Goal: Feedback & Contribution: Contribute content

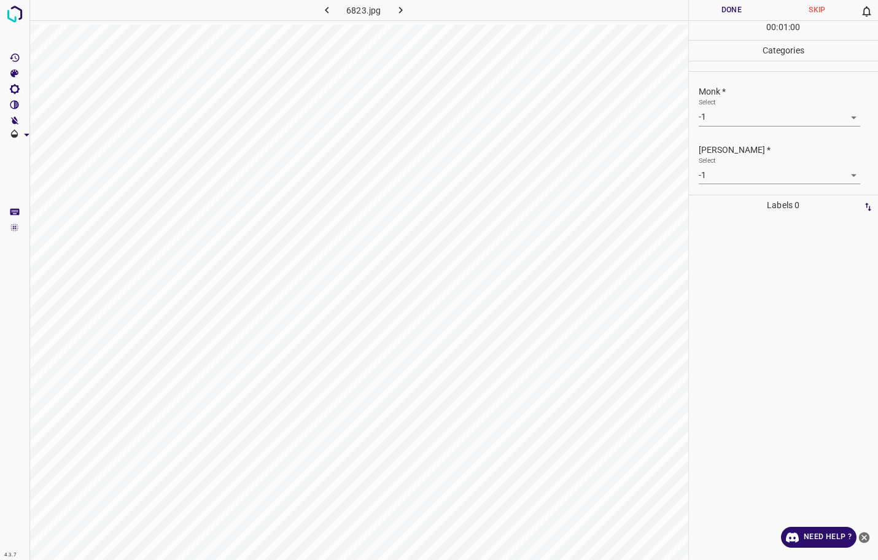
click at [735, 115] on body "4.3.7 6823.jpg Done Skip 0 00 : 01 : 00 Categories Monk * Select -1 -1 [PERSON_…" at bounding box center [439, 280] width 878 height 560
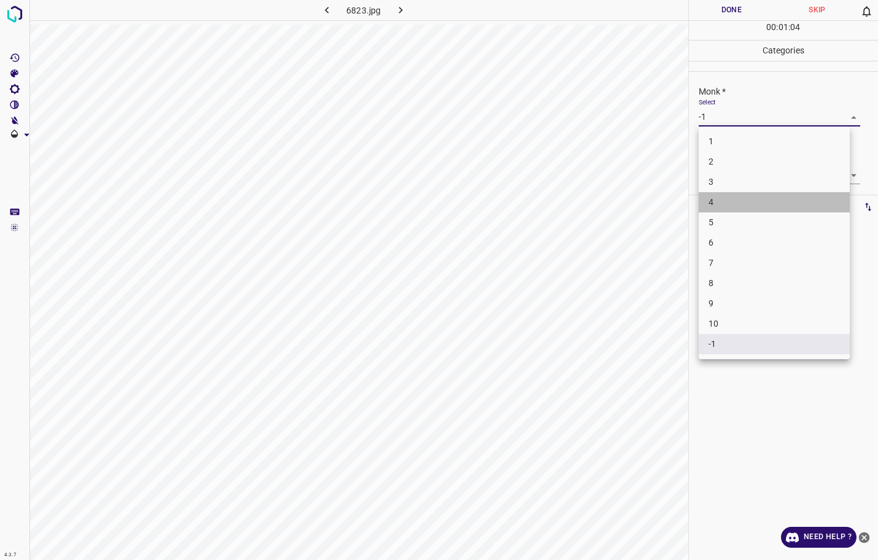
click at [724, 200] on li "4" at bounding box center [773, 202] width 151 height 20
type input "4"
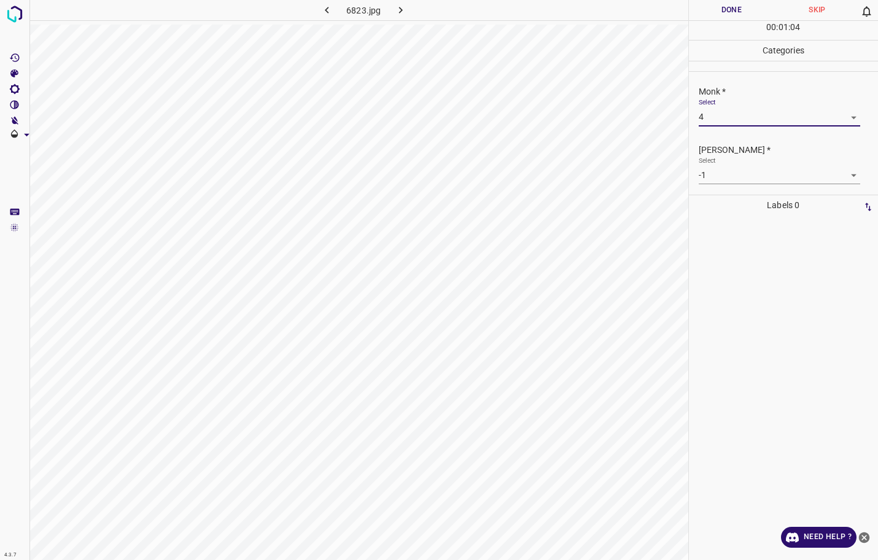
click at [721, 176] on body "4.3.7 6823.jpg Done Skip 0 00 : 01 : 04 Categories Monk * Select 4 4 Fitzpatric…" at bounding box center [439, 280] width 878 height 560
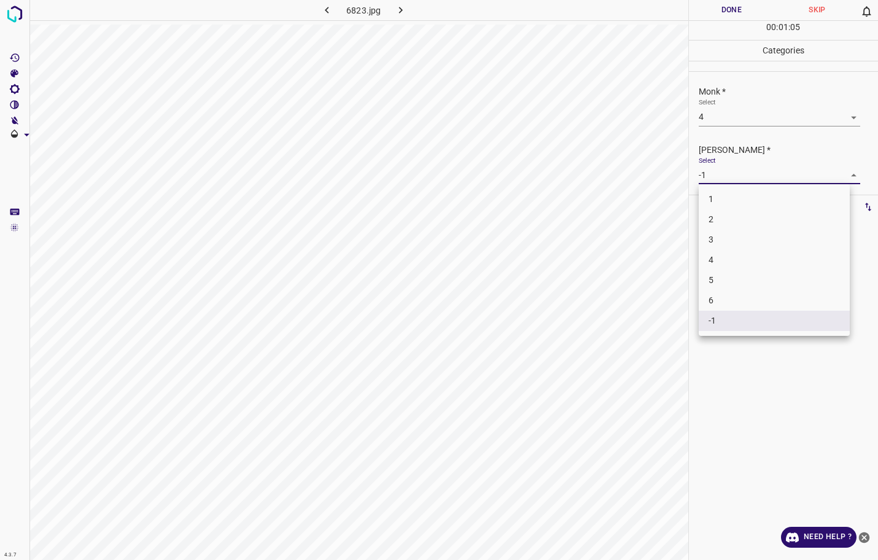
click at [710, 233] on li "3" at bounding box center [773, 240] width 151 height 20
type input "3"
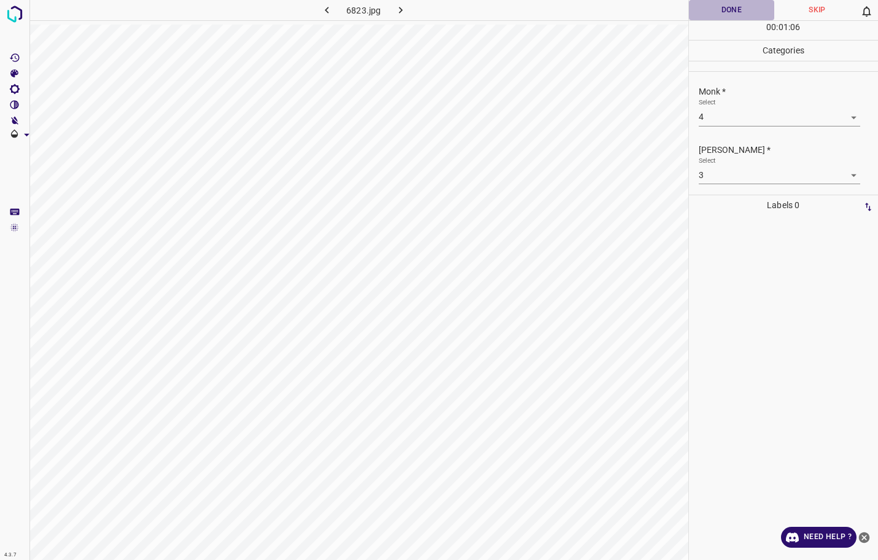
click at [741, 10] on button "Done" at bounding box center [732, 10] width 86 height 20
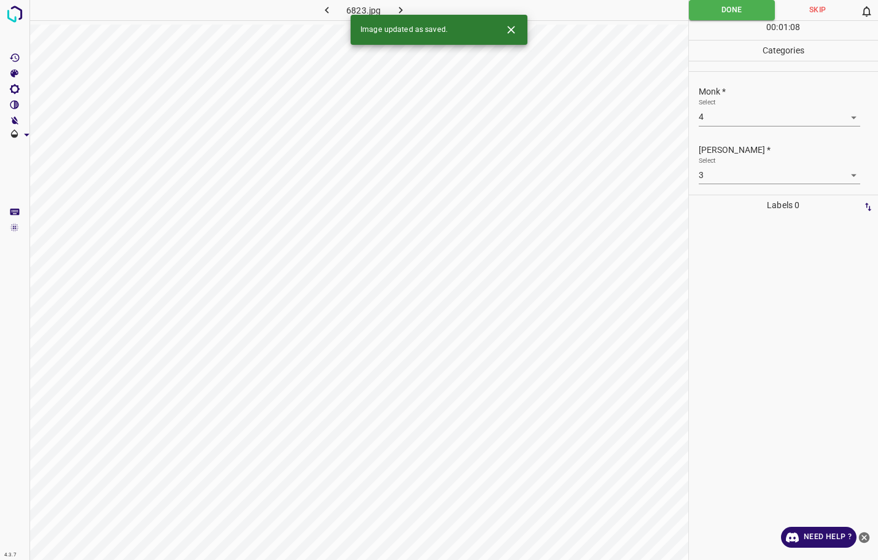
click at [401, 11] on icon "button" at bounding box center [400, 10] width 4 height 7
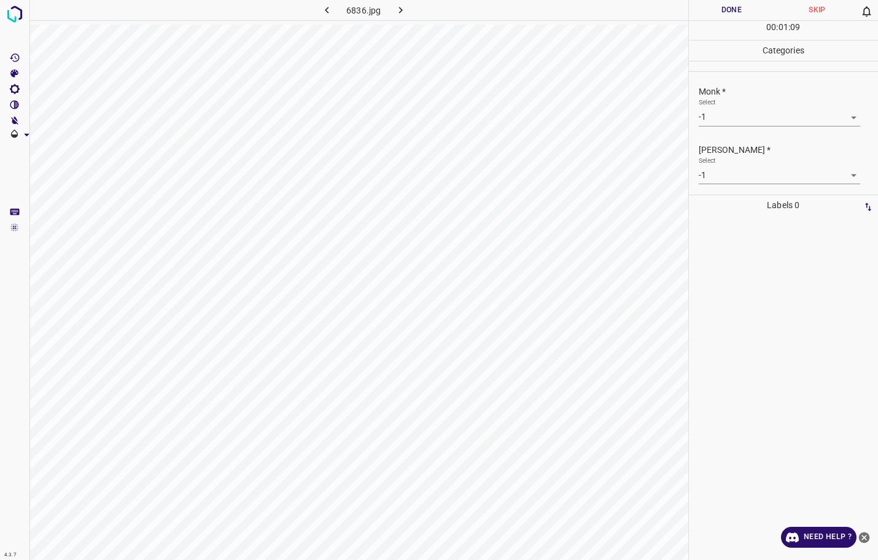
click at [750, 114] on body "4.3.7 6836.jpg Done Skip 0 00 : 01 : 09 Categories Monk * Select -1 -1 Fitzpatr…" at bounding box center [439, 280] width 878 height 560
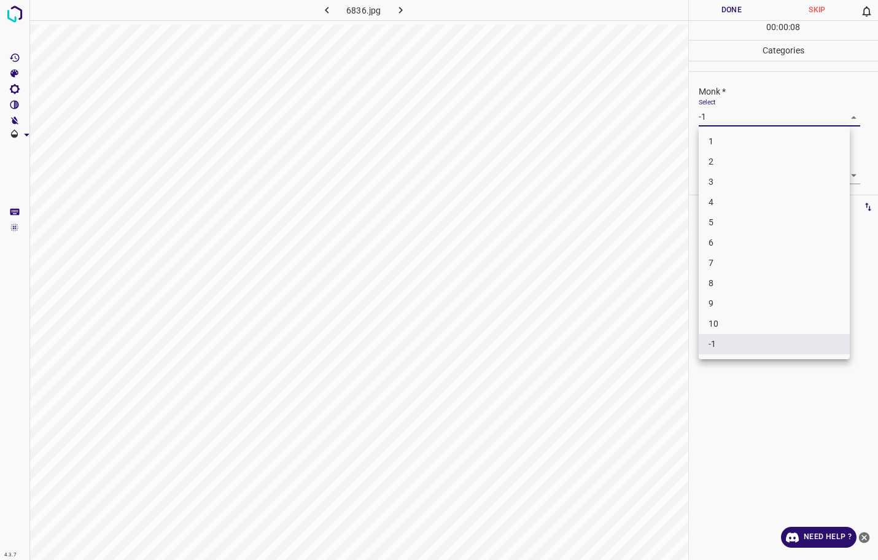
click at [735, 179] on li "3" at bounding box center [773, 182] width 151 height 20
type input "3"
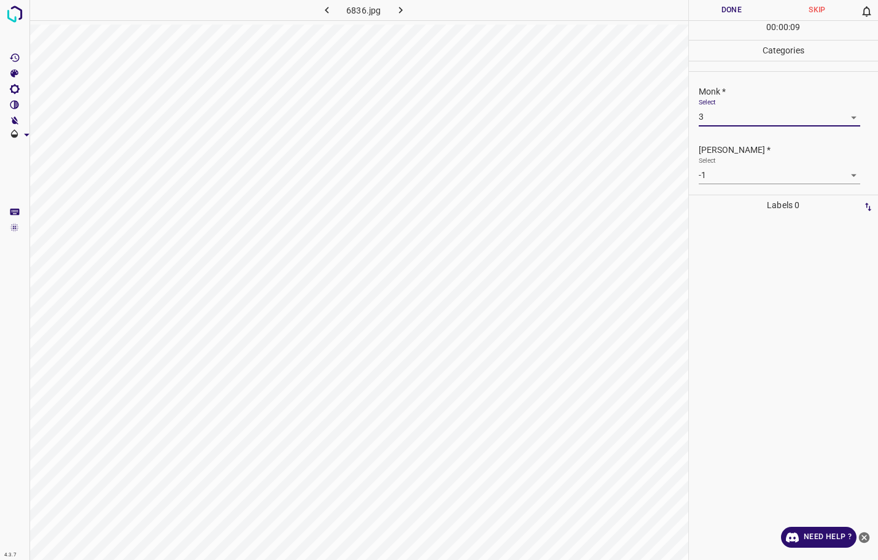
click at [715, 181] on body "4.3.7 6836.jpg Done Skip 0 00 : 00 : 09 Categories Monk * Select 3 3 Fitzpatric…" at bounding box center [439, 280] width 878 height 560
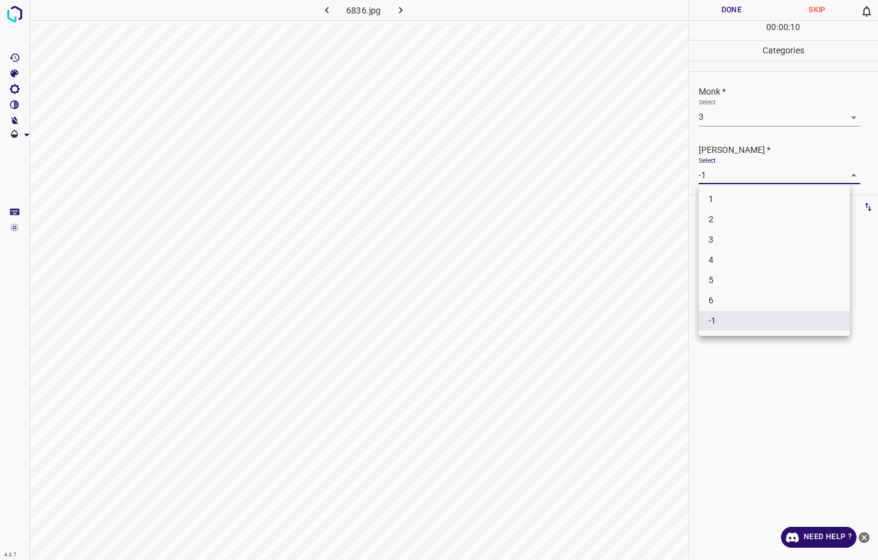
click at [718, 20] on div at bounding box center [439, 280] width 878 height 560
click at [707, 10] on button "Done" at bounding box center [732, 10] width 86 height 20
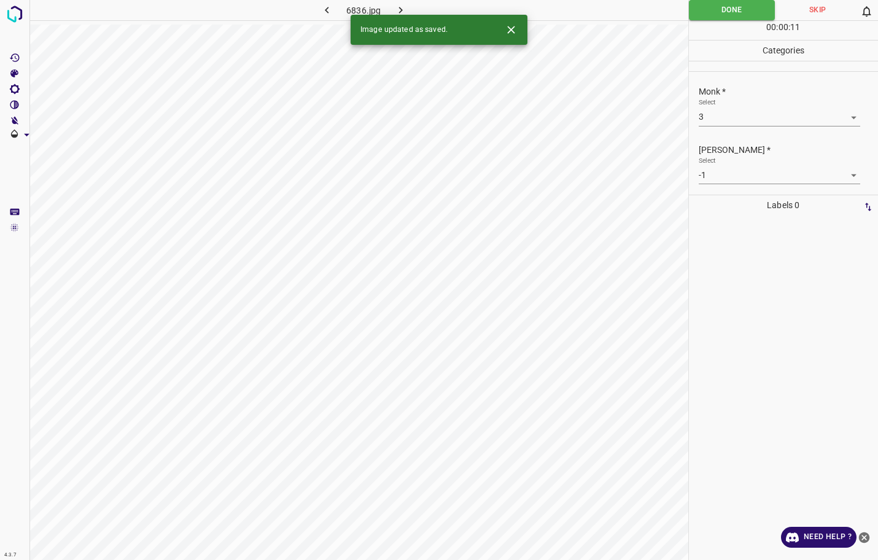
click at [401, 2] on button "button" at bounding box center [400, 10] width 39 height 20
click at [721, 116] on body "4.3.7 6835.jpg Done Skip 0 00 : 00 : 12 Categories Monk * Select -1 -1 Fitzpatr…" at bounding box center [439, 280] width 878 height 560
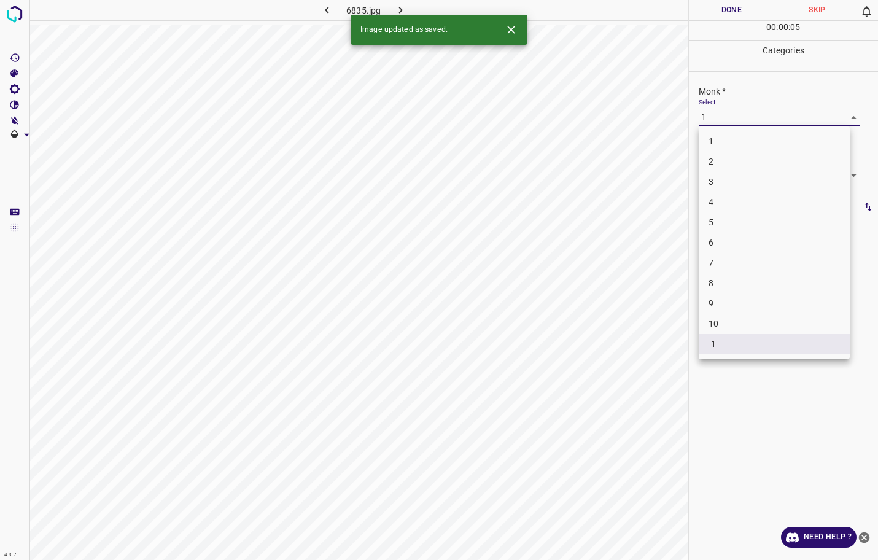
click at [718, 187] on li "3" at bounding box center [773, 182] width 151 height 20
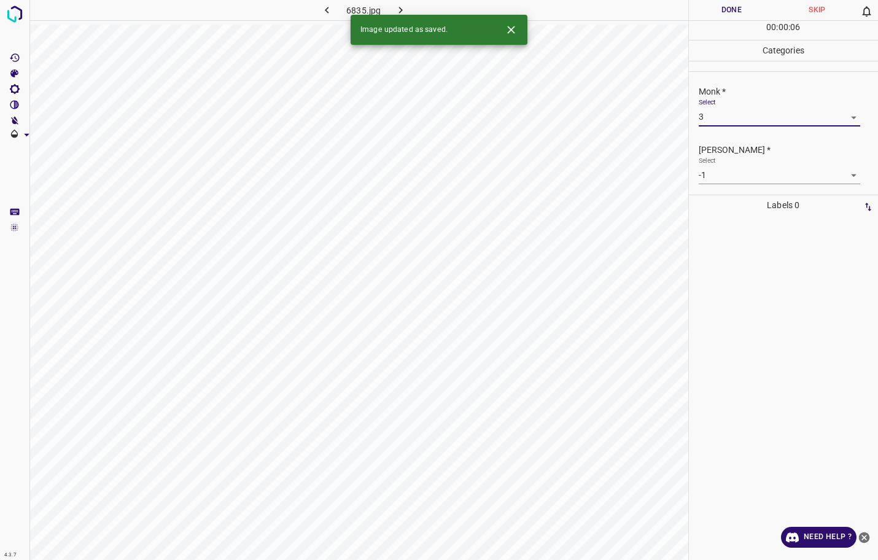
click at [719, 179] on body "4.3.7 6835.jpg Done Skip 0 00 : 00 : 06 Categories Monk * Select 3 3 Fitzpatric…" at bounding box center [439, 280] width 878 height 560
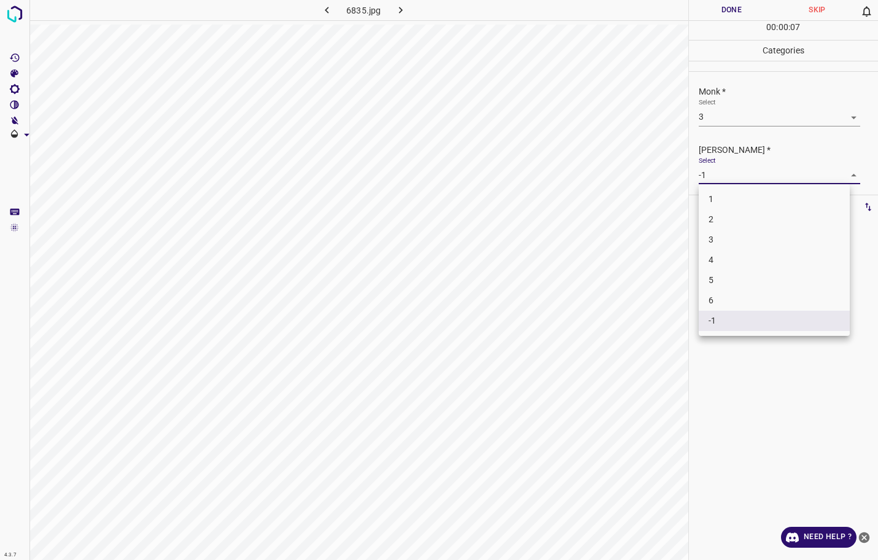
click at [730, 116] on div at bounding box center [439, 280] width 878 height 560
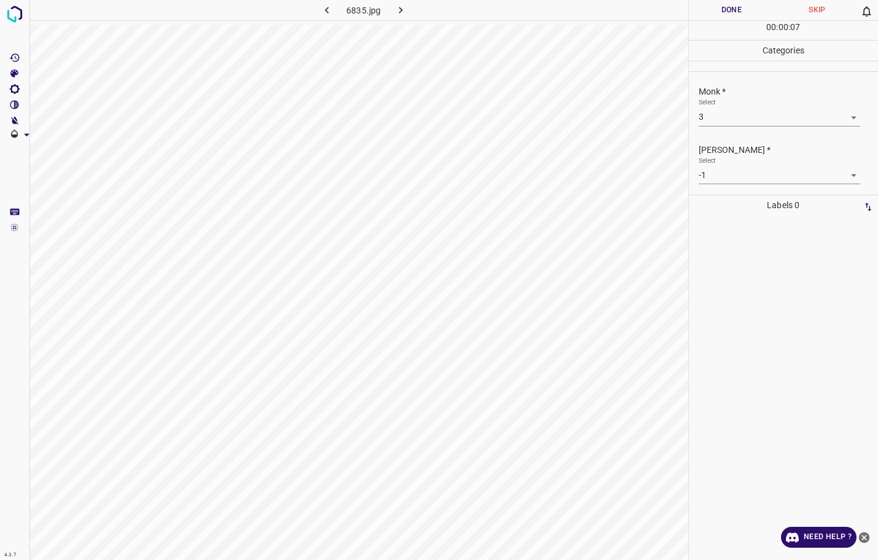
click at [731, 116] on div "1 2 3 4 5 6 -1" at bounding box center [439, 280] width 878 height 560
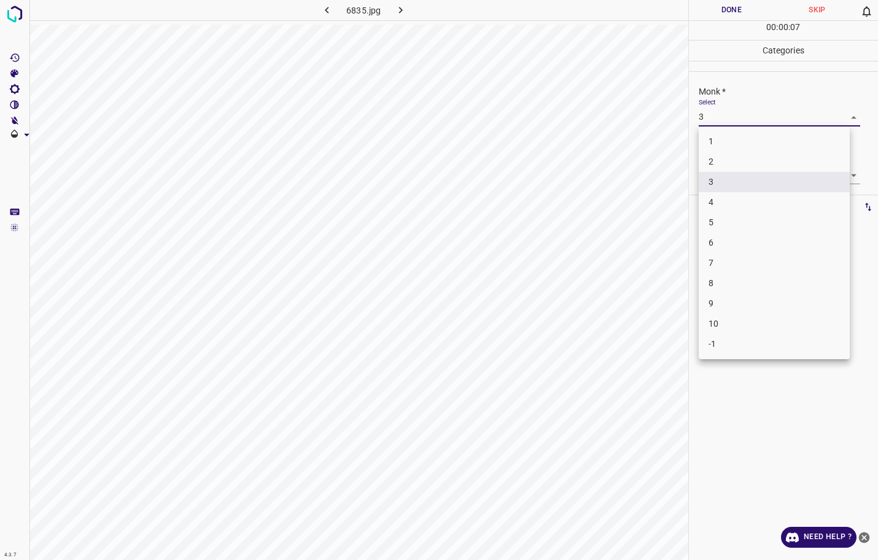
click at [731, 116] on body "4.3.7 6835.jpg Done Skip 0 00 : 00 : 07 Categories Monk * Select 3 3 Fitzpatric…" at bounding box center [439, 280] width 878 height 560
click at [724, 194] on li "4" at bounding box center [773, 202] width 151 height 20
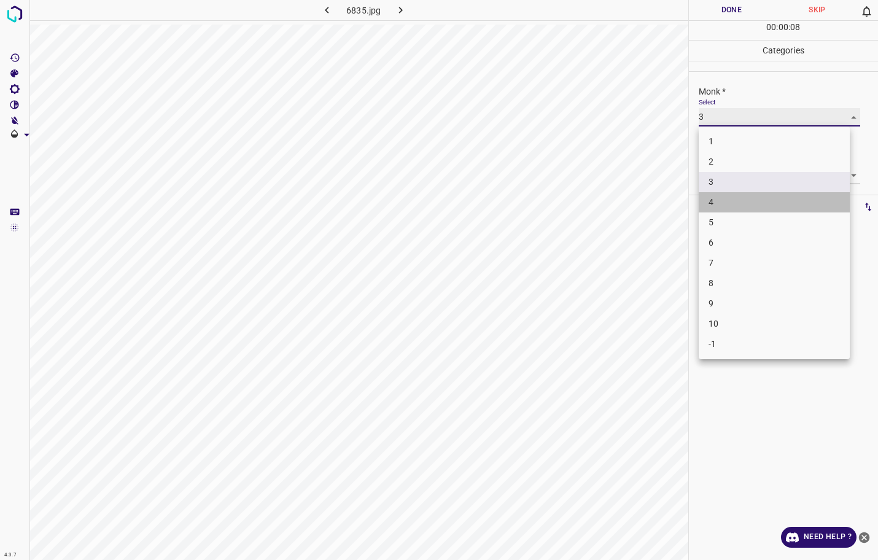
type input "4"
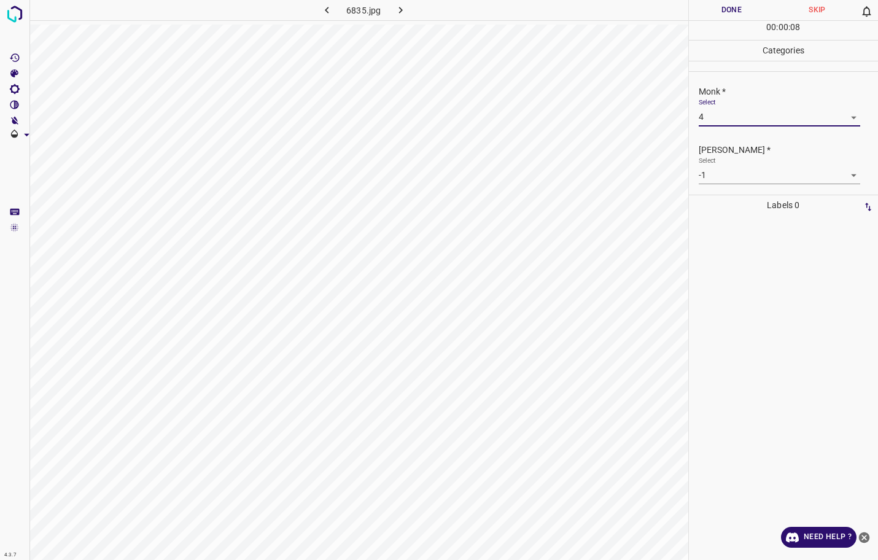
click at [721, 179] on body "4.3.7 6835.jpg Done Skip 0 00 : 00 : 08 Categories Monk * Select 4 4 Fitzpatric…" at bounding box center [439, 280] width 878 height 560
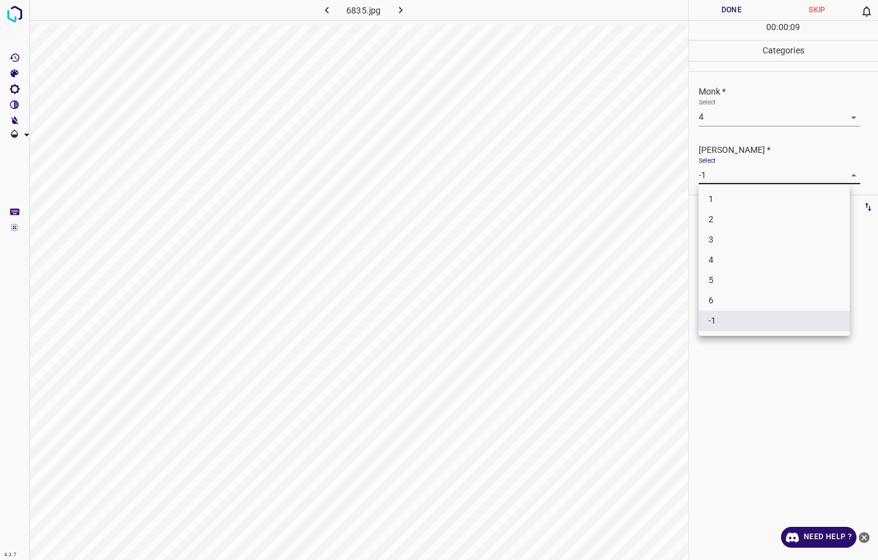
click at [716, 244] on li "3" at bounding box center [773, 240] width 151 height 20
type input "3"
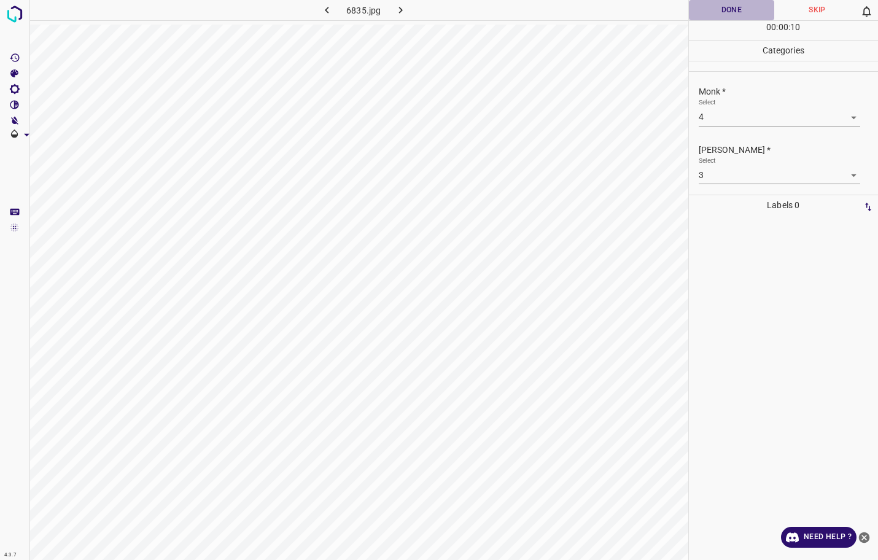
click at [734, 14] on button "Done" at bounding box center [732, 10] width 86 height 20
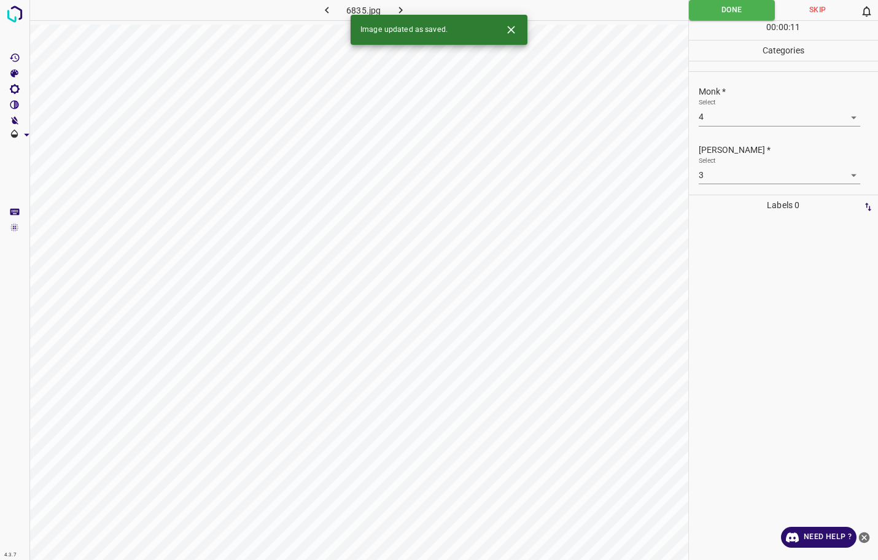
click at [407, 8] on button "button" at bounding box center [400, 10] width 39 height 20
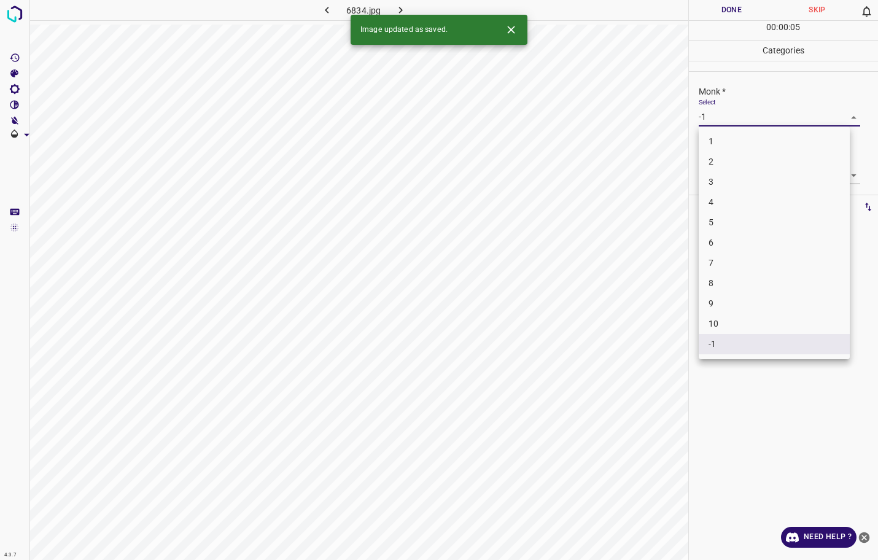
click at [760, 123] on body "4.3.7 6834.jpg Done Skip 0 00 : 00 : 05 Categories Monk * Select -1 -1 Fitzpatr…" at bounding box center [439, 280] width 878 height 560
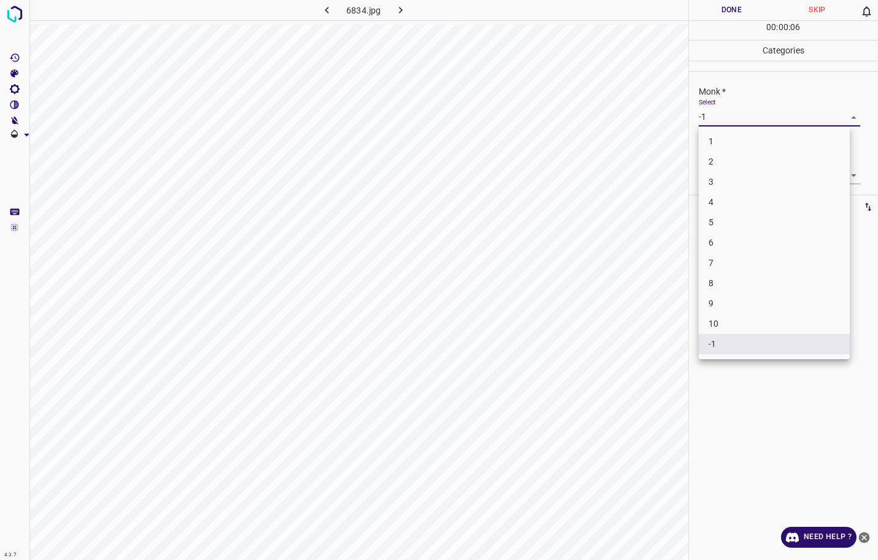
click at [741, 182] on li "3" at bounding box center [773, 182] width 151 height 20
type input "3"
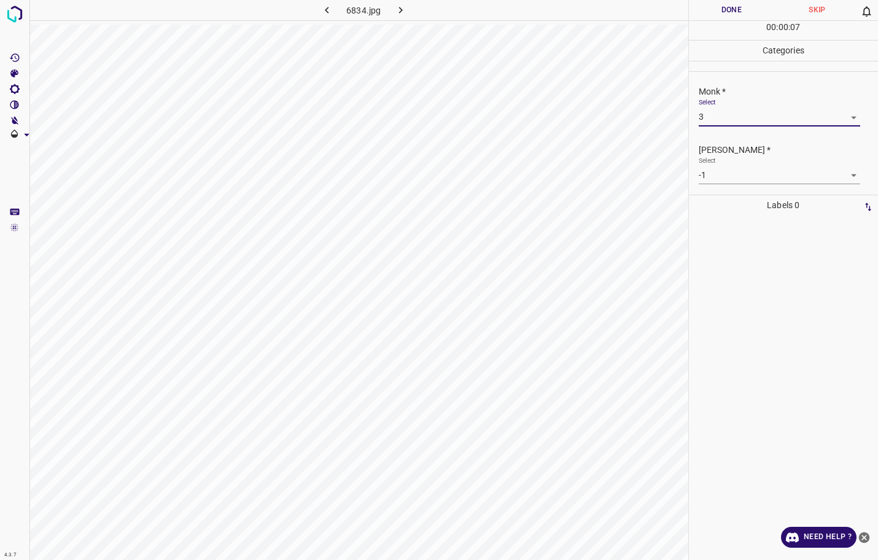
click at [738, 169] on body "4.3.7 6834.jpg Done Skip 0 00 : 00 : 07 Categories Monk * Select 3 3 Fitzpatric…" at bounding box center [439, 280] width 878 height 560
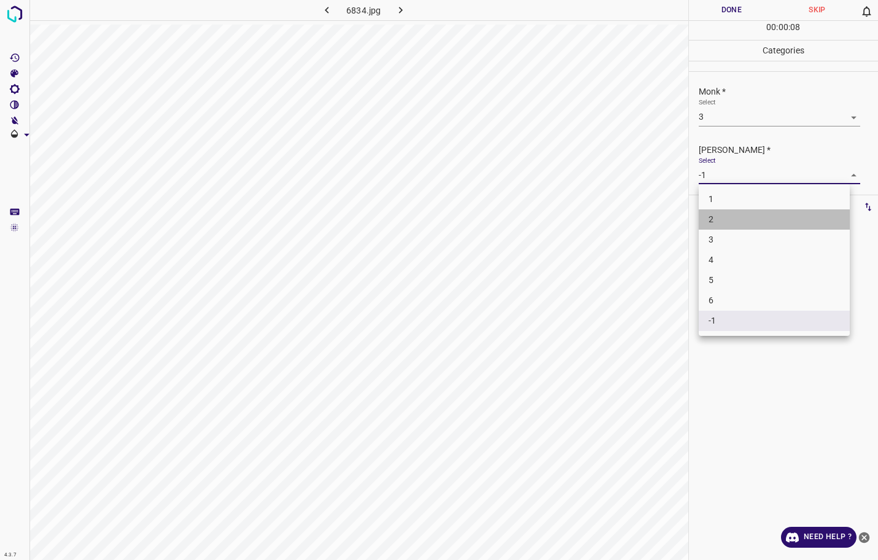
click at [721, 223] on li "2" at bounding box center [773, 219] width 151 height 20
type input "2"
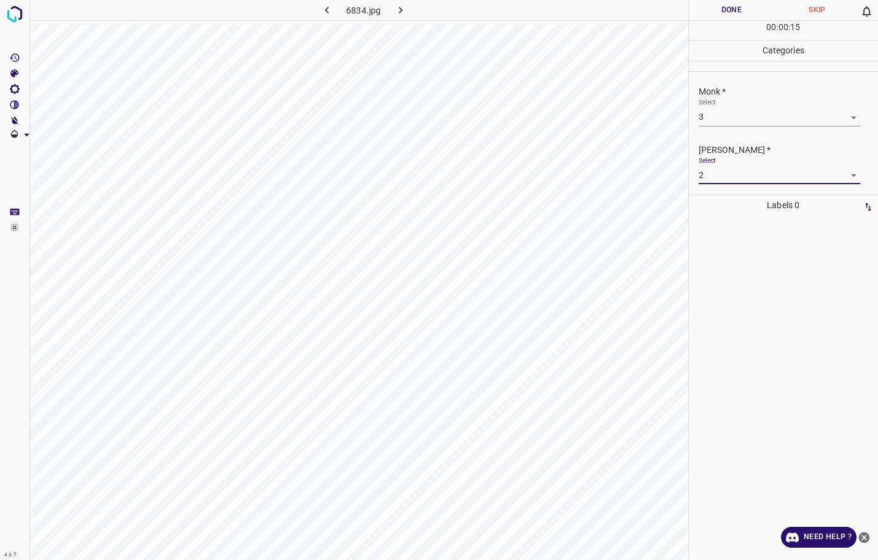
click at [725, 13] on button "Done" at bounding box center [732, 10] width 86 height 20
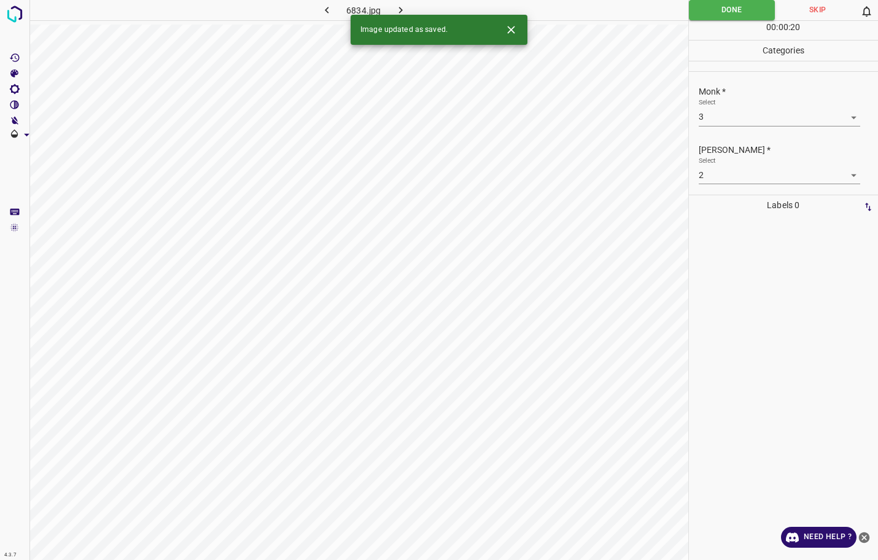
click at [396, 10] on icon "button" at bounding box center [400, 10] width 13 height 13
click at [719, 121] on body "4.3.7 6944.jpg Done Skip 0 00 : 00 : 20 Categories Monk * Select -1 -1 Fitzpatr…" at bounding box center [439, 280] width 878 height 560
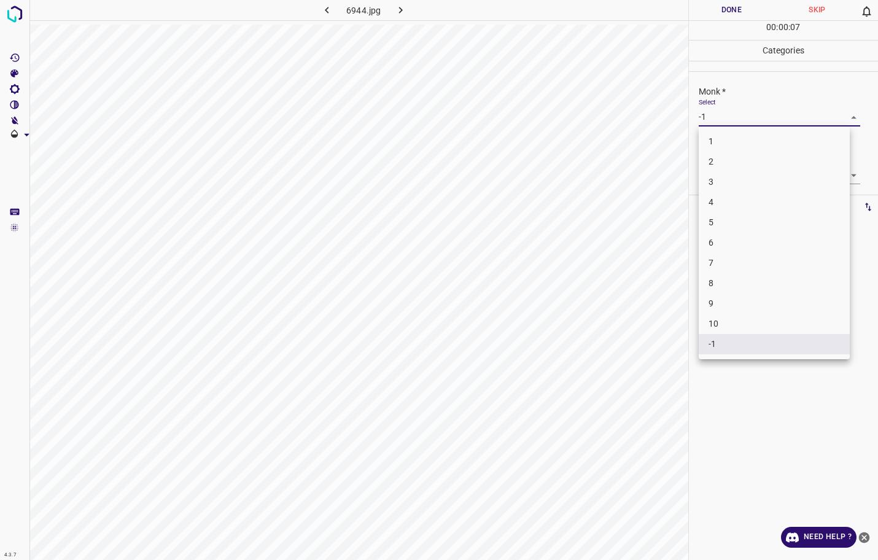
click at [705, 204] on li "4" at bounding box center [773, 202] width 151 height 20
type input "4"
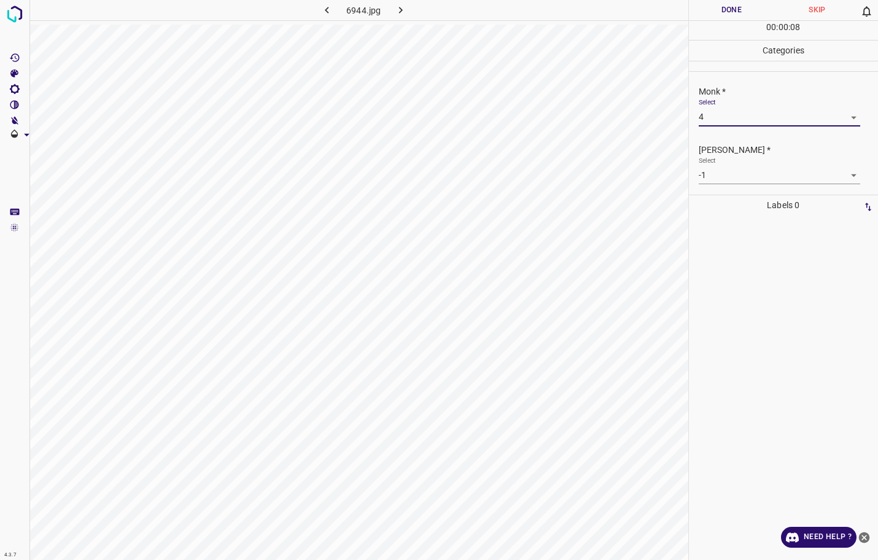
click at [722, 182] on body "4.3.7 6944.jpg Done Skip 0 00 : 00 : 08 Categories Monk * Select 4 4 Fitzpatric…" at bounding box center [439, 280] width 878 height 560
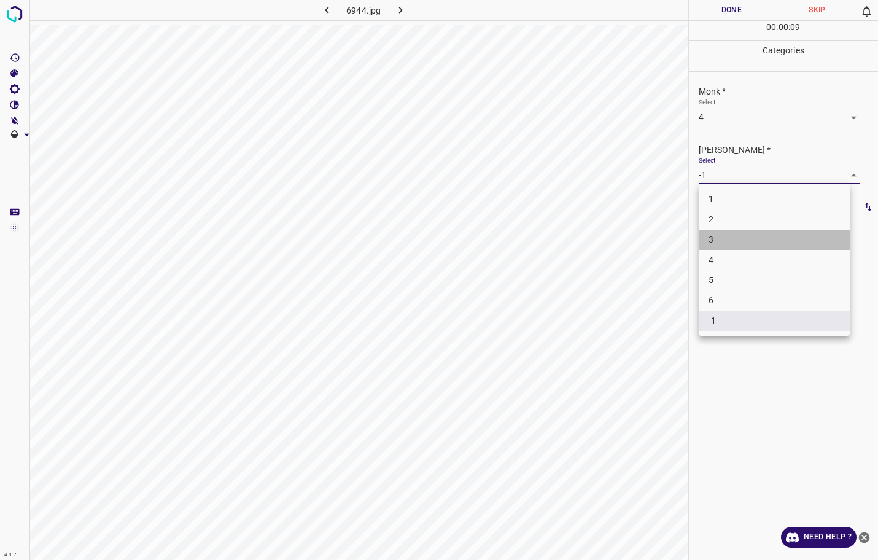
click at [722, 238] on li "3" at bounding box center [773, 240] width 151 height 20
type input "3"
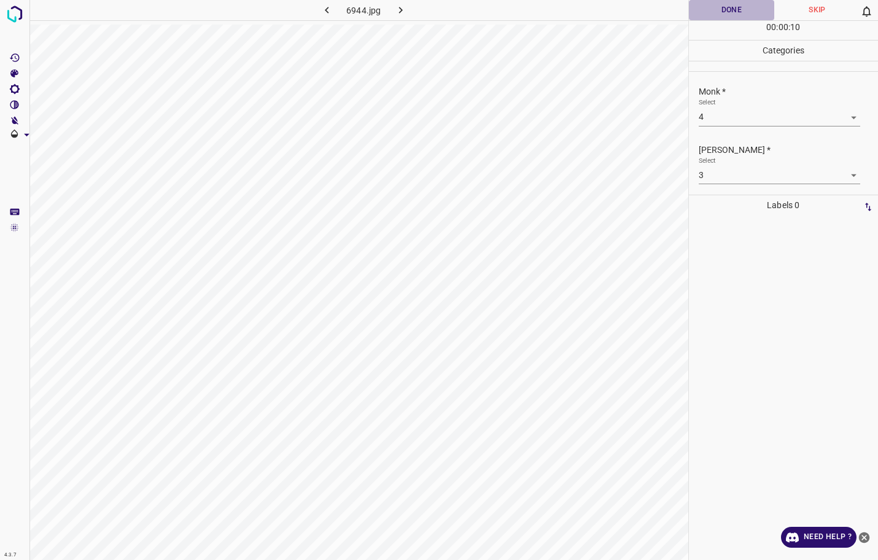
click at [735, 15] on button "Done" at bounding box center [732, 10] width 86 height 20
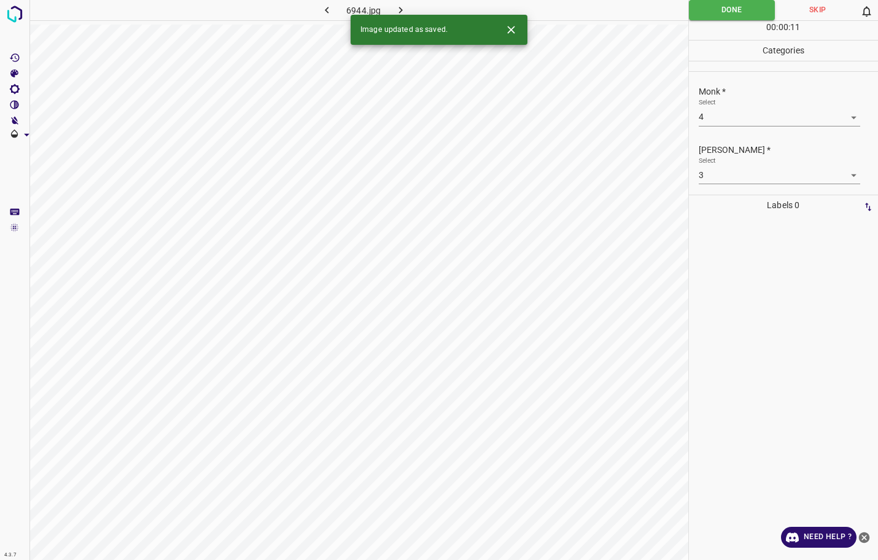
click at [396, 12] on icon "button" at bounding box center [400, 10] width 13 height 13
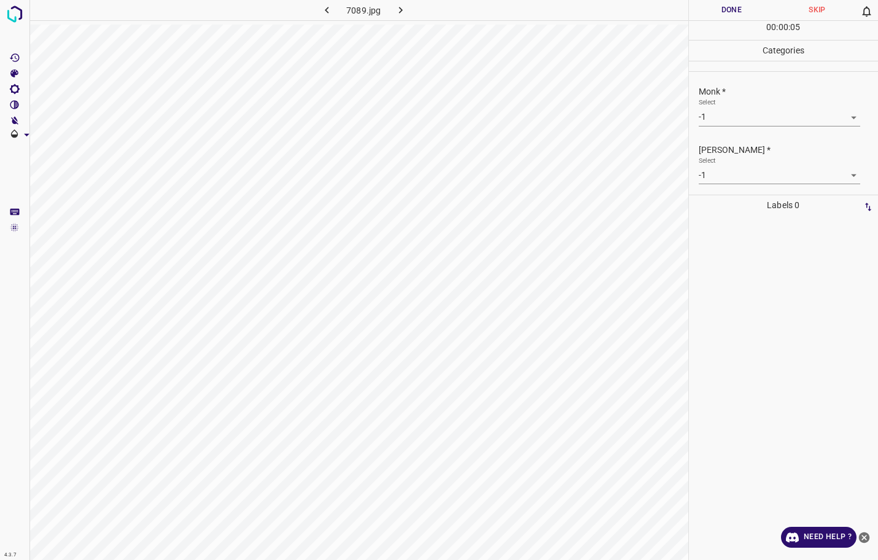
click at [714, 121] on body "4.3.7 7089.jpg Done Skip 0 00 : 00 : 05 Categories Monk * Select -1 -1 Fitzpatr…" at bounding box center [439, 280] width 878 height 560
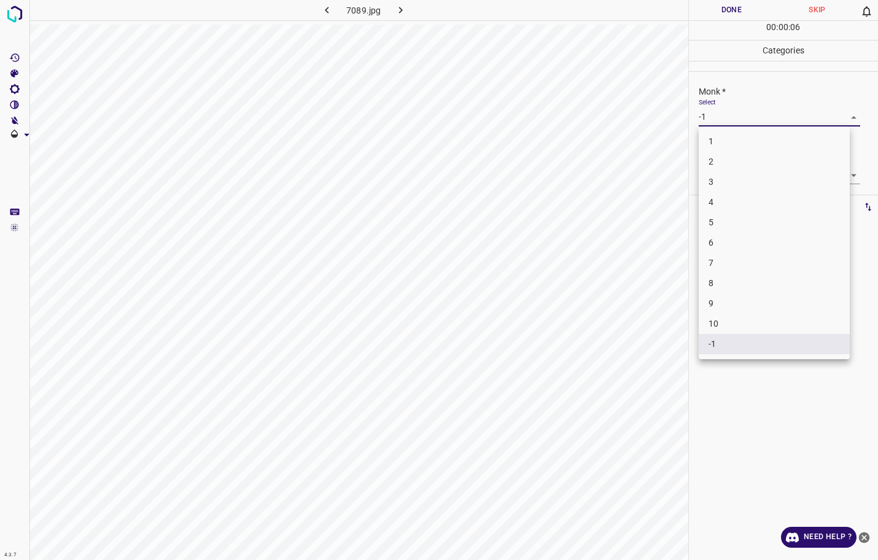
click at [724, 184] on li "3" at bounding box center [773, 182] width 151 height 20
type input "3"
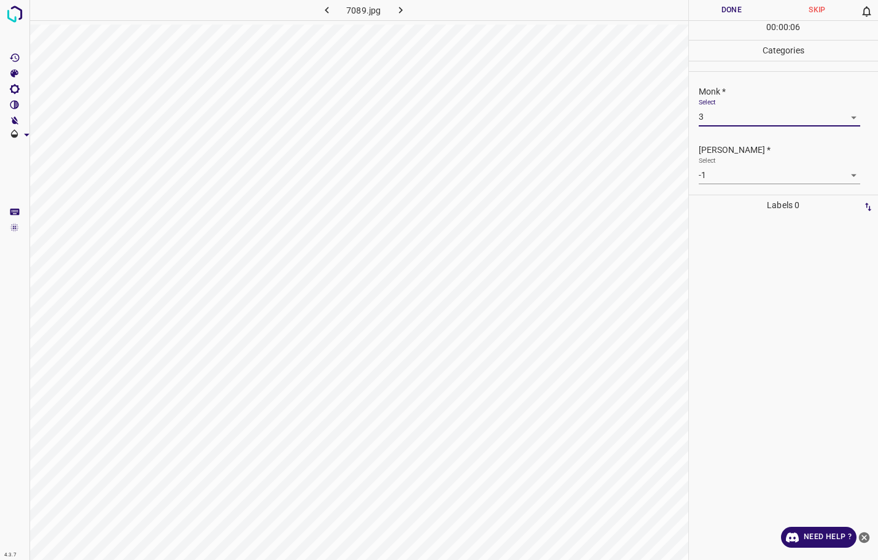
click at [724, 180] on body "4.3.7 7089.jpg Done Skip 0 00 : 00 : 06 Categories Monk * Select 3 3 Fitzpatric…" at bounding box center [439, 280] width 878 height 560
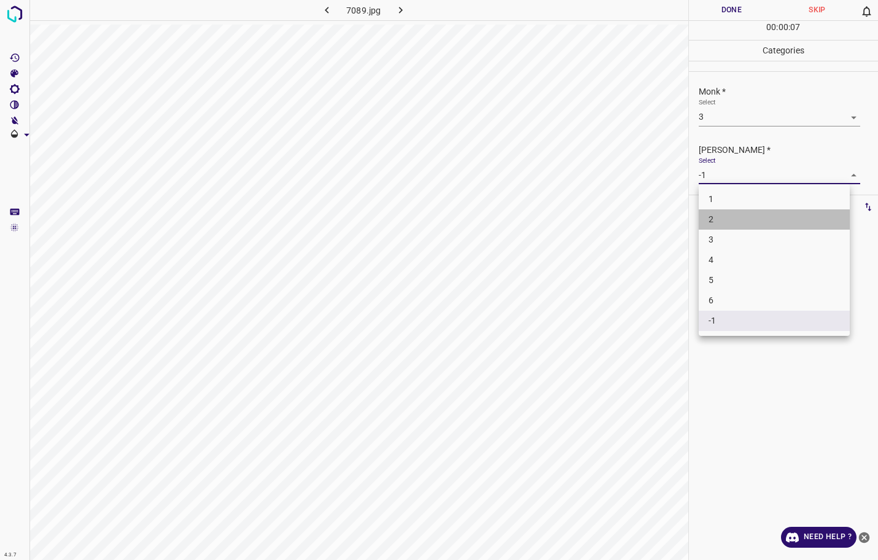
click at [720, 218] on li "2" at bounding box center [773, 219] width 151 height 20
type input "2"
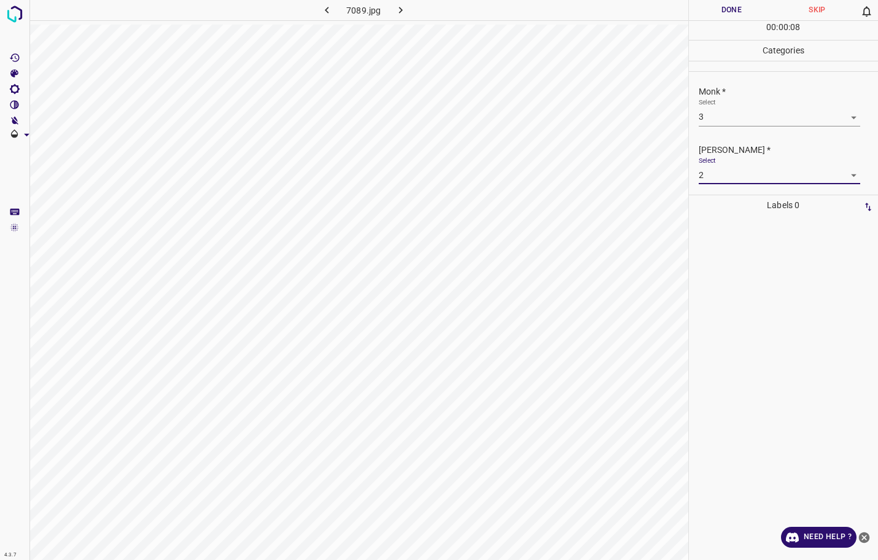
click at [740, 15] on button "Done" at bounding box center [732, 10] width 86 height 20
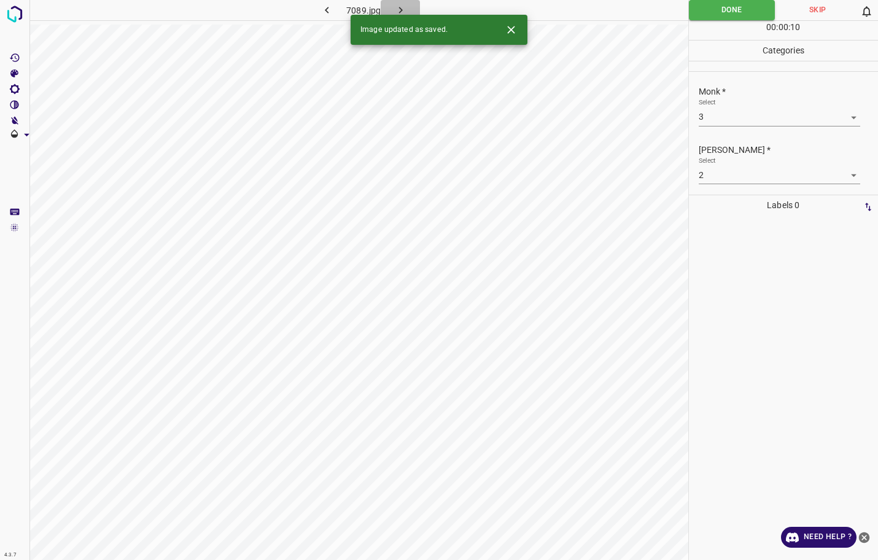
click at [398, 9] on icon "button" at bounding box center [400, 10] width 13 height 13
click at [724, 120] on body "4.3.7 750.jpg Done Skip 0 00 : 00 : 05 Categories Monk * Select -1 -1 Fitzpatri…" at bounding box center [439, 280] width 878 height 560
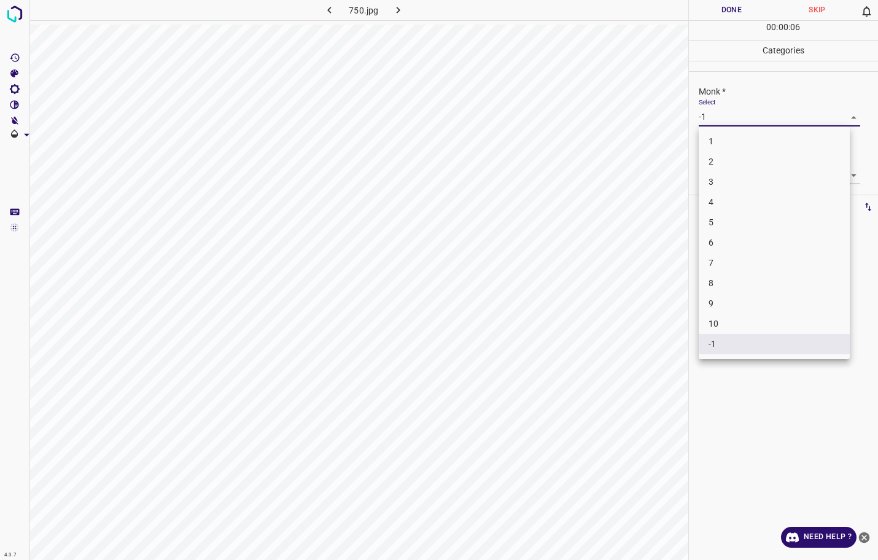
click at [728, 156] on li "2" at bounding box center [773, 162] width 151 height 20
type input "2"
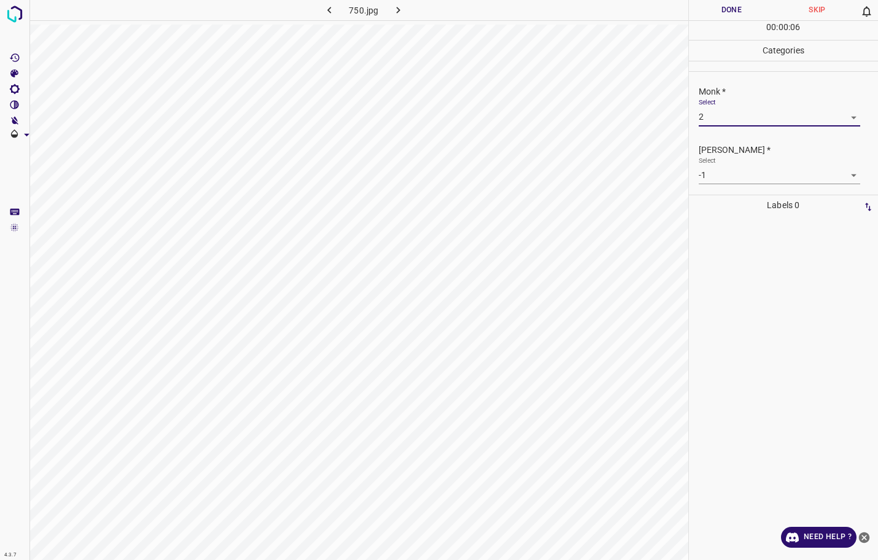
click at [724, 184] on div "Fitzpatrick * Select -1 -1" at bounding box center [784, 164] width 190 height 58
click at [719, 178] on body "4.3.7 750.jpg Done Skip 0 00 : 00 : 07 Categories Monk * Select 2 2 Fitzpatrick…" at bounding box center [439, 280] width 878 height 560
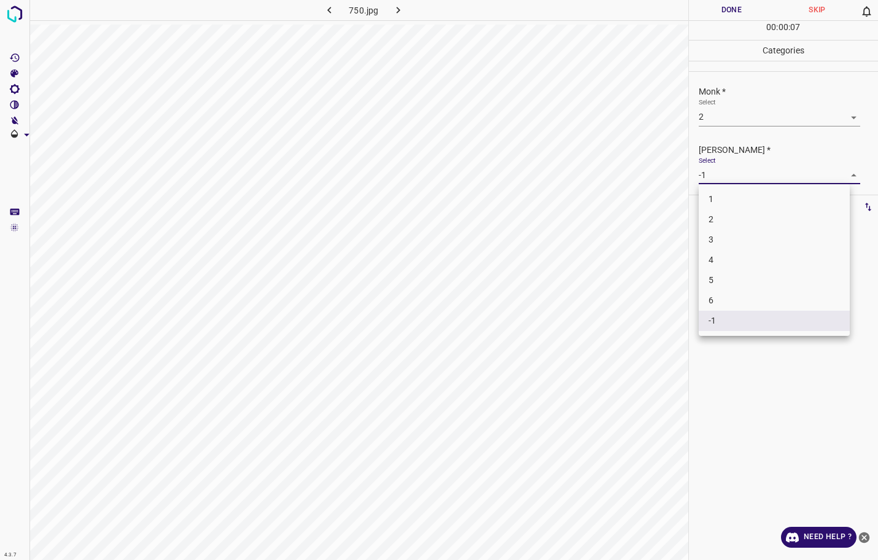
click at [716, 223] on li "2" at bounding box center [773, 219] width 151 height 20
type input "2"
click at [740, 16] on button "Done" at bounding box center [732, 10] width 86 height 20
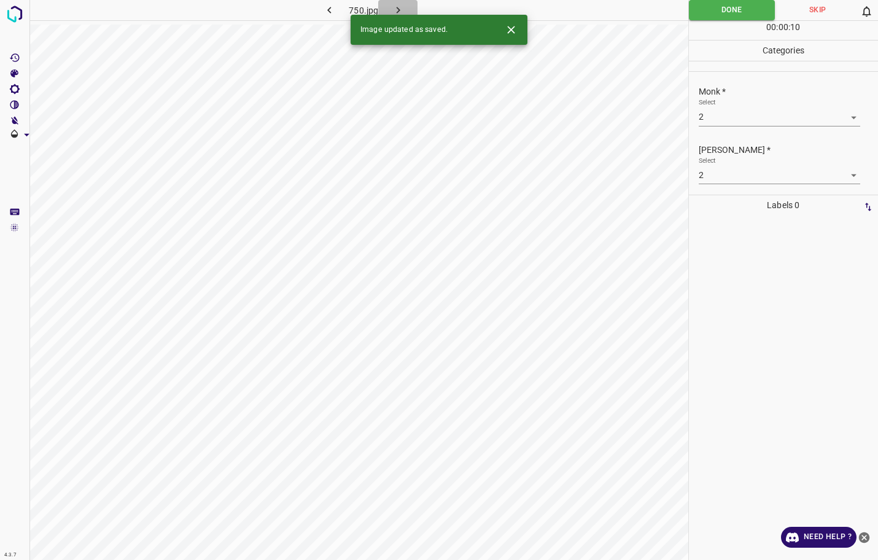
click at [396, 7] on icon "button" at bounding box center [398, 10] width 13 height 13
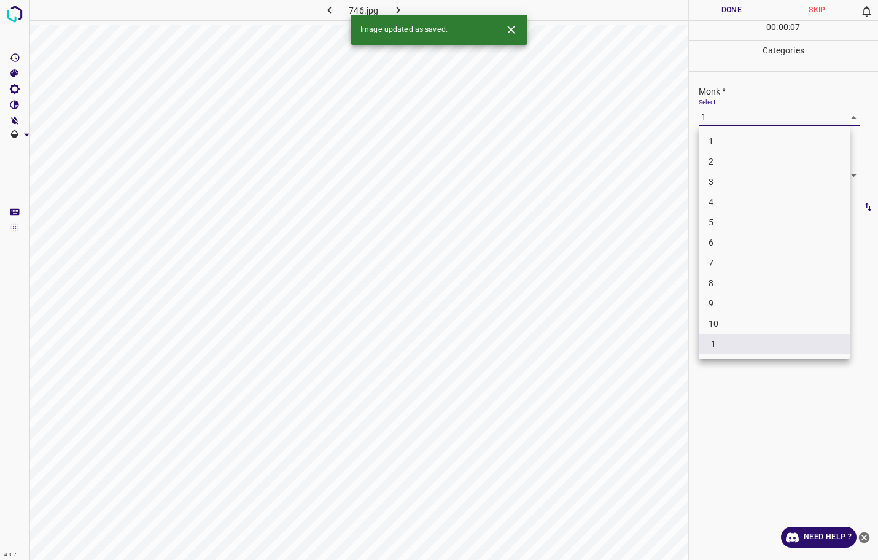
click at [769, 118] on body "4.3.7 746.jpg Done Skip 0 00 : 00 : 07 Categories Monk * Select -1 -1 Fitzpatri…" at bounding box center [439, 280] width 878 height 560
click at [727, 172] on li "3" at bounding box center [773, 182] width 151 height 20
type input "3"
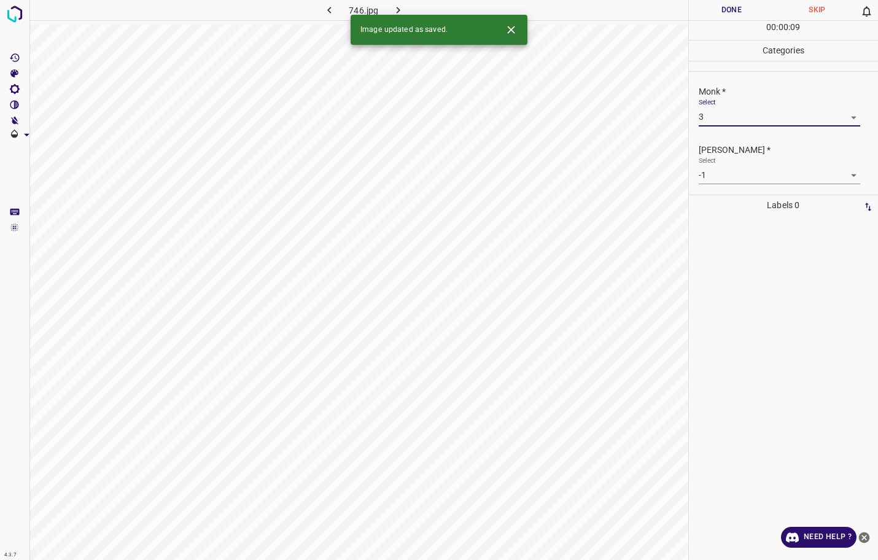
click at [727, 171] on body "4.3.7 746.jpg Done Skip 0 00 : 00 : 09 Categories Monk * Select 3 3 Fitzpatrick…" at bounding box center [439, 280] width 878 height 560
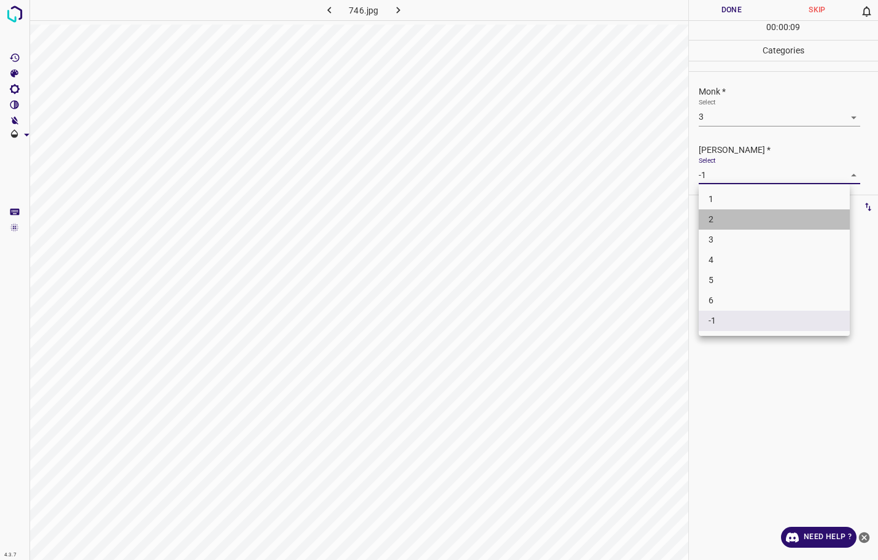
click at [718, 214] on li "2" at bounding box center [773, 219] width 151 height 20
type input "2"
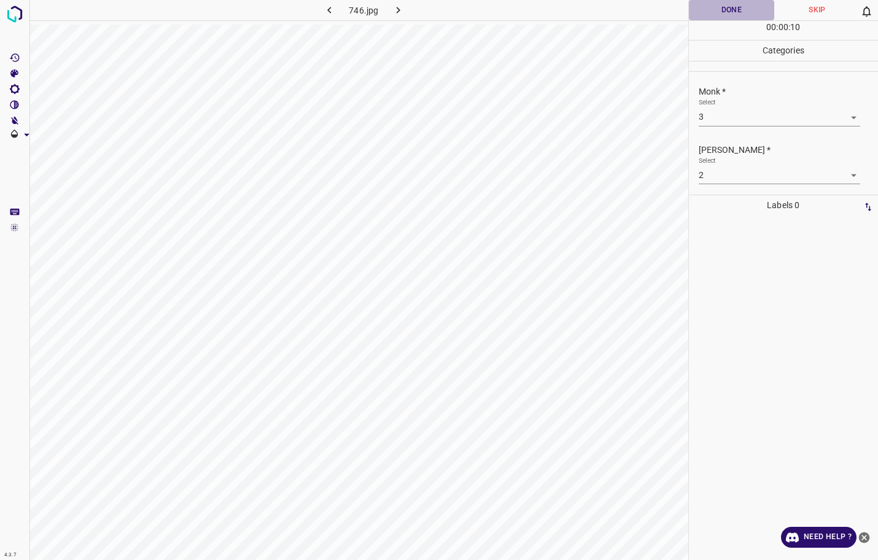
click at [733, 12] on button "Done" at bounding box center [732, 10] width 86 height 20
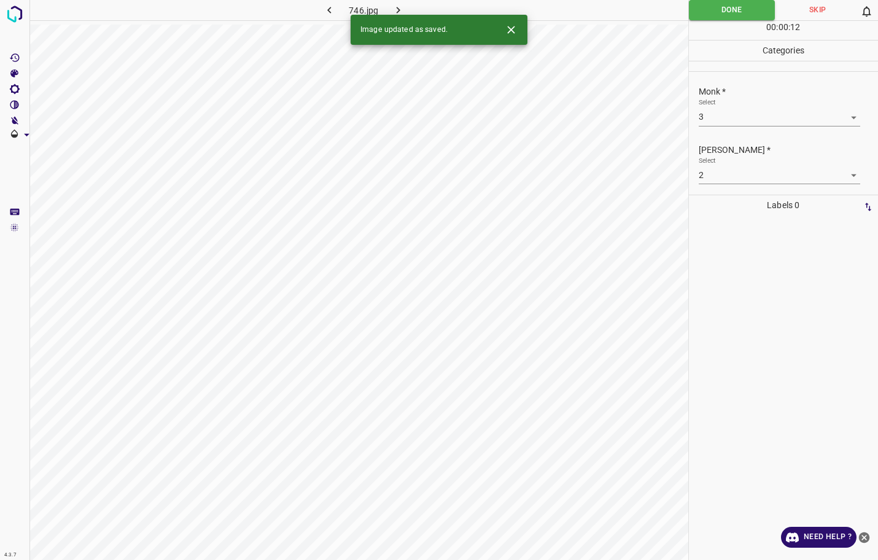
click at [397, 1] on button "button" at bounding box center [397, 10] width 39 height 20
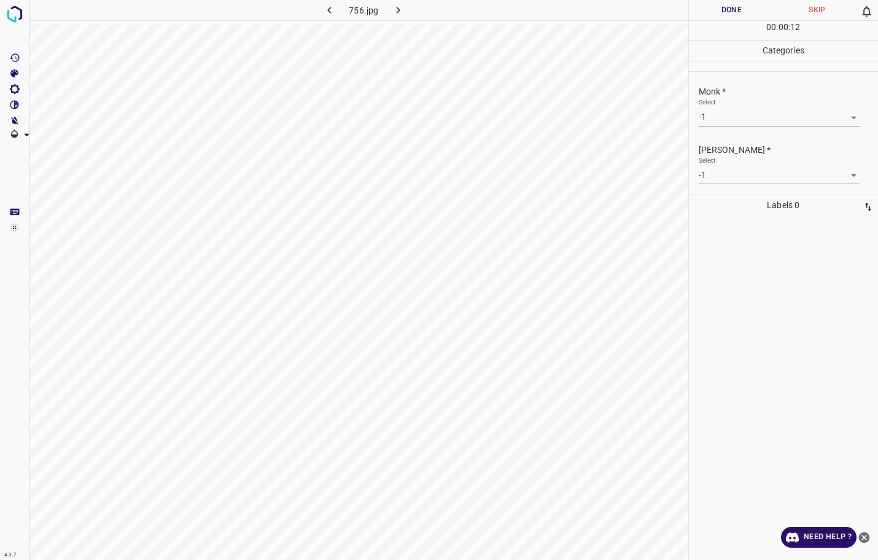
click at [742, 114] on body "4.3.7 756.jpg Done Skip 0 00 : 00 : 12 Categories Monk * Select -1 -1 Fitzpatri…" at bounding box center [439, 280] width 878 height 560
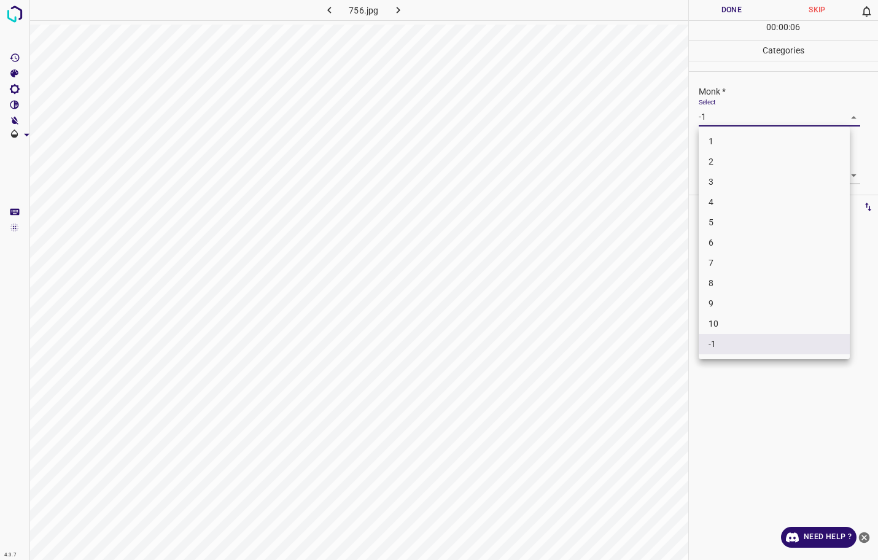
click at [736, 179] on li "3" at bounding box center [773, 182] width 151 height 20
type input "3"
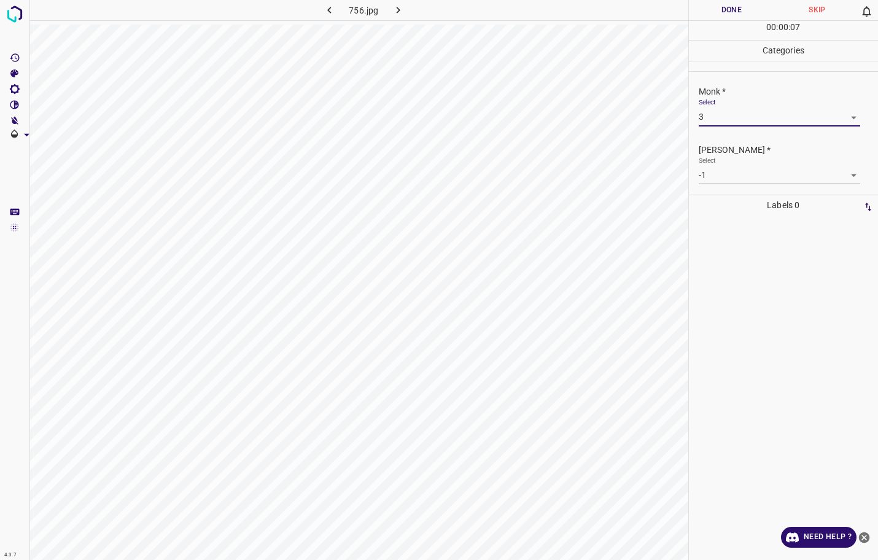
click at [734, 179] on body "4.3.7 756.jpg Done Skip 0 00 : 00 : 07 Categories Monk * Select 3 3 Fitzpatrick…" at bounding box center [439, 280] width 878 height 560
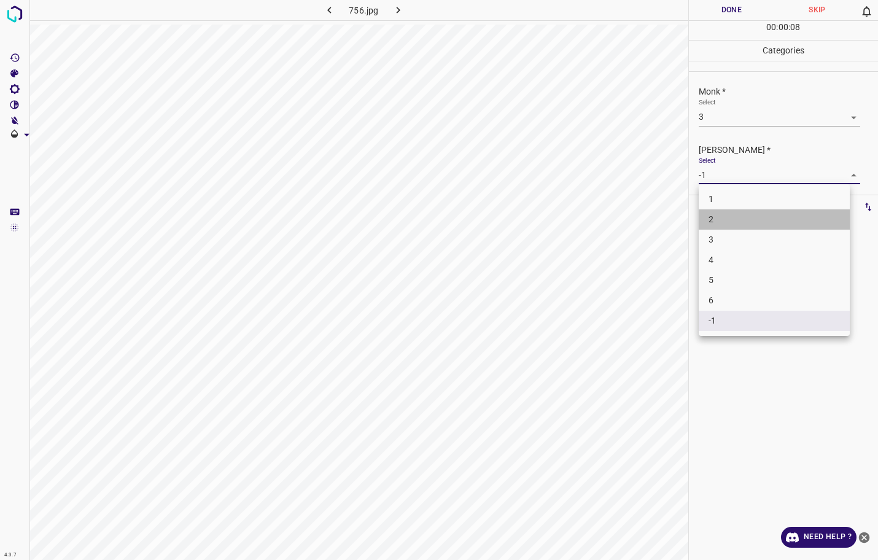
click at [722, 226] on li "2" at bounding box center [773, 219] width 151 height 20
type input "2"
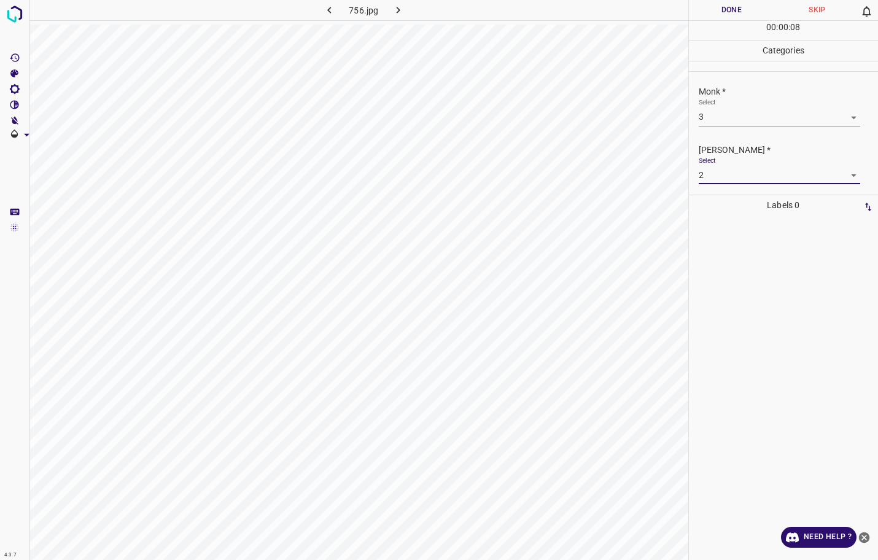
click at [751, 14] on button "Done" at bounding box center [732, 10] width 86 height 20
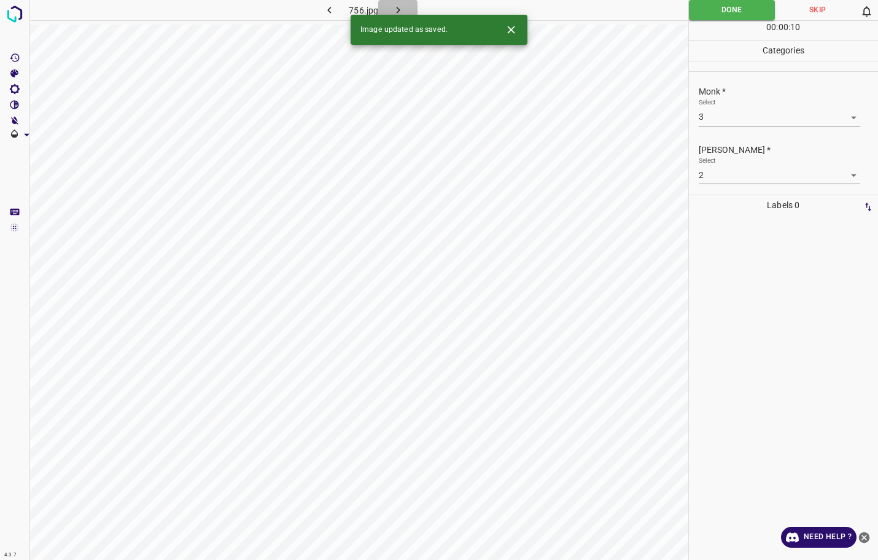
click at [407, 6] on button "button" at bounding box center [397, 10] width 39 height 20
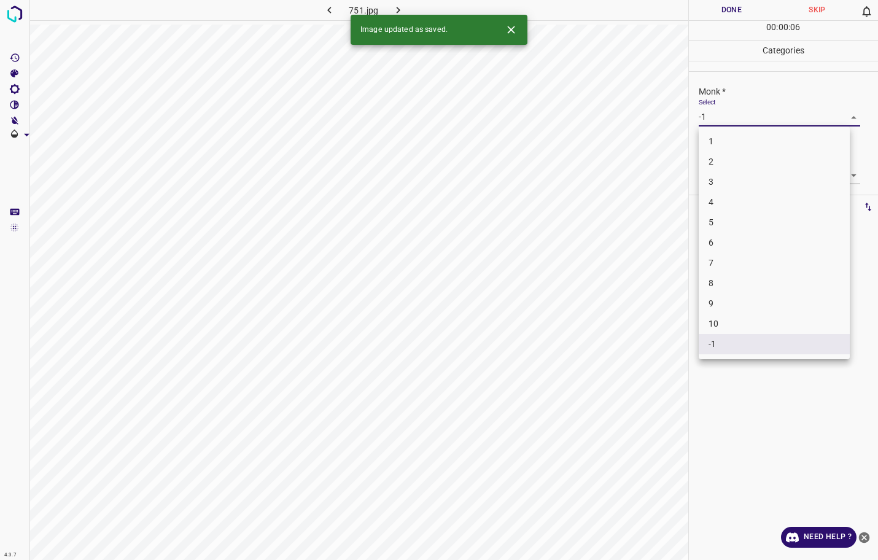
click at [721, 117] on body "4.3.7 751.jpg Done Skip 0 00 : 00 : 06 Categories Monk * Select -1 -1 Fitzpatri…" at bounding box center [439, 280] width 878 height 560
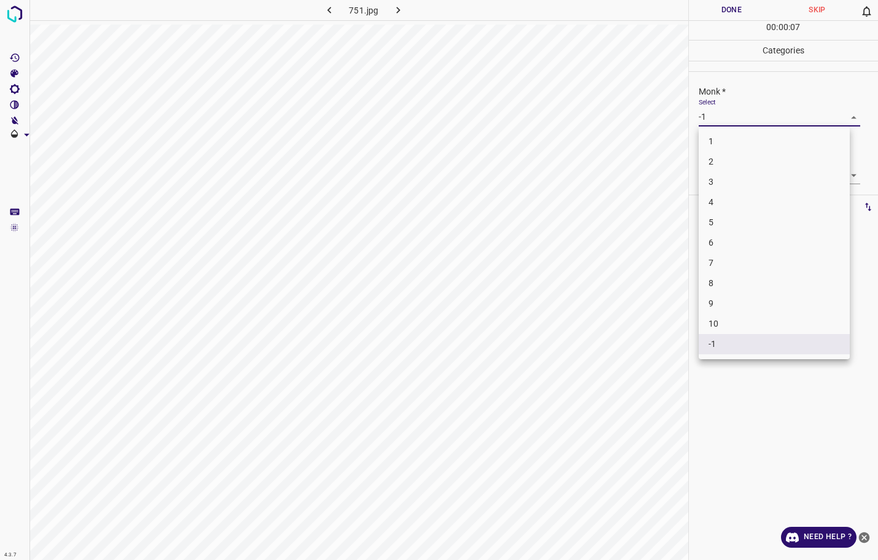
click at [712, 162] on li "2" at bounding box center [773, 162] width 151 height 20
type input "2"
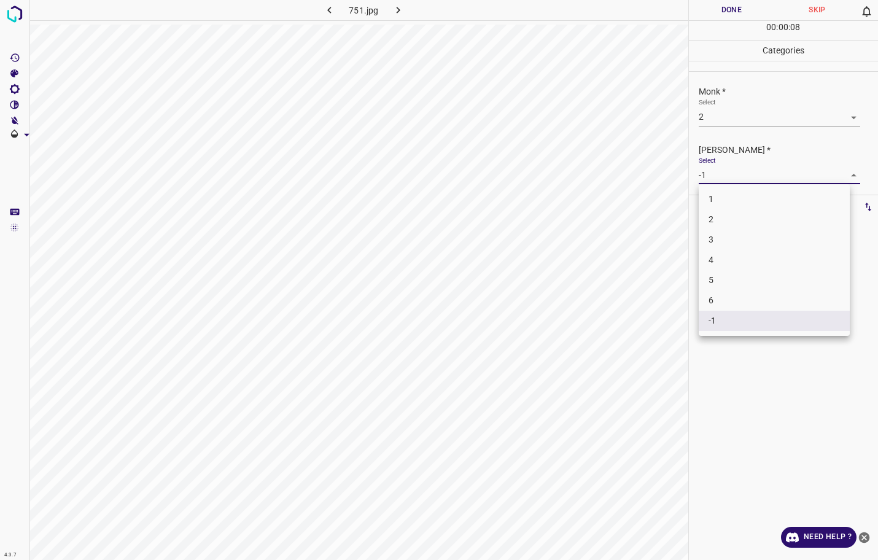
click at [712, 174] on body "4.3.7 751.jpg Done Skip 0 00 : 00 : 08 Categories Monk * Select 2 2 Fitzpatrick…" at bounding box center [439, 280] width 878 height 560
click at [709, 214] on li "2" at bounding box center [773, 219] width 151 height 20
type input "2"
click at [728, 13] on button "Done" at bounding box center [732, 10] width 86 height 20
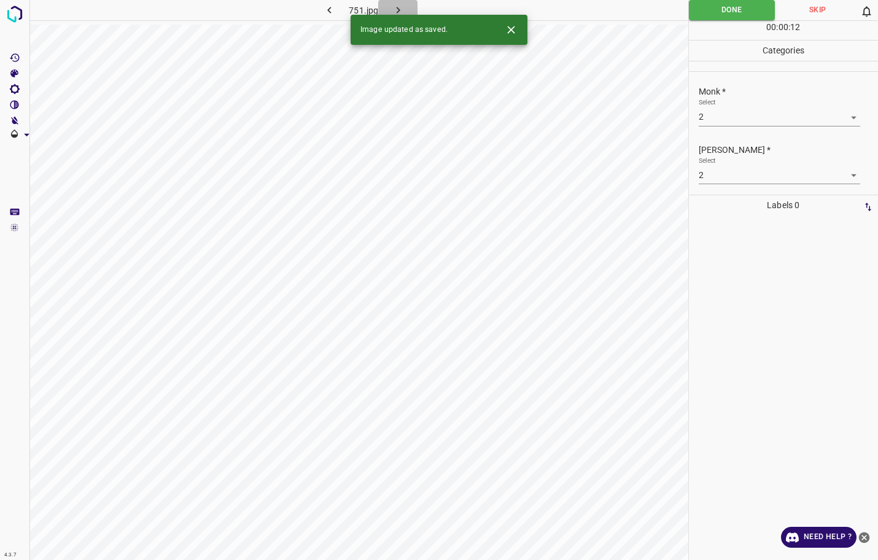
click at [396, 6] on icon "button" at bounding box center [398, 10] width 13 height 13
click at [732, 112] on body "4.3.7 760.jpg Done Skip 0 00 : 00 : 12 Categories Monk * Select -1 -1 Fitzpatri…" at bounding box center [439, 280] width 878 height 560
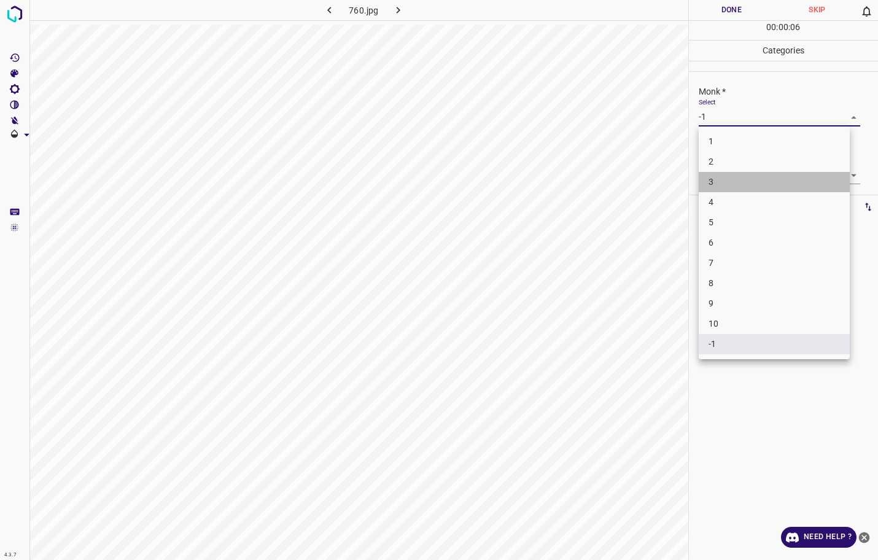
click at [706, 183] on li "3" at bounding box center [773, 182] width 151 height 20
type input "3"
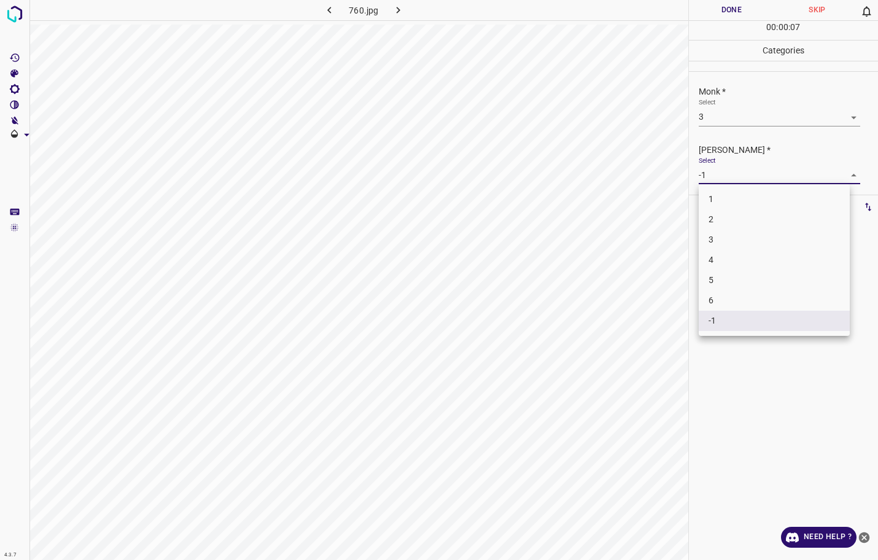
click at [710, 172] on body "4.3.7 760.jpg Done Skip 0 00 : 00 : 07 Categories Monk * Select 3 3 Fitzpatrick…" at bounding box center [439, 280] width 878 height 560
click at [703, 218] on li "2" at bounding box center [773, 219] width 151 height 20
type input "2"
click at [723, 14] on button "Done" at bounding box center [732, 10] width 86 height 20
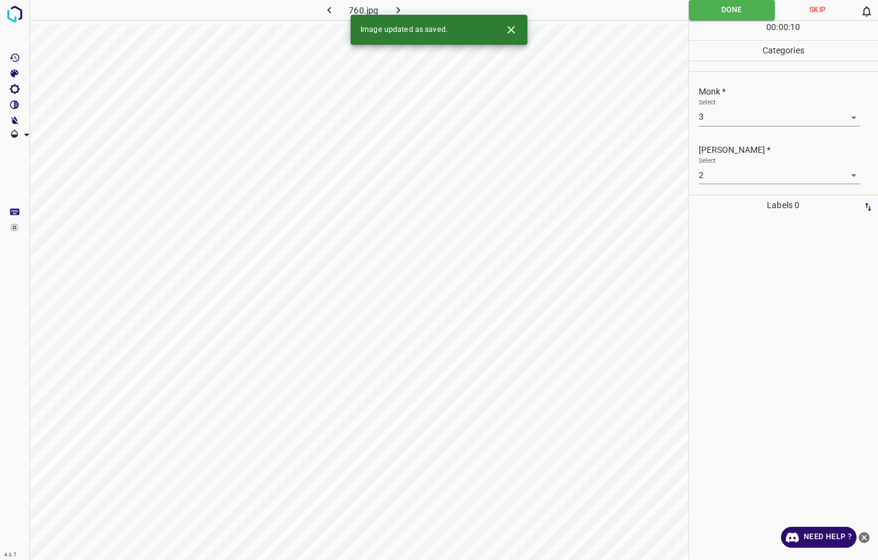
click at [398, 8] on icon "button" at bounding box center [398, 10] width 13 height 13
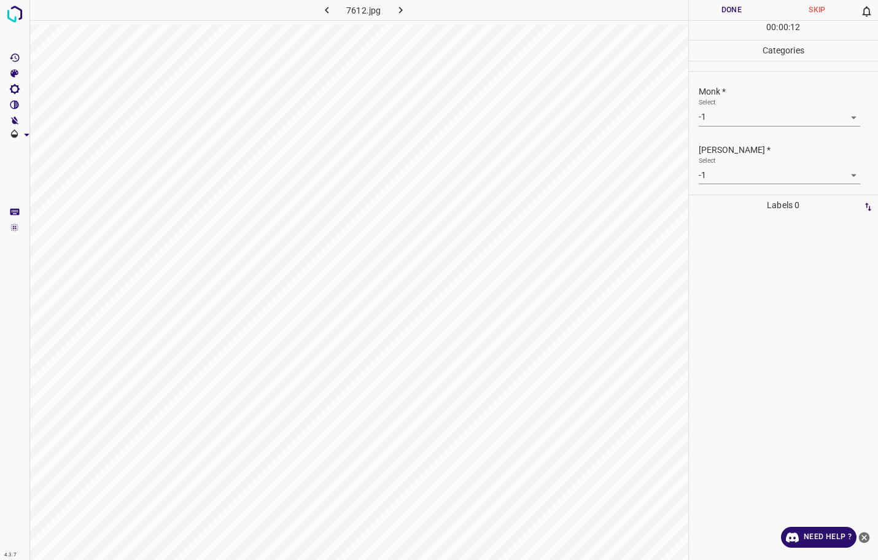
click at [725, 117] on body "4.3.7 7612.jpg Done Skip 0 00 : 00 : 12 Categories Monk * Select -1 -1 Fitzpatr…" at bounding box center [439, 280] width 878 height 560
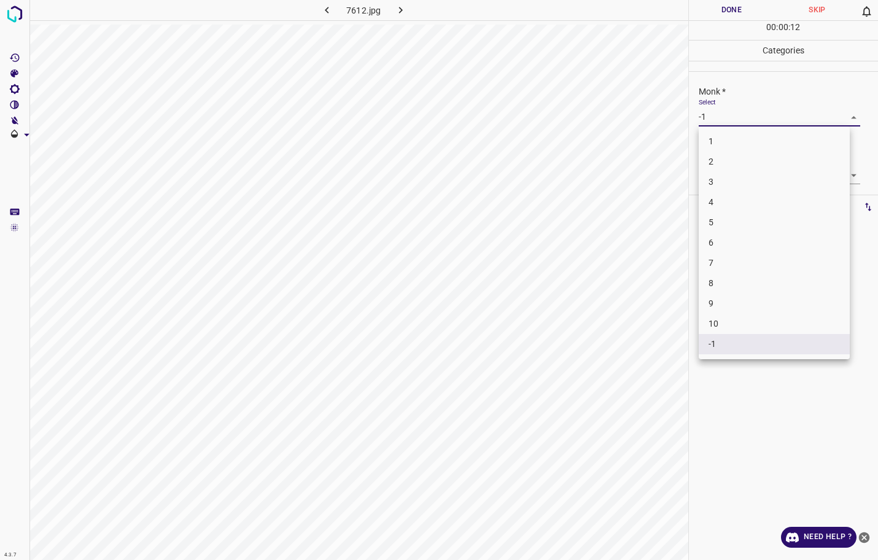
click at [729, 186] on li "3" at bounding box center [773, 182] width 151 height 20
type input "3"
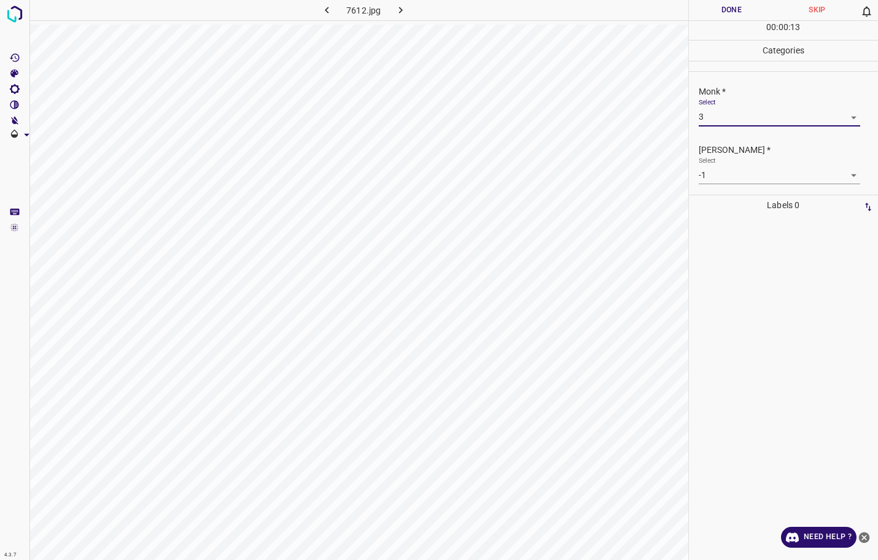
click at [732, 168] on body "4.3.7 7612.jpg Done Skip 0 00 : 00 : 13 Categories Monk * Select 3 3 Fitzpatric…" at bounding box center [439, 280] width 878 height 560
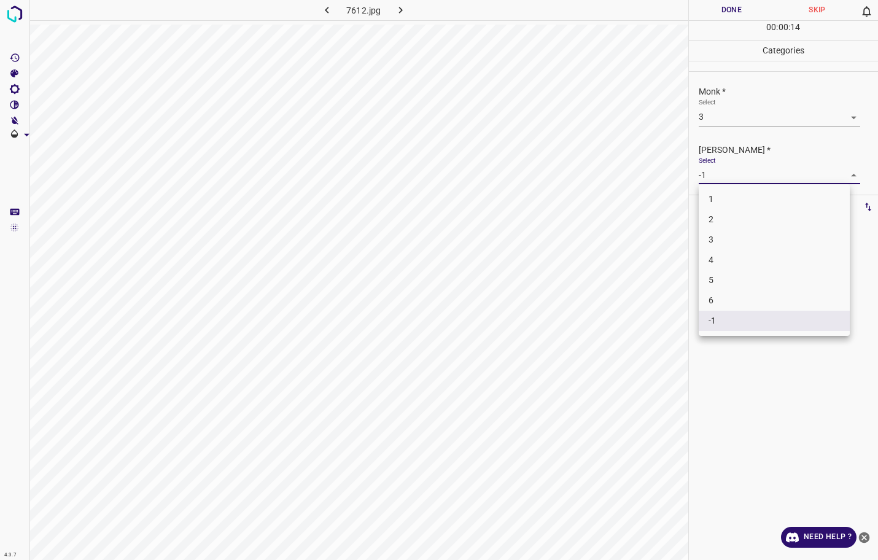
click at [719, 218] on li "2" at bounding box center [773, 219] width 151 height 20
type input "2"
click at [734, 16] on button "Done" at bounding box center [732, 10] width 86 height 20
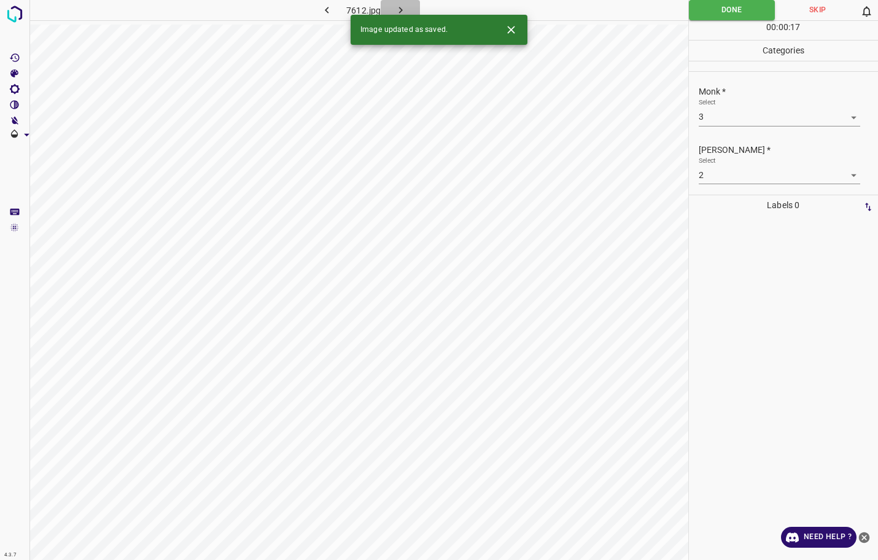
click at [395, 9] on icon "button" at bounding box center [400, 10] width 13 height 13
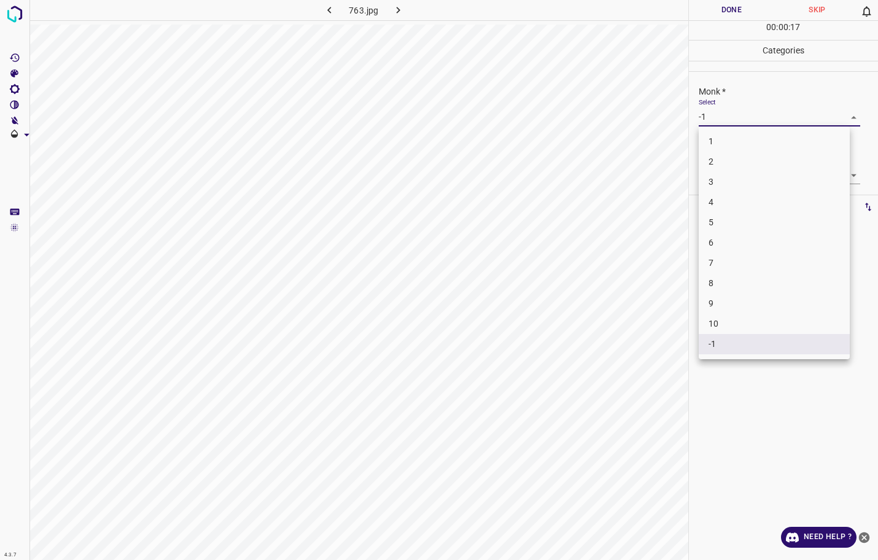
click at [738, 120] on body "4.3.7 763.jpg Done Skip 0 00 : 00 : 17 Categories Monk * Select -1 -1 Fitzpatri…" at bounding box center [439, 280] width 878 height 560
click at [736, 192] on li "4" at bounding box center [773, 202] width 151 height 20
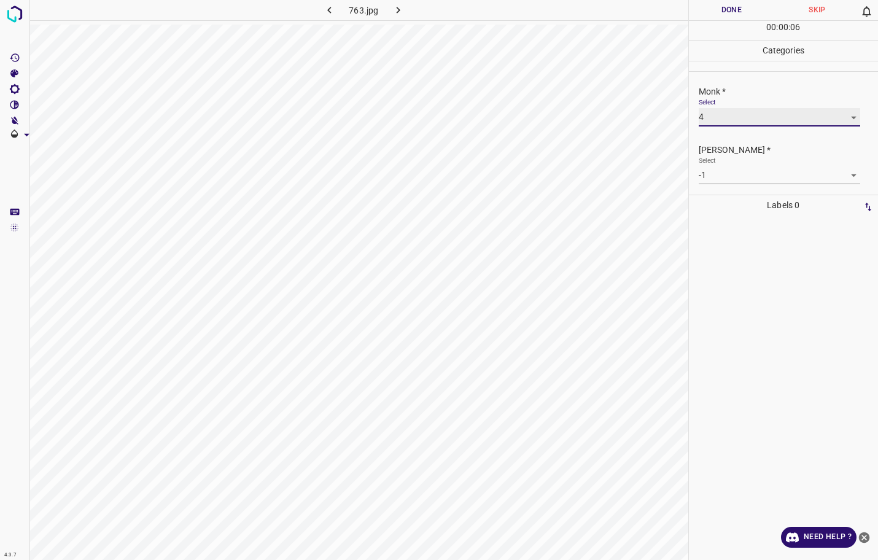
type input "4"
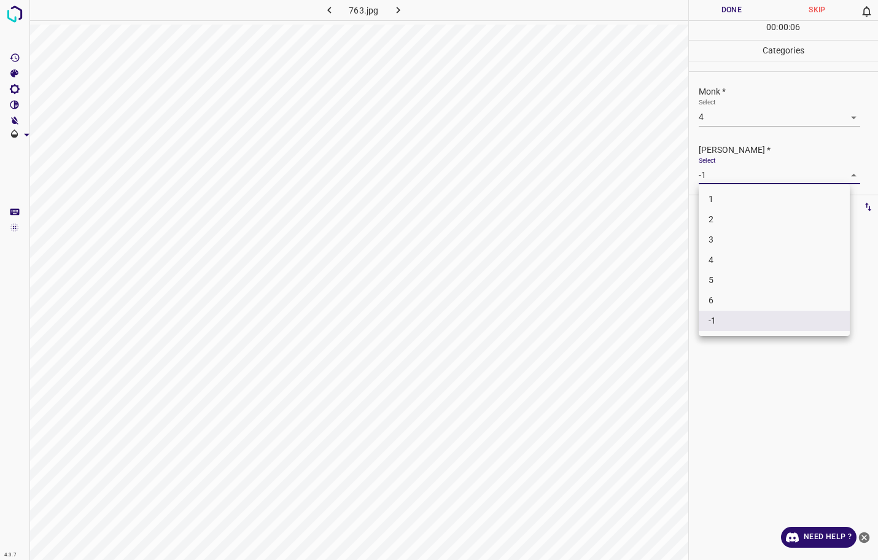
click at [735, 175] on body "4.3.7 763.jpg Done Skip 0 00 : 00 : 06 Categories Monk * Select 4 4 Fitzpatrick…" at bounding box center [439, 280] width 878 height 560
click at [727, 235] on li "3" at bounding box center [773, 240] width 151 height 20
type input "3"
click at [748, 14] on button "Done" at bounding box center [732, 10] width 86 height 20
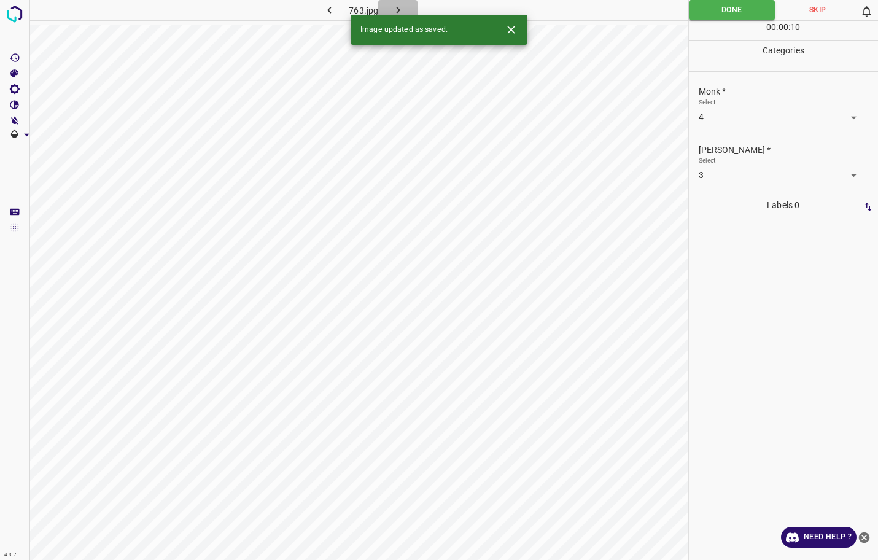
click at [401, 7] on icon "button" at bounding box center [398, 10] width 13 height 13
click at [721, 118] on body "4.3.7 7646.jpg Done Skip 0 00 : 00 : 10 Categories Monk * Select -1 -1 Fitzpatr…" at bounding box center [439, 280] width 878 height 560
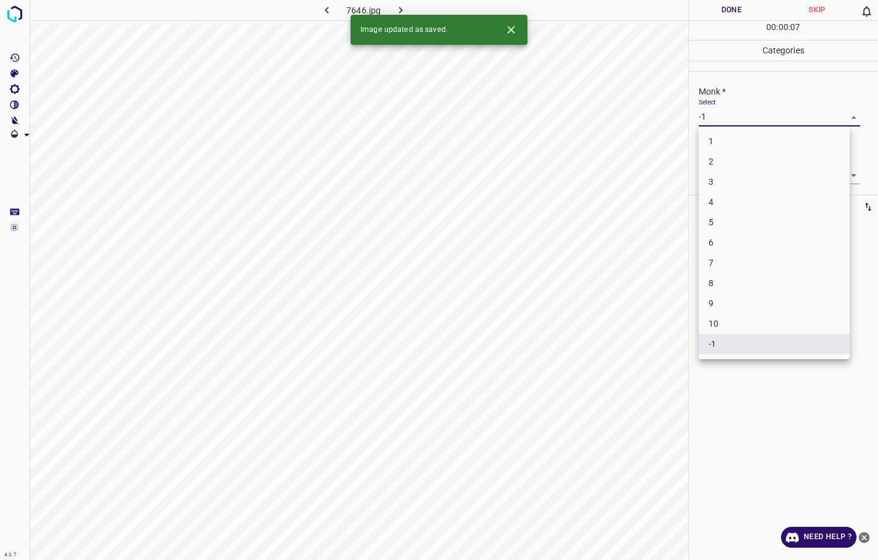
click at [709, 187] on li "3" at bounding box center [773, 182] width 151 height 20
type input "3"
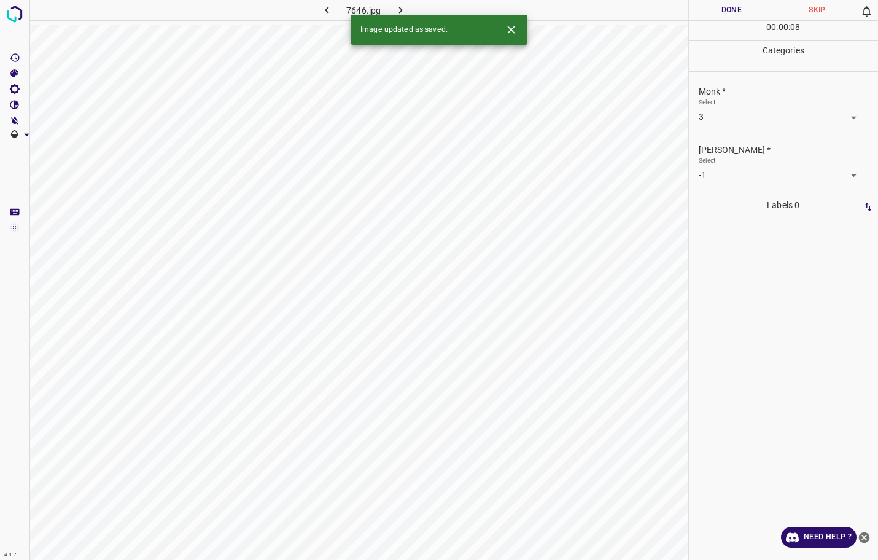
click at [708, 184] on div "Fitzpatrick * Select -1 -1" at bounding box center [784, 164] width 190 height 58
click at [706, 179] on body "4.3.7 7646.jpg Done Skip 0 00 : 00 : 08 Categories Monk * Select 3 3 Fitzpatric…" at bounding box center [439, 280] width 878 height 560
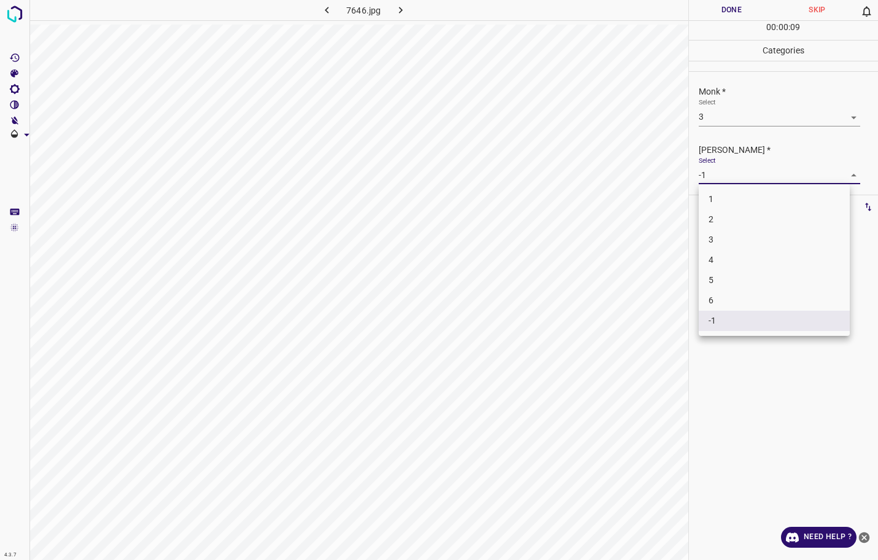
click at [714, 220] on li "2" at bounding box center [773, 219] width 151 height 20
type input "2"
click at [724, 10] on button "Done" at bounding box center [732, 10] width 86 height 20
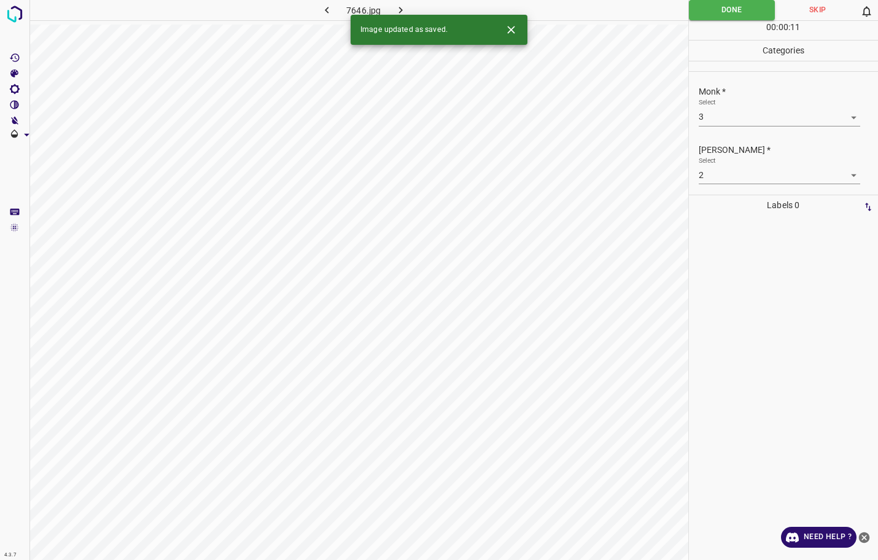
click at [403, 6] on icon "button" at bounding box center [400, 10] width 13 height 13
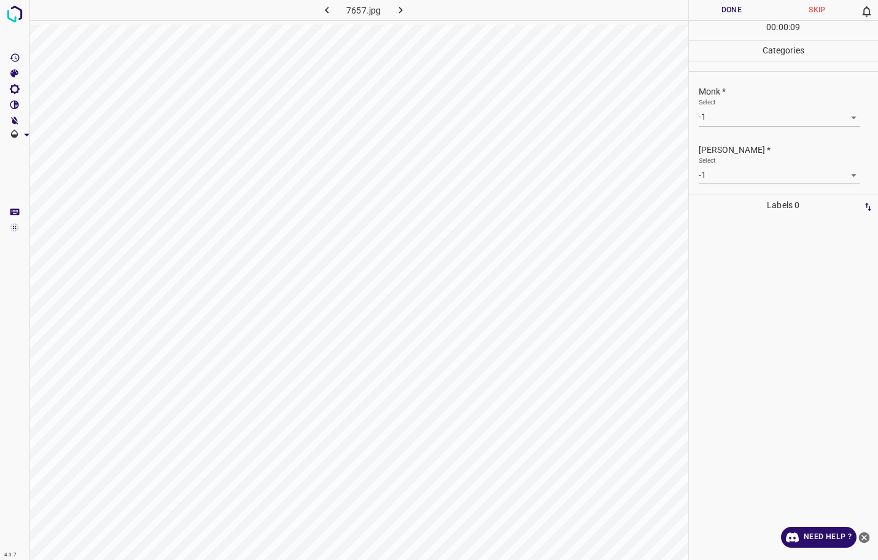
click at [738, 122] on body "4.3.7 7657.jpg Done Skip 0 00 : 00 : 09 Categories Monk * Select -1 -1 Fitzpatr…" at bounding box center [439, 280] width 878 height 560
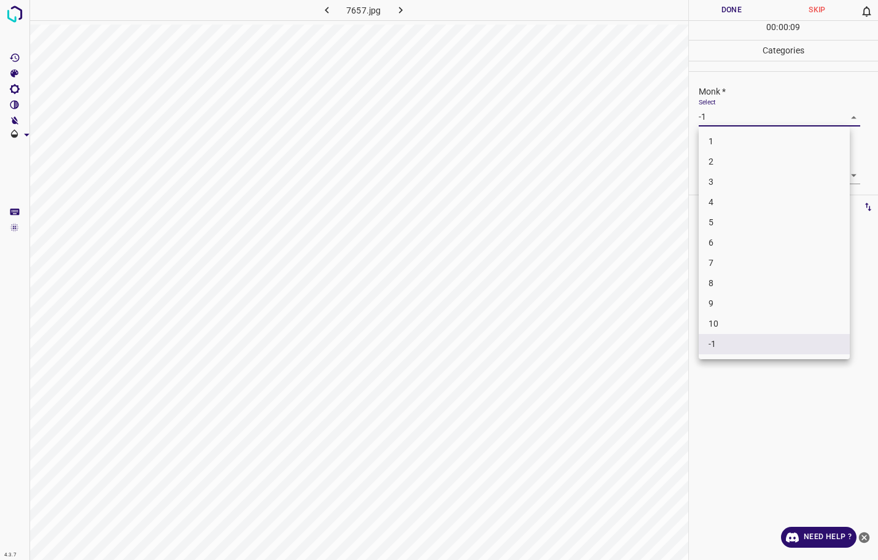
click at [732, 185] on li "3" at bounding box center [773, 182] width 151 height 20
type input "3"
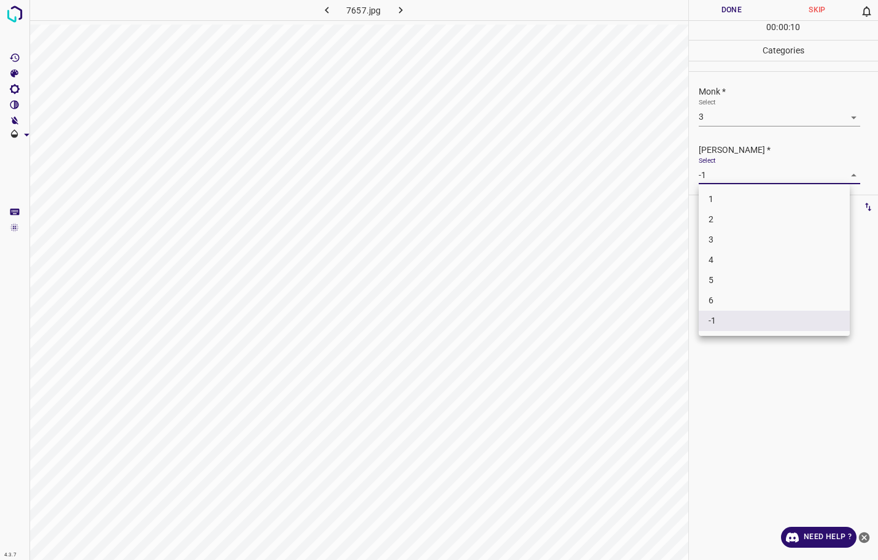
click at [732, 182] on body "4.3.7 7657.jpg Done Skip 0 00 : 00 : 10 Categories Monk * Select 3 3 Fitzpatric…" at bounding box center [439, 280] width 878 height 560
click at [727, 228] on li "2" at bounding box center [773, 219] width 151 height 20
type input "2"
drag, startPoint x: 721, startPoint y: 10, endPoint x: 682, endPoint y: 21, distance: 39.5
click at [721, 9] on button "Done" at bounding box center [732, 10] width 86 height 20
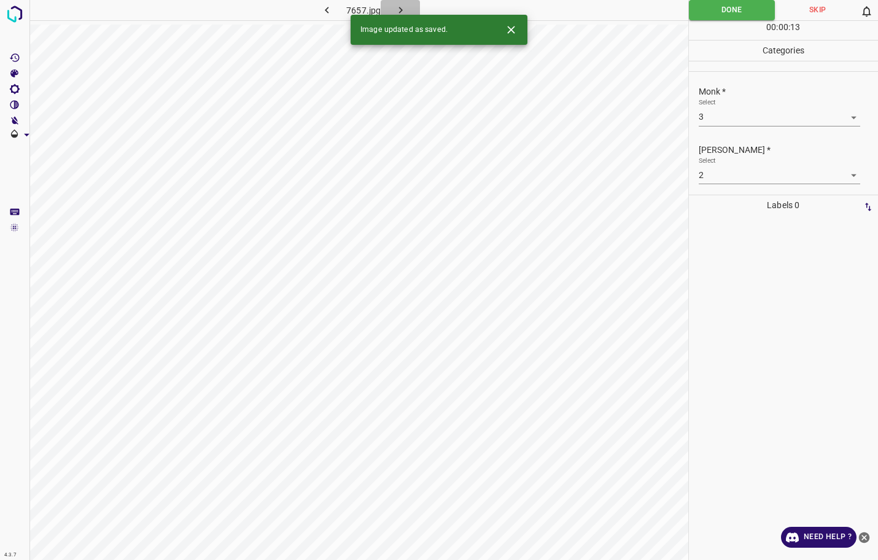
click at [406, 12] on icon "button" at bounding box center [400, 10] width 13 height 13
click at [716, 122] on body "4.3.7 7674.jpg Done Skip 0 00 : 00 : 13 Categories Monk * Select -1 -1 Fitzpatr…" at bounding box center [439, 280] width 878 height 560
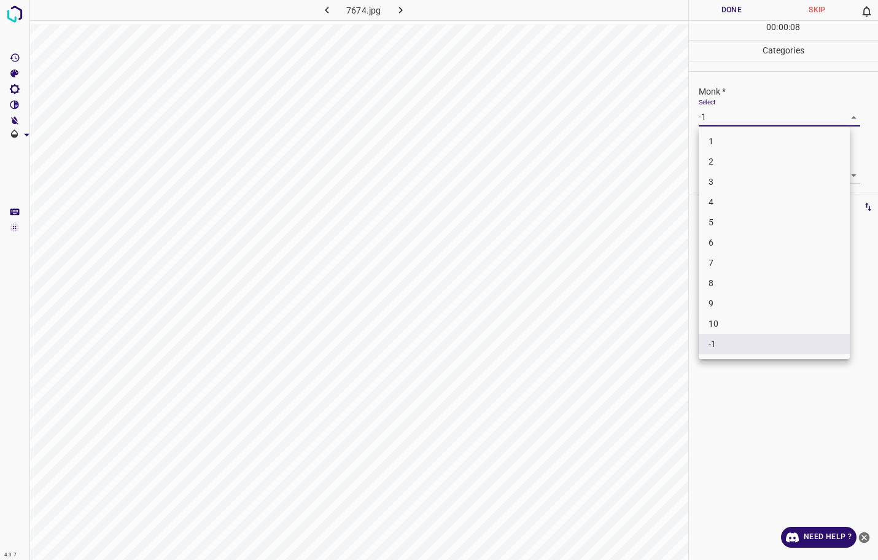
click at [718, 204] on li "4" at bounding box center [773, 202] width 151 height 20
type input "4"
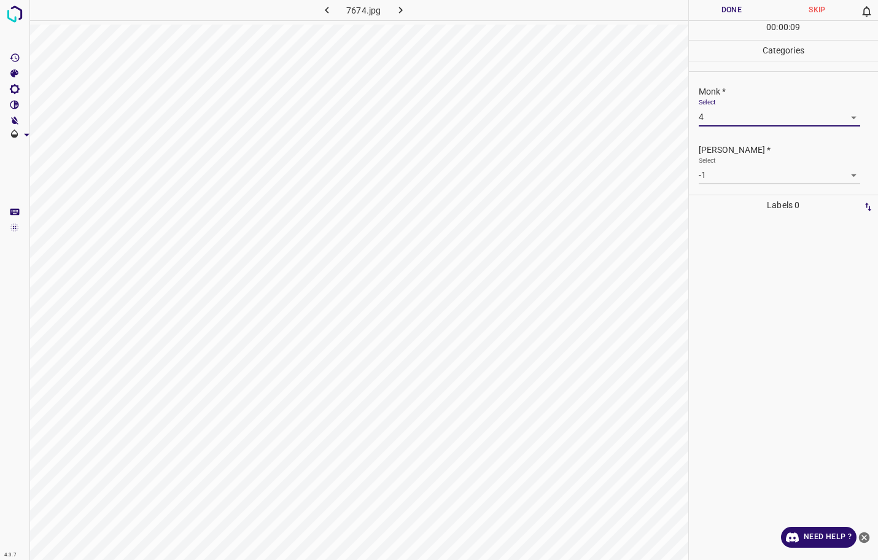
click at [720, 182] on body "4.3.7 7674.jpg Done Skip 0 00 : 00 : 09 Categories Monk * Select 4 4 Fitzpatric…" at bounding box center [439, 280] width 878 height 560
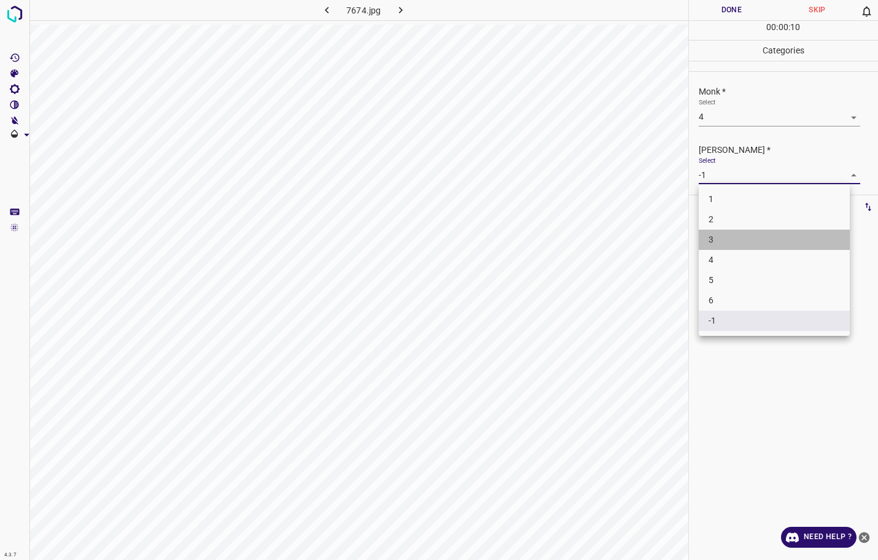
click at [715, 230] on li "3" at bounding box center [773, 240] width 151 height 20
type input "3"
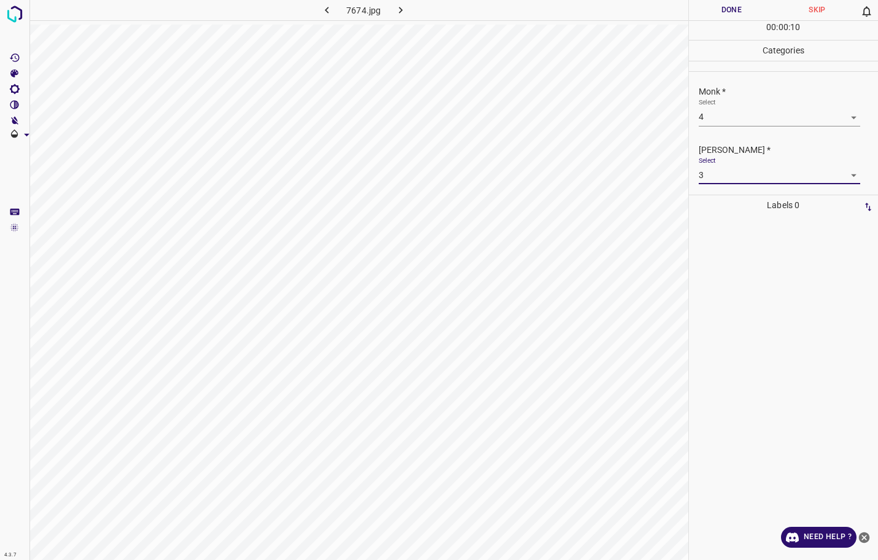
click at [744, 18] on button "Done" at bounding box center [732, 10] width 86 height 20
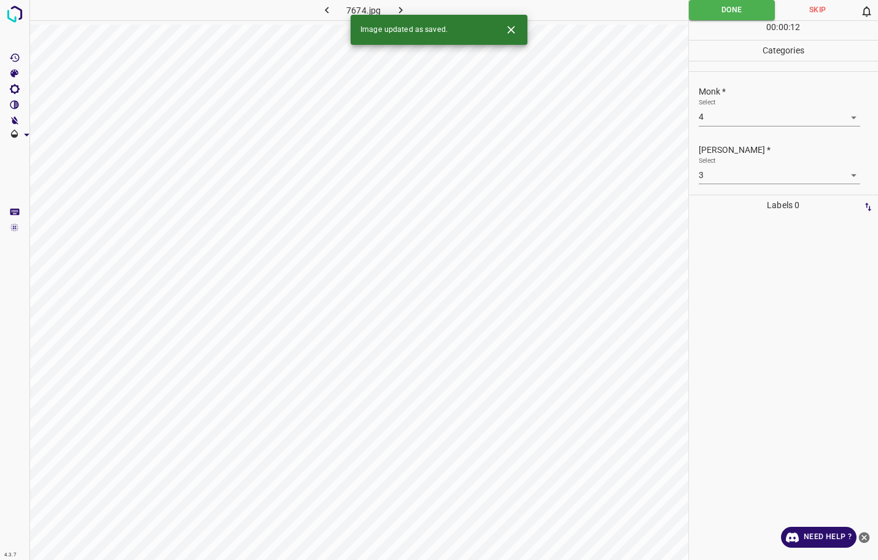
click at [408, 7] on button "button" at bounding box center [400, 10] width 39 height 20
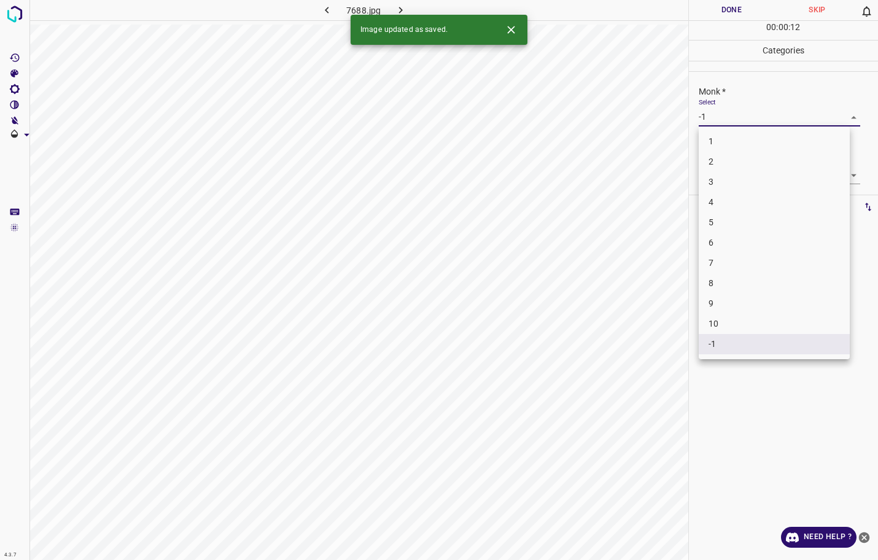
click at [746, 120] on body "4.3.7 7688.jpg Done Skip 0 00 : 00 : 12 Categories Monk * Select -1 -1 Fitzpatr…" at bounding box center [439, 280] width 878 height 560
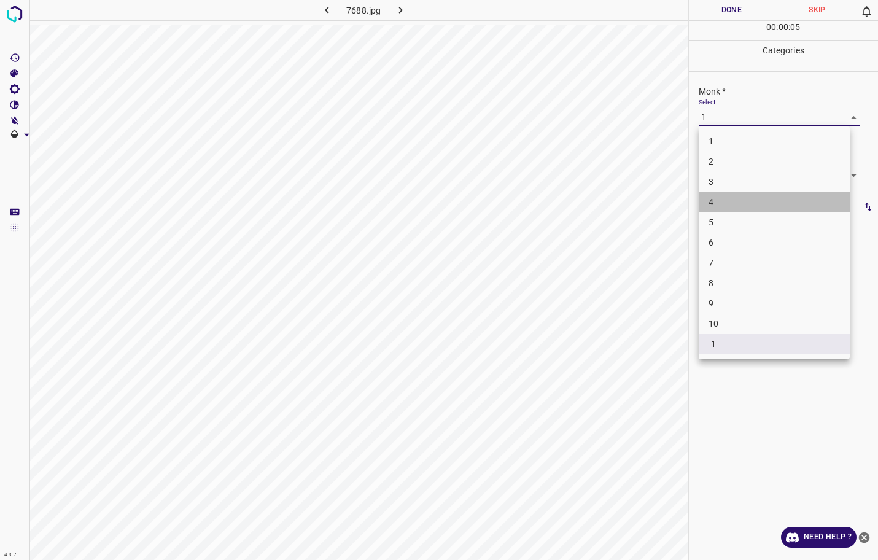
click at [722, 198] on li "4" at bounding box center [773, 202] width 151 height 20
type input "4"
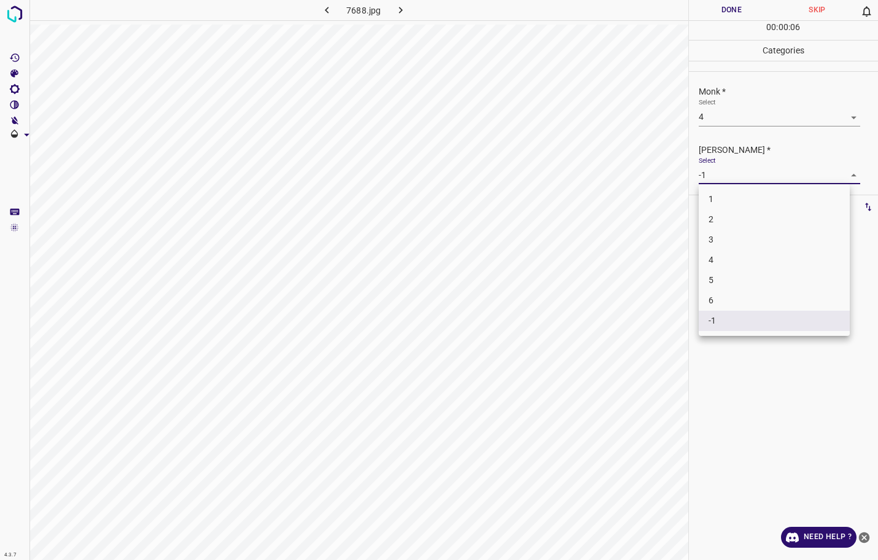
click at [727, 173] on body "4.3.7 7688.jpg Done Skip 0 00 : 00 : 06 Categories Monk * Select 4 4 Fitzpatric…" at bounding box center [439, 280] width 878 height 560
click at [709, 242] on li "3" at bounding box center [773, 240] width 151 height 20
type input "3"
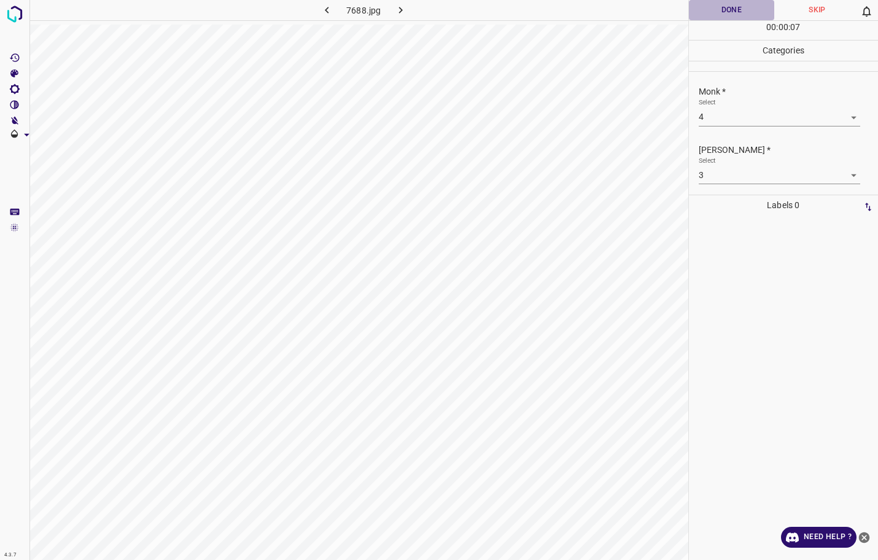
click at [719, 7] on button "Done" at bounding box center [732, 10] width 86 height 20
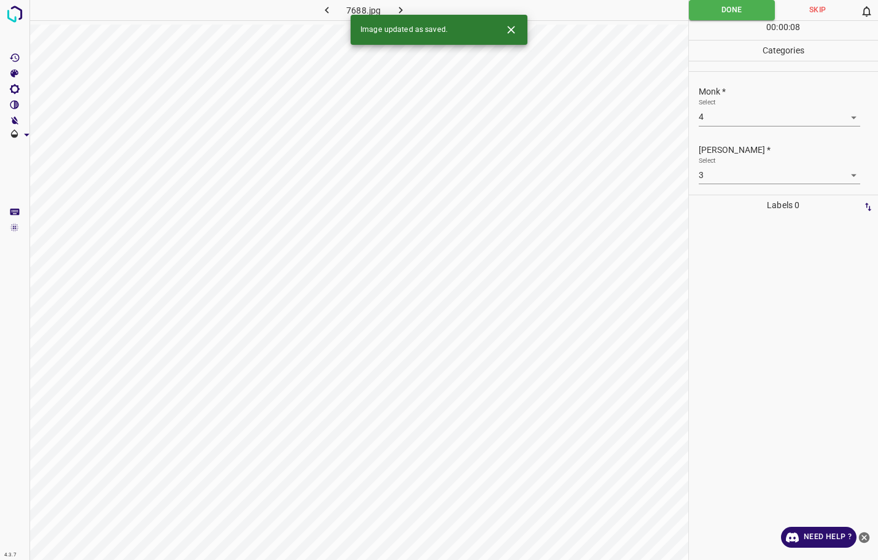
click at [407, 8] on button "button" at bounding box center [400, 10] width 39 height 20
click at [721, 122] on body "4.3.7 7692.jpg Done Skip 0 00 : 00 : 09 Categories Monk * Select -1 -1 Fitzpatr…" at bounding box center [439, 280] width 878 height 560
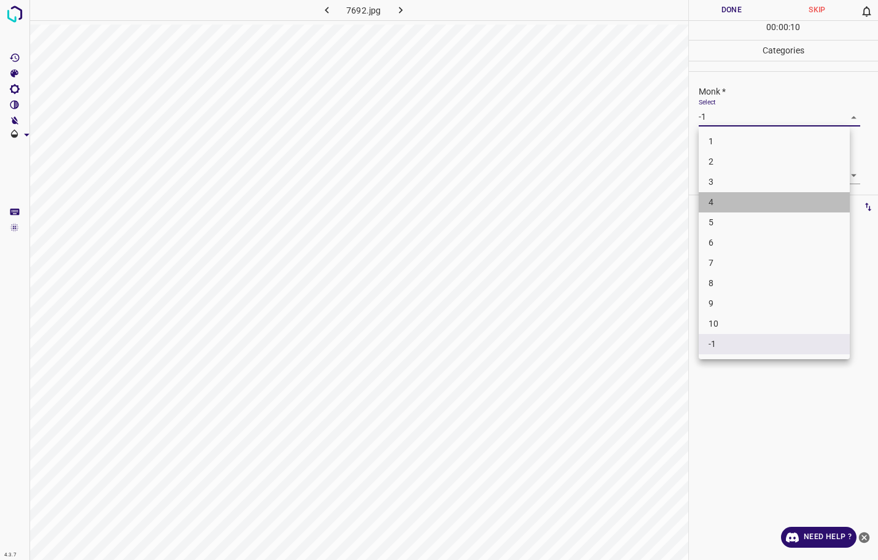
click at [717, 199] on li "4" at bounding box center [773, 202] width 151 height 20
type input "4"
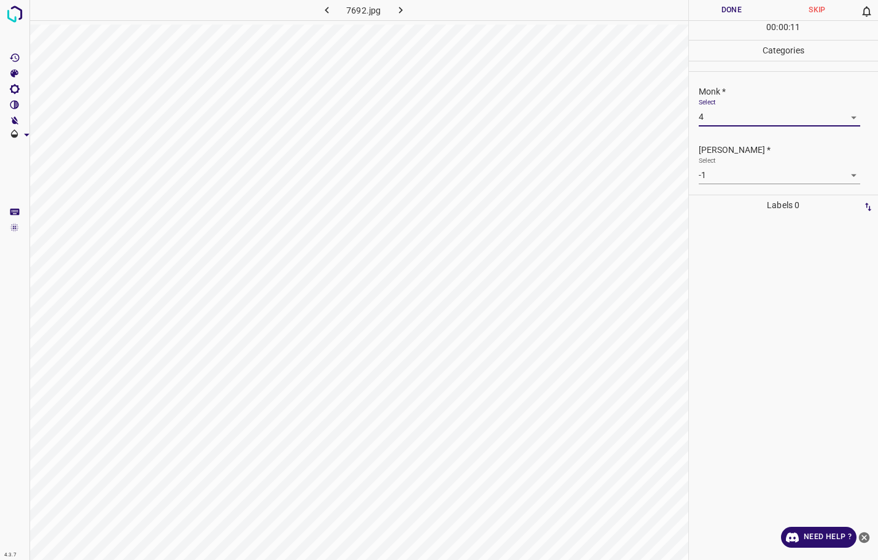
click at [721, 182] on body "4.3.7 7692.jpg Done Skip 0 00 : 00 : 11 Categories Monk * Select 4 4 Fitzpatric…" at bounding box center [439, 280] width 878 height 560
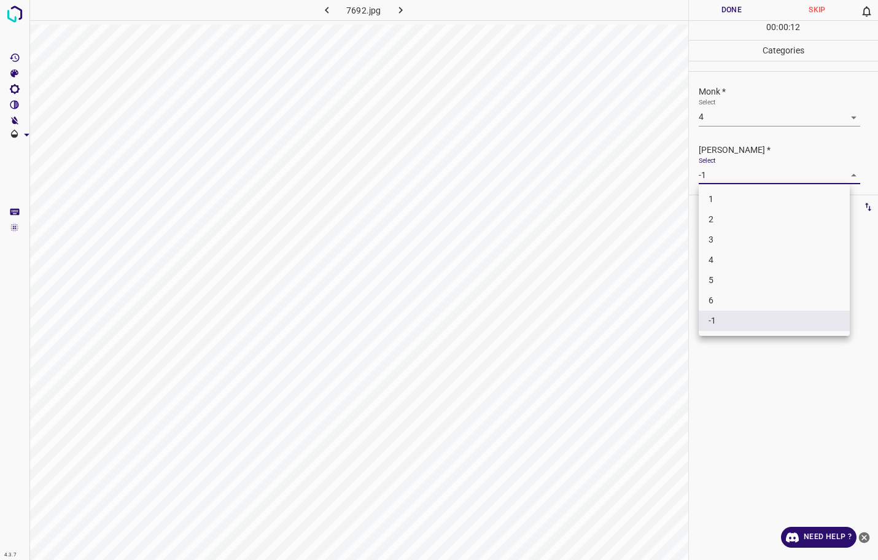
click at [721, 238] on li "3" at bounding box center [773, 240] width 151 height 20
type input "3"
click at [719, 10] on button "Done" at bounding box center [732, 10] width 86 height 20
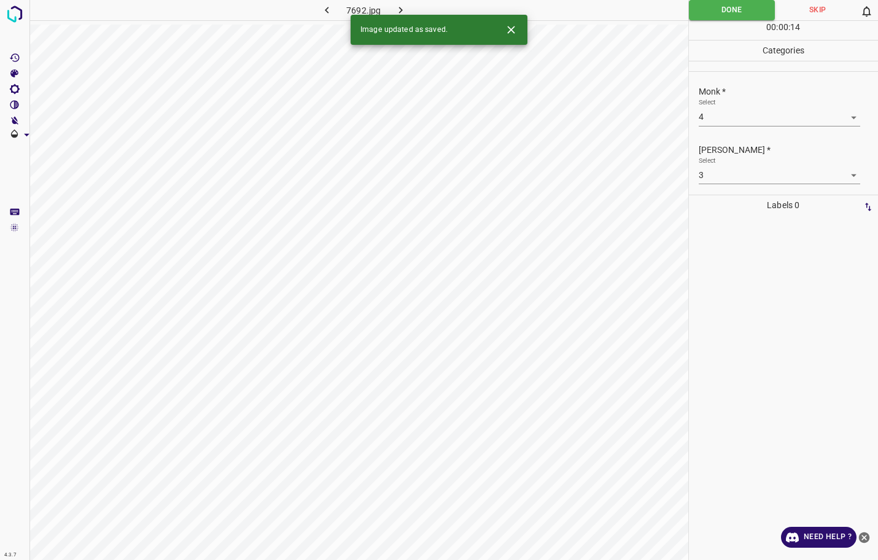
click at [395, 7] on icon "button" at bounding box center [400, 10] width 13 height 13
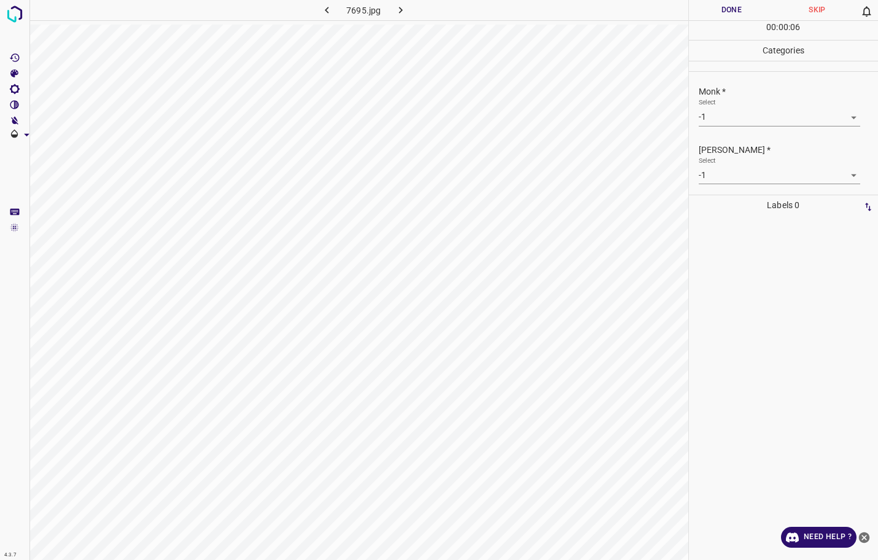
click at [743, 118] on body "4.3.7 7695.jpg Done Skip 0 00 : 00 : 06 Categories Monk * Select -1 -1 Fitzpatr…" at bounding box center [439, 280] width 878 height 560
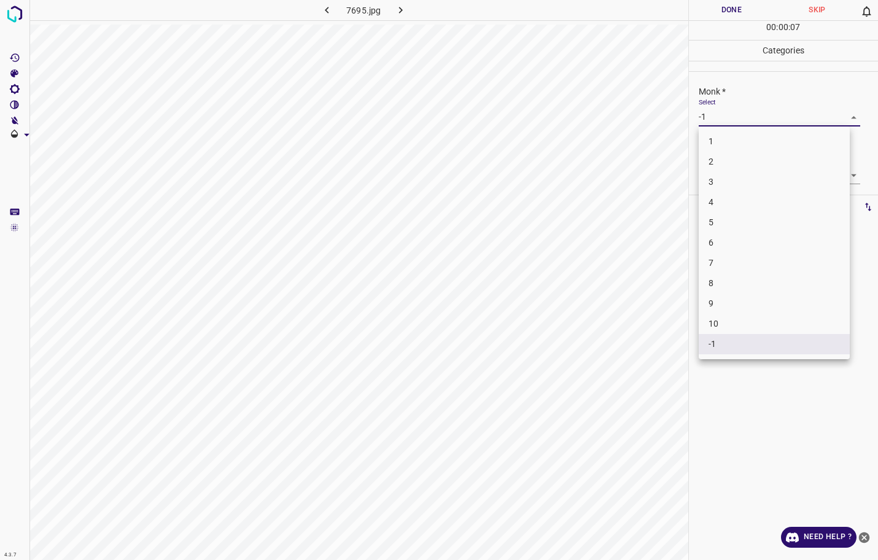
click at [740, 181] on li "3" at bounding box center [773, 182] width 151 height 20
type input "3"
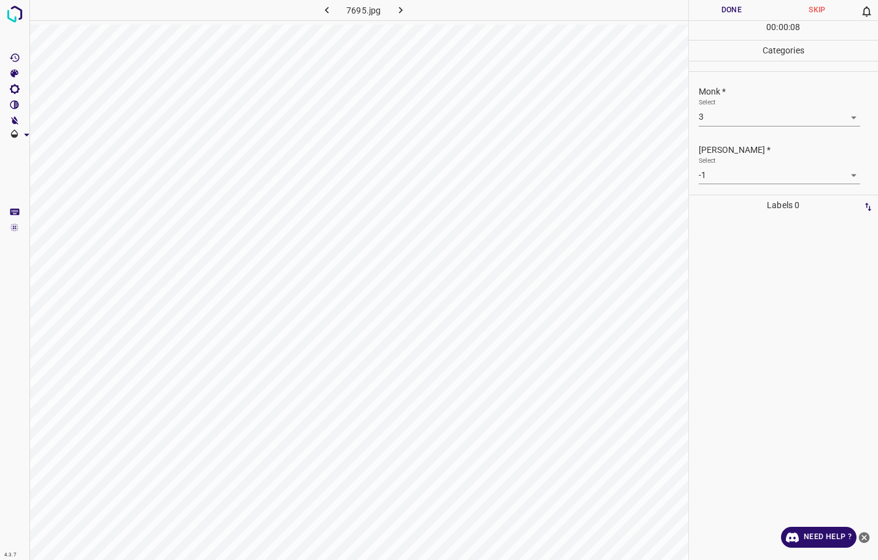
click at [740, 187] on div "Fitzpatrick * Select -1 -1" at bounding box center [784, 164] width 190 height 58
click at [740, 174] on body "4.3.7 7695.jpg Done Skip 0 00 : 00 : 08 Categories Monk * Select 3 3 Fitzpatric…" at bounding box center [439, 280] width 878 height 560
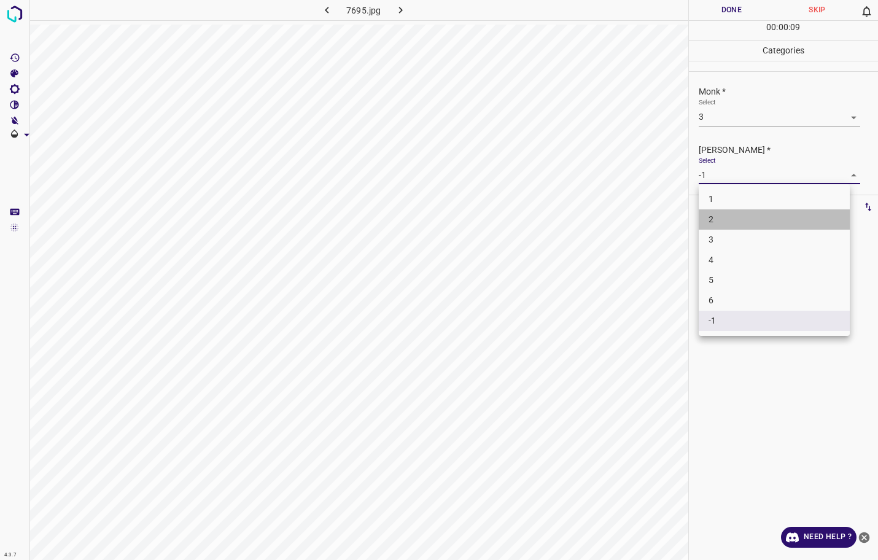
click at [714, 221] on li "2" at bounding box center [773, 219] width 151 height 20
type input "2"
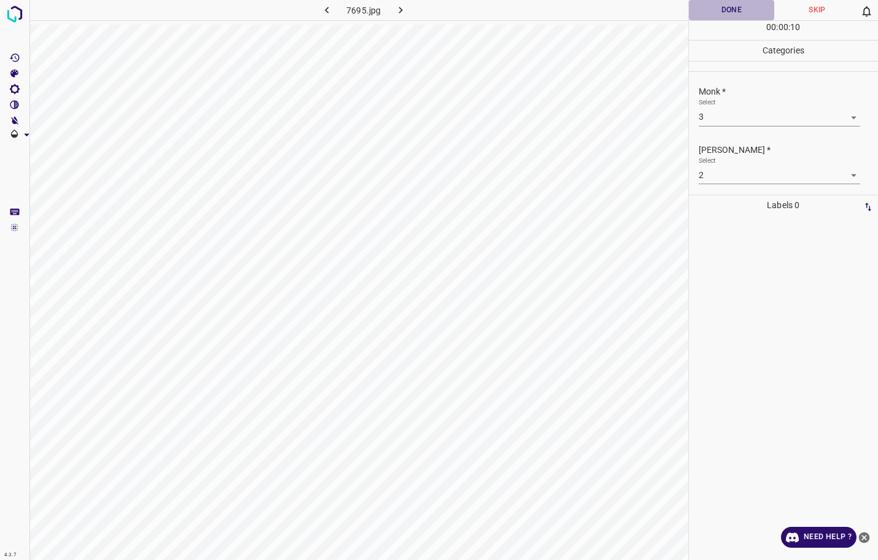
click at [740, 8] on button "Done" at bounding box center [732, 10] width 86 height 20
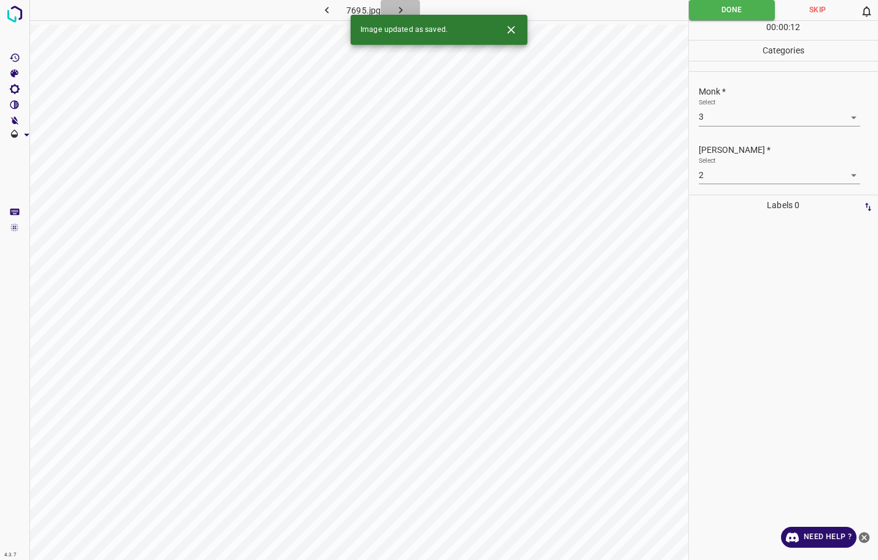
click at [395, 10] on icon "button" at bounding box center [400, 10] width 13 height 13
click at [724, 114] on body "4.3.7 7698.jpg Done Skip 0 00 : 00 : 06 Categories Monk * Select -1 -1 Fitzpatr…" at bounding box center [439, 280] width 878 height 560
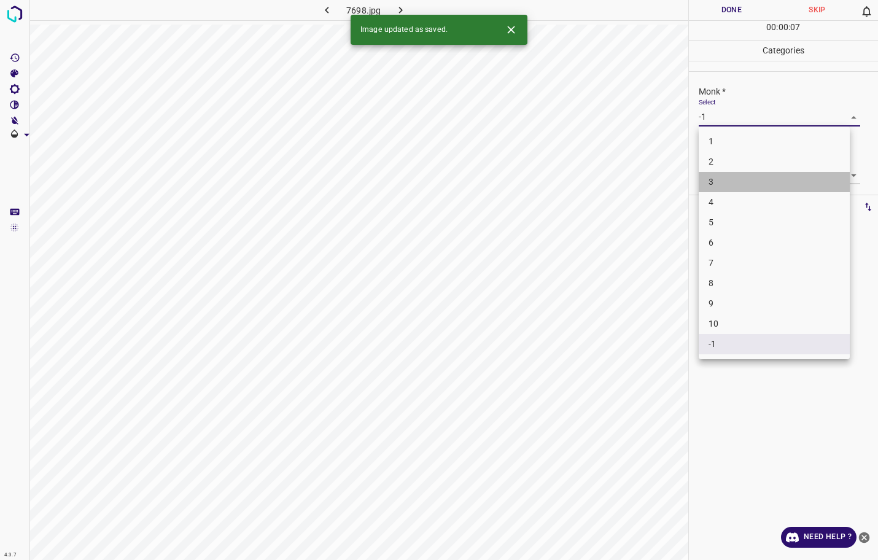
click at [713, 180] on li "3" at bounding box center [773, 182] width 151 height 20
type input "3"
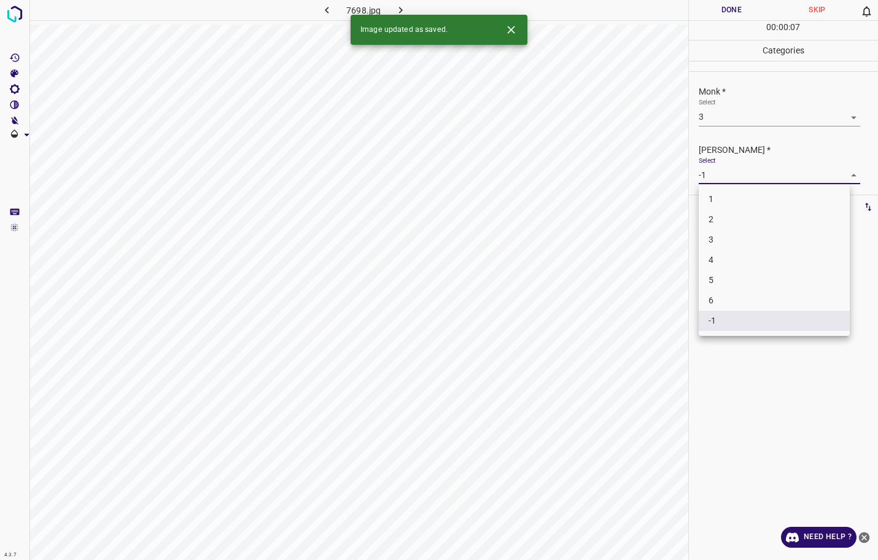
click at [713, 167] on body "4.3.7 7698.jpg Done Skip 0 00 : 00 : 07 Categories Monk * Select 3 3 Fitzpatric…" at bounding box center [439, 280] width 878 height 560
click at [713, 172] on div at bounding box center [439, 280] width 878 height 560
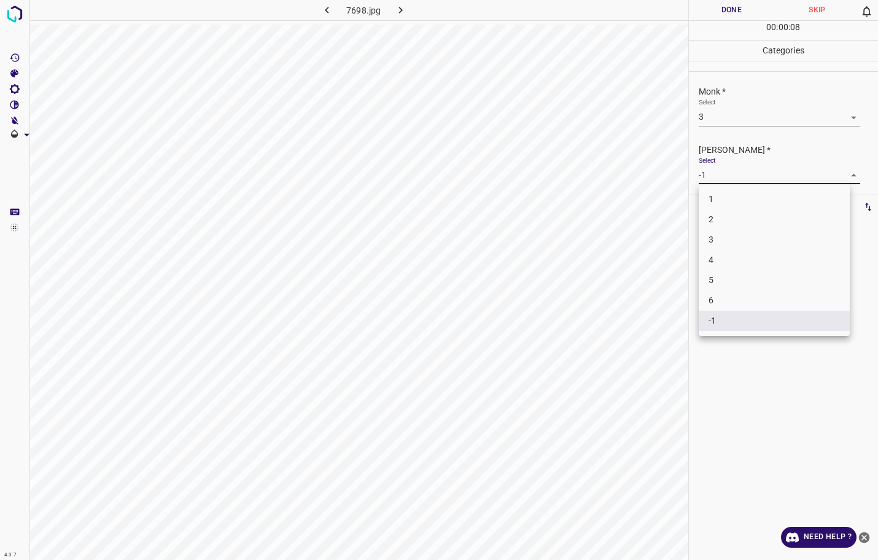
click at [709, 179] on body "4.3.7 7698.jpg Done Skip 0 00 : 00 : 08 Categories Monk * Select 3 3 Fitzpatric…" at bounding box center [439, 280] width 878 height 560
click at [703, 221] on li "2" at bounding box center [773, 219] width 151 height 20
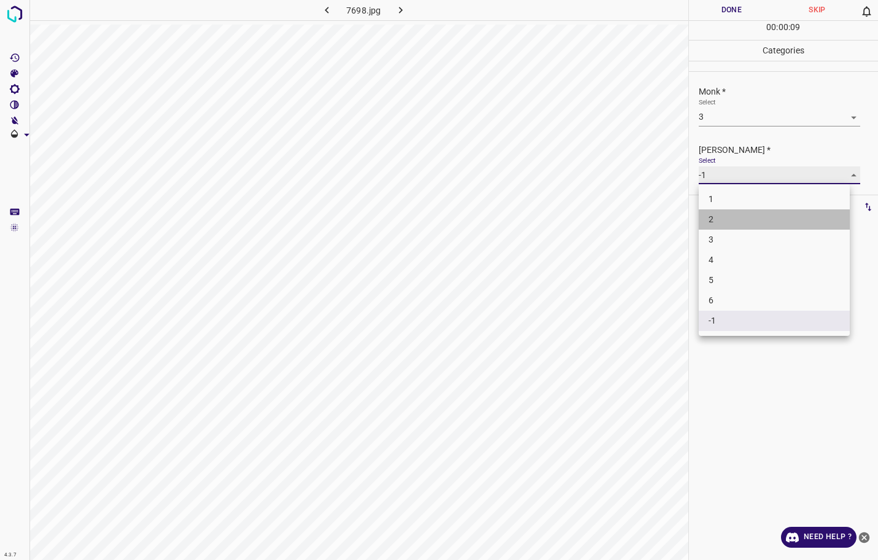
type input "2"
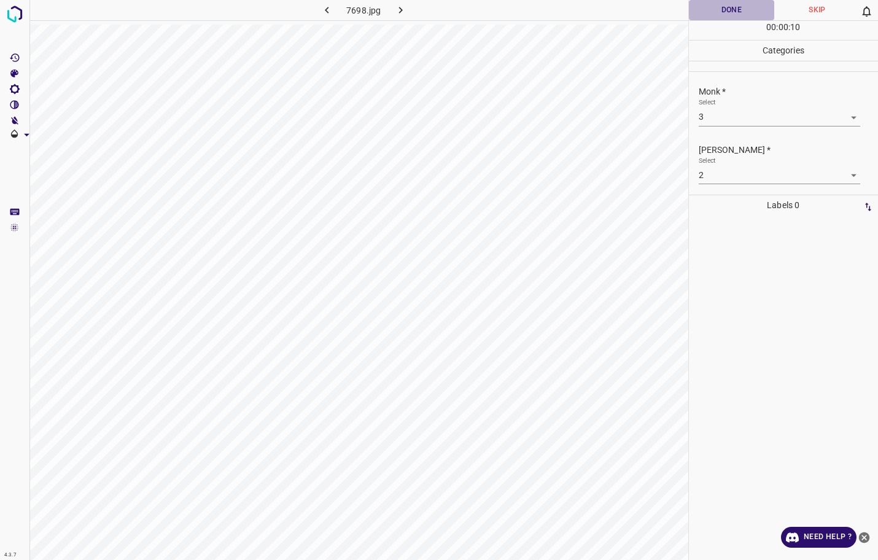
click at [733, 19] on button "Done" at bounding box center [732, 10] width 86 height 20
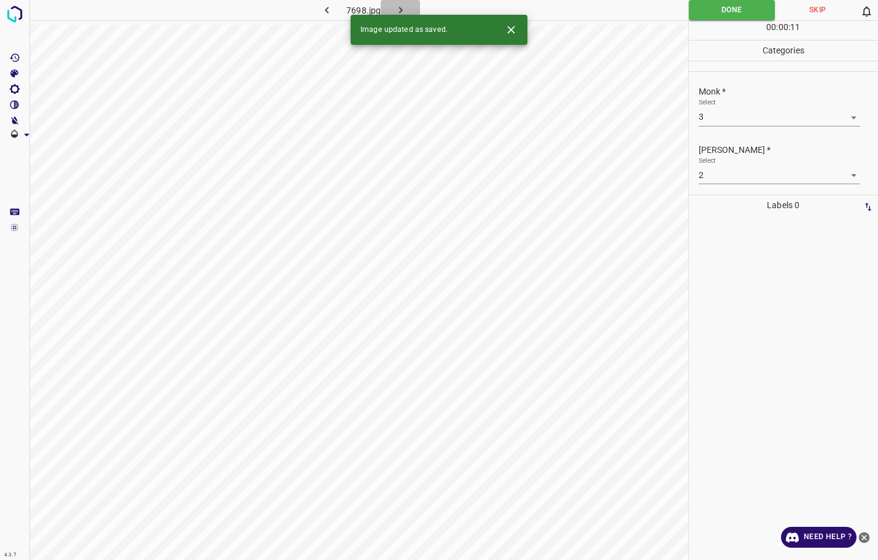
click at [406, 10] on icon "button" at bounding box center [400, 10] width 13 height 13
click at [740, 114] on body "4.3.7 7703.jpg Done Skip 0 00 : 00 : 12 Categories Monk * Select -1 -1 Fitzpatr…" at bounding box center [439, 280] width 878 height 560
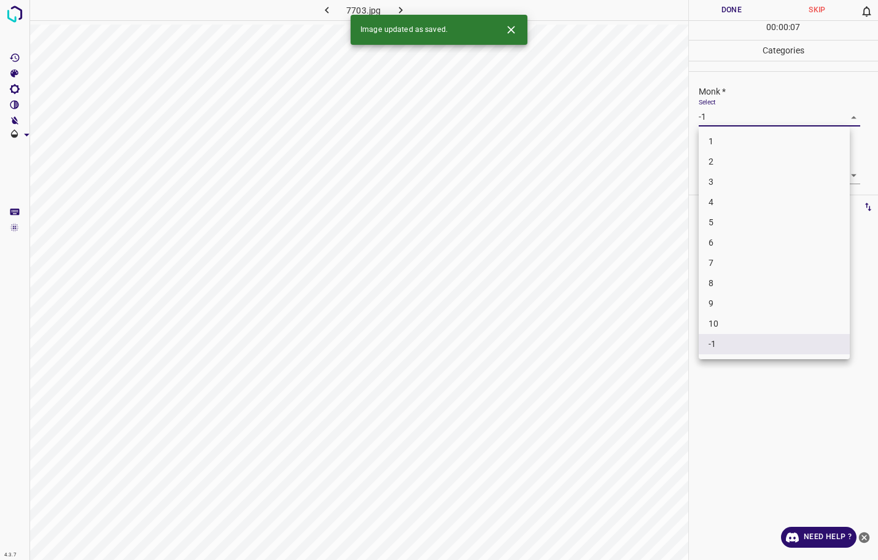
click at [722, 178] on li "3" at bounding box center [773, 182] width 151 height 20
type input "3"
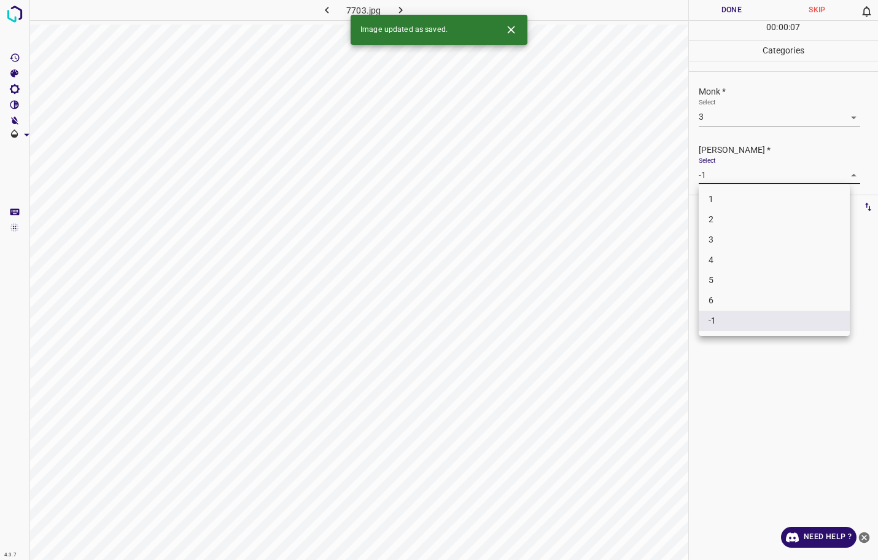
click at [725, 170] on body "4.3.7 7703.jpg Done Skip 0 00 : 00 : 07 Categories Monk * Select 3 3 Fitzpatric…" at bounding box center [439, 280] width 878 height 560
click at [716, 214] on li "2" at bounding box center [773, 219] width 151 height 20
type input "2"
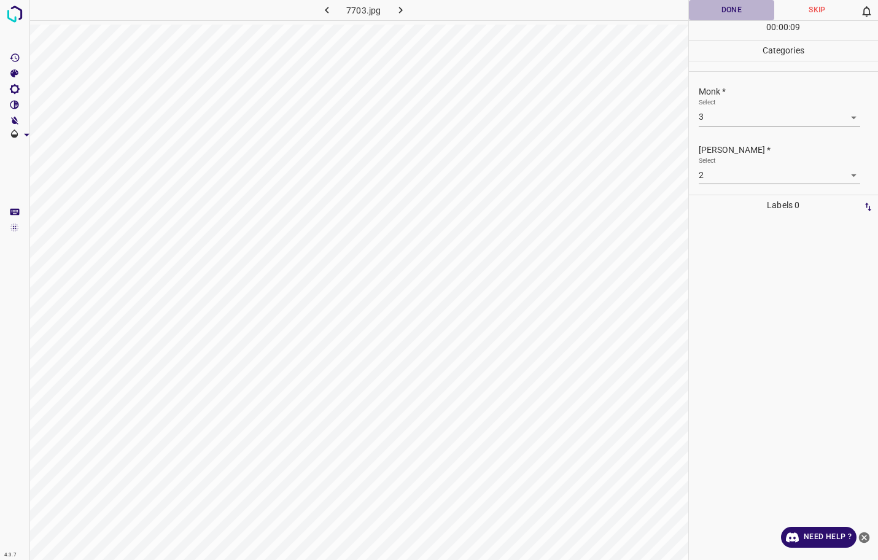
click at [743, 15] on button "Done" at bounding box center [732, 10] width 86 height 20
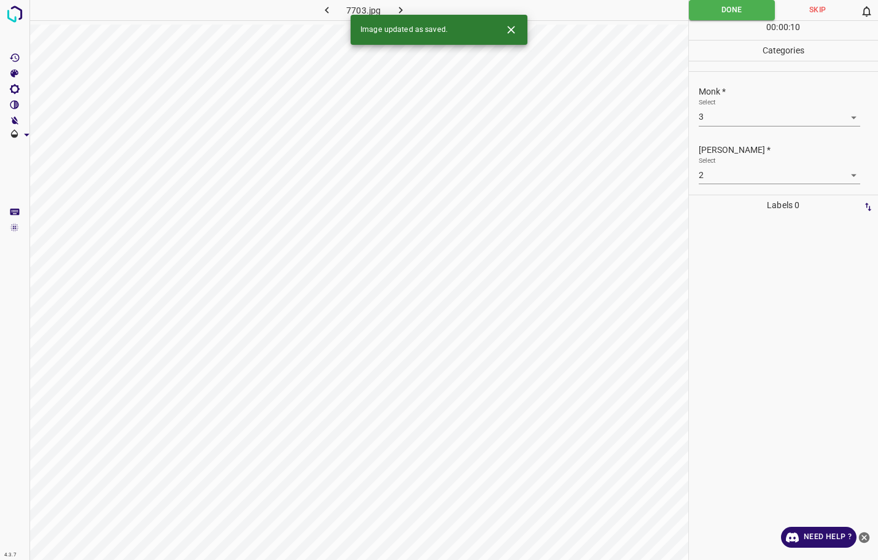
click at [400, 7] on icon "button" at bounding box center [400, 10] width 13 height 13
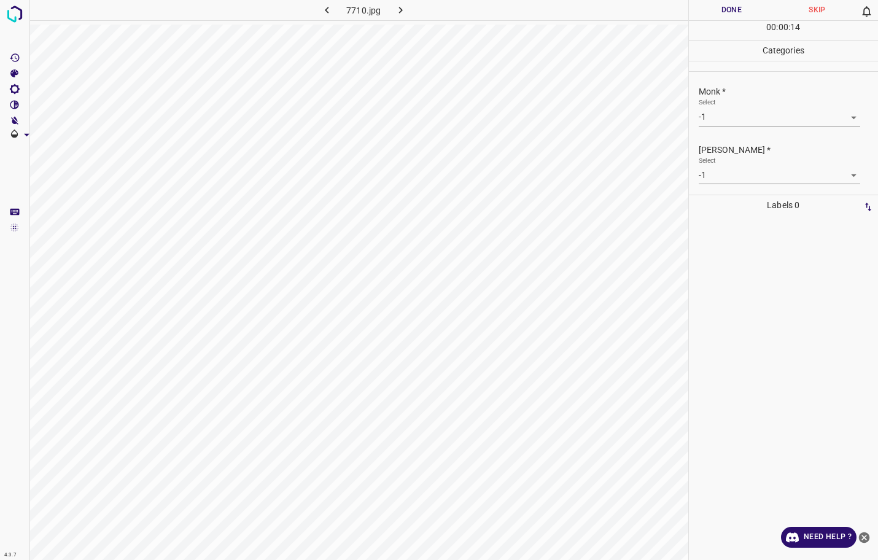
click at [721, 122] on body "4.3.7 7710.jpg Done Skip 0 00 : 00 : 14 Categories Monk * Select -1 -1 Fitzpatr…" at bounding box center [439, 280] width 878 height 560
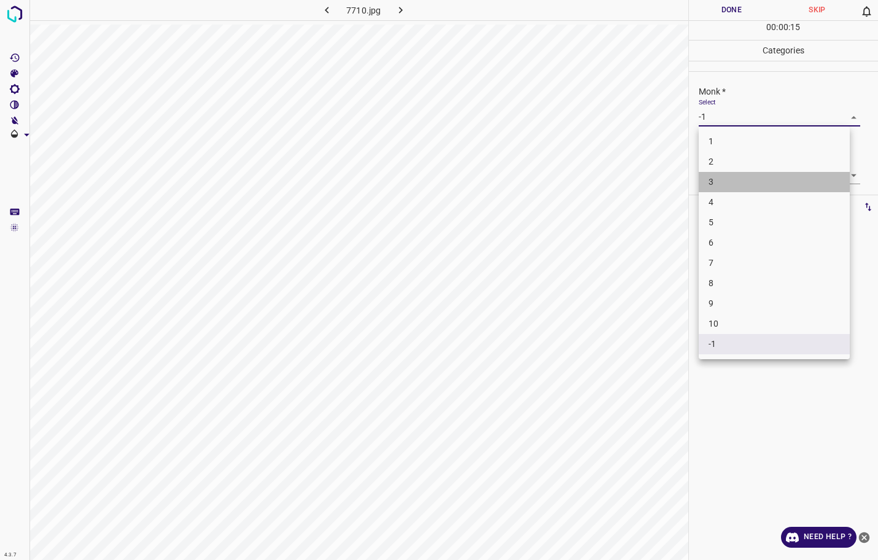
click at [724, 180] on li "3" at bounding box center [773, 182] width 151 height 20
type input "3"
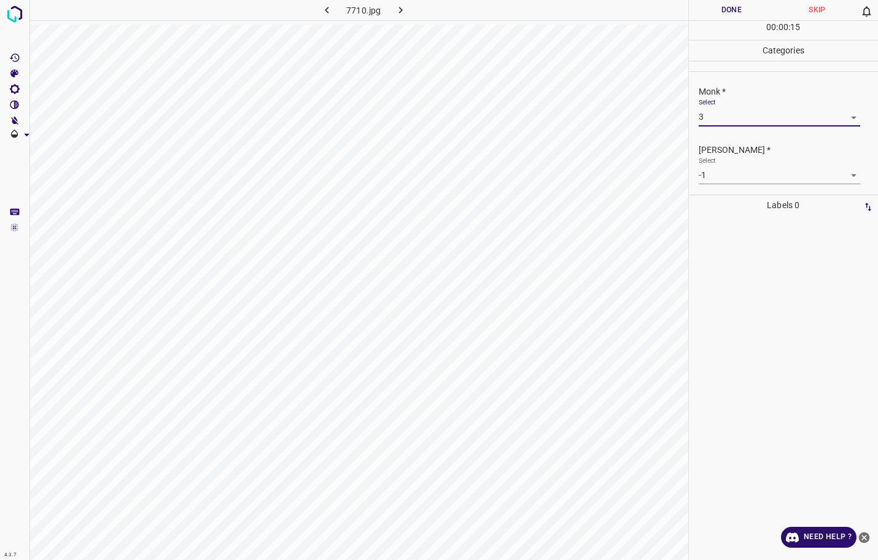
click at [724, 168] on body "4.3.7 7710.jpg Done Skip 0 00 : 00 : 15 Categories Monk * Select 3 3 Fitzpatric…" at bounding box center [439, 280] width 878 height 560
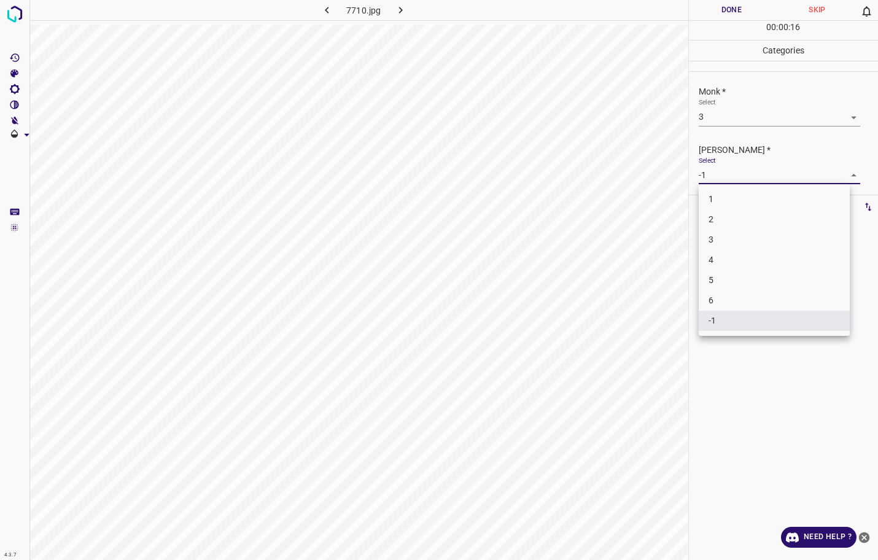
click at [715, 220] on li "2" at bounding box center [773, 219] width 151 height 20
type input "2"
click at [733, 13] on button "Done" at bounding box center [732, 10] width 86 height 20
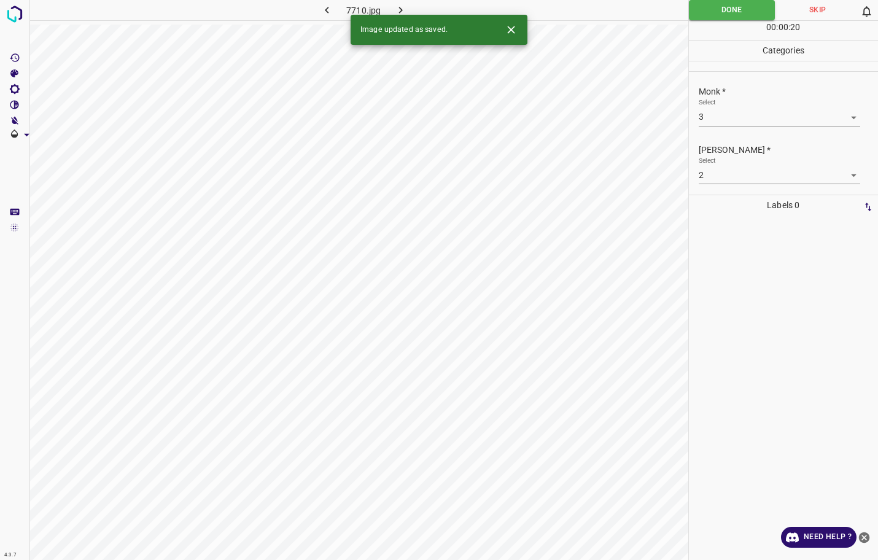
click at [408, 7] on button "button" at bounding box center [400, 10] width 39 height 20
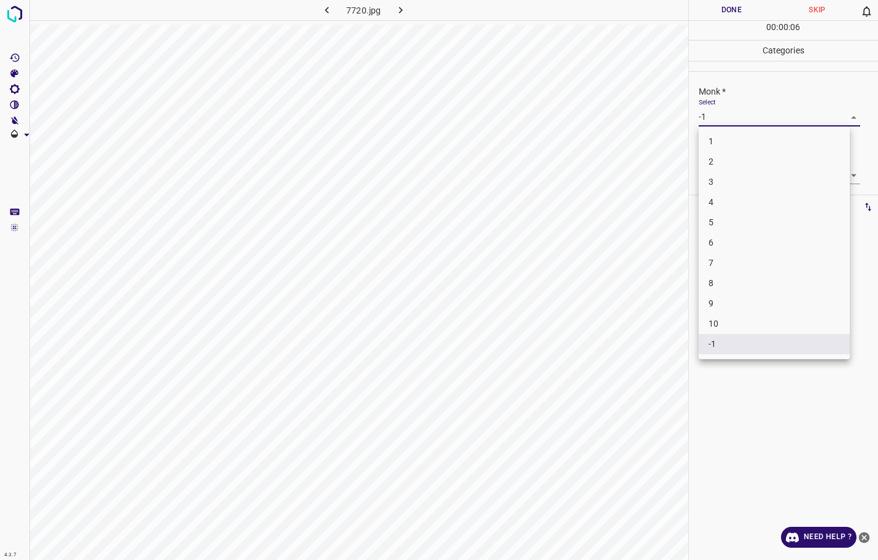
click at [741, 117] on body "4.3.7 7720.jpg Done Skip 0 00 : 00 : 06 Categories Monk * Select -1 -1 Fitzpatr…" at bounding box center [439, 280] width 878 height 560
click at [717, 165] on li "2" at bounding box center [773, 162] width 151 height 20
type input "2"
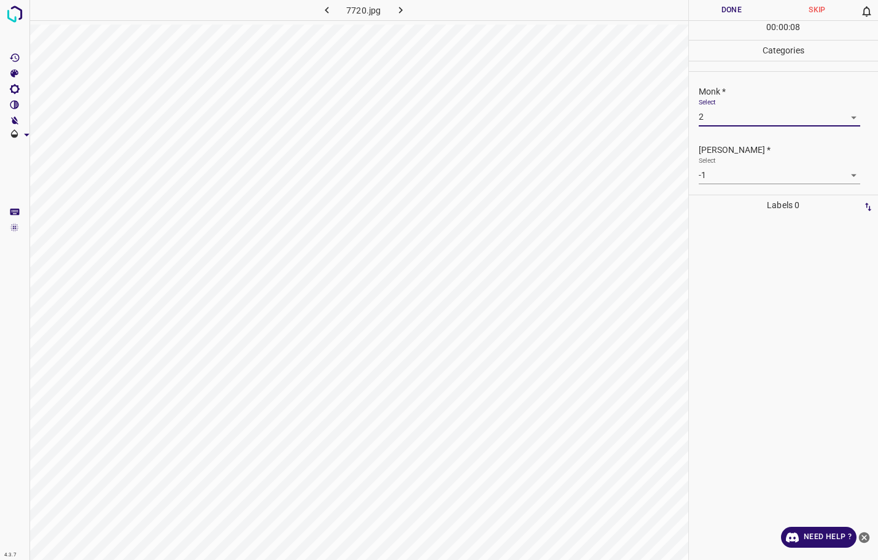
click at [718, 176] on body "4.3.7 7720.jpg Done Skip 0 00 : 00 : 08 Categories Monk * Select 2 2 Fitzpatric…" at bounding box center [439, 280] width 878 height 560
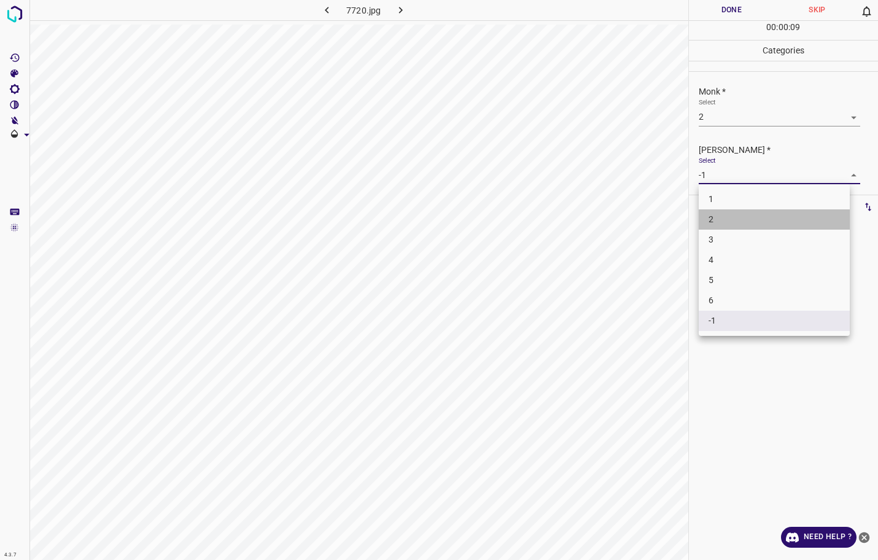
click at [713, 217] on li "2" at bounding box center [773, 219] width 151 height 20
type input "2"
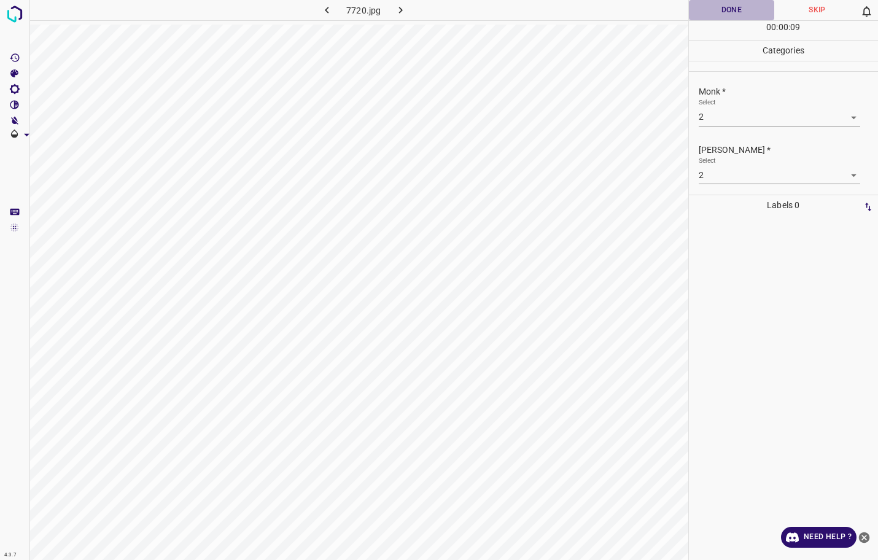
click at [728, 9] on button "Done" at bounding box center [732, 10] width 86 height 20
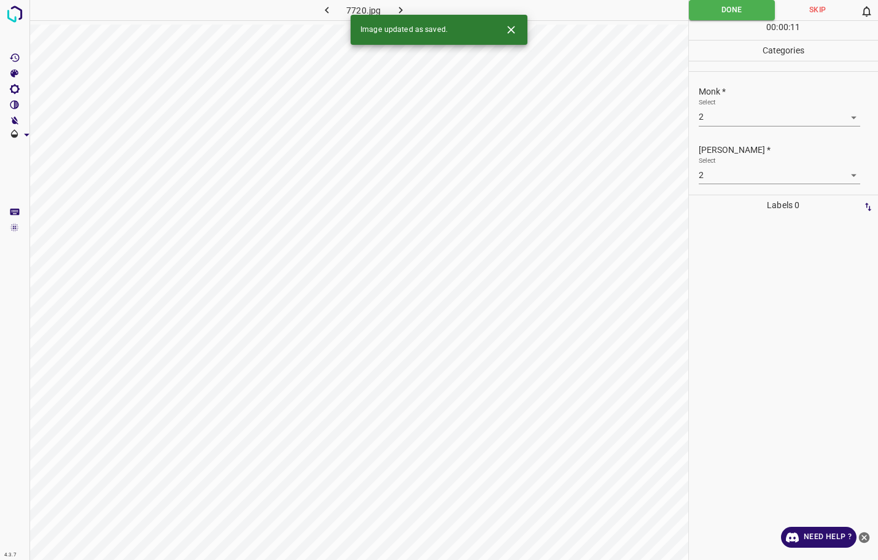
click at [406, 10] on icon "button" at bounding box center [400, 10] width 13 height 13
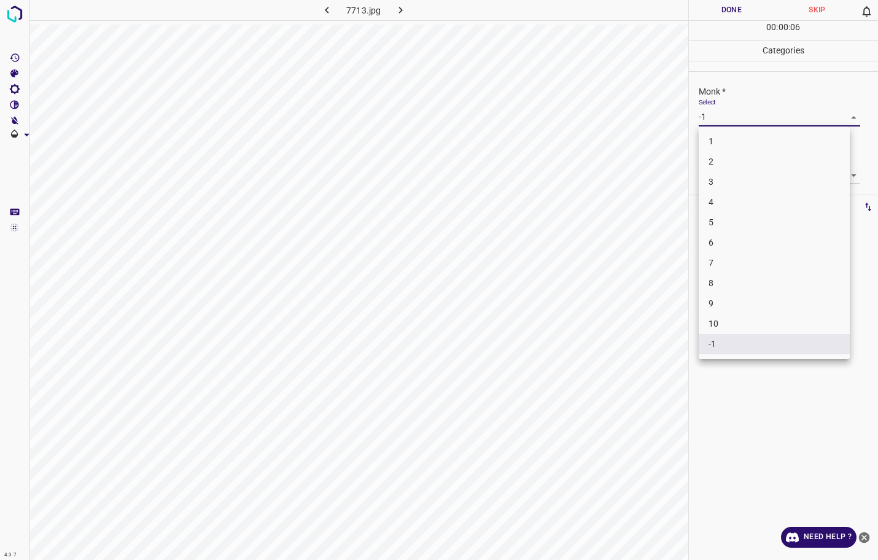
click at [708, 120] on body "4.3.7 7713.jpg Done Skip 0 00 : 00 : 06 Categories Monk * Select -1 -1 Fitzpatr…" at bounding box center [439, 280] width 878 height 560
click at [714, 179] on li "3" at bounding box center [773, 182] width 151 height 20
type input "3"
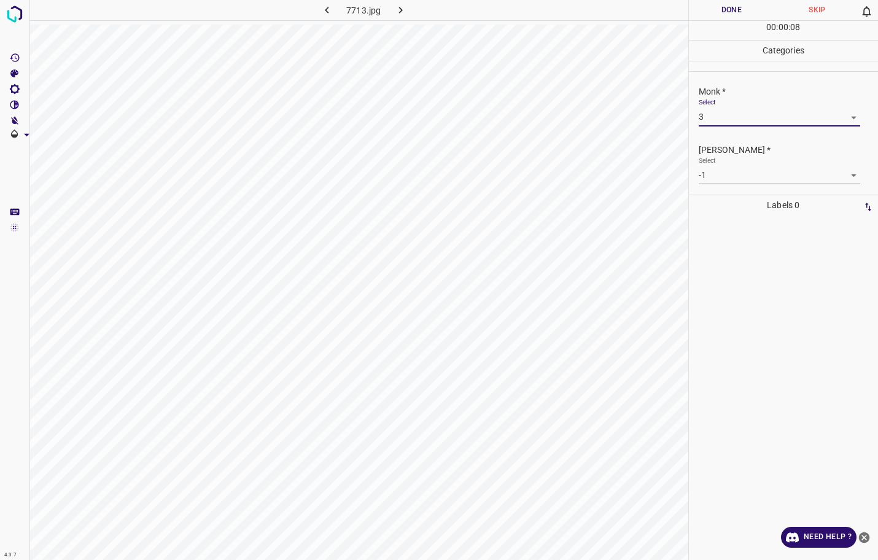
click at [719, 174] on body "4.3.7 7713.jpg Done Skip 0 00 : 00 : 08 Categories Monk * Select 3 3 Fitzpatric…" at bounding box center [439, 280] width 878 height 560
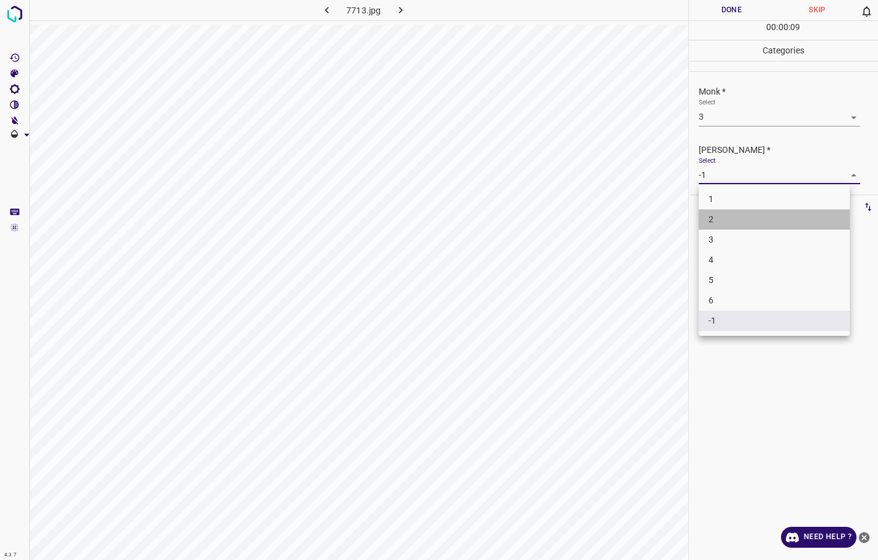
click at [711, 217] on li "2" at bounding box center [773, 219] width 151 height 20
type input "2"
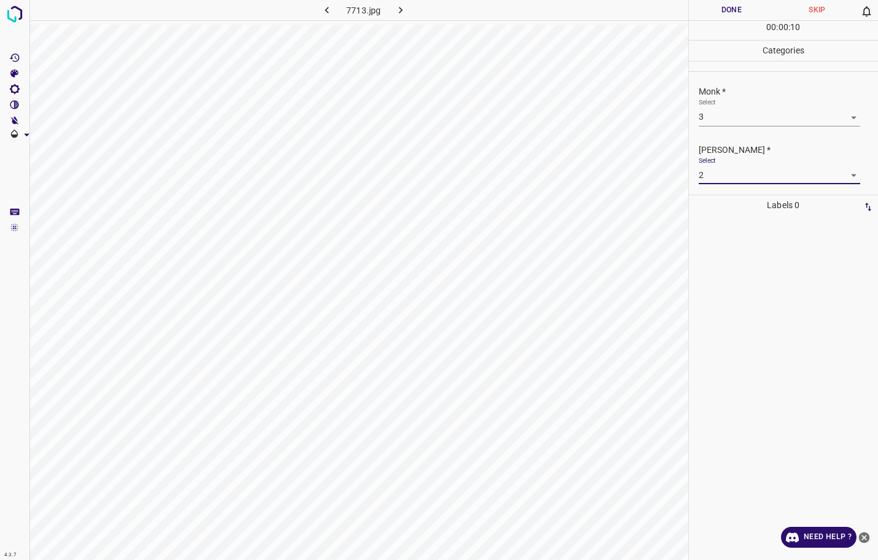
click at [728, 9] on button "Done" at bounding box center [732, 10] width 86 height 20
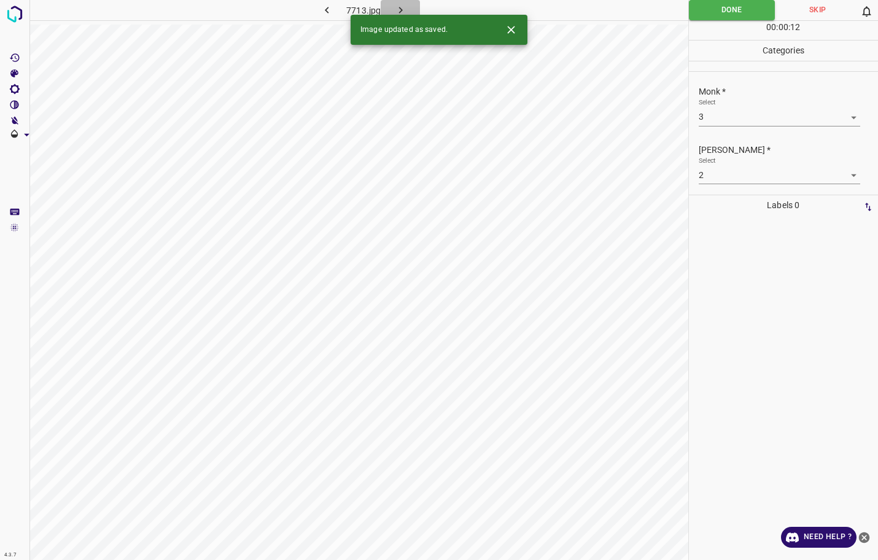
click at [402, 4] on icon "button" at bounding box center [400, 10] width 13 height 13
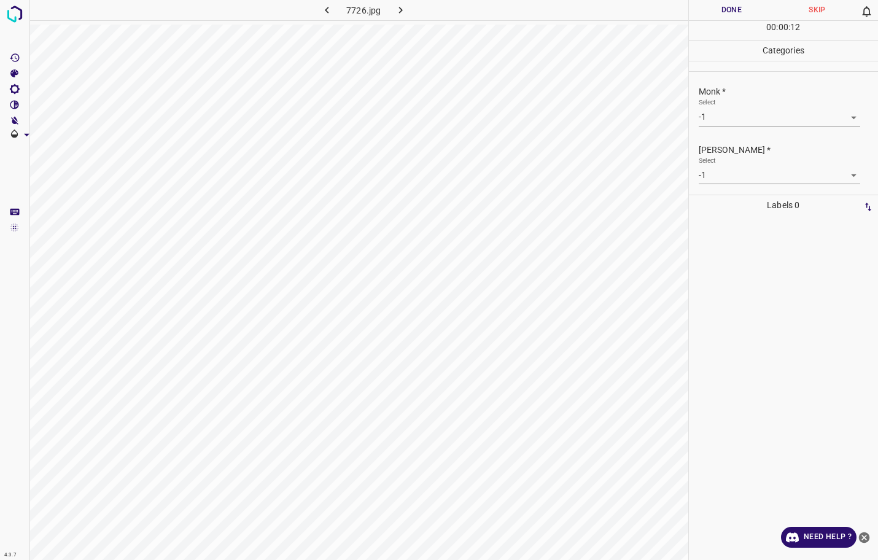
click at [717, 123] on body "4.3.7 7726.jpg Done Skip 0 00 : 00 : 12 Categories Monk * Select -1 -1 Fitzpatr…" at bounding box center [439, 280] width 878 height 560
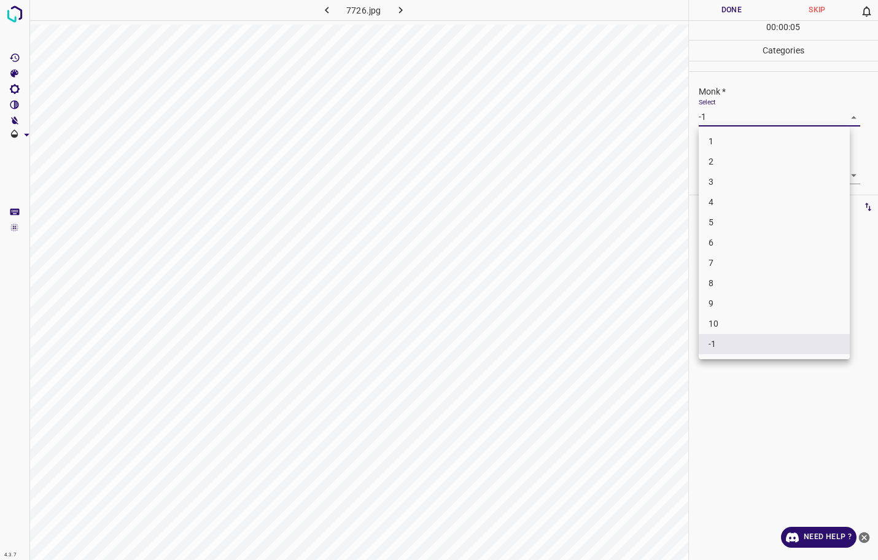
click at [732, 180] on li "3" at bounding box center [773, 182] width 151 height 20
type input "3"
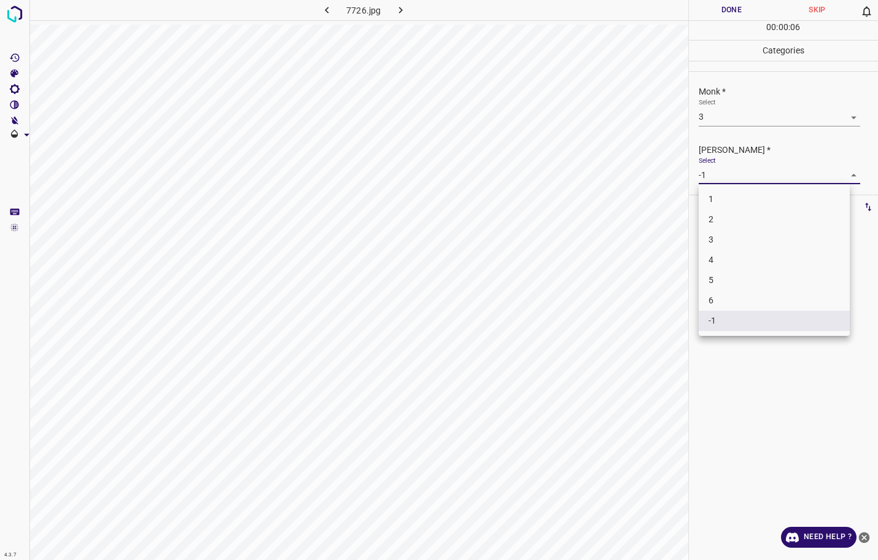
click at [733, 172] on body "4.3.7 7726.jpg Done Skip 0 00 : 00 : 06 Categories Monk * Select 3 3 Fitzpatric…" at bounding box center [439, 280] width 878 height 560
click at [719, 225] on li "2" at bounding box center [773, 219] width 151 height 20
type input "2"
click at [730, 13] on button "Done" at bounding box center [732, 10] width 86 height 20
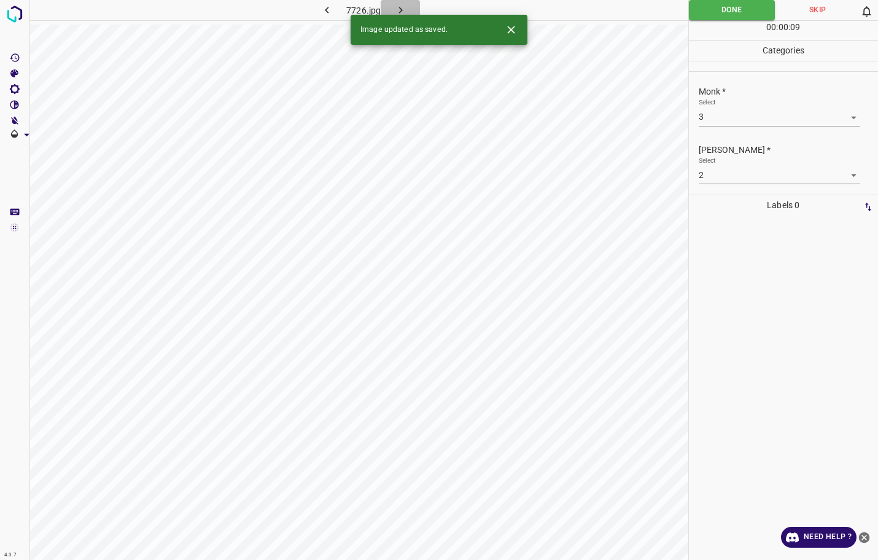
click at [404, 12] on icon "button" at bounding box center [400, 10] width 13 height 13
click at [744, 112] on body "4.3.7 7724.jpg Done Skip 0 00 : 00 : 07 Categories Monk * Select -1 -1 Fitzpatr…" at bounding box center [439, 280] width 878 height 560
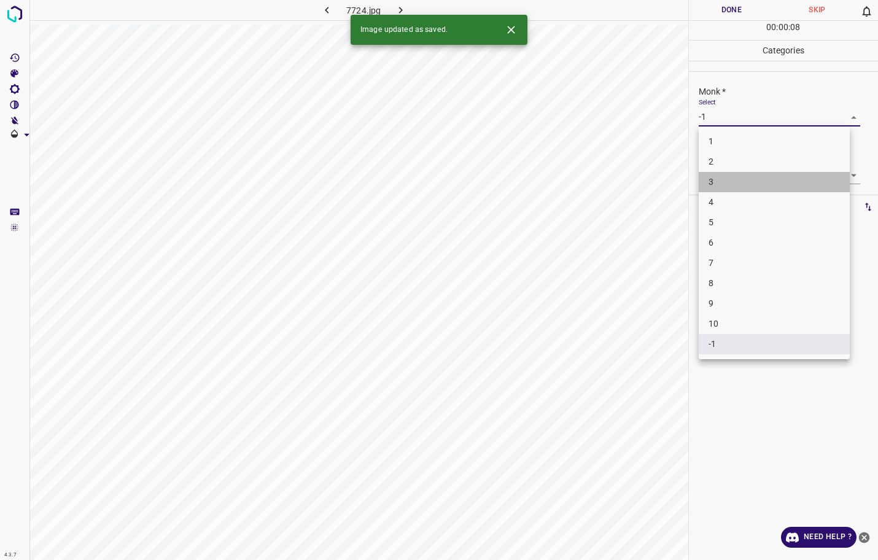
click at [724, 188] on li "3" at bounding box center [773, 182] width 151 height 20
type input "3"
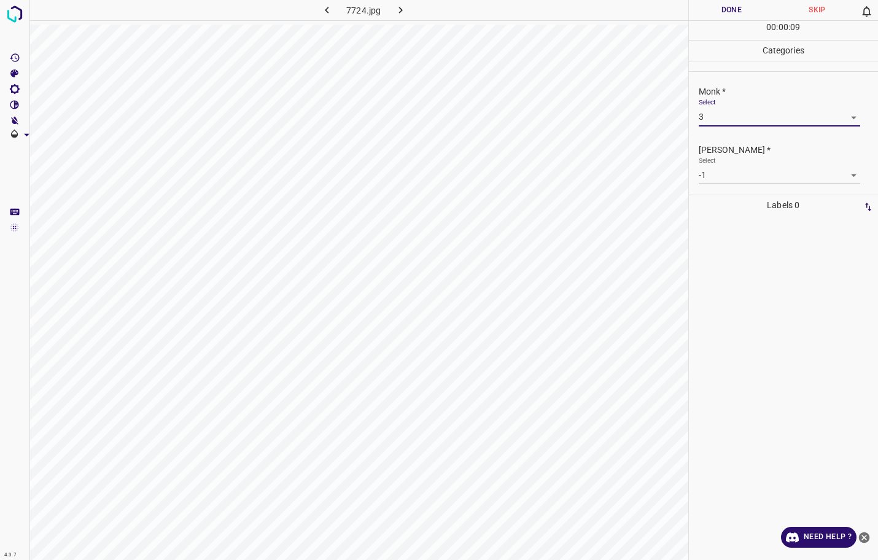
click at [726, 180] on body "4.3.7 7724.jpg Done Skip 0 00 : 00 : 09 Categories Monk * Select 3 3 Fitzpatric…" at bounding box center [439, 280] width 878 height 560
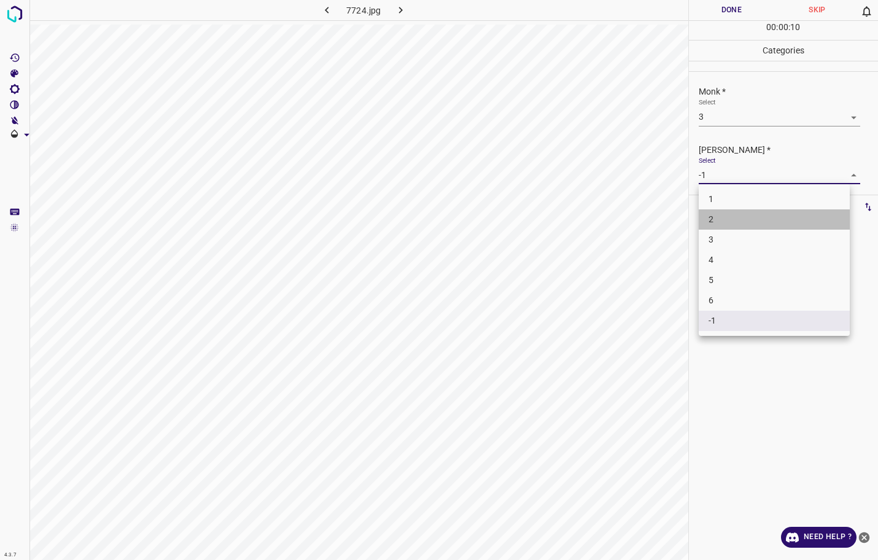
click at [717, 224] on li "2" at bounding box center [773, 219] width 151 height 20
type input "2"
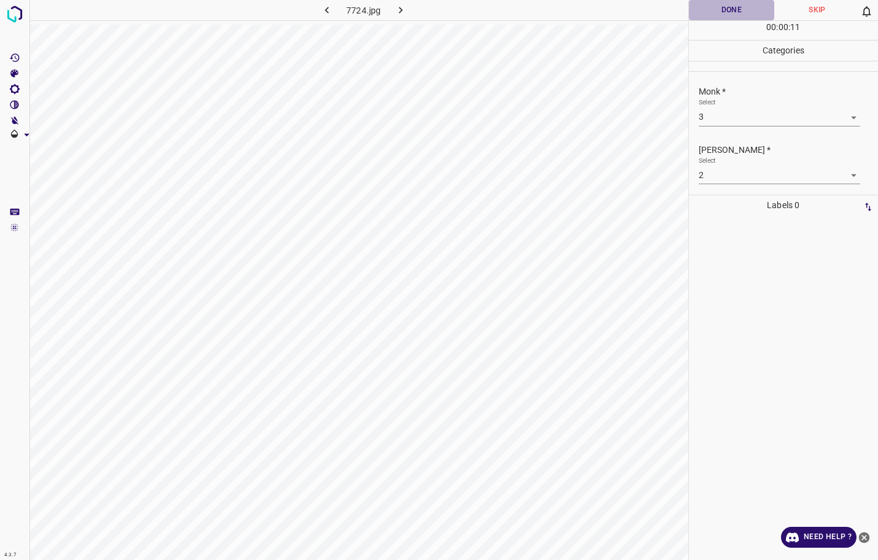
click at [724, 10] on button "Done" at bounding box center [732, 10] width 86 height 20
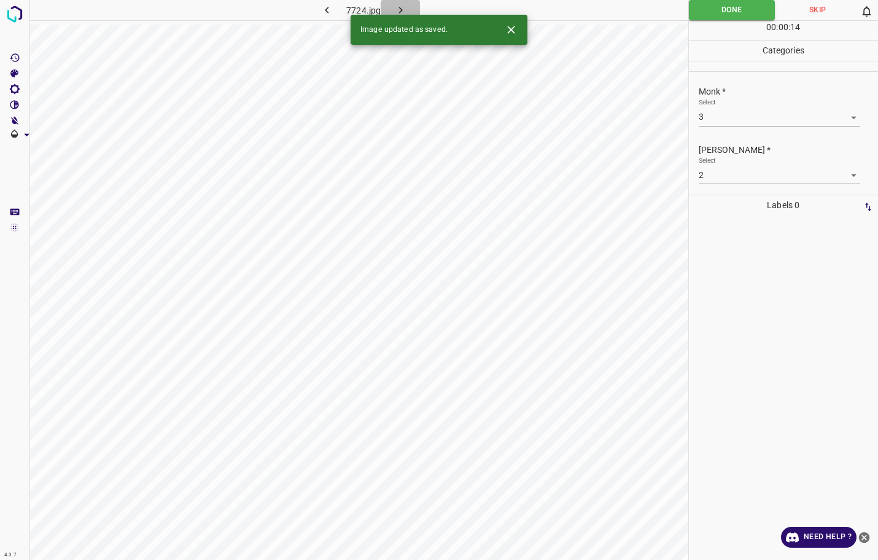
click at [404, 7] on icon "button" at bounding box center [400, 10] width 13 height 13
click at [763, 118] on body "4.3.7 7730.jpg Done Skip 0 00 : 00 : 05 Categories Monk * Select -1 -1 Fitzpatr…" at bounding box center [439, 280] width 878 height 560
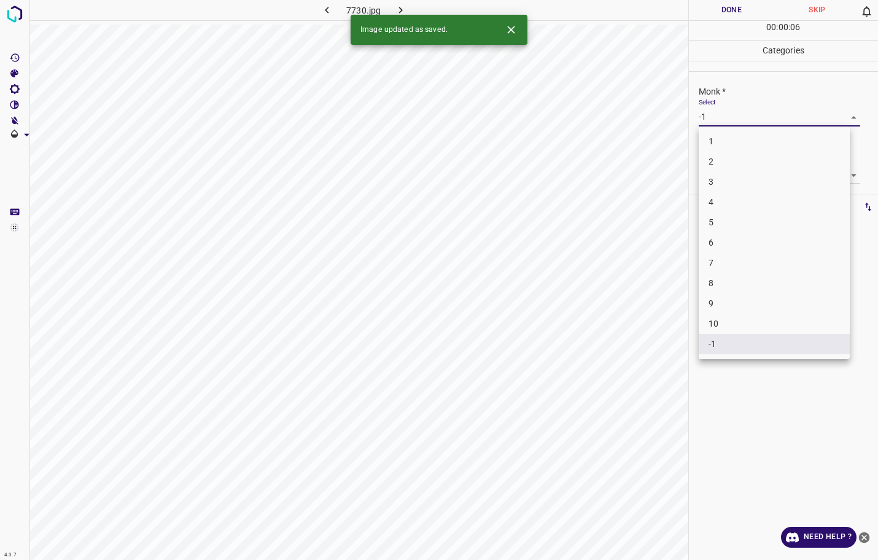
click at [737, 195] on li "4" at bounding box center [773, 202] width 151 height 20
type input "4"
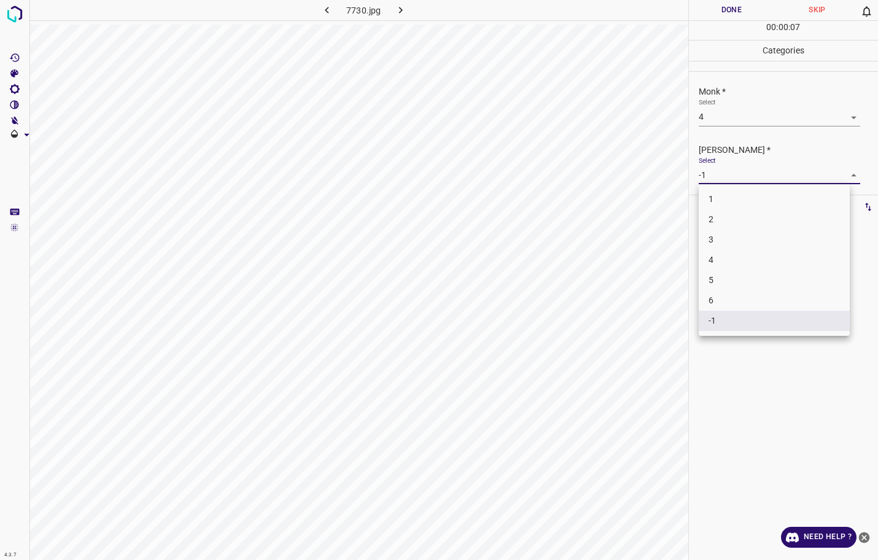
click at [738, 171] on body "4.3.7 7730.jpg Done Skip 0 00 : 00 : 07 Categories Monk * Select 4 4 Fitzpatric…" at bounding box center [439, 280] width 878 height 560
click at [723, 233] on li "3" at bounding box center [773, 240] width 151 height 20
type input "3"
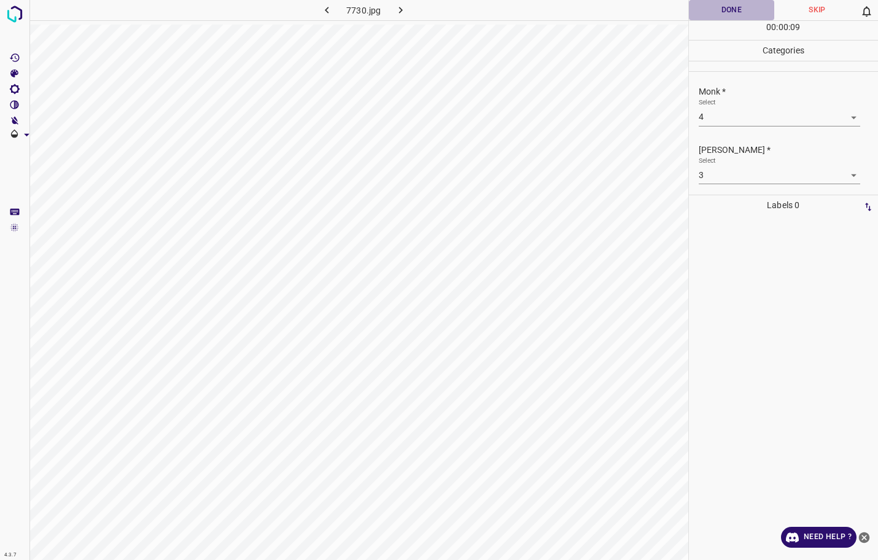
click at [740, 9] on button "Done" at bounding box center [732, 10] width 86 height 20
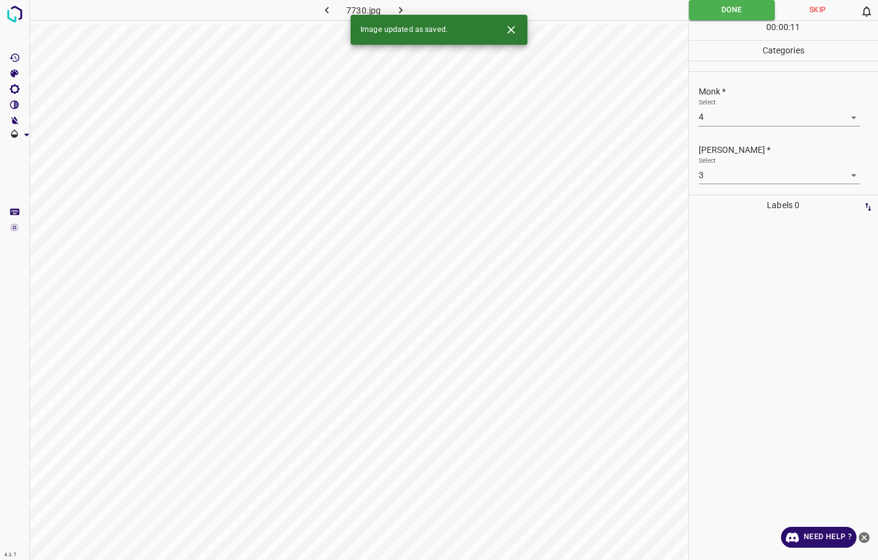
click at [403, 2] on button "button" at bounding box center [400, 10] width 39 height 20
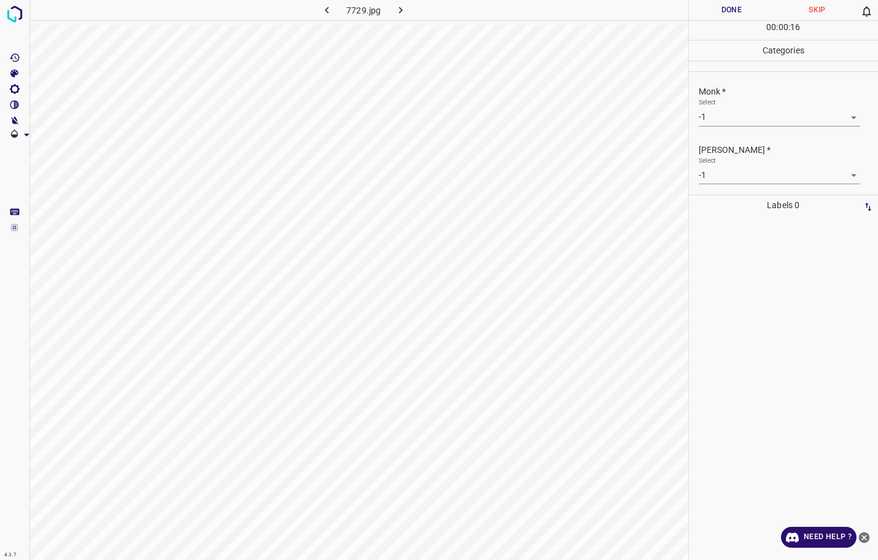
click at [757, 111] on body "4.3.7 7729.jpg Done Skip 0 00 : 00 : 16 Categories Monk * Select -1 -1 Fitzpatr…" at bounding box center [439, 280] width 878 height 560
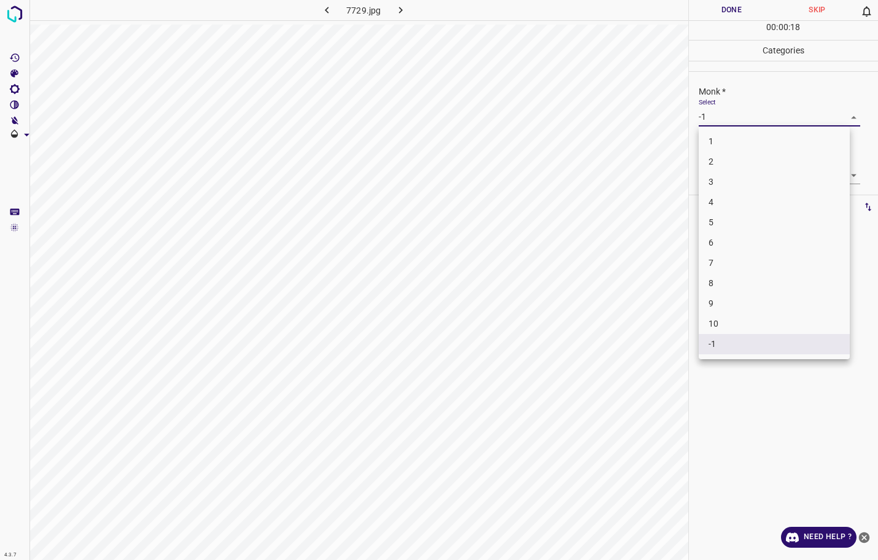
click at [716, 201] on li "4" at bounding box center [773, 202] width 151 height 20
type input "4"
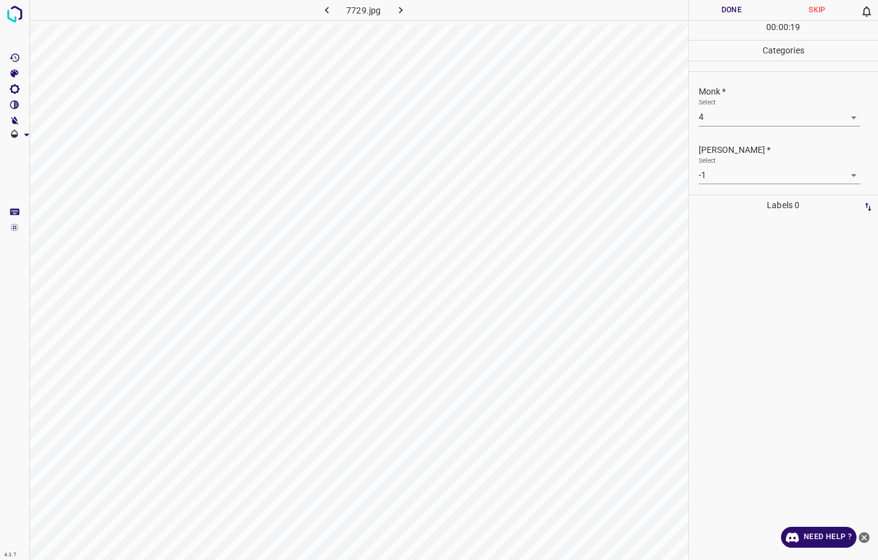
click at [716, 185] on div "Fitzpatrick * Select -1 -1" at bounding box center [784, 164] width 190 height 58
click at [720, 181] on body "4.3.7 7729.jpg Done Skip 0 00 : 00 : 19 Categories Monk * Select 4 4 Fitzpatric…" at bounding box center [439, 280] width 878 height 560
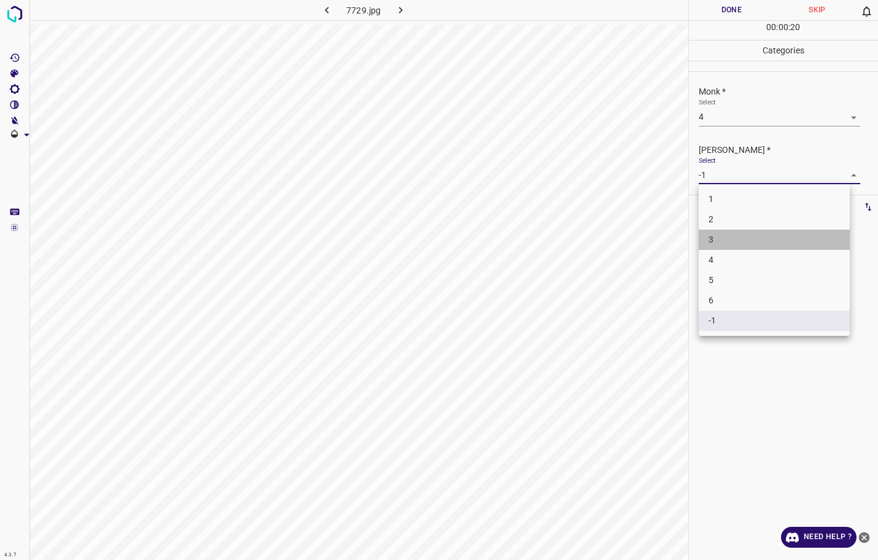
click at [713, 239] on li "3" at bounding box center [773, 240] width 151 height 20
type input "3"
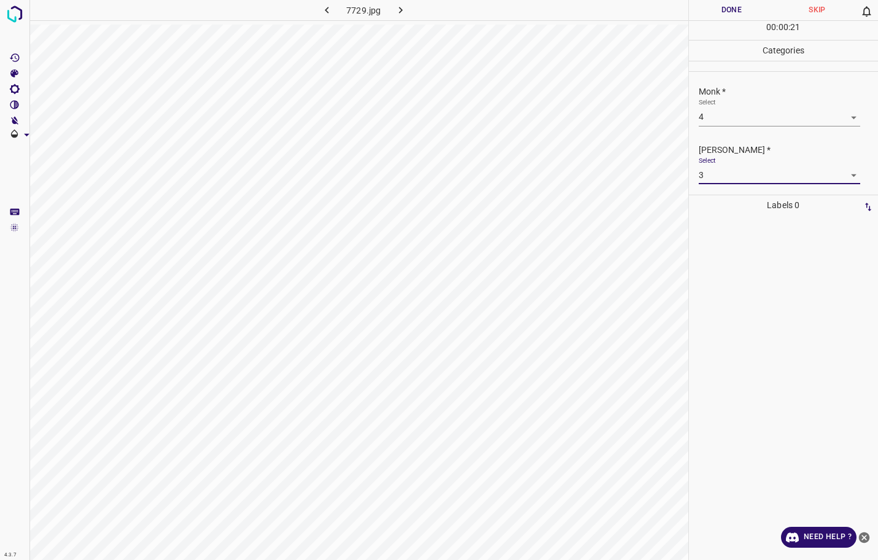
click at [716, 2] on button "Done" at bounding box center [732, 10] width 86 height 20
click at [403, 12] on icon "button" at bounding box center [400, 10] width 13 height 13
click at [740, 1] on button "Done" at bounding box center [732, 10] width 86 height 20
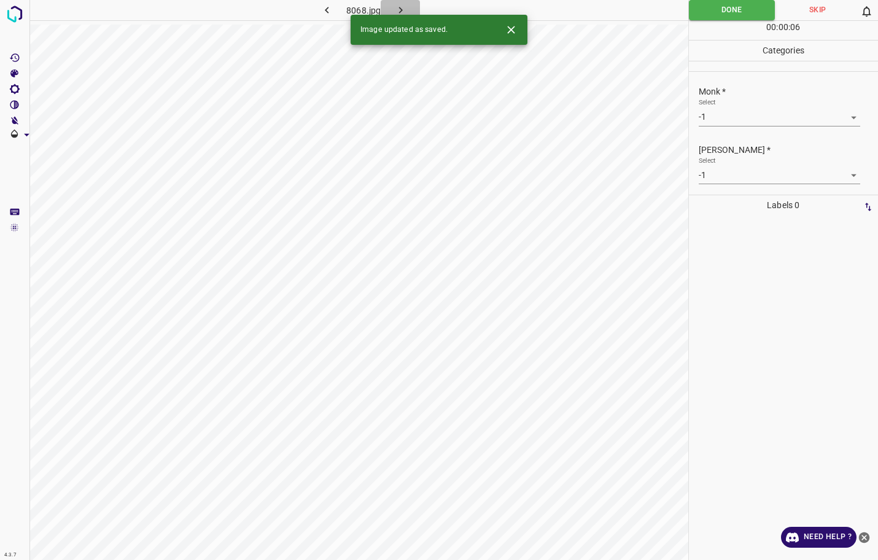
click at [409, 10] on button "button" at bounding box center [400, 10] width 39 height 20
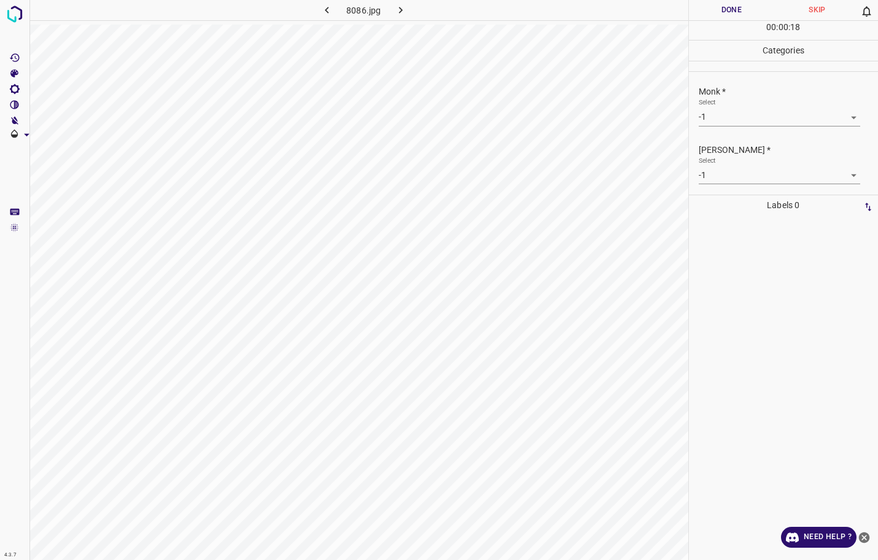
click at [763, 124] on body "4.3.7 8086.jpg Done Skip 0 00 : 00 : 18 Categories Monk * Select -1 -1 Fitzpatr…" at bounding box center [439, 280] width 878 height 560
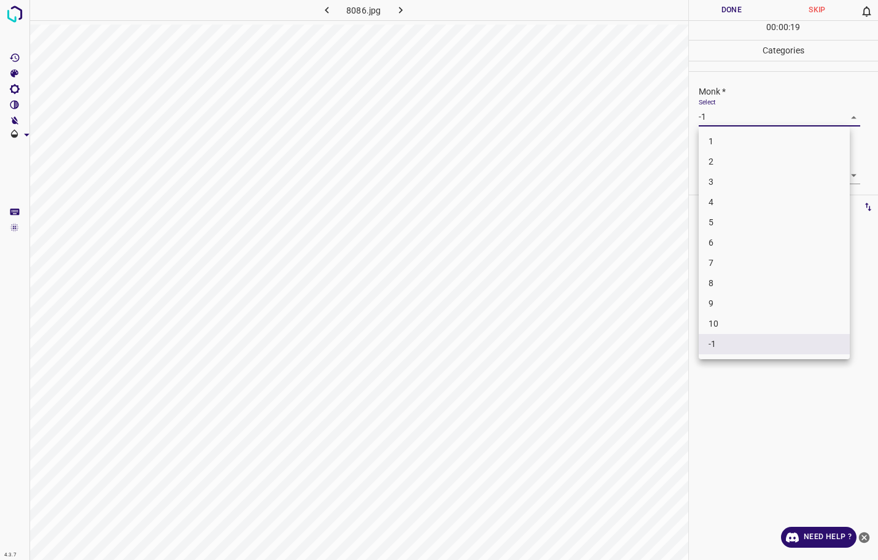
click at [717, 185] on li "3" at bounding box center [773, 182] width 151 height 20
type input "3"
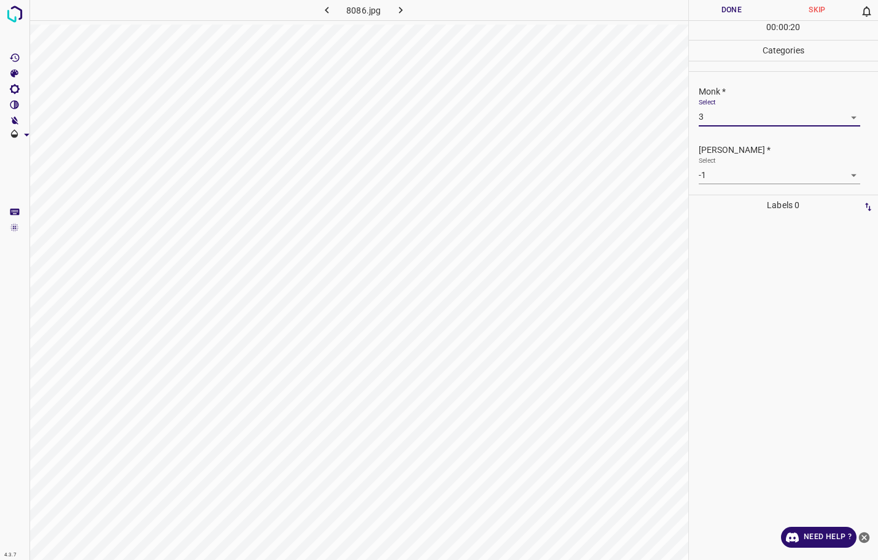
click at [721, 174] on body "4.3.7 8086.jpg Done Skip 0 00 : 00 : 20 Categories Monk * Select 3 3 Fitzpatric…" at bounding box center [439, 280] width 878 height 560
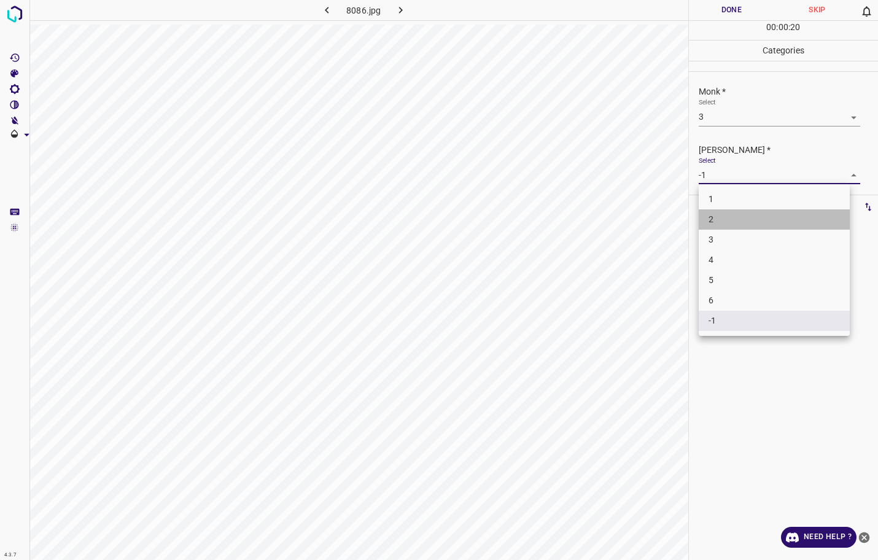
click at [717, 212] on li "2" at bounding box center [773, 219] width 151 height 20
type input "2"
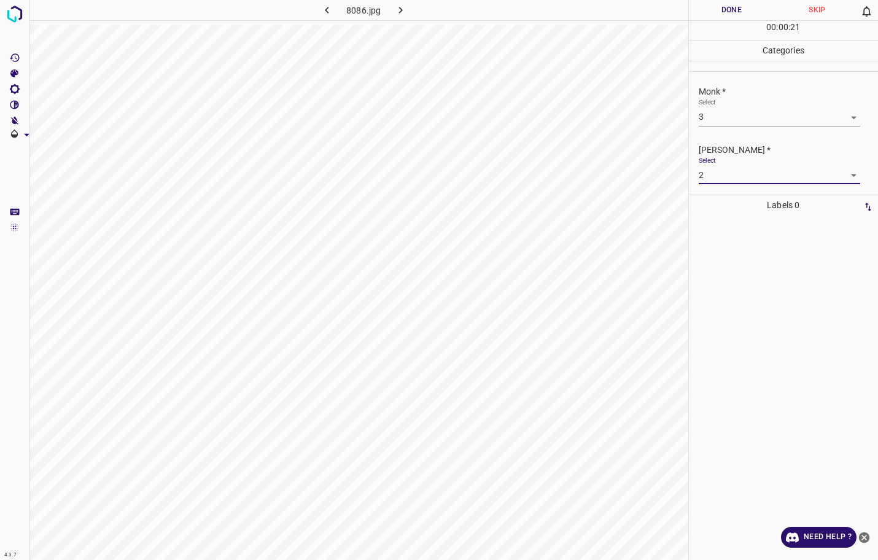
click at [723, 10] on button "Done" at bounding box center [732, 10] width 86 height 20
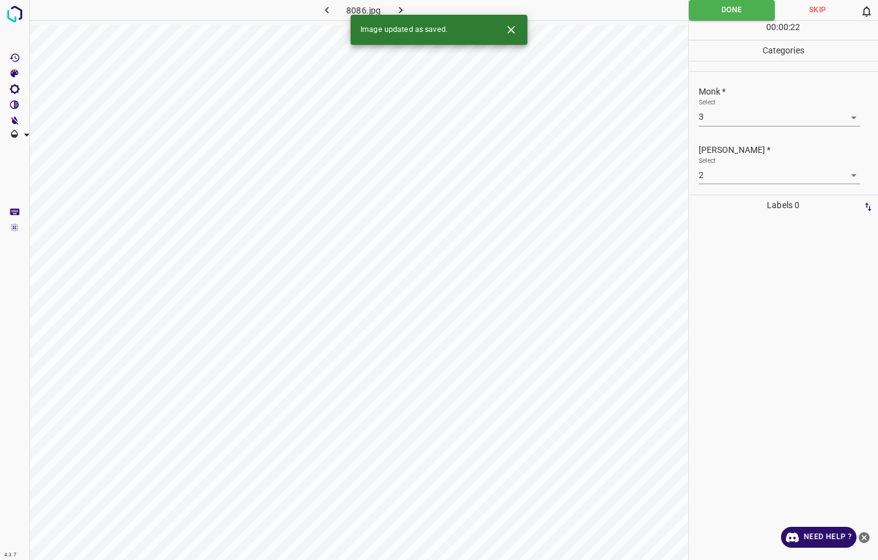
click at [404, 11] on icon "button" at bounding box center [400, 10] width 13 height 13
click at [702, 10] on button "Done" at bounding box center [732, 10] width 86 height 20
click at [410, 7] on button "button" at bounding box center [400, 10] width 39 height 20
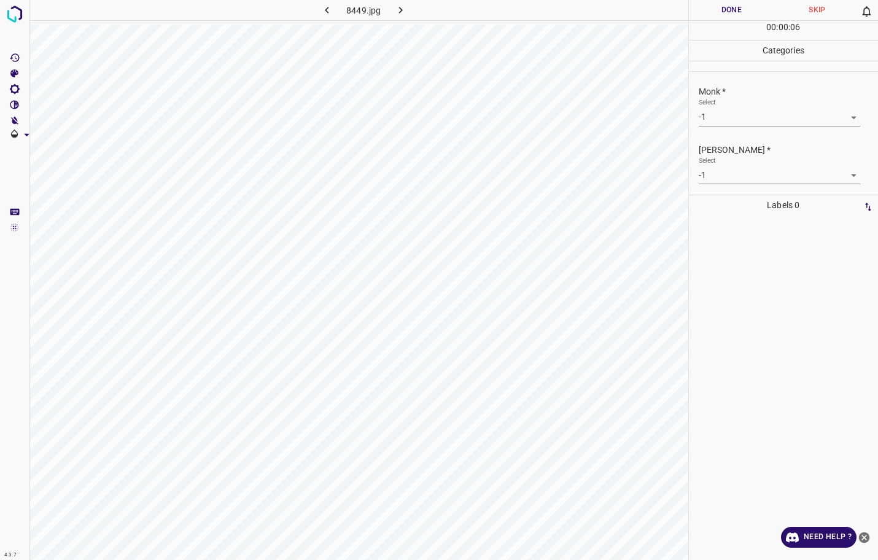
click at [738, 118] on body "4.3.7 8449.jpg Done Skip 0 00 : 00 : 06 Categories Monk * Select -1 -1 Fitzpatr…" at bounding box center [439, 280] width 878 height 560
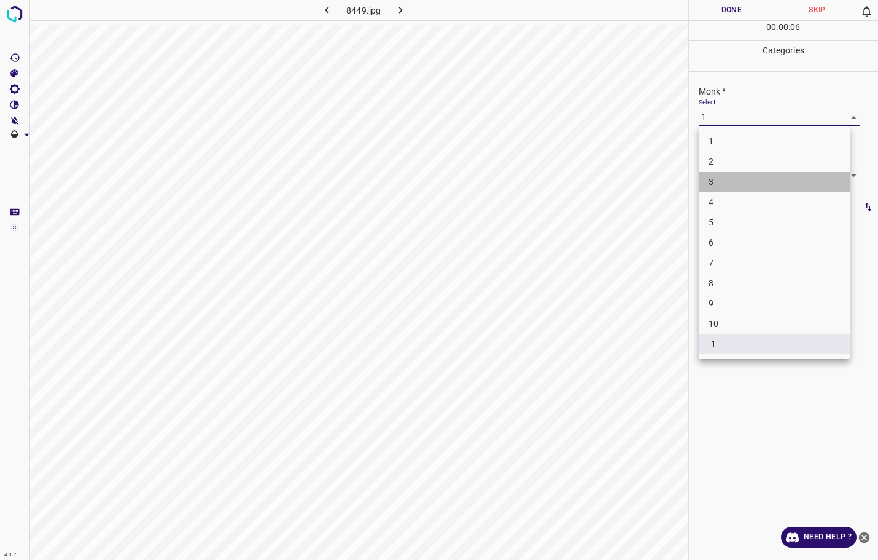
click at [741, 172] on li "3" at bounding box center [773, 182] width 151 height 20
type input "3"
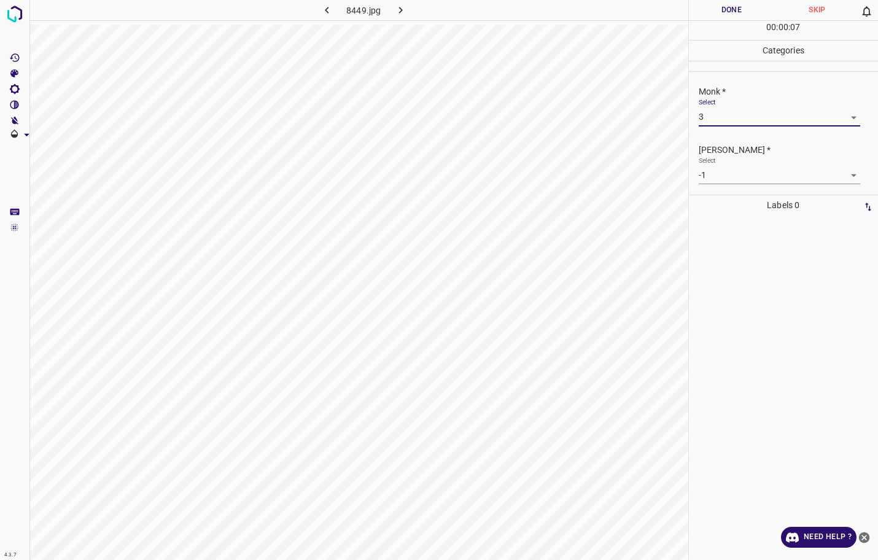
click at [737, 169] on body "4.3.7 8449.jpg Done Skip 0 00 : 00 : 07 Categories Monk * Select 3 3 Fitzpatric…" at bounding box center [439, 280] width 878 height 560
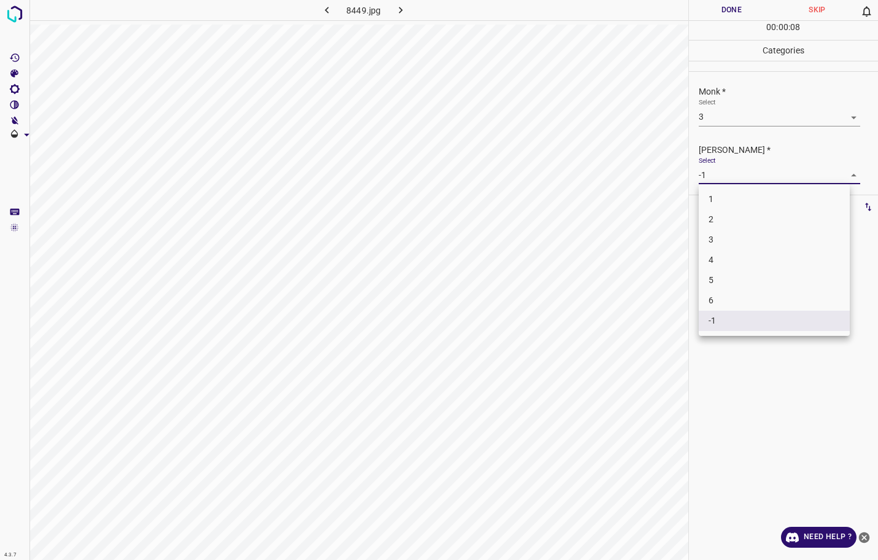
click at [713, 220] on li "2" at bounding box center [773, 219] width 151 height 20
type input "2"
click at [706, 14] on button "Done" at bounding box center [732, 10] width 86 height 20
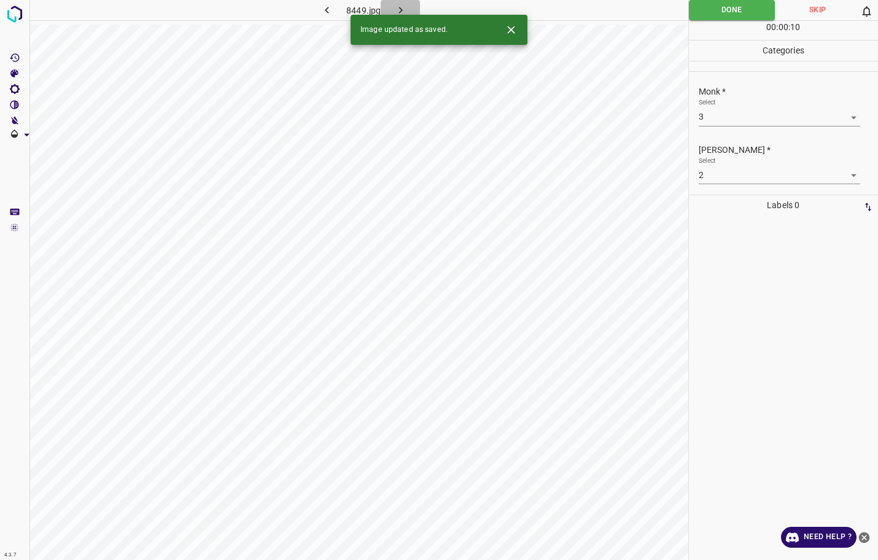
click at [404, 7] on icon "button" at bounding box center [400, 10] width 13 height 13
click at [738, 120] on body "4.3.7 8452.jpg Done Skip 0 00 : 00 : 05 Categories Monk * Select -1 -1 Fitzpatr…" at bounding box center [439, 280] width 878 height 560
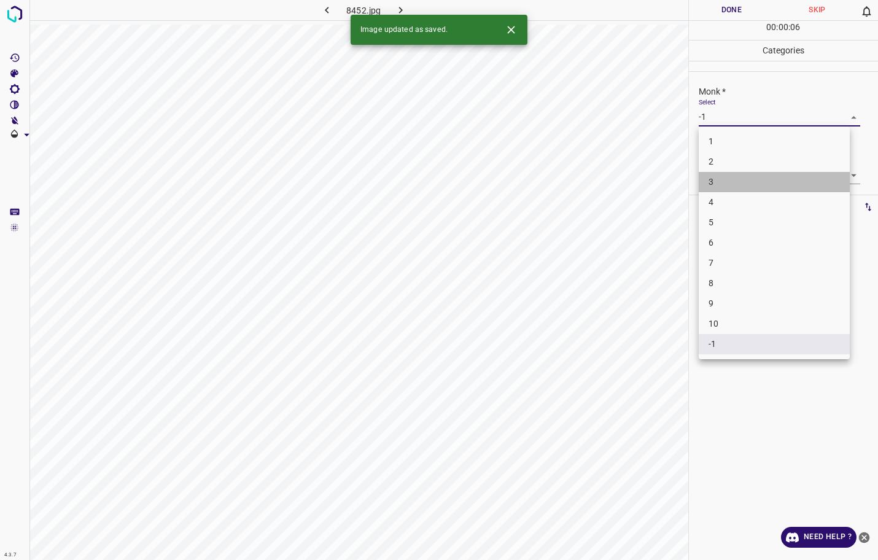
click at [725, 172] on li "3" at bounding box center [773, 182] width 151 height 20
type input "3"
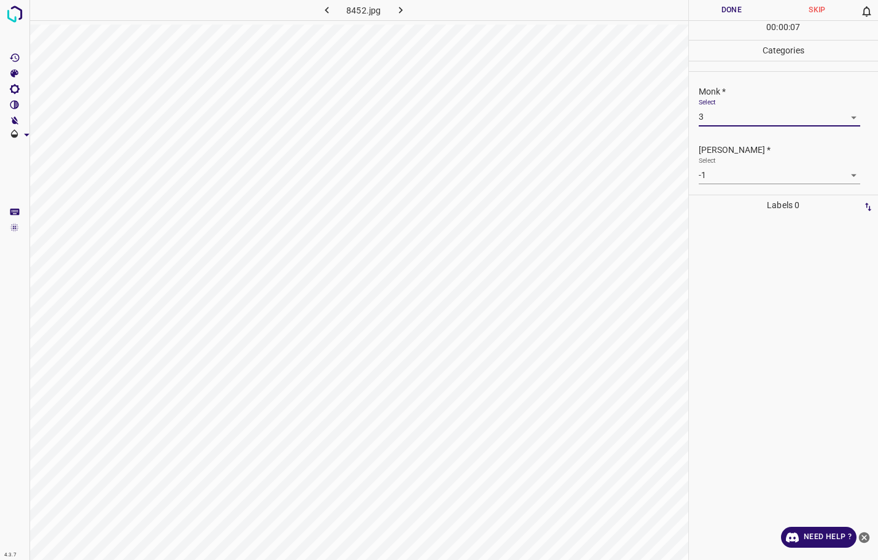
click at [724, 171] on body "4.3.7 8452.jpg Done Skip 0 00 : 00 : 07 Categories Monk * Select 3 3 Fitzpatric…" at bounding box center [439, 280] width 878 height 560
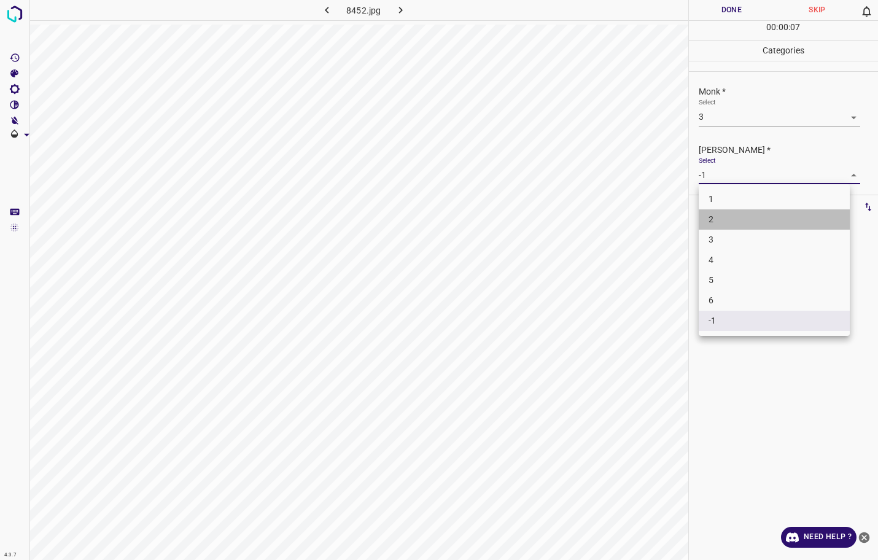
click at [722, 215] on li "2" at bounding box center [773, 219] width 151 height 20
type input "2"
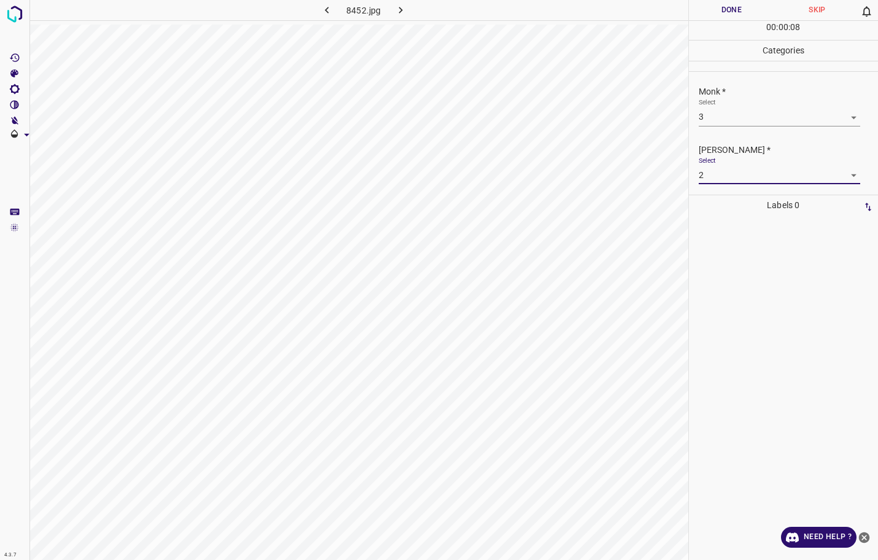
click at [698, 25] on div "00 : 00 : 08" at bounding box center [784, 30] width 190 height 19
click at [700, 20] on button "Done" at bounding box center [732, 10] width 86 height 20
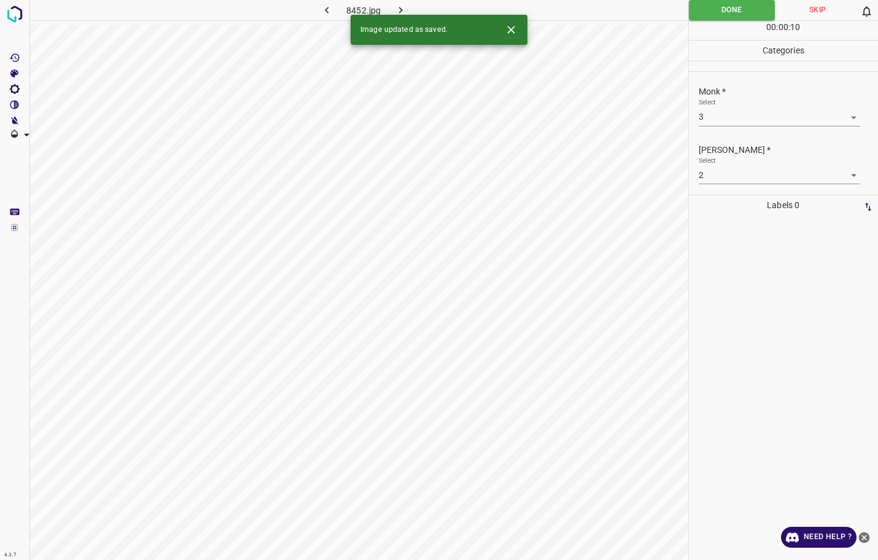
click at [400, 6] on icon "button" at bounding box center [400, 10] width 13 height 13
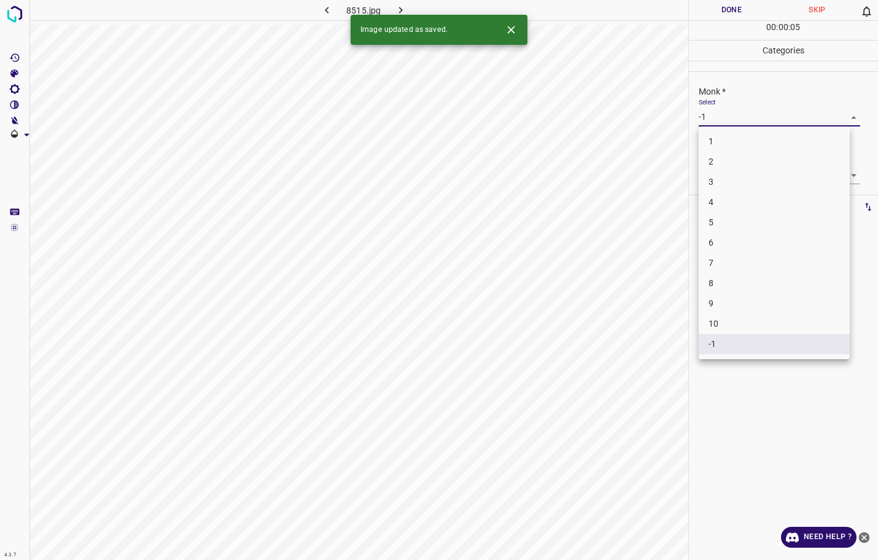
click at [730, 116] on body "4.3.7 8515.jpg Done Skip 0 00 : 00 : 05 Categories Monk * Select -1 -1 Fitzpatr…" at bounding box center [439, 280] width 878 height 560
click at [717, 215] on li "5" at bounding box center [773, 222] width 151 height 20
type input "5"
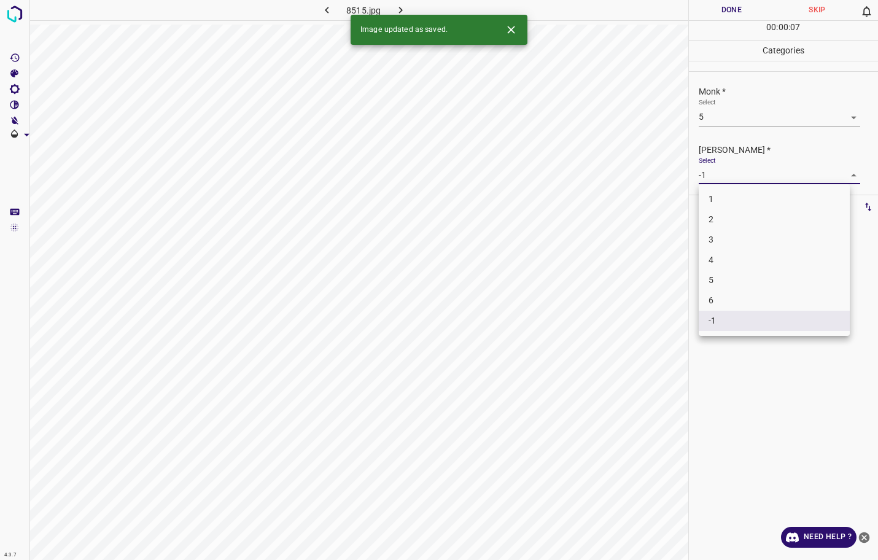
click at [727, 173] on body "4.3.7 8515.jpg Done Skip 0 00 : 00 : 07 Categories Monk * Select 5 5 Fitzpatric…" at bounding box center [439, 280] width 878 height 560
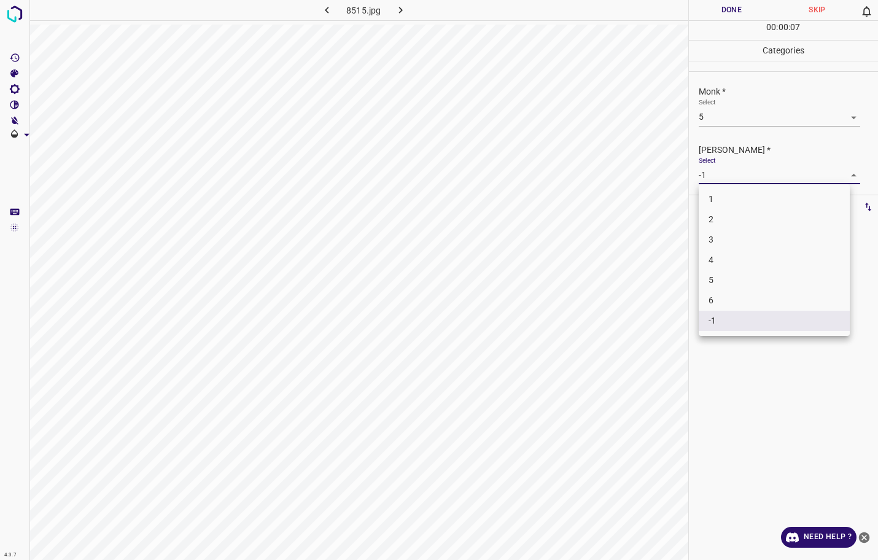
click at [727, 232] on li "3" at bounding box center [773, 240] width 151 height 20
click at [733, 180] on body "4.3.7 8515.jpg Done Skip 0 00 : 00 : 09 Categories Monk * Select 5 5 Fitzpatric…" at bounding box center [439, 280] width 878 height 560
click at [712, 256] on li "4" at bounding box center [773, 260] width 151 height 20
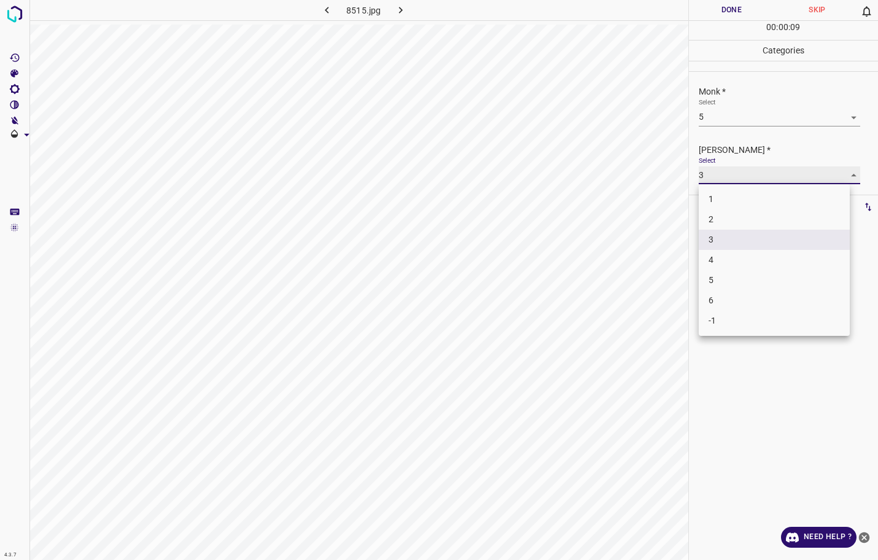
type input "4"
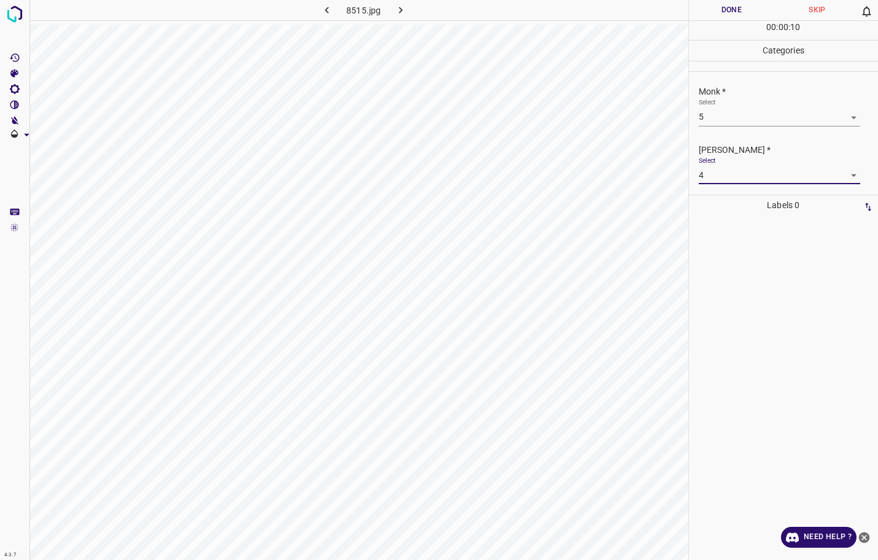
click at [734, 7] on button "Done" at bounding box center [732, 10] width 86 height 20
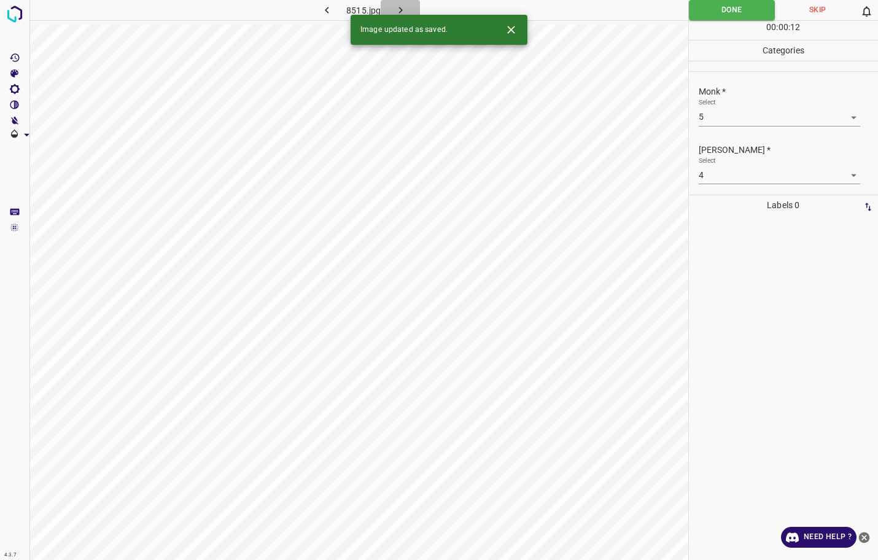
click at [403, 10] on icon "button" at bounding box center [400, 10] width 13 height 13
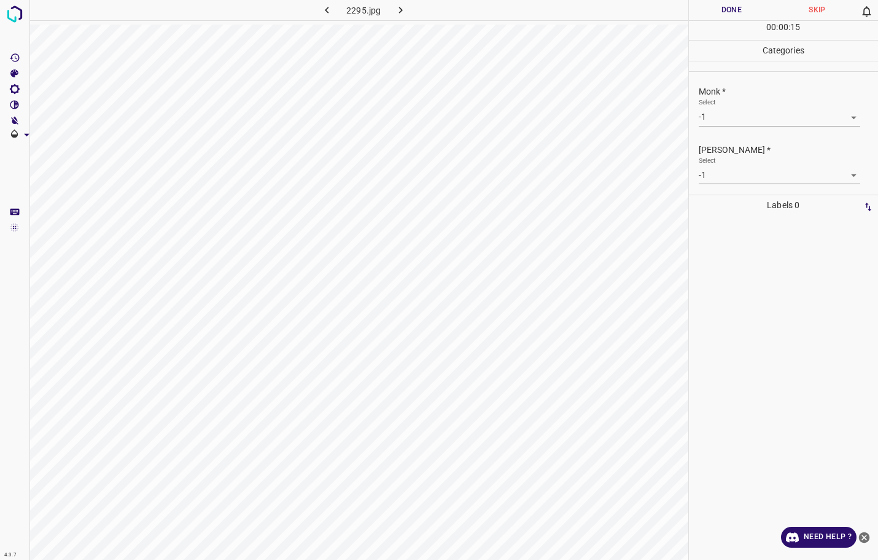
click at [716, 119] on body "4.3.7 2295.jpg Done Skip 0 00 : 00 : 15 Categories Monk * Select -1 -1 Fitzpatr…" at bounding box center [439, 280] width 878 height 560
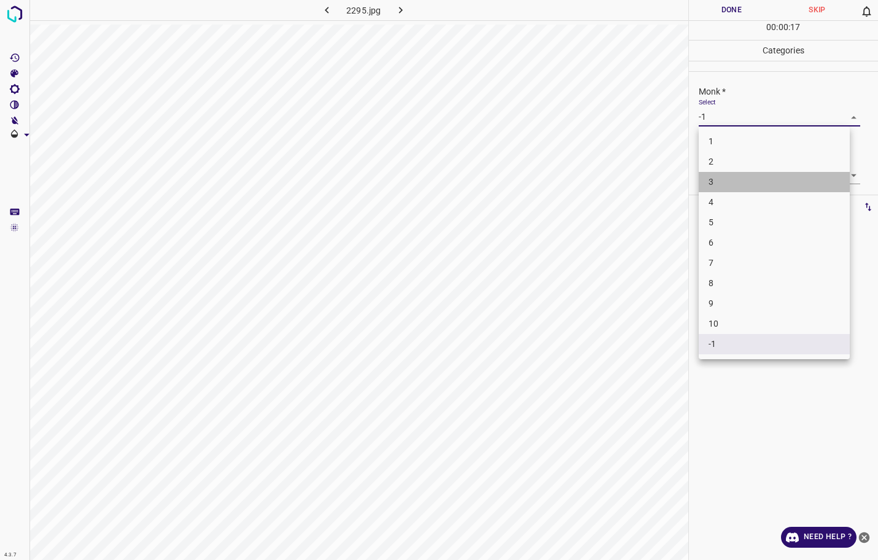
click at [747, 185] on li "3" at bounding box center [773, 182] width 151 height 20
type input "3"
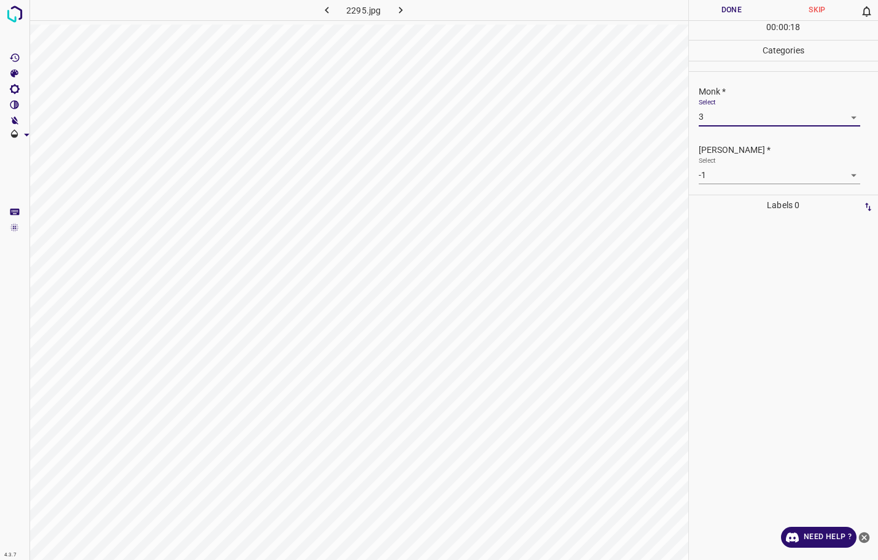
click at [748, 180] on body "4.3.7 2295.jpg Done Skip 0 00 : 00 : 18 Categories Monk * Select 3 3 Fitzpatric…" at bounding box center [439, 280] width 878 height 560
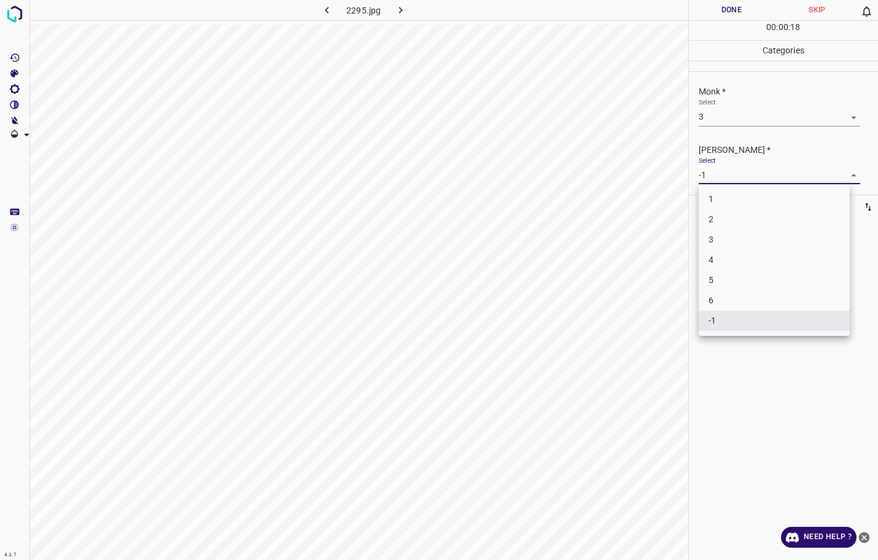
click at [735, 218] on li "2" at bounding box center [773, 219] width 151 height 20
type input "2"
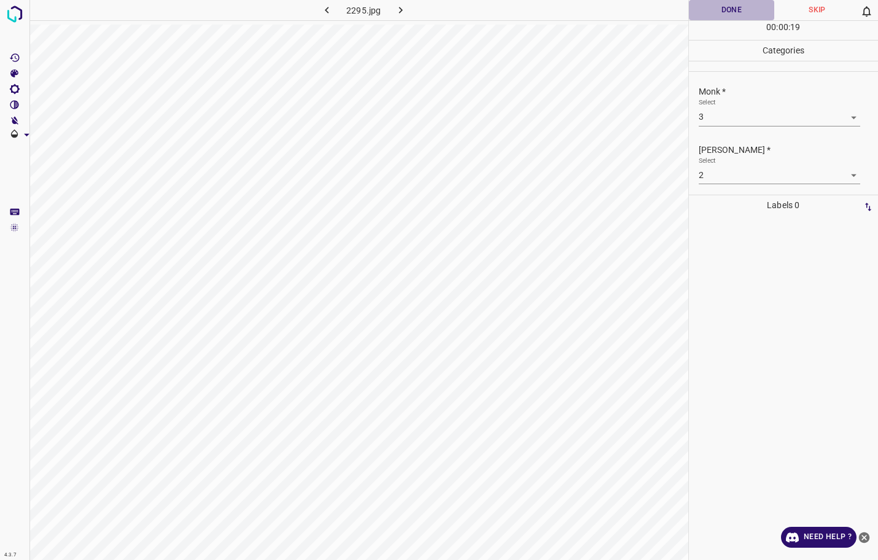
click at [734, 9] on button "Done" at bounding box center [732, 10] width 86 height 20
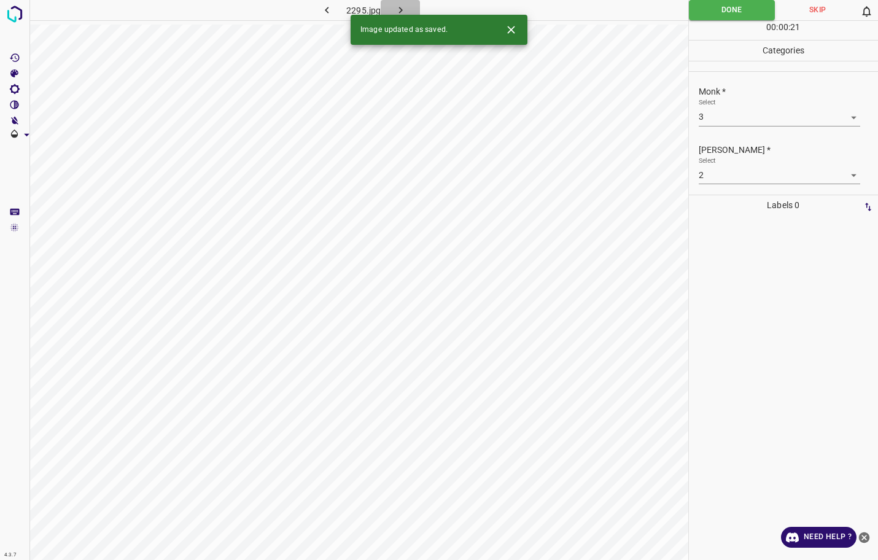
click at [407, 5] on button "button" at bounding box center [400, 10] width 39 height 20
click at [713, 102] on label "Select" at bounding box center [706, 102] width 17 height 9
click at [713, 116] on body "4.3.7 2244.jpg Done Skip 0 00 : 00 : 11 Categories Monk * Select -1 -1 Fitzpatr…" at bounding box center [439, 280] width 878 height 560
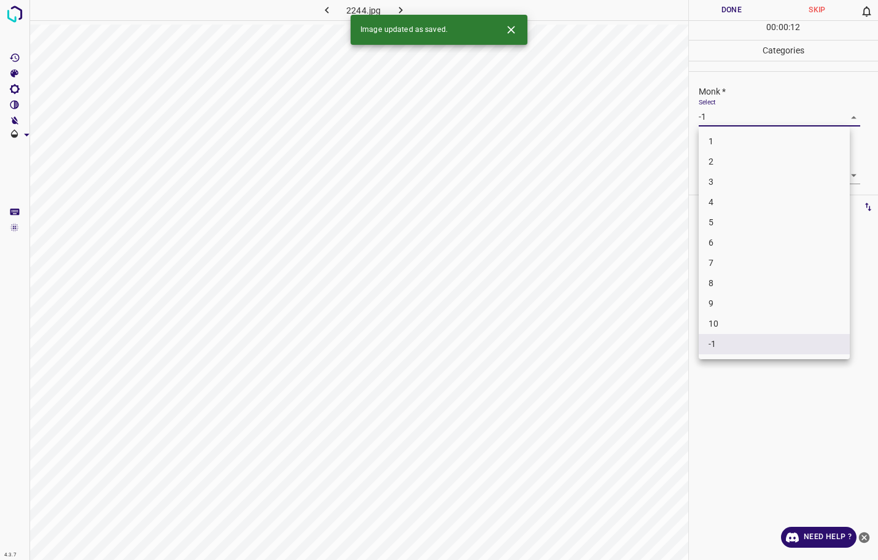
click at [717, 200] on li "4" at bounding box center [773, 202] width 151 height 20
type input "4"
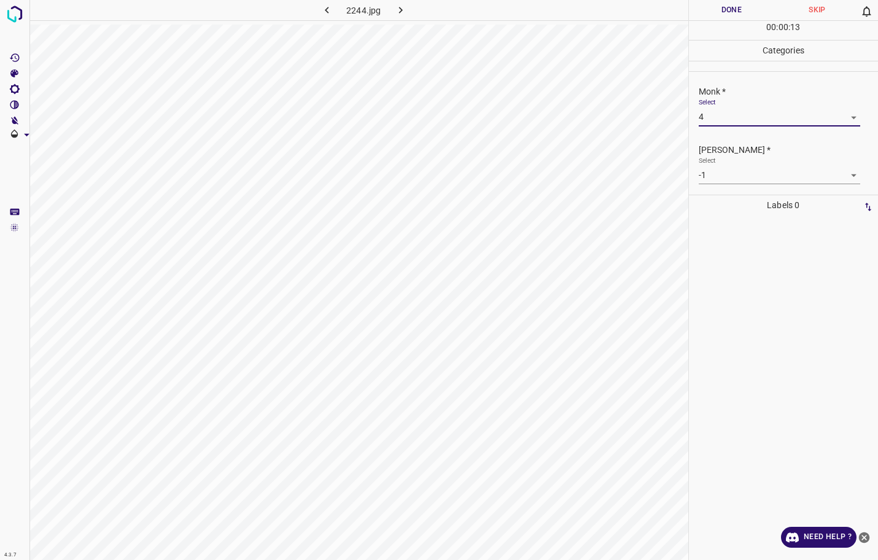
click at [724, 177] on body "4.3.7 2244.jpg Done Skip 0 00 : 00 : 13 Categories Monk * Select 4 4 Fitzpatric…" at bounding box center [439, 280] width 878 height 560
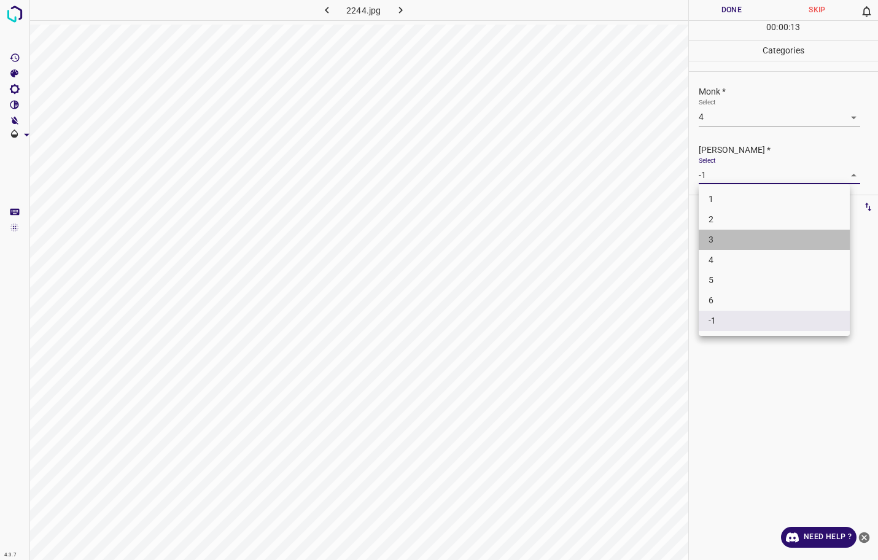
click at [716, 243] on li "3" at bounding box center [773, 240] width 151 height 20
type input "3"
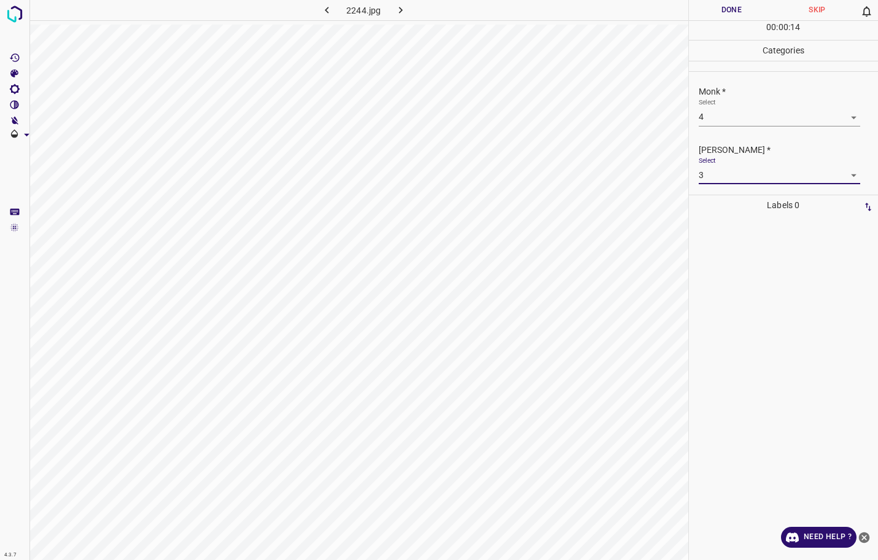
click at [744, 15] on button "Done" at bounding box center [732, 10] width 86 height 20
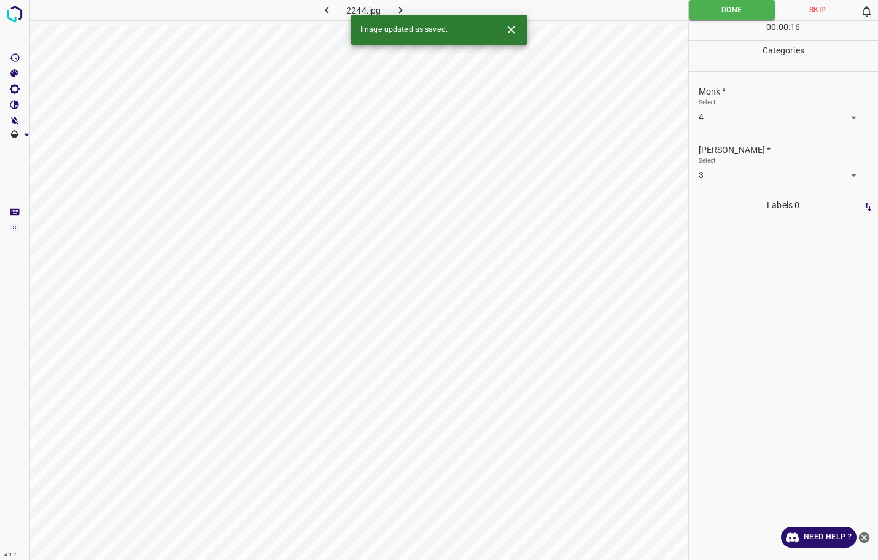
click at [399, 9] on icon "button" at bounding box center [400, 10] width 13 height 13
click at [716, 128] on div "Monk * Select -1 -1" at bounding box center [784, 106] width 190 height 58
click at [727, 120] on body "4.3.7 2334.jpg Done Skip 0 00 : 00 : 10 Categories Monk * Select -1 -1 Fitzpatr…" at bounding box center [439, 280] width 878 height 560
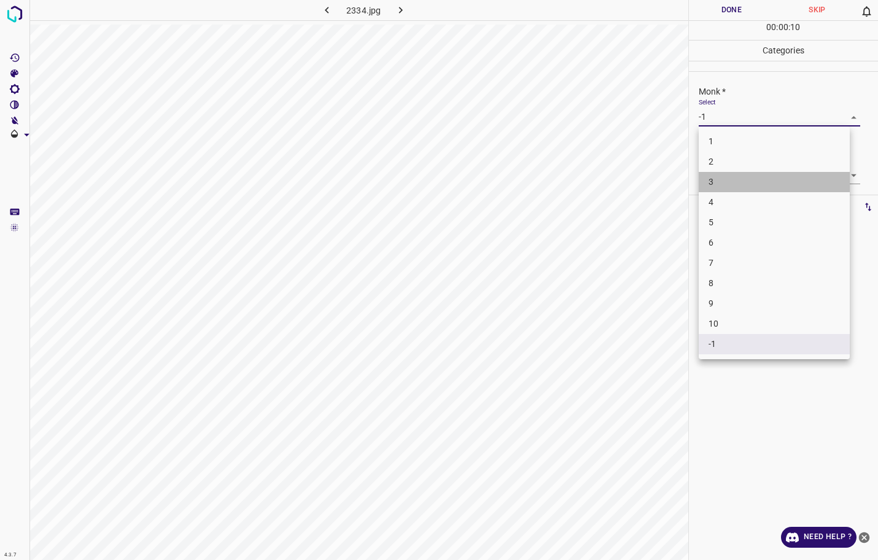
click at [730, 179] on li "3" at bounding box center [773, 182] width 151 height 20
type input "3"
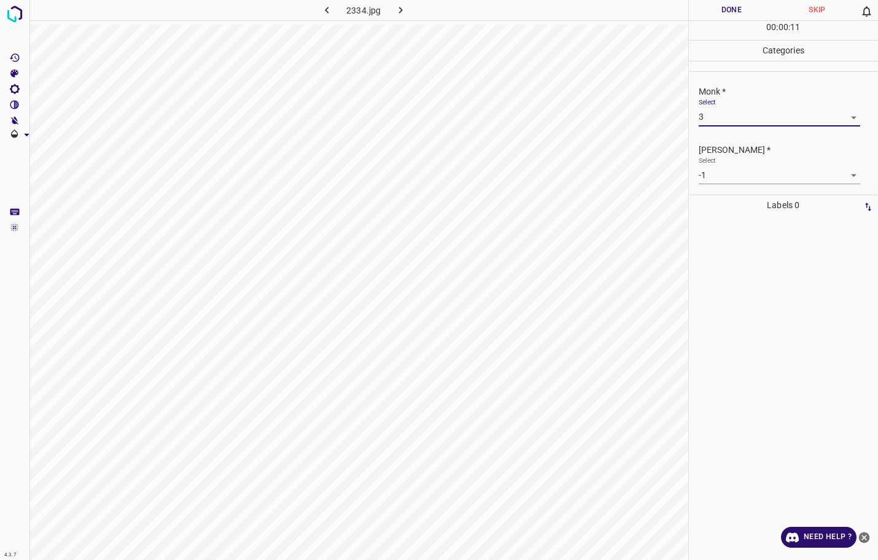
click at [730, 172] on body "4.3.7 2334.jpg Done Skip 0 00 : 00 : 11 Categories Monk * Select 3 3 Fitzpatric…" at bounding box center [439, 280] width 878 height 560
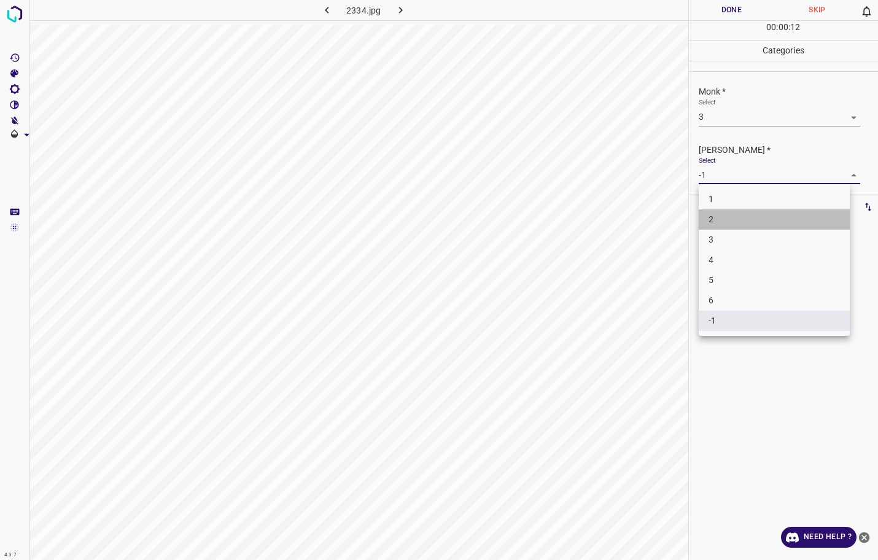
click at [716, 219] on li "2" at bounding box center [773, 219] width 151 height 20
type input "2"
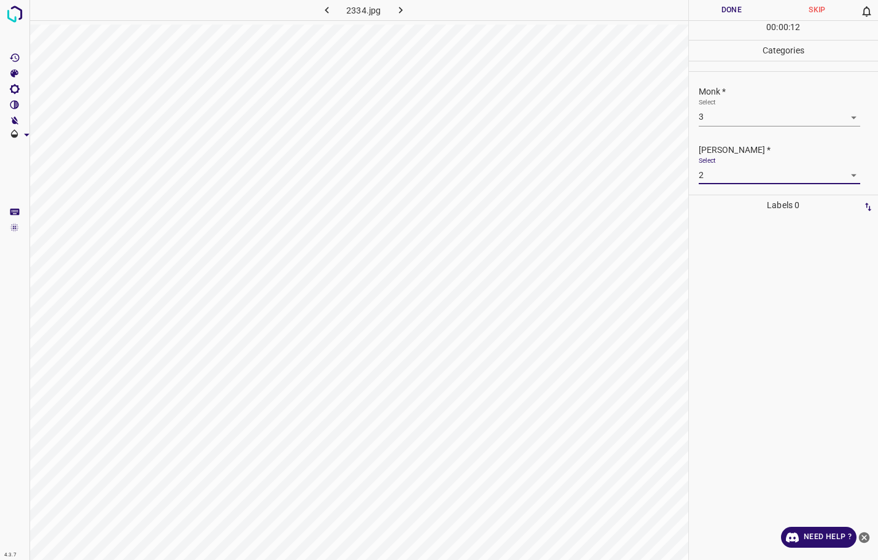
click at [710, 10] on button "Done" at bounding box center [732, 10] width 86 height 20
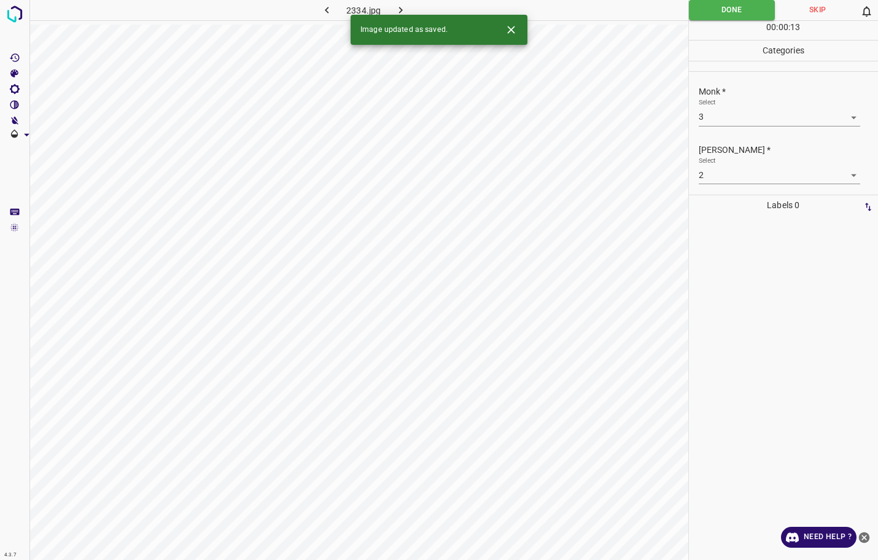
click at [404, 13] on icon "button" at bounding box center [400, 10] width 13 height 13
click at [726, 16] on button "Done" at bounding box center [732, 10] width 86 height 20
click at [398, 12] on icon "button" at bounding box center [400, 10] width 13 height 13
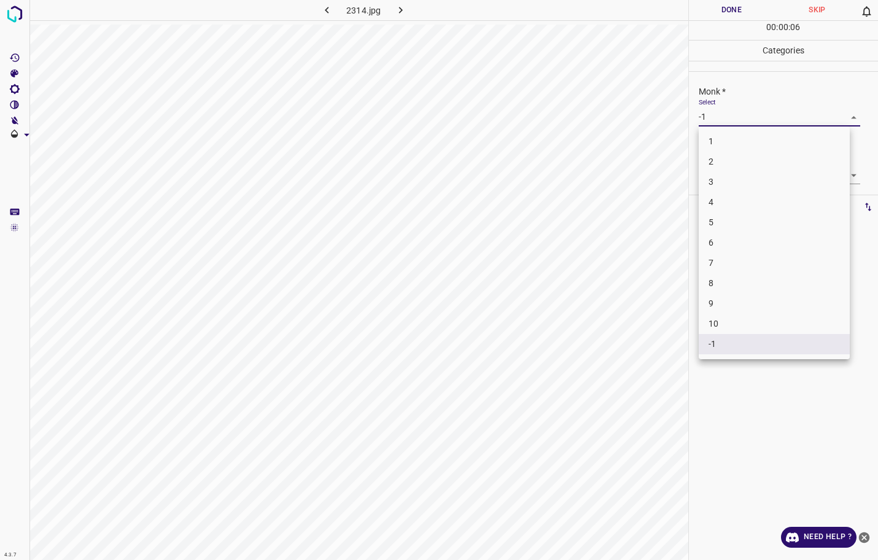
click at [740, 117] on body "4.3.7 2314.jpg Done Skip 0 00 : 00 : 06 Categories Monk * Select -1 -1 Fitzpatr…" at bounding box center [439, 280] width 878 height 560
click at [724, 174] on li "3" at bounding box center [773, 182] width 151 height 20
type input "3"
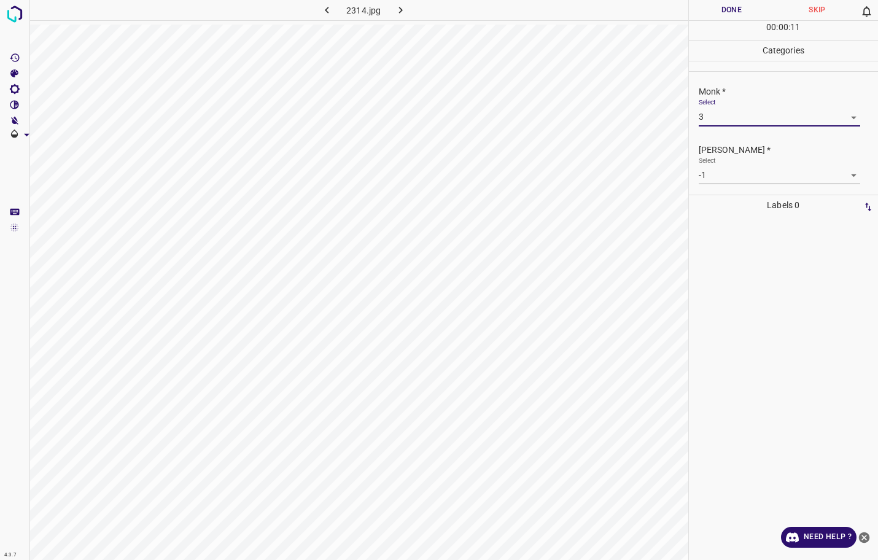
click at [724, 167] on body "4.3.7 2314.jpg Done Skip 0 00 : 00 : 11 Categories Monk * Select 3 3 Fitzpatric…" at bounding box center [439, 280] width 878 height 560
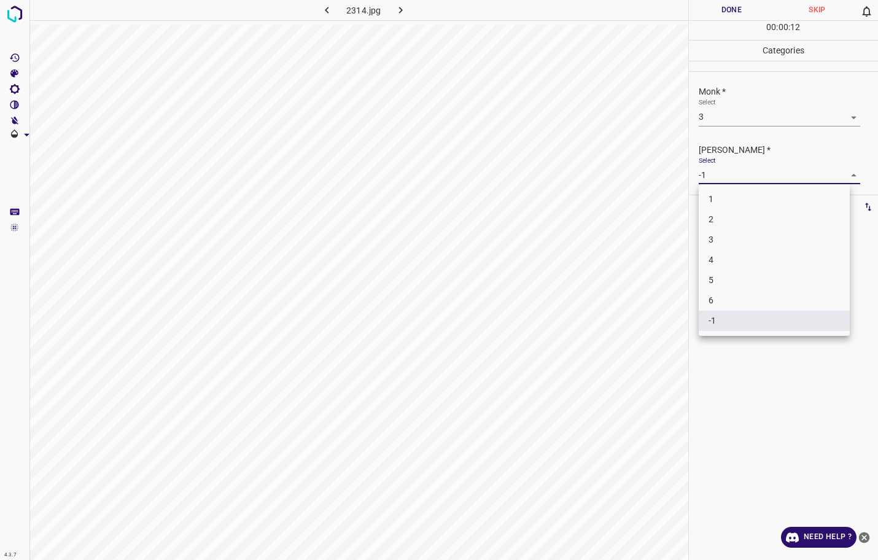
click at [728, 215] on li "2" at bounding box center [773, 219] width 151 height 20
type input "2"
click at [741, 4] on button "Done" at bounding box center [732, 10] width 86 height 20
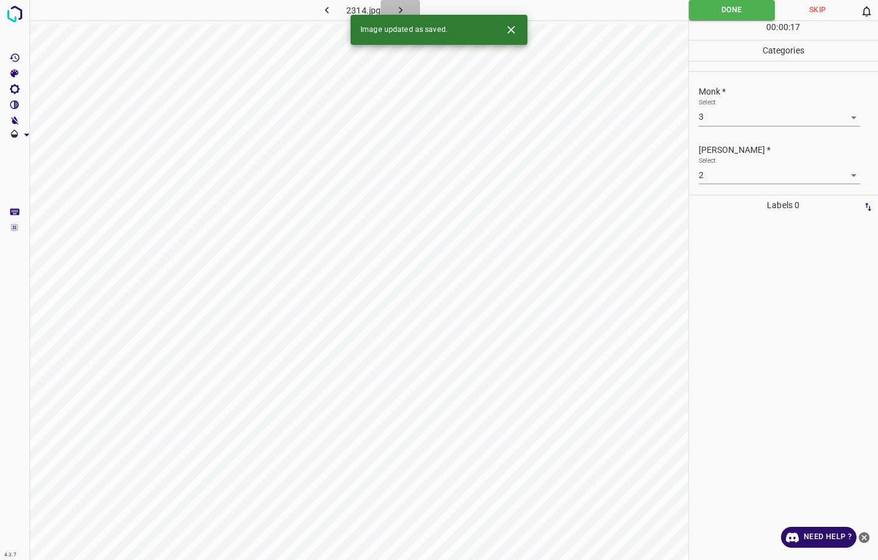
click at [403, 9] on icon "button" at bounding box center [400, 10] width 13 height 13
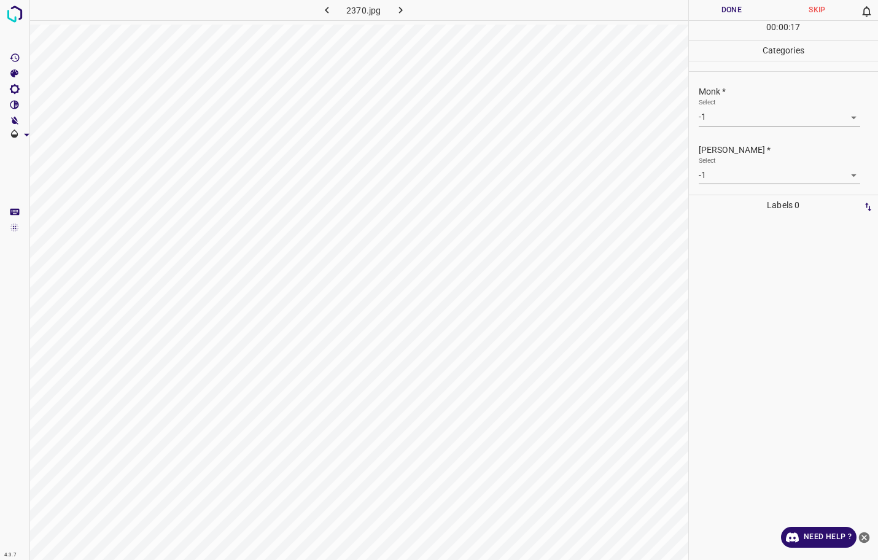
click at [748, 117] on body "4.3.7 2370.jpg Done Skip 0 00 : 00 : 17 Categories Monk * Select -1 -1 Fitzpatr…" at bounding box center [439, 280] width 878 height 560
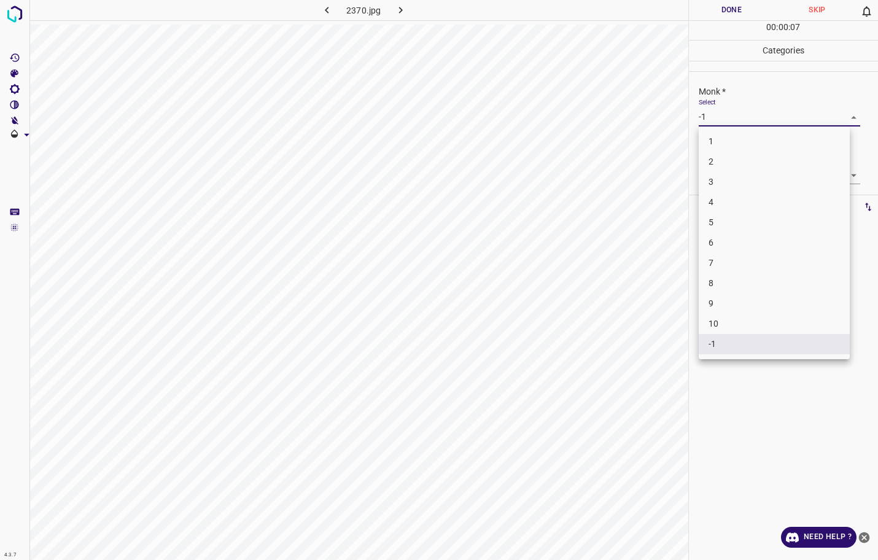
drag, startPoint x: 744, startPoint y: 171, endPoint x: 744, endPoint y: 179, distance: 8.0
click at [744, 179] on ul "1 2 3 4 5 6 7 8 9 10 -1" at bounding box center [773, 242] width 151 height 233
click at [744, 179] on li "3" at bounding box center [773, 182] width 151 height 20
type input "3"
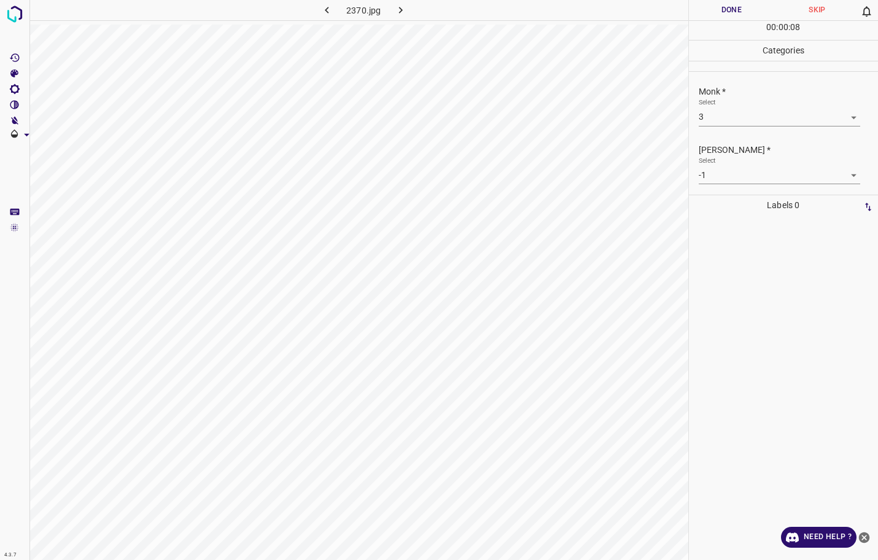
click at [743, 180] on body "4.3.7 2370.jpg Done Skip 0 00 : 00 : 08 Categories Monk * Select 3 3 Fitzpatric…" at bounding box center [439, 280] width 878 height 560
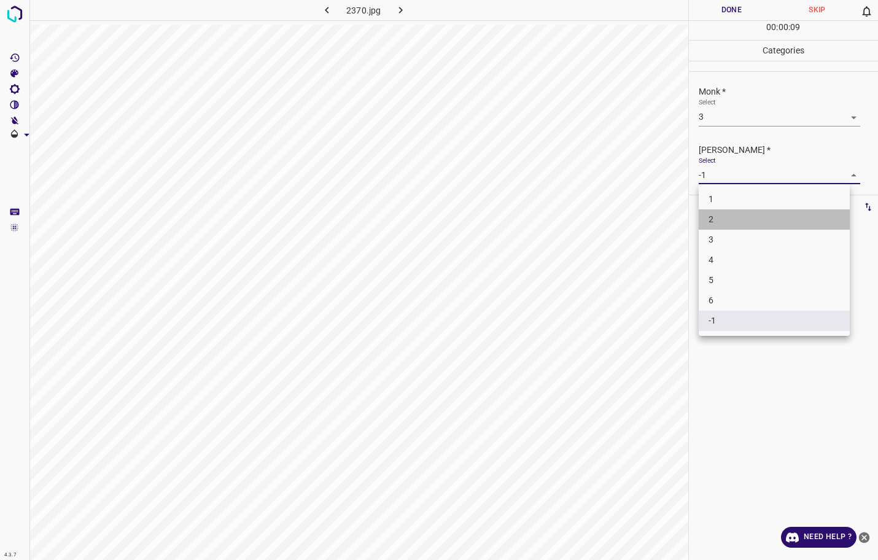
click at [722, 218] on li "2" at bounding box center [773, 219] width 151 height 20
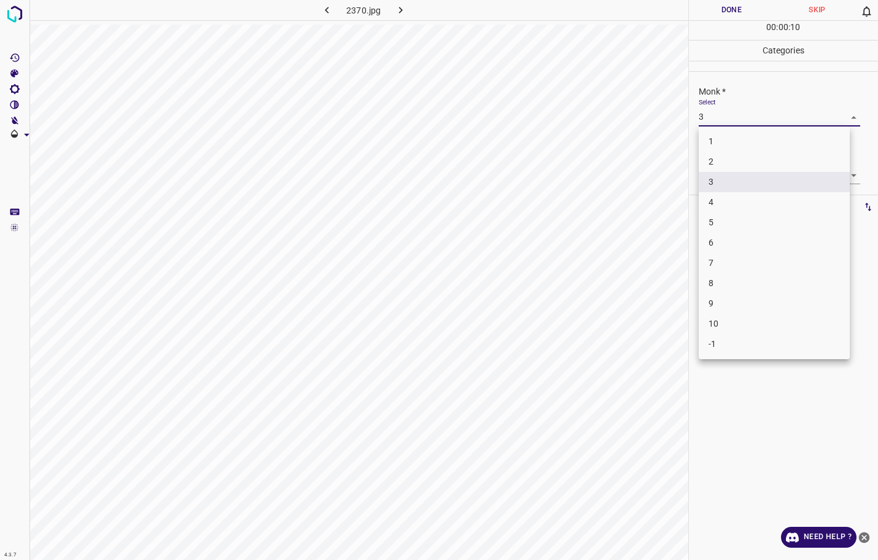
click at [730, 125] on body "4.3.7 2370.jpg Done Skip 0 00 : 00 : 10 Categories Monk * Select 3 3 Fitzpatric…" at bounding box center [439, 280] width 878 height 560
click at [728, 120] on div at bounding box center [439, 280] width 878 height 560
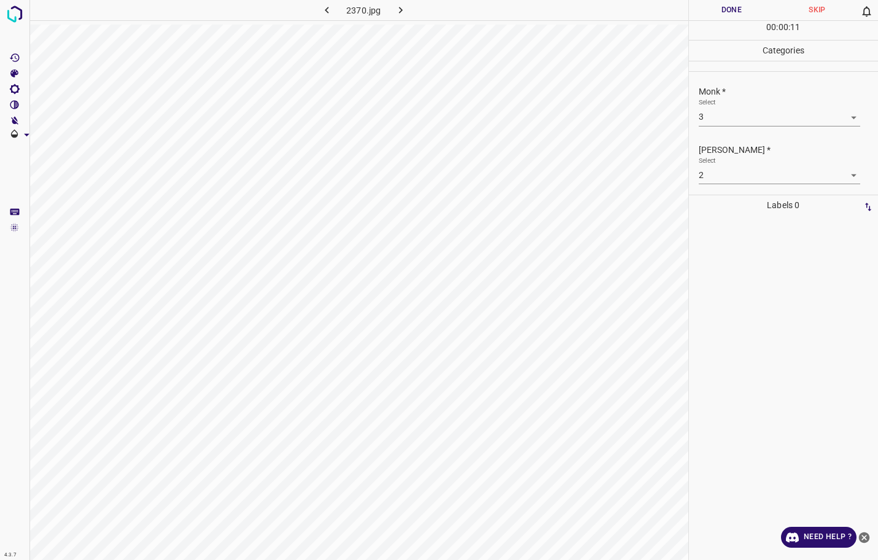
click at [713, 190] on div "Fitzpatrick * Select 2 2" at bounding box center [784, 164] width 190 height 58
click at [720, 177] on body "4.3.7 2370.jpg Done Skip 0 00 : 00 : 11 Categories Monk * Select 3 3 Fitzpatric…" at bounding box center [439, 280] width 878 height 560
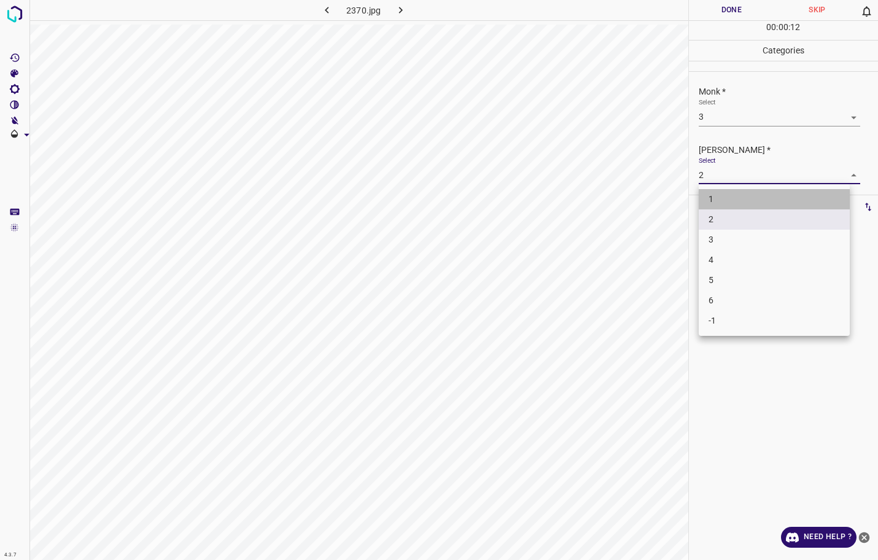
click at [714, 202] on li "1" at bounding box center [773, 199] width 151 height 20
type input "1"
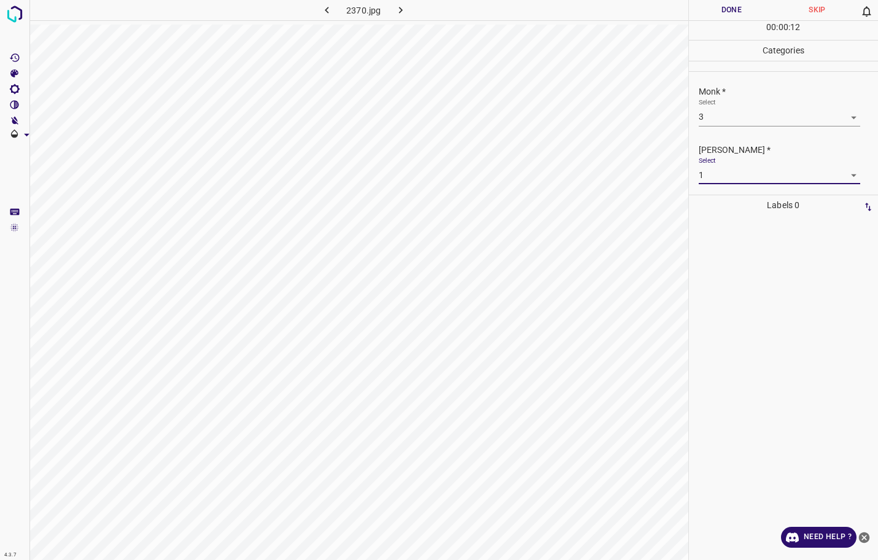
click at [722, 124] on body "4.3.7 2370.jpg Done Skip 0 00 : 00 : 12 Categories Monk * Select 3 3 Fitzpatric…" at bounding box center [439, 280] width 878 height 560
click at [720, 162] on li "2" at bounding box center [773, 162] width 151 height 20
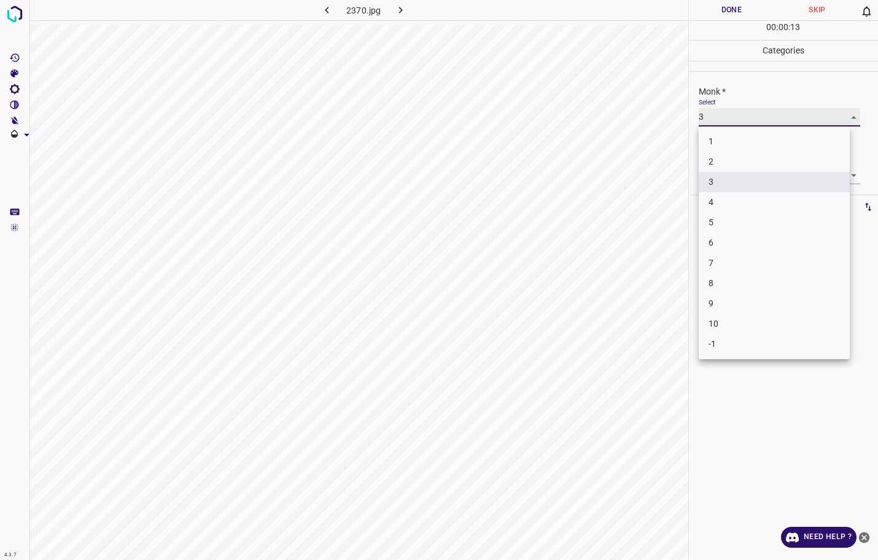
type input "2"
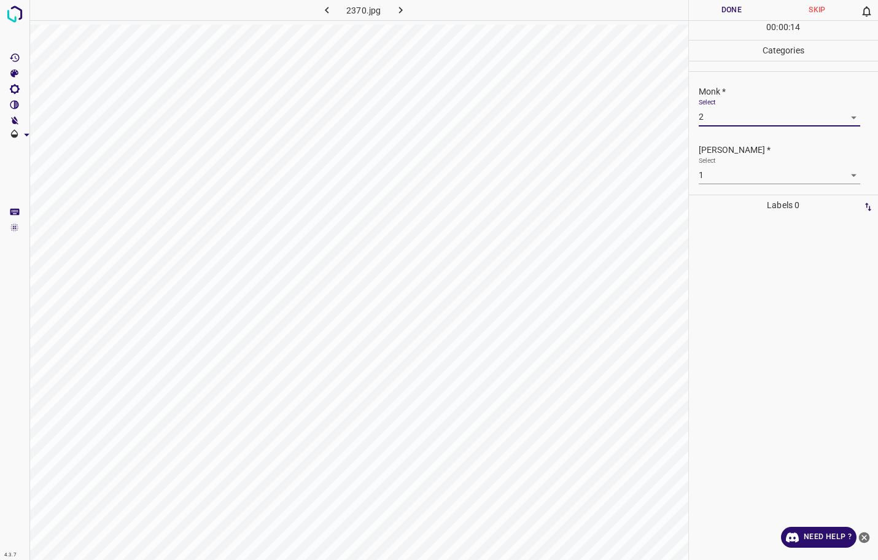
click at [714, 17] on button "Done" at bounding box center [732, 10] width 86 height 20
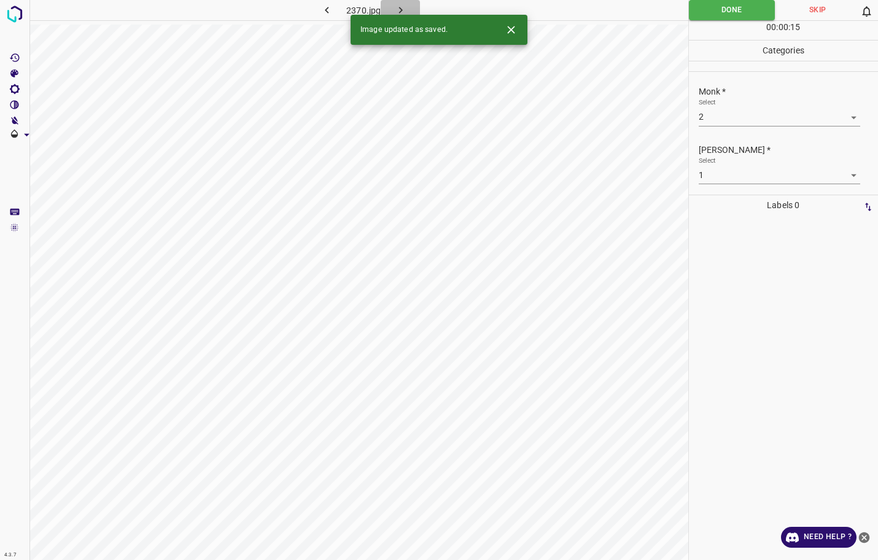
click at [404, 11] on icon "button" at bounding box center [400, 10] width 13 height 13
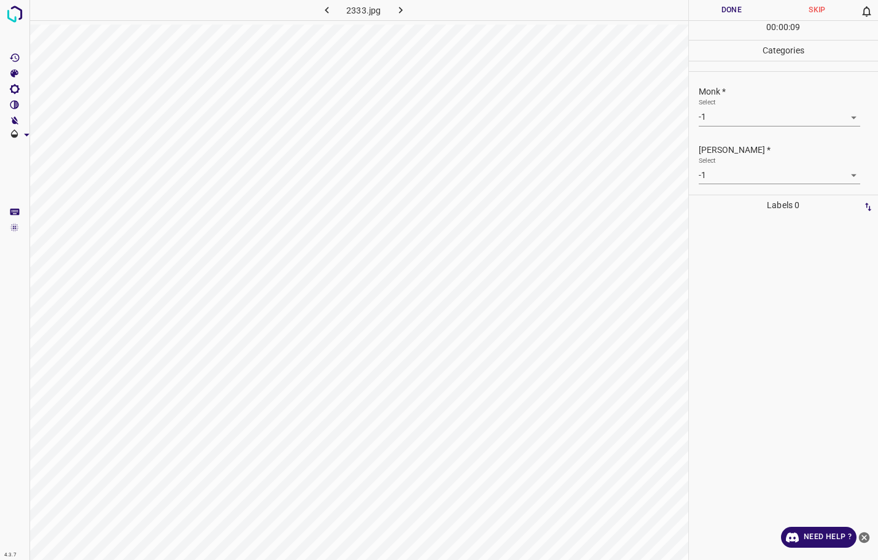
click at [793, 110] on body "4.3.7 2333.jpg Done Skip 0 00 : 00 : 09 Categories Monk * Select -1 -1 Fitzpatr…" at bounding box center [439, 280] width 878 height 560
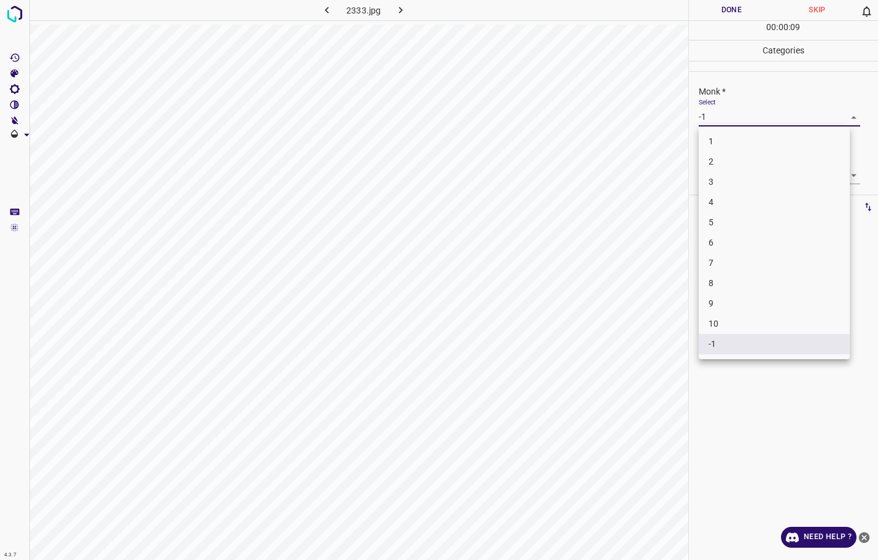
click at [722, 187] on li "3" at bounding box center [773, 182] width 151 height 20
type input "3"
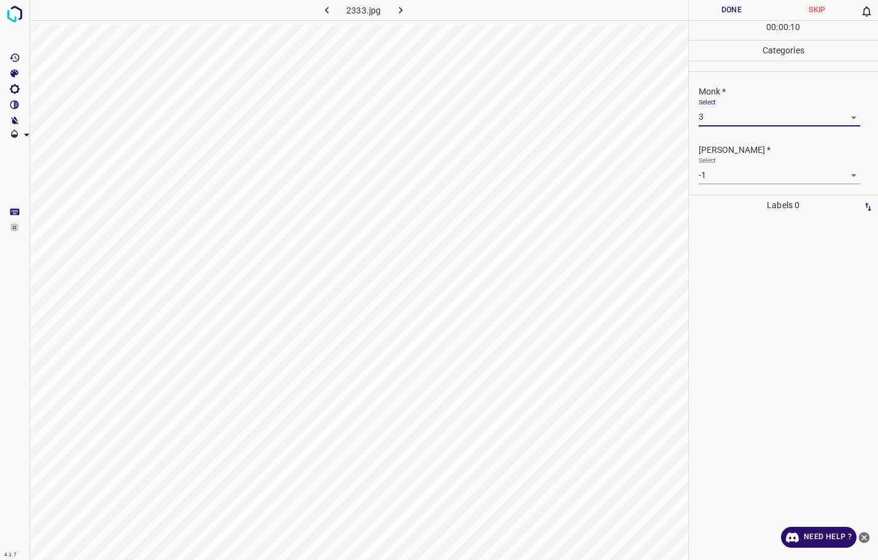
click at [728, 177] on body "4.3.7 2333.jpg Done Skip 0 00 : 00 : 10 Categories Monk * Select 3 3 Fitzpatric…" at bounding box center [439, 280] width 878 height 560
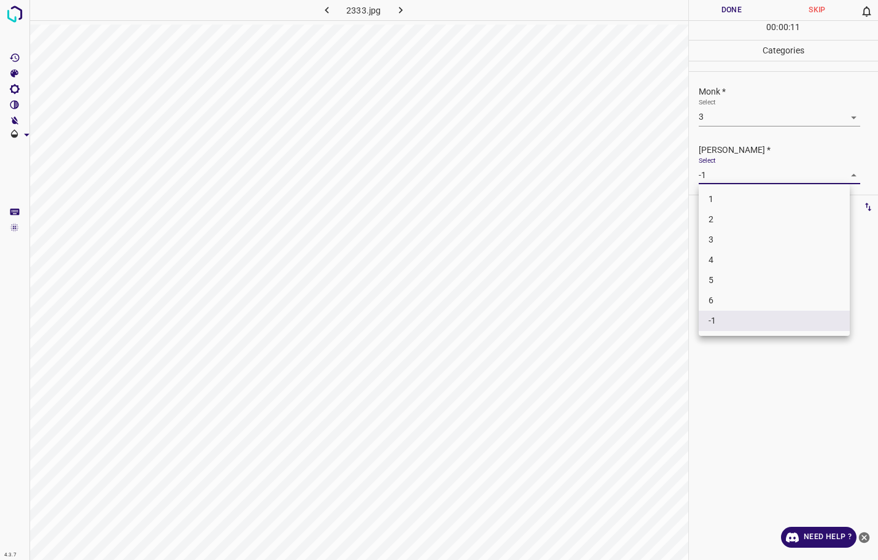
drag, startPoint x: 717, startPoint y: 231, endPoint x: 719, endPoint y: 222, distance: 8.8
click at [719, 222] on ul "1 2 3 4 5 6 -1" at bounding box center [773, 260] width 151 height 152
click at [719, 222] on li "2" at bounding box center [773, 219] width 151 height 20
type input "2"
click at [729, 16] on button "Done" at bounding box center [732, 10] width 86 height 20
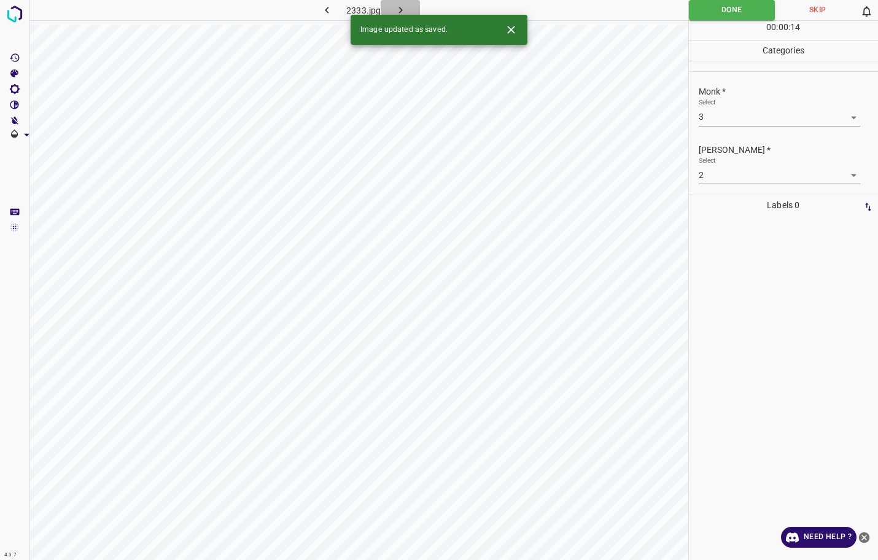
click at [401, 11] on icon "button" at bounding box center [400, 10] width 13 height 13
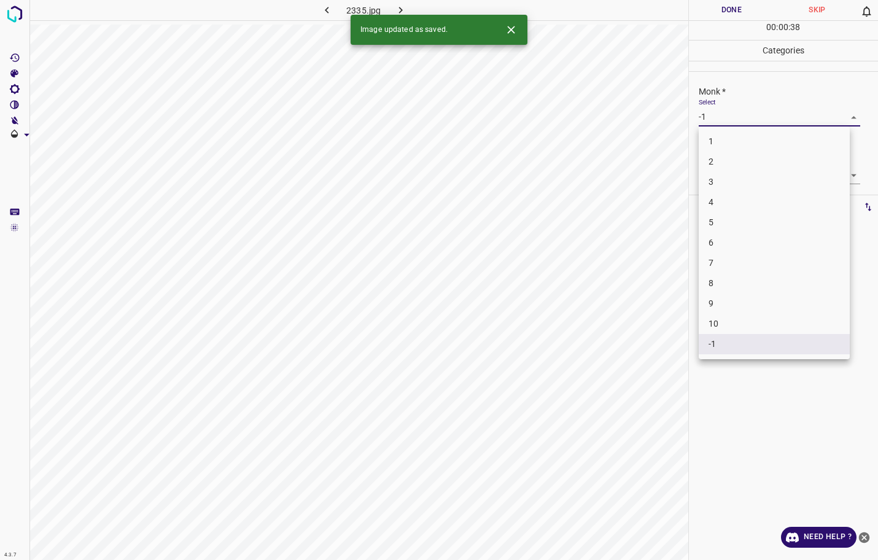
click at [733, 118] on body "4.3.7 2335.jpg Done Skip 0 00 : 00 : 38 Categories Monk * Select -1 -1 Fitzpatr…" at bounding box center [439, 280] width 878 height 560
click at [721, 179] on li "3" at bounding box center [773, 182] width 151 height 20
type input "3"
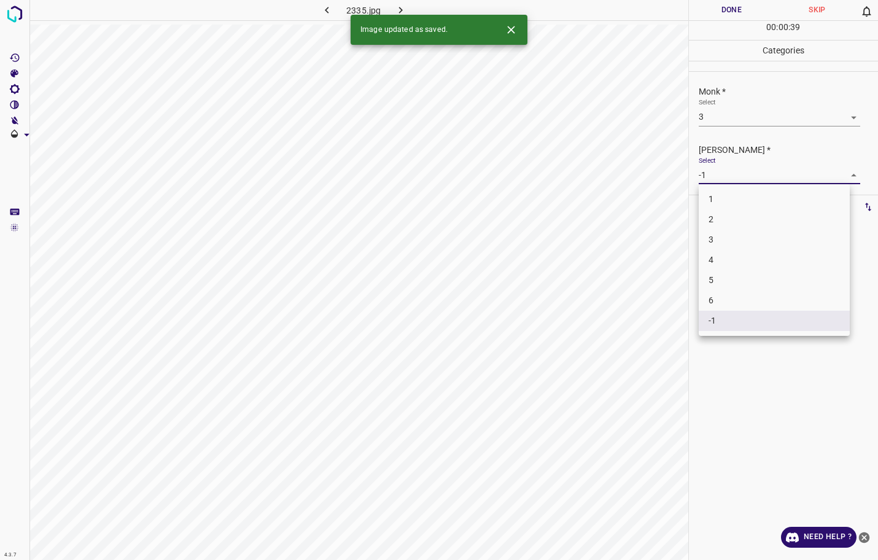
click at [721, 179] on body "4.3.7 2335.jpg Done Skip 0 00 : 00 : 39 Categories Monk * Select 3 3 Fitzpatric…" at bounding box center [439, 280] width 878 height 560
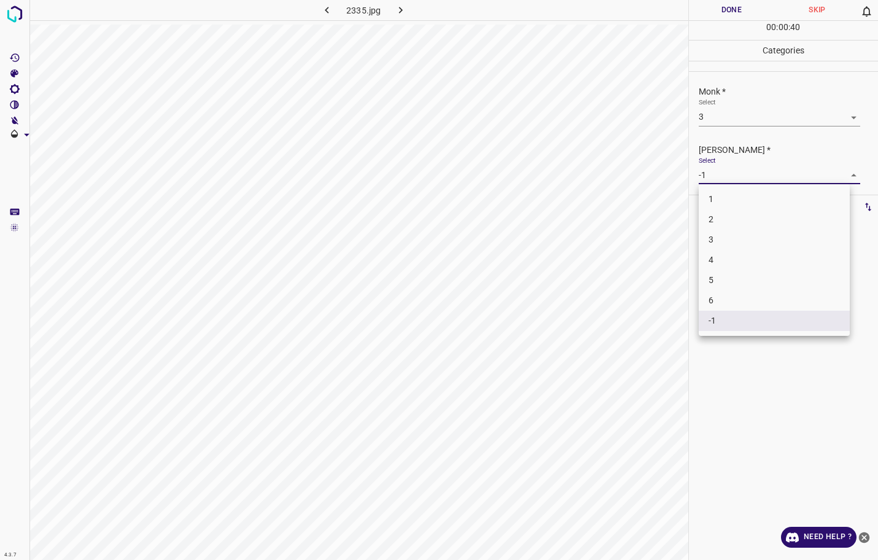
click at [710, 220] on li "2" at bounding box center [773, 219] width 151 height 20
type input "2"
click at [733, 8] on button "Done" at bounding box center [732, 10] width 86 height 20
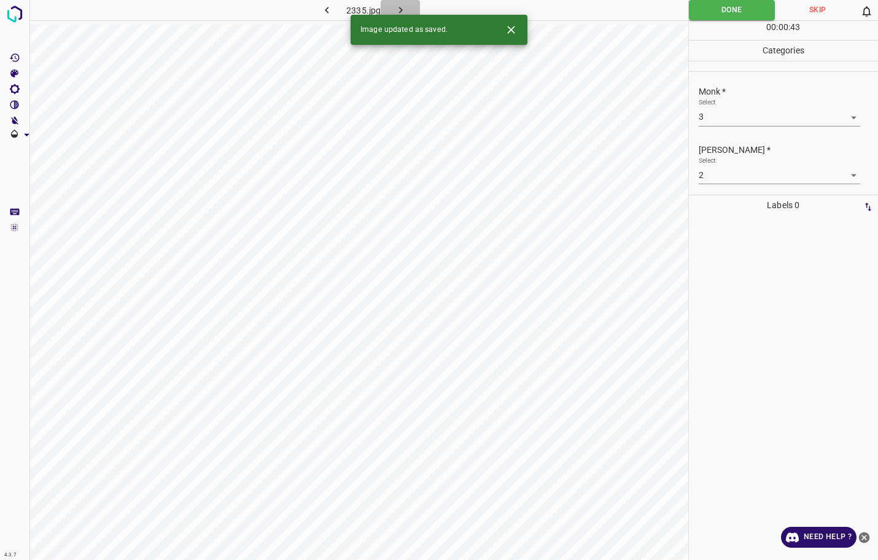
click at [408, 12] on button "button" at bounding box center [400, 10] width 39 height 20
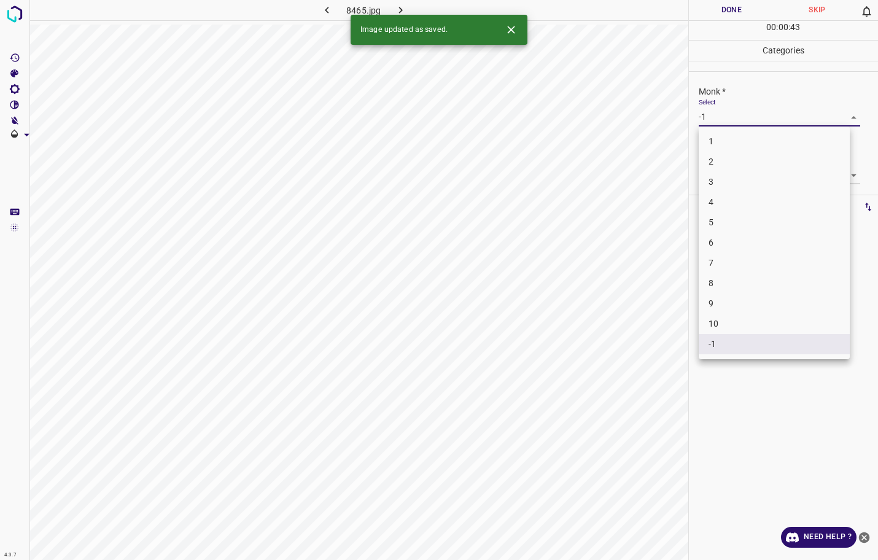
click at [710, 115] on body "4.3.7 8465.jpg Done Skip 0 00 : 00 : 43 Categories Monk * Select -1 -1 Fitzpatr…" at bounding box center [439, 280] width 878 height 560
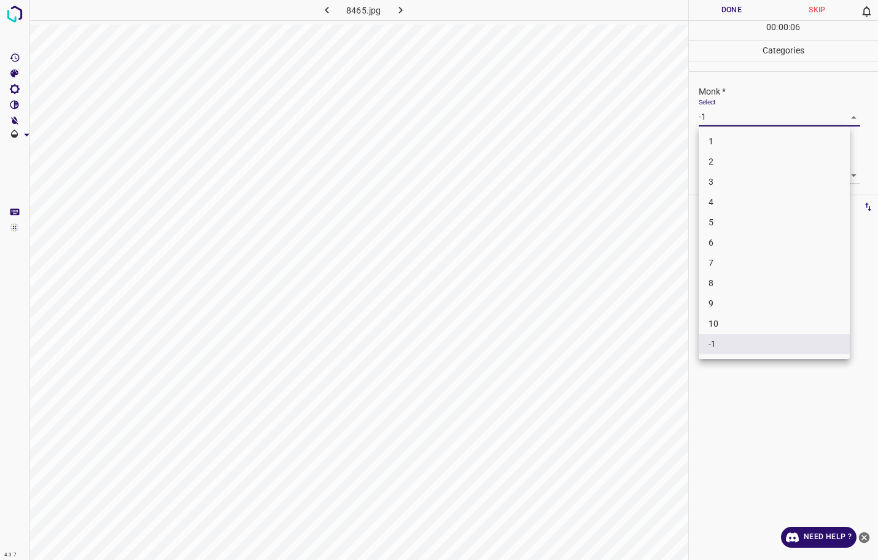
click at [716, 195] on li "4" at bounding box center [773, 202] width 151 height 20
type input "4"
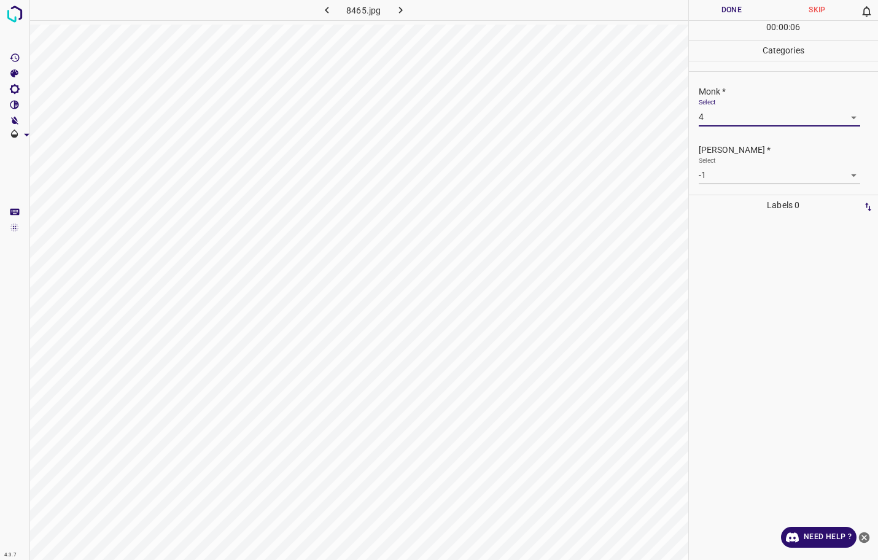
click at [720, 174] on body "4.3.7 8465.jpg Done Skip 0 00 : 00 : 06 Categories Monk * Select 4 4 Fitzpatric…" at bounding box center [439, 280] width 878 height 560
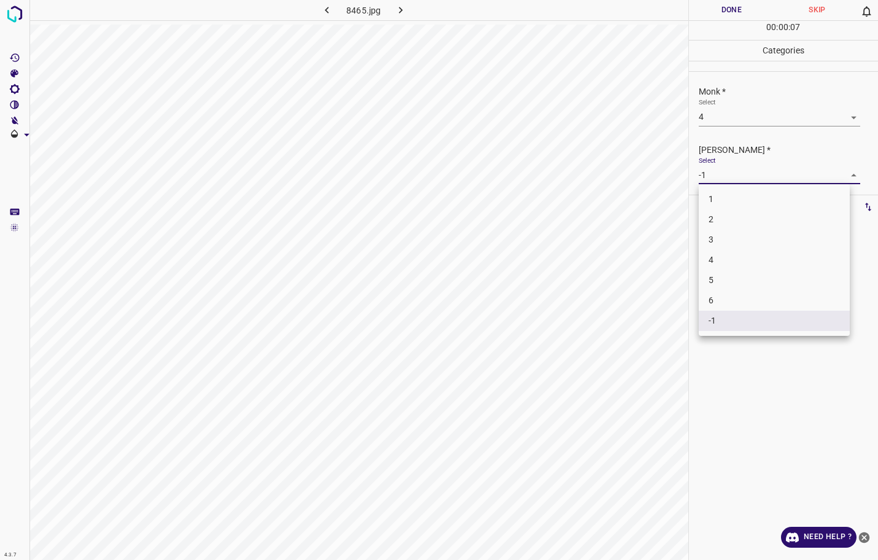
click at [713, 232] on li "3" at bounding box center [773, 240] width 151 height 20
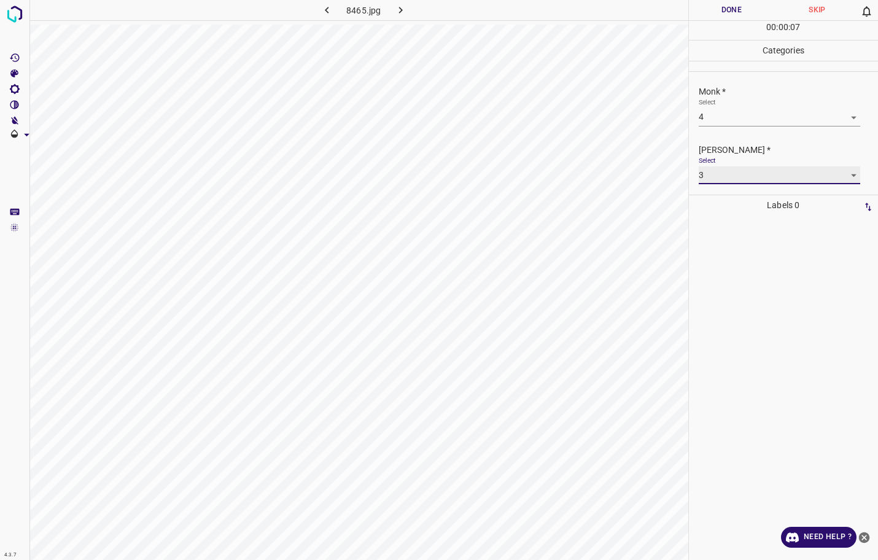
type input "3"
click at [737, 1] on button "Done" at bounding box center [732, 10] width 86 height 20
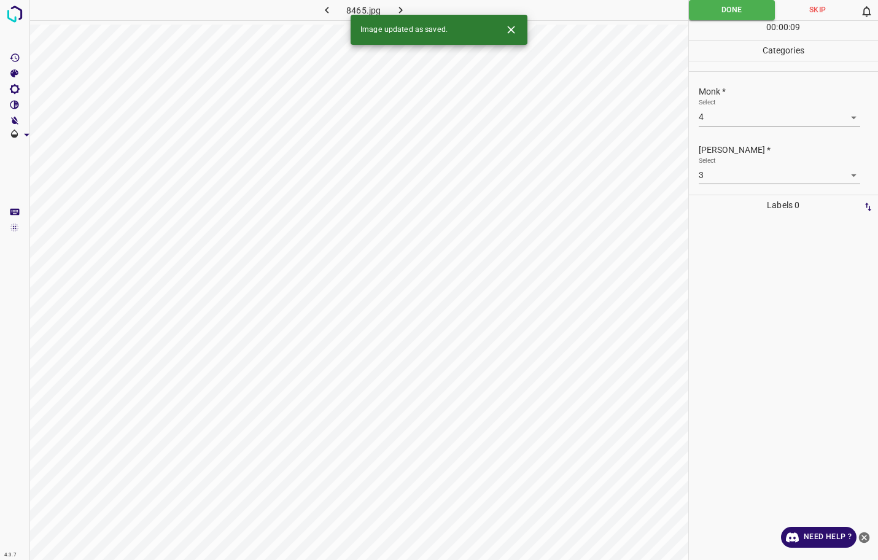
click at [402, 10] on icon "button" at bounding box center [400, 10] width 4 height 7
click at [711, 117] on body "4.3.7 2997.jpg Done Skip 0 00 : 00 : 09 Categories Monk * Select -1 -1 Fitzpatr…" at bounding box center [439, 280] width 878 height 560
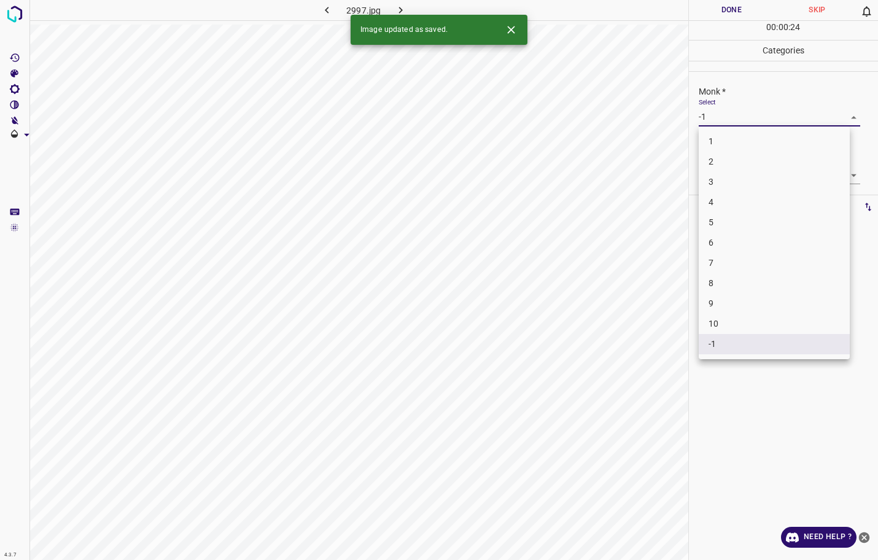
click at [719, 191] on li "3" at bounding box center [773, 182] width 151 height 20
type input "3"
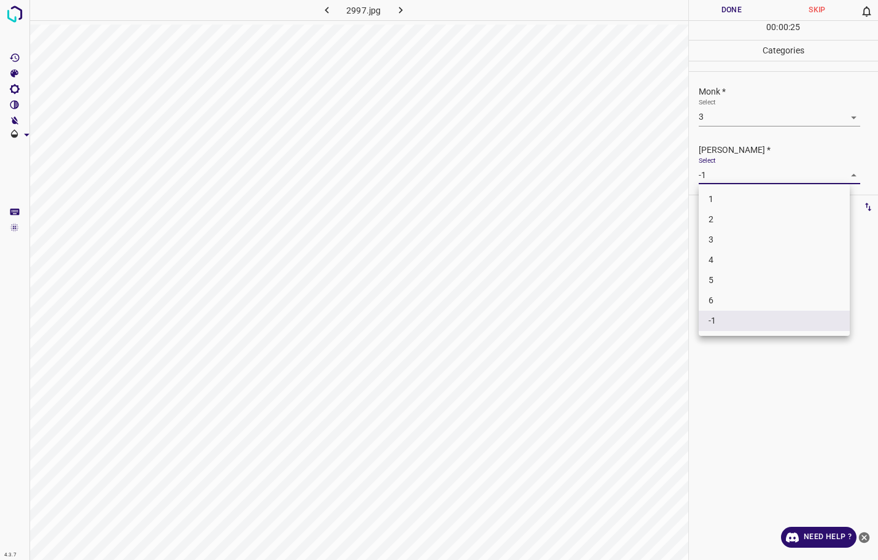
click at [734, 170] on body "4.3.7 2997.jpg Done Skip 0 00 : 00 : 25 Categories Monk * Select 3 3 Fitzpatric…" at bounding box center [439, 280] width 878 height 560
click at [716, 243] on li "3" at bounding box center [773, 240] width 151 height 20
type input "3"
click at [724, 119] on body "4.3.7 2997.jpg Done Skip 0 00 : 00 : 28 Categories Monk * Select 3 3 Fitzpatric…" at bounding box center [439, 280] width 878 height 560
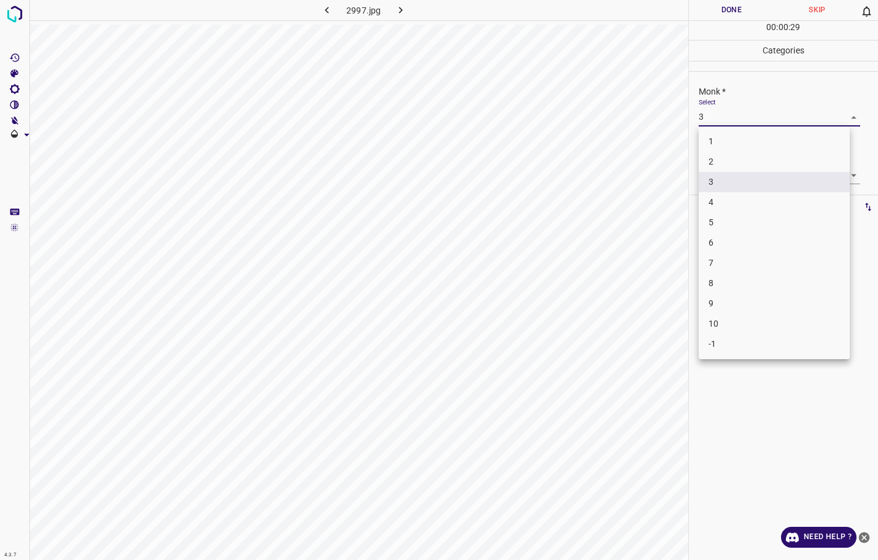
click at [713, 204] on li "4" at bounding box center [773, 202] width 151 height 20
type input "4"
click at [732, 6] on button "Done" at bounding box center [732, 10] width 86 height 20
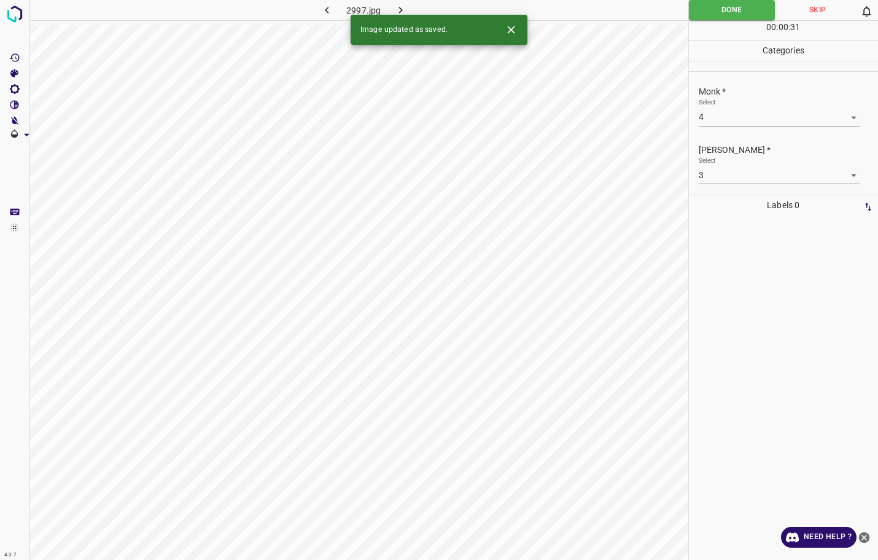
click at [399, 17] on div "Image updated as saved." at bounding box center [438, 30] width 177 height 30
click at [395, 4] on icon "button" at bounding box center [400, 10] width 13 height 13
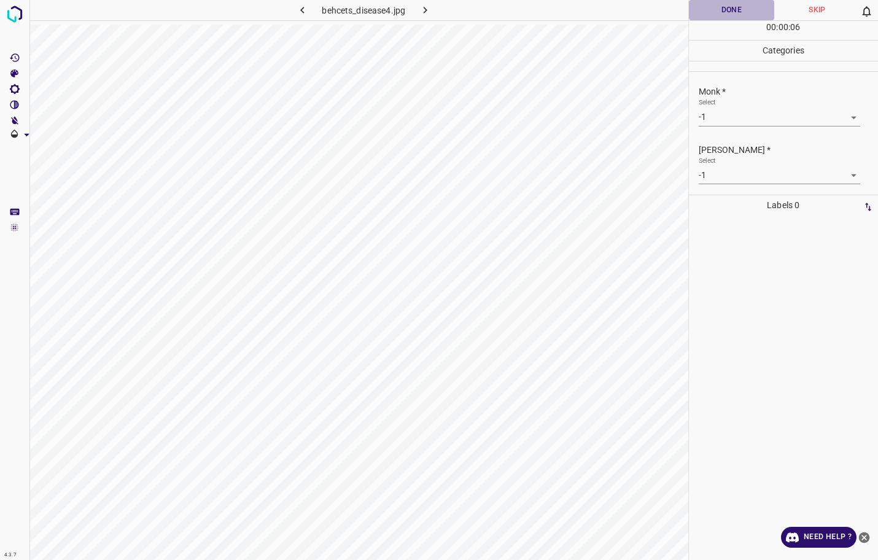
click at [726, 17] on button "Done" at bounding box center [732, 10] width 86 height 20
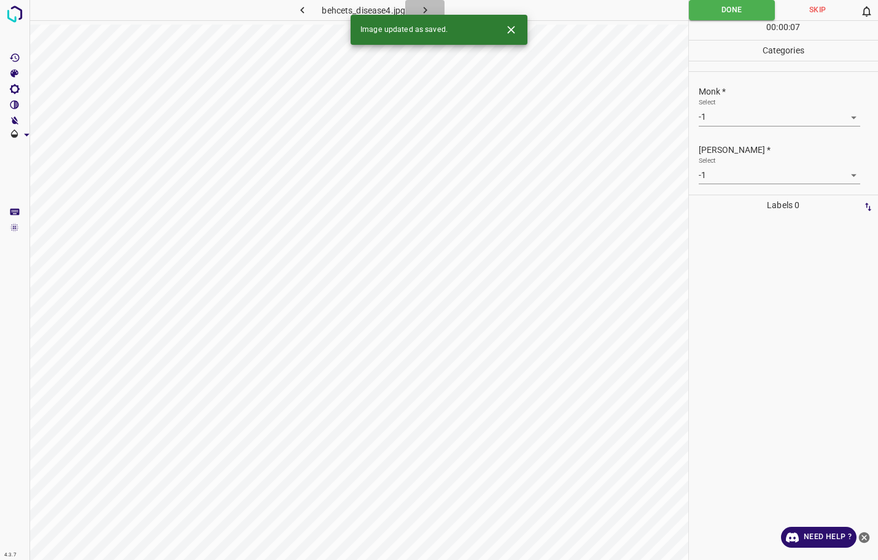
click at [429, 11] on icon "button" at bounding box center [425, 10] width 13 height 13
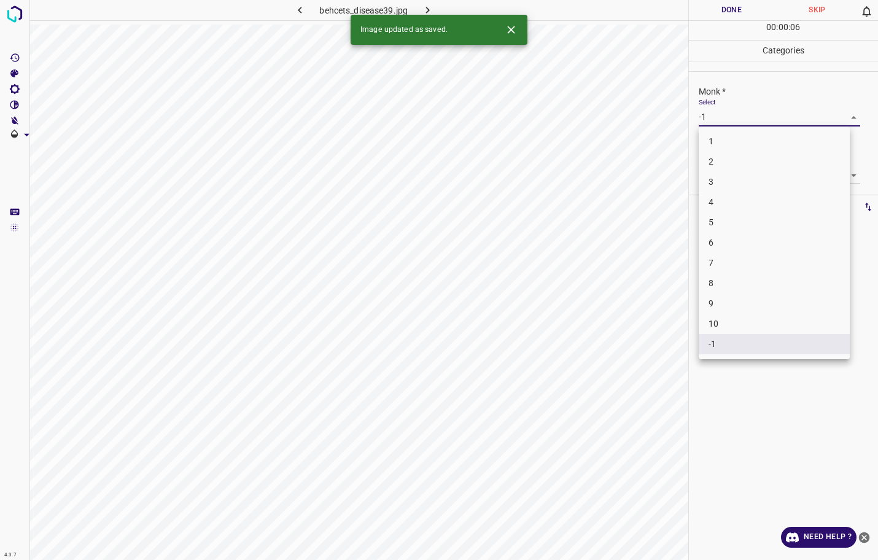
click at [743, 124] on body "4.3.7 behcets_disease39.jpg Done Skip 0 00 : 00 : 06 Categories Monk * Select -…" at bounding box center [439, 280] width 878 height 560
click at [738, 162] on li "2" at bounding box center [773, 162] width 151 height 20
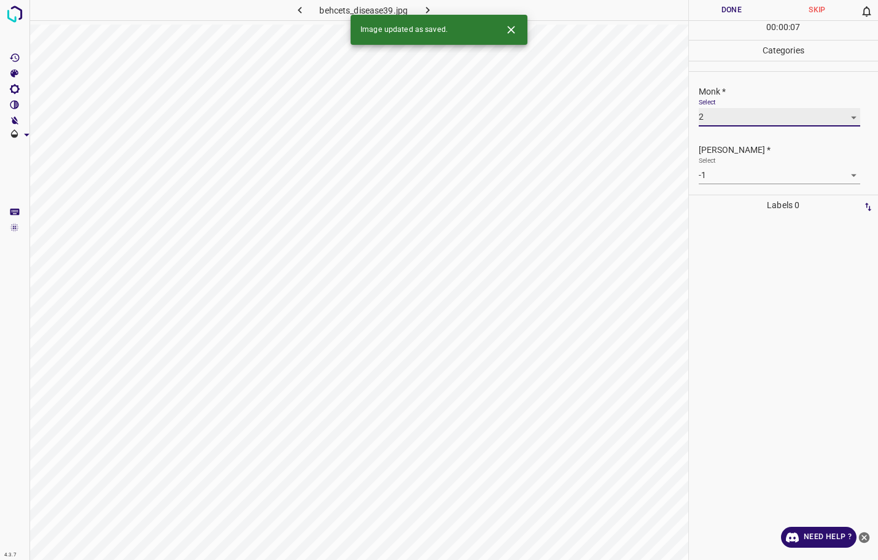
type input "2"
click at [736, 166] on body "4.3.7 behcets_disease39.jpg Done Skip 0 00 : 00 : 07 Categories Monk * Select 2…" at bounding box center [439, 280] width 878 height 560
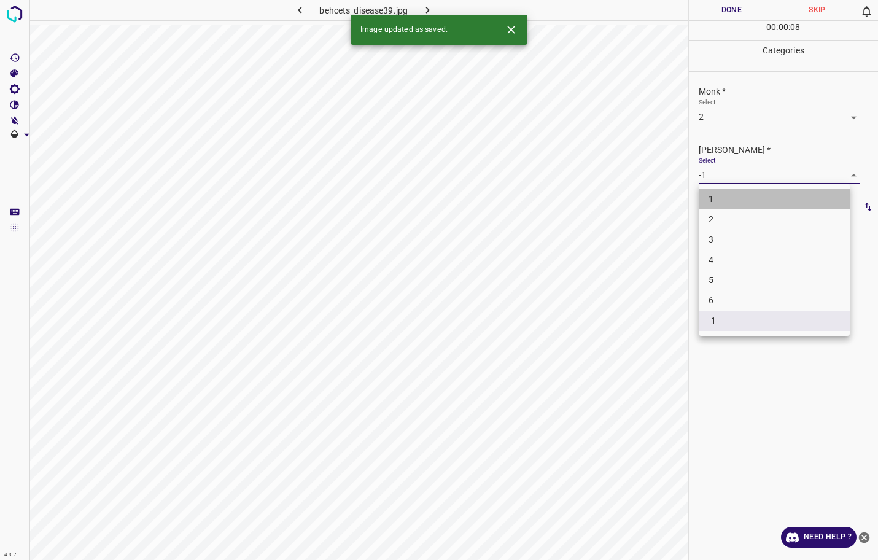
click at [726, 193] on li "1" at bounding box center [773, 199] width 151 height 20
type input "1"
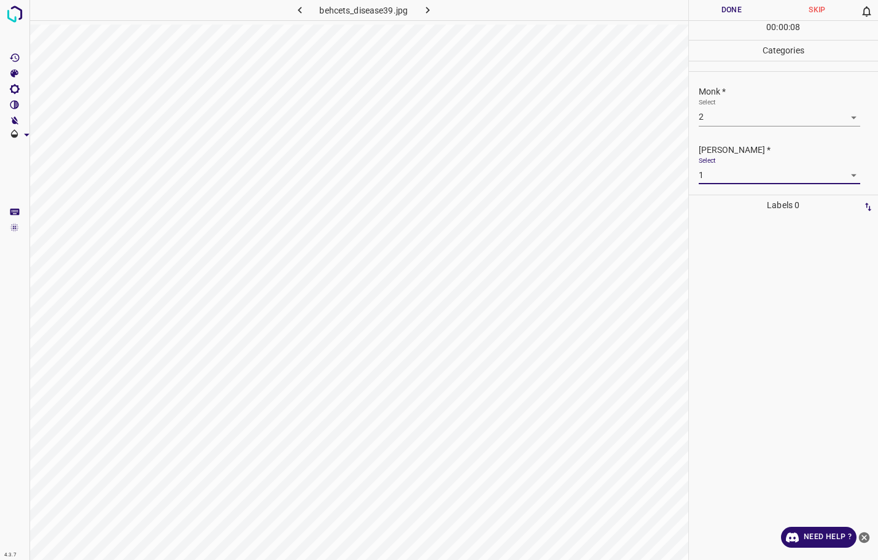
click at [727, 14] on button "Done" at bounding box center [732, 10] width 86 height 20
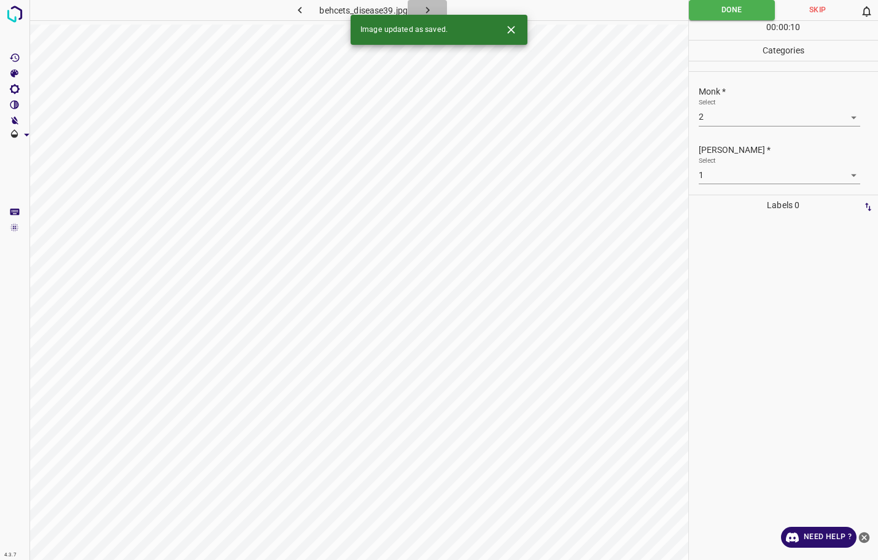
click at [420, 9] on button "button" at bounding box center [427, 10] width 39 height 20
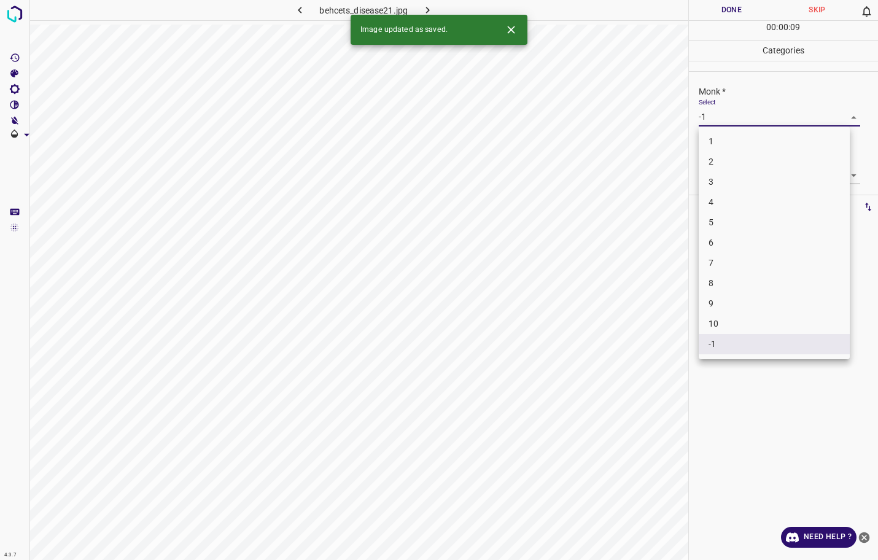
click at [713, 116] on body "4.3.7 behcets_disease21.jpg Done Skip 0 00 : 00 : 09 Categories Monk * Select -…" at bounding box center [439, 280] width 878 height 560
click at [718, 192] on li "4" at bounding box center [773, 202] width 151 height 20
type input "4"
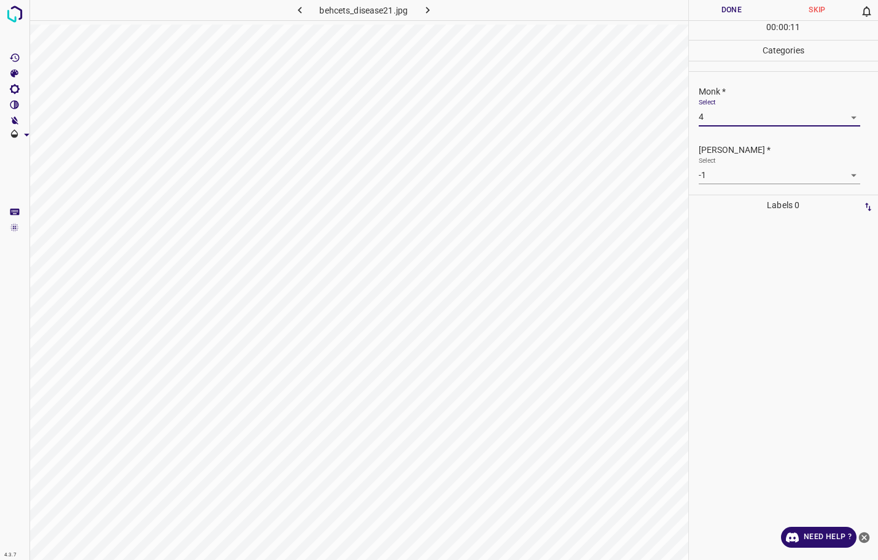
click at [725, 177] on body "4.3.7 behcets_disease21.jpg Done Skip 0 00 : 00 : 11 Categories Monk * Select 4…" at bounding box center [439, 280] width 878 height 560
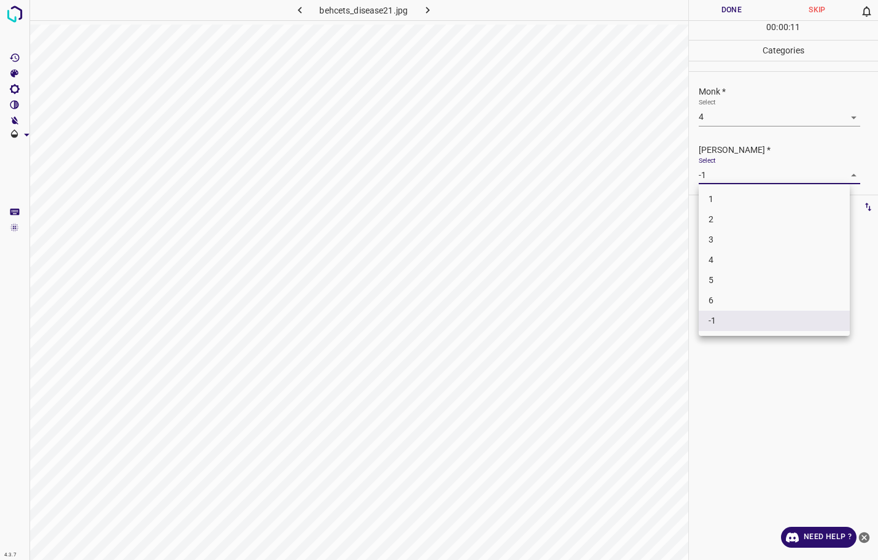
click at [718, 226] on li "2" at bounding box center [773, 219] width 151 height 20
click at [721, 233] on ul "1 2 3 4 5 6 -1" at bounding box center [774, 226] width 114 height 85
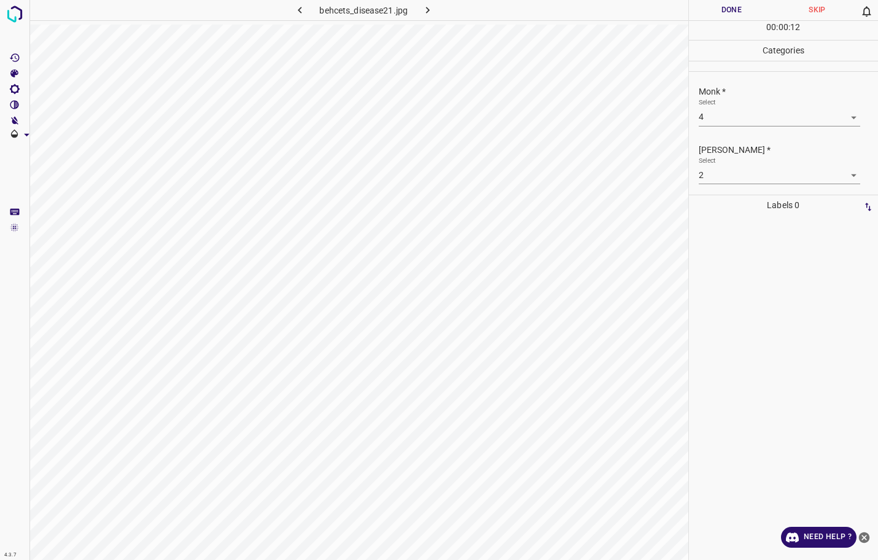
click at [724, 176] on body "4.3.7 behcets_disease21.jpg Done Skip 0 00 : 00 : 12 Categories Monk * Select 4…" at bounding box center [439, 280] width 878 height 560
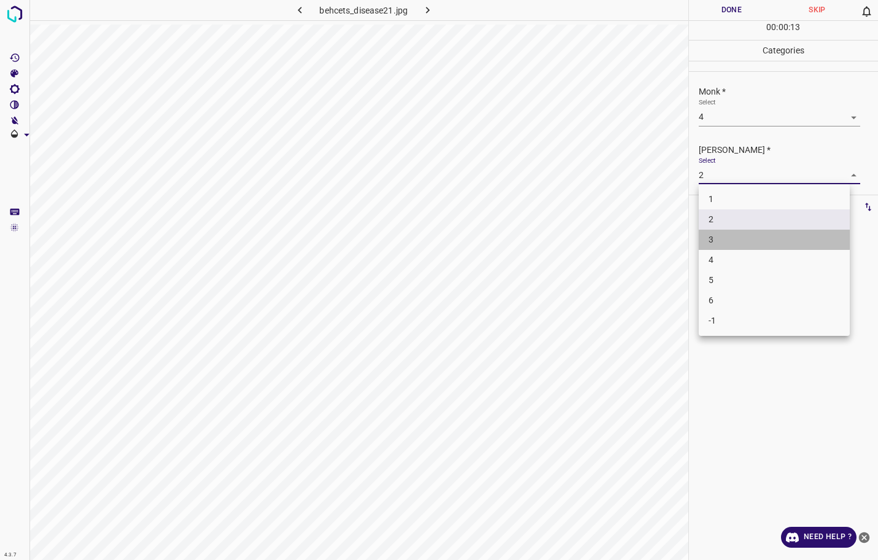
click at [720, 234] on li "3" at bounding box center [773, 240] width 151 height 20
type input "3"
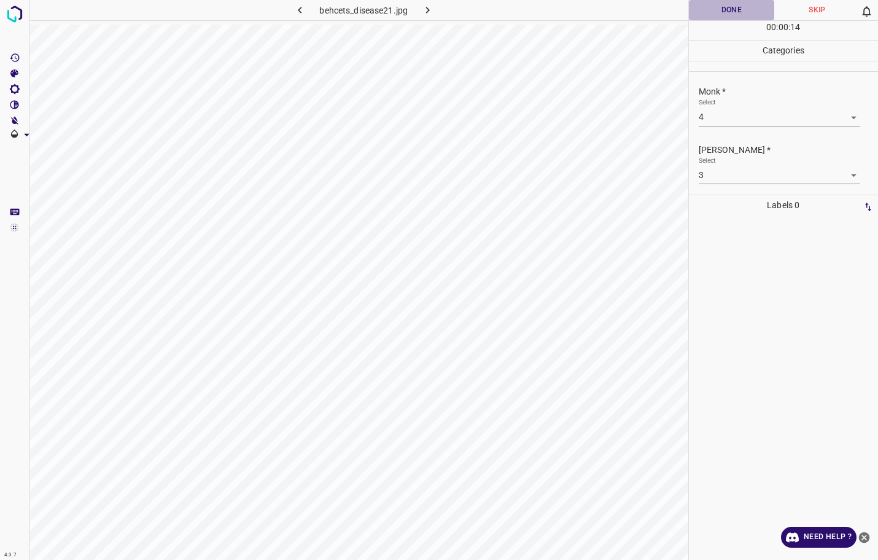
click at [734, 16] on button "Done" at bounding box center [732, 10] width 86 height 20
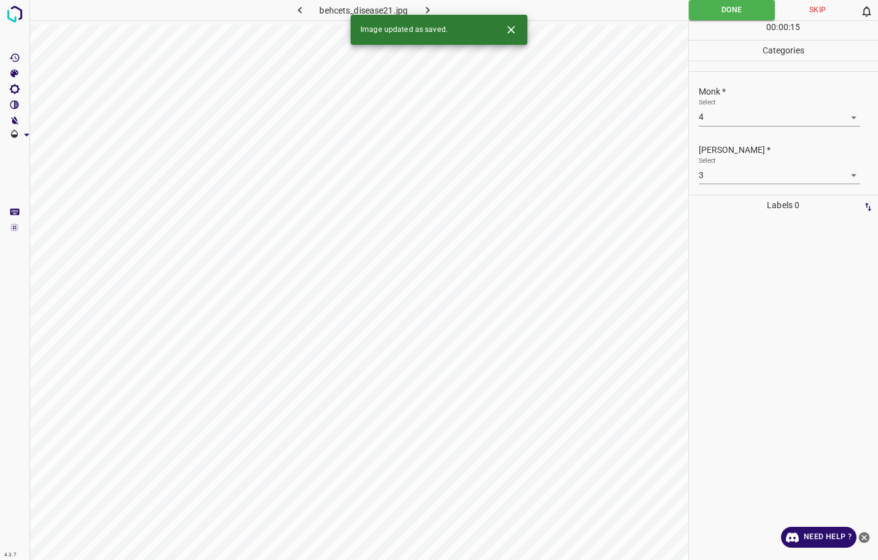
click at [430, 14] on icon "button" at bounding box center [427, 10] width 13 height 13
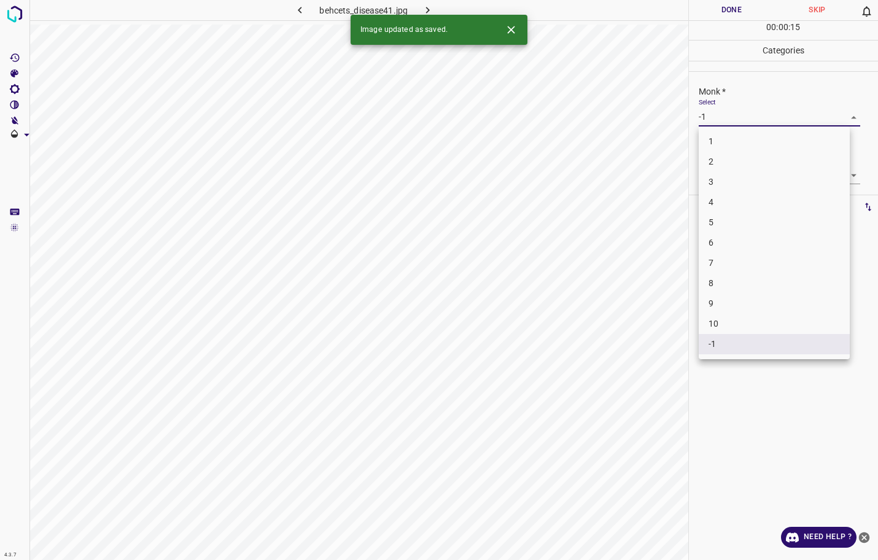
click at [733, 119] on body "4.3.7 behcets_disease41.jpg Done Skip 0 00 : 00 : 15 Categories Monk * Select -…" at bounding box center [439, 280] width 878 height 560
click at [711, 226] on li "5" at bounding box center [773, 222] width 151 height 20
type input "5"
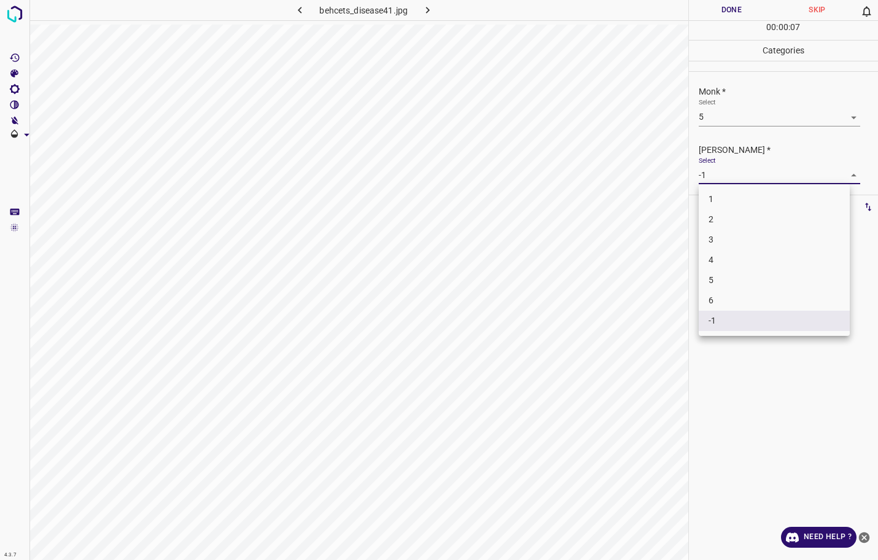
click at [730, 177] on body "4.3.7 behcets_disease41.jpg Done Skip 0 00 : 00 : 07 Categories Monk * Select 5…" at bounding box center [439, 280] width 878 height 560
click at [721, 260] on li "4" at bounding box center [773, 260] width 151 height 20
type input "4"
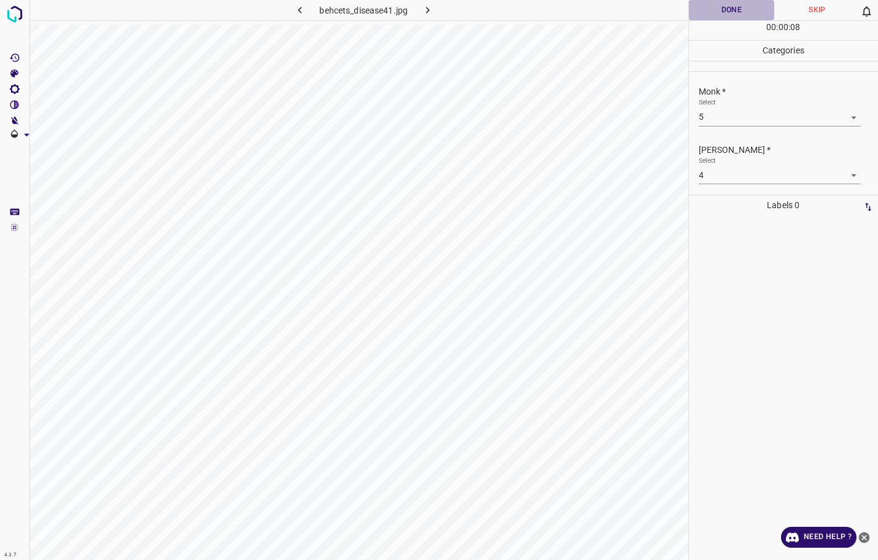
click at [754, 14] on button "Done" at bounding box center [732, 10] width 86 height 20
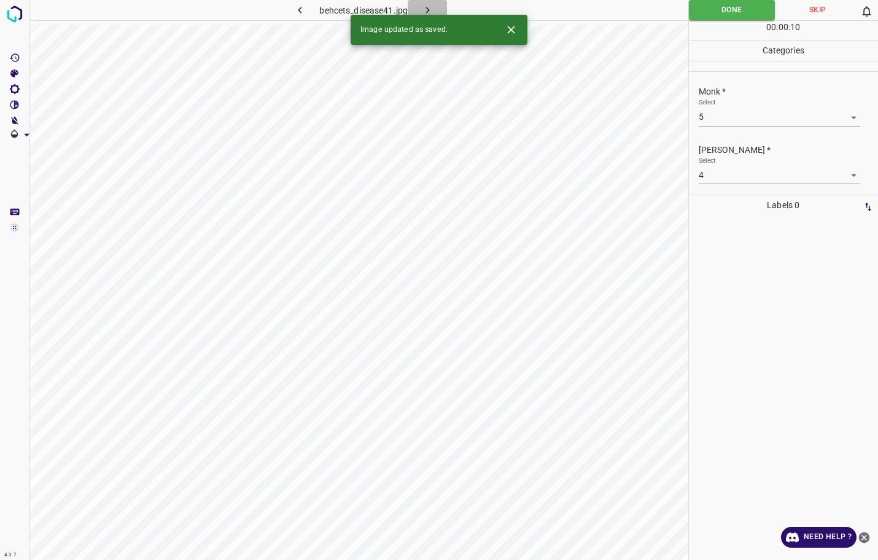
click at [432, 12] on icon "button" at bounding box center [427, 10] width 13 height 13
click at [757, 129] on div "Monk * Select -1 -1" at bounding box center [784, 106] width 190 height 58
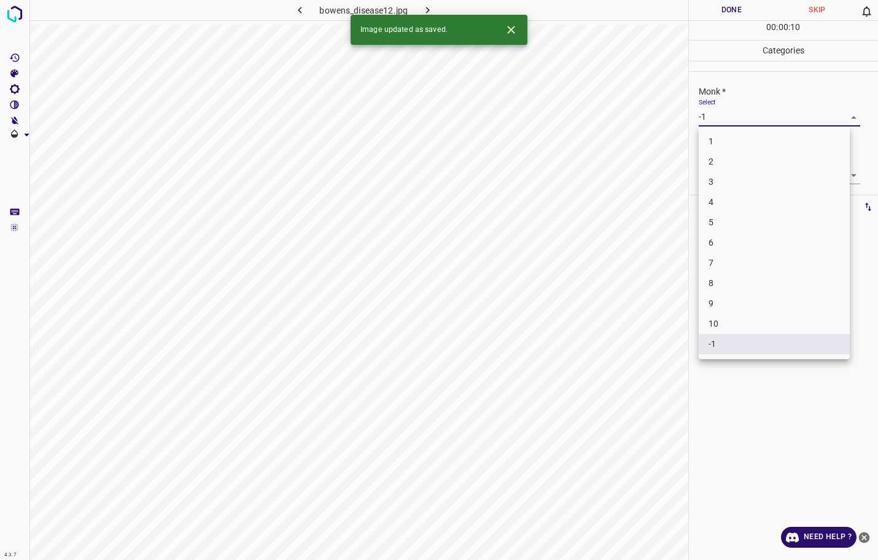
click at [754, 121] on body "4.3.7 bowens_disease12.jpg Done Skip 0 00 : 00 : 10 Categories Monk * Select -1…" at bounding box center [439, 280] width 878 height 560
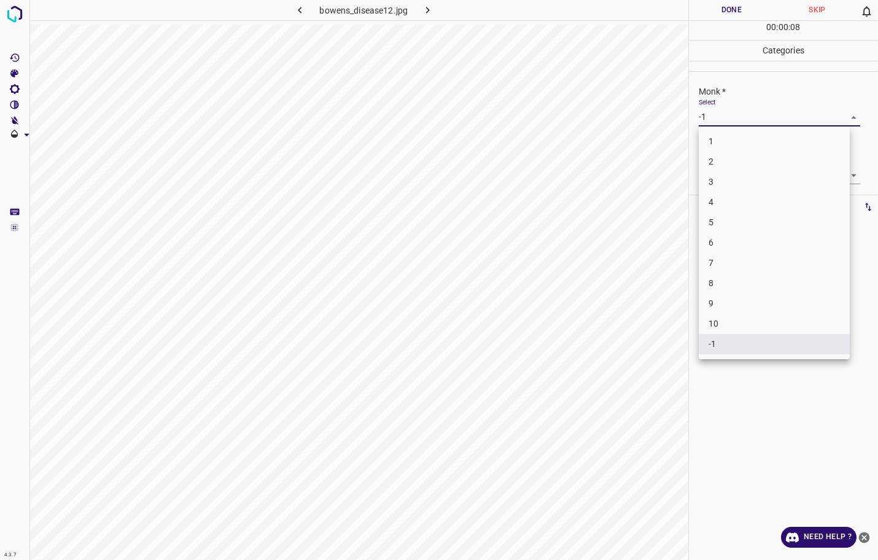
click at [719, 164] on li "2" at bounding box center [773, 162] width 151 height 20
type input "2"
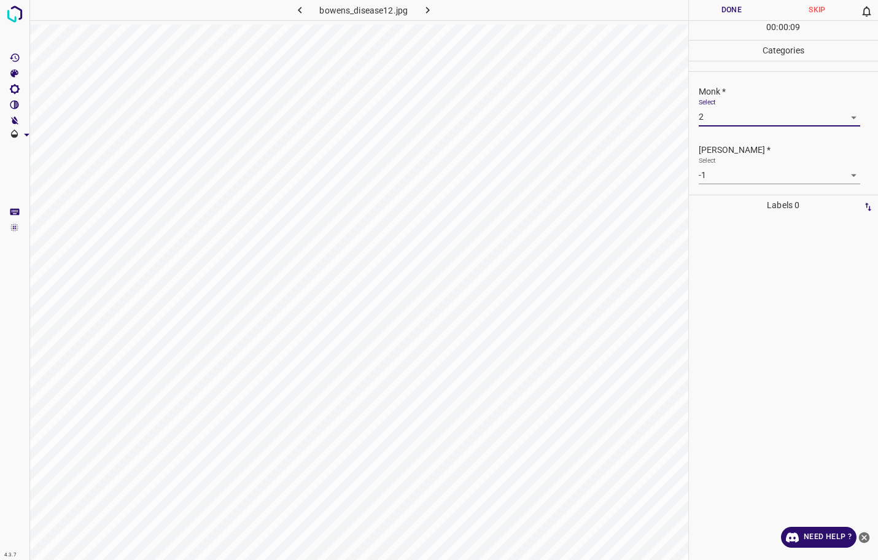
click at [717, 171] on body "4.3.7 bowens_disease12.jpg Done Skip 0 00 : 00 : 09 Categories Monk * Select 2 …" at bounding box center [439, 280] width 878 height 560
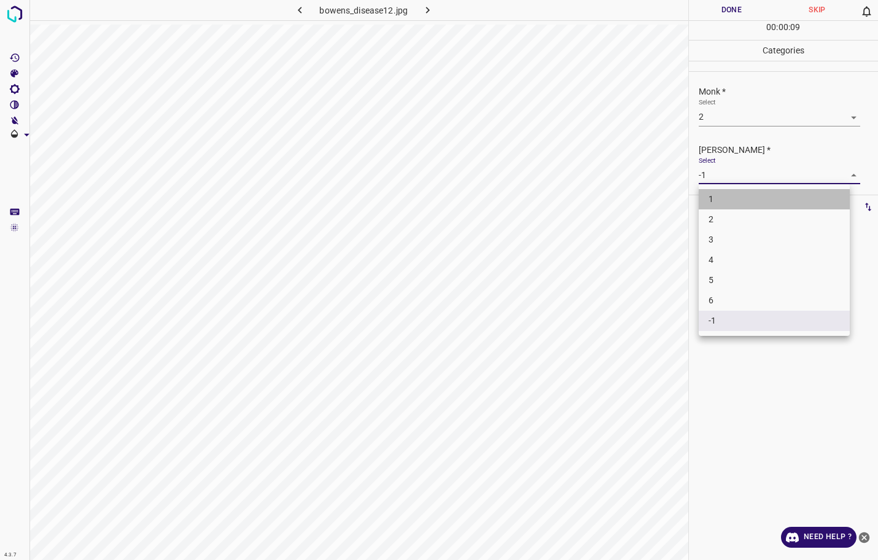
click at [713, 200] on li "1" at bounding box center [773, 199] width 151 height 20
type input "1"
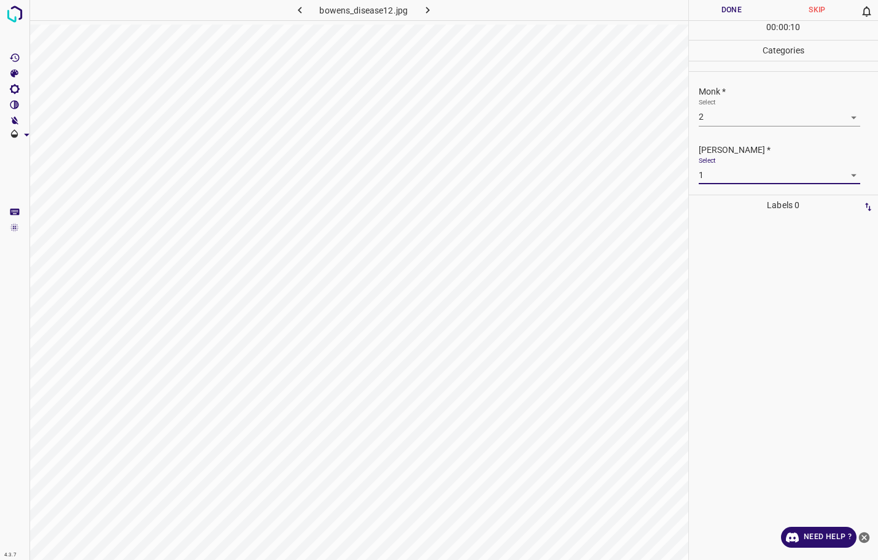
click at [718, 11] on button "Done" at bounding box center [732, 10] width 86 height 20
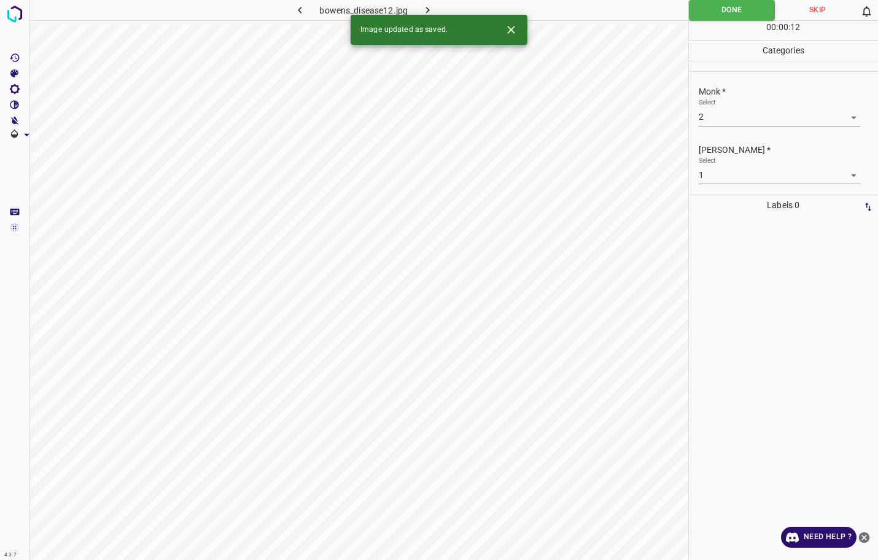
click at [433, 6] on icon "button" at bounding box center [427, 10] width 13 height 13
click at [717, 112] on body "4.3.7 bowens_disease15.jpg Done Skip 0 00 : 00 : 12 Categories Monk * Select -1…" at bounding box center [439, 280] width 878 height 560
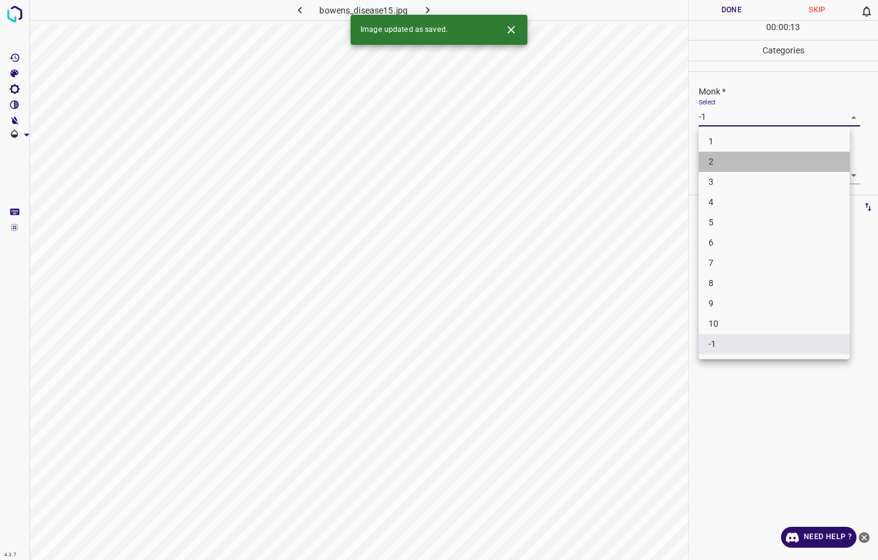
click at [721, 161] on li "2" at bounding box center [773, 162] width 151 height 20
type input "2"
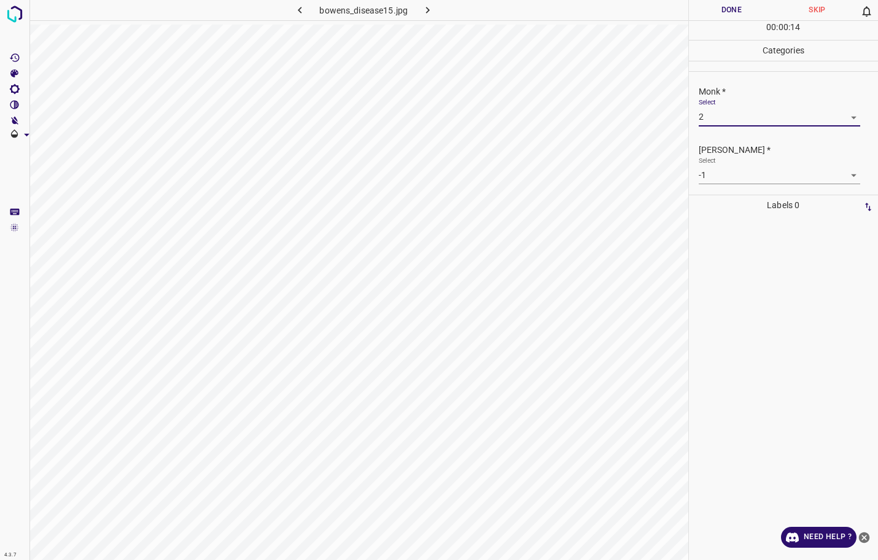
click at [718, 176] on body "4.3.7 bowens_disease15.jpg Done Skip 0 00 : 00 : 14 Categories Monk * Select 2 …" at bounding box center [439, 280] width 878 height 560
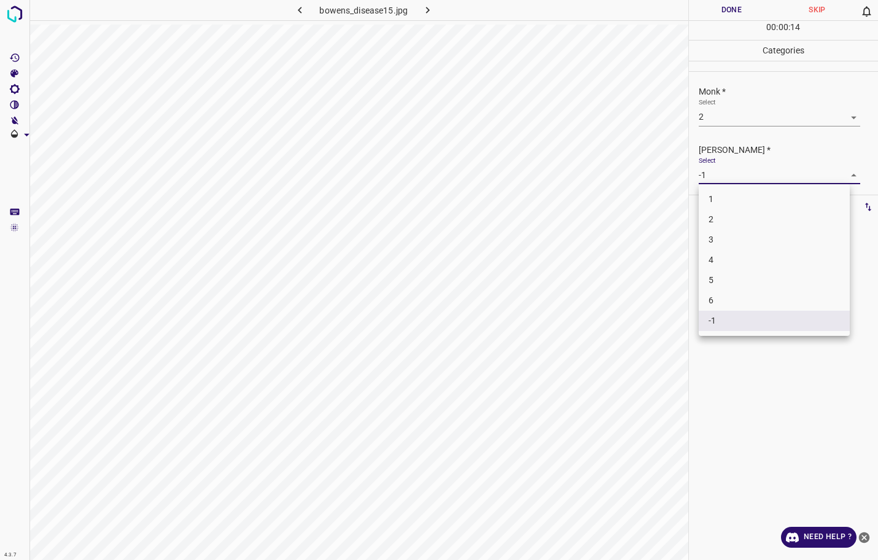
click at [709, 212] on li "2" at bounding box center [773, 219] width 151 height 20
type input "2"
click at [722, 17] on button "Done" at bounding box center [732, 10] width 86 height 20
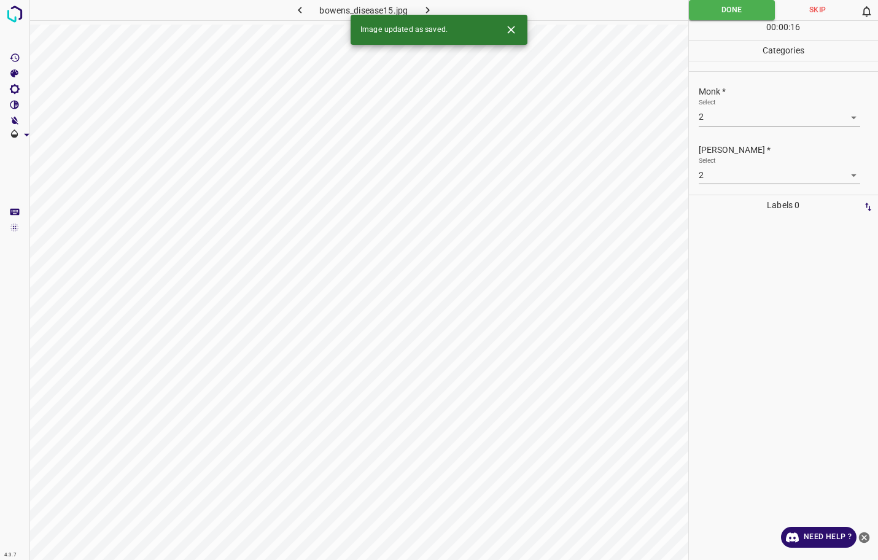
click at [434, 10] on button "button" at bounding box center [427, 10] width 39 height 20
click at [738, 120] on body "4.3.7 borderline_personality_disorder1.jpg Done Skip 0 00 : 00 : 16 Categories …" at bounding box center [439, 280] width 878 height 560
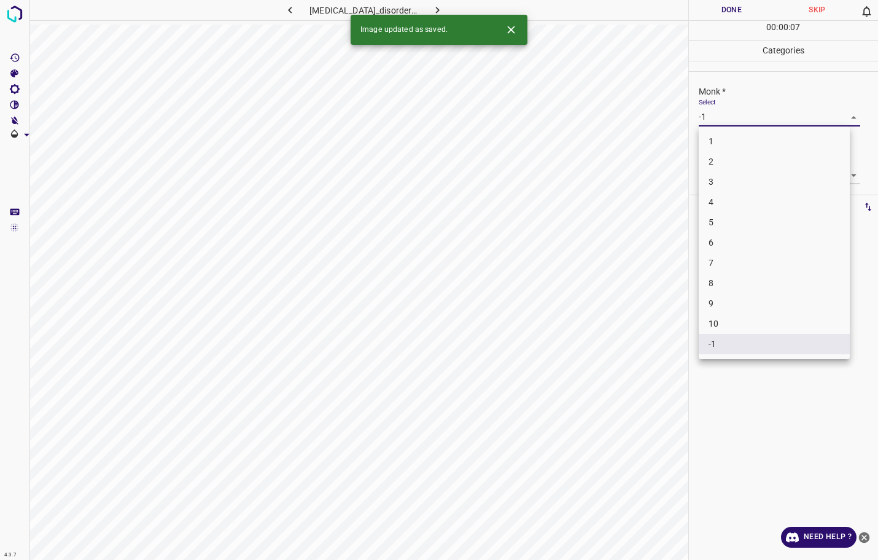
click at [722, 163] on li "2" at bounding box center [773, 162] width 151 height 20
type input "2"
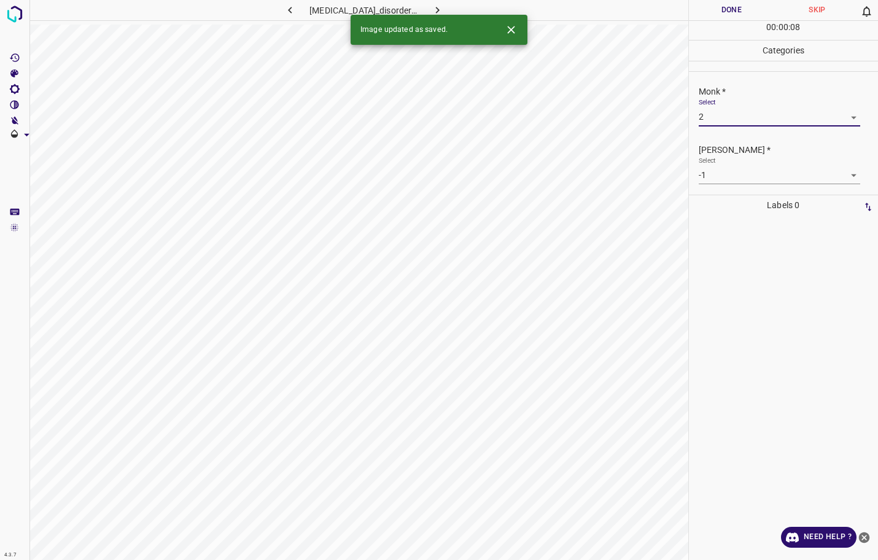
click at [721, 172] on body "4.3.7 borderline_personality_disorder1.jpg Done Skip 0 00 : 00 : 08 Categories …" at bounding box center [439, 280] width 878 height 560
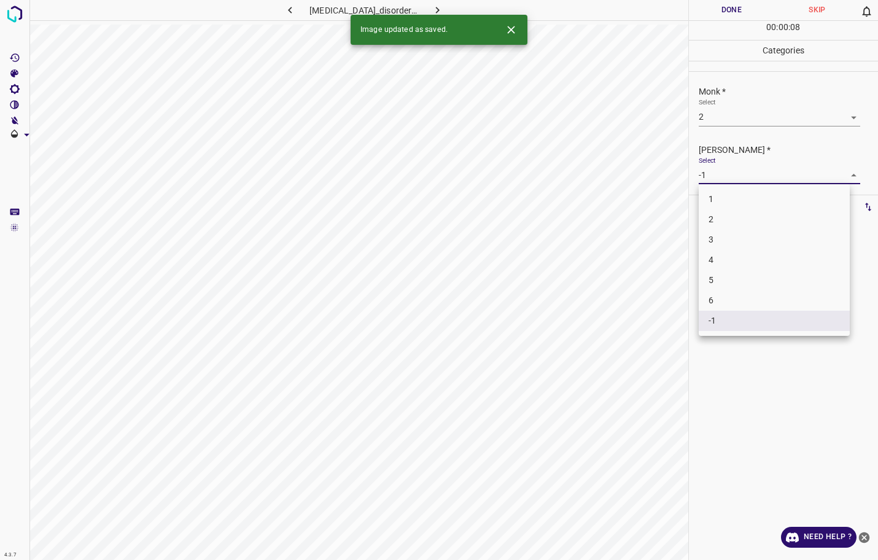
click at [711, 194] on li "1" at bounding box center [773, 199] width 151 height 20
type input "1"
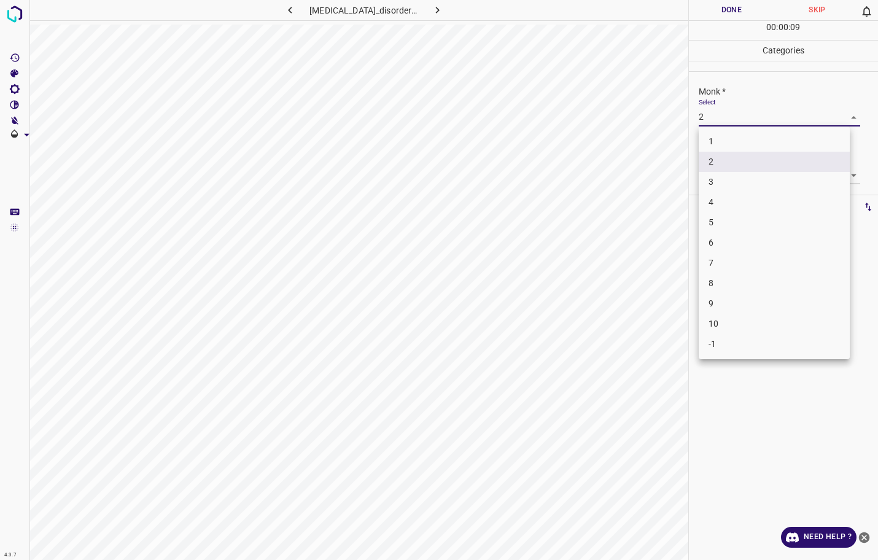
click at [716, 110] on body "4.3.7 borderline_personality_disorder1.jpg Done Skip 0 00 : 00 : 09 Categories …" at bounding box center [439, 280] width 878 height 560
click at [707, 133] on li "1" at bounding box center [773, 141] width 151 height 20
type input "1"
click at [736, 6] on button "Done" at bounding box center [732, 10] width 86 height 20
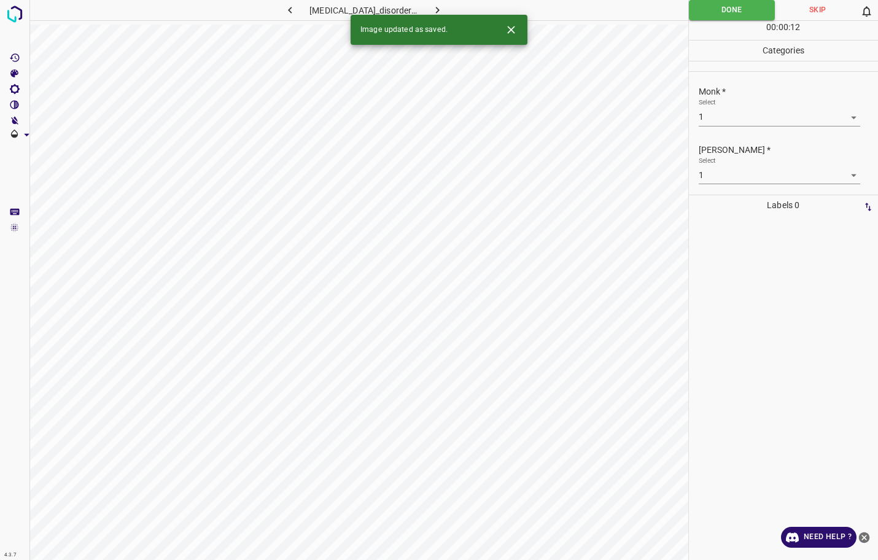
click at [439, 16] on div "Image updated as saved." at bounding box center [438, 30] width 177 height 30
click at [441, 12] on icon "button" at bounding box center [437, 10] width 13 height 13
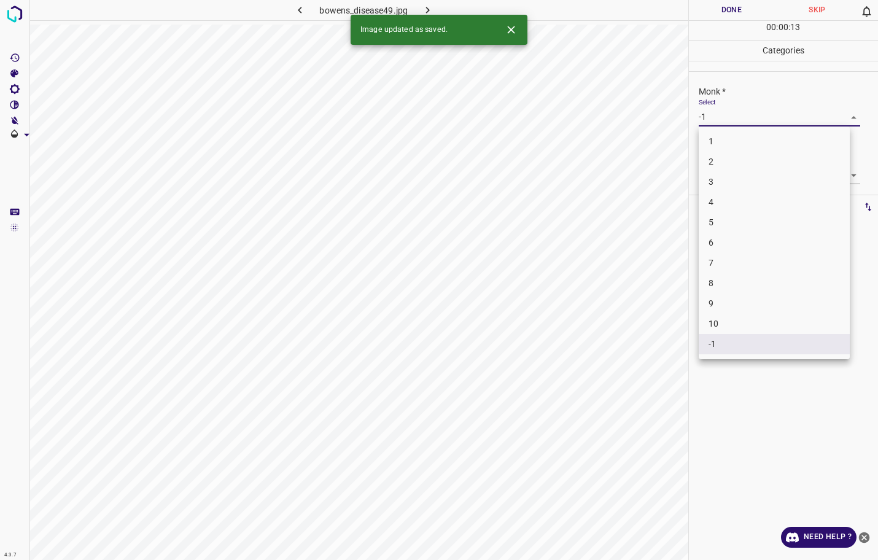
click at [711, 111] on body "4.3.7 bowens_disease49.jpg Done Skip 0 00 : 00 : 13 Categories Monk * Select -1…" at bounding box center [439, 280] width 878 height 560
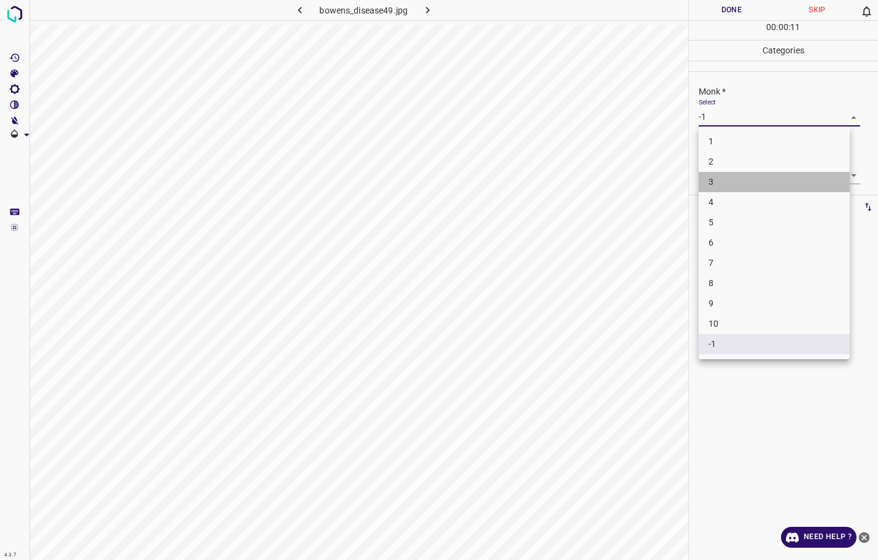
click at [709, 179] on li "3" at bounding box center [773, 182] width 151 height 20
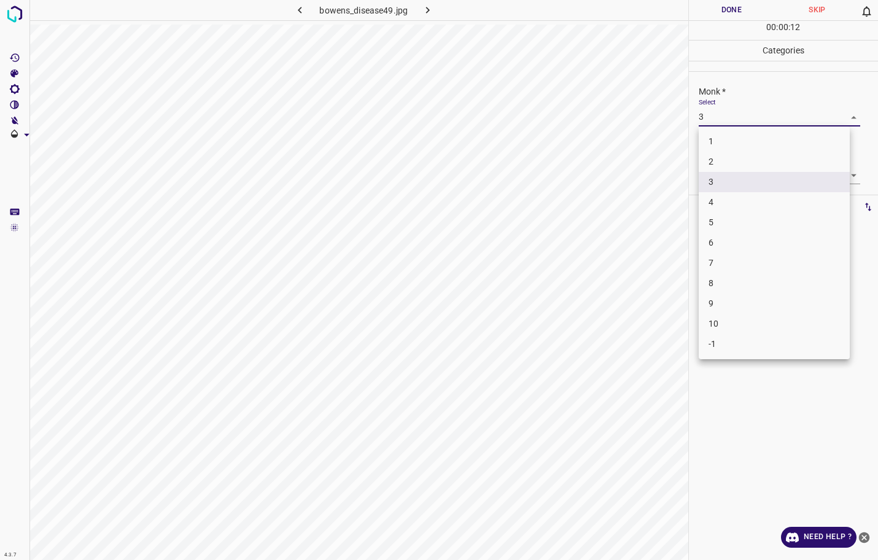
click at [732, 114] on body "4.3.7 bowens_disease49.jpg Done Skip 0 00 : 00 : 12 Categories Monk * Select 3 …" at bounding box center [439, 280] width 878 height 560
click at [715, 202] on li "4" at bounding box center [773, 202] width 151 height 20
type input "4"
click at [717, 174] on body "4.3.7 bowens_disease49.jpg Done Skip 0 00 : 00 : 13 Categories Monk * Select 4 …" at bounding box center [439, 280] width 878 height 560
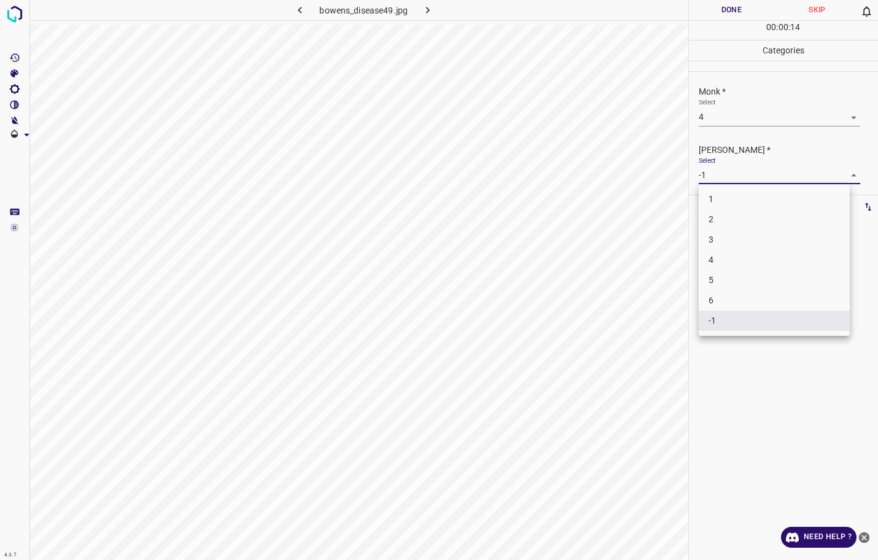
click at [710, 238] on li "3" at bounding box center [773, 240] width 151 height 20
type input "3"
click at [726, 12] on button "Done" at bounding box center [732, 10] width 86 height 20
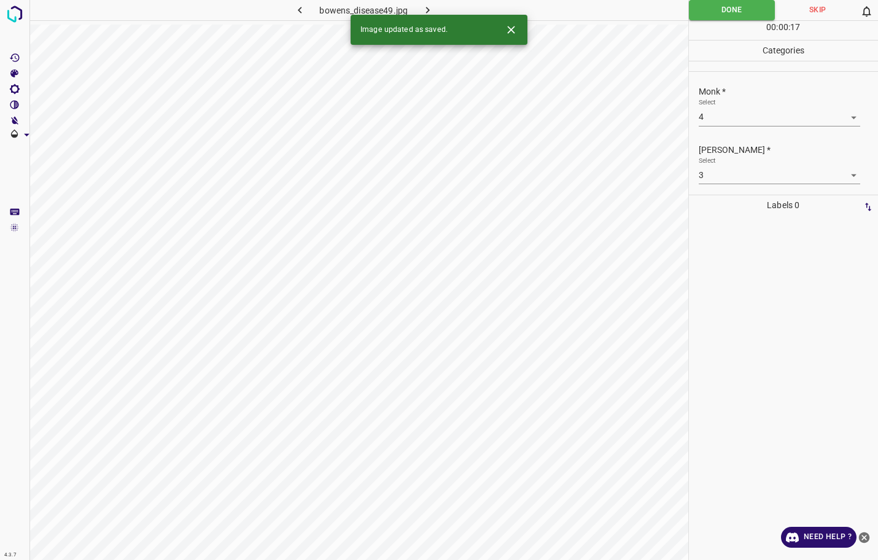
click at [428, 7] on icon "button" at bounding box center [427, 10] width 13 height 13
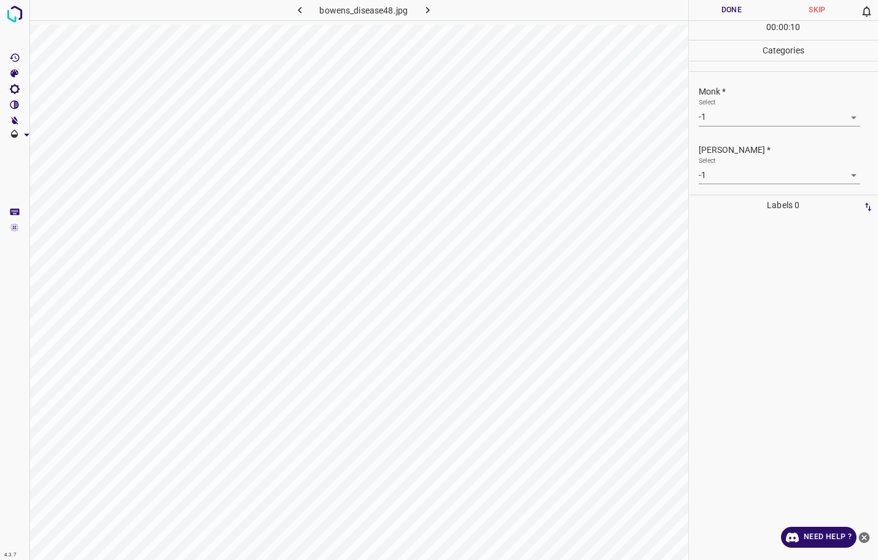
click at [707, 123] on body "4.3.7 bowens_disease48.jpg Done Skip 0 00 : 00 : 10 Categories Monk * Select -1…" at bounding box center [439, 280] width 878 height 560
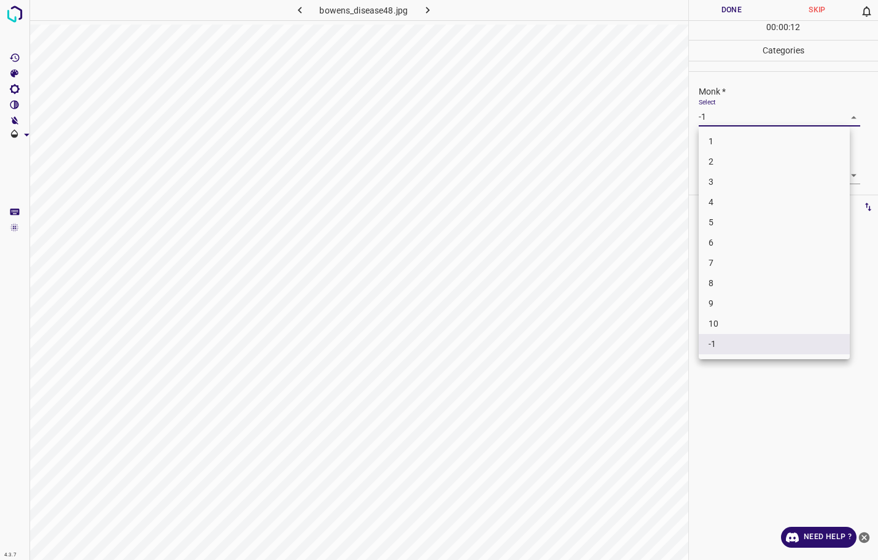
click at [710, 164] on li "2" at bounding box center [773, 162] width 151 height 20
type input "2"
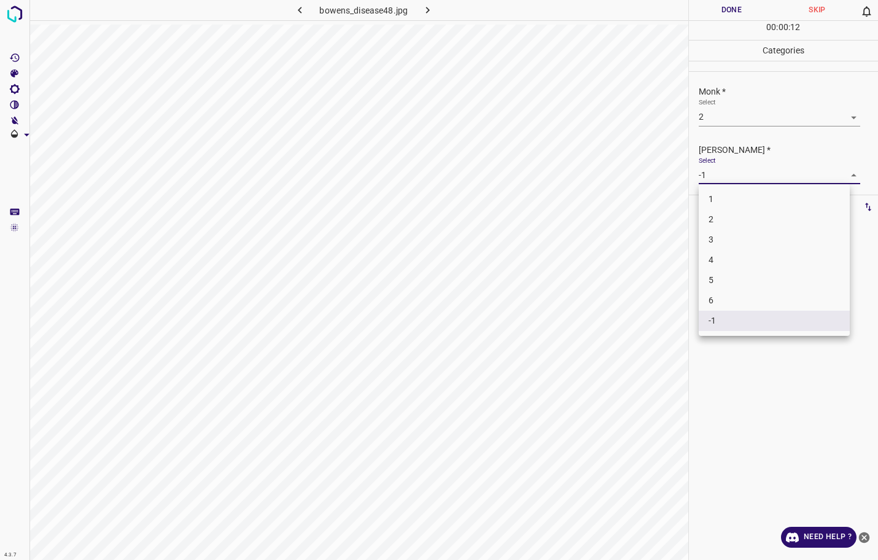
click at [708, 174] on body "4.3.7 bowens_disease48.jpg Done Skip 0 00 : 00 : 12 Categories Monk * Select 2 …" at bounding box center [439, 280] width 878 height 560
click at [707, 215] on li "2" at bounding box center [773, 219] width 151 height 20
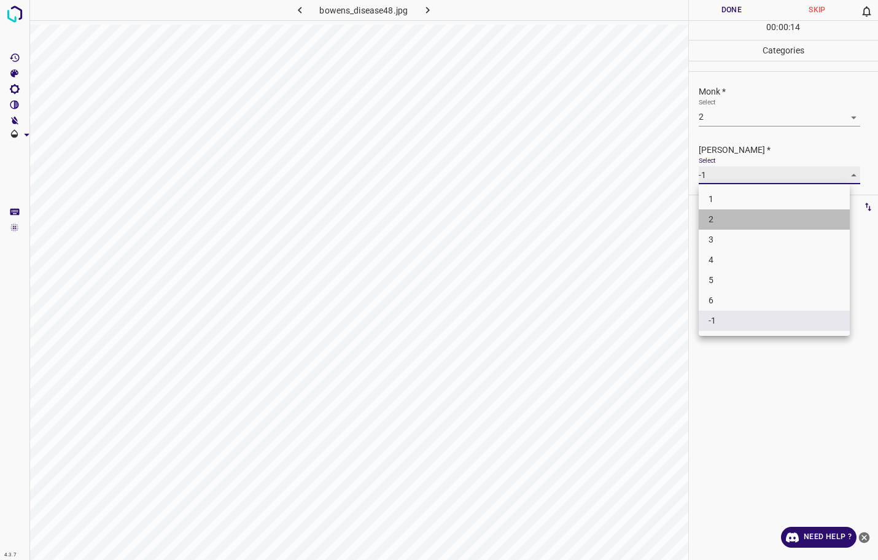
type input "2"
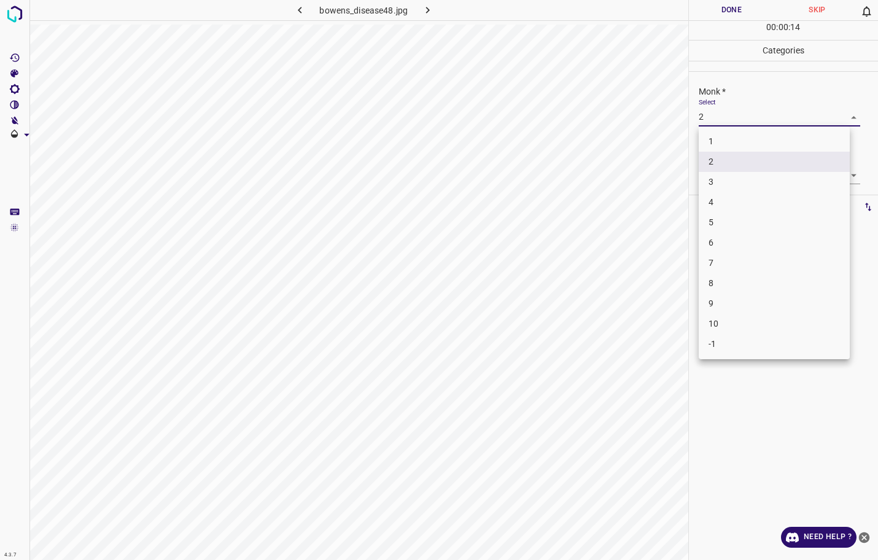
click at [717, 111] on body "4.3.7 bowens_disease48.jpg Done Skip 0 00 : 00 : 14 Categories Monk * Select 2 …" at bounding box center [439, 280] width 878 height 560
click at [703, 191] on li "3" at bounding box center [773, 182] width 151 height 20
type input "3"
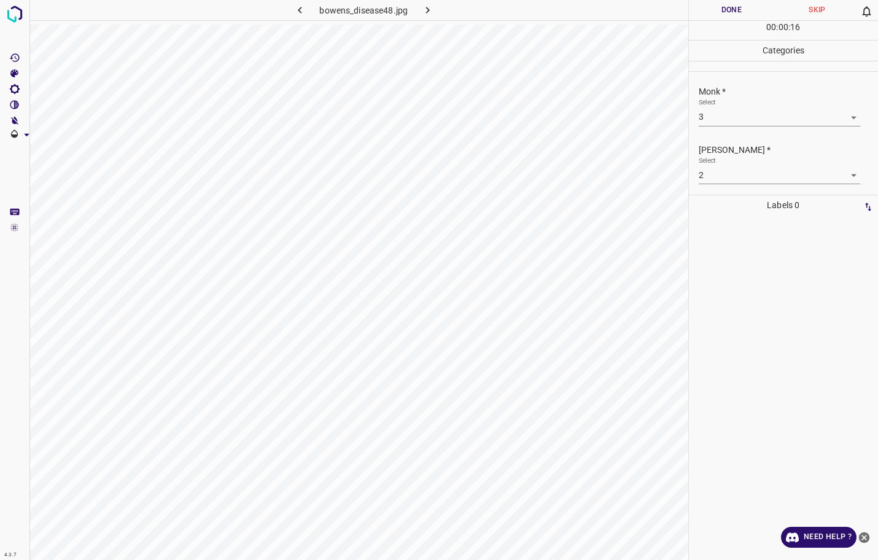
click at [712, 23] on div "00 : 00 : 16" at bounding box center [784, 30] width 190 height 19
click at [707, 11] on button "Done" at bounding box center [732, 10] width 86 height 20
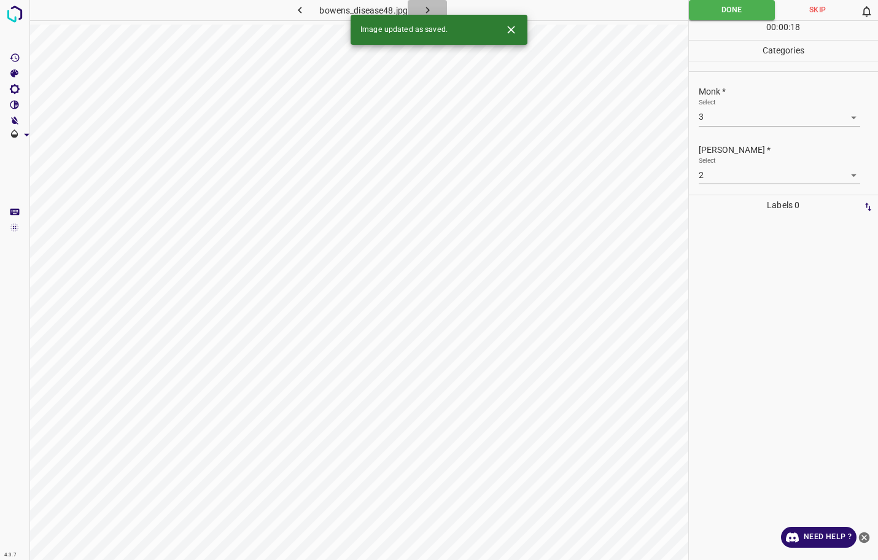
click at [427, 9] on icon "button" at bounding box center [427, 10] width 13 height 13
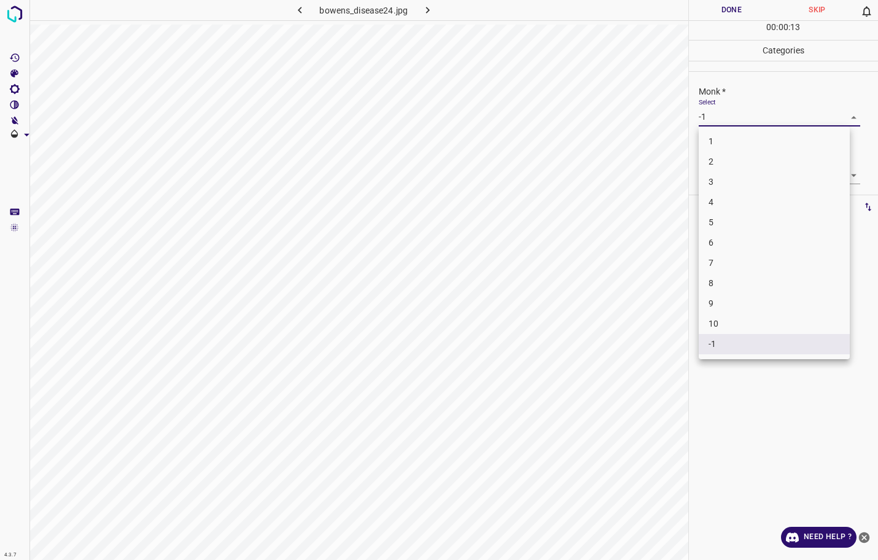
click at [732, 114] on body "4.3.7 bowens_disease24.jpg Done Skip 0 00 : 00 : 13 Categories Monk * Select -1…" at bounding box center [439, 280] width 878 height 560
click at [709, 179] on li "3" at bounding box center [773, 182] width 151 height 20
type input "3"
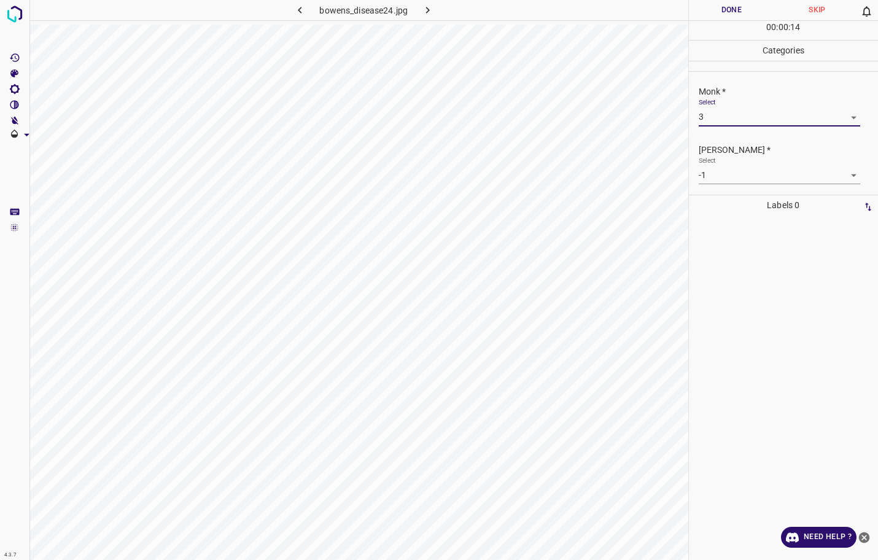
click at [706, 172] on body "4.3.7 bowens_disease24.jpg Done Skip 0 00 : 00 : 14 Categories Monk * Select 3 …" at bounding box center [439, 280] width 878 height 560
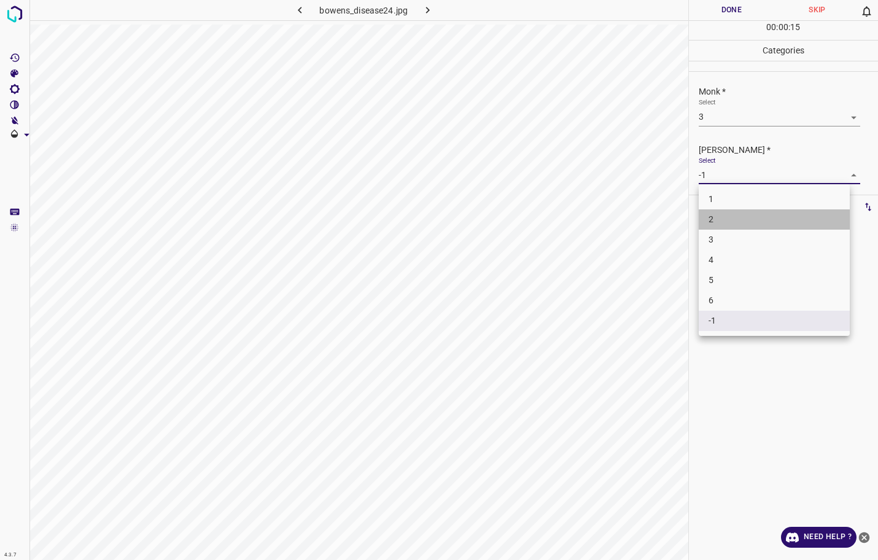
click at [720, 217] on li "2" at bounding box center [773, 219] width 151 height 20
type input "2"
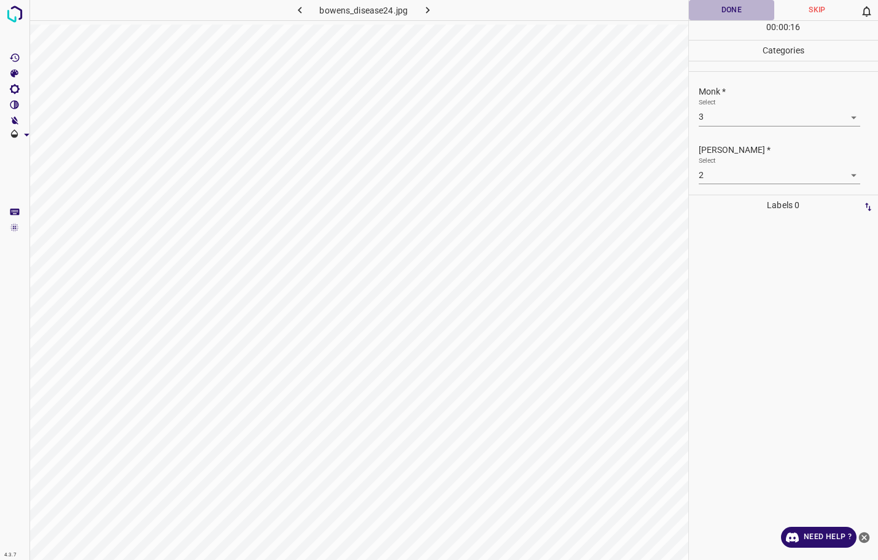
drag, startPoint x: 738, startPoint y: 9, endPoint x: 706, endPoint y: 19, distance: 33.0
click at [738, 8] on button "Done" at bounding box center [732, 10] width 86 height 20
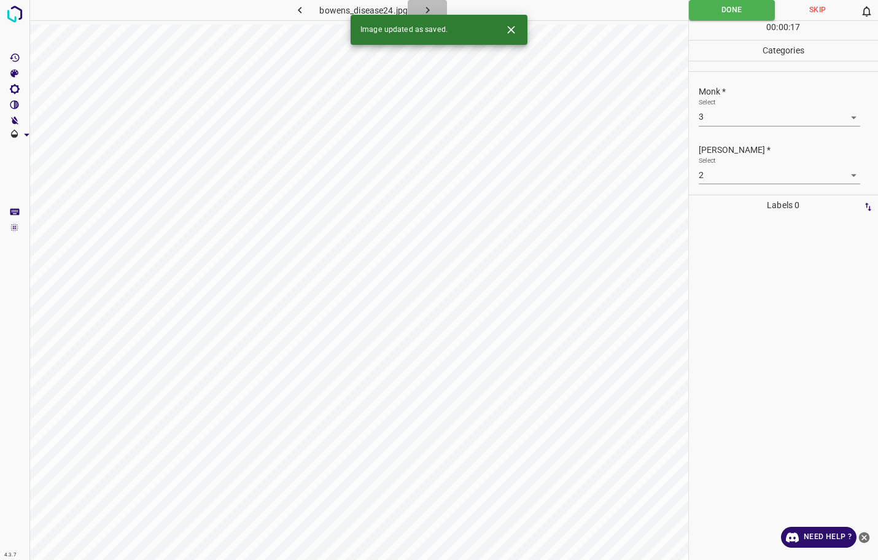
click at [430, 9] on icon "button" at bounding box center [427, 10] width 13 height 13
click at [705, 127] on div "Monk * Select -1 -1" at bounding box center [784, 106] width 190 height 58
click at [712, 122] on body "4.3.7 behcets_disease7.jpg Done Skip 0 00 : 00 : 06 Categories Monk * Select -1…" at bounding box center [439, 280] width 878 height 560
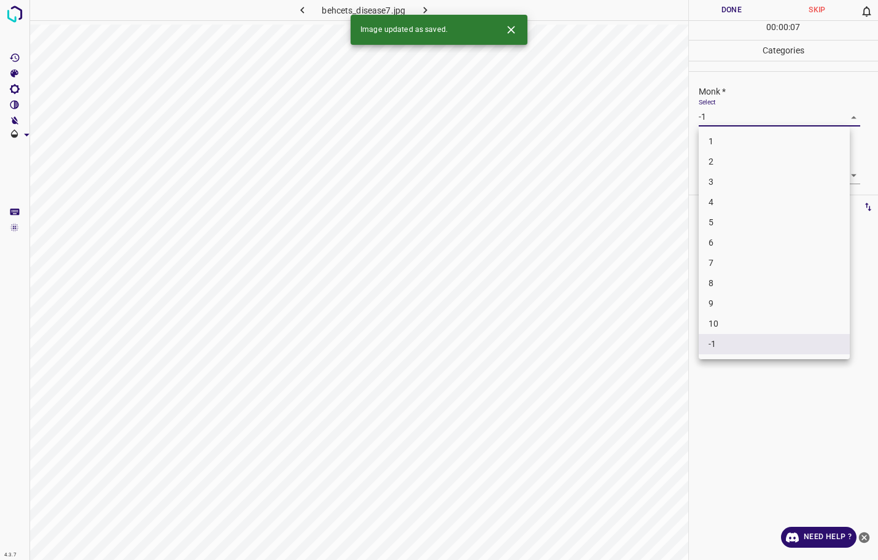
click at [721, 188] on li "3" at bounding box center [773, 182] width 151 height 20
type input "3"
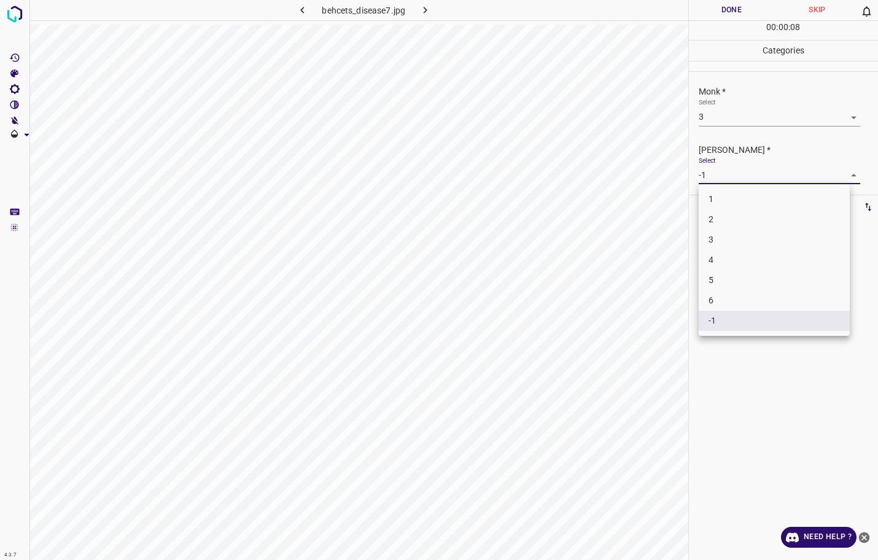
click at [721, 184] on body "4.3.7 behcets_disease7.jpg Done Skip 0 00 : 00 : 08 Categories Monk * Select 3 …" at bounding box center [439, 280] width 878 height 560
click at [722, 225] on li "2" at bounding box center [773, 219] width 151 height 20
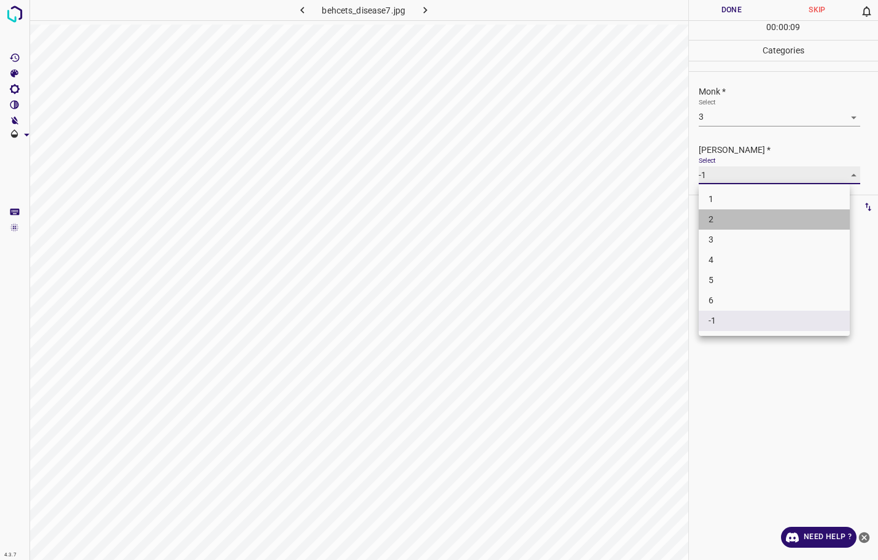
type input "2"
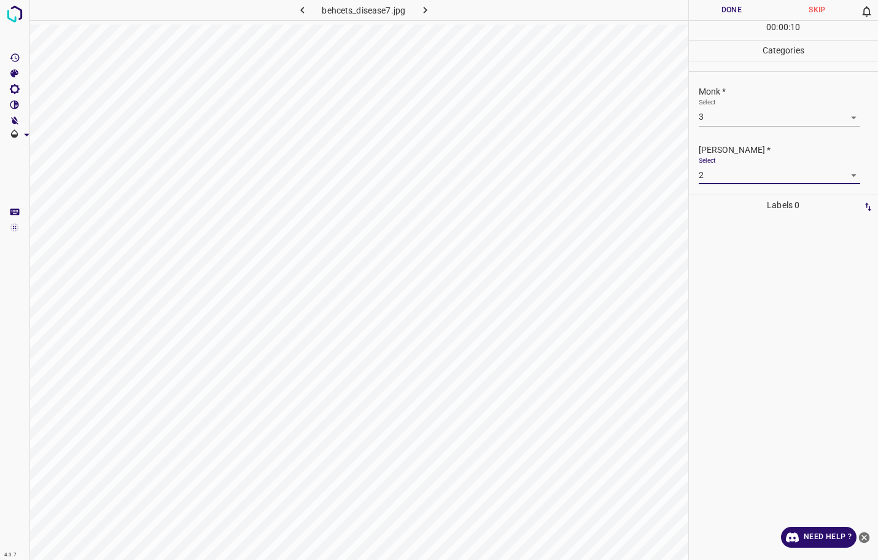
click at [747, 13] on button "Done" at bounding box center [732, 10] width 86 height 20
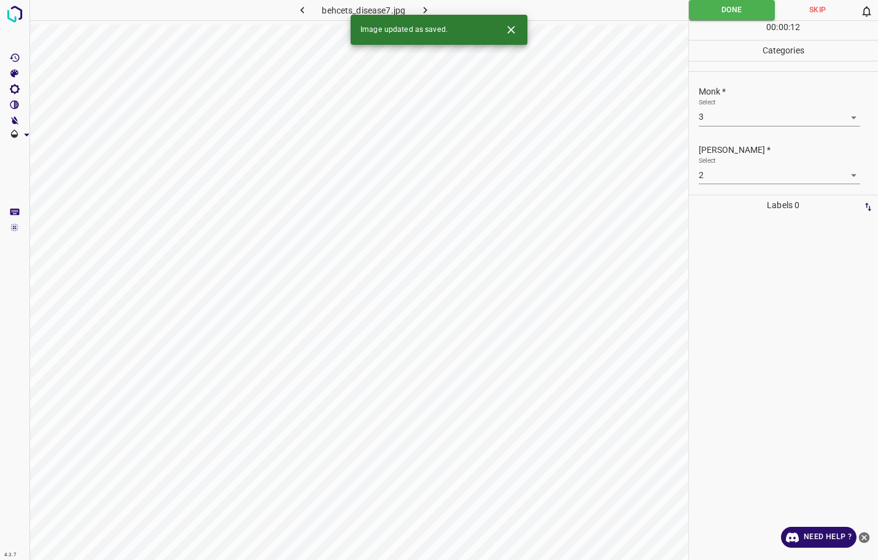
click at [425, 9] on icon "button" at bounding box center [425, 10] width 4 height 7
click at [724, 119] on body "4.3.7 bullous_erythema_multiforme8.jpg Done Skip 0 00 : 00 : 28 Categories Monk…" at bounding box center [439, 280] width 878 height 560
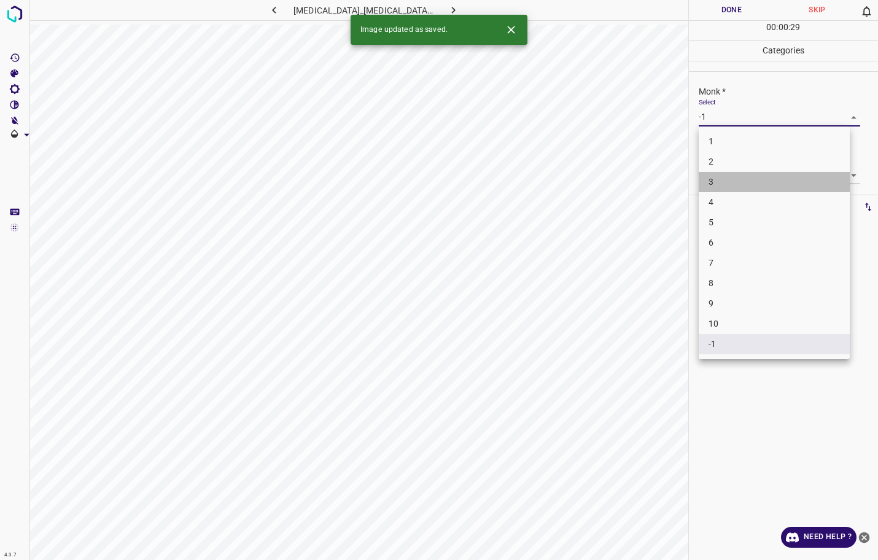
click at [714, 185] on li "3" at bounding box center [773, 182] width 151 height 20
type input "3"
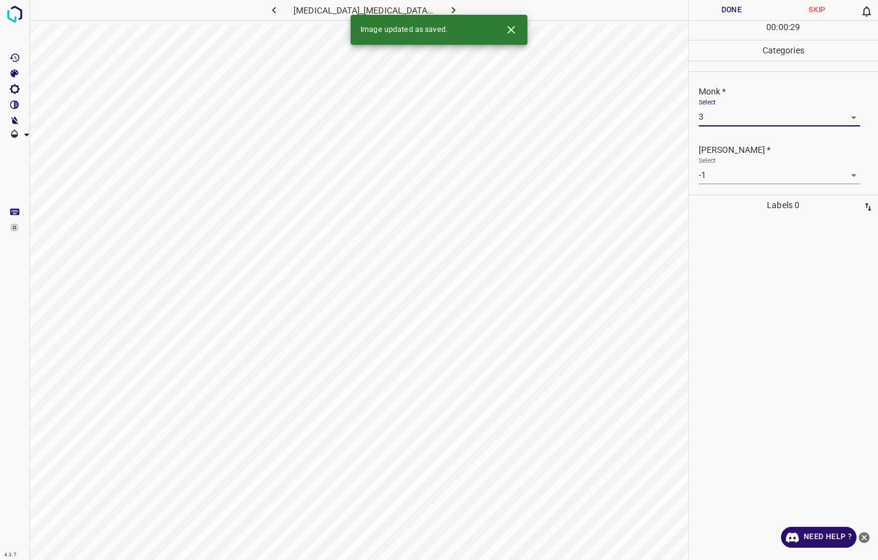
click at [712, 176] on body "4.3.7 bullous_erythema_multiforme8.jpg Done Skip 0 00 : 00 : 29 Categories Monk…" at bounding box center [439, 280] width 878 height 560
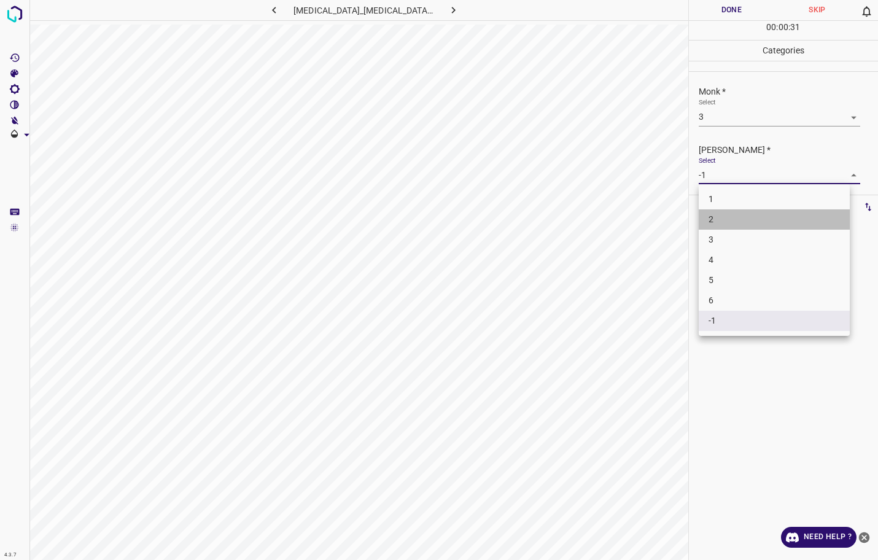
click at [720, 215] on li "2" at bounding box center [773, 219] width 151 height 20
type input "2"
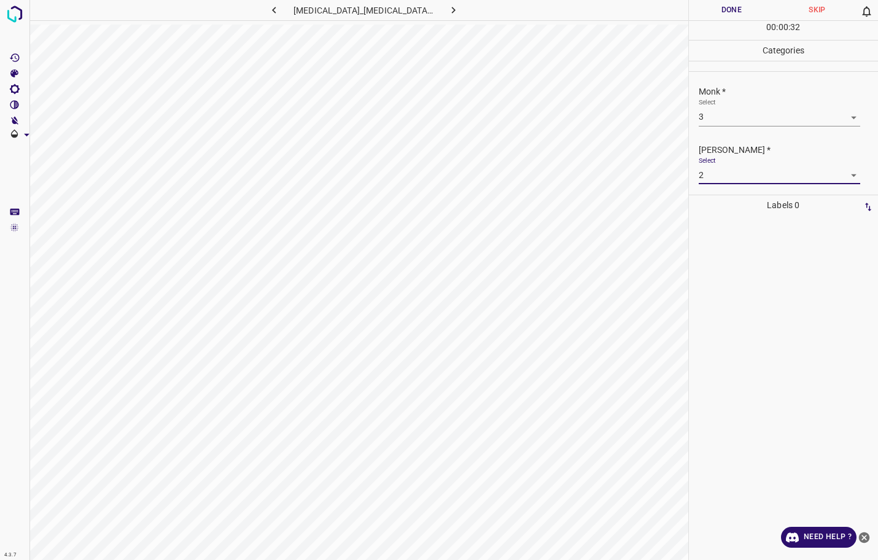
click at [731, 15] on button "Done" at bounding box center [732, 10] width 86 height 20
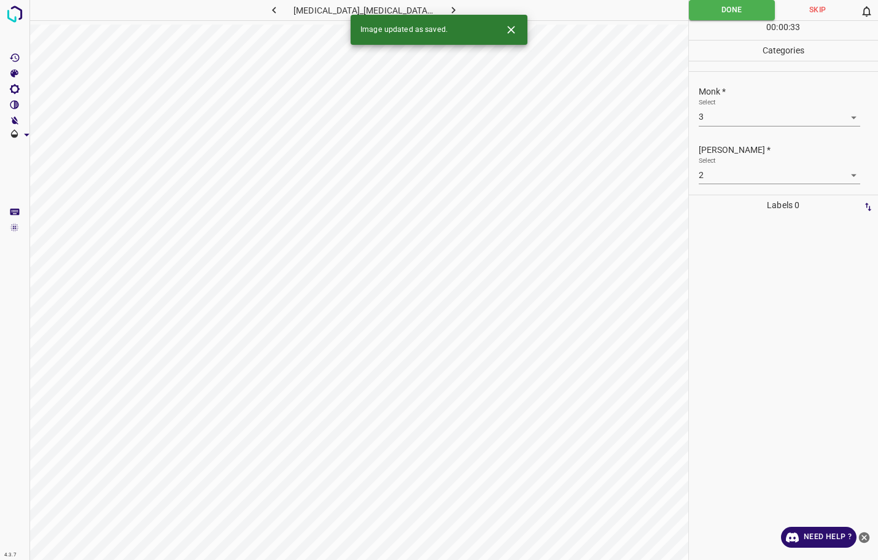
click at [447, 10] on icon "button" at bounding box center [453, 10] width 13 height 13
click at [736, 119] on body "4.3.7 bullous_morphea7.jpg Done Skip 0 00 : 00 : 05 Categories Monk * Select -1…" at bounding box center [439, 280] width 878 height 560
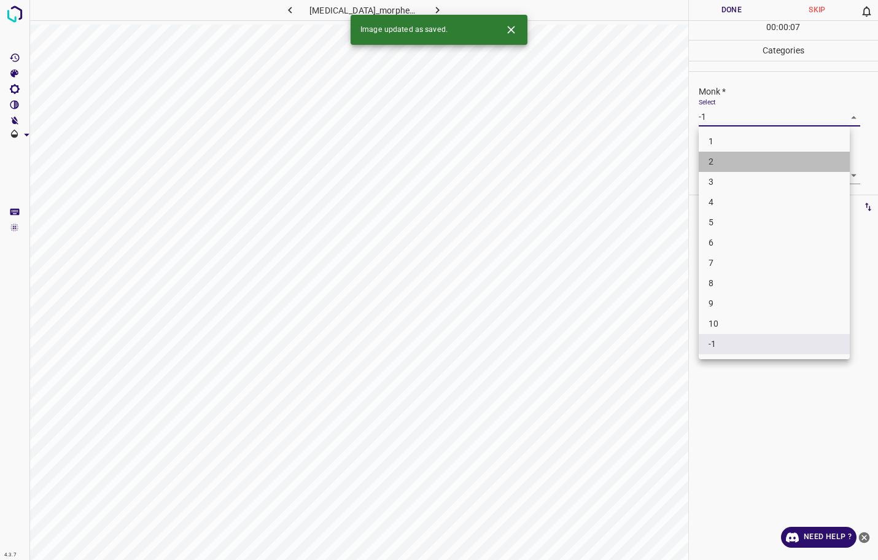
click at [721, 160] on li "2" at bounding box center [773, 162] width 151 height 20
type input "2"
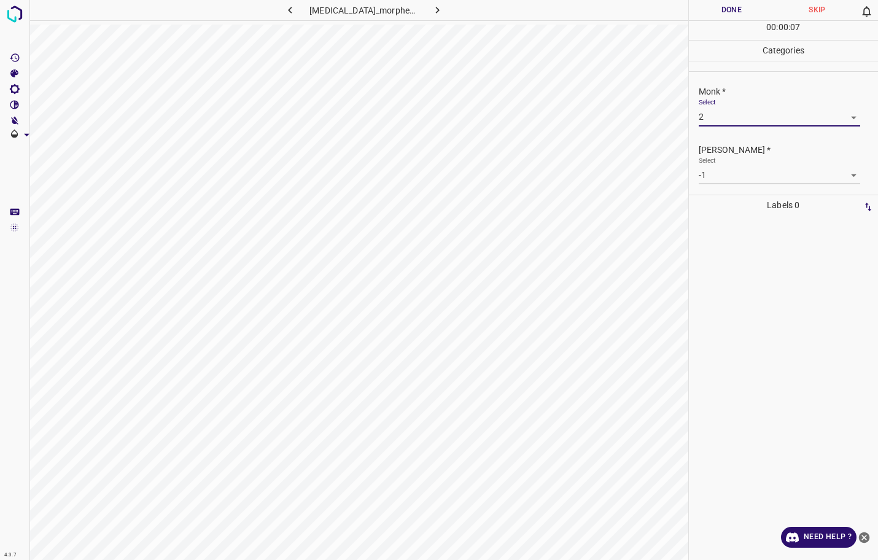
click at [723, 177] on body "4.3.7 bullous_morphea7.jpg Done Skip 0 00 : 00 : 07 Categories Monk * Select 2 …" at bounding box center [439, 280] width 878 height 560
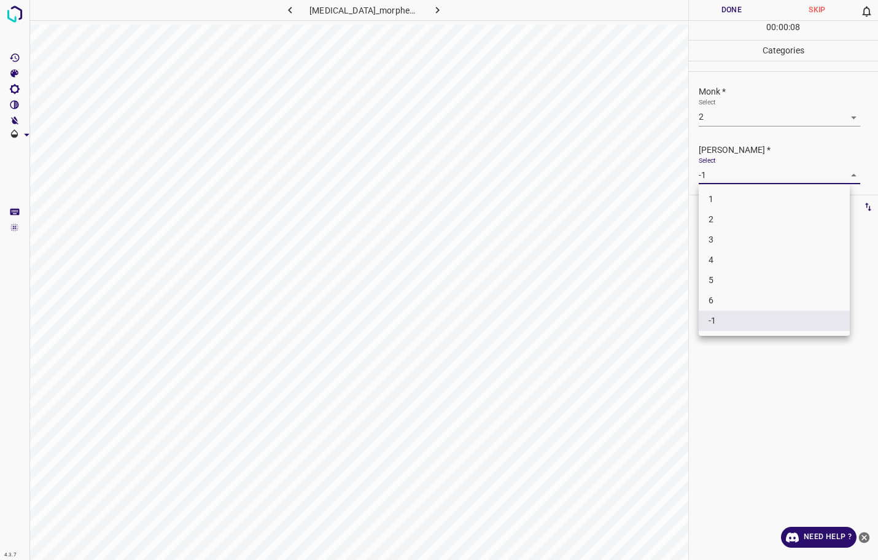
click at [721, 192] on li "1" at bounding box center [773, 199] width 151 height 20
type input "1"
click at [733, 9] on button "Done" at bounding box center [732, 10] width 86 height 20
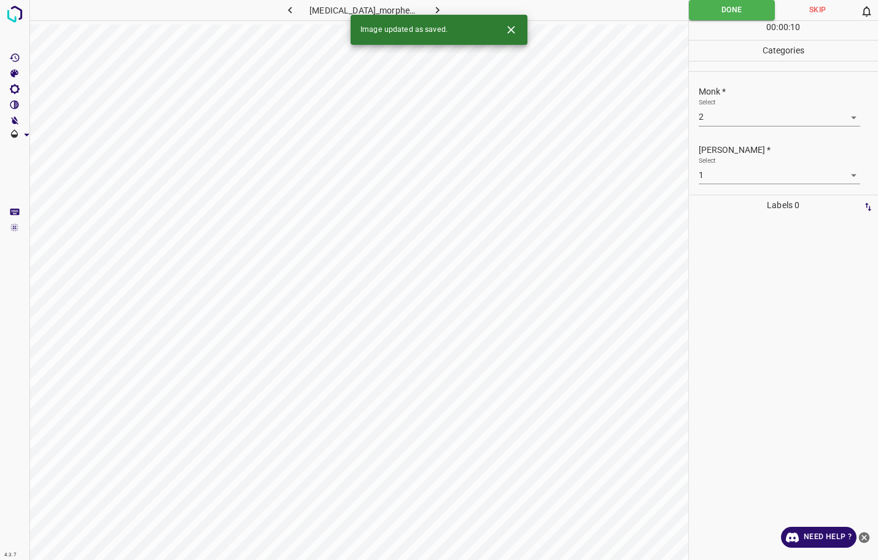
click at [431, 9] on icon "button" at bounding box center [437, 10] width 13 height 13
click at [721, 118] on body "4.3.7 calcified_nodule_dermatomyositis1.jpg Done Skip 0 00 : 00 : 10 Categories…" at bounding box center [439, 280] width 878 height 560
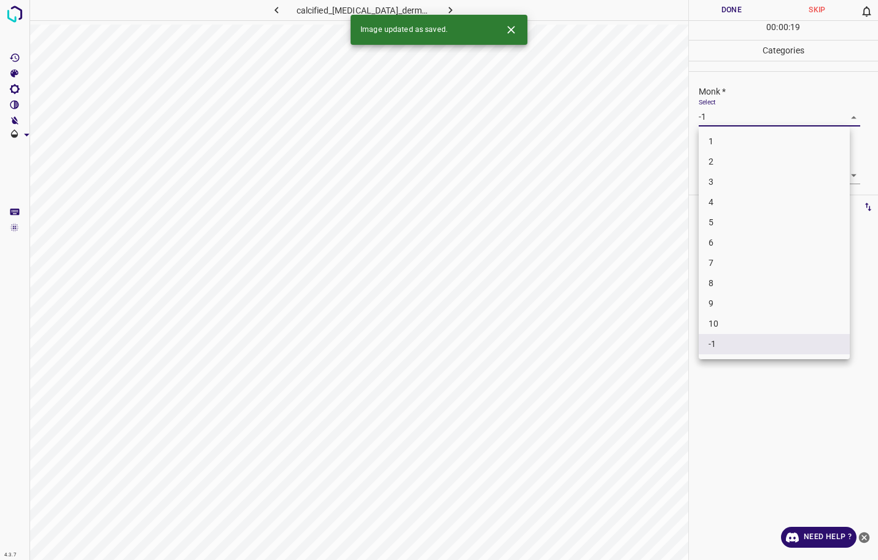
click at [716, 167] on li "2" at bounding box center [773, 162] width 151 height 20
type input "2"
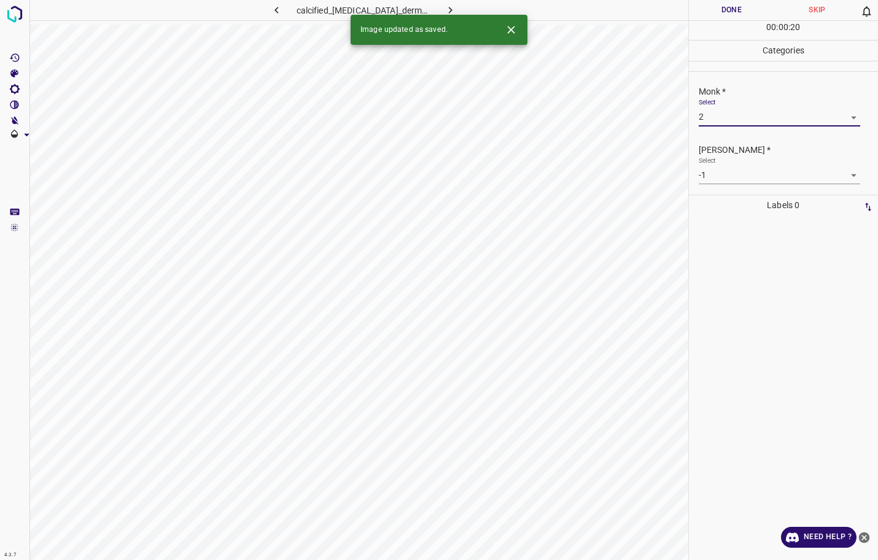
click at [709, 178] on body "4.3.7 calcified_nodule_dermatomyositis1.jpg Done Skip 0 00 : 00 : 20 Categories…" at bounding box center [439, 280] width 878 height 560
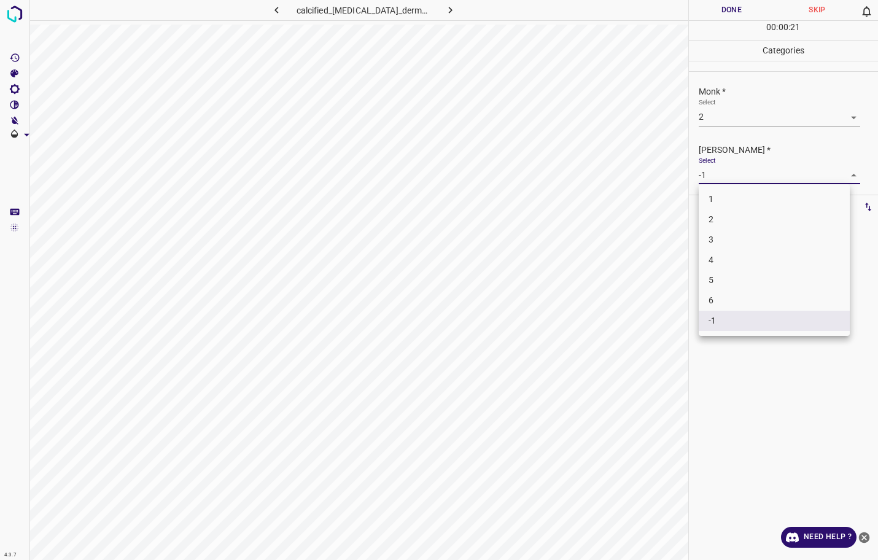
click at [705, 203] on li "1" at bounding box center [773, 199] width 151 height 20
type input "1"
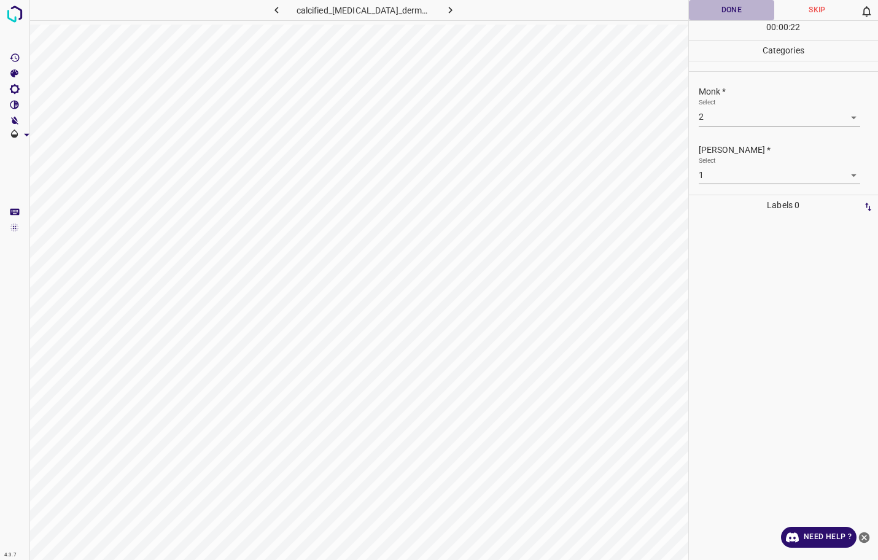
click at [724, 13] on button "Done" at bounding box center [732, 10] width 86 height 20
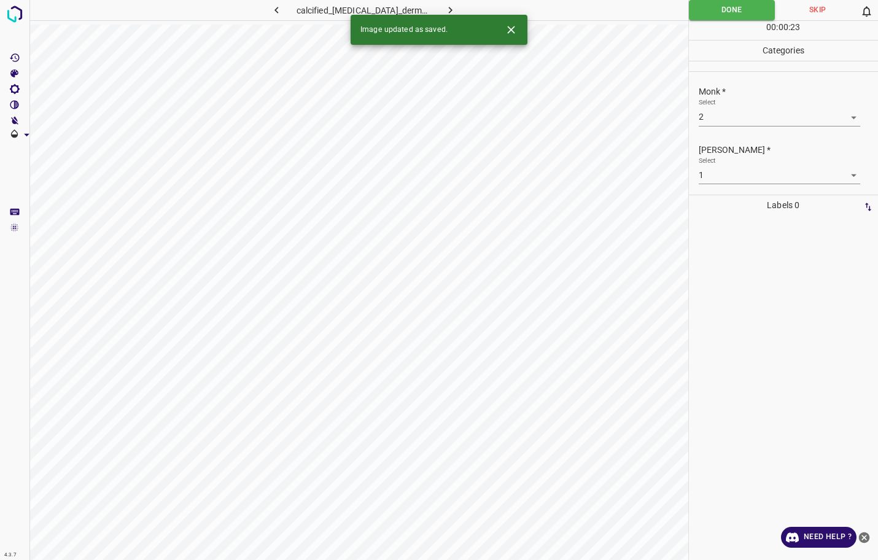
click at [447, 10] on button "button" at bounding box center [450, 10] width 39 height 20
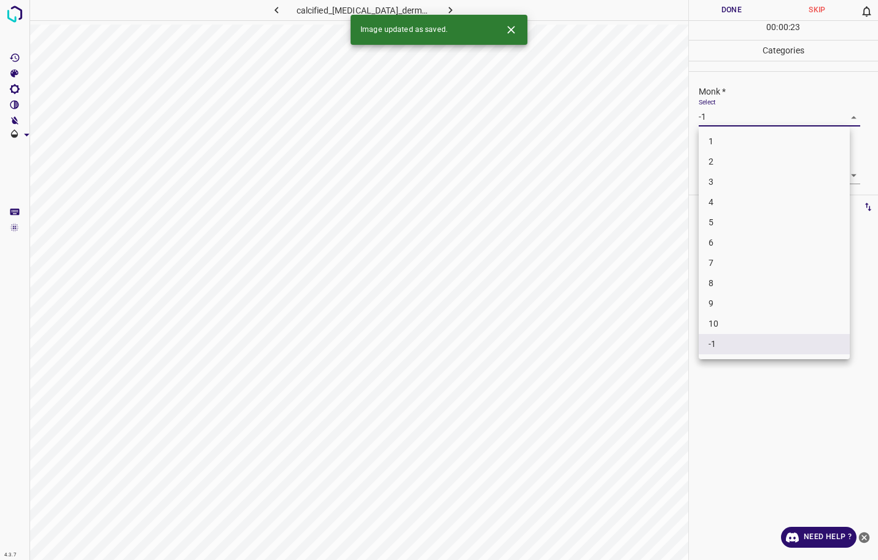
click at [730, 123] on body "4.3.7 calcified_nodule_dermatomyositis2.jpg Done Skip 0 00 : 00 : 23 Categories…" at bounding box center [439, 280] width 878 height 560
click at [719, 167] on li "2" at bounding box center [773, 162] width 151 height 20
type input "2"
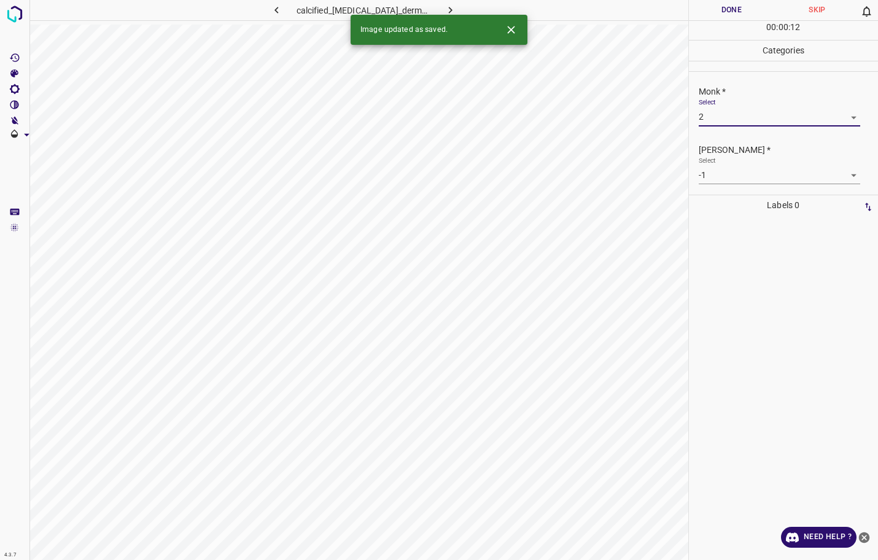
click at [719, 179] on body "4.3.7 calcified_nodule_dermatomyositis2.jpg Done Skip 0 00 : 00 : 12 Categories…" at bounding box center [439, 280] width 878 height 560
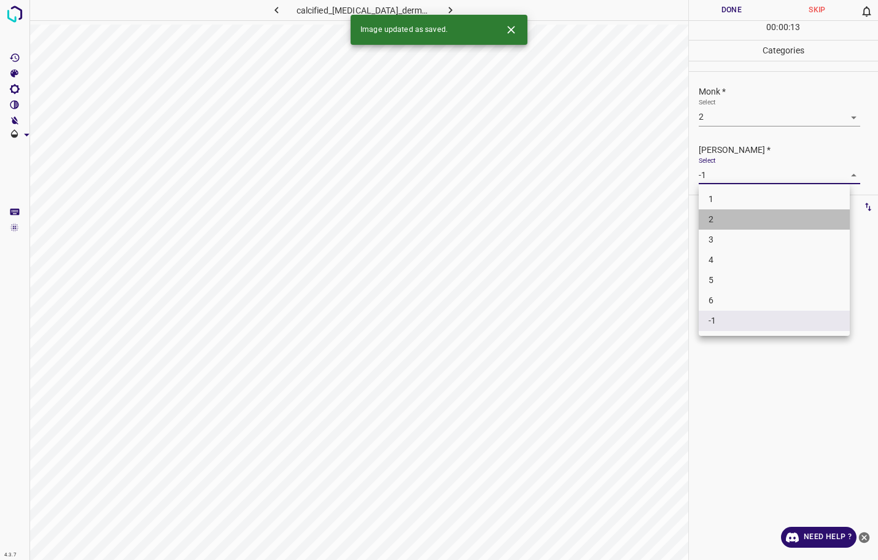
drag, startPoint x: 715, startPoint y: 209, endPoint x: 718, endPoint y: 202, distance: 7.4
click at [718, 202] on ul "1 2 3 4 5 6 -1" at bounding box center [773, 260] width 151 height 152
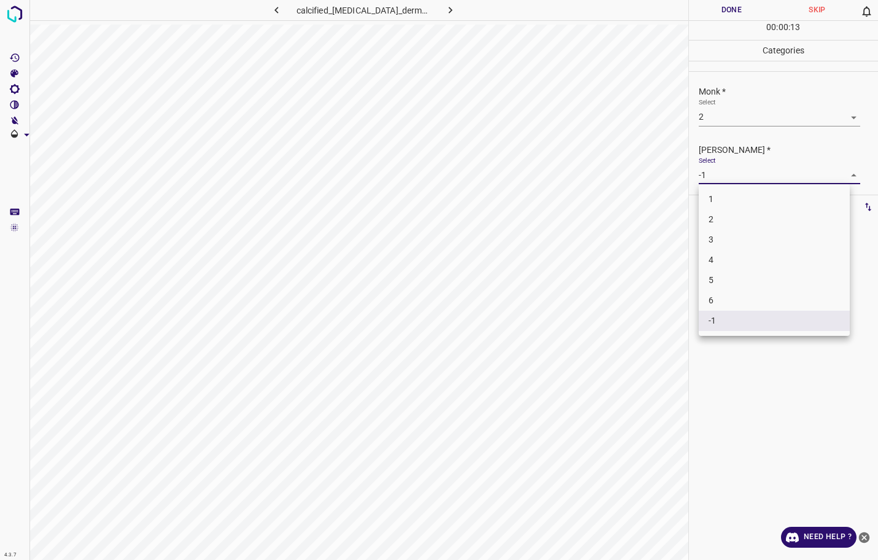
click at [719, 201] on li "1" at bounding box center [773, 199] width 151 height 20
type input "1"
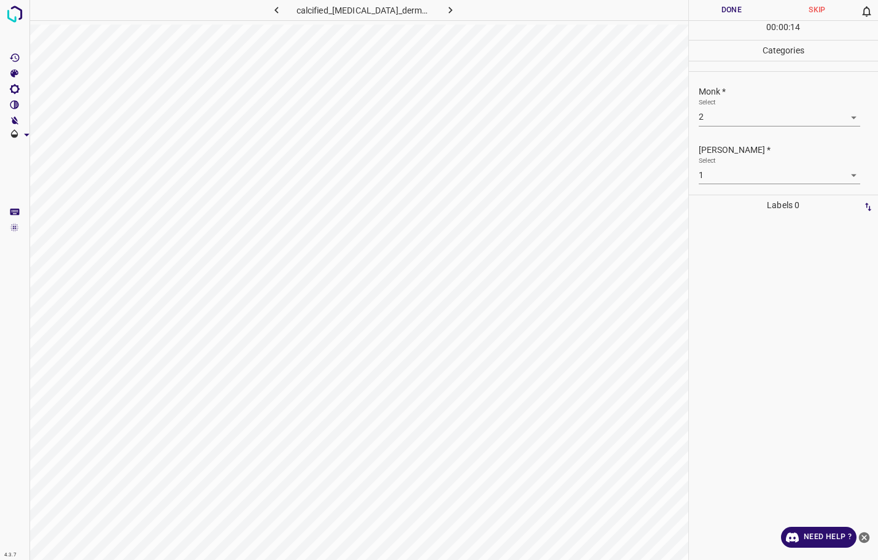
click at [721, 21] on div "00 : 00 : 14" at bounding box center [784, 30] width 190 height 19
click at [723, 7] on button "Done" at bounding box center [732, 10] width 86 height 20
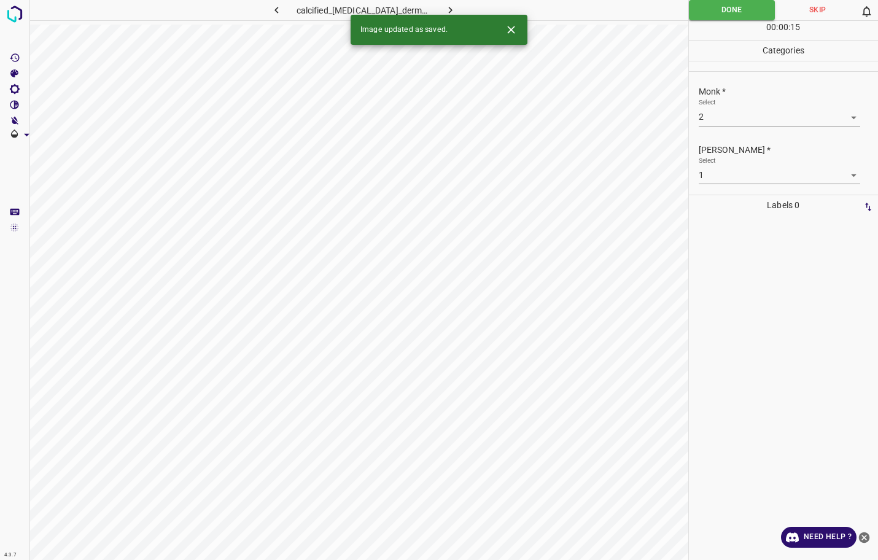
click at [444, 13] on icon "button" at bounding box center [450, 10] width 13 height 13
click at [721, 115] on body "4.3.7 calcinosis_cutis2.jpg Done Skip 0 00 : 00 : 16 Categories Monk * Select -…" at bounding box center [439, 280] width 878 height 560
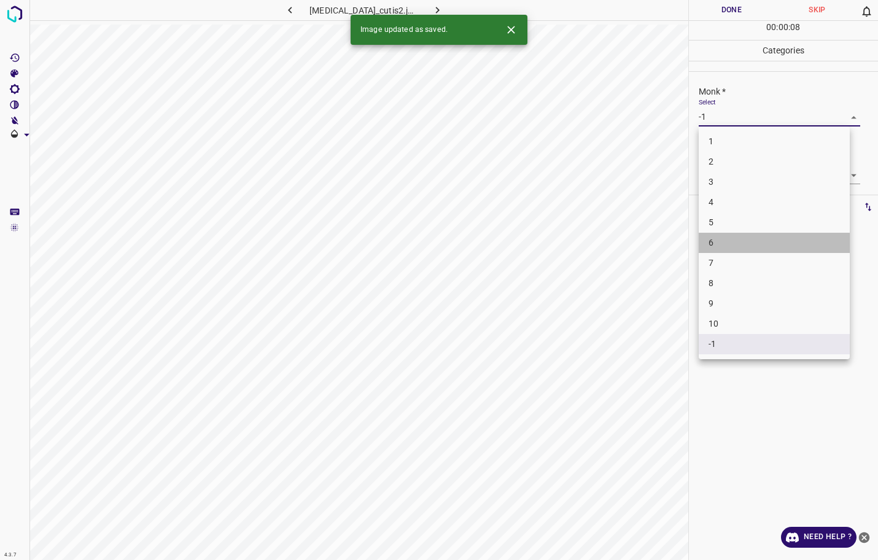
click at [728, 245] on li "6" at bounding box center [773, 243] width 151 height 20
type input "6"
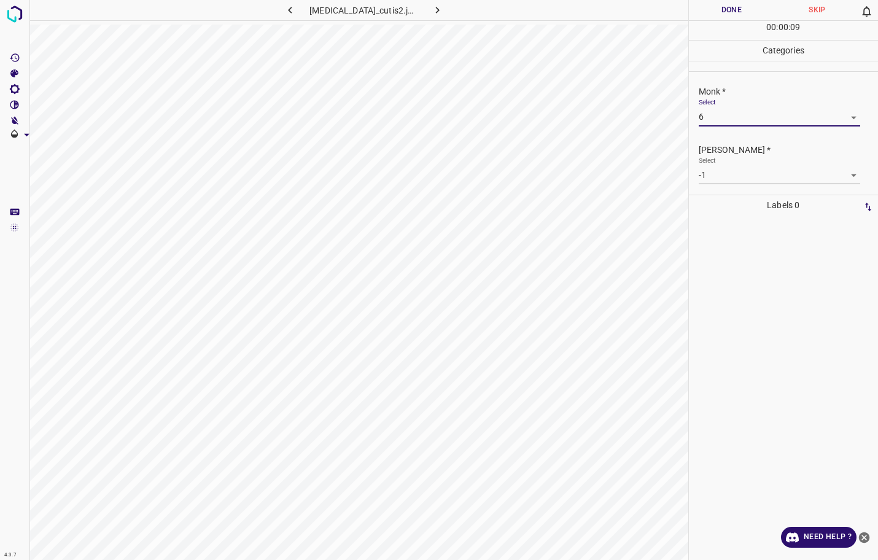
click at [722, 186] on div "Fitzpatrick * Select -1 -1" at bounding box center [784, 164] width 190 height 58
click at [719, 171] on body "4.3.7 calcinosis_cutis2.jpg Done Skip 0 00 : 00 : 09 Categories Monk * Select 6…" at bounding box center [439, 280] width 878 height 560
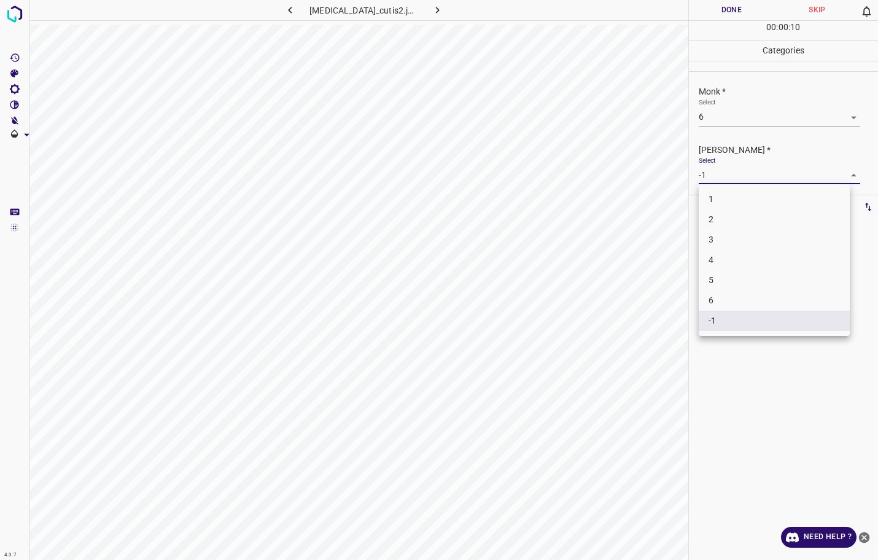
click at [711, 250] on li "4" at bounding box center [773, 260] width 151 height 20
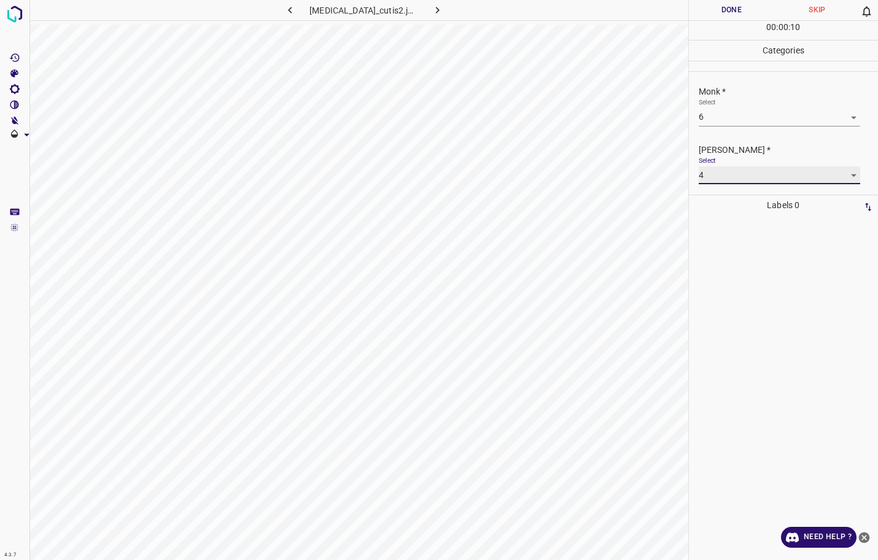
type input "4"
click at [735, 12] on button "Done" at bounding box center [732, 10] width 86 height 20
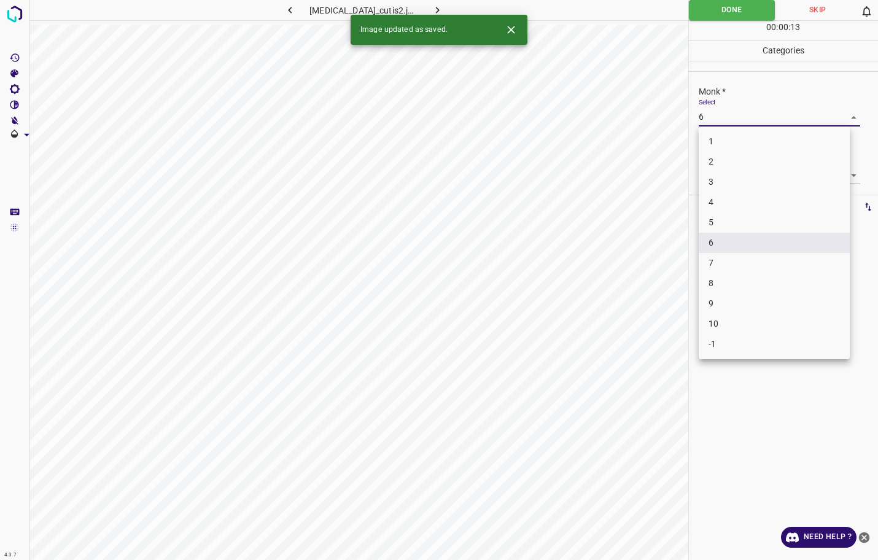
click at [711, 122] on body "4.3.7 calcinosis_cutis2.jpg Done Skip 0 00 : 00 : 13 Categories Monk * Select 6…" at bounding box center [439, 280] width 878 height 560
click at [723, 219] on li "5" at bounding box center [773, 222] width 151 height 20
type input "5"
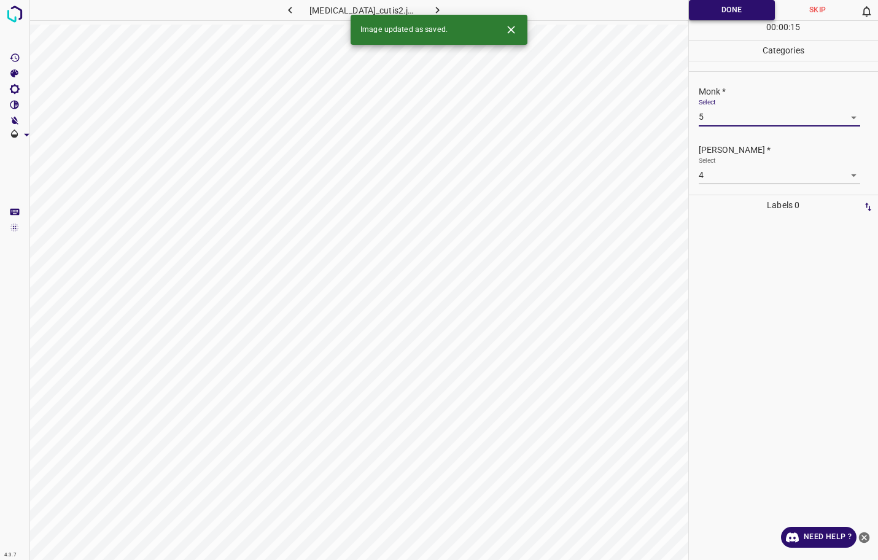
click at [728, 10] on button "Done" at bounding box center [732, 10] width 87 height 20
click at [431, 4] on icon "button" at bounding box center [437, 10] width 13 height 13
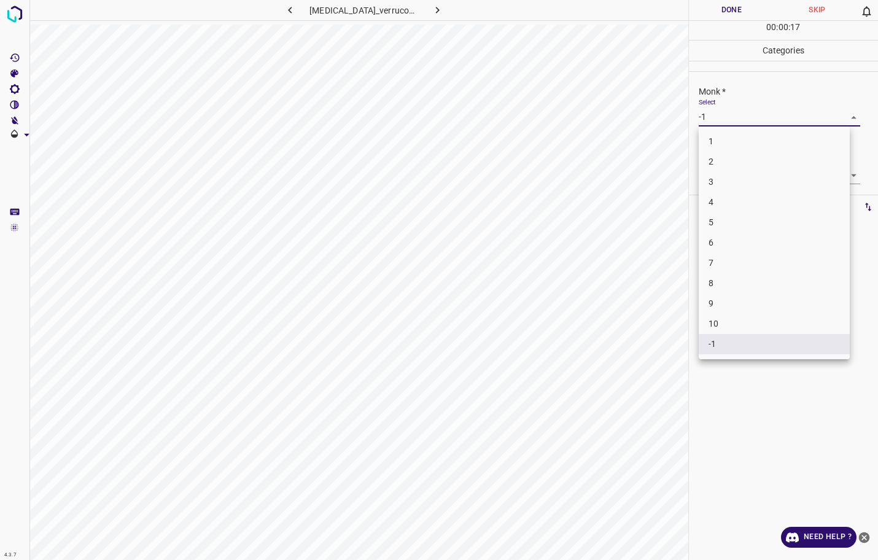
click at [712, 122] on body "4.3.7 carcinoma_verrucous2.jpg Done Skip 0 00 : 00 : 17 Categories Monk * Selec…" at bounding box center [439, 280] width 878 height 560
click at [730, 228] on li "5" at bounding box center [773, 222] width 151 height 20
type input "5"
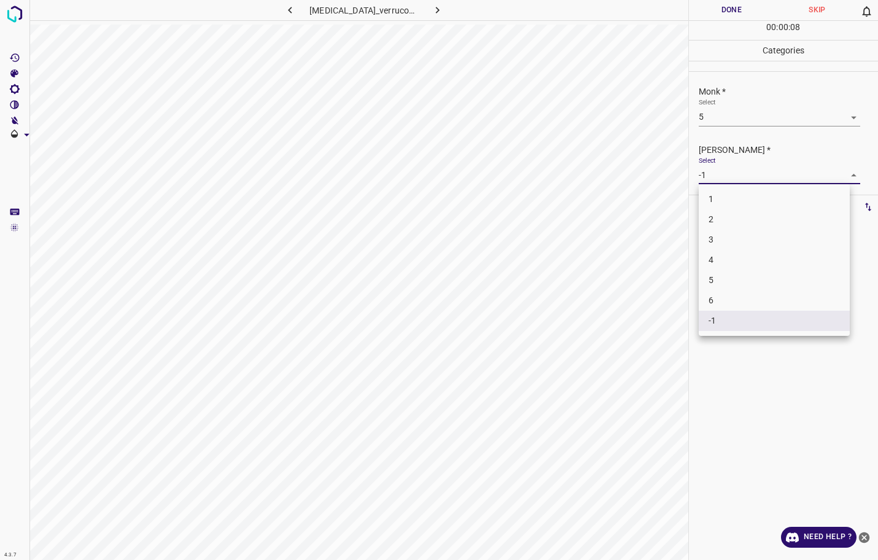
click at [736, 166] on body "4.3.7 carcinoma_verrucous2.jpg Done Skip 0 00 : 00 : 08 Categories Monk * Selec…" at bounding box center [439, 280] width 878 height 560
click at [716, 260] on li "4" at bounding box center [773, 260] width 151 height 20
type input "4"
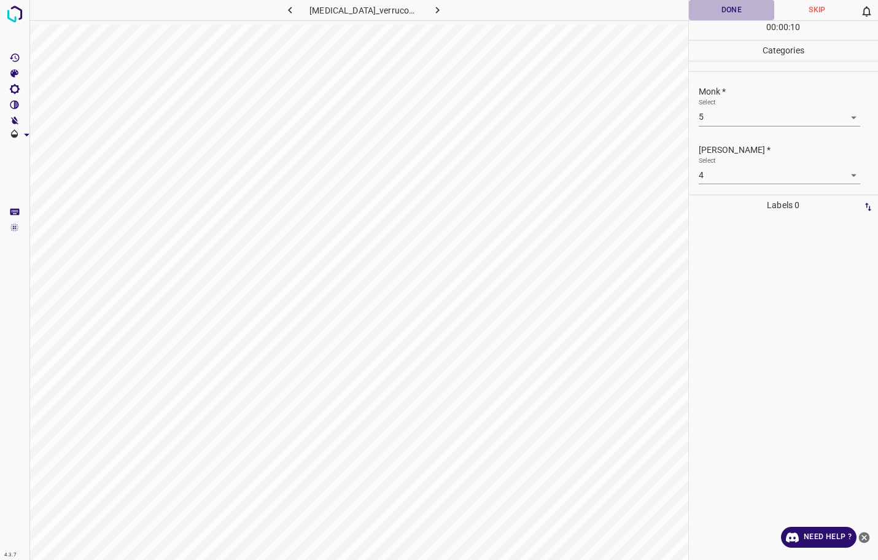
click at [732, 7] on button "Done" at bounding box center [732, 10] width 86 height 20
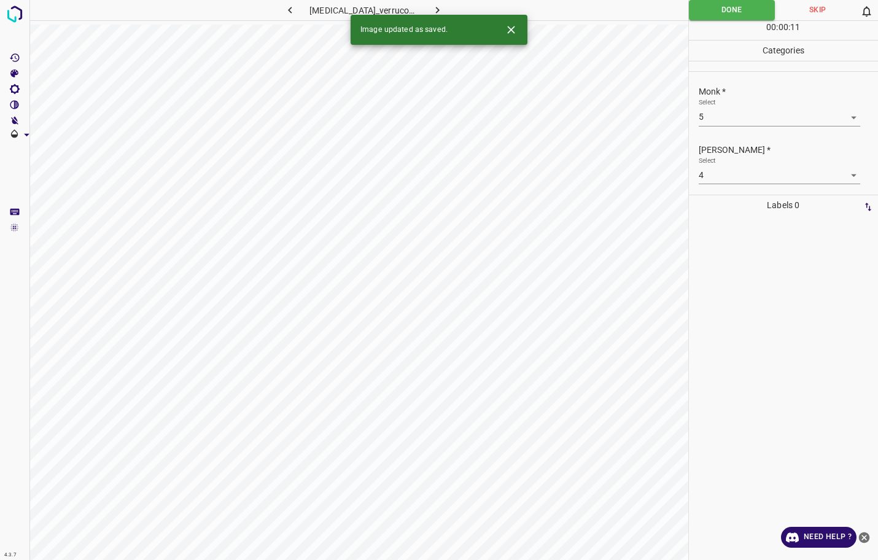
click at [433, 15] on div "Image updated as saved." at bounding box center [438, 30] width 177 height 30
click at [436, 10] on icon "button" at bounding box center [437, 10] width 4 height 7
click at [762, 114] on body "4.3.7 carcinome_spinocellulaire18.jpg Done Skip 0 00 : 00 : 12 Categories Monk …" at bounding box center [439, 280] width 878 height 560
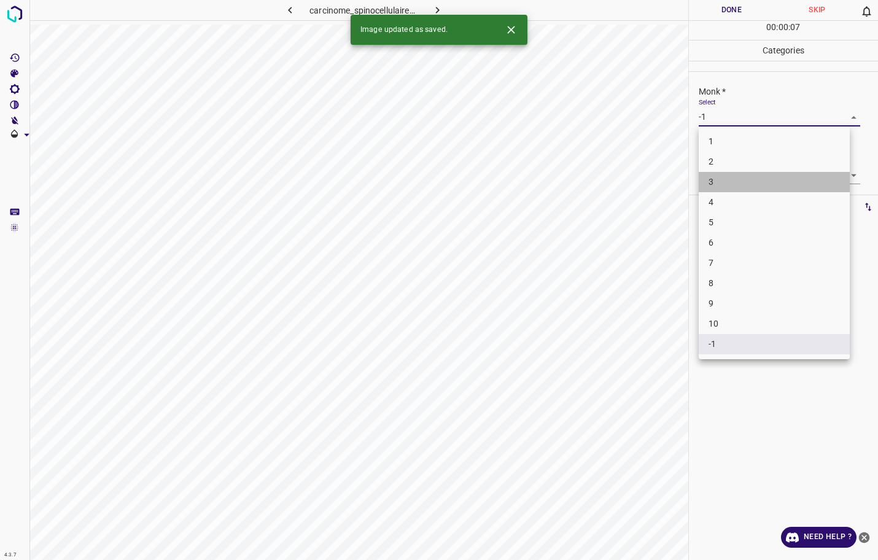
click at [723, 180] on li "3" at bounding box center [773, 182] width 151 height 20
type input "3"
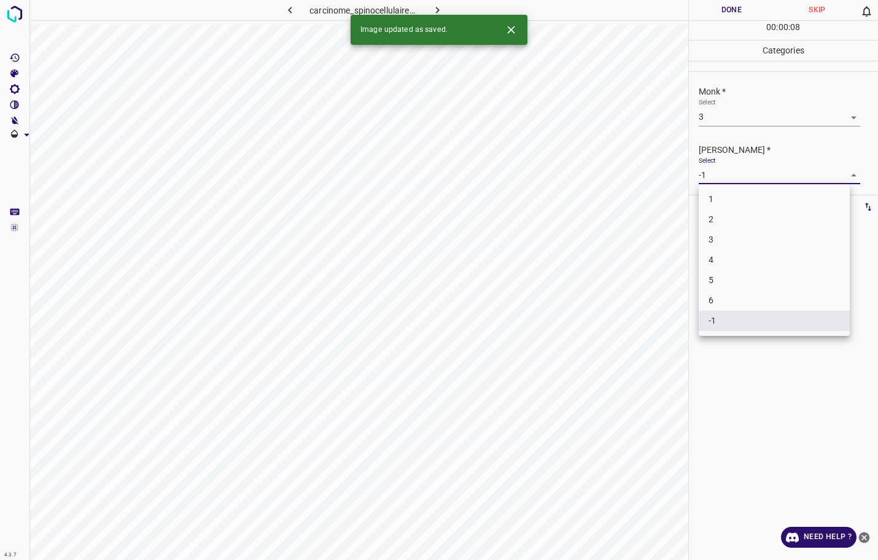
click at [723, 180] on body "4.3.7 carcinome_spinocellulaire18.jpg Done Skip 0 00 : 00 : 08 Categories Monk …" at bounding box center [439, 280] width 878 height 560
click at [729, 217] on li "2" at bounding box center [773, 219] width 151 height 20
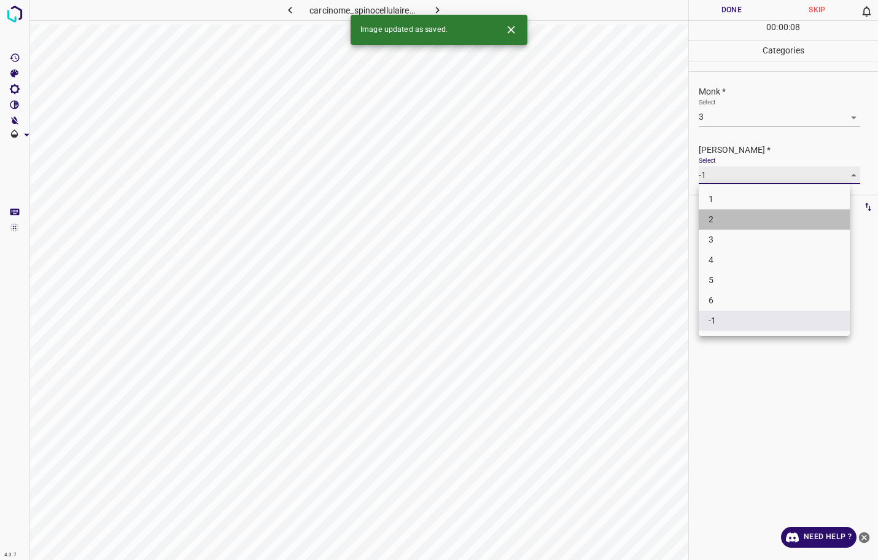
type input "2"
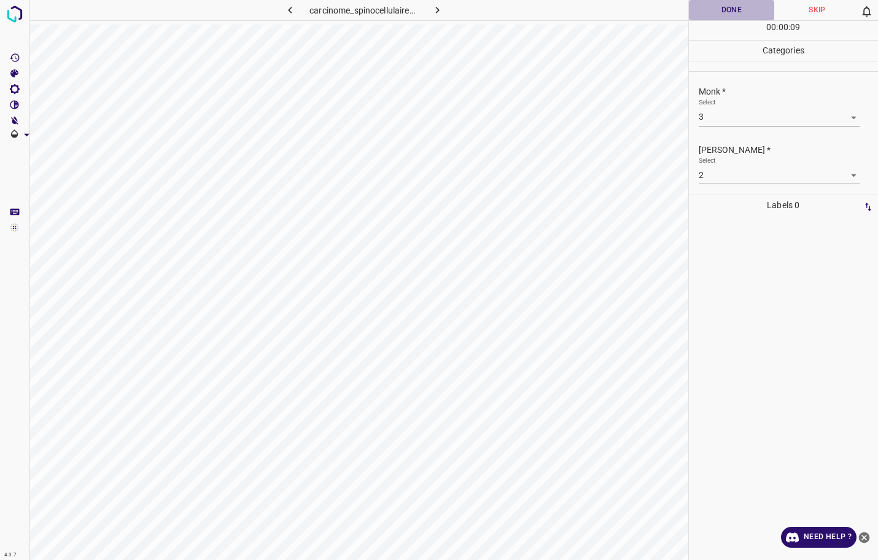
click at [706, 10] on button "Done" at bounding box center [732, 10] width 86 height 20
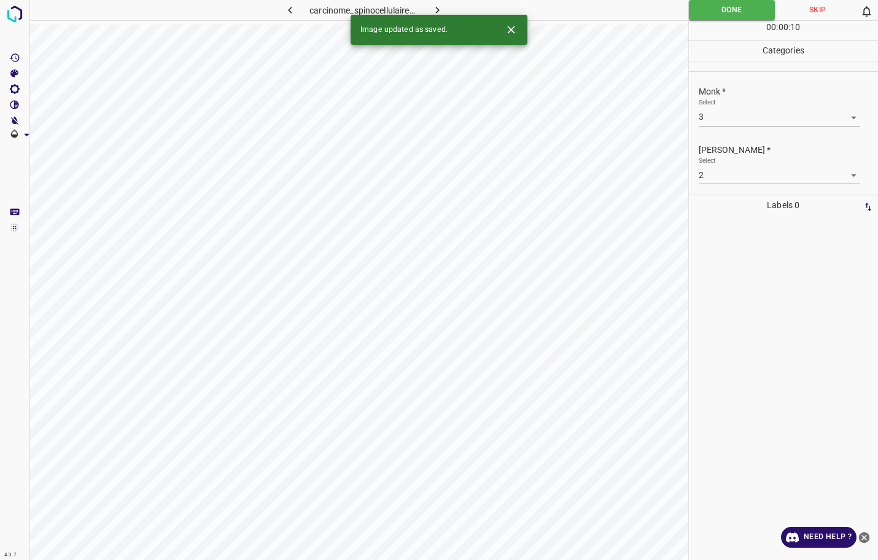
click at [438, 11] on icon "button" at bounding box center [437, 10] width 4 height 7
click at [708, 122] on body "4.3.7 carcinome_basocellulaire_nodulaire6.jpg Done Skip 0 00 : 00 : 06 Categori…" at bounding box center [439, 280] width 878 height 560
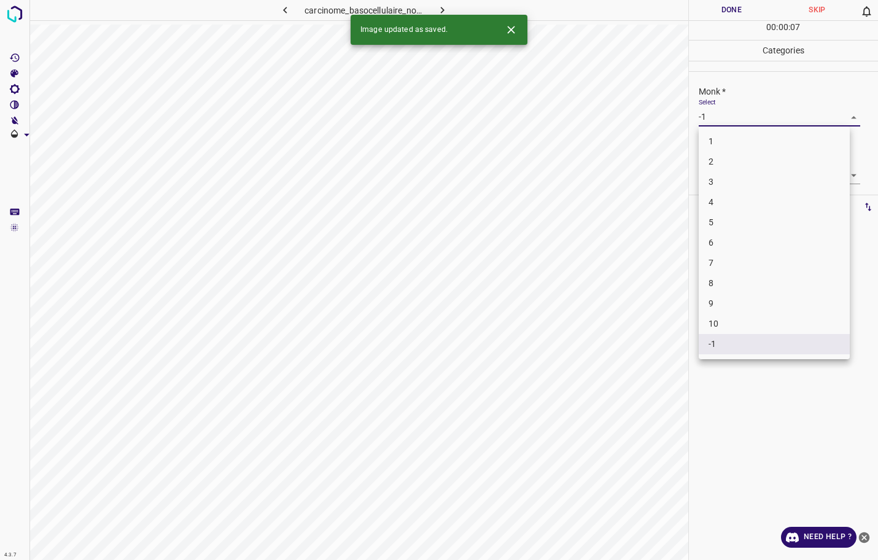
click at [726, 179] on li "3" at bounding box center [773, 182] width 151 height 20
type input "3"
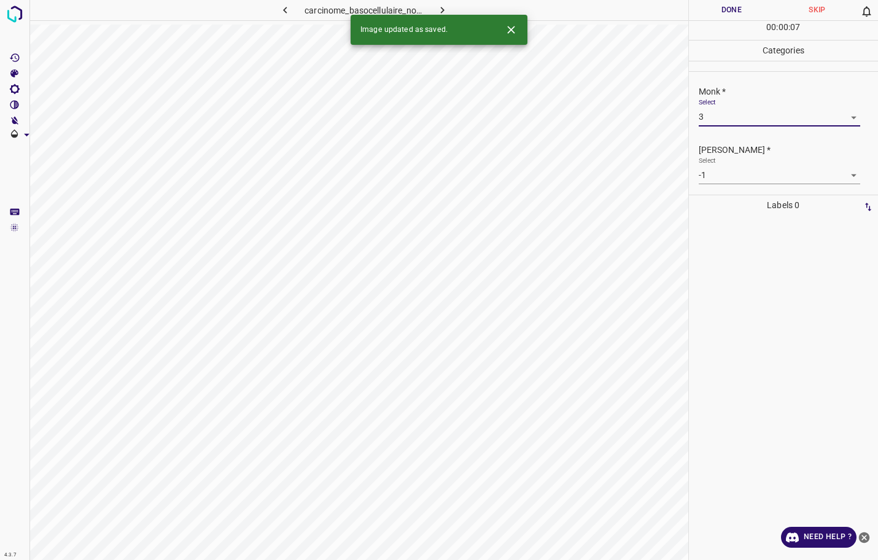
click at [724, 173] on body "4.3.7 carcinome_basocellulaire_nodulaire6.jpg Done Skip 0 00 : 00 : 07 Categori…" at bounding box center [439, 280] width 878 height 560
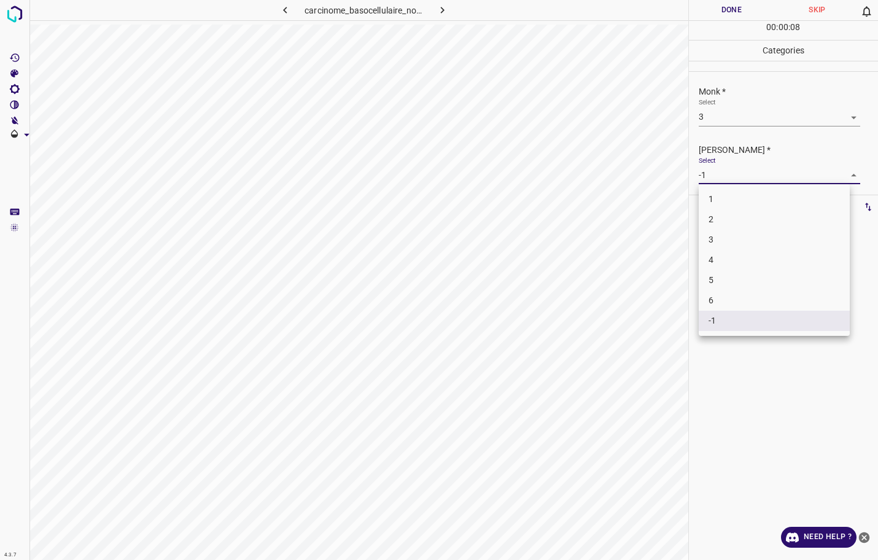
click at [715, 223] on li "2" at bounding box center [773, 219] width 151 height 20
type input "2"
click at [746, 9] on button "Done" at bounding box center [732, 10] width 86 height 20
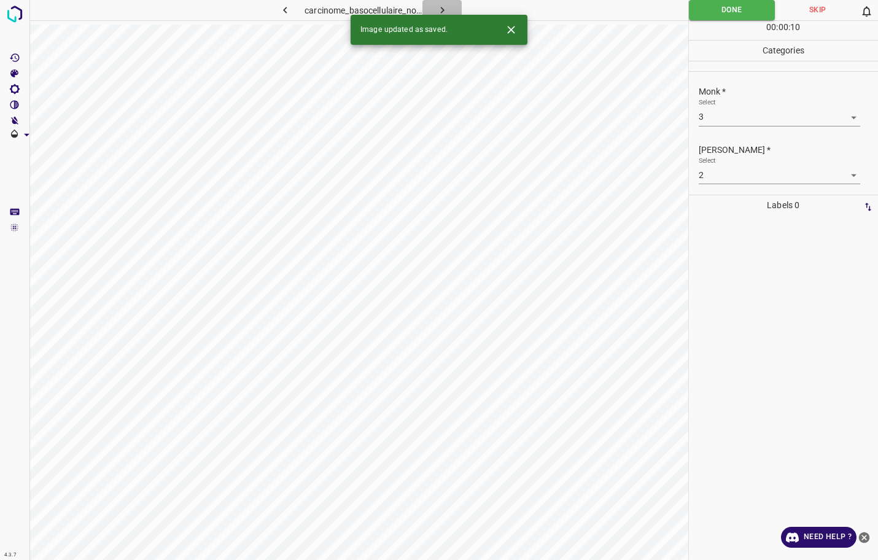
click at [446, 14] on icon "button" at bounding box center [442, 10] width 13 height 13
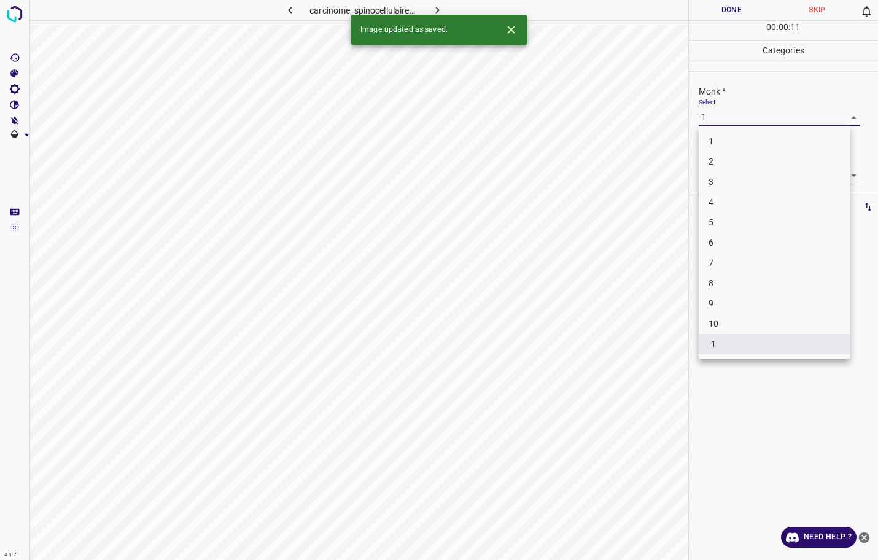
click at [746, 115] on body "4.3.7 carcinome_spinocellulaire20.jpg Done Skip 0 00 : 00 : 11 Categories Monk …" at bounding box center [439, 280] width 878 height 560
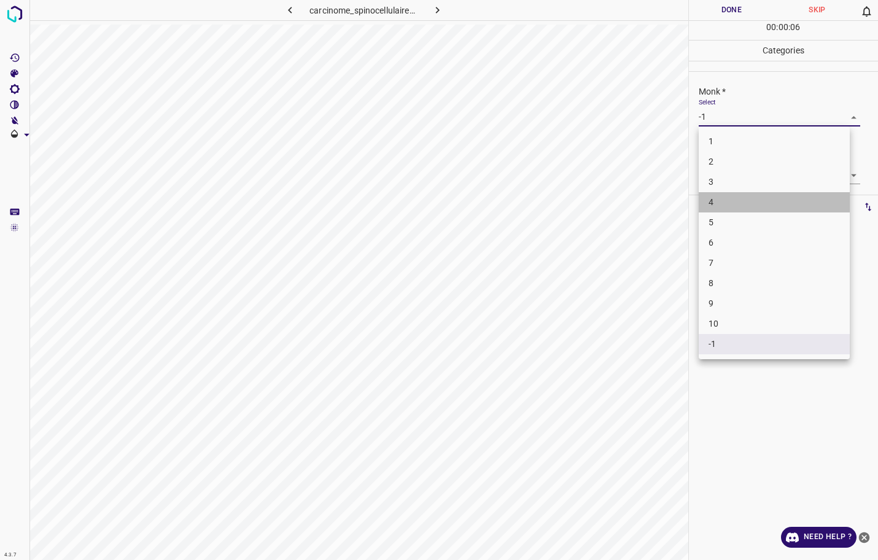
click at [705, 206] on li "4" at bounding box center [773, 202] width 151 height 20
type input "4"
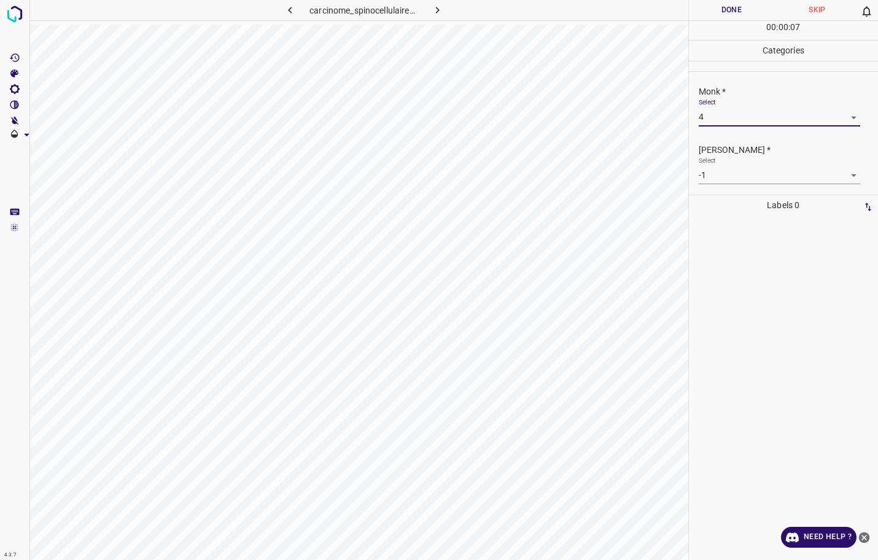
click at [730, 178] on body "4.3.7 carcinome_spinocellulaire20.jpg Done Skip 0 00 : 00 : 07 Categories Monk …" at bounding box center [439, 280] width 878 height 560
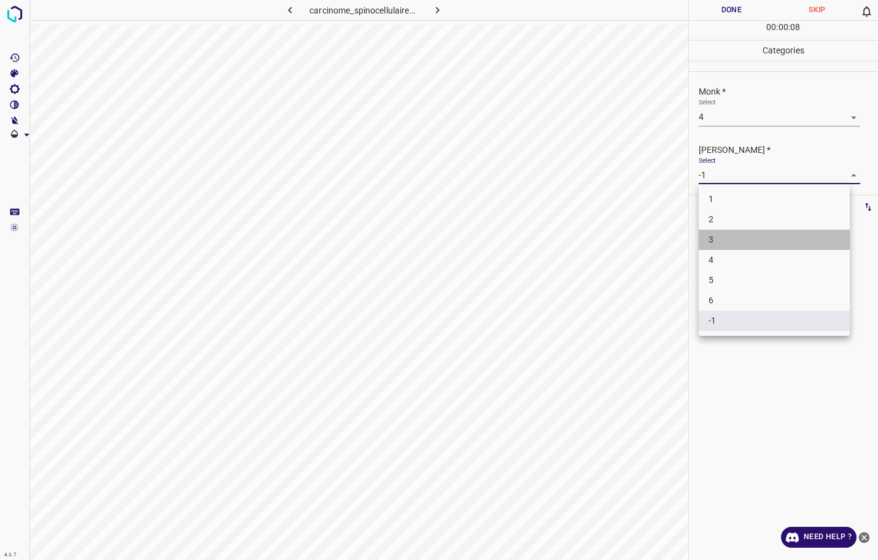
click at [732, 233] on li "3" at bounding box center [773, 240] width 151 height 20
type input "3"
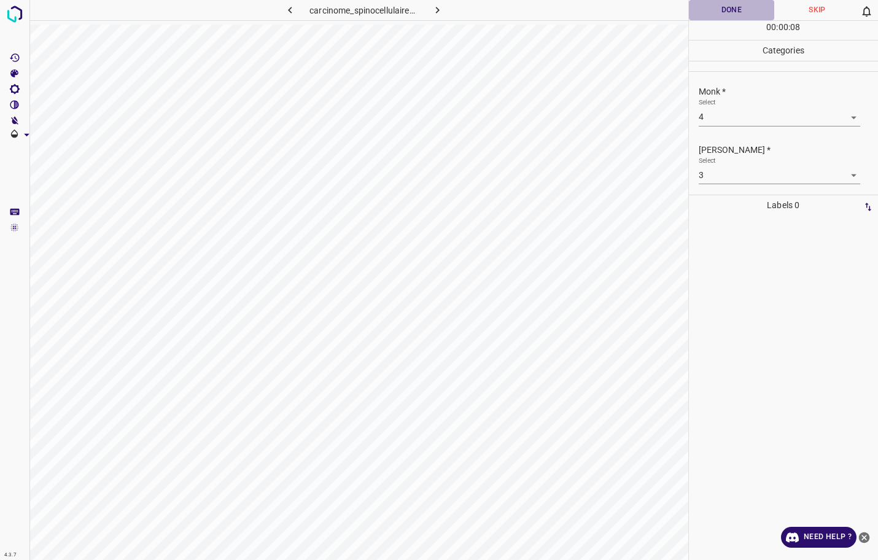
click at [718, 19] on button "Done" at bounding box center [732, 10] width 86 height 20
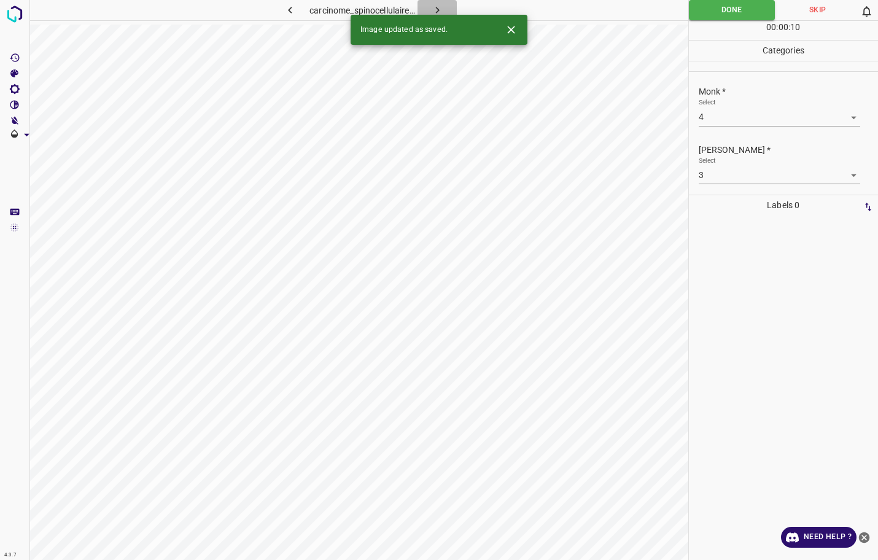
click at [451, 9] on button "button" at bounding box center [436, 10] width 39 height 20
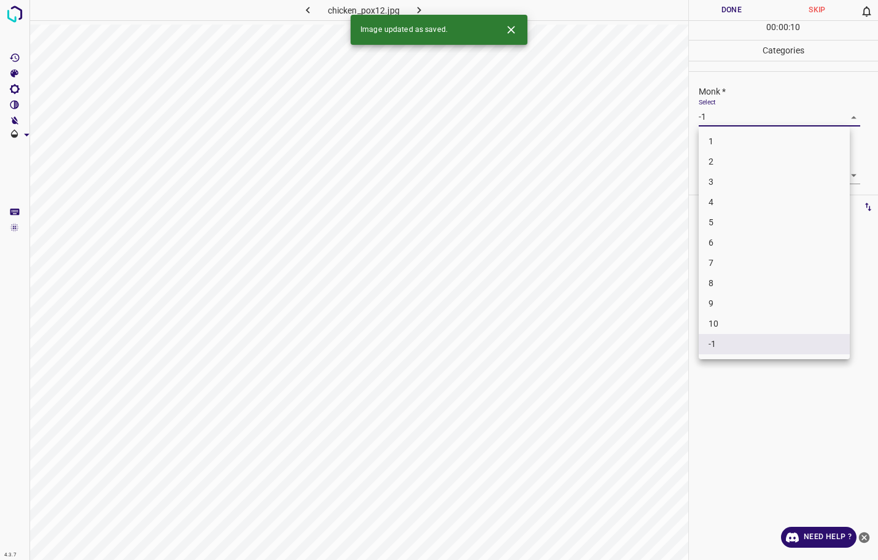
click at [749, 118] on body "4.3.7 chicken_pox12.jpg Done Skip 0 00 : 00 : 10 Categories Monk * Select -1 -1…" at bounding box center [439, 280] width 878 height 560
click at [741, 188] on li "3" at bounding box center [773, 182] width 151 height 20
type input "3"
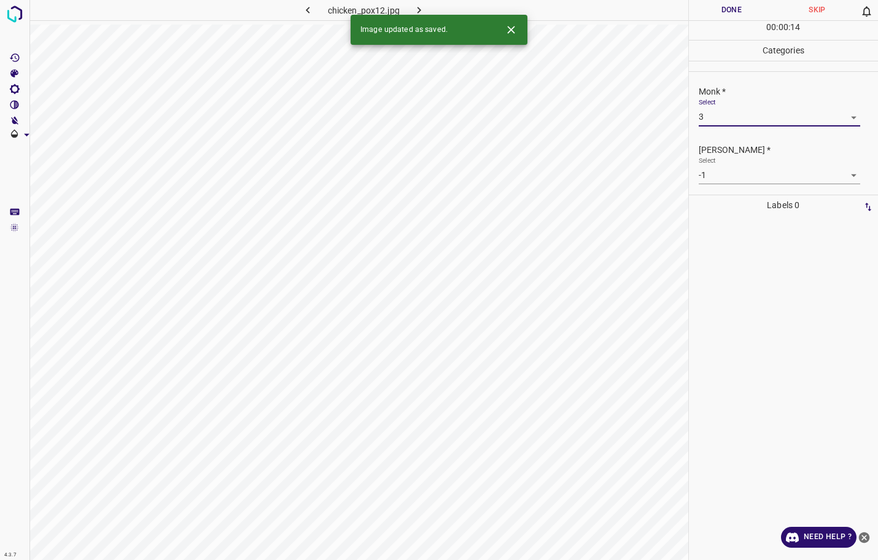
click at [743, 176] on body "4.3.7 chicken_pox12.jpg Done Skip 0 00 : 00 : 14 Categories Monk * Select 3 3 F…" at bounding box center [439, 280] width 878 height 560
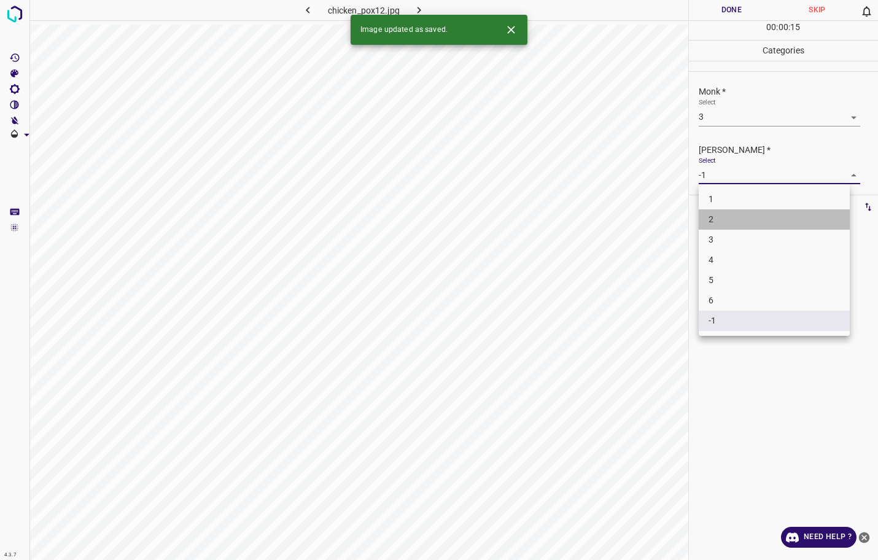
click at [742, 228] on li "2" at bounding box center [773, 219] width 151 height 20
type input "2"
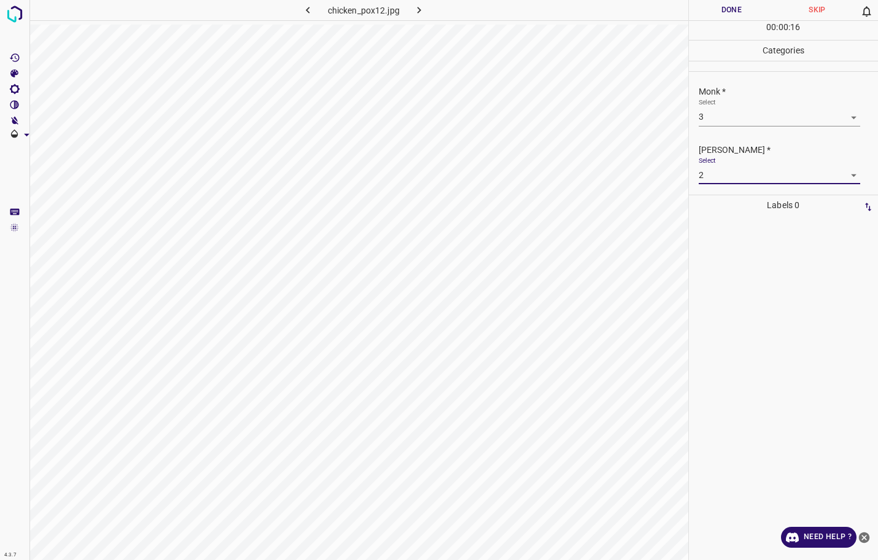
click at [741, 15] on button "Done" at bounding box center [732, 10] width 86 height 20
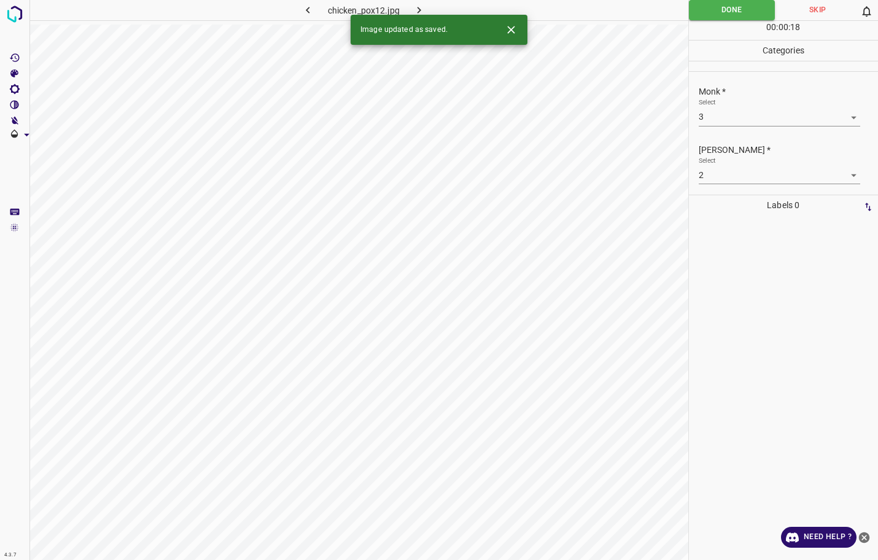
click at [419, 8] on icon "button" at bounding box center [419, 10] width 4 height 7
click at [760, 118] on body "4.3.7 dariers_disease54.jpg Done Skip 0 00 : 00 : 19 Categories Monk * Select -…" at bounding box center [439, 280] width 878 height 560
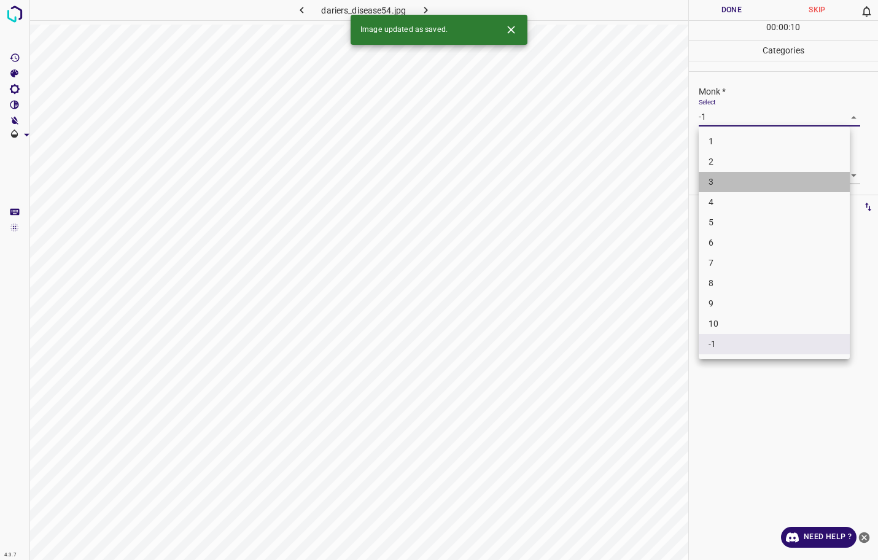
click at [731, 179] on li "3" at bounding box center [773, 182] width 151 height 20
type input "3"
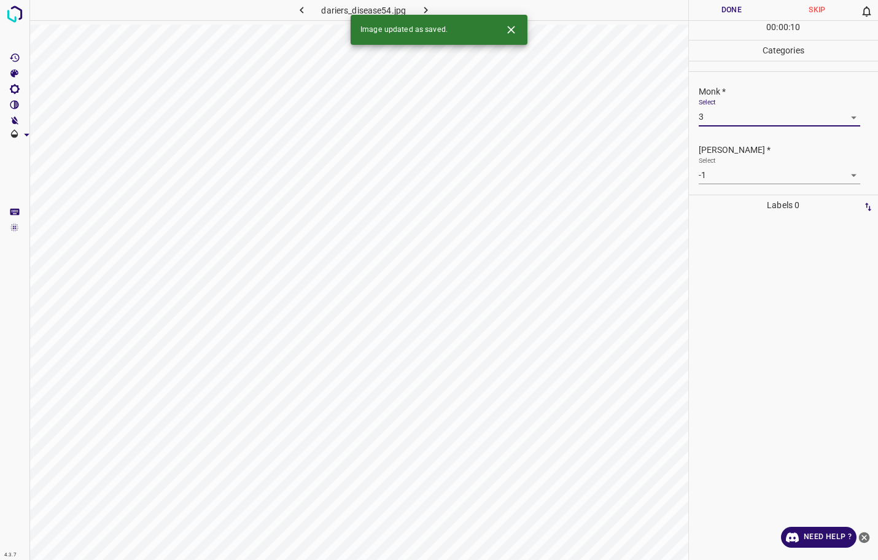
click at [733, 176] on body "4.3.7 dariers_disease54.jpg Done Skip 0 00 : 00 : 10 Categories Monk * Select 3…" at bounding box center [439, 280] width 878 height 560
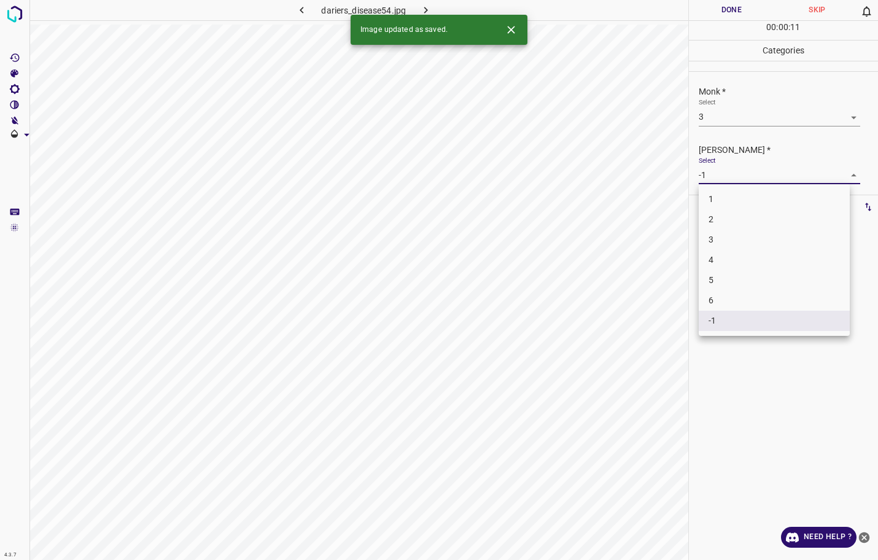
click at [723, 218] on li "2" at bounding box center [773, 219] width 151 height 20
type input "2"
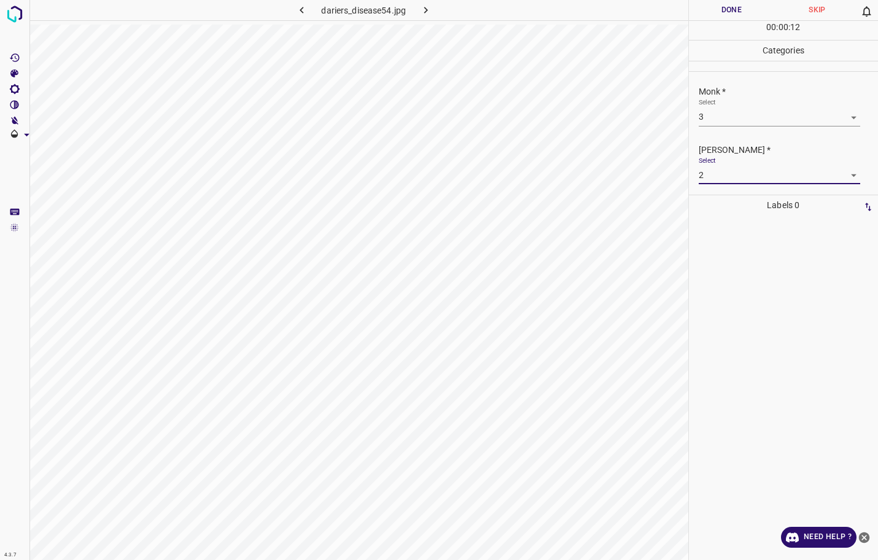
click at [747, 13] on button "Done" at bounding box center [732, 10] width 86 height 20
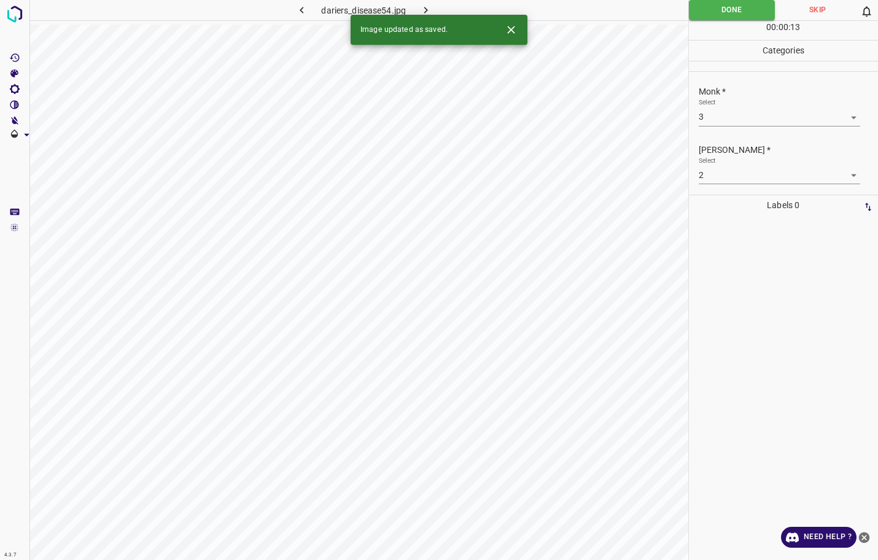
click at [428, 12] on icon "button" at bounding box center [425, 10] width 13 height 13
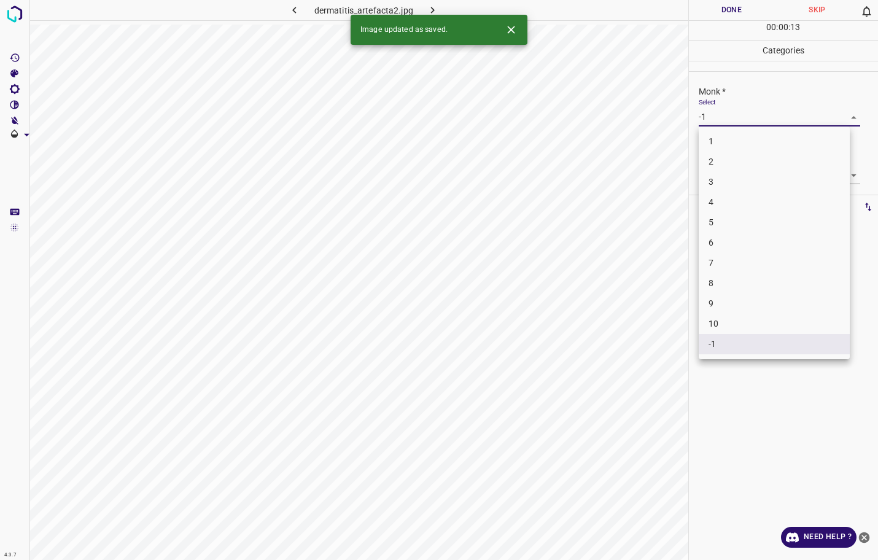
click at [718, 117] on body "4.3.7 dermatitis_artefacta2.jpg Done Skip 0 00 : 00 : 13 Categories Monk * Sele…" at bounding box center [439, 280] width 878 height 560
click at [735, 165] on li "2" at bounding box center [773, 162] width 151 height 20
type input "2"
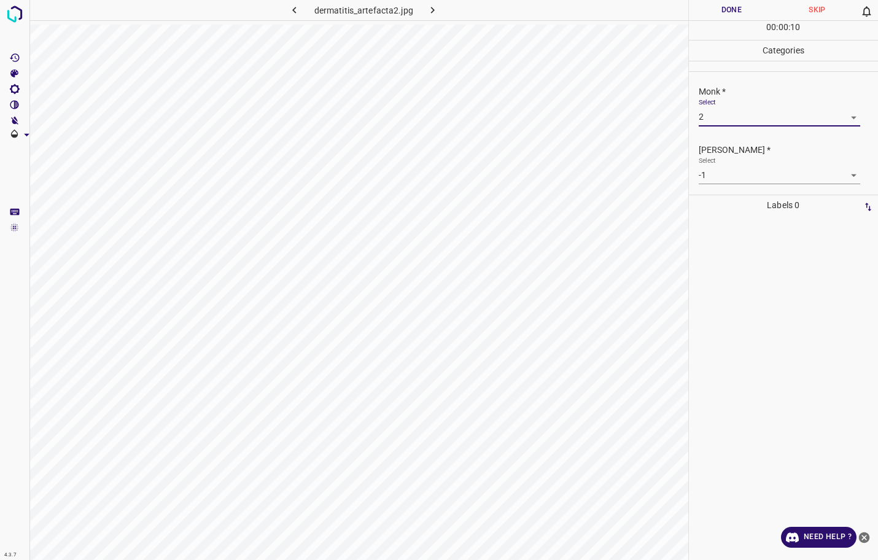
click at [736, 174] on body "4.3.7 dermatitis_artefacta2.jpg Done Skip 0 00 : 00 : 10 Categories Monk * Sele…" at bounding box center [439, 280] width 878 height 560
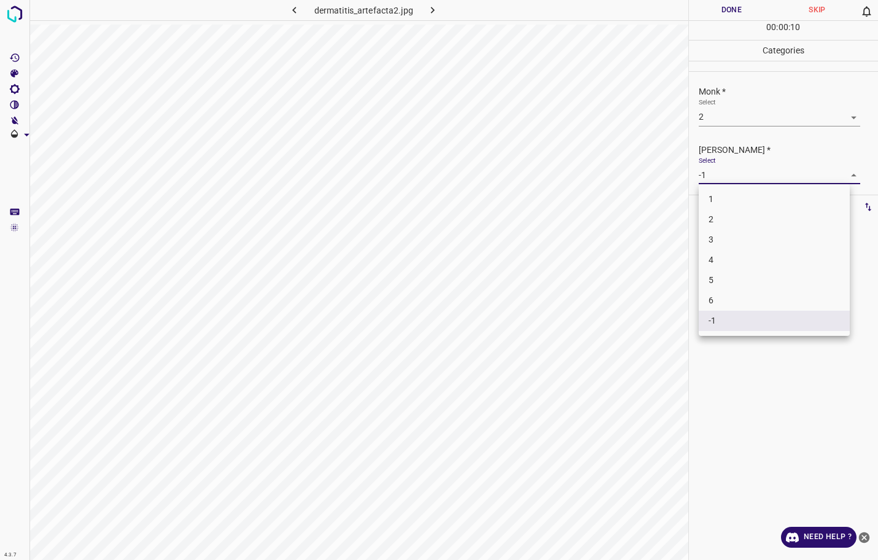
click at [733, 191] on li "1" at bounding box center [773, 199] width 151 height 20
type input "1"
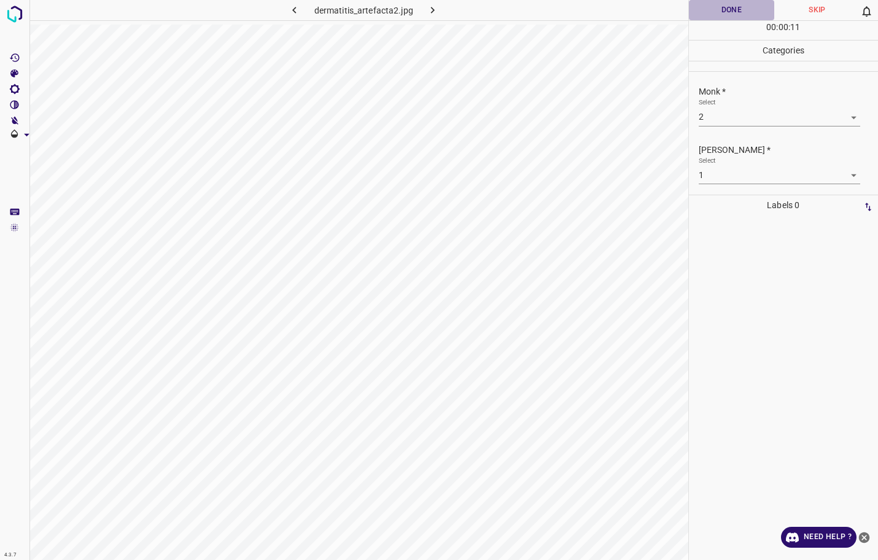
drag, startPoint x: 754, startPoint y: 9, endPoint x: 708, endPoint y: 29, distance: 50.3
click at [752, 9] on button "Done" at bounding box center [732, 10] width 86 height 20
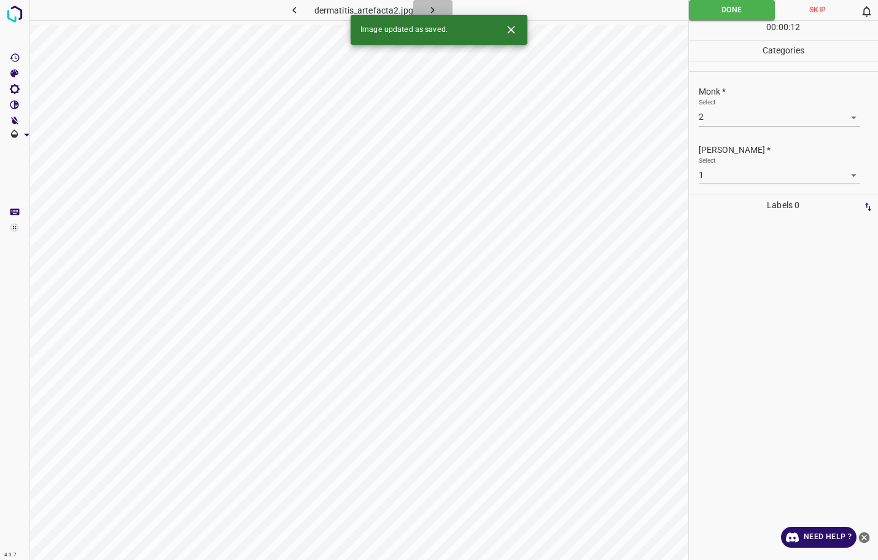
click at [441, 12] on button "button" at bounding box center [432, 10] width 39 height 20
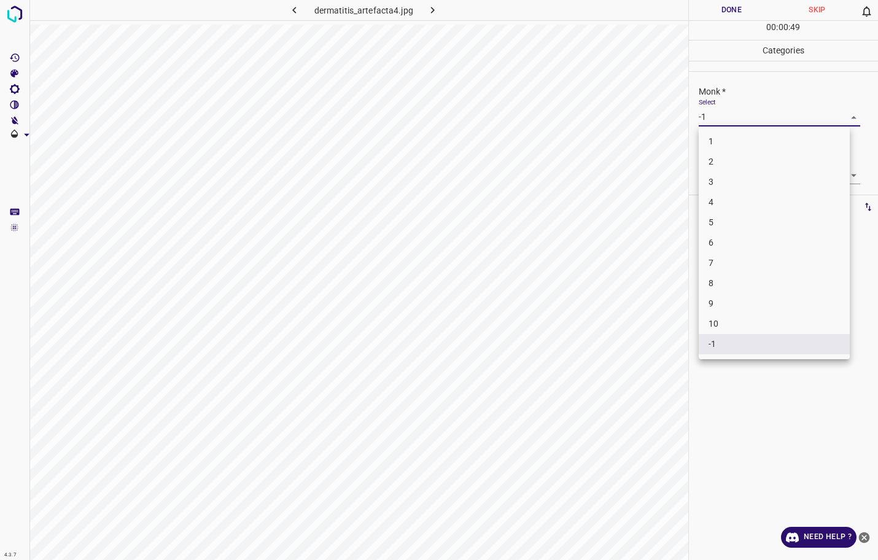
click at [744, 117] on body "4.3.7 dermatitis_artefacta4.jpg Done Skip 0 00 : 00 : 49 Categories Monk * Sele…" at bounding box center [439, 280] width 878 height 560
click at [725, 158] on li "2" at bounding box center [773, 162] width 151 height 20
type input "2"
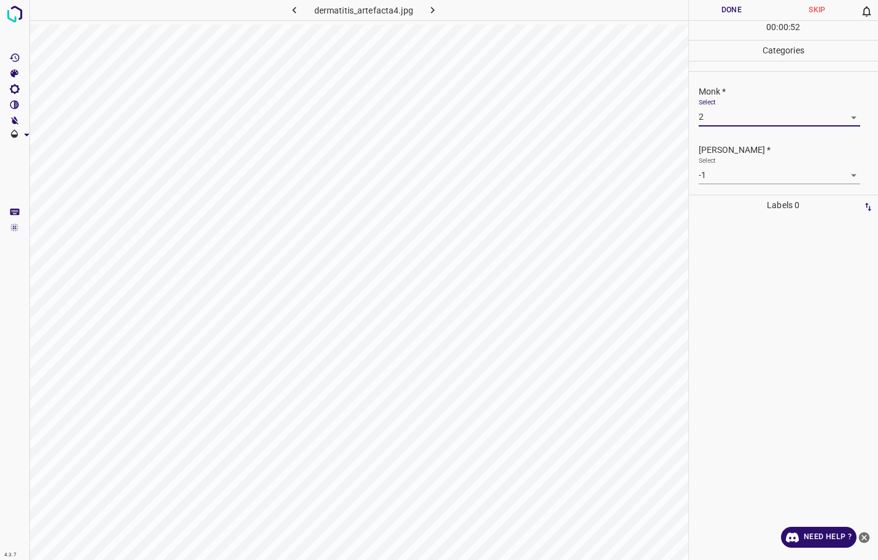
click at [725, 158] on div "Select -1 -1" at bounding box center [778, 170] width 161 height 28
click at [717, 181] on body "4.3.7 dermatitis_artefacta4.jpg Done Skip 0 00 : 00 : 53 Categories Monk * Sele…" at bounding box center [439, 280] width 878 height 560
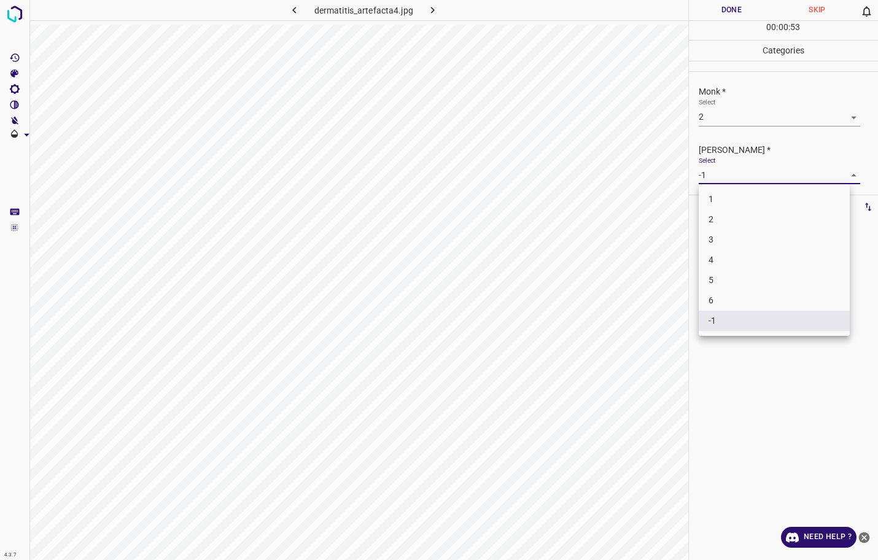
click at [716, 204] on li "1" at bounding box center [773, 199] width 151 height 20
type input "1"
click at [722, 14] on button "Done" at bounding box center [732, 10] width 86 height 20
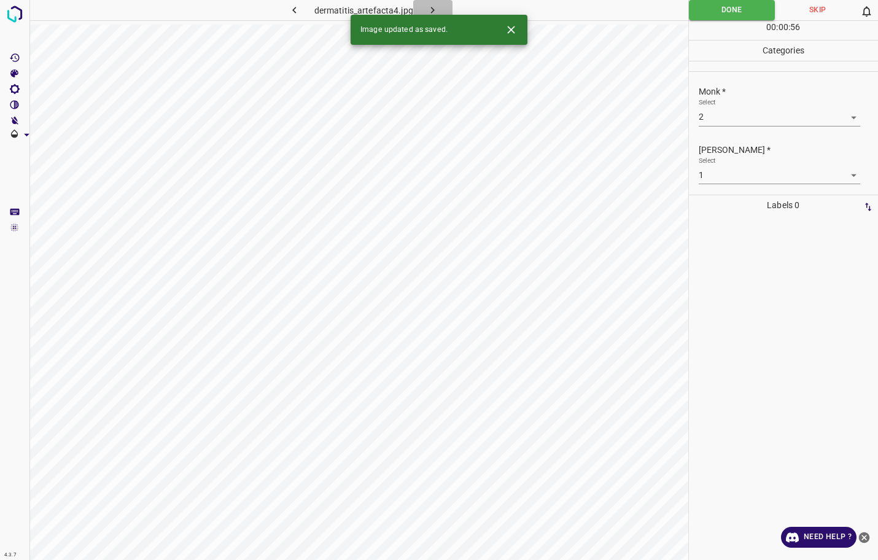
click at [434, 9] on icon "button" at bounding box center [432, 10] width 13 height 13
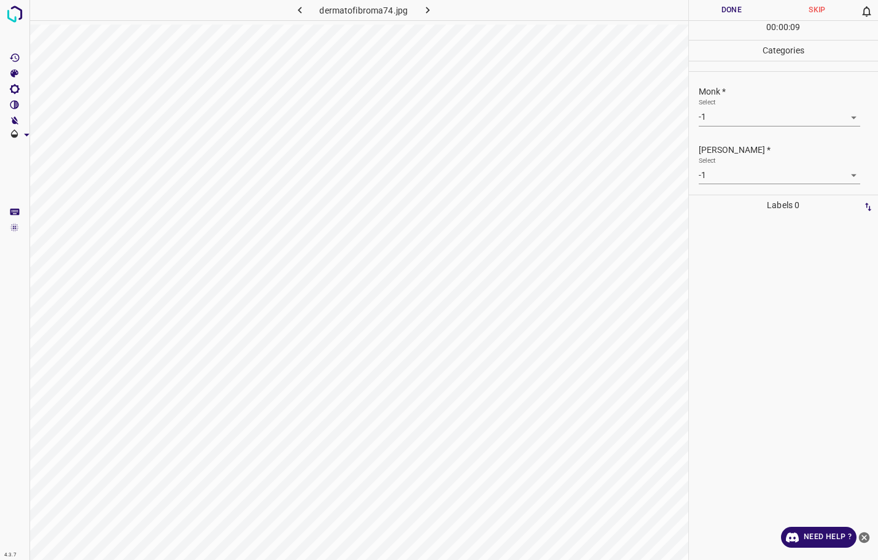
click at [757, 112] on body "4.3.7 dermatofibroma74.jpg Done Skip 0 00 : 00 : 09 Categories Monk * Select -1…" at bounding box center [439, 280] width 878 height 560
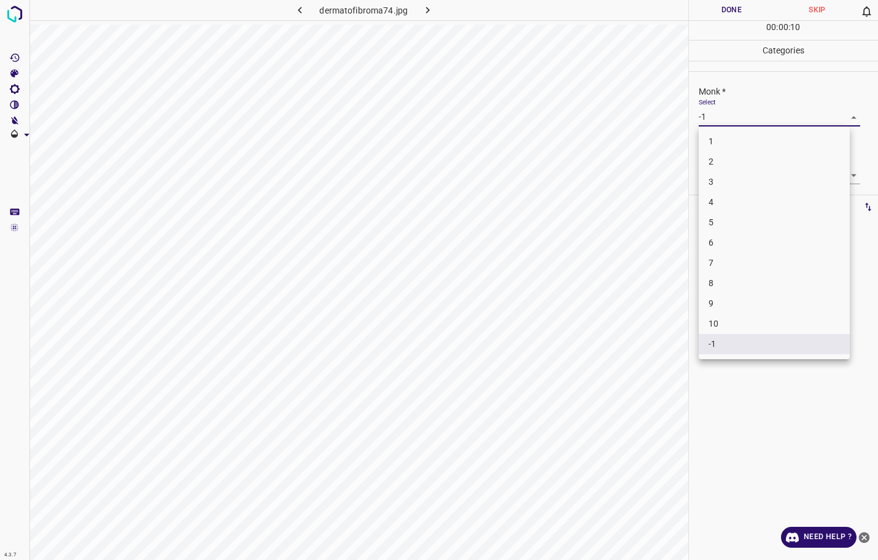
click at [732, 177] on li "3" at bounding box center [773, 182] width 151 height 20
type input "3"
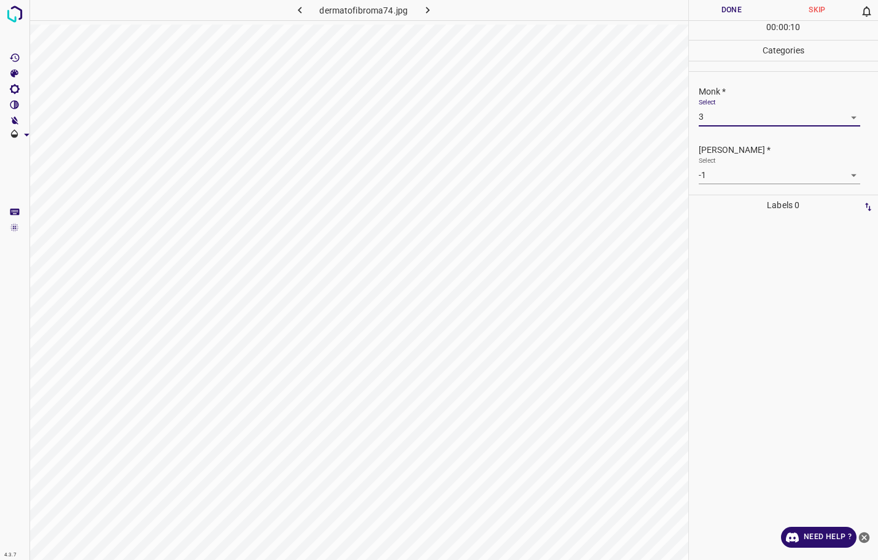
click at [728, 175] on body "4.3.7 dermatofibroma74.jpg Done Skip 0 00 : 00 : 10 Categories Monk * Select 3 …" at bounding box center [439, 280] width 878 height 560
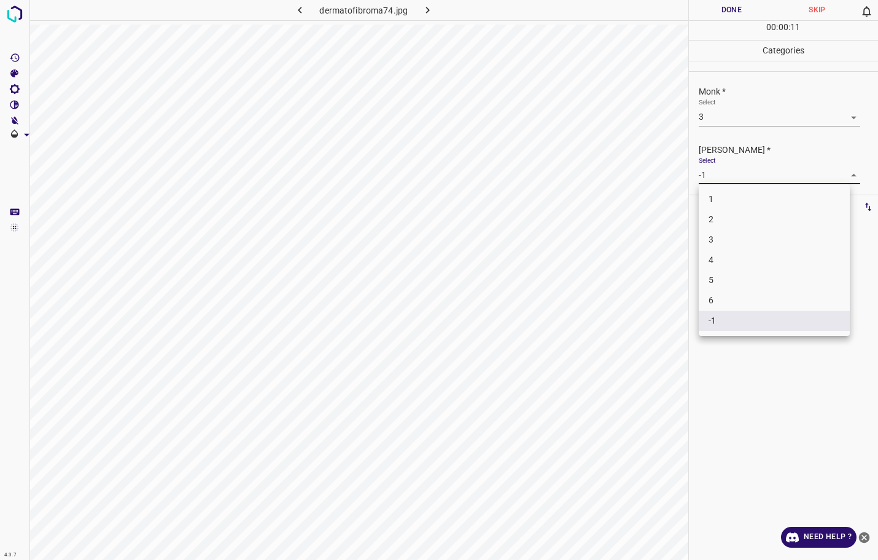
click at [714, 213] on li "2" at bounding box center [773, 219] width 151 height 20
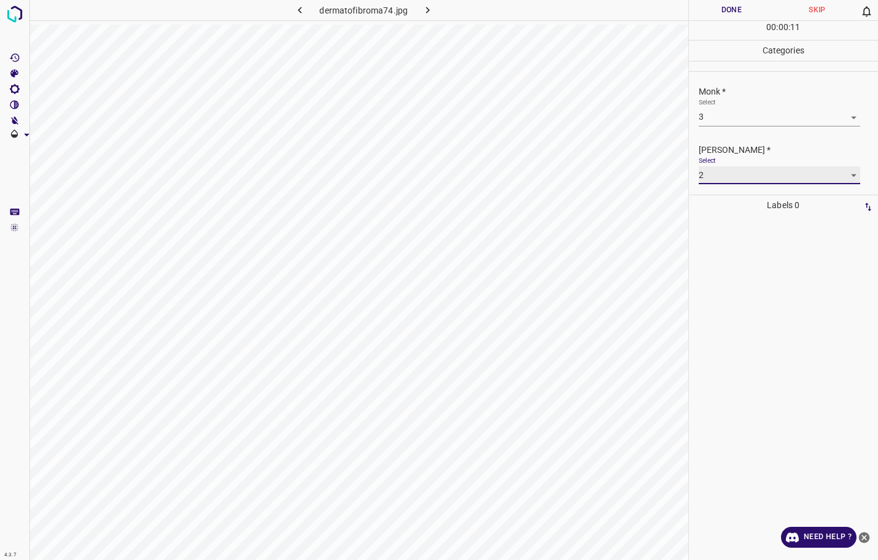
type input "2"
click at [692, 12] on button "Done" at bounding box center [732, 10] width 86 height 20
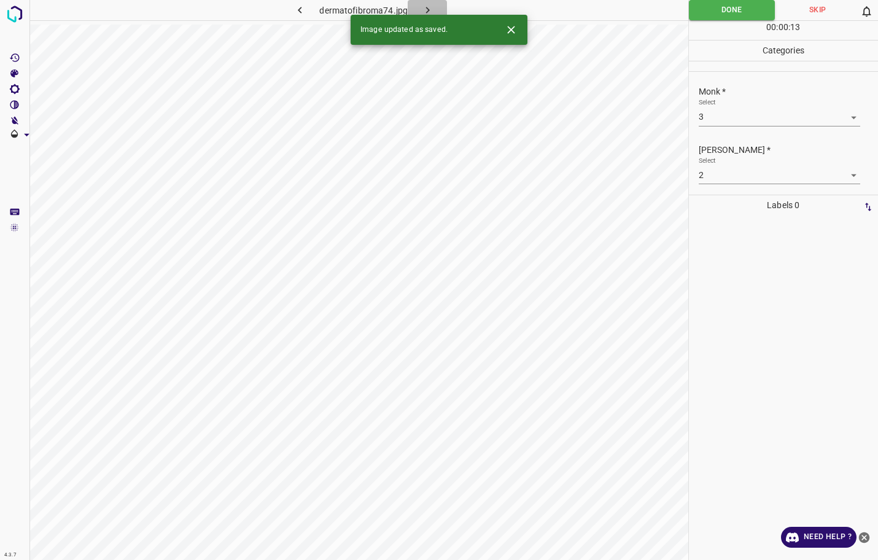
click at [436, 10] on button "button" at bounding box center [427, 10] width 39 height 20
click at [732, 114] on body "4.3.7 dermatofibroma67.jpg Done Skip 0 00 : 00 : 13 Categories Monk * Select -1…" at bounding box center [439, 280] width 878 height 560
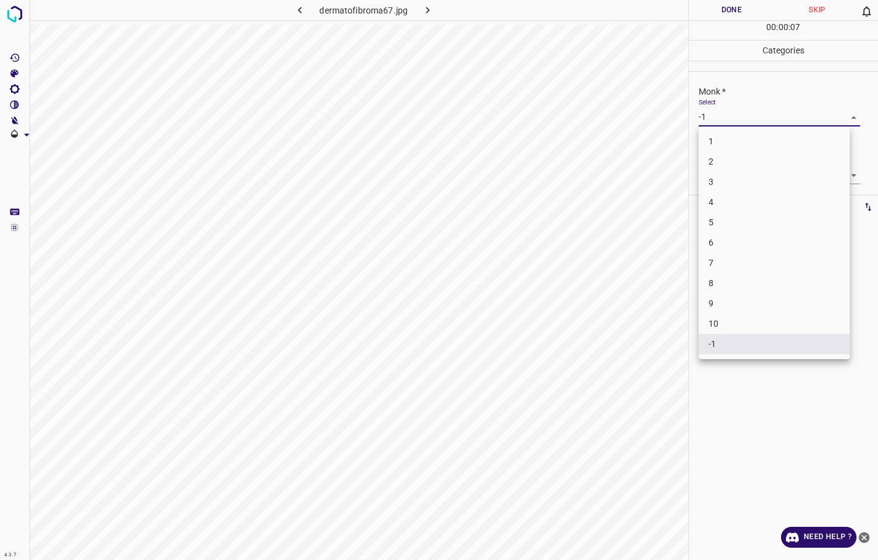
click at [728, 164] on li "2" at bounding box center [773, 162] width 151 height 20
type input "2"
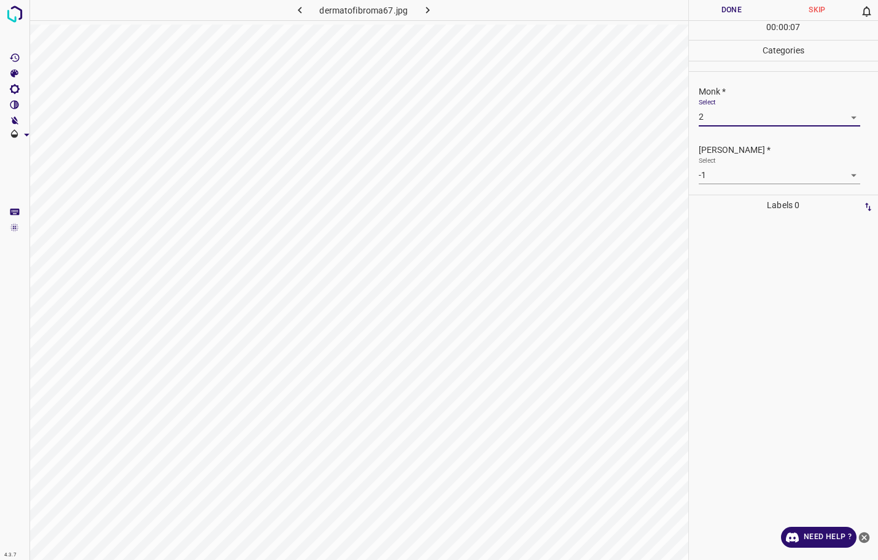
click at [730, 172] on body "4.3.7 dermatofibroma67.jpg Done Skip 0 00 : 00 : 07 Categories Monk * Select 2 …" at bounding box center [439, 280] width 878 height 560
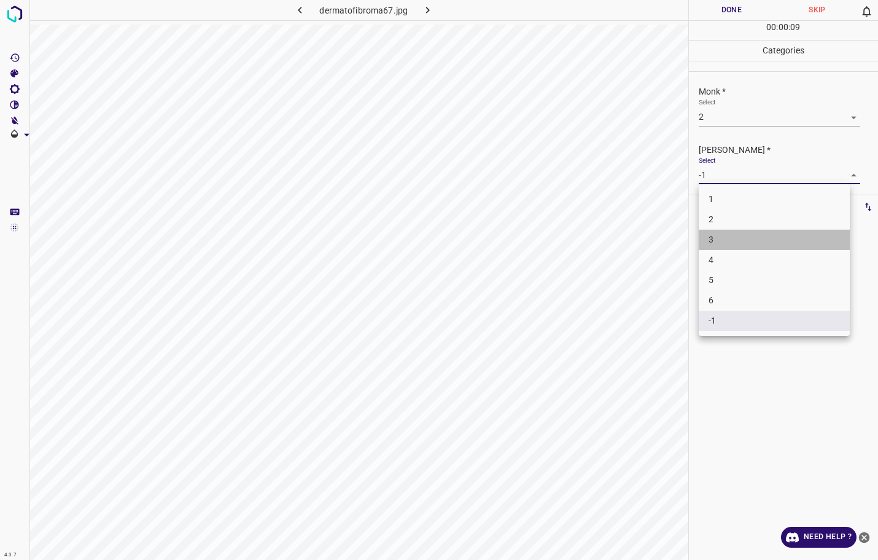
click at [711, 231] on li "3" at bounding box center [773, 240] width 151 height 20
type input "3"
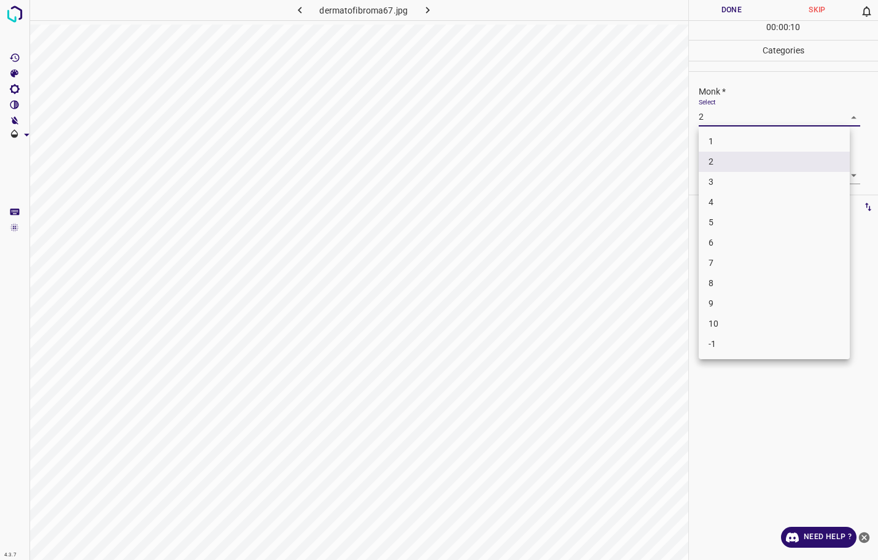
click at [737, 114] on body "4.3.7 dermatofibroma67.jpg Done Skip 0 00 : 00 : 10 Categories Monk * Select 2 …" at bounding box center [439, 280] width 878 height 560
click at [725, 168] on li "2" at bounding box center [773, 162] width 151 height 20
click at [733, 116] on body "4.3.7 dermatofibroma67.jpg Done Skip 0 00 : 00 : 11 Categories Monk * Select 2 …" at bounding box center [439, 280] width 878 height 560
click at [727, 177] on li "3" at bounding box center [773, 182] width 151 height 20
type input "3"
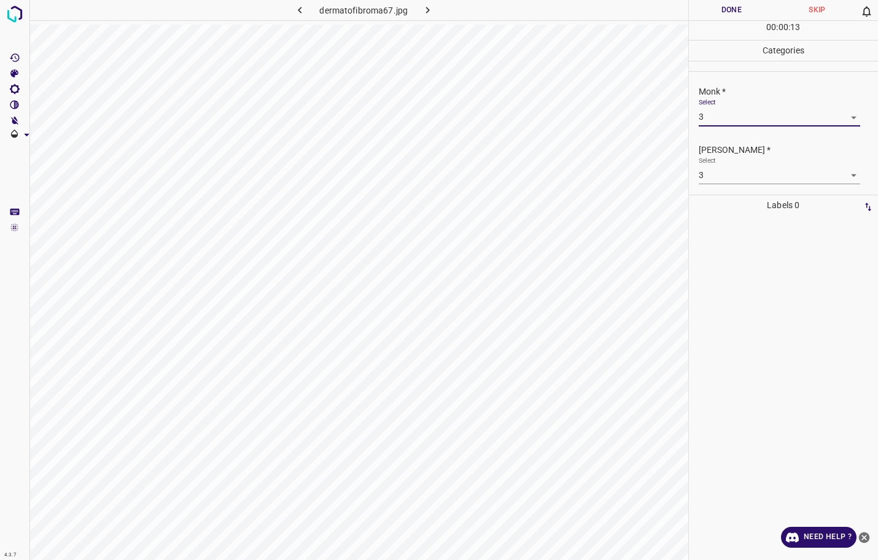
click at [725, 15] on button "Done" at bounding box center [732, 10] width 86 height 20
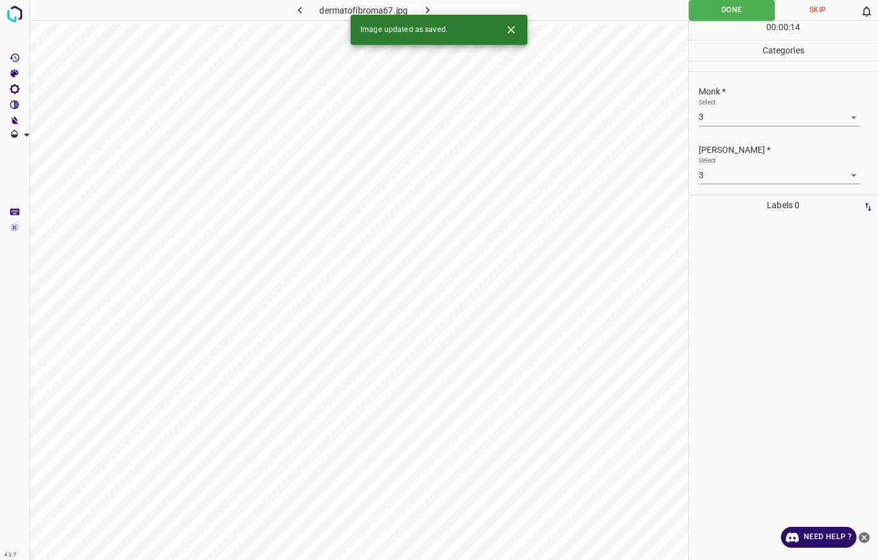
click at [425, 7] on icon "button" at bounding box center [427, 10] width 13 height 13
click at [759, 125] on body "4.3.7 dermatofibroma72.jpg Done Skip 0 00 : 00 : 15 Categories Monk * Select -1…" at bounding box center [439, 280] width 878 height 560
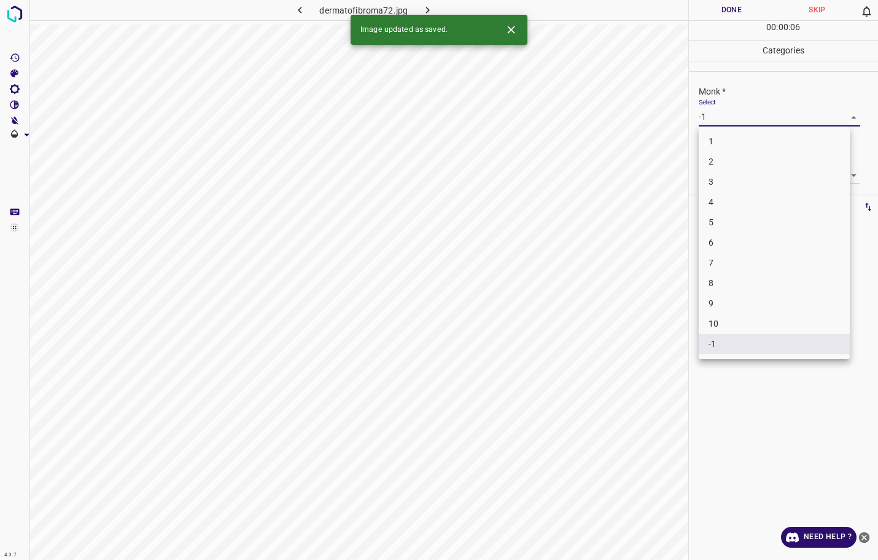
click at [732, 201] on li "4" at bounding box center [773, 202] width 151 height 20
type input "4"
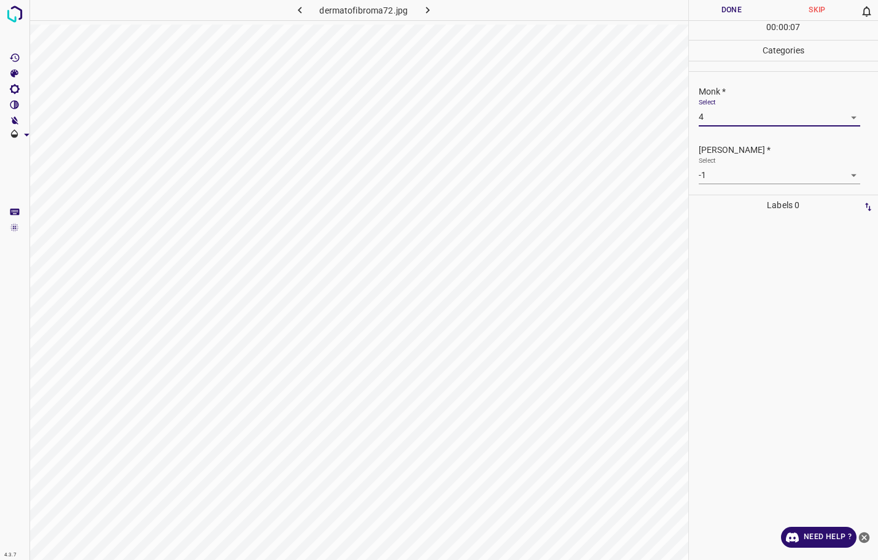
click at [732, 177] on body "4.3.7 dermatofibroma72.jpg Done Skip 0 00 : 00 : 07 Categories Monk * Select 4 …" at bounding box center [439, 280] width 878 height 560
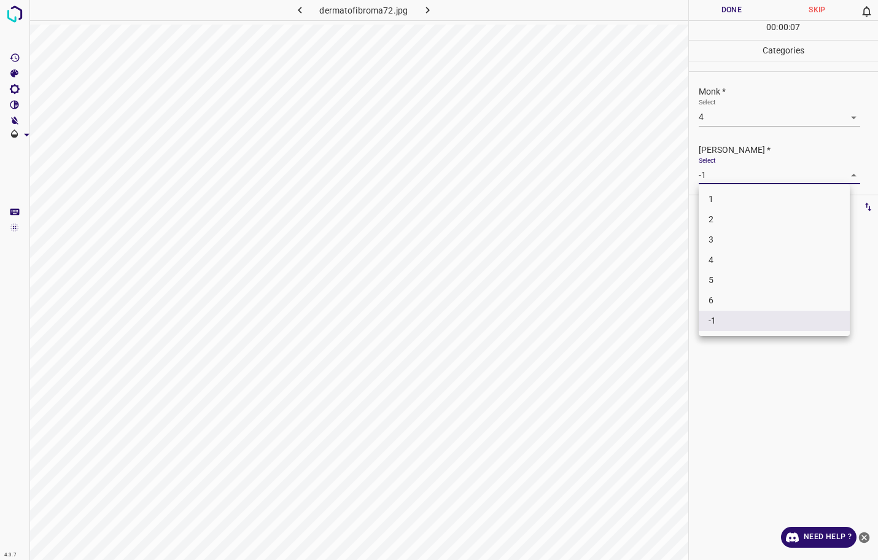
click at [726, 233] on li "3" at bounding box center [773, 240] width 151 height 20
type input "3"
click at [721, 17] on button "Done" at bounding box center [732, 10] width 86 height 20
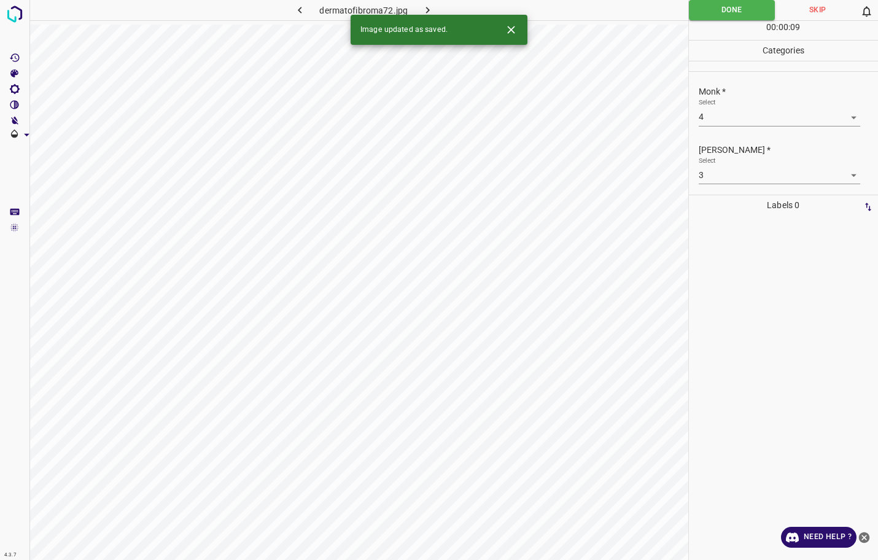
click at [422, 11] on icon "button" at bounding box center [427, 10] width 13 height 13
click at [732, 120] on body "4.3.7 dermatomyositis103.jpg Done Skip 0 00 : 00 : 10 Categories Monk * Select …" at bounding box center [439, 280] width 878 height 560
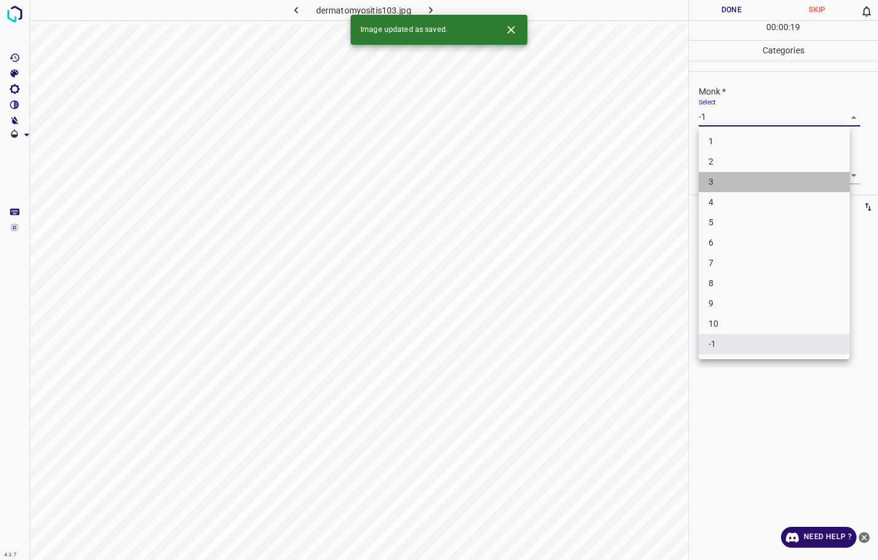
click at [736, 182] on li "3" at bounding box center [773, 182] width 151 height 20
type input "3"
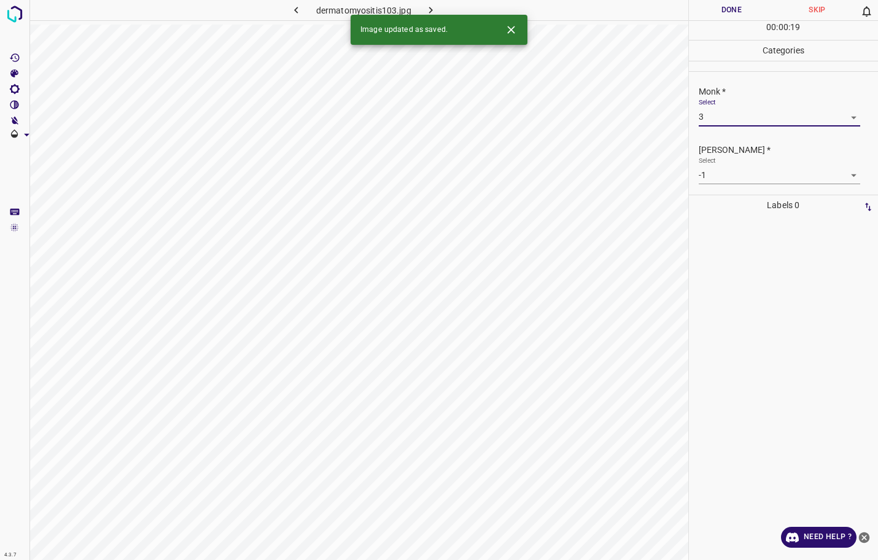
click at [736, 171] on body "4.3.7 dermatomyositis103.jpg Done Skip 0 00 : 00 : 19 Categories Monk * Select …" at bounding box center [439, 280] width 878 height 560
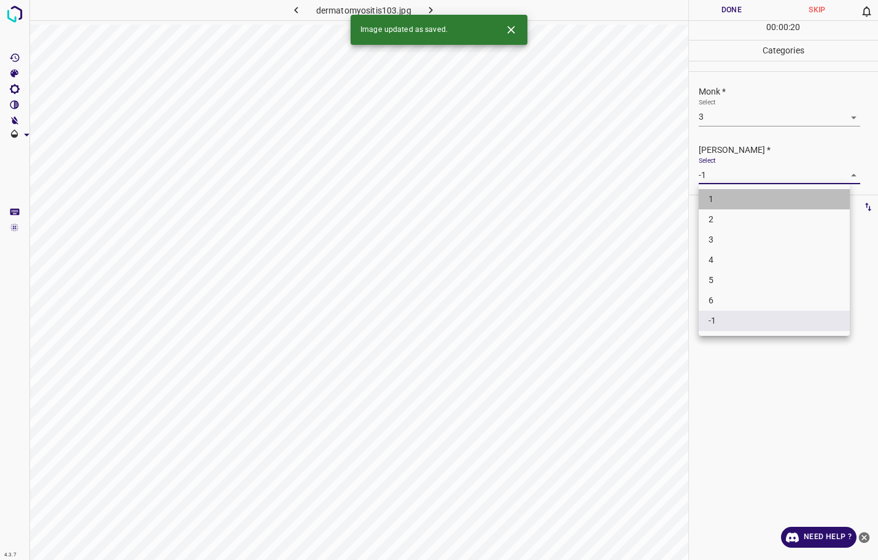
drag, startPoint x: 741, startPoint y: 206, endPoint x: 741, endPoint y: 216, distance: 9.8
click at [741, 216] on ul "1 2 3 4 5 6 -1" at bounding box center [773, 260] width 151 height 152
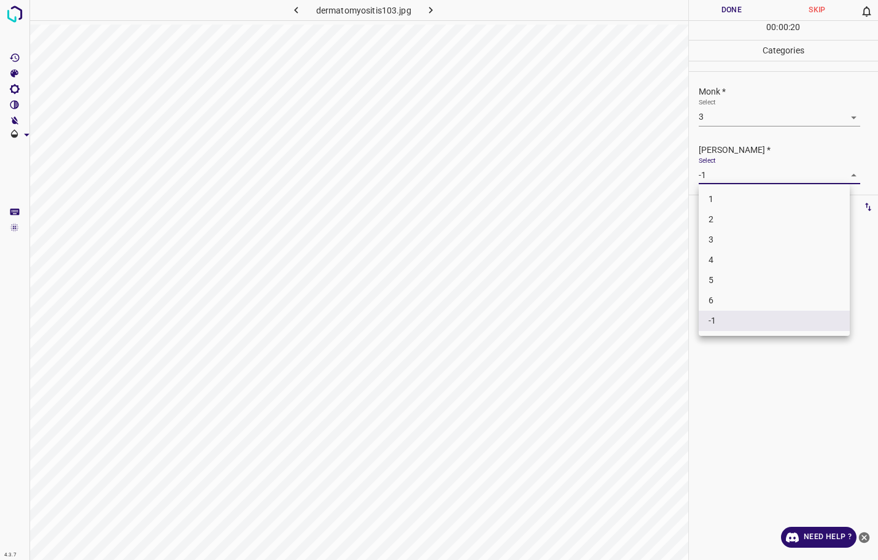
click at [741, 216] on li "2" at bounding box center [773, 219] width 151 height 20
type input "2"
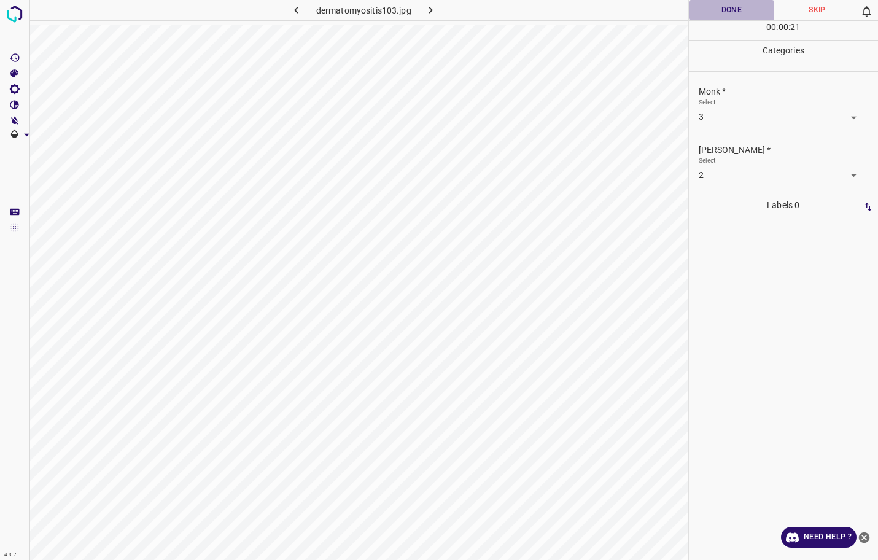
click at [742, 8] on button "Done" at bounding box center [732, 10] width 86 height 20
click at [426, 7] on icon "button" at bounding box center [430, 10] width 13 height 13
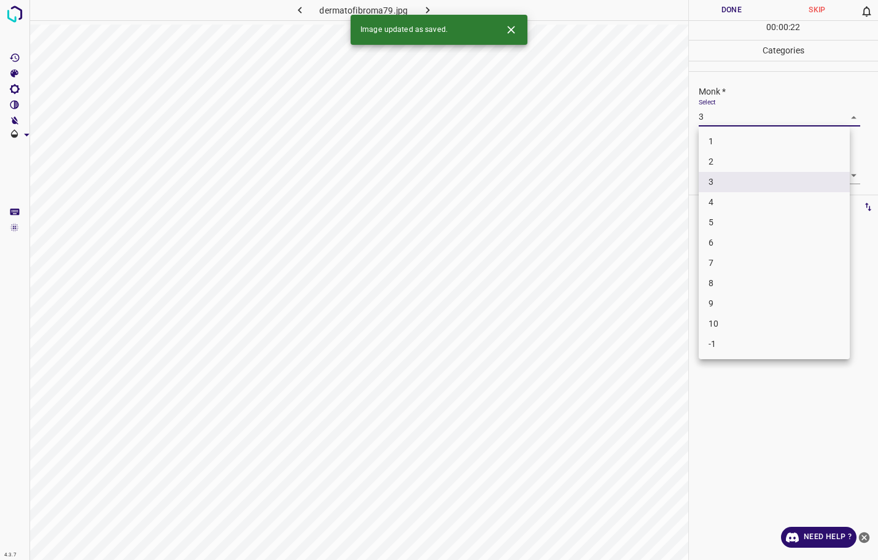
click at [727, 116] on body "4.3.7 dermatofibroma79.jpg Done Skip 0 00 : 00 : 22 Categories Monk * Select 3 …" at bounding box center [439, 280] width 878 height 560
click at [716, 26] on div at bounding box center [439, 280] width 878 height 560
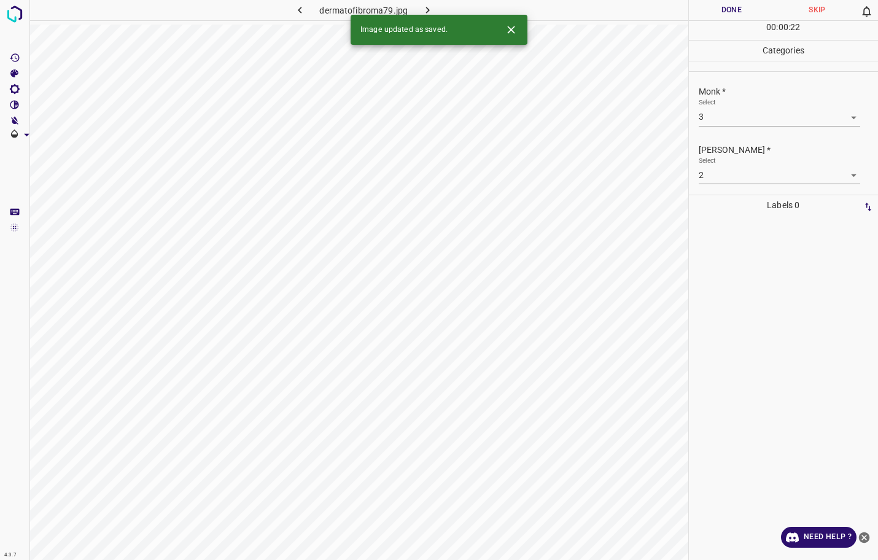
click at [722, 17] on div "1 2 3 4 5 6 7 8 9 10 -1" at bounding box center [439, 280] width 878 height 560
click at [722, 17] on button "Done" at bounding box center [732, 10] width 86 height 20
click at [722, 16] on button "Done" at bounding box center [732, 10] width 86 height 20
click at [423, 6] on icon "button" at bounding box center [427, 10] width 13 height 13
click at [741, 122] on body "4.3.7 dermatofibroma71.jpg Done Skip 0 00 : 00 : 24 Categories Monk * Select -1…" at bounding box center [439, 280] width 878 height 560
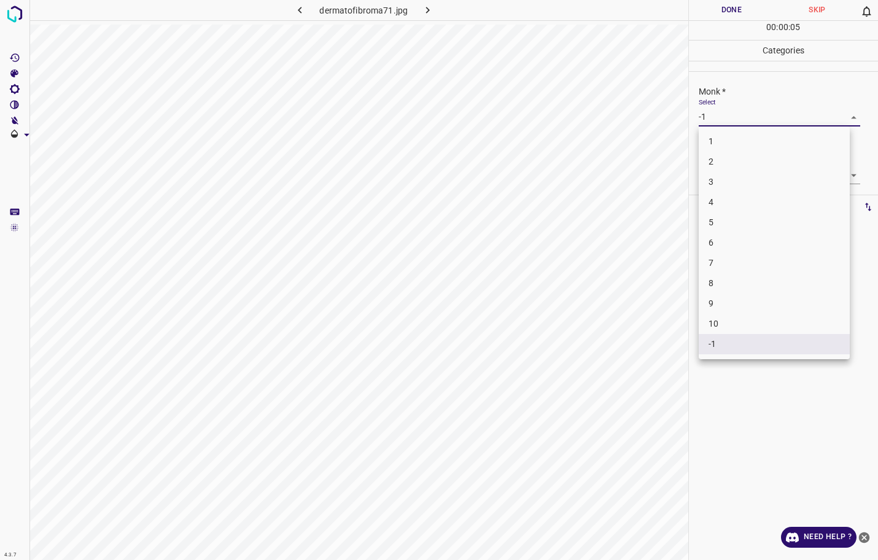
click at [731, 185] on li "3" at bounding box center [773, 182] width 151 height 20
type input "3"
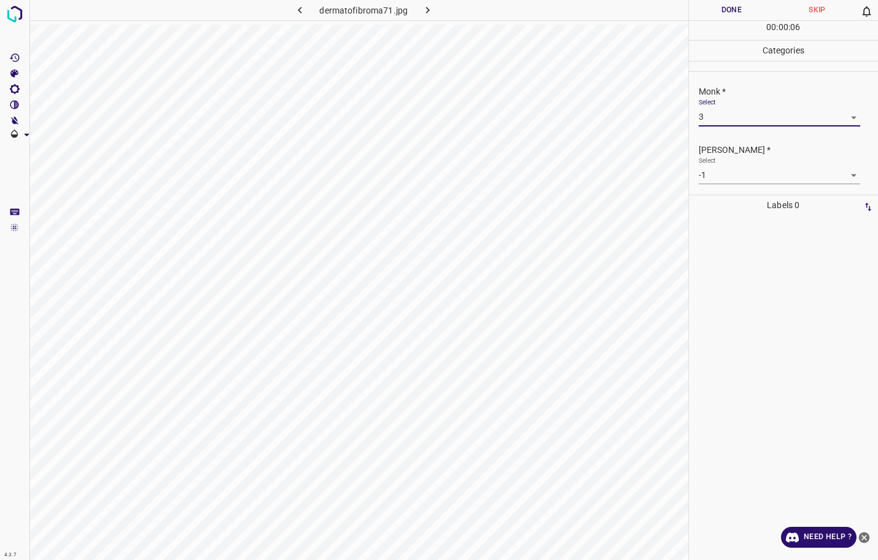
click at [736, 183] on body "4.3.7 dermatofibroma71.jpg Done Skip 0 00 : 00 : 06 Categories Monk * Select 3 …" at bounding box center [439, 280] width 878 height 560
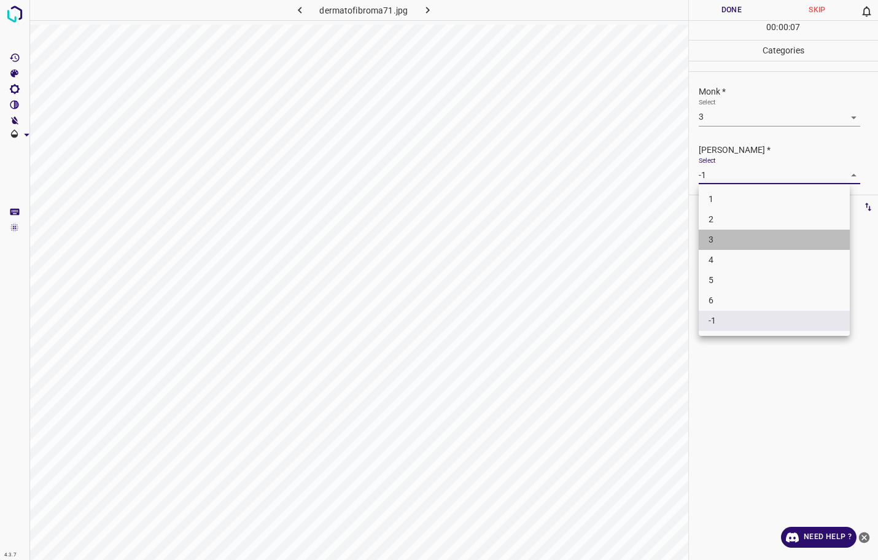
drag, startPoint x: 724, startPoint y: 235, endPoint x: 730, endPoint y: 224, distance: 12.6
click at [730, 224] on ul "1 2 3 4 5 6 -1" at bounding box center [773, 260] width 151 height 152
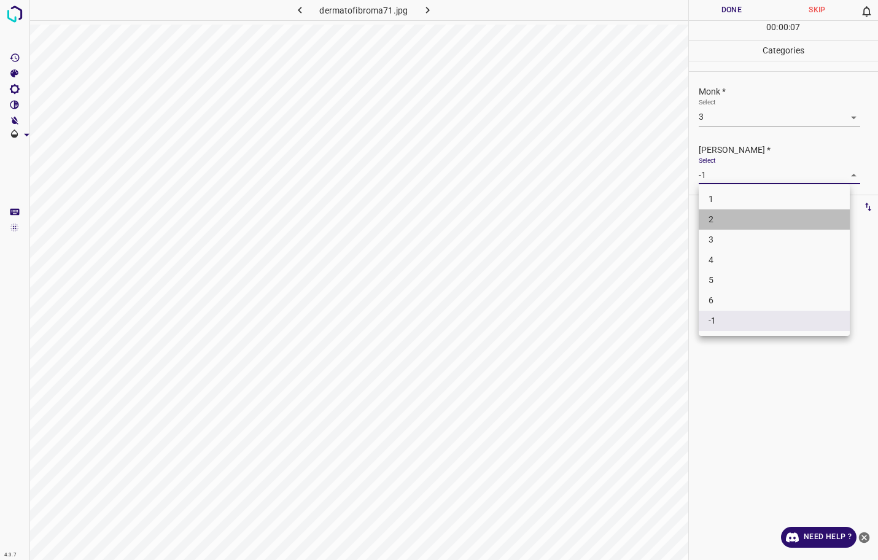
click at [730, 223] on li "2" at bounding box center [773, 219] width 151 height 20
type input "2"
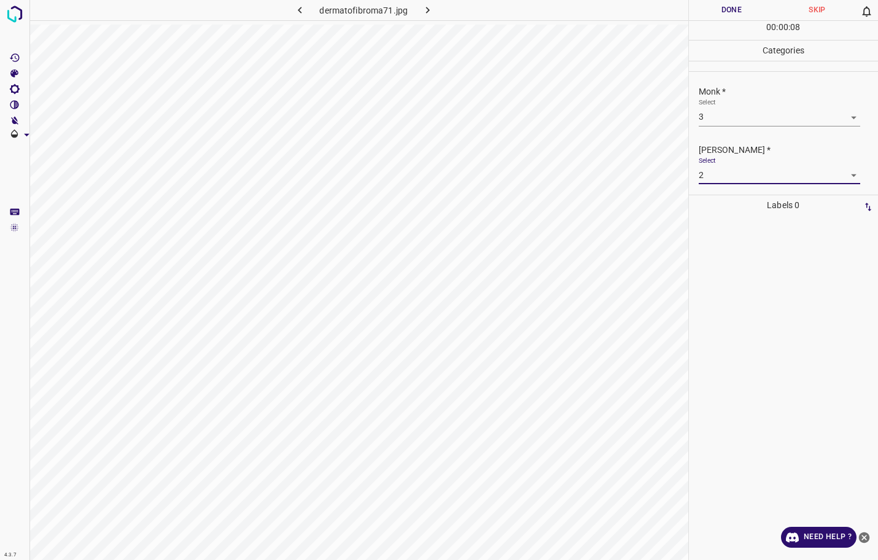
drag, startPoint x: 721, startPoint y: 13, endPoint x: 692, endPoint y: 31, distance: 33.4
click at [721, 12] on button "Done" at bounding box center [732, 10] width 86 height 20
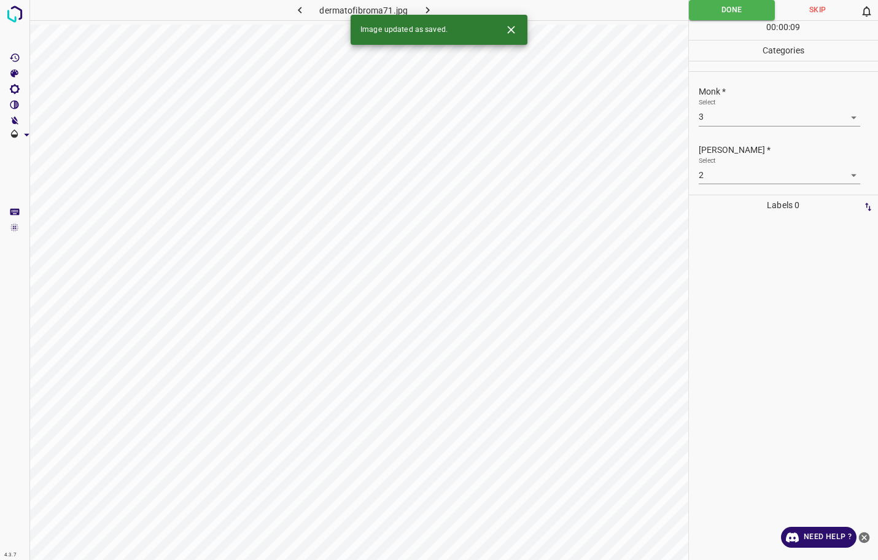
click at [425, 7] on icon "button" at bounding box center [427, 10] width 4 height 7
click at [754, 107] on div "Select -1 -1" at bounding box center [778, 112] width 161 height 28
click at [744, 120] on body "4.3.7 dermatomyositis127.jpg Done Skip 0 00 : 00 : 09 Categories Monk * Select …" at bounding box center [439, 280] width 878 height 560
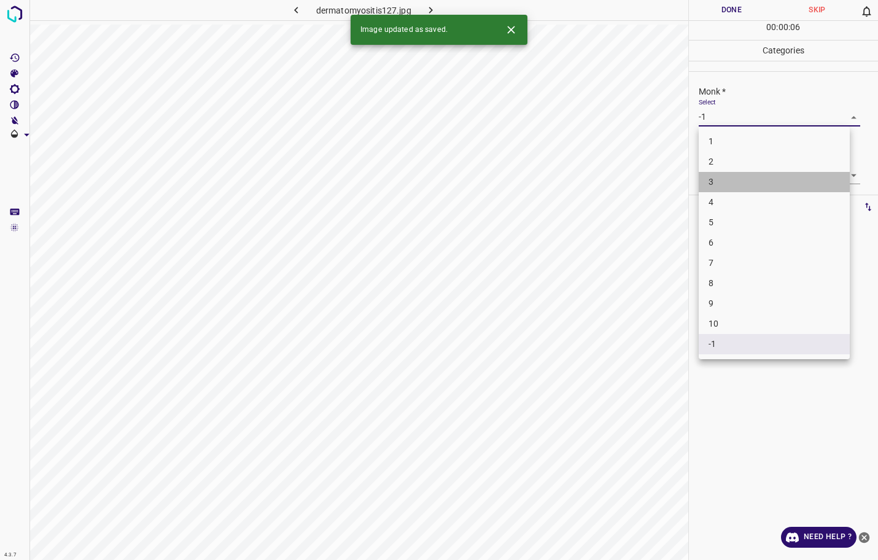
click at [723, 183] on li "3" at bounding box center [773, 182] width 151 height 20
type input "3"
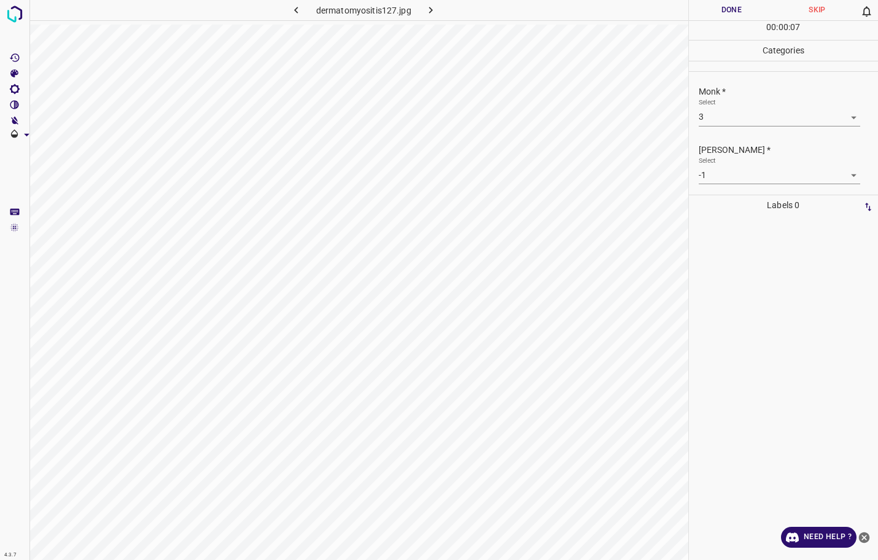
click at [719, 185] on div "Fitzpatrick * Select -1 -1" at bounding box center [784, 164] width 190 height 58
click at [722, 179] on body "4.3.7 dermatomyositis127.jpg Done Skip 0 00 : 00 : 07 Categories Monk * Select …" at bounding box center [439, 280] width 878 height 560
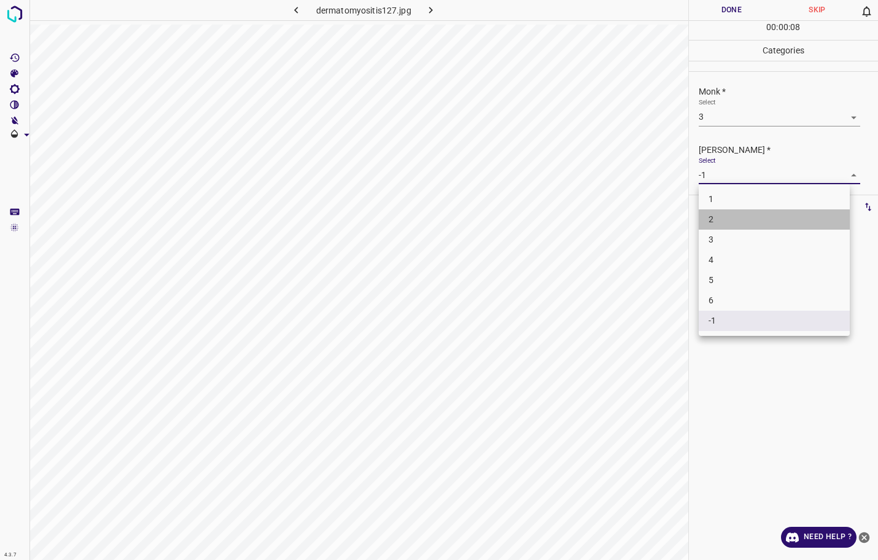
click at [721, 218] on li "2" at bounding box center [773, 219] width 151 height 20
type input "2"
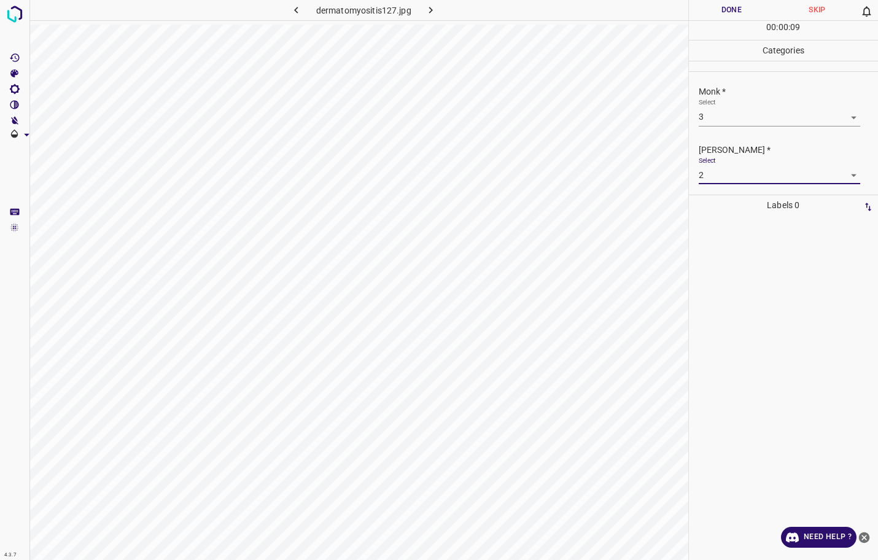
click at [695, 14] on button "Done" at bounding box center [732, 10] width 86 height 20
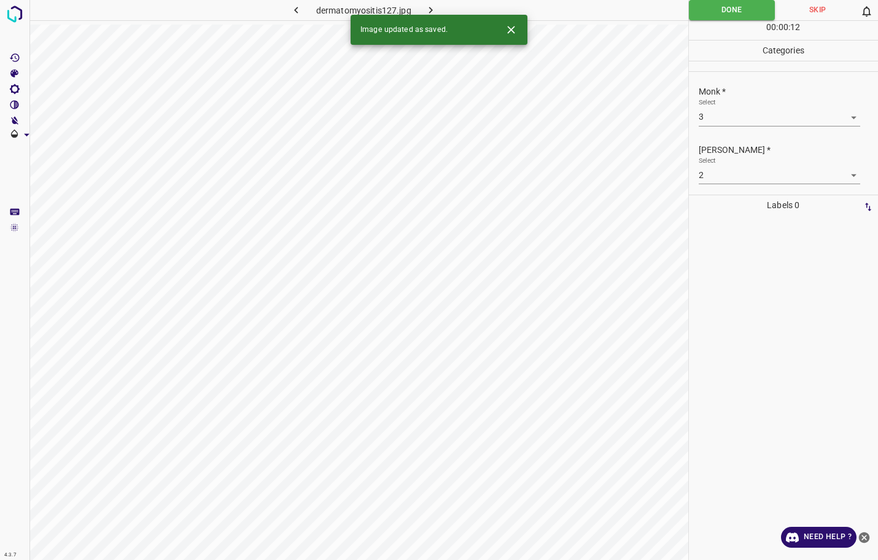
click at [433, 4] on icon "button" at bounding box center [430, 10] width 13 height 13
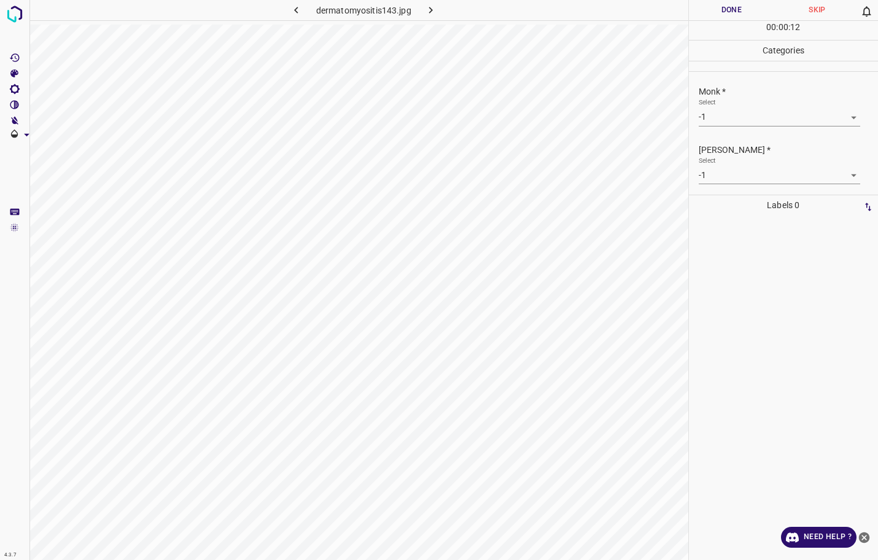
click at [782, 110] on body "4.3.7 dermatomyositis143.jpg Done Skip 0 00 : 00 : 12 Categories Monk * Select …" at bounding box center [439, 280] width 878 height 560
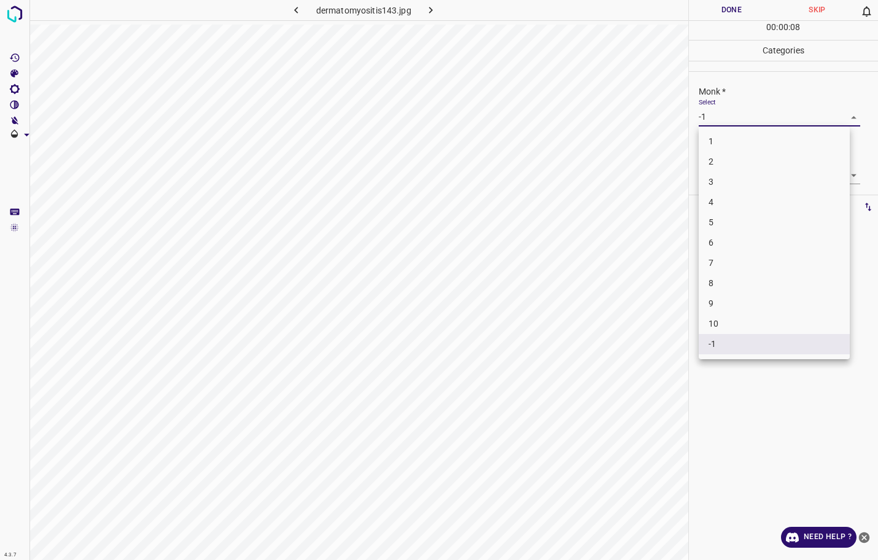
click at [759, 164] on li "2" at bounding box center [773, 162] width 151 height 20
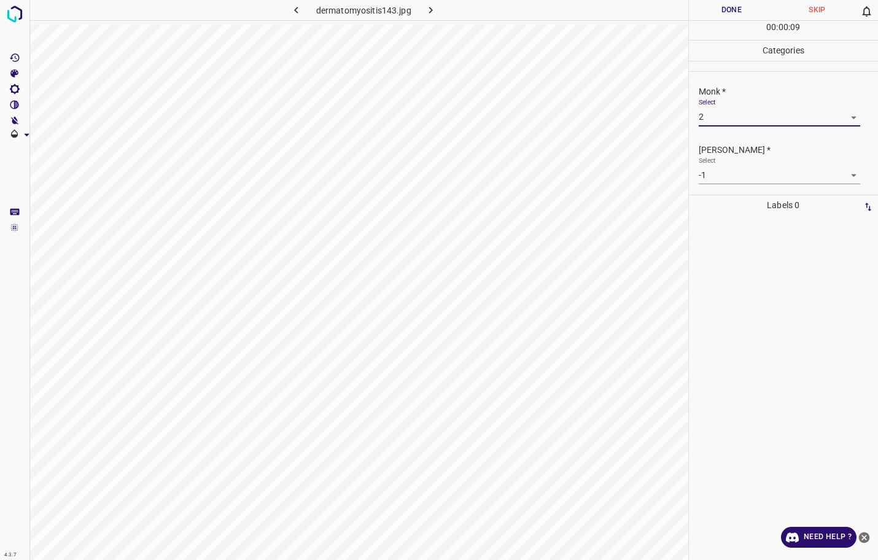
click at [759, 163] on div "Select -1 -1" at bounding box center [778, 170] width 161 height 28
click at [774, 116] on body "4.3.7 dermatomyositis143.jpg Done Skip 0 00 : 00 : 09 Categories Monk * Select …" at bounding box center [439, 280] width 878 height 560
click at [740, 179] on li "3" at bounding box center [773, 182] width 151 height 20
type input "3"
click at [743, 172] on body "4.3.7 dermatomyositis143.jpg Done Skip 0 00 : 00 : 10 Categories Monk * Select …" at bounding box center [439, 280] width 878 height 560
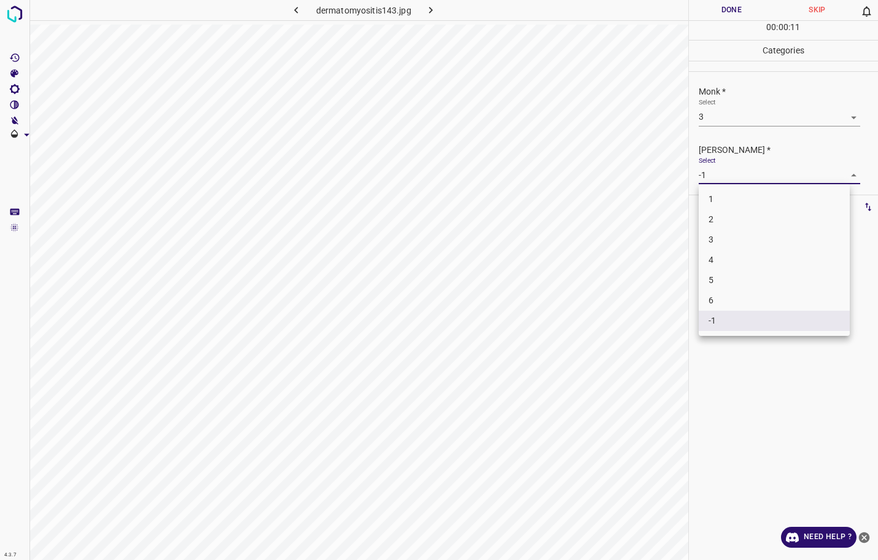
click at [722, 216] on li "2" at bounding box center [773, 219] width 151 height 20
type input "2"
click at [713, 8] on button "Done" at bounding box center [732, 10] width 86 height 20
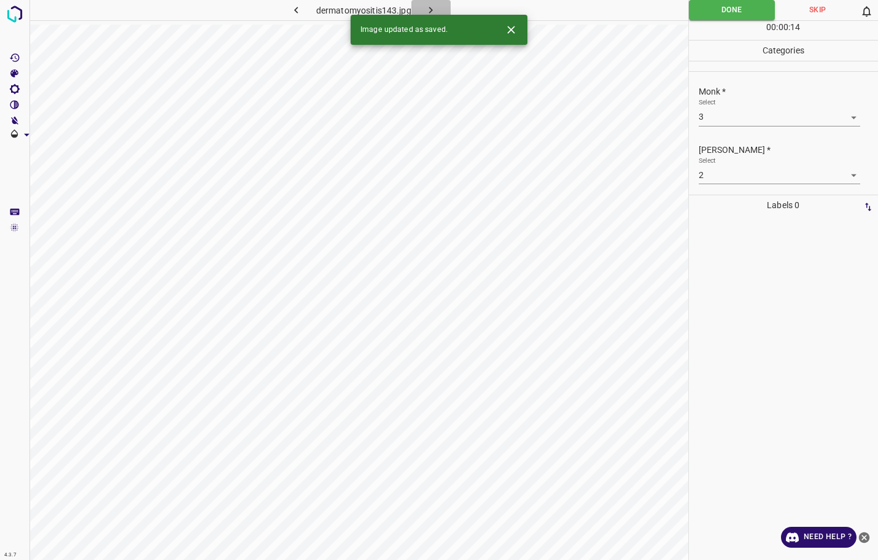
click at [433, 12] on icon "button" at bounding box center [430, 10] width 13 height 13
click at [705, 125] on body "4.3.7 dermatomyositis158.jpg Done Skip 0 00 : 00 : 15 Categories Monk * Select …" at bounding box center [439, 280] width 878 height 560
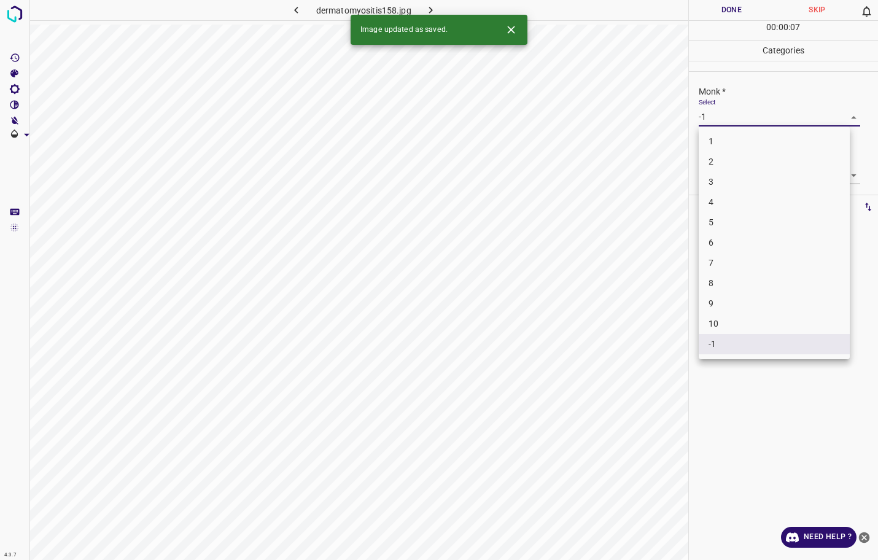
click at [717, 185] on li "3" at bounding box center [773, 182] width 151 height 20
type input "3"
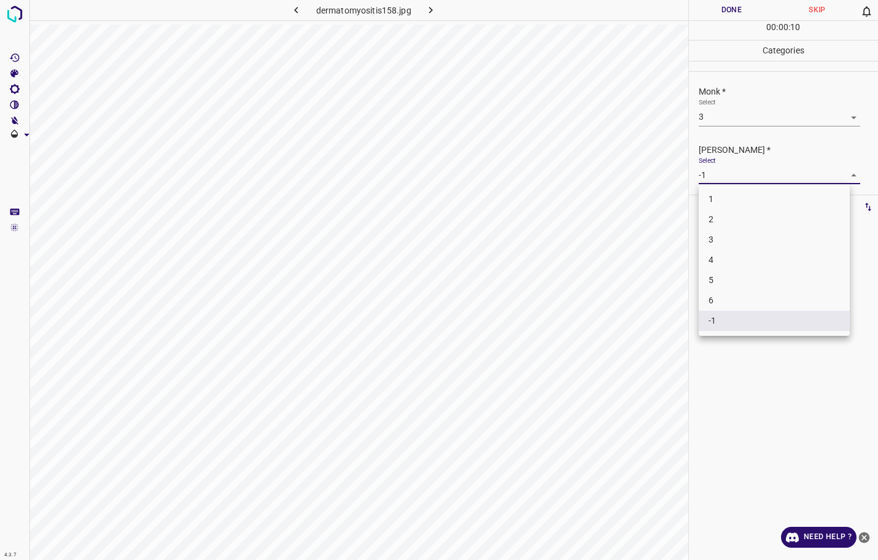
click at [728, 180] on body "4.3.7 dermatomyositis158.jpg Done Skip 0 00 : 00 : 10 Categories Monk * Select …" at bounding box center [439, 280] width 878 height 560
click at [739, 226] on li "2" at bounding box center [773, 219] width 151 height 20
type input "2"
click at [754, 10] on button "Done" at bounding box center [732, 10] width 86 height 20
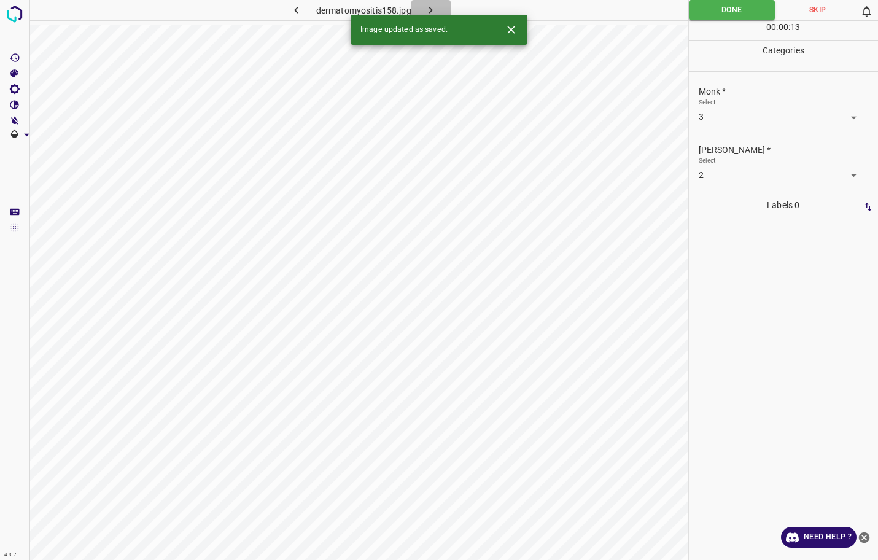
click at [437, 10] on button "button" at bounding box center [430, 10] width 39 height 20
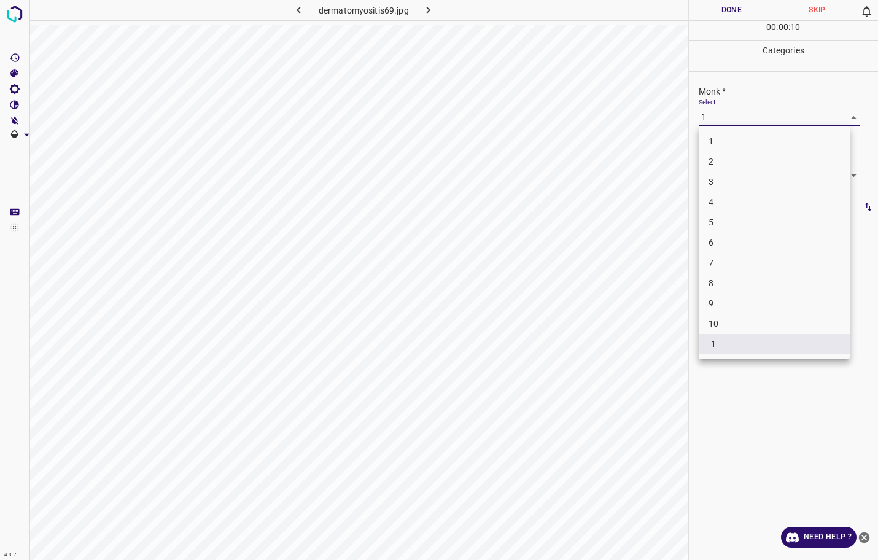
click at [741, 121] on body "4.3.7 dermatomyositis69.jpg Done Skip 0 00 : 00 : 10 Categories Monk * Select -…" at bounding box center [439, 280] width 878 height 560
click at [721, 223] on li "5" at bounding box center [773, 222] width 151 height 20
type input "5"
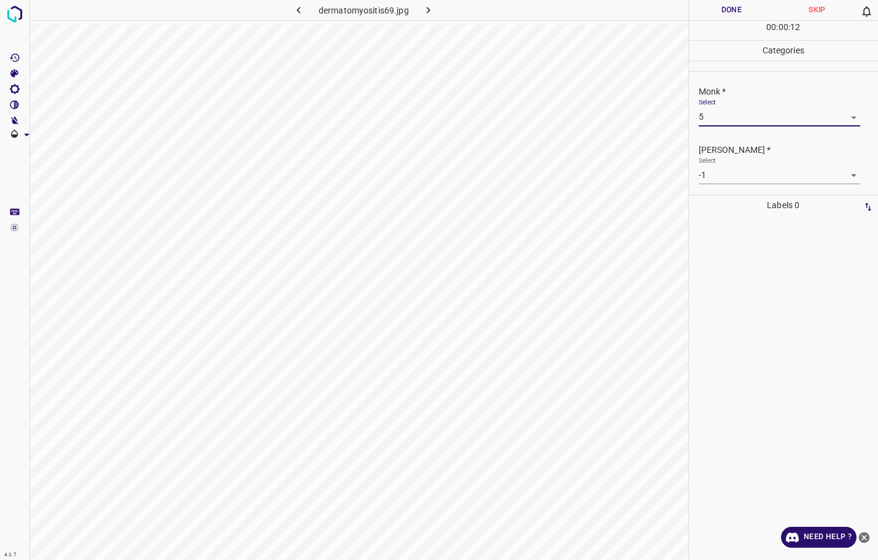
click at [727, 179] on body "4.3.7 dermatomyositis69.jpg Done Skip 0 00 : 00 : 12 Categories Monk * Select 5…" at bounding box center [439, 280] width 878 height 560
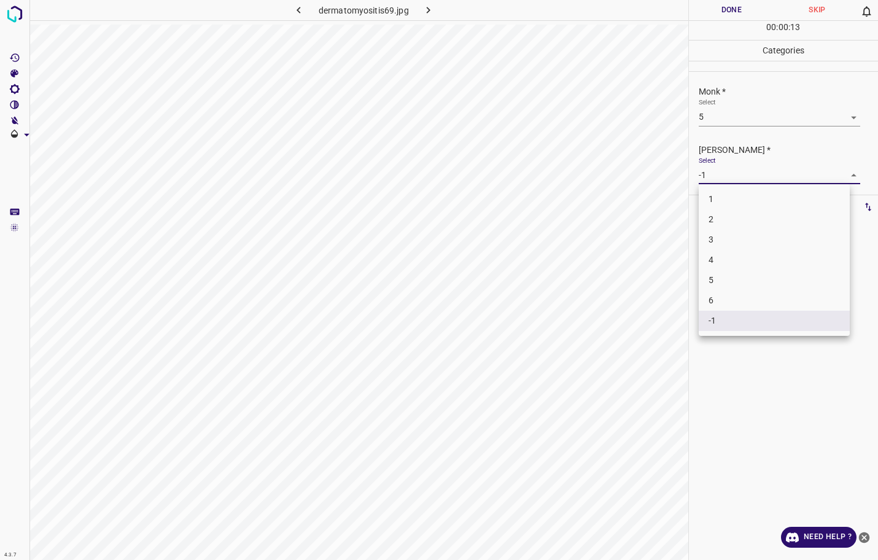
click at [705, 256] on li "4" at bounding box center [773, 260] width 151 height 20
type input "4"
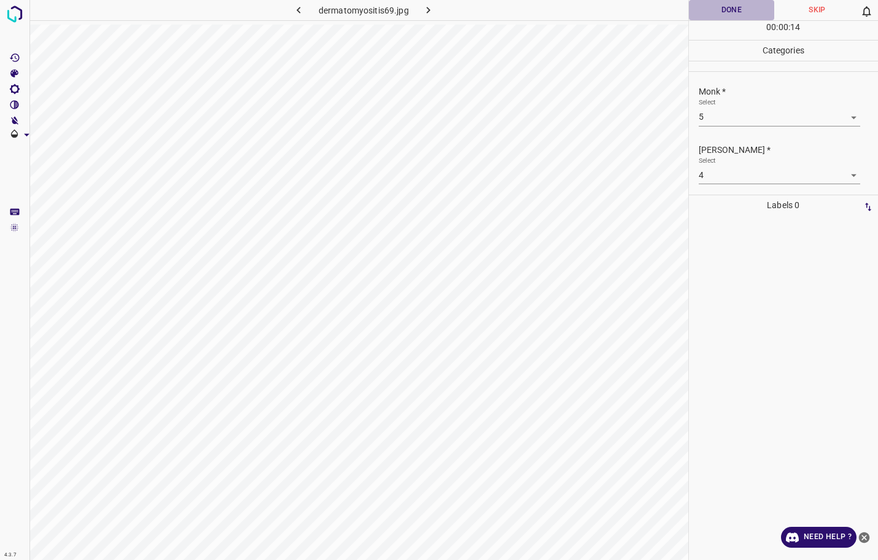
click at [705, 12] on button "Done" at bounding box center [732, 10] width 86 height 20
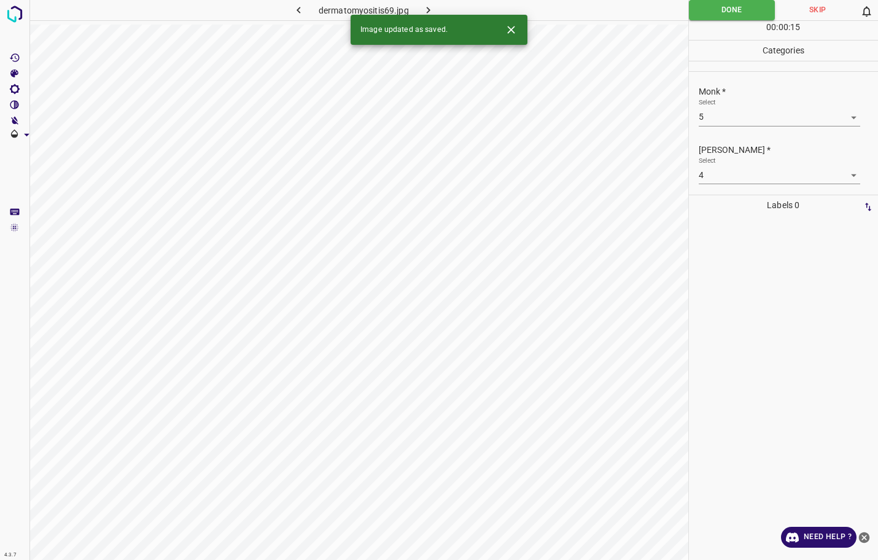
click at [429, 4] on icon "button" at bounding box center [428, 10] width 13 height 13
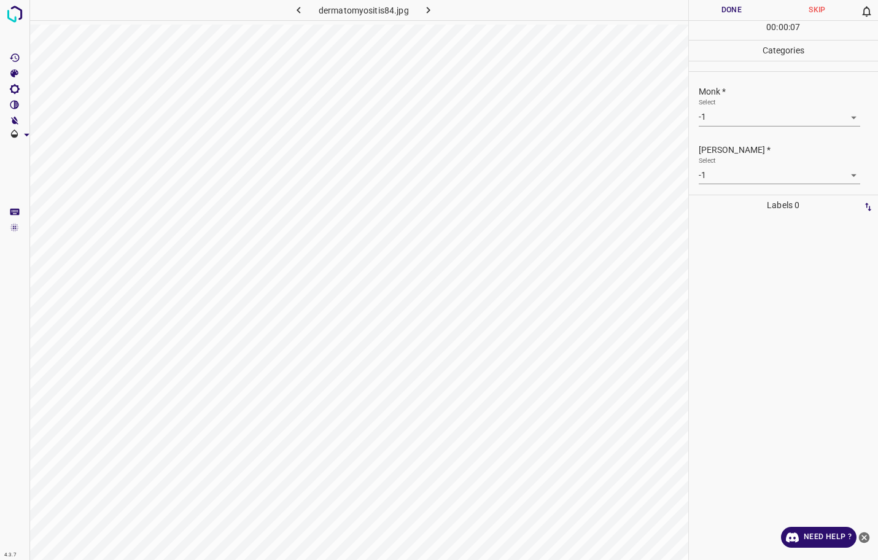
click at [738, 124] on body "4.3.7 dermatomyositis84.jpg Done Skip 0 00 : 00 : 07 Categories Monk * Select -…" at bounding box center [439, 280] width 878 height 560
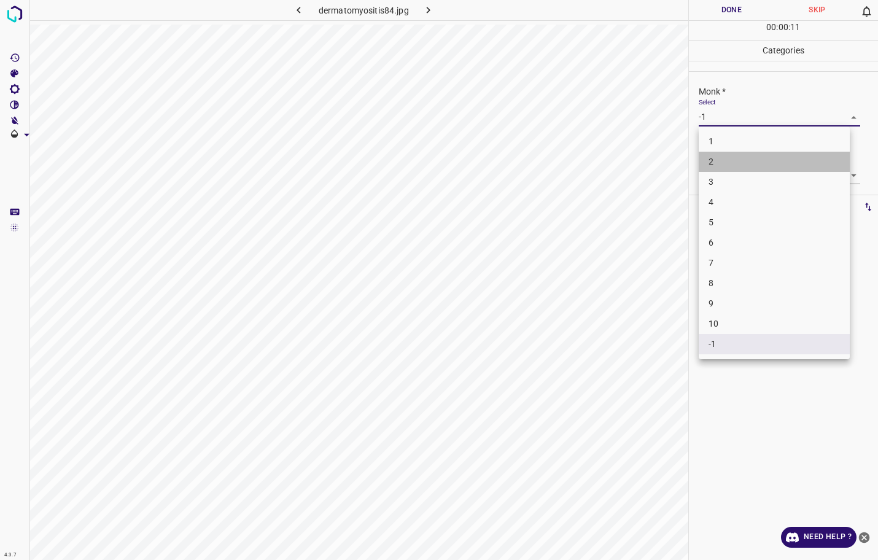
click at [723, 163] on li "2" at bounding box center [773, 162] width 151 height 20
type input "2"
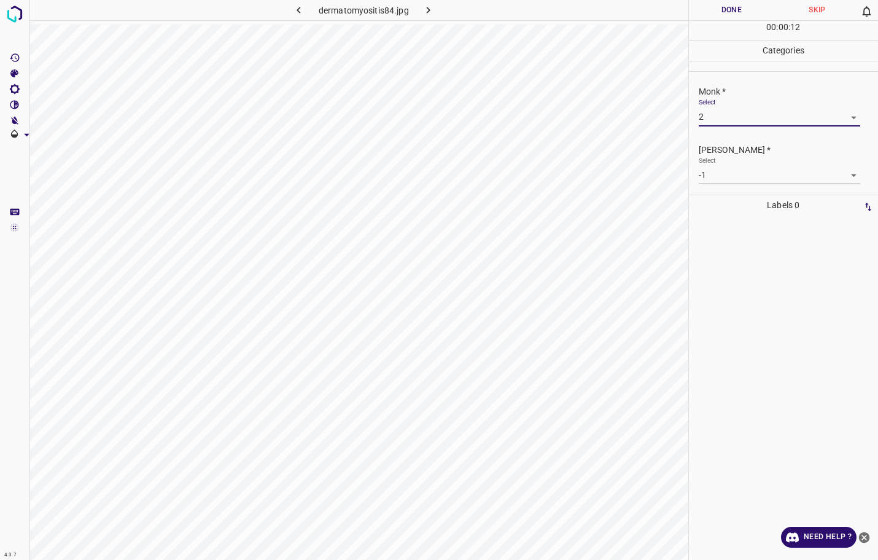
click at [728, 171] on body "4.3.7 dermatomyositis84.jpg Done Skip 0 00 : 00 : 12 Categories Monk * Select 2…" at bounding box center [439, 280] width 878 height 560
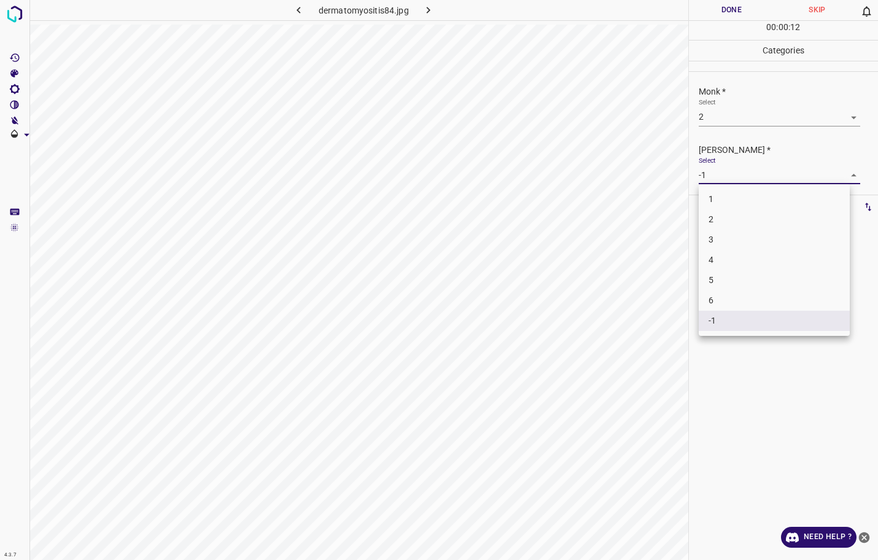
click at [717, 215] on li "2" at bounding box center [773, 219] width 151 height 20
type input "2"
click at [739, 10] on button "Done" at bounding box center [732, 10] width 86 height 20
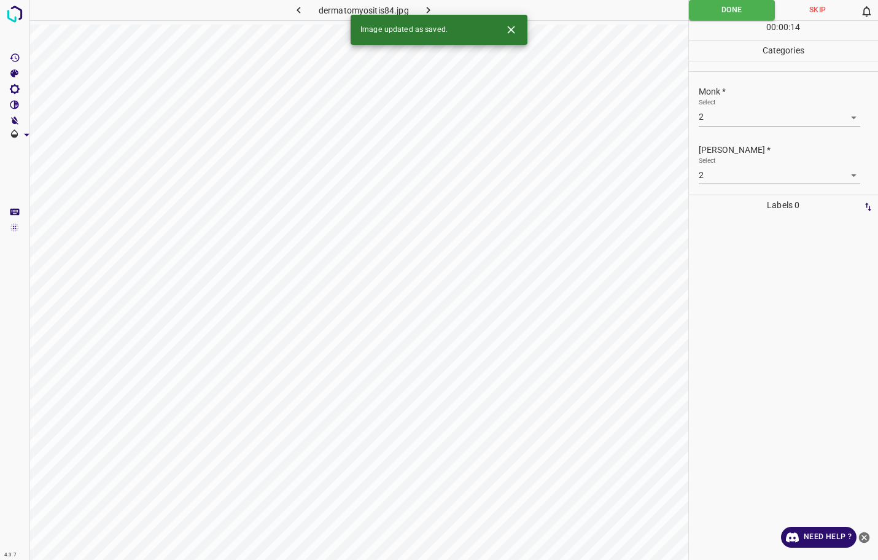
click at [439, 9] on button "button" at bounding box center [428, 10] width 39 height 20
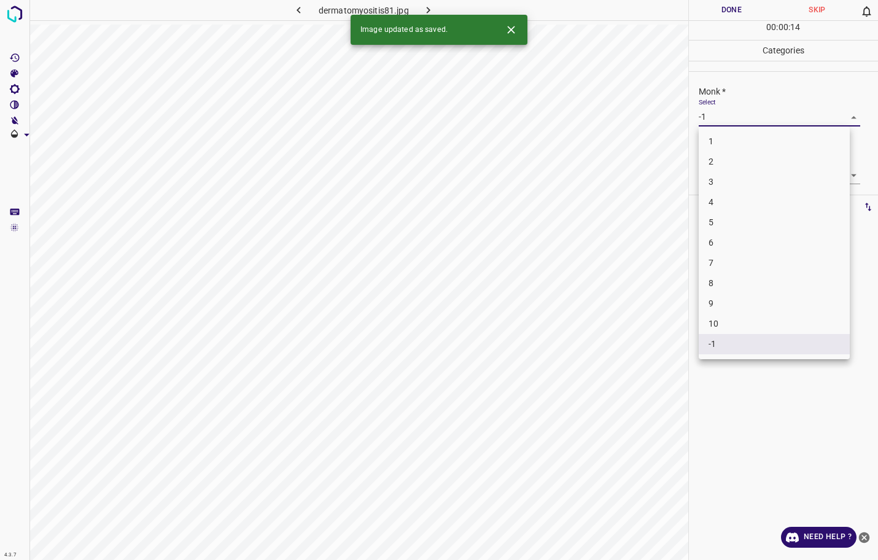
click at [725, 121] on body "4.3.7 dermatomyositis81.jpg Done Skip 0 00 : 00 : 14 Categories Monk * Select -…" at bounding box center [439, 280] width 878 height 560
click at [732, 187] on li "3" at bounding box center [773, 182] width 151 height 20
type input "3"
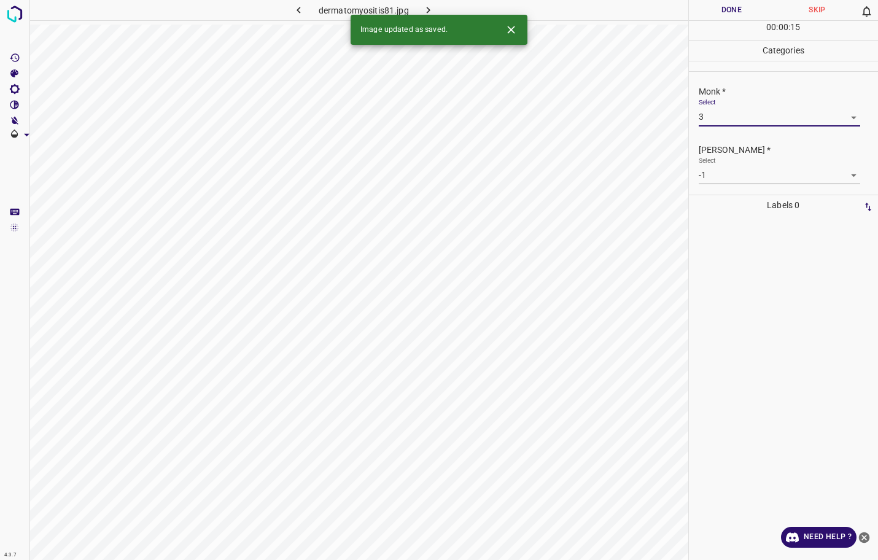
click at [730, 177] on body "4.3.7 dermatomyositis81.jpg Done Skip 0 00 : 00 : 15 Categories Monk * Select 3…" at bounding box center [439, 280] width 878 height 560
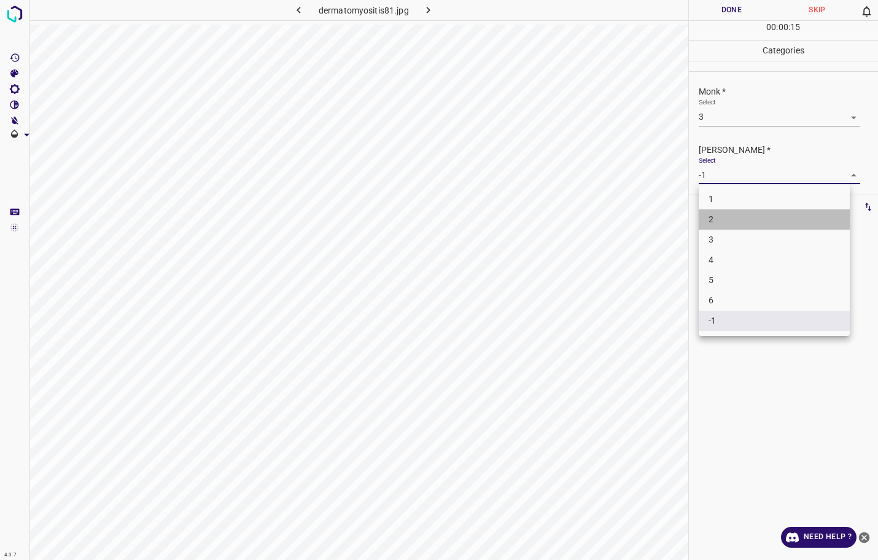
click at [717, 228] on li "2" at bounding box center [773, 219] width 151 height 20
type input "2"
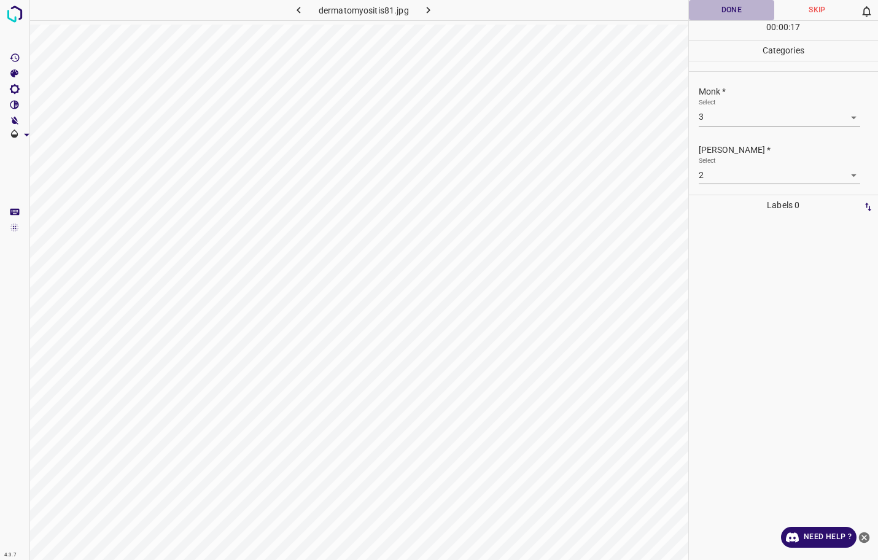
click at [726, 6] on button "Done" at bounding box center [732, 10] width 86 height 20
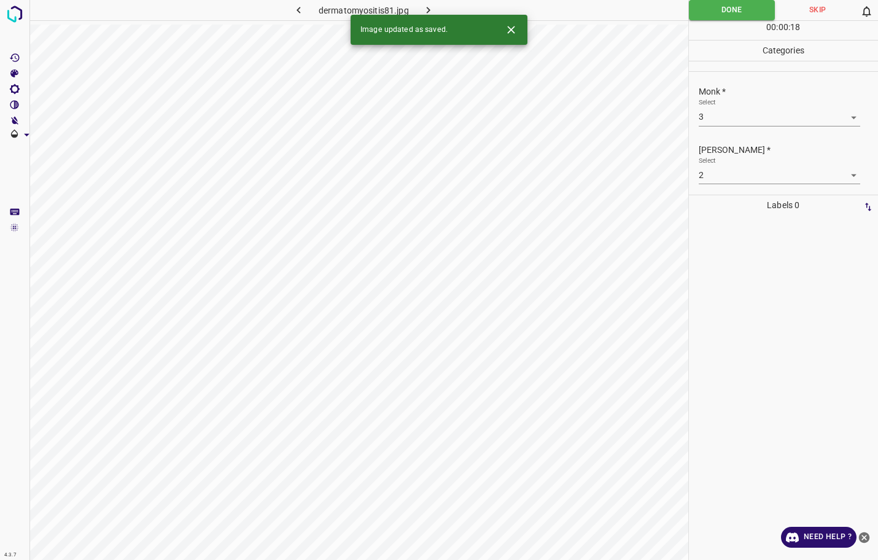
click at [439, 9] on button "button" at bounding box center [428, 10] width 39 height 20
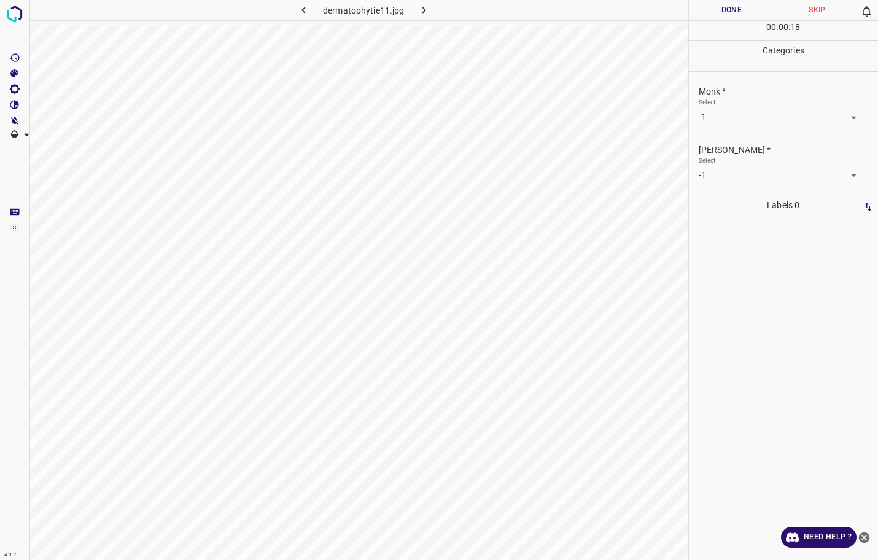
click at [728, 120] on body "4.3.7 dermatophytie11.jpg Done Skip 0 00 : 00 : 18 Categories Monk * Select -1 …" at bounding box center [439, 280] width 878 height 560
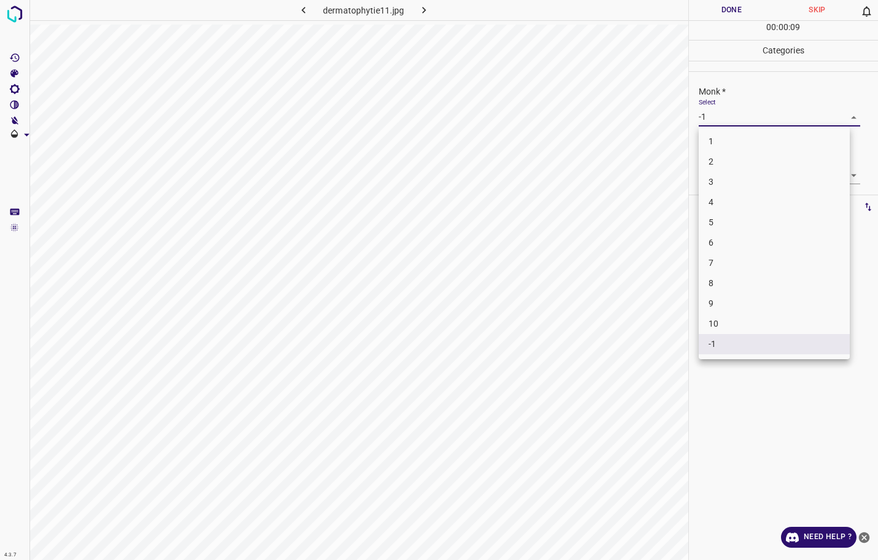
click at [727, 204] on li "4" at bounding box center [773, 202] width 151 height 20
type input "4"
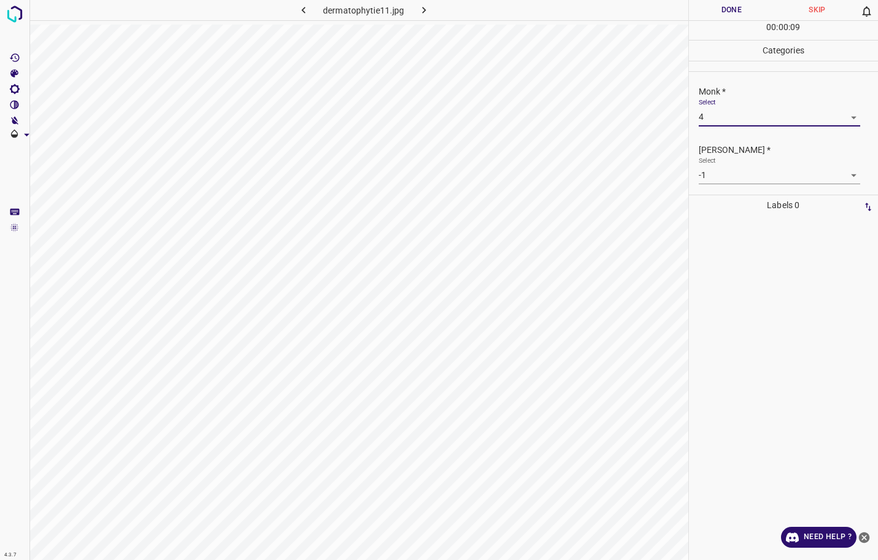
click at [733, 180] on body "4.3.7 dermatophytie11.jpg Done Skip 0 00 : 00 : 09 Categories Monk * Select 4 4…" at bounding box center [439, 280] width 878 height 560
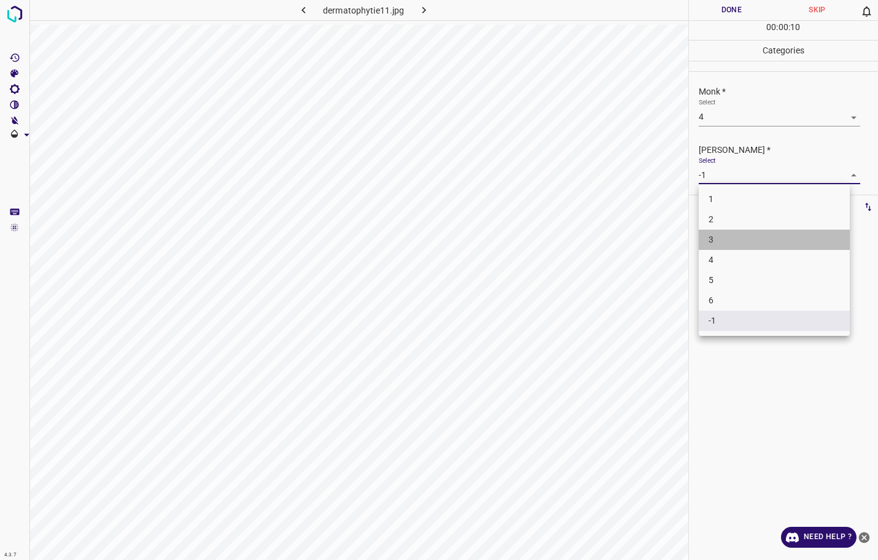
click at [723, 237] on li "3" at bounding box center [773, 240] width 151 height 20
type input "3"
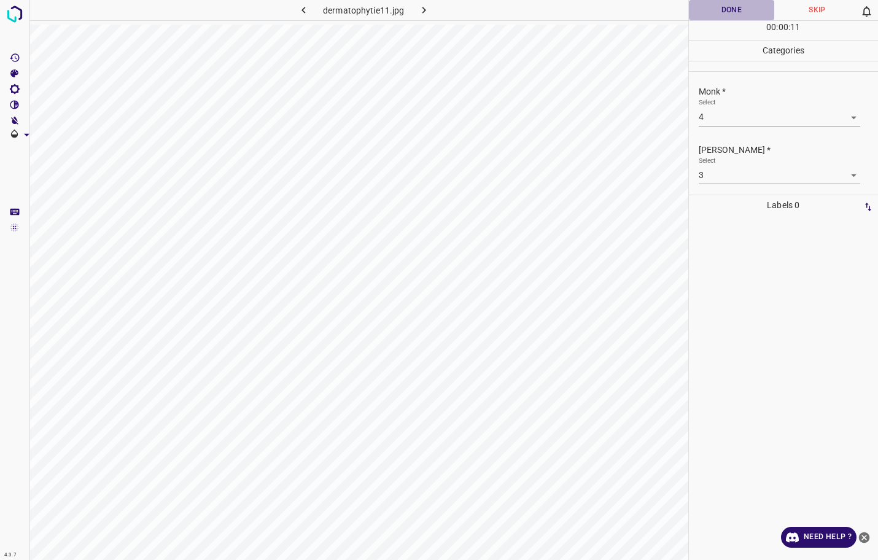
click at [716, 10] on button "Done" at bounding box center [732, 10] width 86 height 20
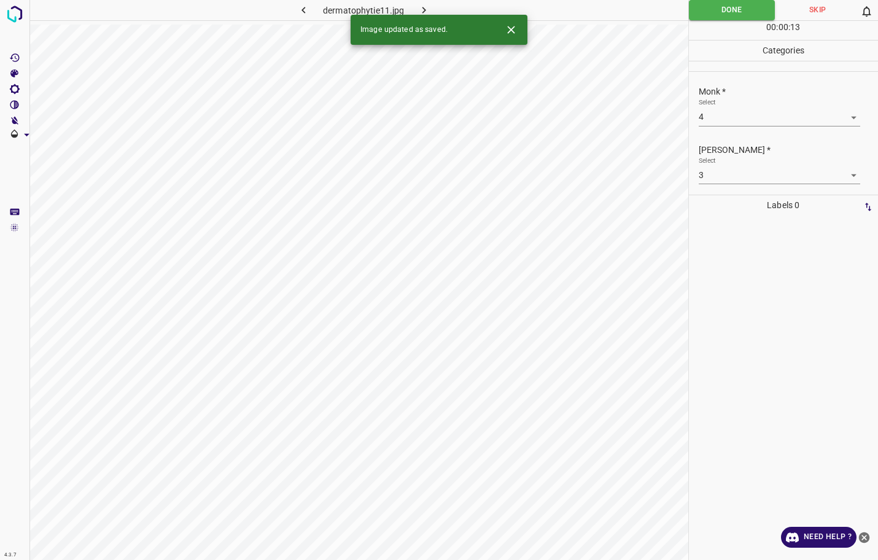
drag, startPoint x: 427, startPoint y: 9, endPoint x: 420, endPoint y: 8, distance: 6.2
click at [420, 8] on icon "button" at bounding box center [423, 10] width 13 height 13
click at [759, 120] on body "4.3.7 dermatophytie7.jpg Done Skip 0 00 : 00 : 06 Categories Monk * Select -1 -…" at bounding box center [439, 280] width 878 height 560
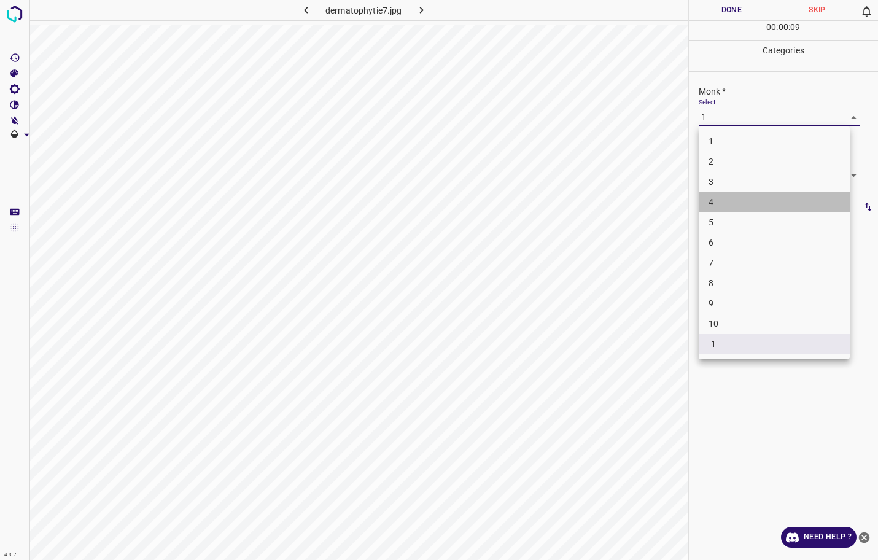
click at [738, 204] on li "4" at bounding box center [773, 202] width 151 height 20
type input "4"
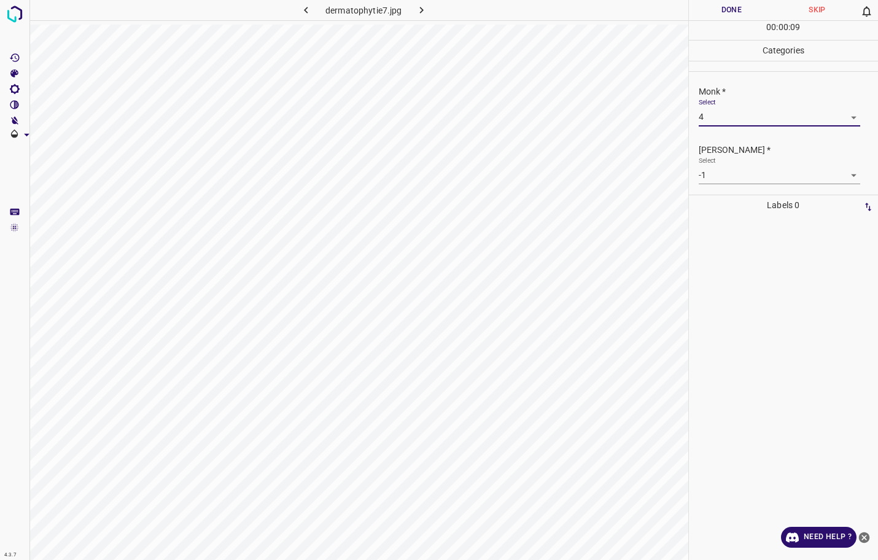
click at [745, 179] on body "4.3.7 dermatophytie7.jpg Done Skip 0 00 : 00 : 09 Categories Monk * Select 4 4 …" at bounding box center [439, 280] width 878 height 560
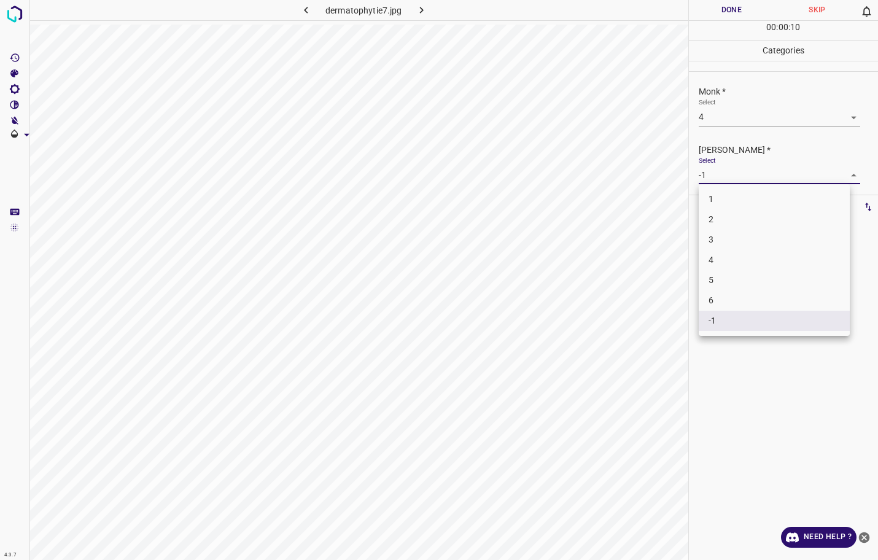
click at [751, 238] on li "3" at bounding box center [773, 240] width 151 height 20
type input "3"
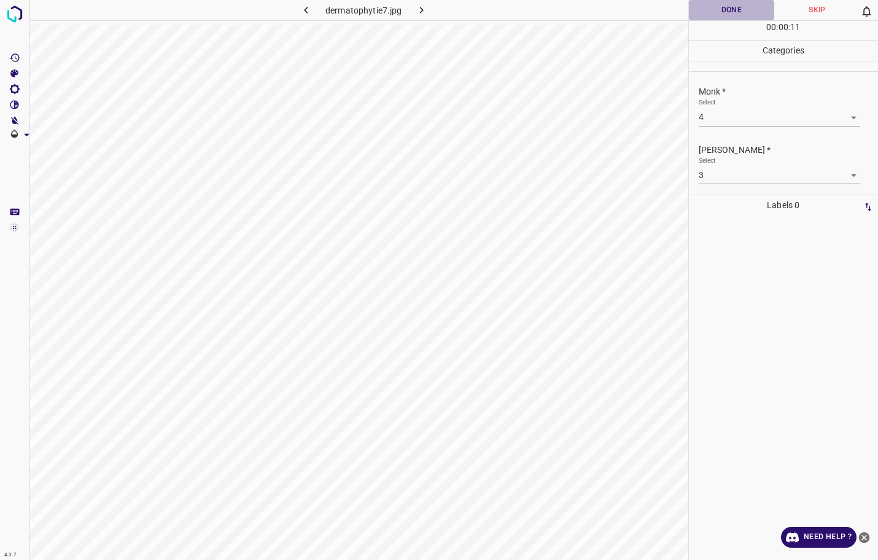
click at [705, 14] on button "Done" at bounding box center [732, 10] width 86 height 20
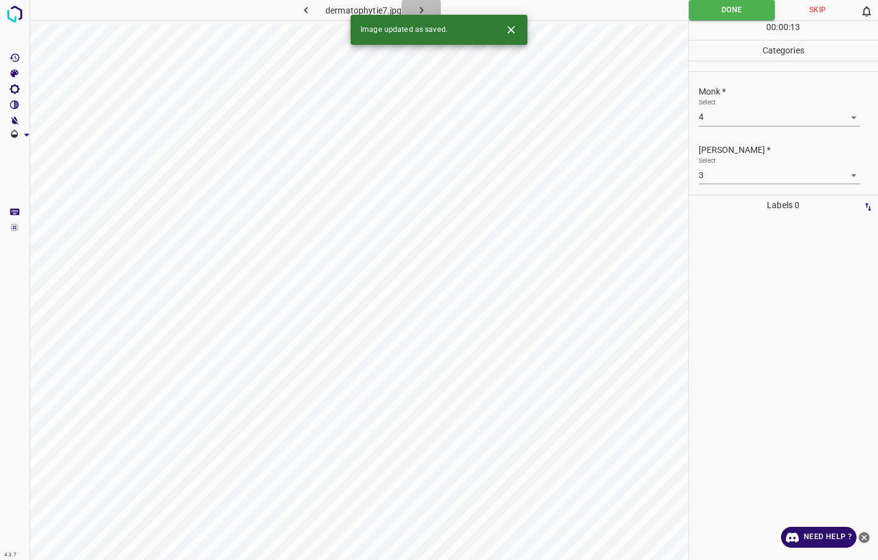
click at [418, 6] on icon "button" at bounding box center [421, 10] width 13 height 13
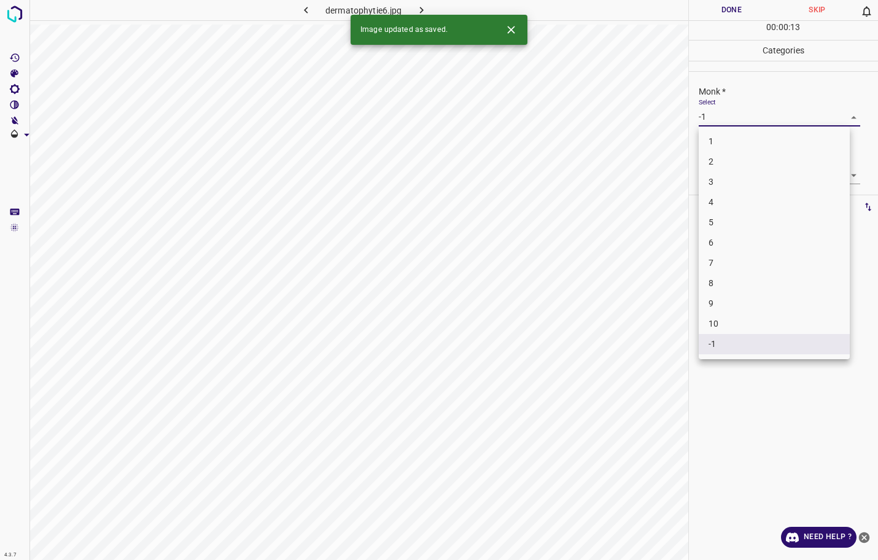
click at [739, 119] on body "4.3.7 dermatophytie6.jpg Done Skip 0 00 : 00 : 13 Categories Monk * Select -1 -…" at bounding box center [439, 280] width 878 height 560
click at [728, 171] on li "2" at bounding box center [773, 162] width 151 height 20
type input "2"
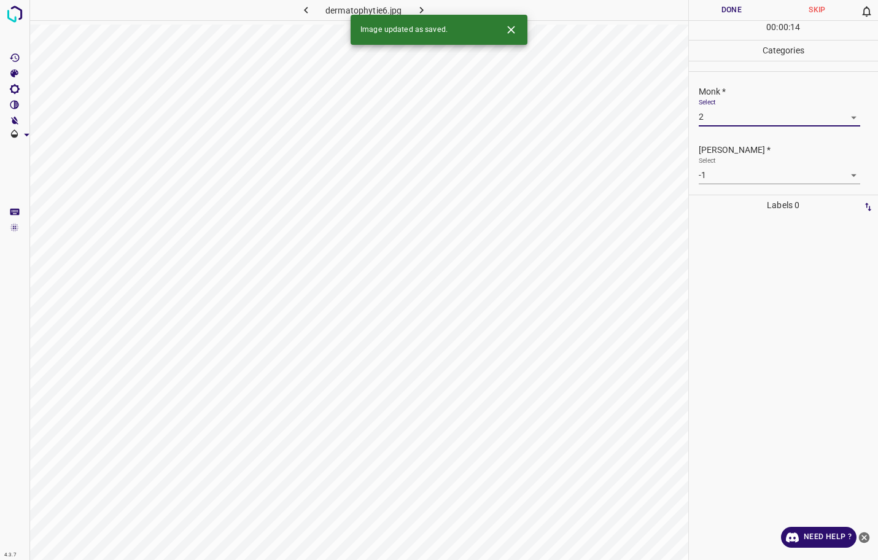
click at [728, 171] on body "4.3.7 dermatophytie6.jpg Done Skip 0 00 : 00 : 14 Categories Monk * Select 2 2 …" at bounding box center [439, 280] width 878 height 560
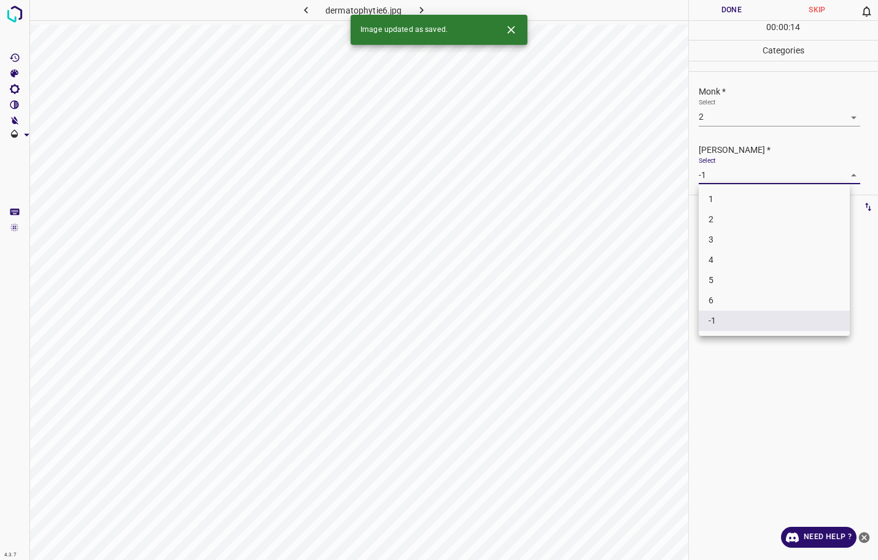
click at [721, 197] on li "1" at bounding box center [773, 199] width 151 height 20
type input "1"
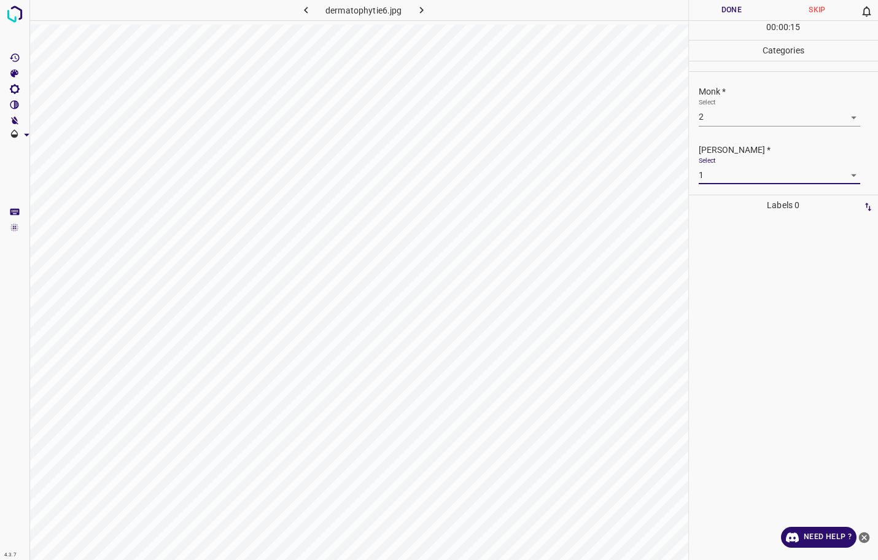
click at [737, 9] on button "Done" at bounding box center [732, 10] width 86 height 20
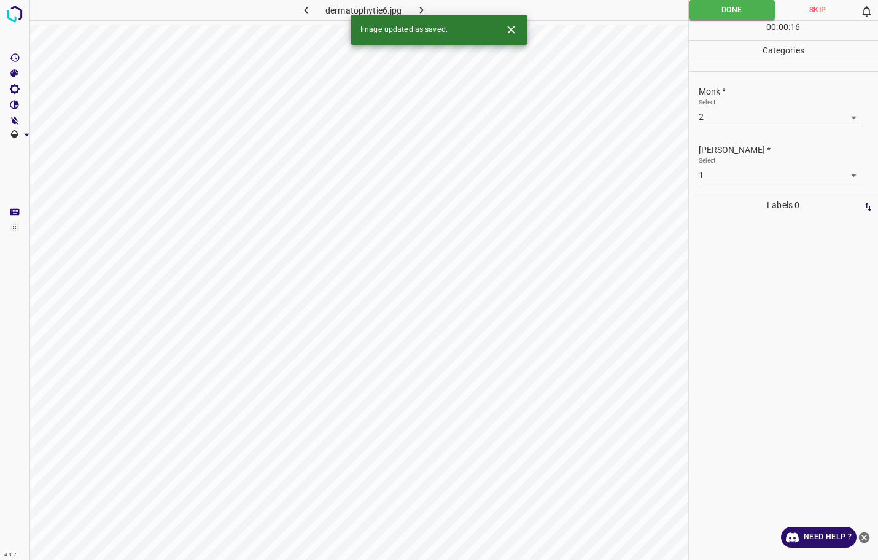
click at [424, 11] on icon "button" at bounding box center [421, 10] width 13 height 13
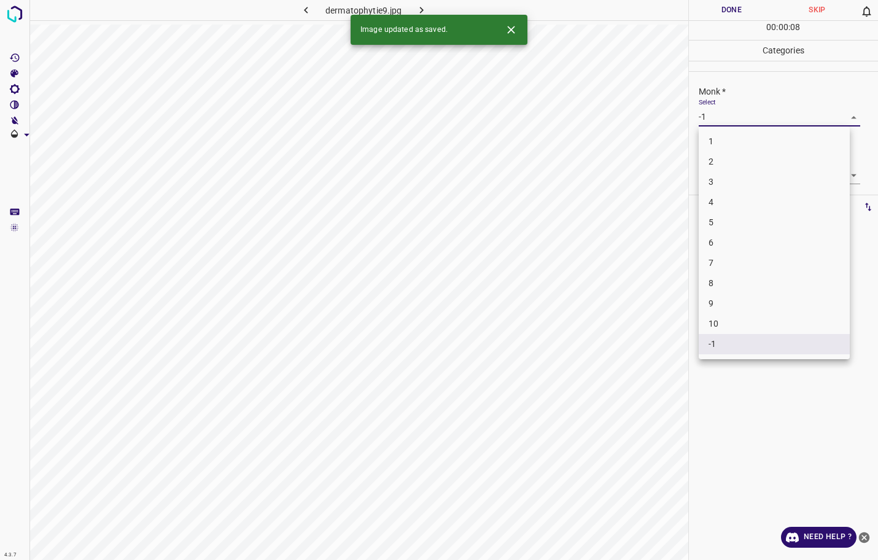
click at [743, 122] on body "4.3.7 dermatophytie9.jpg Done Skip 0 00 : 00 : 08 Categories Monk * Select -1 -…" at bounding box center [439, 280] width 878 height 560
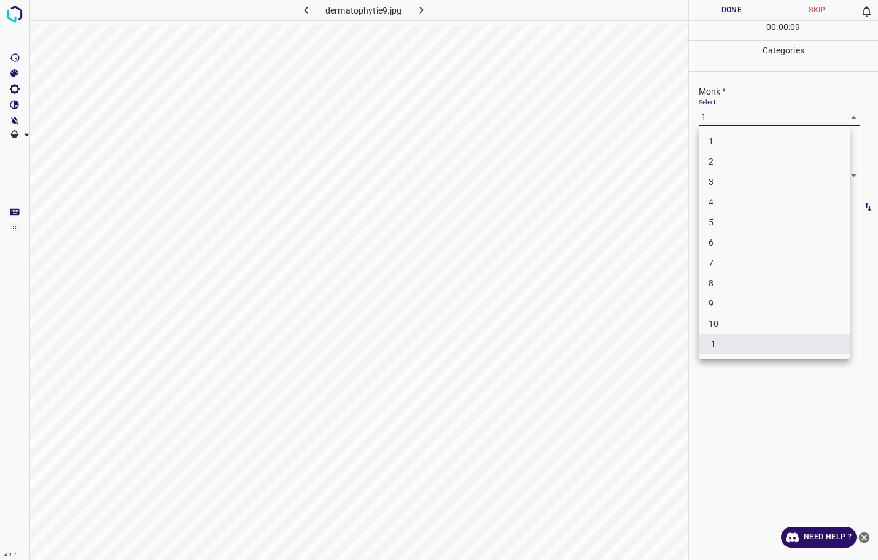
click at [738, 187] on li "3" at bounding box center [773, 182] width 151 height 20
type input "3"
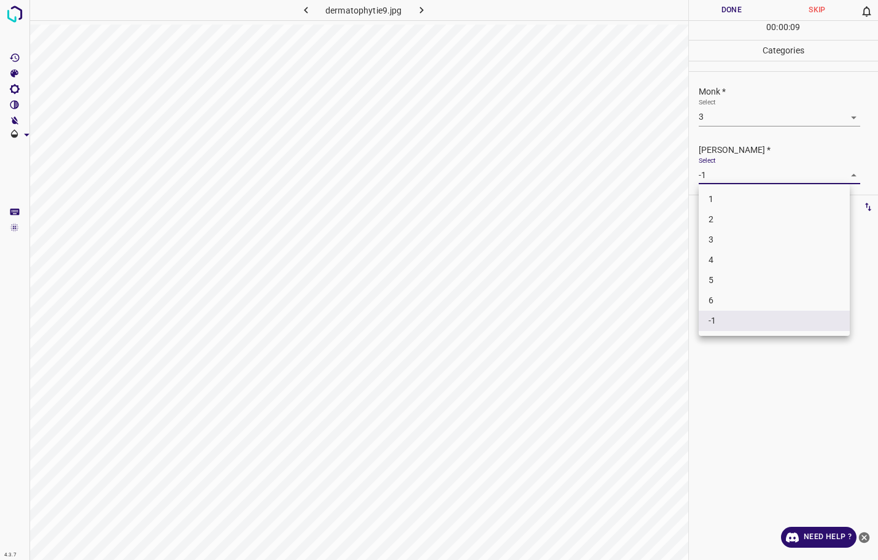
click at [738, 180] on body "4.3.7 dermatophytie9.jpg Done Skip 0 00 : 00 : 09 Categories Monk * Select 3 3 …" at bounding box center [439, 280] width 878 height 560
click at [734, 216] on li "2" at bounding box center [773, 219] width 151 height 20
type input "2"
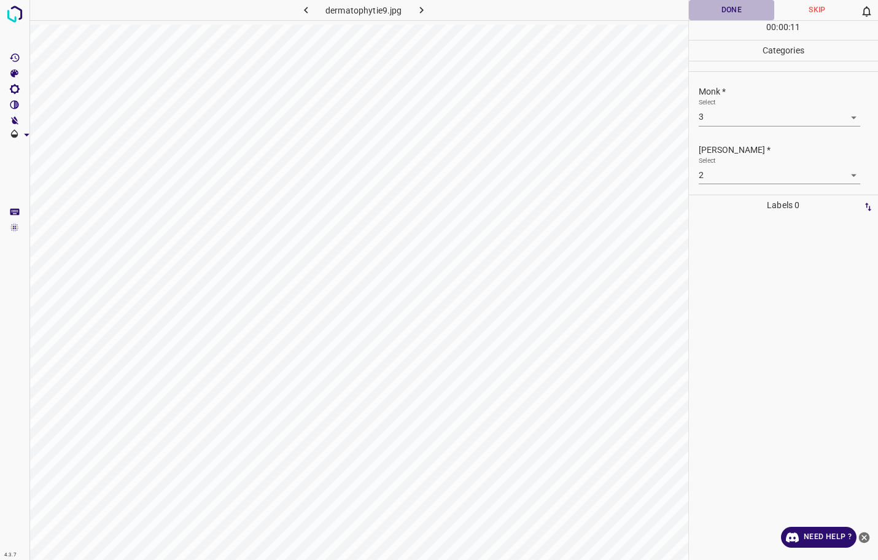
click at [737, 10] on button "Done" at bounding box center [732, 10] width 86 height 20
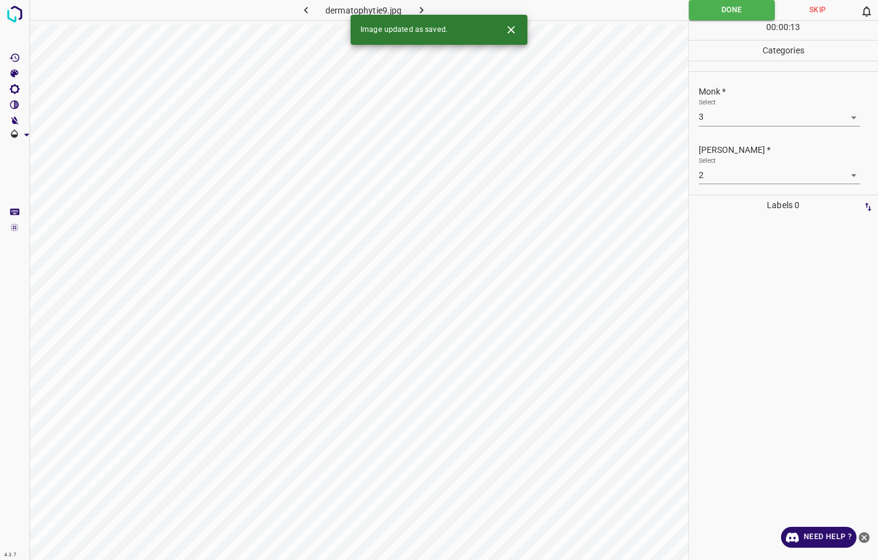
click at [422, 8] on icon "button" at bounding box center [421, 10] width 13 height 13
click at [737, 120] on body "4.3.7 digital_mucous_cyst1.jpg Done Skip 0 00 : 00 : 13 Categories Monk * Selec…" at bounding box center [439, 280] width 878 height 560
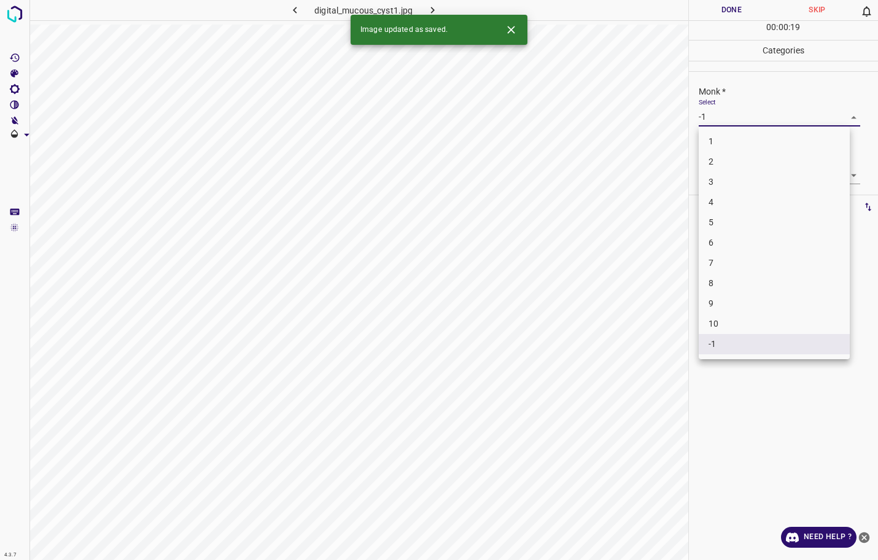
click at [727, 178] on li "3" at bounding box center [773, 182] width 151 height 20
type input "3"
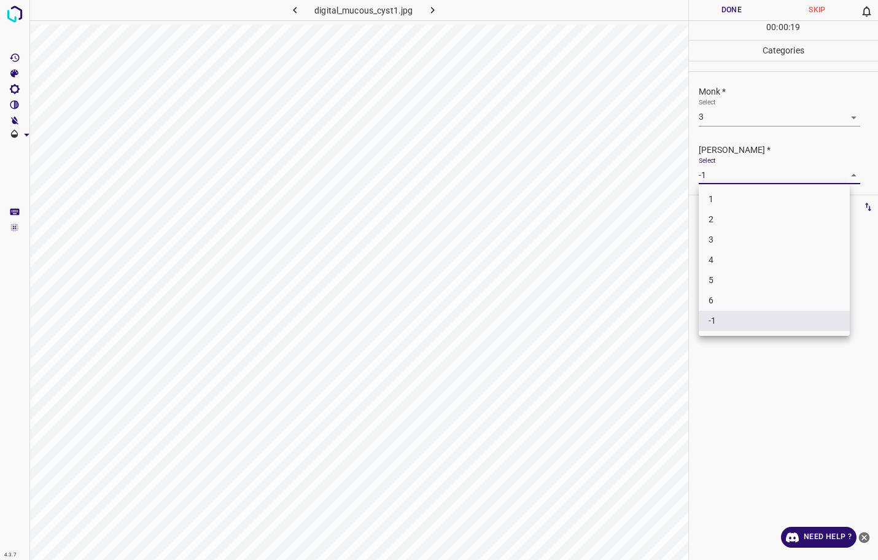
click at [729, 173] on body "4.3.7 digital_mucous_cyst1.jpg Done Skip 0 00 : 00 : 19 Categories Monk * Selec…" at bounding box center [439, 280] width 878 height 560
click at [722, 216] on li "2" at bounding box center [773, 219] width 151 height 20
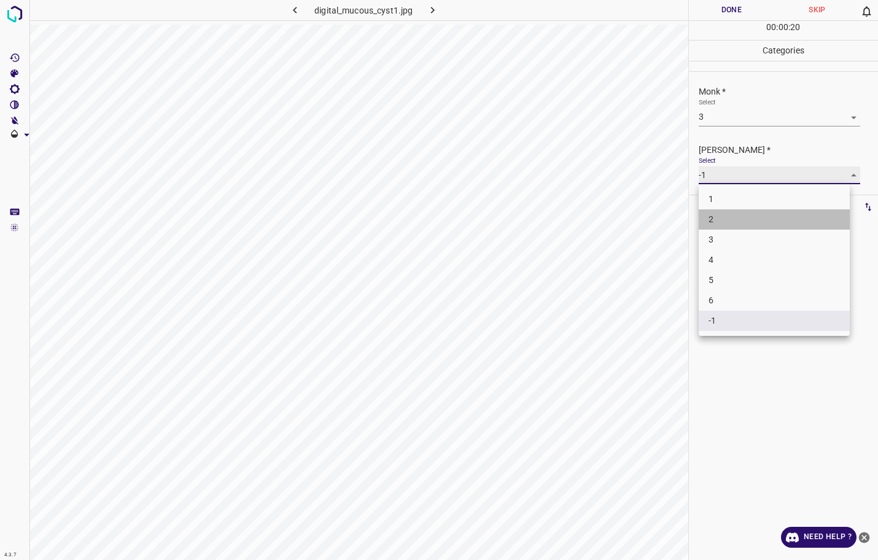
type input "2"
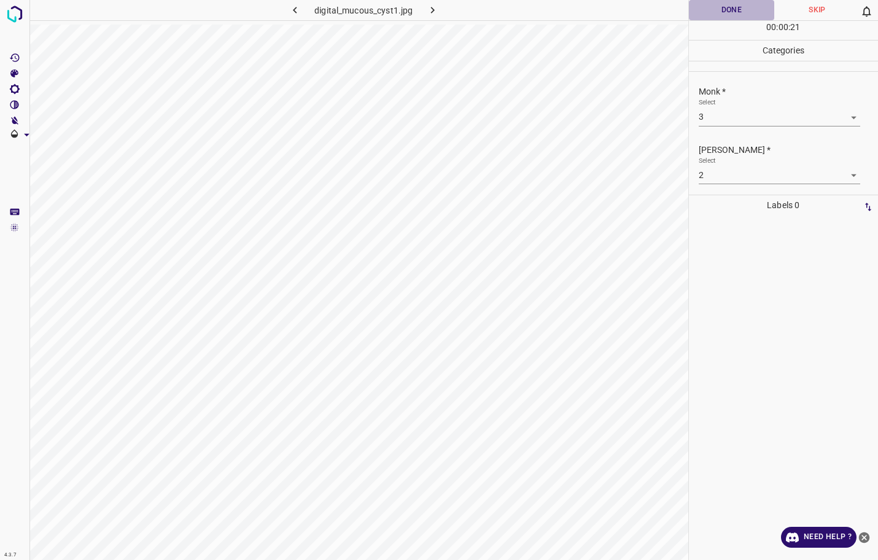
click at [747, 5] on button "Done" at bounding box center [732, 10] width 86 height 20
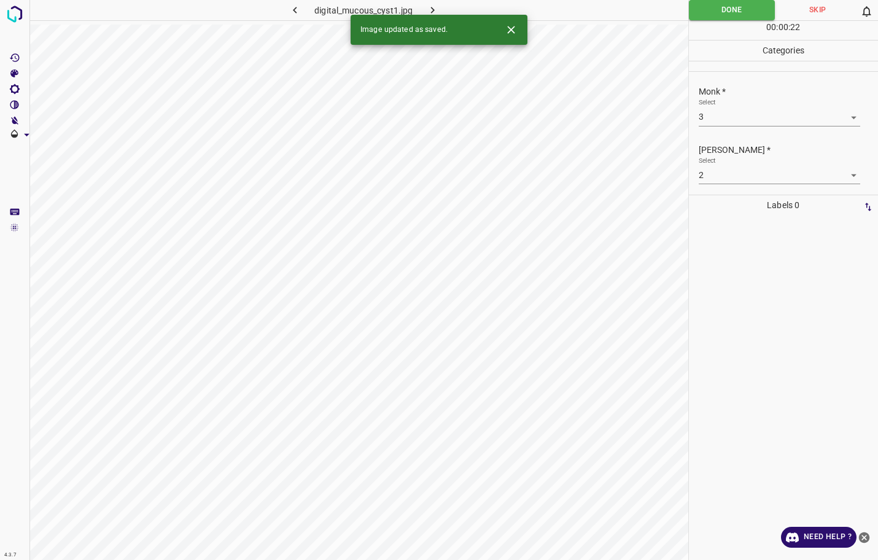
click at [439, 4] on button "button" at bounding box center [431, 10] width 39 height 20
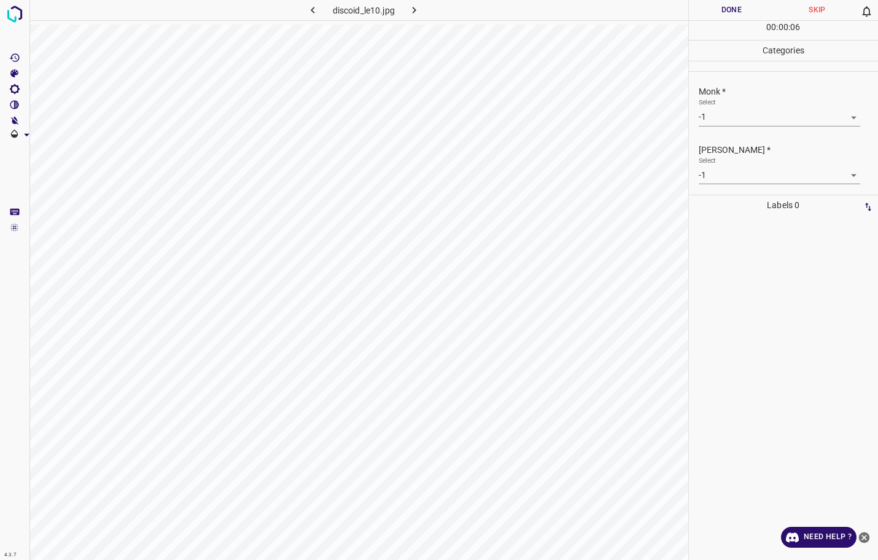
click at [727, 10] on button "Done" at bounding box center [732, 10] width 86 height 20
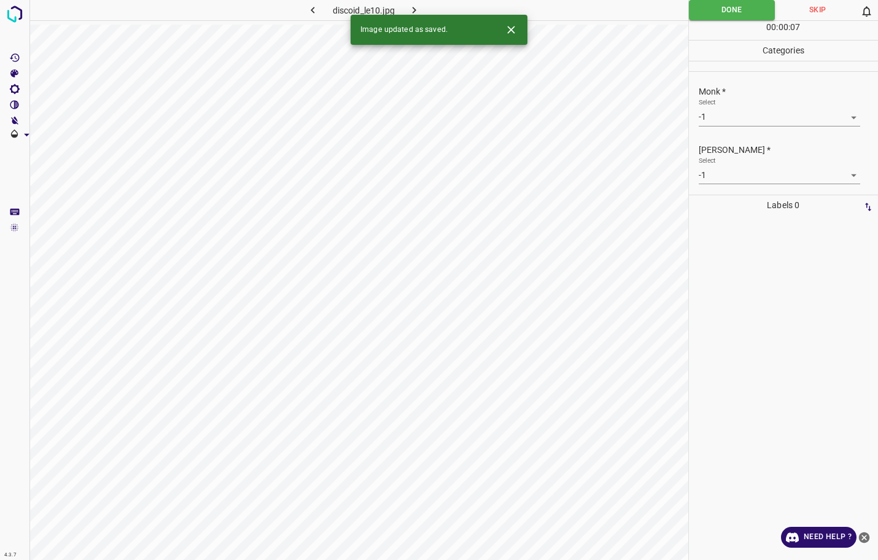
click at [414, 7] on icon "button" at bounding box center [414, 10] width 13 height 13
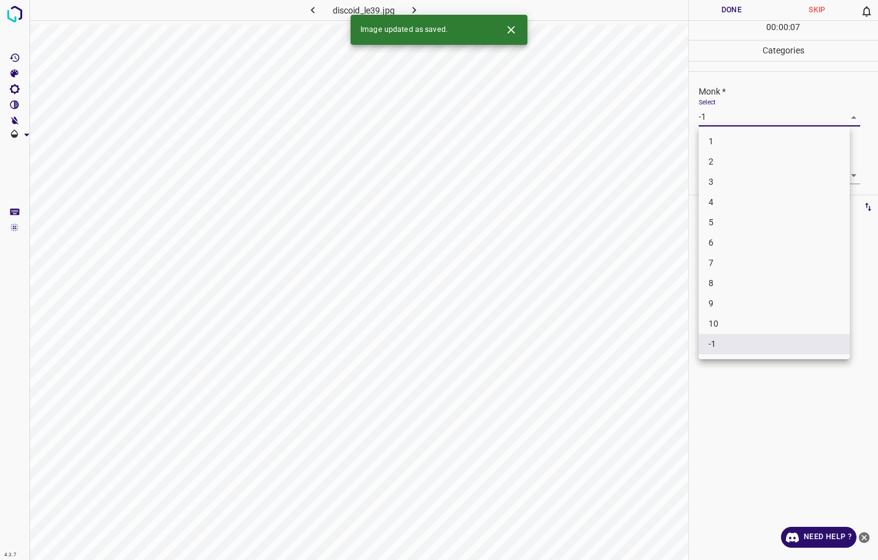
click at [710, 117] on body "4.3.7 discoid_le39.jpg Done Skip 0 00 : 00 : 07 Categories Monk * Select -1 -1 …" at bounding box center [439, 280] width 878 height 560
click at [719, 185] on li "3" at bounding box center [773, 182] width 151 height 20
type input "3"
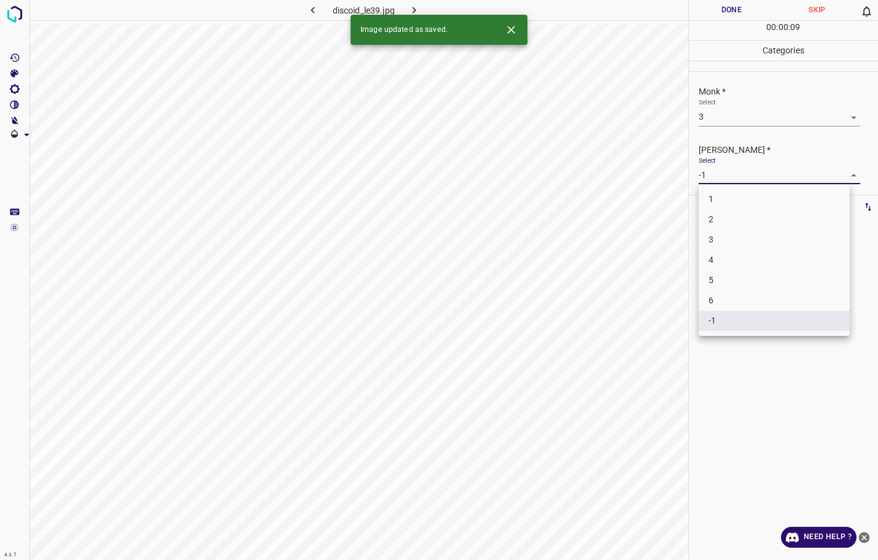
click at [719, 176] on body "4.3.7 discoid_le39.jpg Done Skip 0 00 : 00 : 09 Categories Monk * Select 3 3 Fi…" at bounding box center [439, 280] width 878 height 560
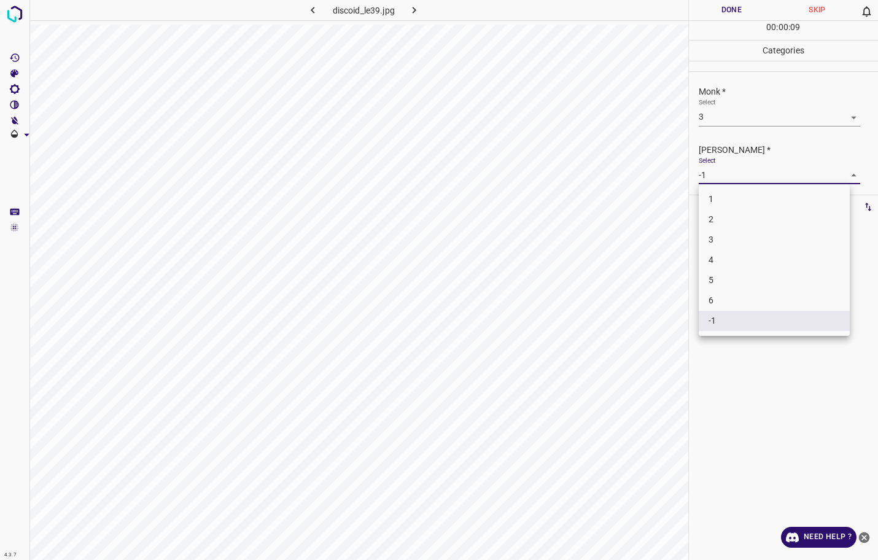
click at [719, 220] on li "2" at bounding box center [773, 219] width 151 height 20
type input "2"
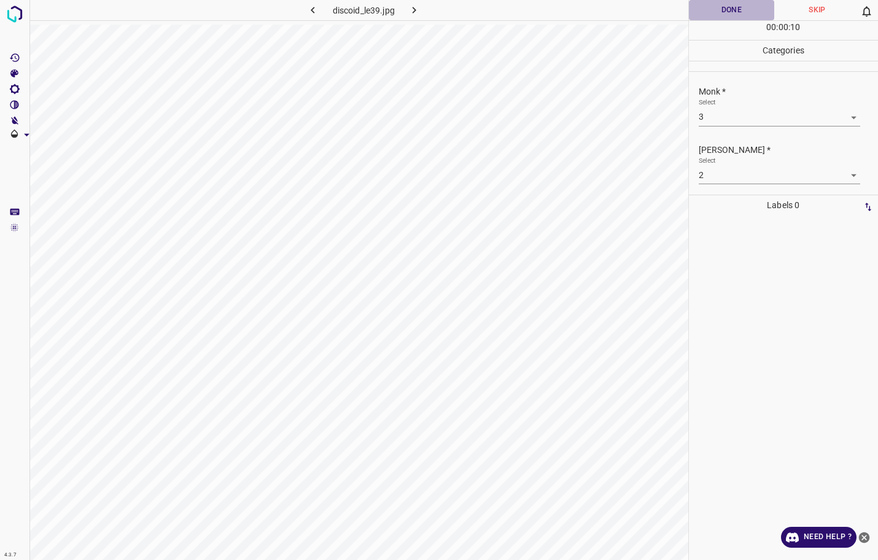
click at [751, 11] on button "Done" at bounding box center [732, 10] width 86 height 20
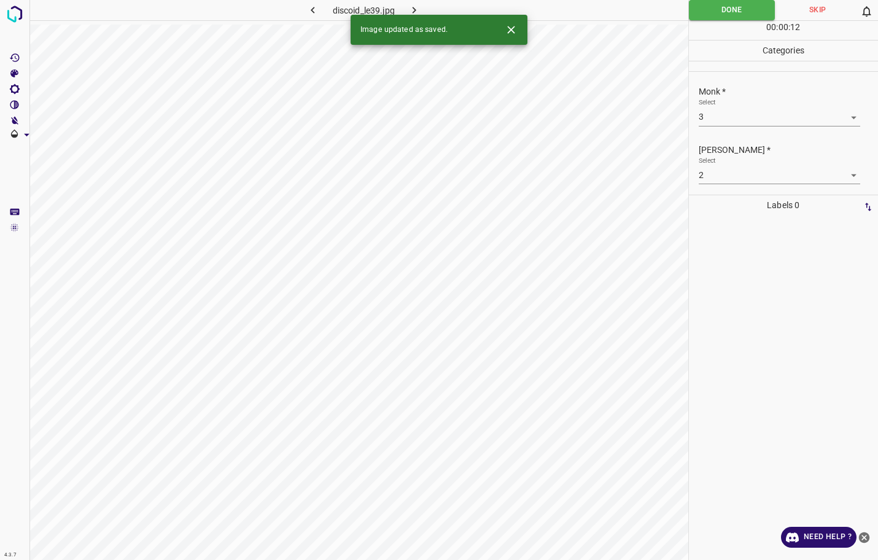
click at [419, 12] on icon "button" at bounding box center [414, 10] width 13 height 13
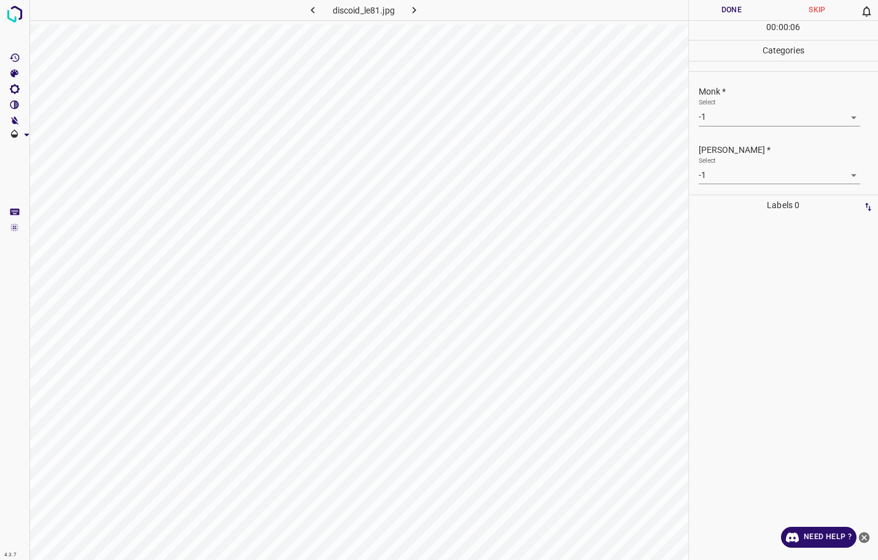
click at [725, 116] on body "4.3.7 discoid_le81.jpg Done Skip 0 00 : 00 : 06 Categories Monk * Select -1 -1 …" at bounding box center [439, 280] width 878 height 560
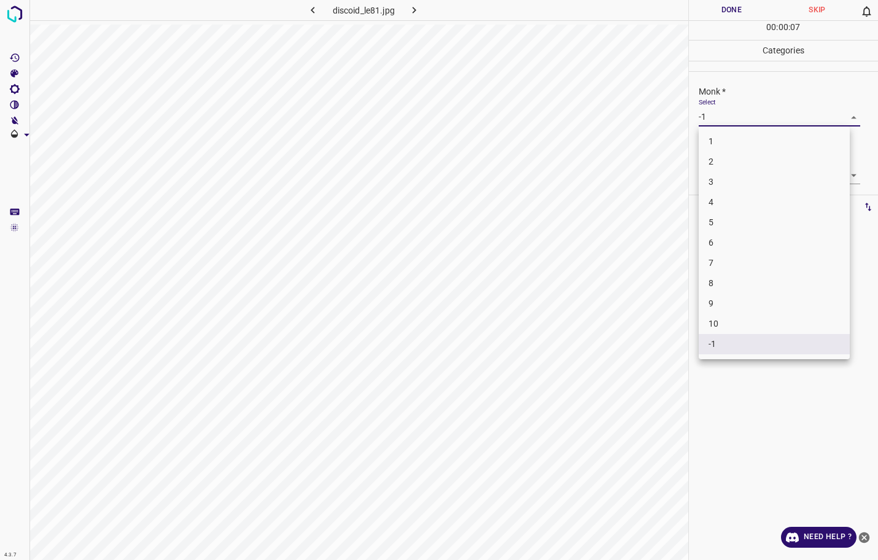
click at [728, 176] on li "3" at bounding box center [773, 182] width 151 height 20
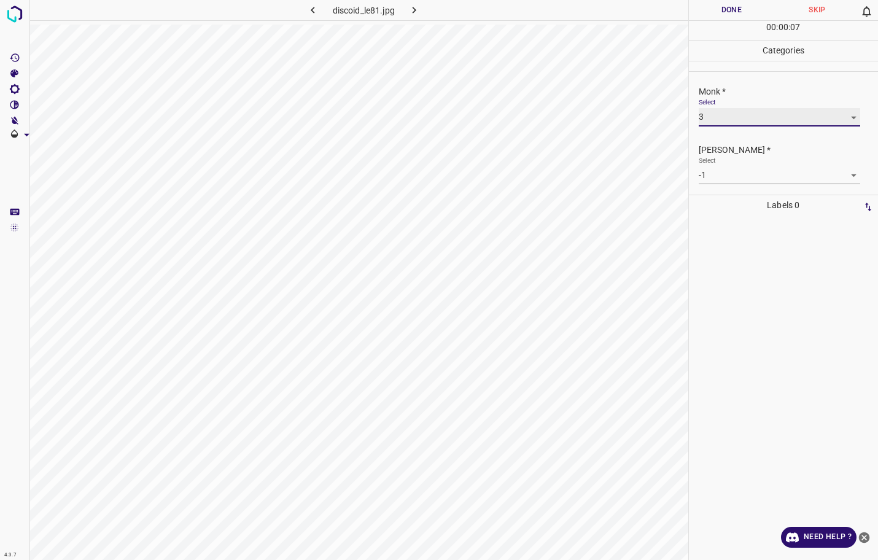
type input "3"
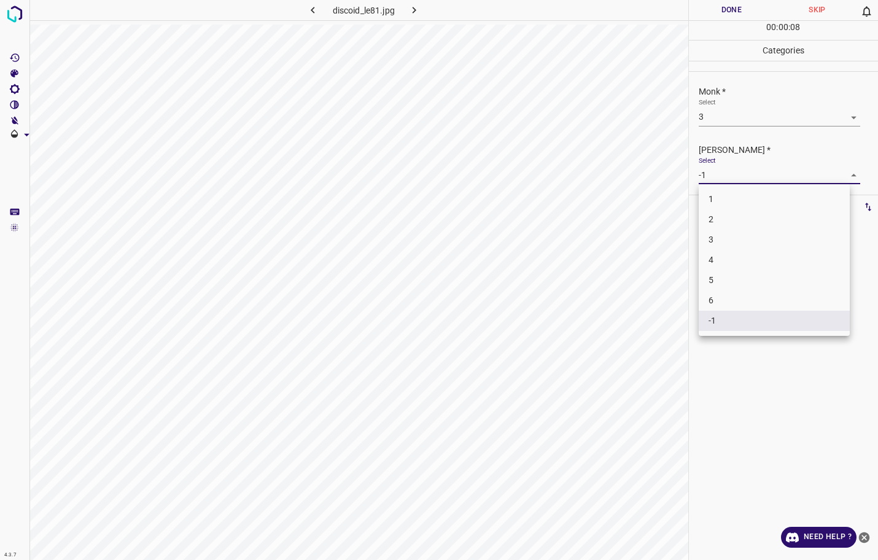
click at [725, 171] on body "4.3.7 discoid_le81.jpg Done Skip 0 00 : 00 : 08 Categories Monk * Select 3 3 Fi…" at bounding box center [439, 280] width 878 height 560
click at [722, 219] on li "2" at bounding box center [773, 219] width 151 height 20
type input "2"
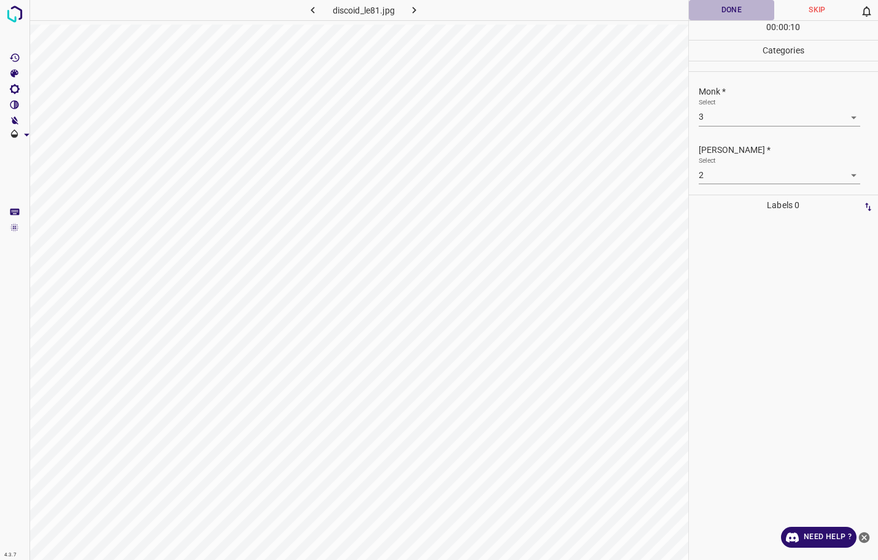
click at [752, 7] on button "Done" at bounding box center [732, 10] width 86 height 20
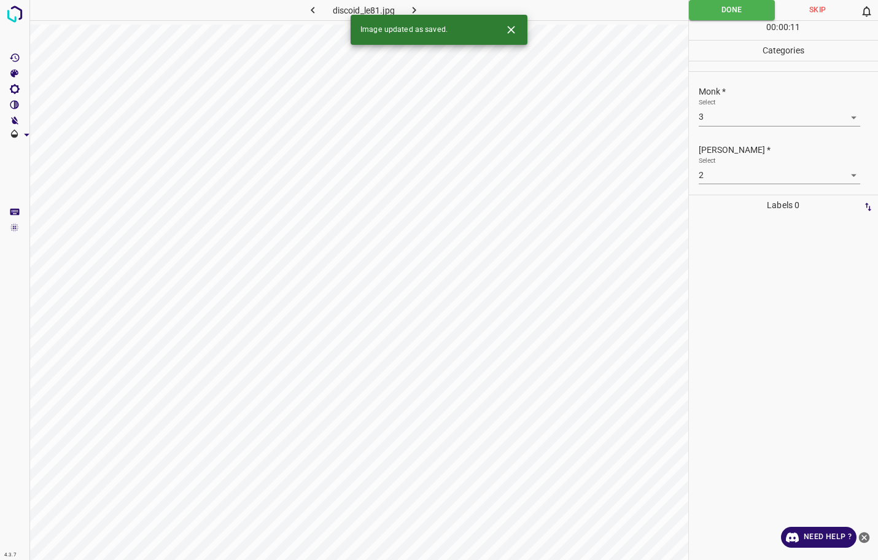
click at [430, 13] on button "button" at bounding box center [414, 10] width 39 height 20
click at [743, 112] on body "4.3.7 discoid_le83.jpg Done Skip 0 00 : 00 : 12 Categories Monk * Select -1 -1 …" at bounding box center [439, 280] width 878 height 560
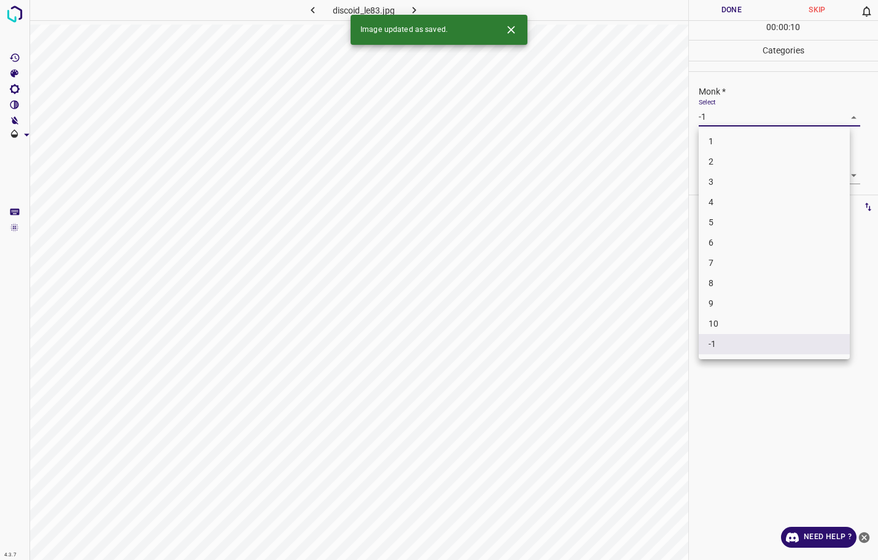
click at [717, 206] on li "4" at bounding box center [773, 202] width 151 height 20
type input "4"
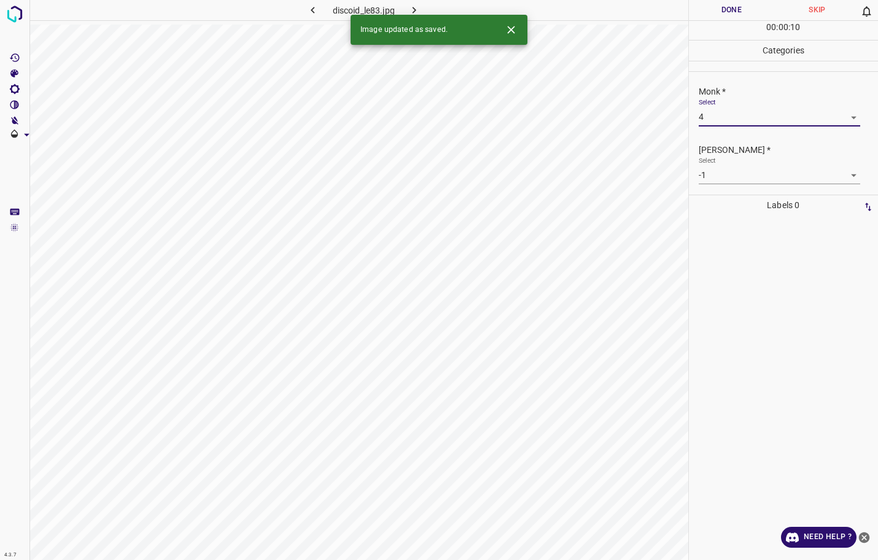
click at [727, 168] on body "4.3.7 discoid_le83.jpg Done Skip 0 00 : 00 : 10 Categories Monk * Select 4 4 Fi…" at bounding box center [439, 280] width 878 height 560
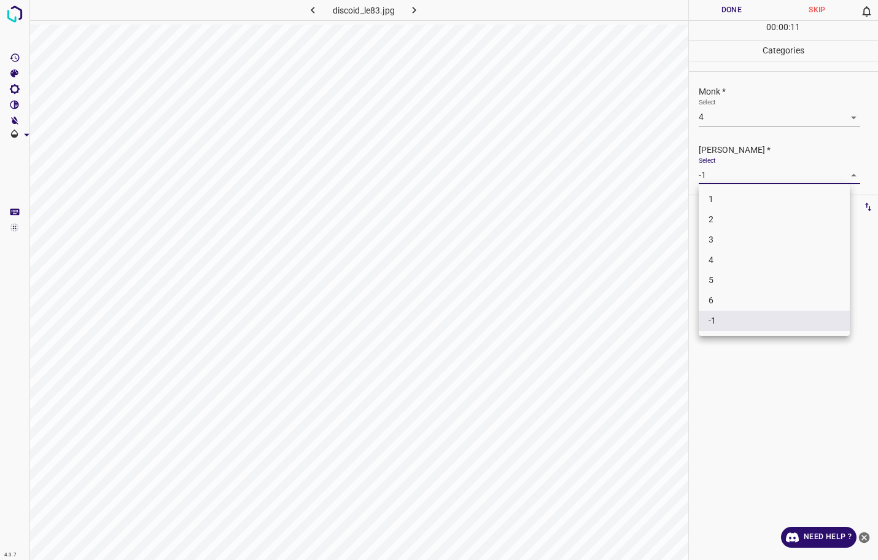
click at [721, 238] on li "3" at bounding box center [773, 240] width 151 height 20
type input "3"
click at [723, 12] on button "Done" at bounding box center [732, 10] width 86 height 20
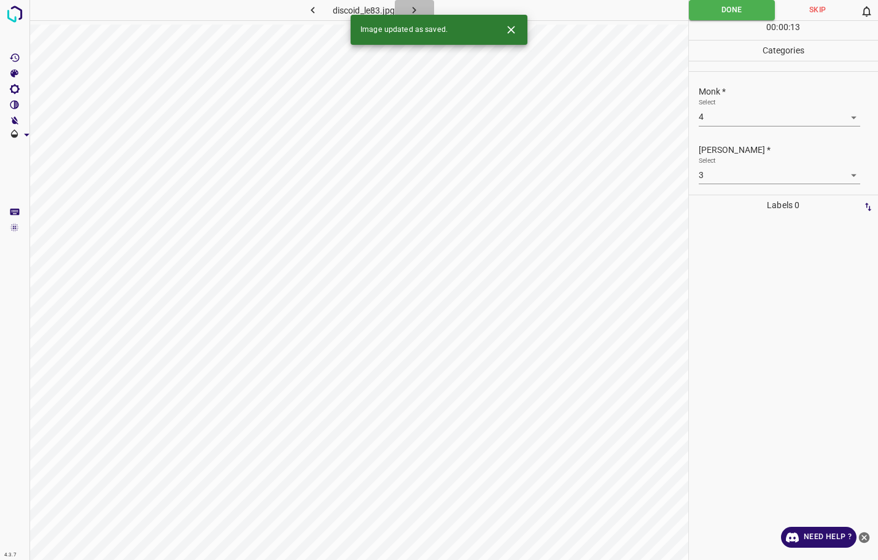
click at [420, 11] on icon "button" at bounding box center [414, 10] width 13 height 13
click at [755, 127] on div "Monk * Select -1 -1" at bounding box center [784, 106] width 190 height 58
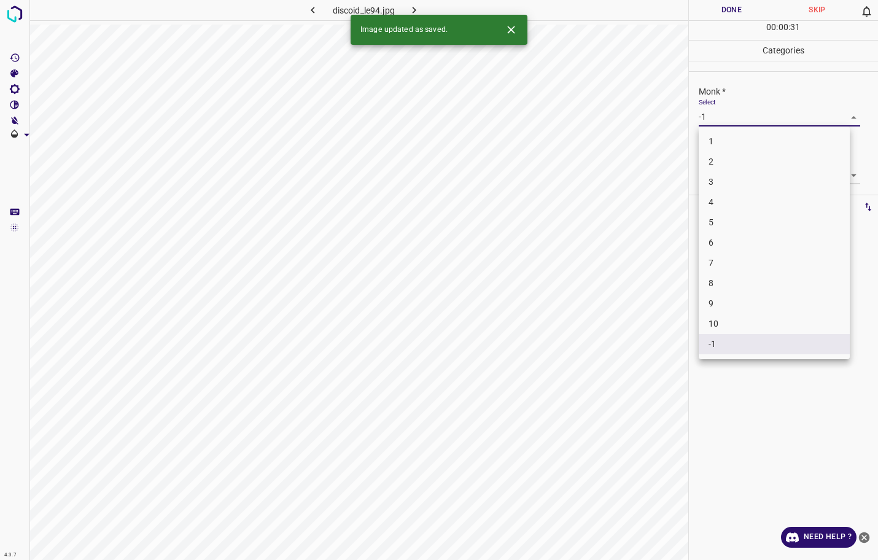
click at [739, 115] on body "4.3.7 discoid_le94.jpg Done Skip 0 00 : 00 : 31 Categories Monk * Select -1 -1 …" at bounding box center [439, 280] width 878 height 560
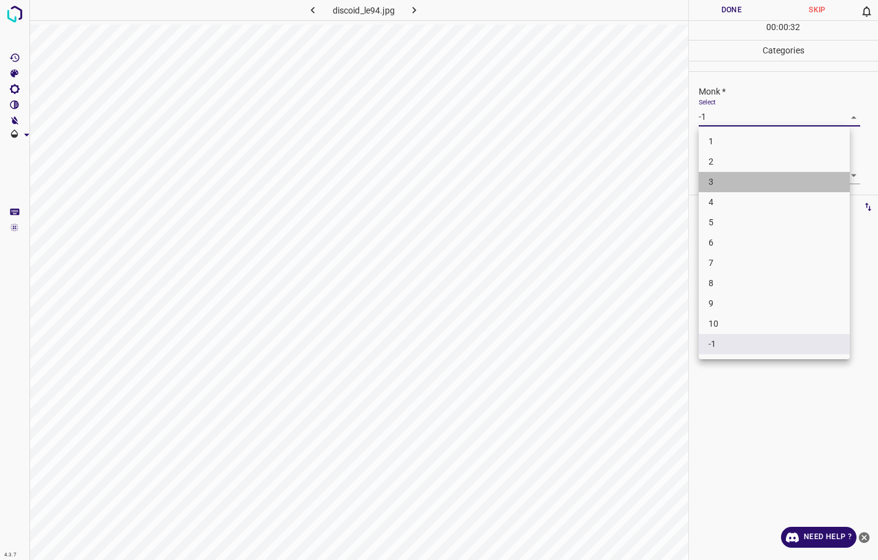
click at [720, 180] on li "3" at bounding box center [773, 182] width 151 height 20
type input "3"
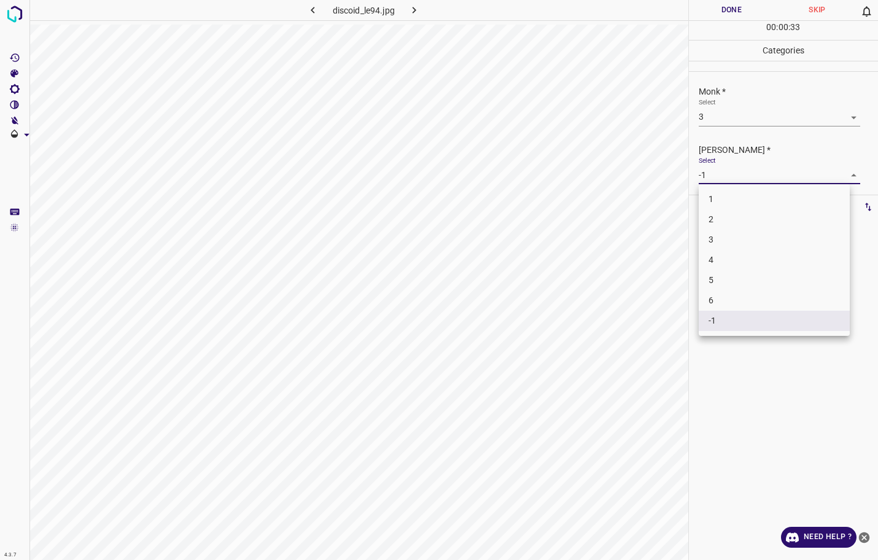
click at [719, 174] on body "4.3.7 discoid_le94.jpg Done Skip 0 00 : 00 : 33 Categories Monk * Select 3 3 Fi…" at bounding box center [439, 280] width 878 height 560
click at [713, 220] on li "2" at bounding box center [773, 219] width 151 height 20
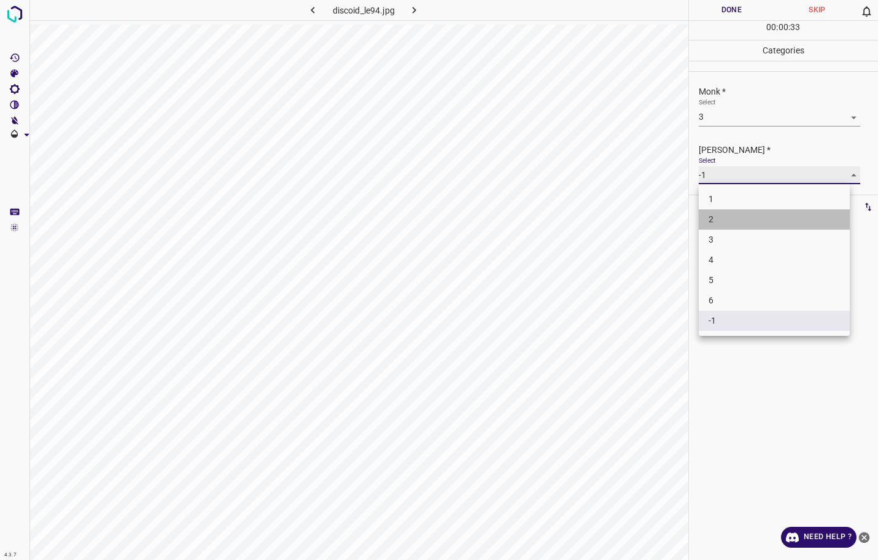
type input "2"
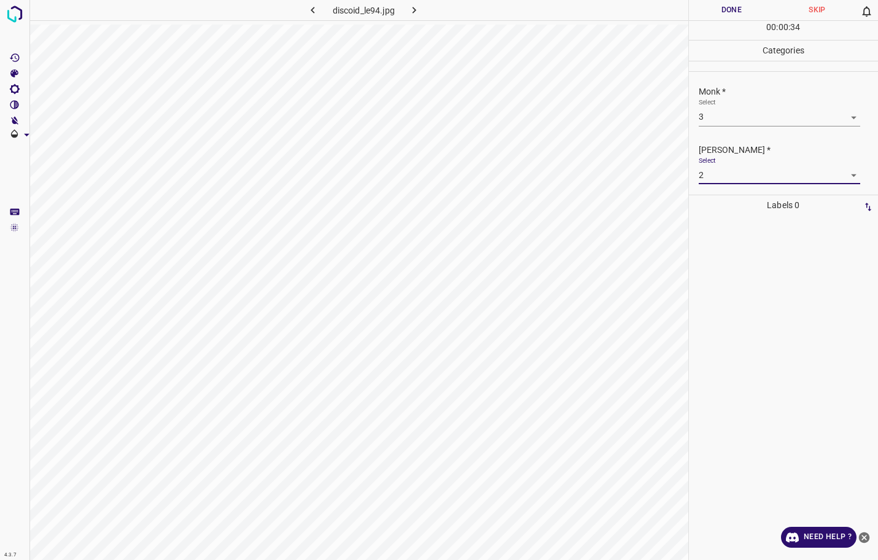
click at [727, 14] on button "Done" at bounding box center [732, 10] width 86 height 20
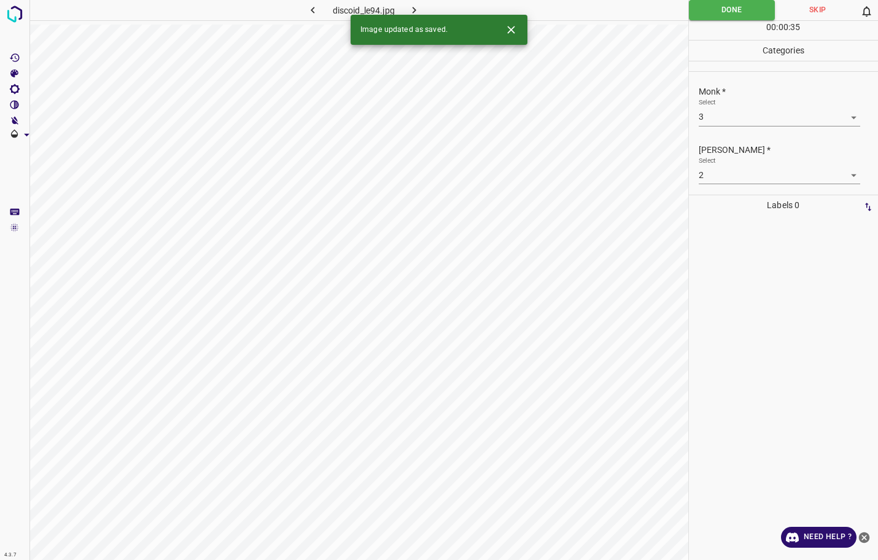
click at [430, 9] on button "button" at bounding box center [414, 10] width 39 height 20
click at [736, 110] on body "4.3.7 disseminated_essential_telangiectasia11.jpg Done Skip 0 00 : 00 : 35 Cate…" at bounding box center [439, 280] width 878 height 560
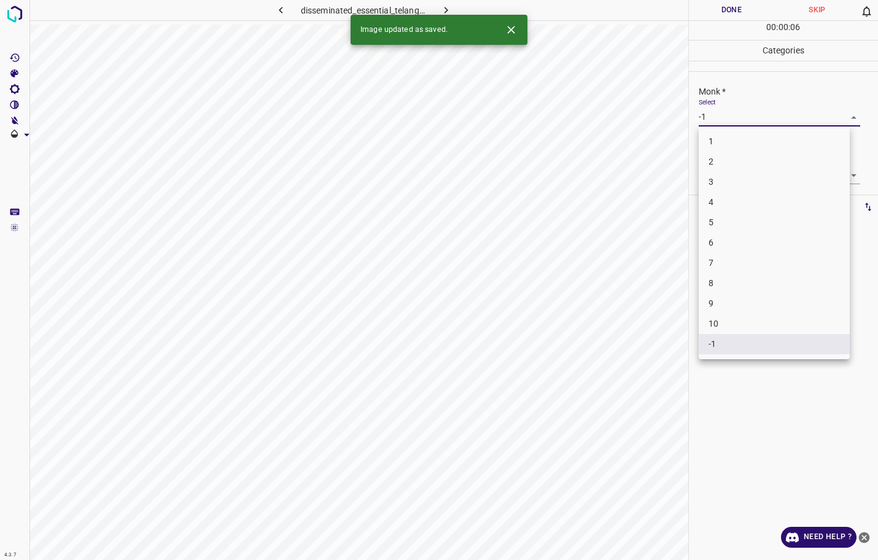
click at [725, 184] on li "3" at bounding box center [773, 182] width 151 height 20
type input "3"
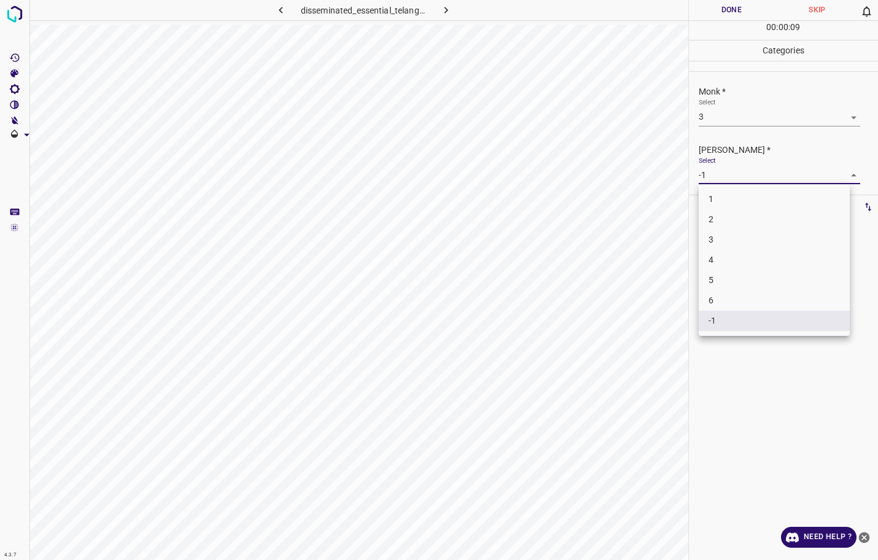
click at [754, 183] on body "4.3.7 disseminated_essential_telangiectasia11.jpg Done Skip 0 00 : 00 : 09 Cate…" at bounding box center [439, 280] width 878 height 560
click at [741, 222] on li "2" at bounding box center [773, 219] width 151 height 20
type input "2"
click at [739, 12] on button "Done" at bounding box center [732, 10] width 86 height 20
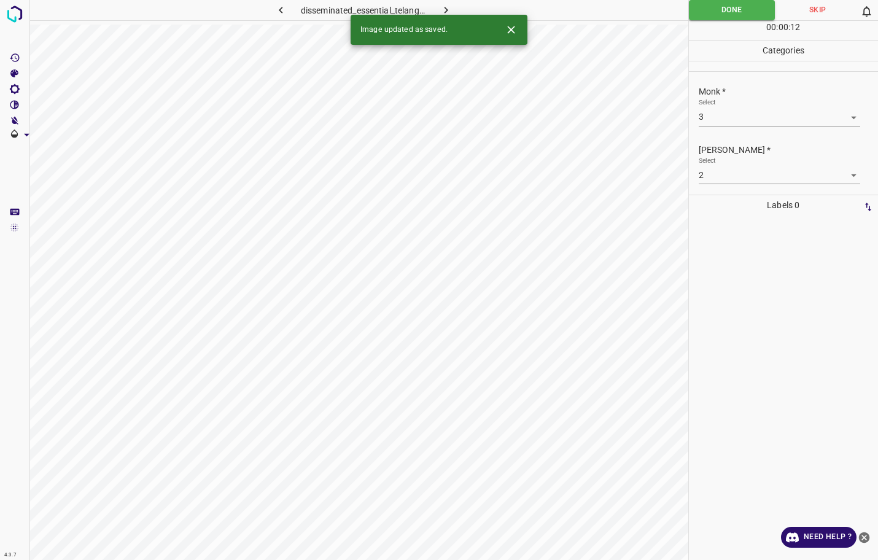
click at [458, 7] on button "button" at bounding box center [446, 10] width 39 height 20
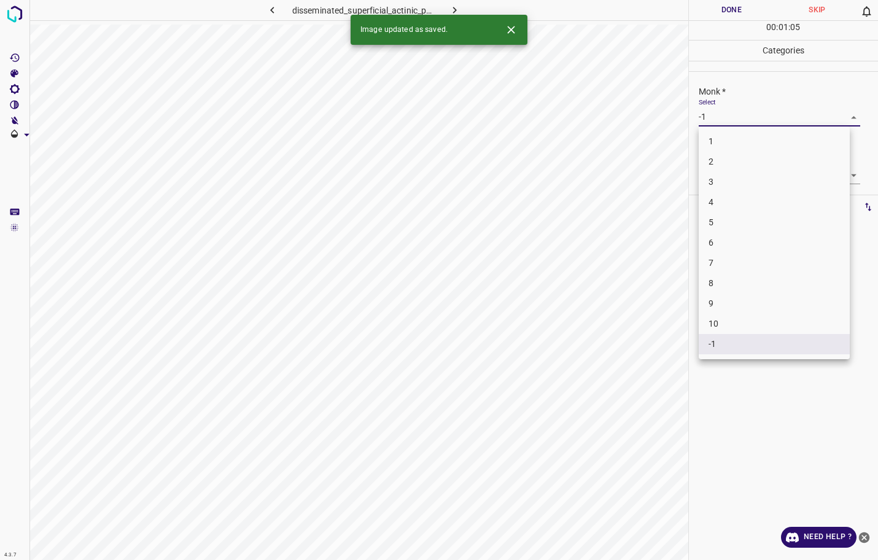
click at [725, 125] on body "4.3.7 disseminated_superficial_actinic_porokeratosis19.jpg Done Skip 0 00 : 01 …" at bounding box center [439, 280] width 878 height 560
click at [723, 185] on li "3" at bounding box center [773, 182] width 151 height 20
type input "3"
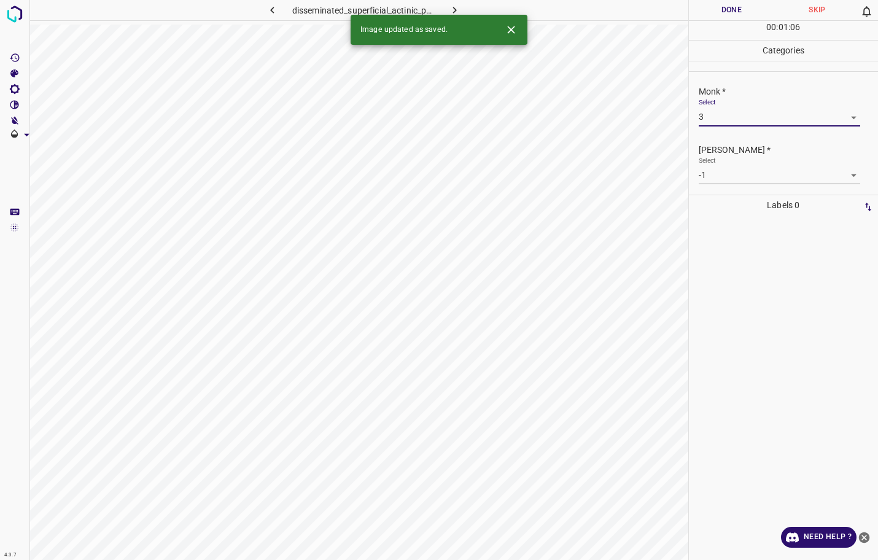
click at [726, 169] on body "4.3.7 disseminated_superficial_actinic_porokeratosis19.jpg Done Skip 0 00 : 01 …" at bounding box center [439, 280] width 878 height 560
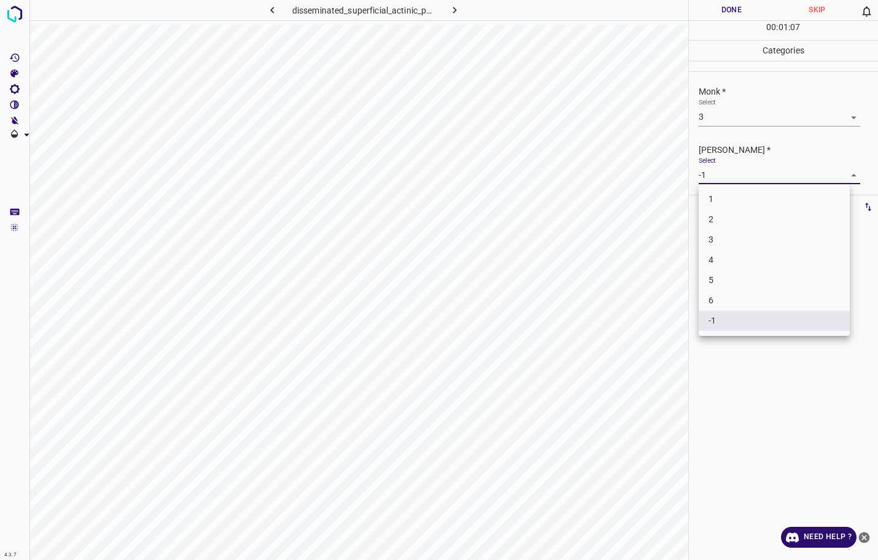
click at [715, 221] on li "2" at bounding box center [773, 219] width 151 height 20
type input "2"
click at [717, 14] on button "Done" at bounding box center [732, 10] width 86 height 20
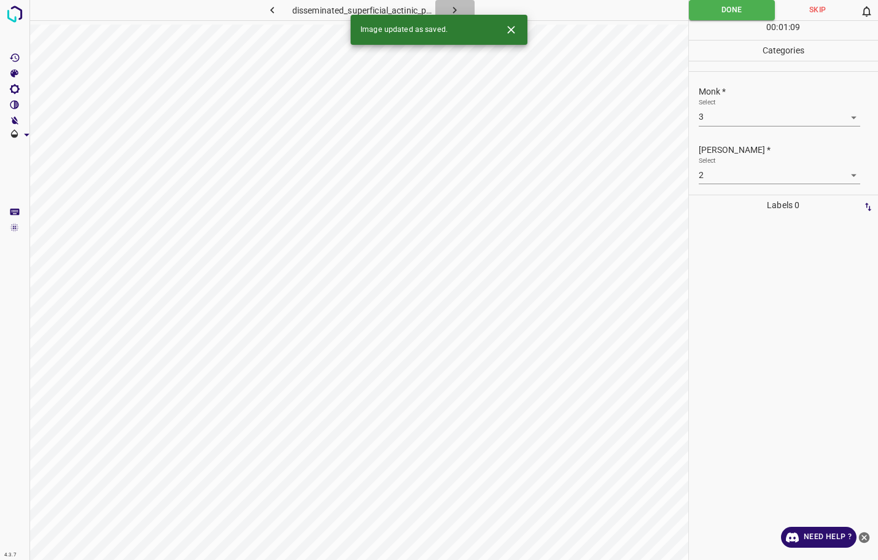
click at [453, 12] on icon "button" at bounding box center [454, 10] width 13 height 13
click at [729, 115] on body "4.3.7 disseminated_porokeratosis4.jpg Done Skip 0 00 : 01 : 09 Categories Monk …" at bounding box center [439, 280] width 878 height 560
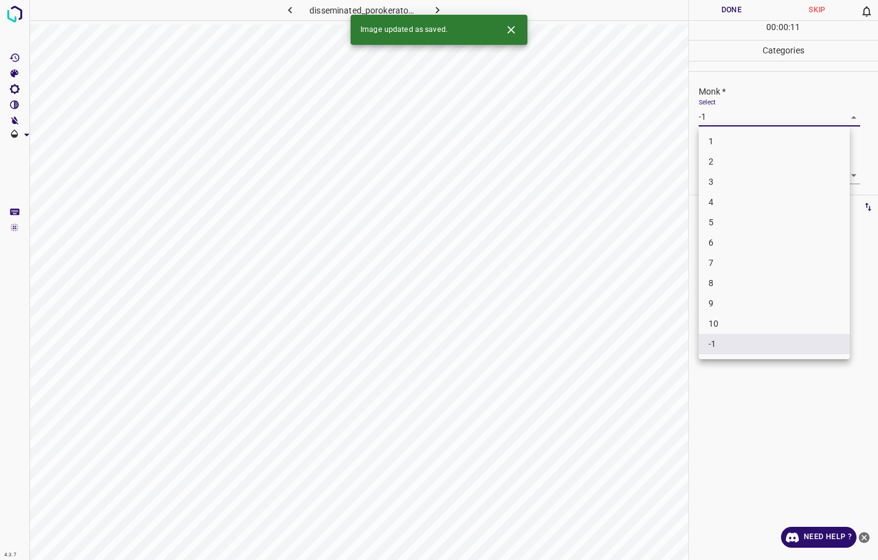
click at [721, 185] on li "3" at bounding box center [773, 182] width 151 height 20
type input "3"
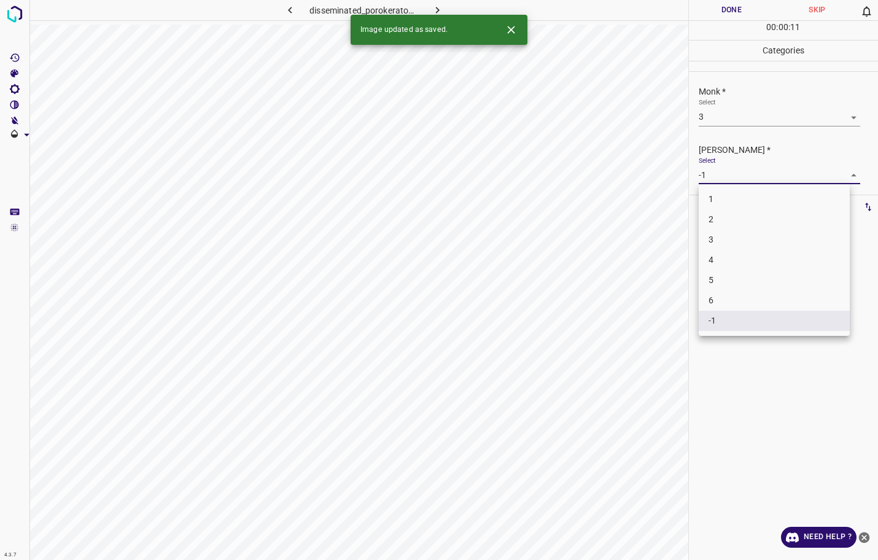
click at [720, 172] on body "4.3.7 disseminated_porokeratosis4.jpg Done Skip 0 00 : 00 : 11 Categories Monk …" at bounding box center [439, 280] width 878 height 560
click at [709, 217] on li "2" at bounding box center [773, 219] width 151 height 20
type input "2"
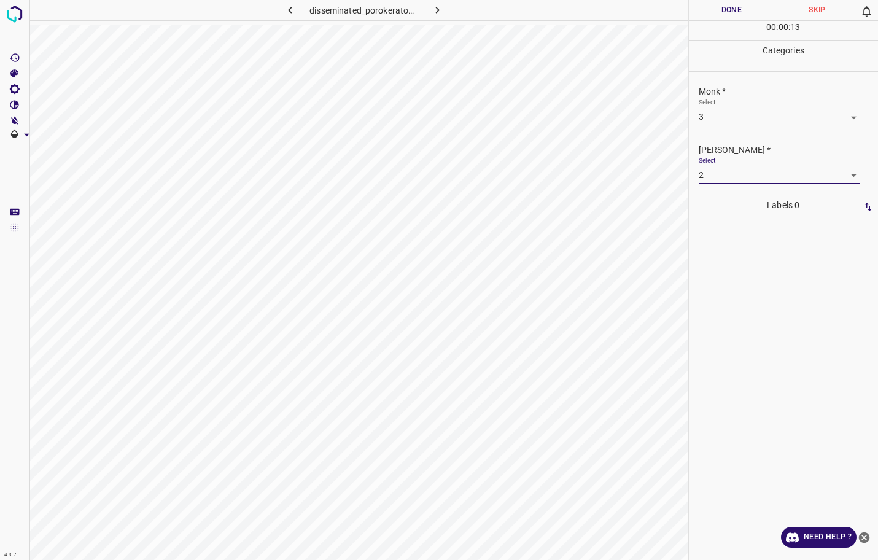
click at [700, 15] on button "Done" at bounding box center [732, 10] width 86 height 20
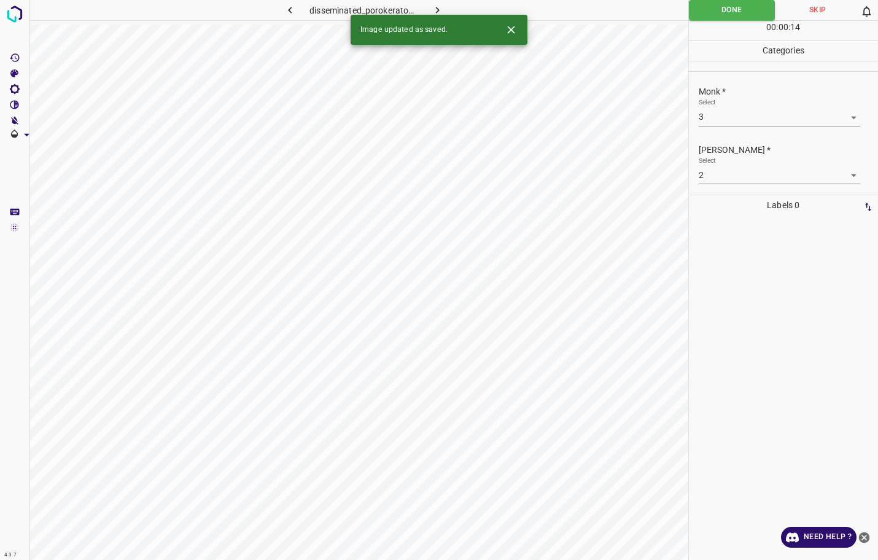
click at [436, 10] on icon "button" at bounding box center [437, 10] width 13 height 13
click at [743, 111] on body "4.3.7 drug_eruption10.jpg Done Skip 0 00 : 00 : 14 Categories Monk * Select -1 …" at bounding box center [439, 280] width 878 height 560
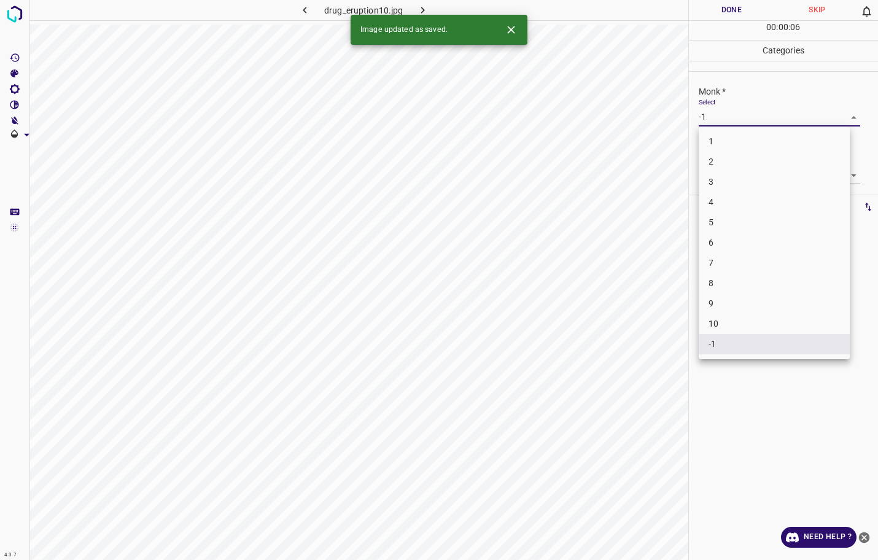
click at [723, 185] on li "3" at bounding box center [773, 182] width 151 height 20
type input "3"
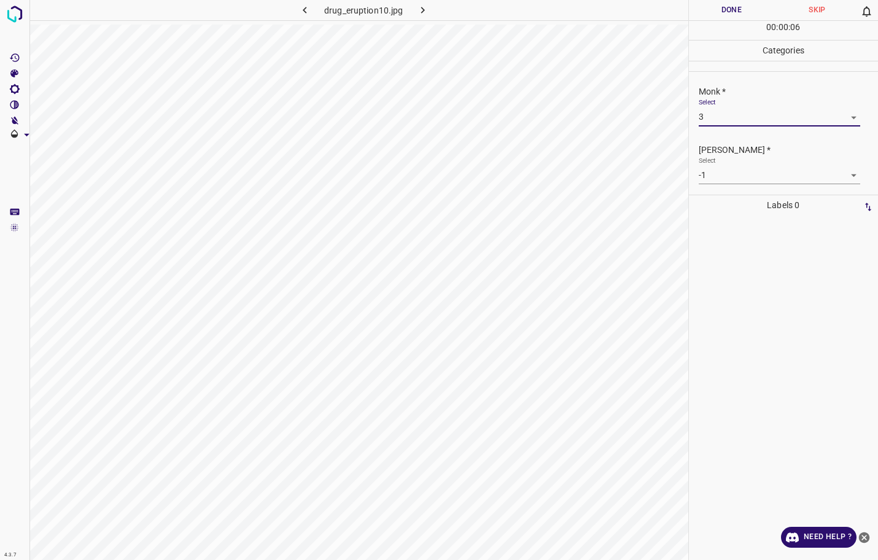
click at [721, 173] on body "4.3.7 drug_eruption10.jpg Done Skip 0 00 : 00 : 06 Categories Monk * Select 3 3…" at bounding box center [439, 280] width 878 height 560
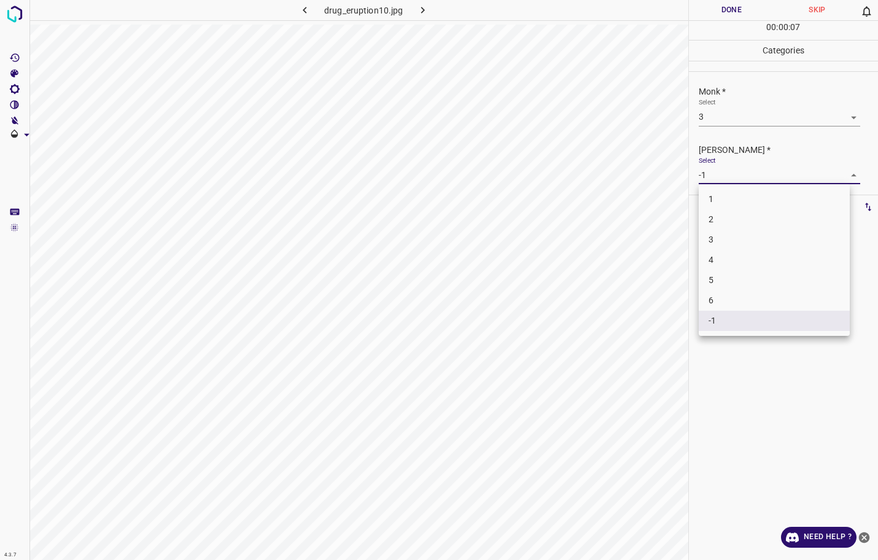
click at [714, 222] on li "2" at bounding box center [773, 219] width 151 height 20
type input "2"
click at [729, 14] on button "Done" at bounding box center [732, 10] width 86 height 20
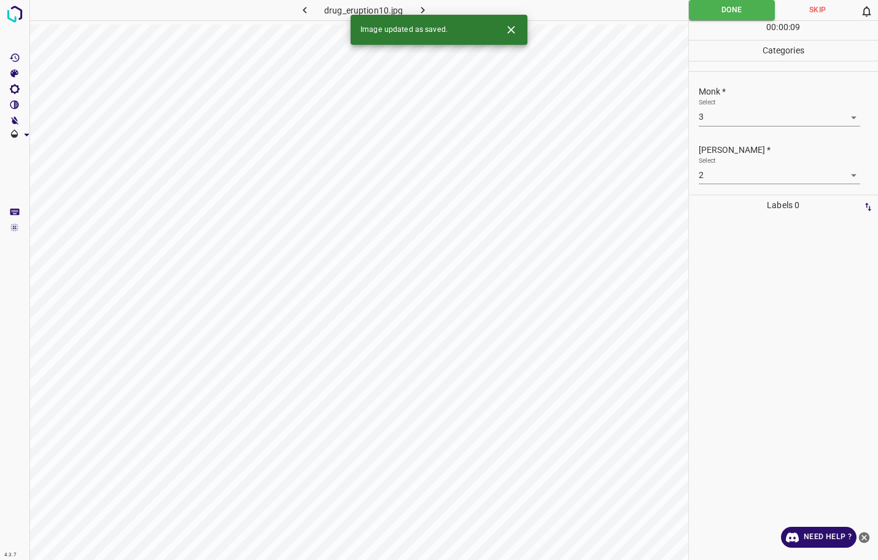
click at [425, 10] on icon "button" at bounding box center [422, 10] width 13 height 13
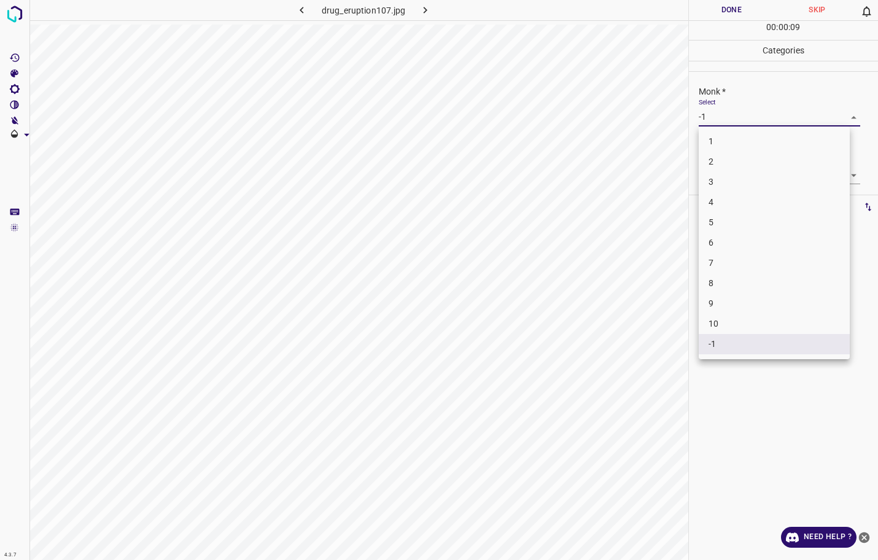
click at [727, 113] on body "4.3.7 drug_eruption107.jpg Done Skip 0 00 : 00 : 09 Categories Monk * Select -1…" at bounding box center [439, 280] width 878 height 560
click at [730, 187] on li "3" at bounding box center [773, 182] width 151 height 20
type input "3"
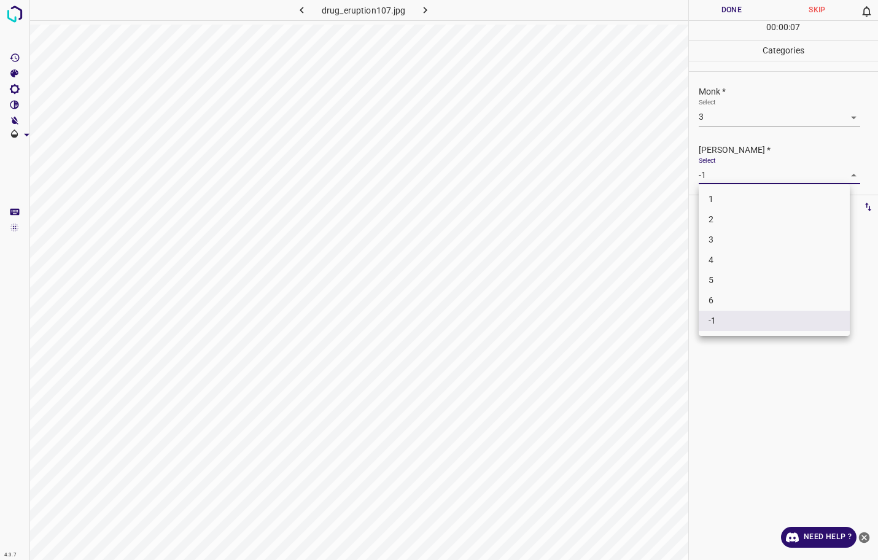
click at [727, 178] on body "4.3.7 drug_eruption107.jpg Done Skip 0 00 : 00 : 07 Categories Monk * Select 3 …" at bounding box center [439, 280] width 878 height 560
click at [716, 222] on li "2" at bounding box center [773, 219] width 151 height 20
type input "2"
click at [736, 5] on button "Done" at bounding box center [732, 10] width 86 height 20
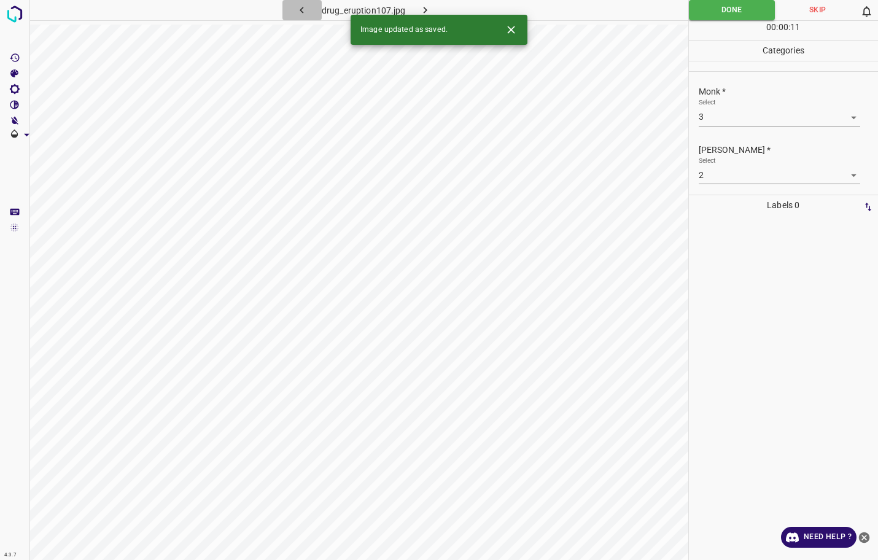
click at [306, 4] on icon "button" at bounding box center [301, 10] width 13 height 13
click at [747, 107] on div "Select 3 3" at bounding box center [778, 112] width 161 height 28
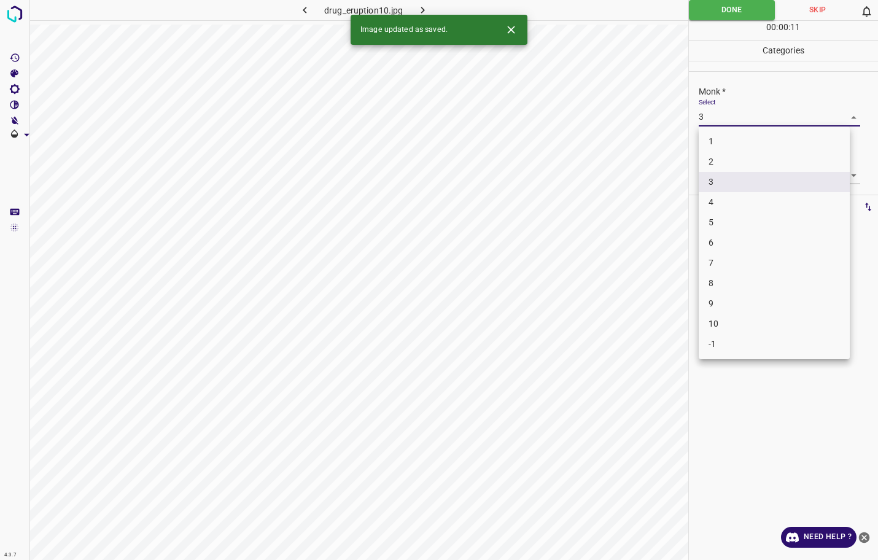
click at [746, 114] on body "4.3.7 drug_eruption10.jpg Done Skip 0 00 : 00 : 11 Categories Monk * Select 3 3…" at bounding box center [439, 280] width 878 height 560
click at [731, 197] on li "4" at bounding box center [773, 202] width 151 height 20
type input "4"
click at [734, 184] on body "4.3.7 drug_eruption10.jpg Done Skip 0 00 : 00 : 09 Categories Monk * Select 4 4…" at bounding box center [439, 280] width 878 height 560
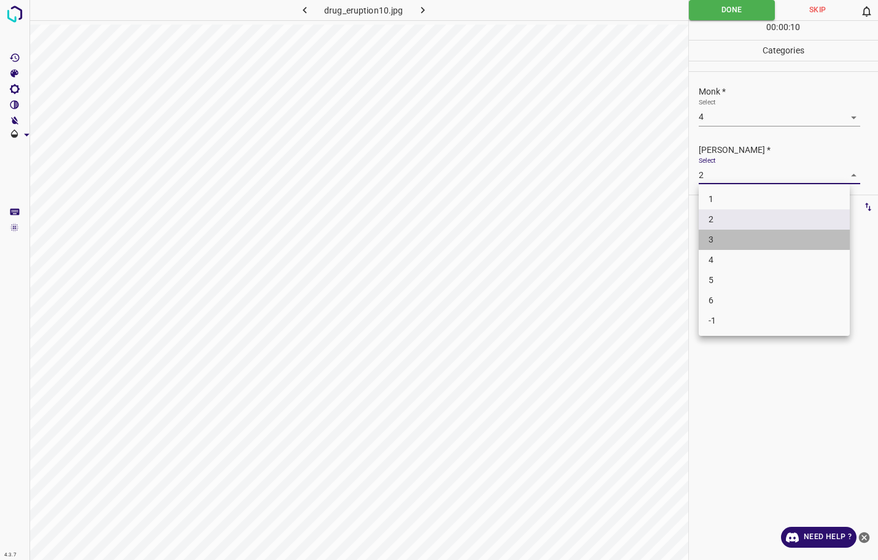
click at [741, 233] on li "3" at bounding box center [773, 240] width 151 height 20
type input "3"
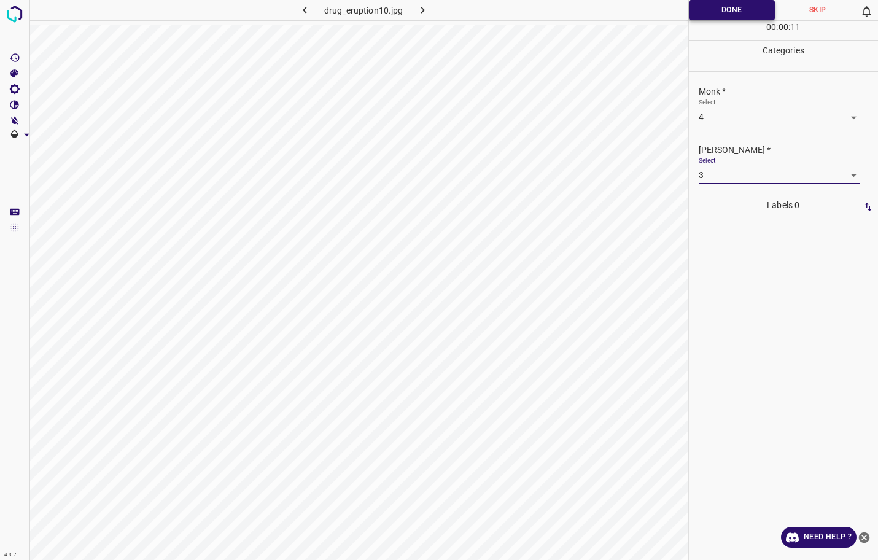
click at [731, 4] on button "Done" at bounding box center [732, 10] width 87 height 20
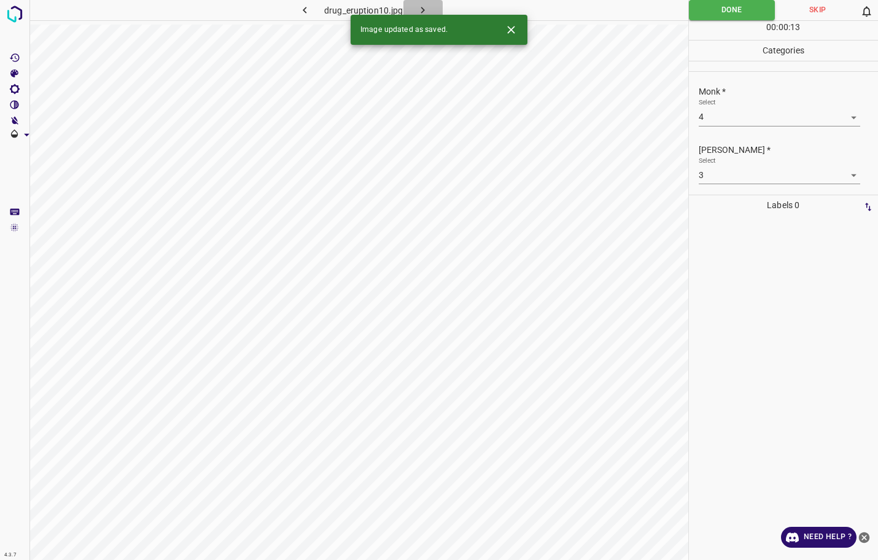
click at [420, 2] on button "button" at bounding box center [422, 10] width 39 height 20
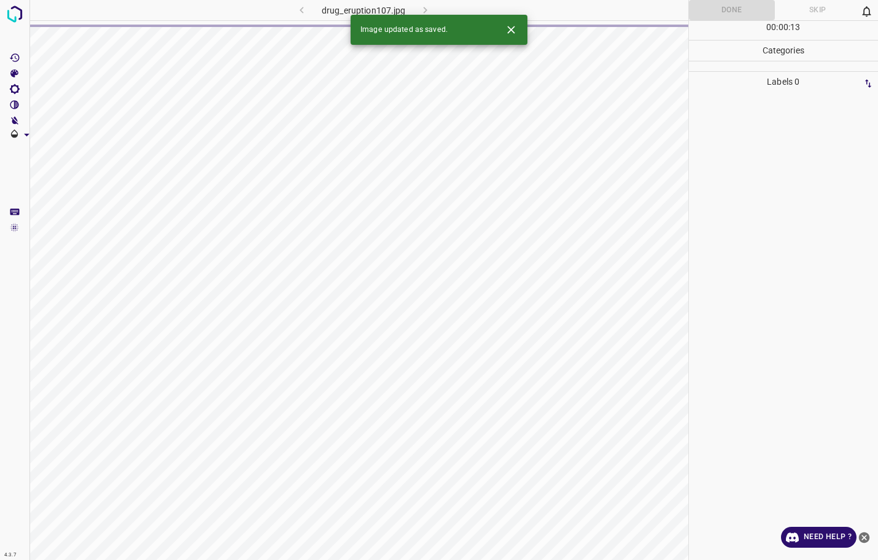
click at [422, 5] on div "drug_eruption107.jpg" at bounding box center [363, 10] width 216 height 20
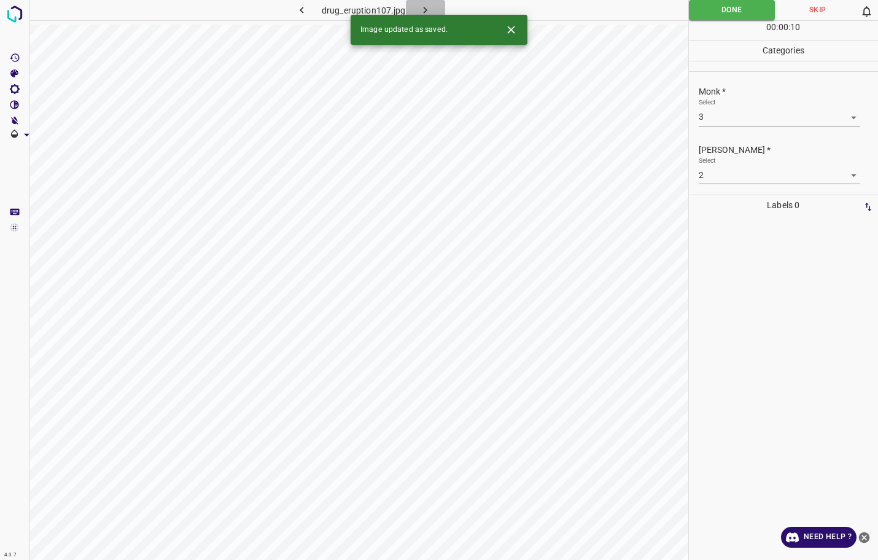
click at [422, 5] on icon "button" at bounding box center [425, 10] width 13 height 13
click at [744, 114] on body "4.3.7 drug_eruption11.jpg Done Skip 0 00 : 00 : 08 Categories Monk * Select -1 …" at bounding box center [439, 280] width 878 height 560
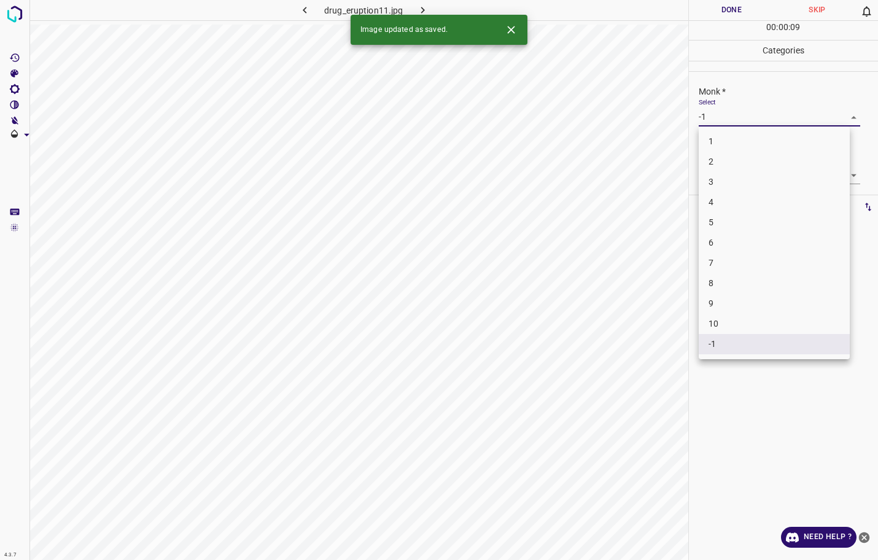
click at [738, 161] on li "2" at bounding box center [773, 162] width 151 height 20
type input "2"
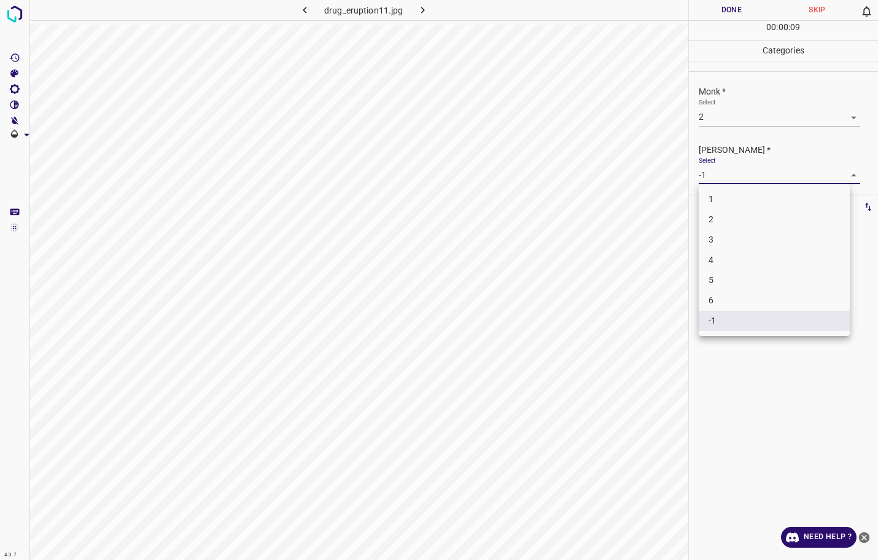
click at [732, 180] on body "4.3.7 drug_eruption11.jpg Done Skip 0 00 : 00 : 09 Categories Monk * Select 2 2…" at bounding box center [439, 280] width 878 height 560
click at [732, 199] on li "1" at bounding box center [773, 199] width 151 height 20
type input "1"
click at [755, 8] on button "Done" at bounding box center [732, 10] width 86 height 20
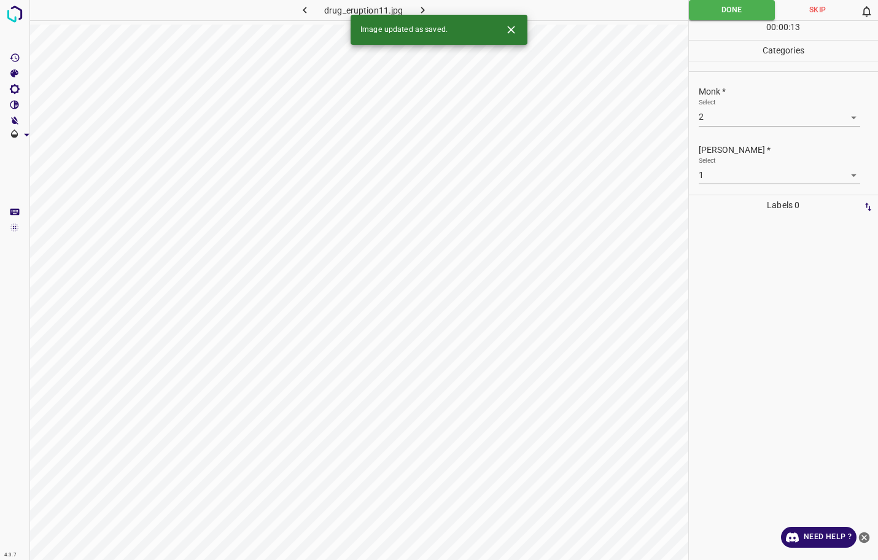
click at [431, 8] on button "button" at bounding box center [422, 10] width 39 height 20
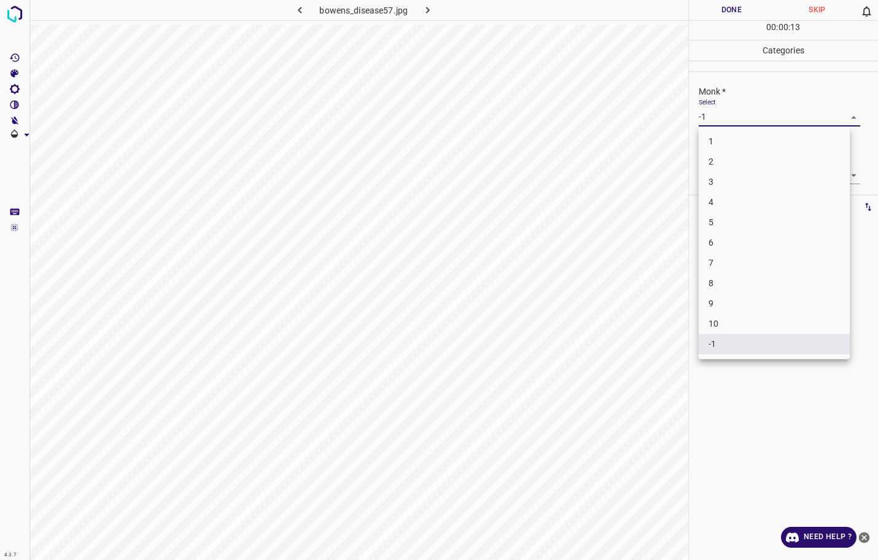
drag, startPoint x: 735, startPoint y: 121, endPoint x: 729, endPoint y: 153, distance: 33.0
click at [735, 120] on body "4.3.7 bowens_disease57.jpg Done Skip 0 00 : 00 : 13 Categories Monk * Select -1…" at bounding box center [439, 280] width 878 height 560
click at [729, 164] on li "2" at bounding box center [773, 162] width 151 height 20
type input "2"
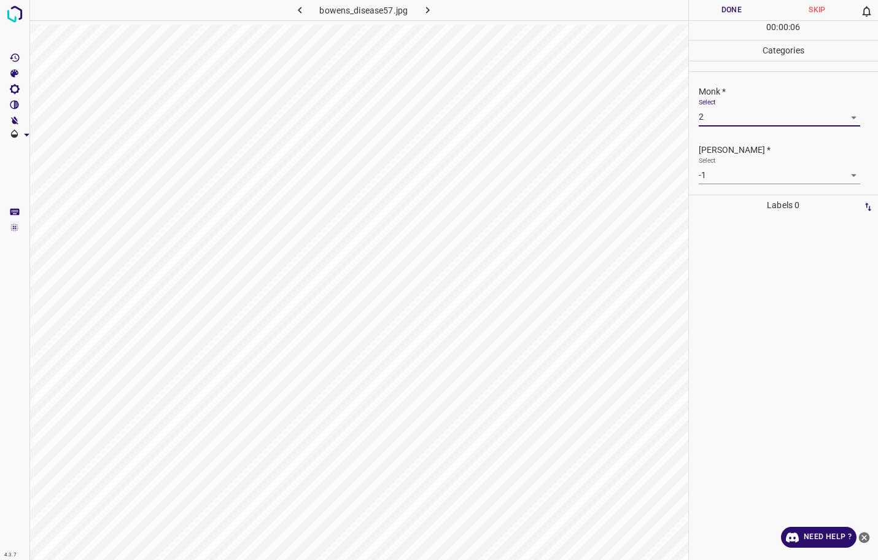
click at [729, 164] on div "Select -1 -1" at bounding box center [778, 170] width 161 height 28
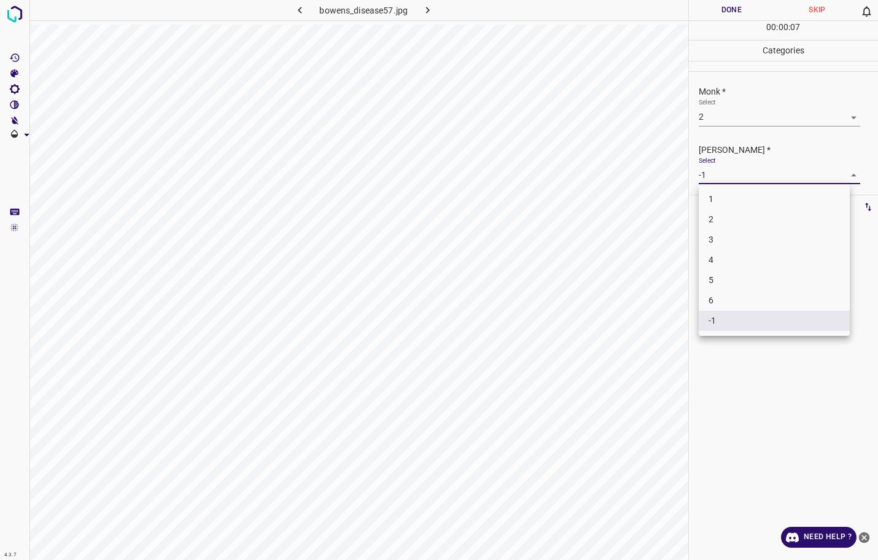
click at [726, 174] on body "4.3.7 bowens_disease57.jpg Done Skip 0 00 : 00 : 07 Categories Monk * Select 2 …" at bounding box center [439, 280] width 878 height 560
click at [721, 198] on li "1" at bounding box center [773, 199] width 151 height 20
type input "1"
click at [748, 7] on button "Done" at bounding box center [732, 10] width 86 height 20
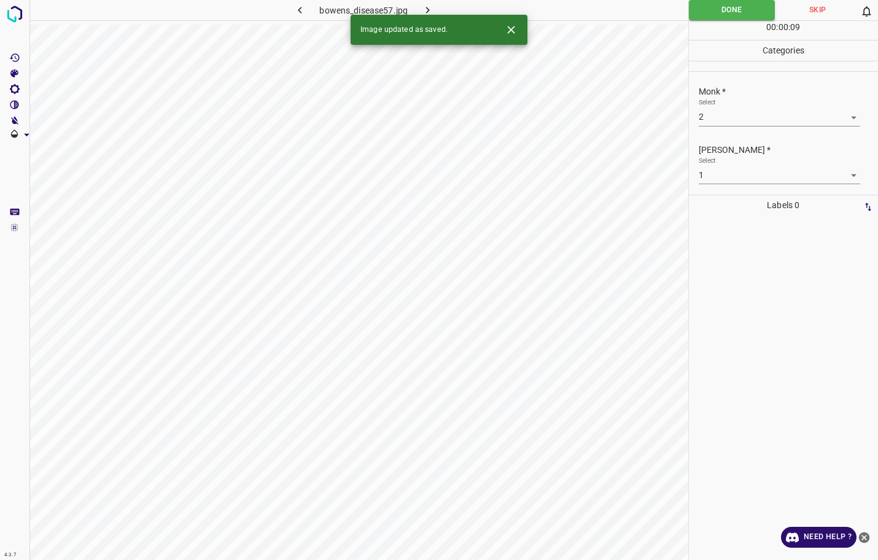
click at [430, 9] on icon "button" at bounding box center [427, 10] width 13 height 13
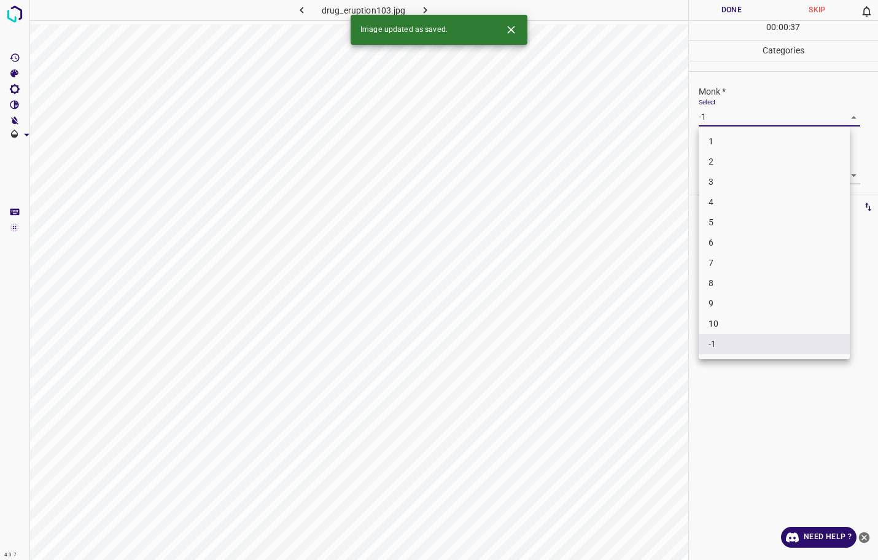
click at [775, 125] on body "4.3.7 drug_eruption103.jpg Done Skip 0 00 : 00 : 37 Categories Monk * Select -1…" at bounding box center [439, 280] width 878 height 560
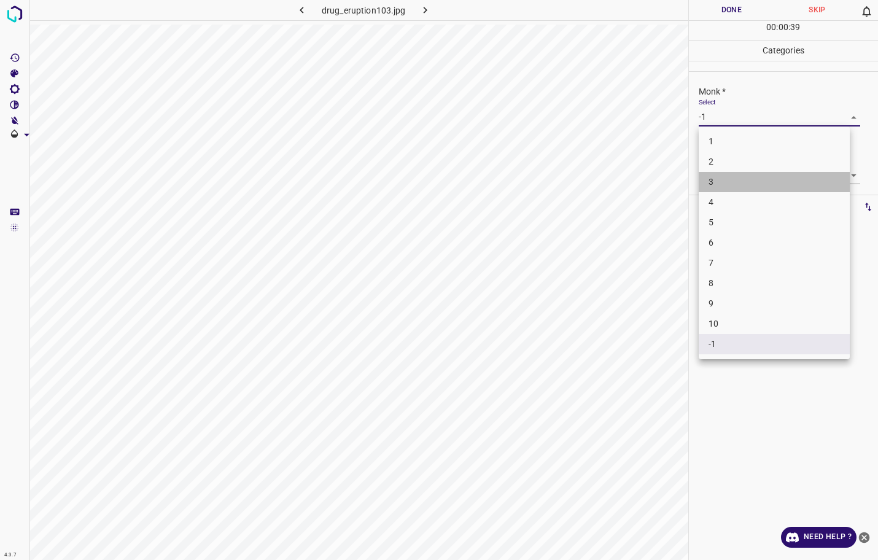
click at [750, 185] on li "3" at bounding box center [773, 182] width 151 height 20
type input "3"
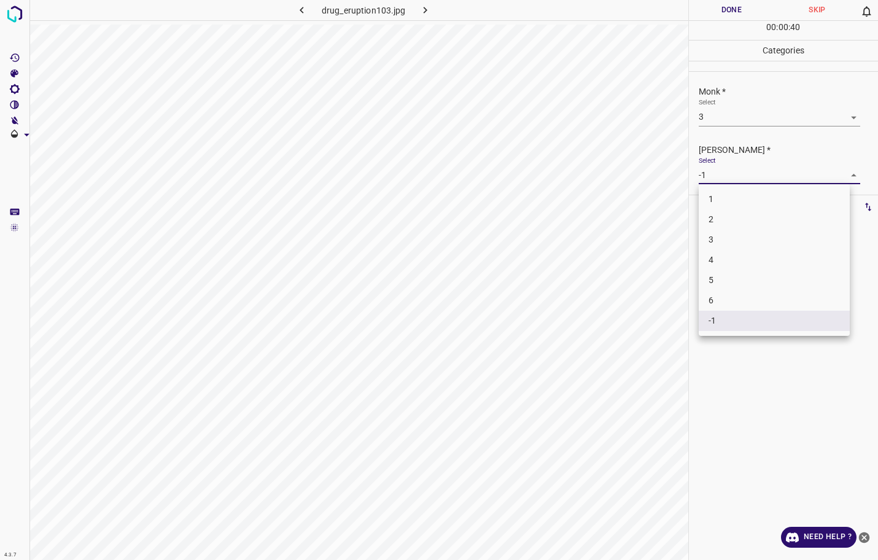
click at [752, 174] on body "4.3.7 drug_eruption103.jpg Done Skip 0 00 : 00 : 40 Categories Monk * Select 3 …" at bounding box center [439, 280] width 878 height 560
click at [734, 230] on li "3" at bounding box center [773, 240] width 151 height 20
type input "3"
click at [735, 7] on button "Done" at bounding box center [732, 10] width 86 height 20
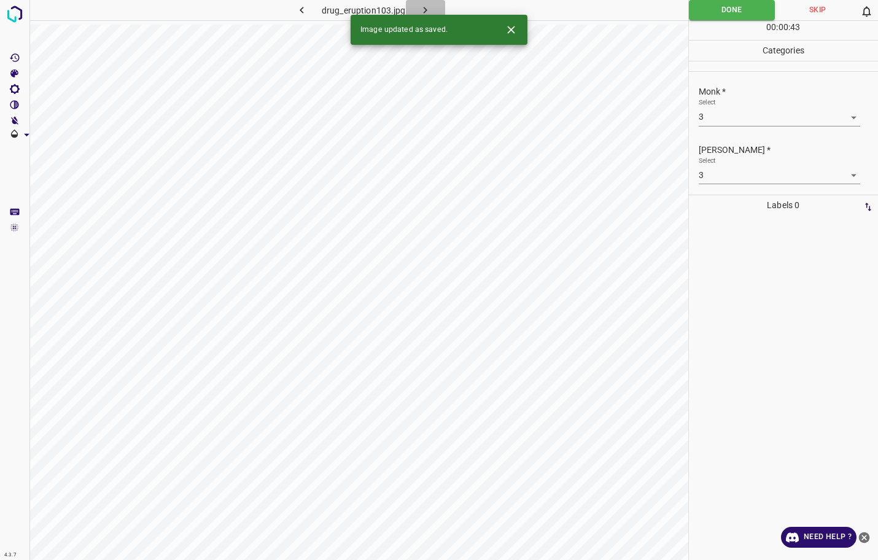
click at [430, 8] on icon "button" at bounding box center [425, 10] width 13 height 13
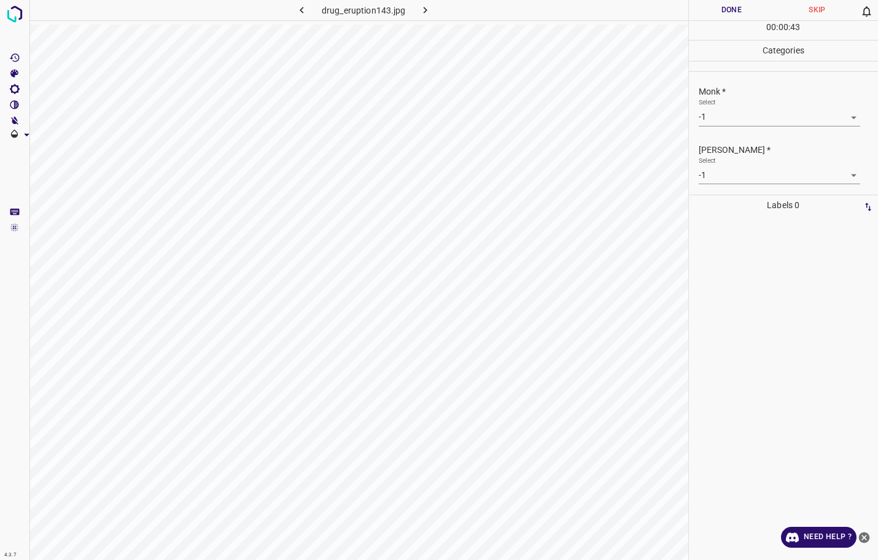
click at [706, 126] on div "Monk * Select -1 -1" at bounding box center [784, 106] width 190 height 58
click at [711, 120] on body "4.3.7 drug_eruption143.jpg Done Skip 0 00 : 00 : 06 Categories Monk * Select -1…" at bounding box center [439, 280] width 878 height 560
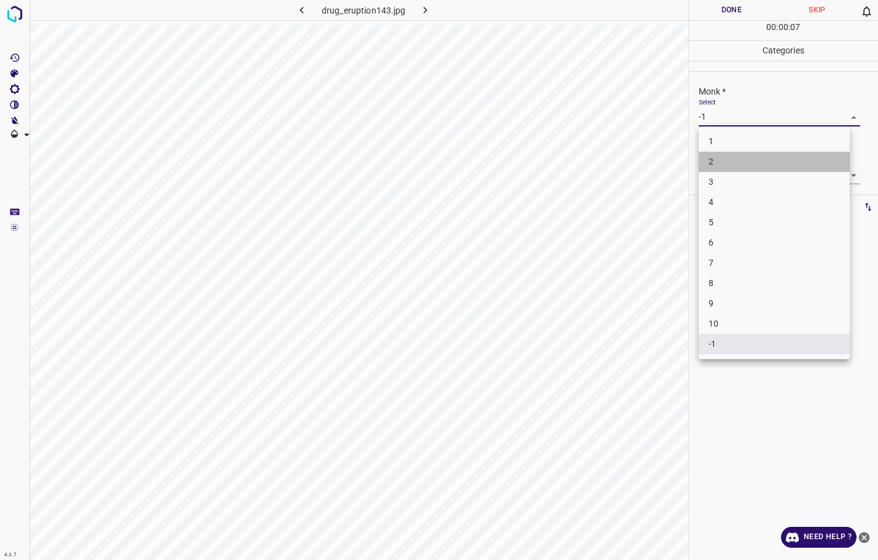
click at [721, 164] on li "2" at bounding box center [773, 162] width 151 height 20
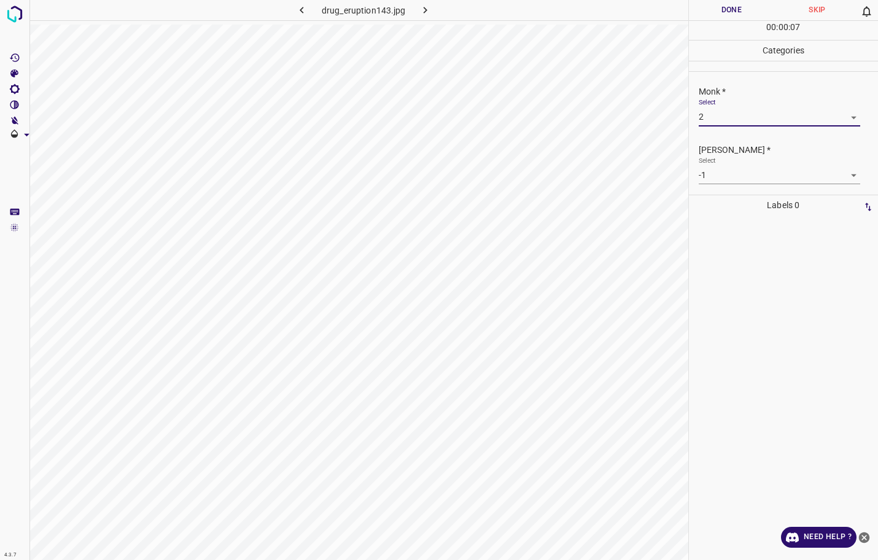
click at [719, 176] on body "4.3.7 drug_eruption143.jpg Done Skip 0 00 : 00 : 07 Categories Monk * Select 2 …" at bounding box center [439, 280] width 878 height 560
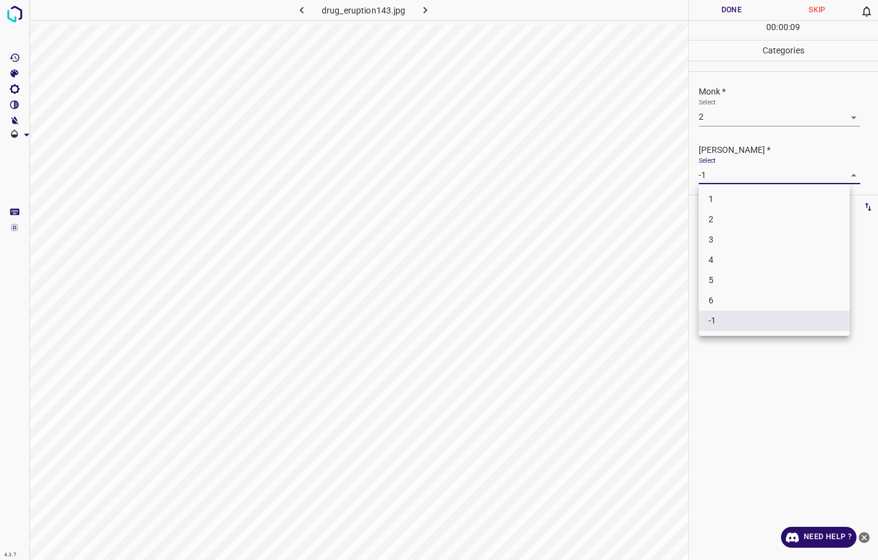
click at [727, 112] on div at bounding box center [439, 280] width 878 height 560
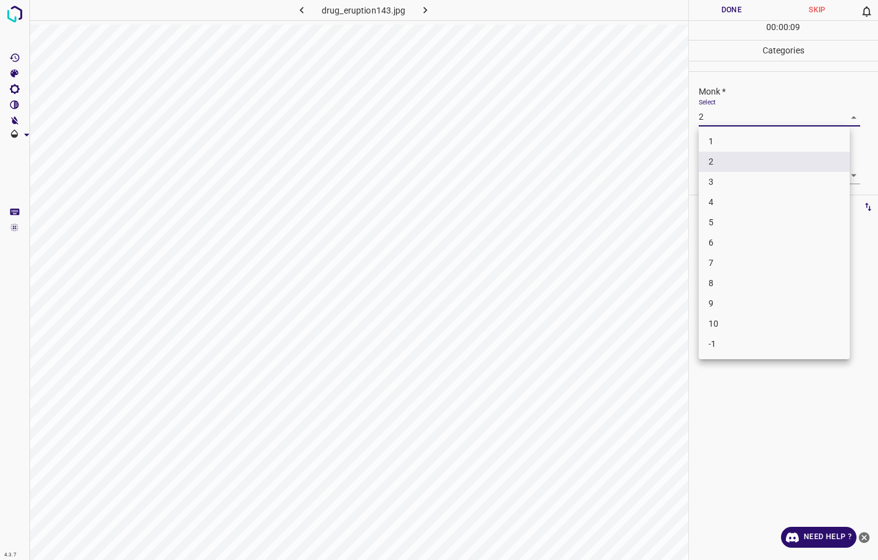
click at [726, 115] on body "4.3.7 drug_eruption143.jpg Done Skip 0 00 : 00 : 09 Categories Monk * Select 2 …" at bounding box center [439, 280] width 878 height 560
click at [724, 179] on li "3" at bounding box center [773, 182] width 151 height 20
type input "3"
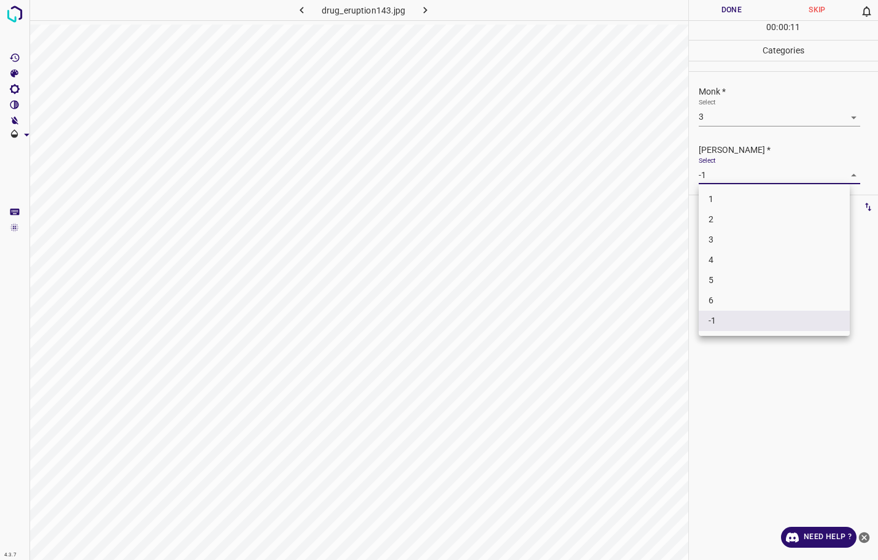
click at [728, 172] on body "4.3.7 drug_eruption143.jpg Done Skip 0 00 : 00 : 11 Categories Monk * Select 3 …" at bounding box center [439, 280] width 878 height 560
click at [717, 222] on li "2" at bounding box center [773, 219] width 151 height 20
type input "2"
click at [723, 15] on button "Done" at bounding box center [732, 10] width 86 height 20
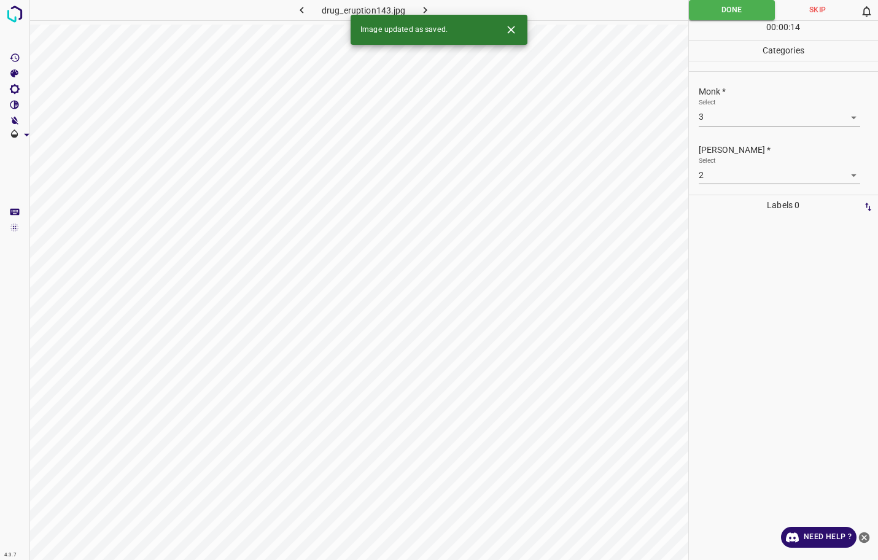
click at [425, 15] on div "Image updated as saved." at bounding box center [438, 30] width 177 height 30
click at [424, 10] on icon "button" at bounding box center [425, 10] width 13 height 13
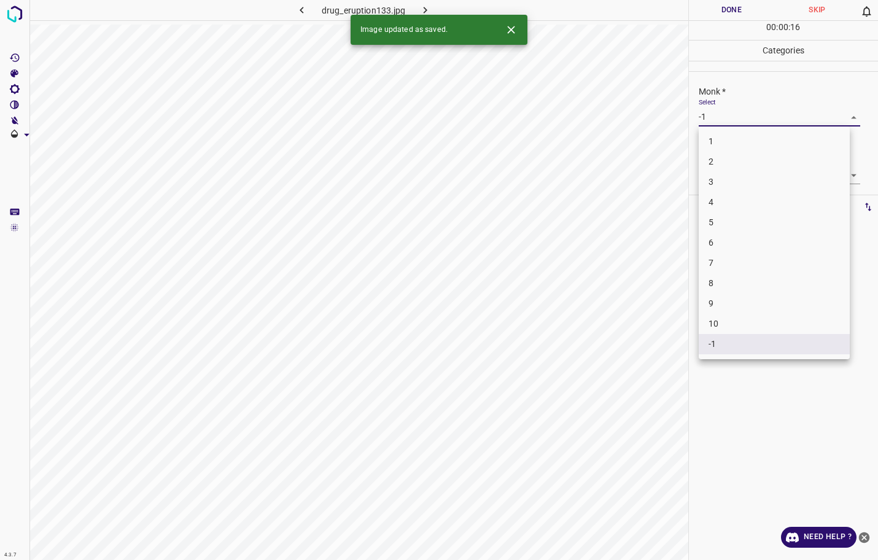
click at [783, 113] on body "4.3.7 drug_eruption133.jpg Done Skip 0 00 : 00 : 16 Categories Monk * Select -1…" at bounding box center [439, 280] width 878 height 560
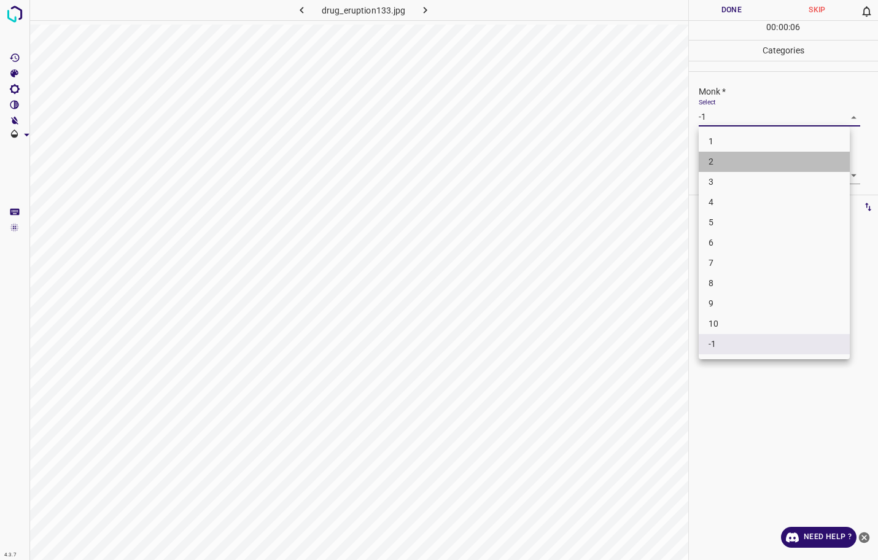
click at [725, 160] on li "2" at bounding box center [773, 162] width 151 height 20
type input "2"
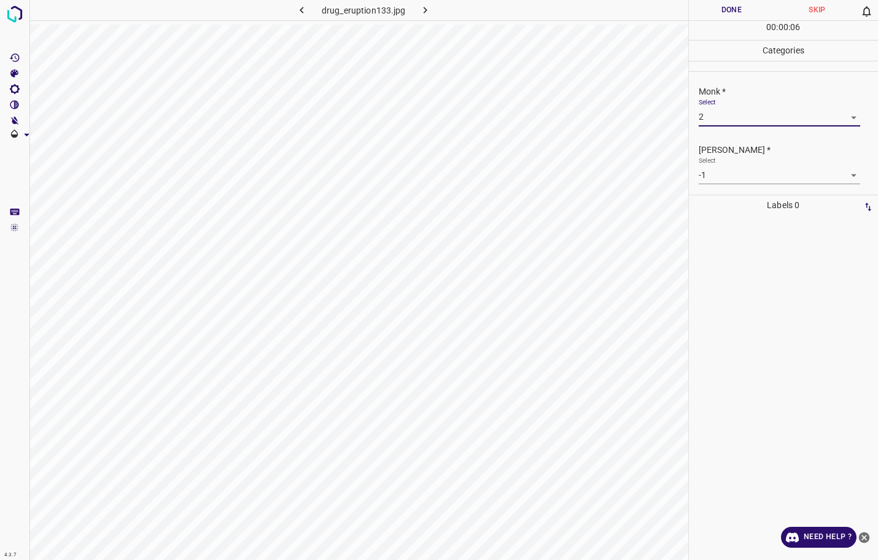
click at [722, 172] on body "4.3.7 drug_eruption133.jpg Done Skip 0 00 : 00 : 06 Categories Monk * Select 2 …" at bounding box center [439, 280] width 878 height 560
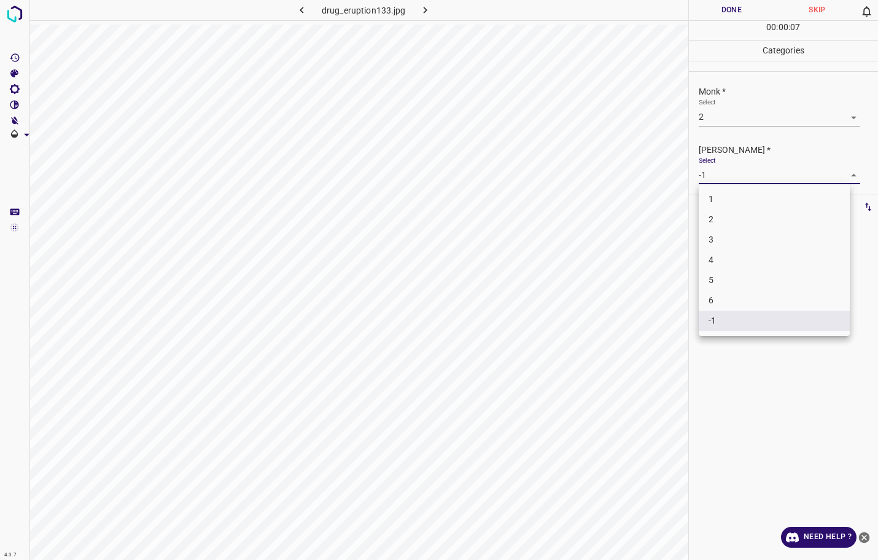
click at [724, 198] on li "1" at bounding box center [773, 199] width 151 height 20
type input "1"
click at [725, 1] on button "Done" at bounding box center [732, 10] width 86 height 20
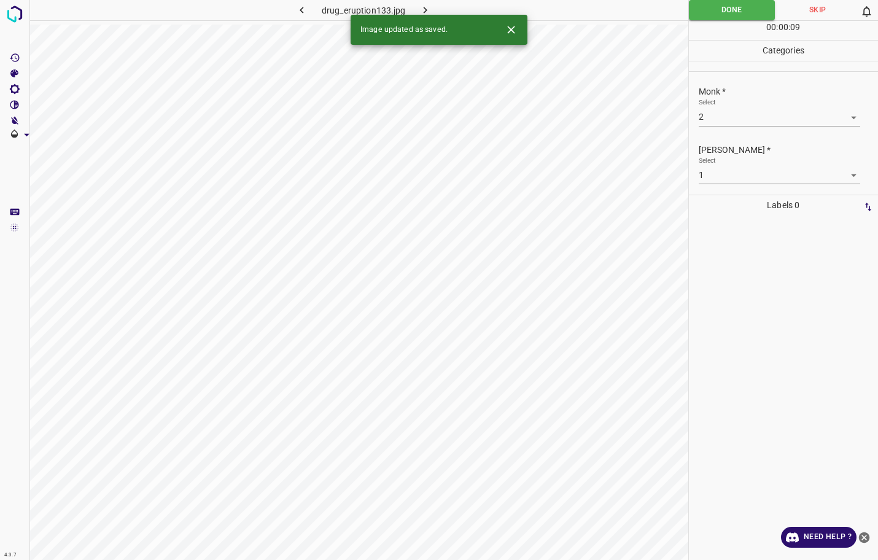
click at [423, 12] on icon "button" at bounding box center [425, 10] width 13 height 13
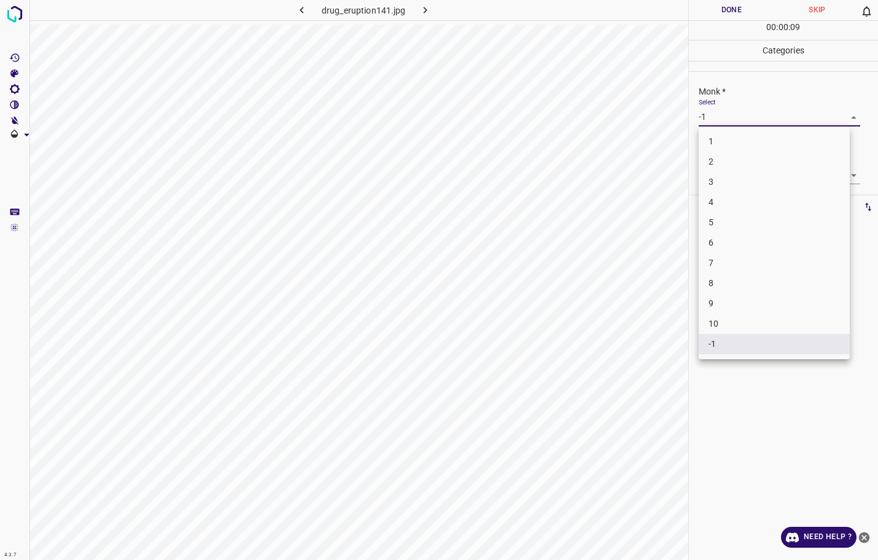
click at [763, 118] on body "4.3.7 drug_eruption141.jpg Done Skip 0 00 : 00 : 09 Categories Monk * Select -1…" at bounding box center [439, 280] width 878 height 560
click at [731, 201] on li "4" at bounding box center [773, 202] width 151 height 20
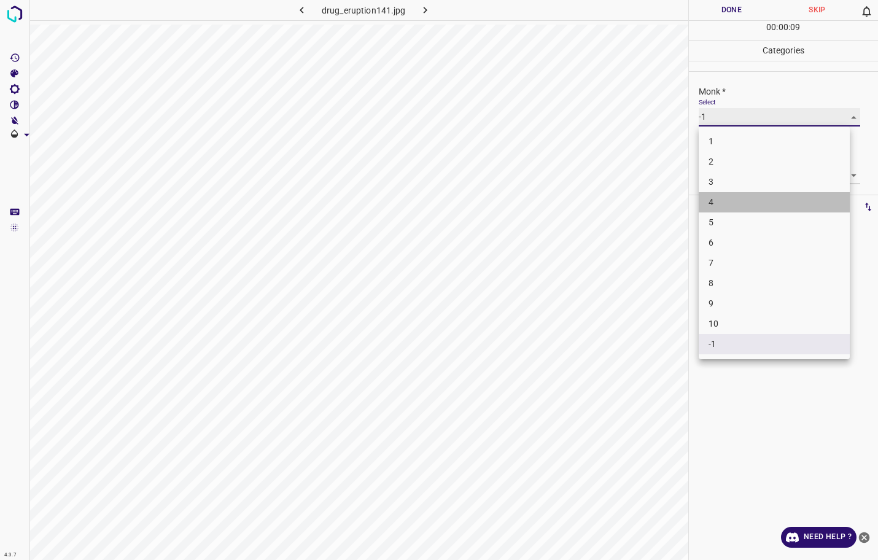
type input "4"
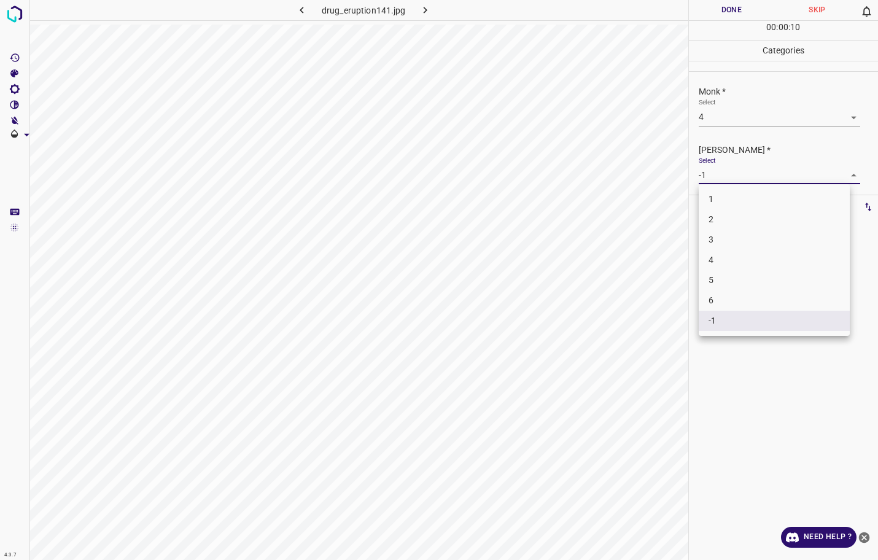
click at [727, 177] on body "4.3.7 drug_eruption141.jpg Done Skip 0 00 : 00 : 10 Categories Monk * Select 4 …" at bounding box center [439, 280] width 878 height 560
click at [727, 234] on li "3" at bounding box center [773, 240] width 151 height 20
type input "3"
click at [719, 15] on button "Done" at bounding box center [732, 10] width 86 height 20
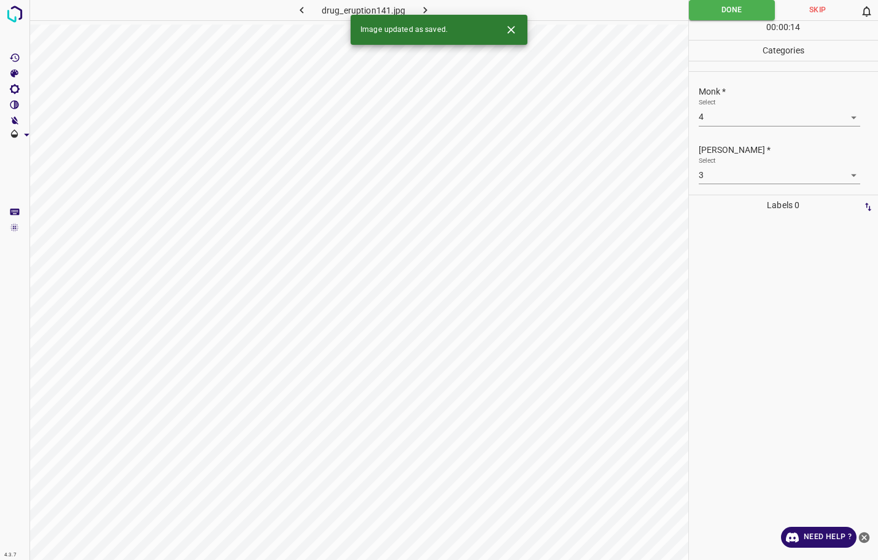
click at [419, 10] on icon "button" at bounding box center [425, 10] width 13 height 13
click at [724, 116] on body "4.3.7 drug_eruption142.jpg Done Skip 0 00 : 00 : 23 Categories Monk * Select -1…" at bounding box center [439, 280] width 878 height 560
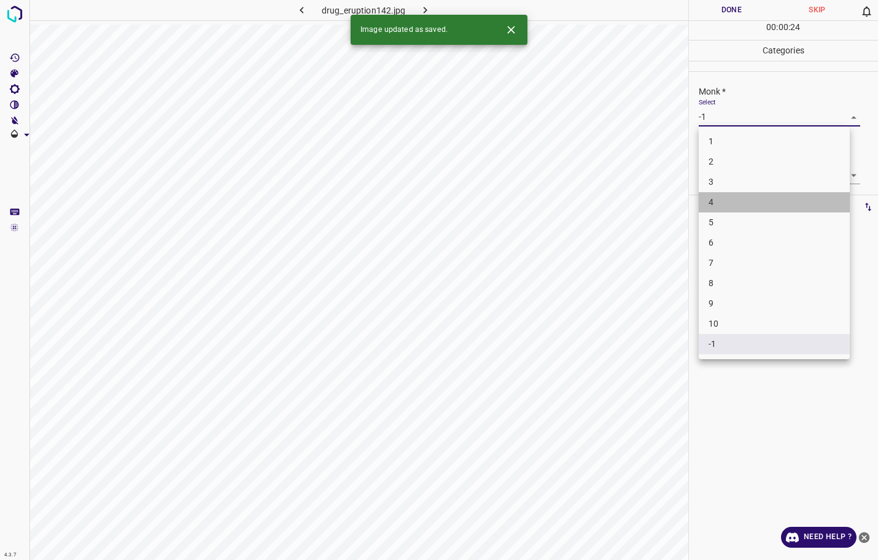
click at [722, 194] on li "4" at bounding box center [773, 202] width 151 height 20
type input "4"
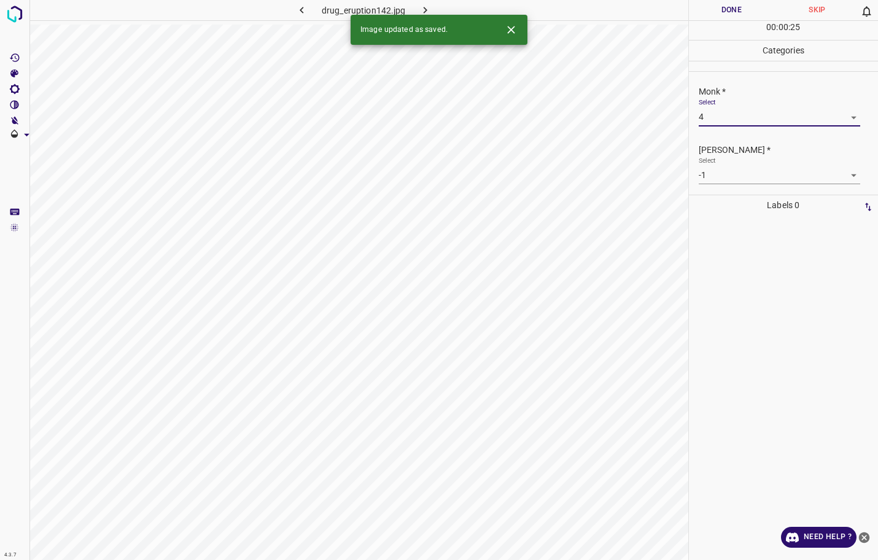
click at [722, 179] on body "4.3.7 drug_eruption142.jpg Done Skip 0 00 : 00 : 25 Categories Monk * Select 4 …" at bounding box center [439, 280] width 878 height 560
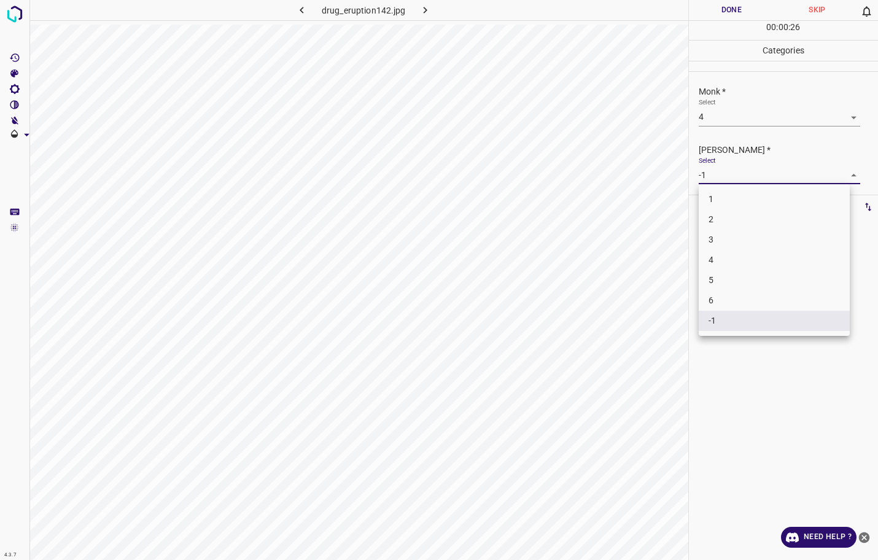
drag, startPoint x: 715, startPoint y: 226, endPoint x: 719, endPoint y: 237, distance: 11.3
click at [719, 237] on ul "1 2 3 4 5 6 -1" at bounding box center [773, 260] width 151 height 152
click at [719, 237] on li "3" at bounding box center [773, 240] width 151 height 20
type input "3"
click at [708, 7] on button "Done" at bounding box center [732, 10] width 86 height 20
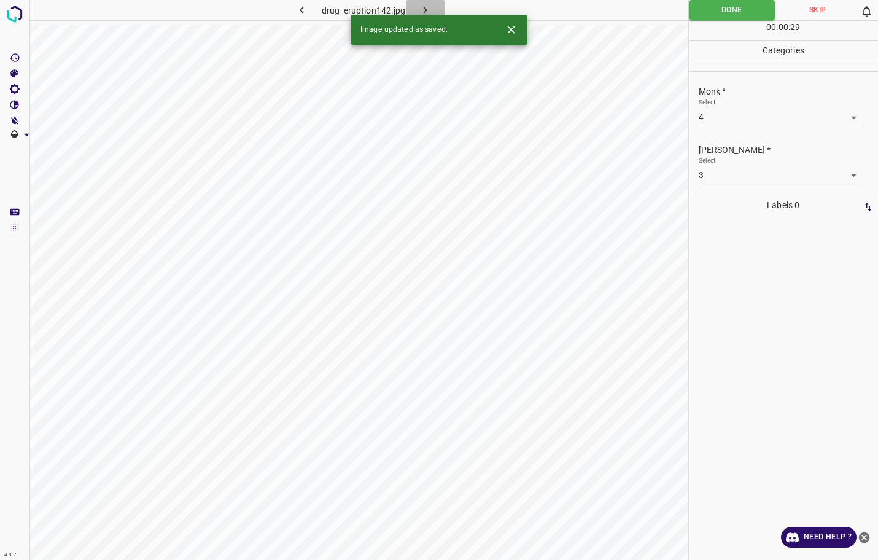
click at [425, 11] on icon "button" at bounding box center [425, 10] width 4 height 7
click at [749, 110] on body "4.3.7 drug_eruption150.jpg Done Skip 0 00 : 00 : 29 Categories Monk * Select -1…" at bounding box center [439, 280] width 878 height 560
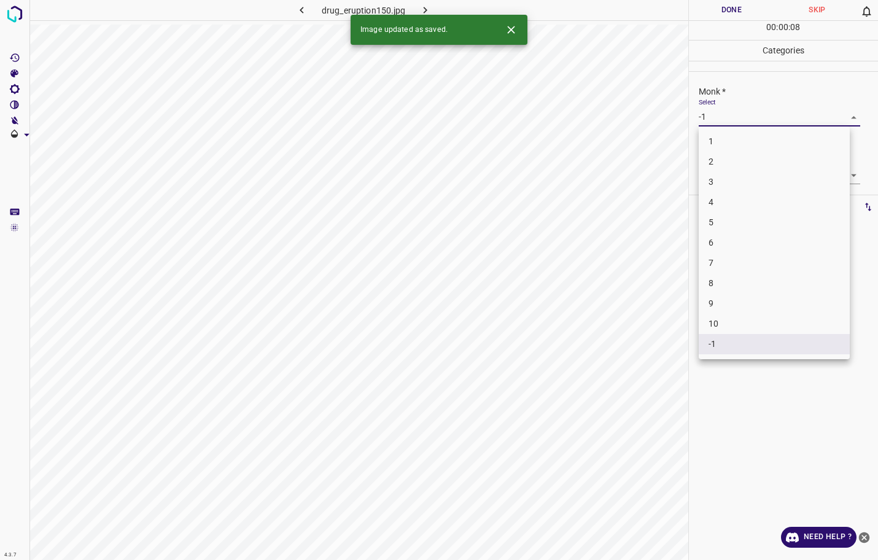
click at [741, 187] on li "3" at bounding box center [773, 182] width 151 height 20
type input "3"
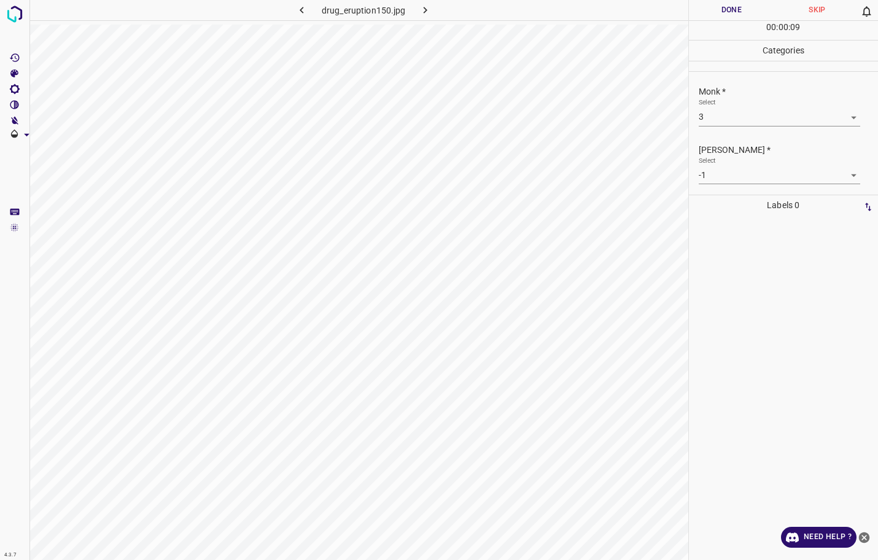
click at [729, 180] on body "4.3.7 drug_eruption150.jpg Done Skip 0 00 : 00 : 09 Categories Monk * Select 3 …" at bounding box center [439, 280] width 878 height 560
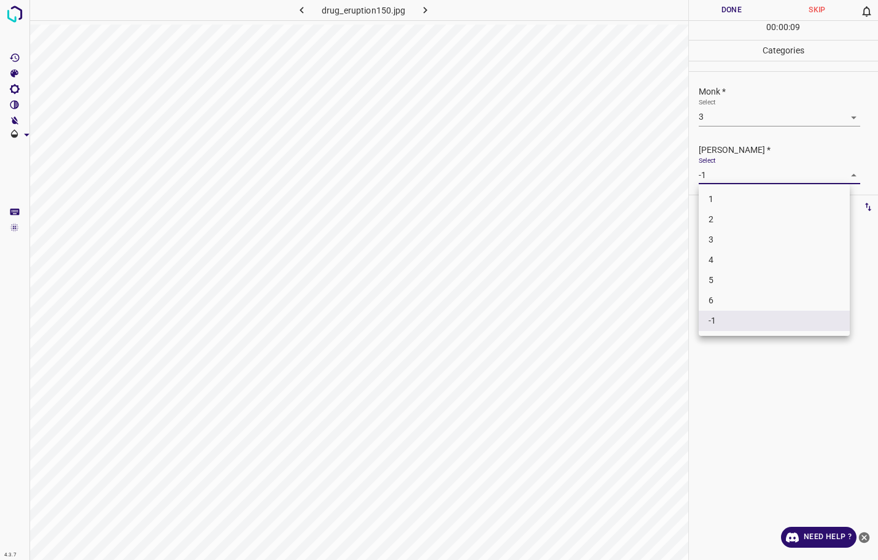
click at [728, 222] on li "2" at bounding box center [773, 219] width 151 height 20
click at [727, 12] on button "Done" at bounding box center [732, 10] width 86 height 20
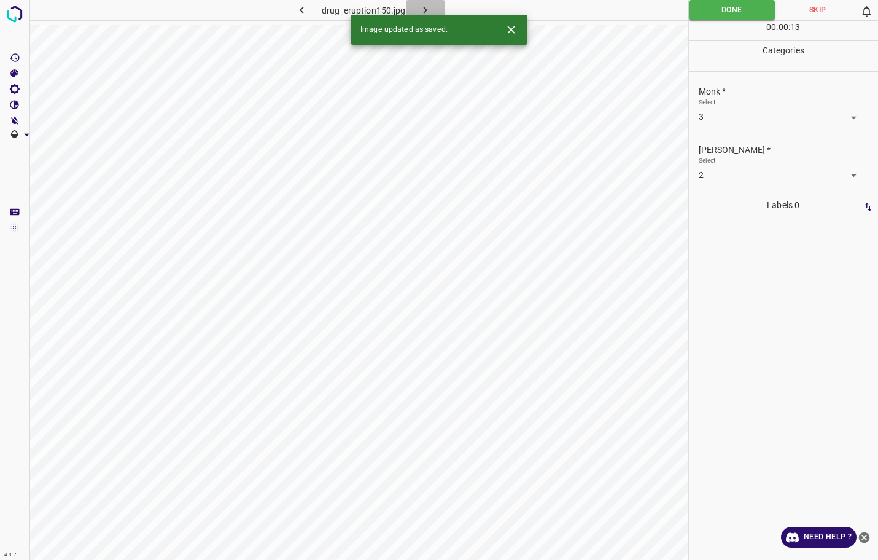
click at [438, 10] on button "button" at bounding box center [425, 10] width 39 height 20
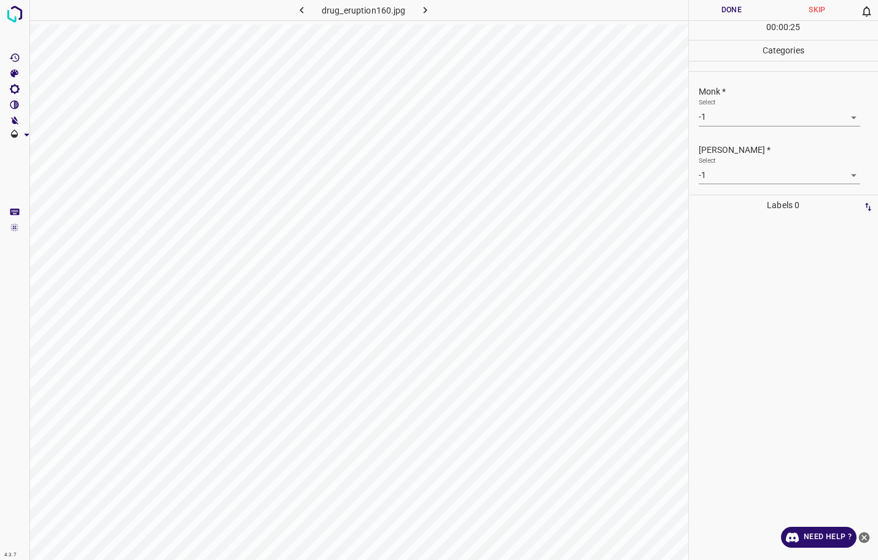
click at [722, 109] on body "4.3.7 drug_eruption160.jpg Done Skip 0 00 : 00 : 25 Categories Monk * Select -1…" at bounding box center [439, 280] width 878 height 560
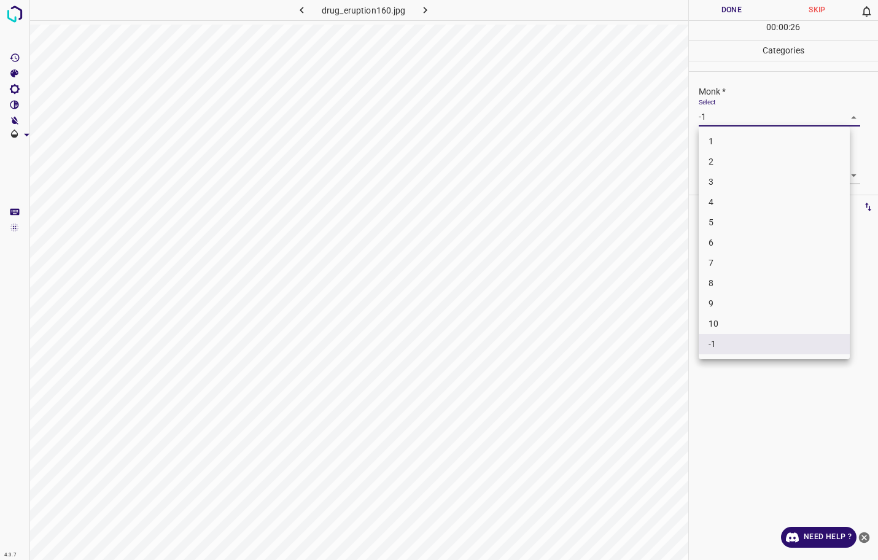
click at [719, 177] on li "3" at bounding box center [773, 182] width 151 height 20
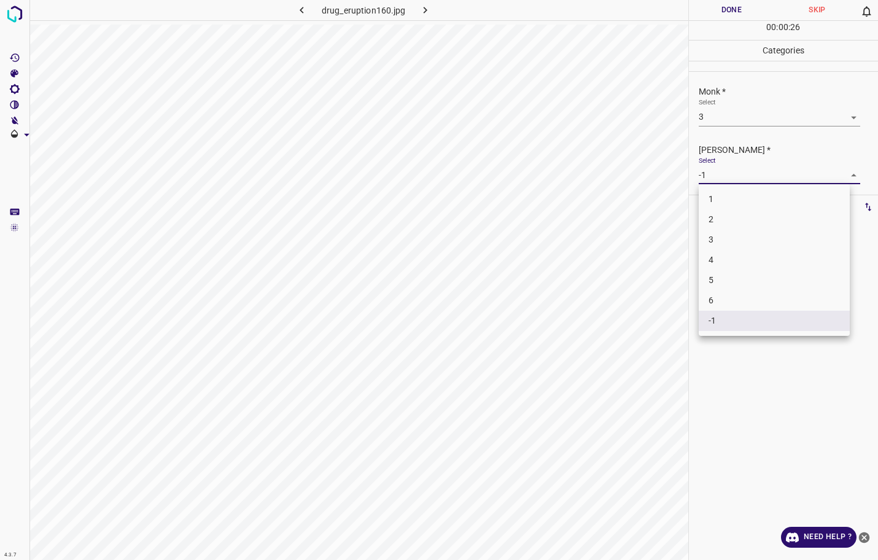
click at [719, 178] on body "4.3.7 drug_eruption160.jpg Done Skip 0 00 : 00 : 26 Categories Monk * Select 3 …" at bounding box center [439, 280] width 878 height 560
click at [715, 219] on li "2" at bounding box center [773, 219] width 151 height 20
click at [733, 15] on button "Done" at bounding box center [732, 10] width 86 height 20
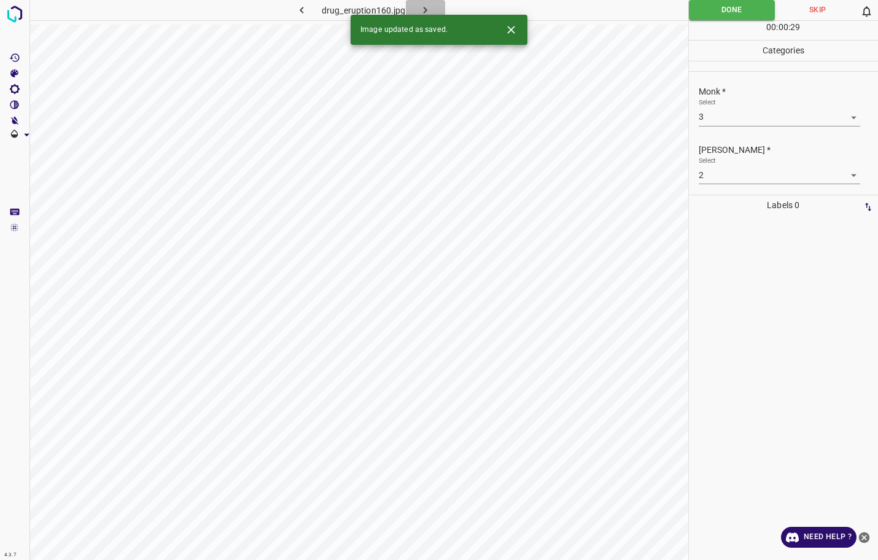
click at [428, 7] on icon "button" at bounding box center [425, 10] width 13 height 13
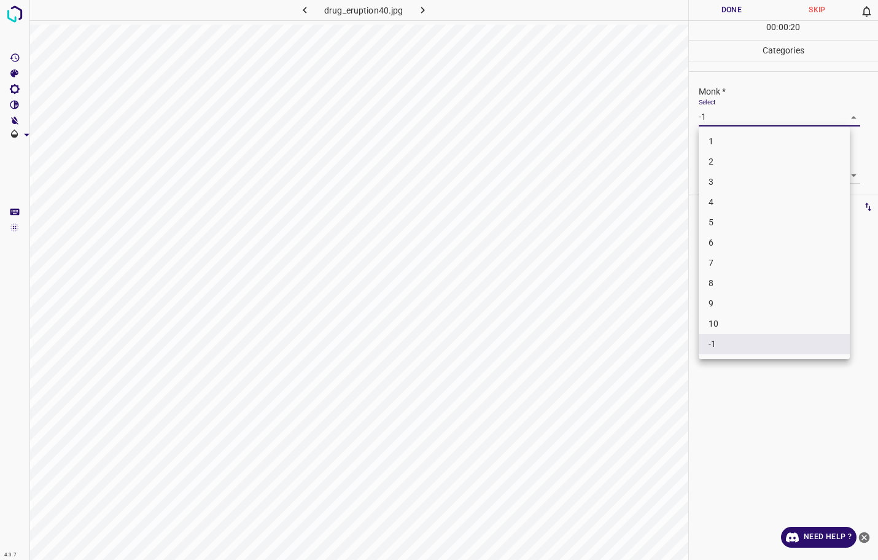
click at [758, 110] on body "4.3.7 drug_eruption40.jpg Done Skip 0 00 : 00 : 20 Categories Monk * Select -1 …" at bounding box center [439, 280] width 878 height 560
click at [727, 166] on li "2" at bounding box center [773, 162] width 151 height 20
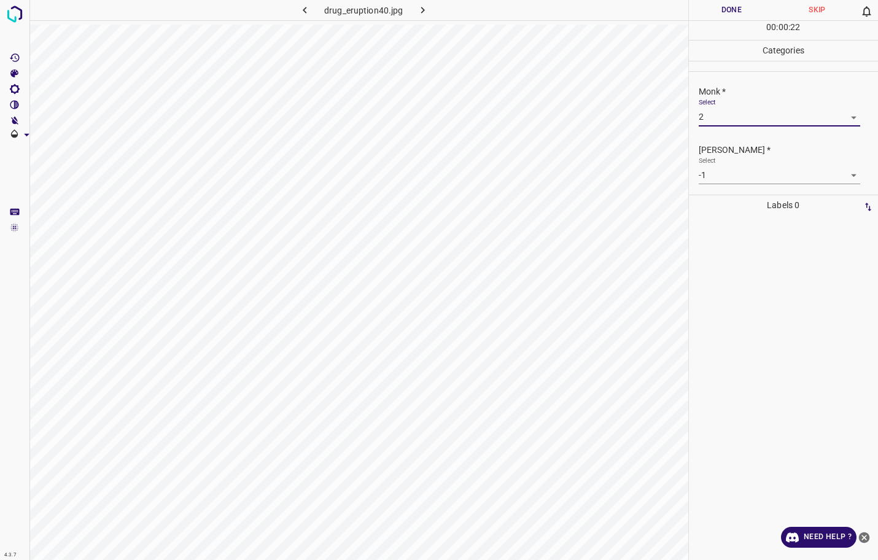
click at [724, 168] on body "4.3.7 drug_eruption40.jpg Done Skip 0 00 : 00 : 22 Categories Monk * Select 2 2…" at bounding box center [439, 280] width 878 height 560
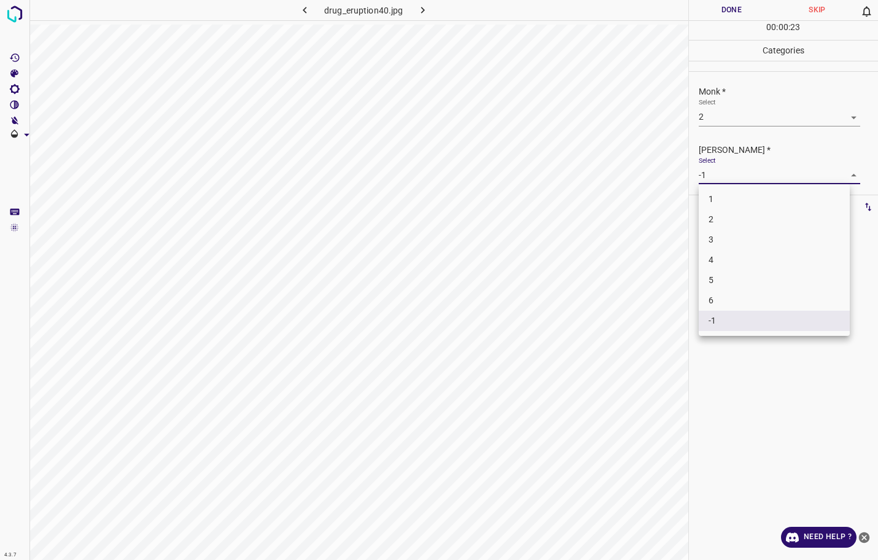
click at [717, 198] on li "1" at bounding box center [773, 199] width 151 height 20
click at [719, 11] on button "Done" at bounding box center [732, 10] width 86 height 20
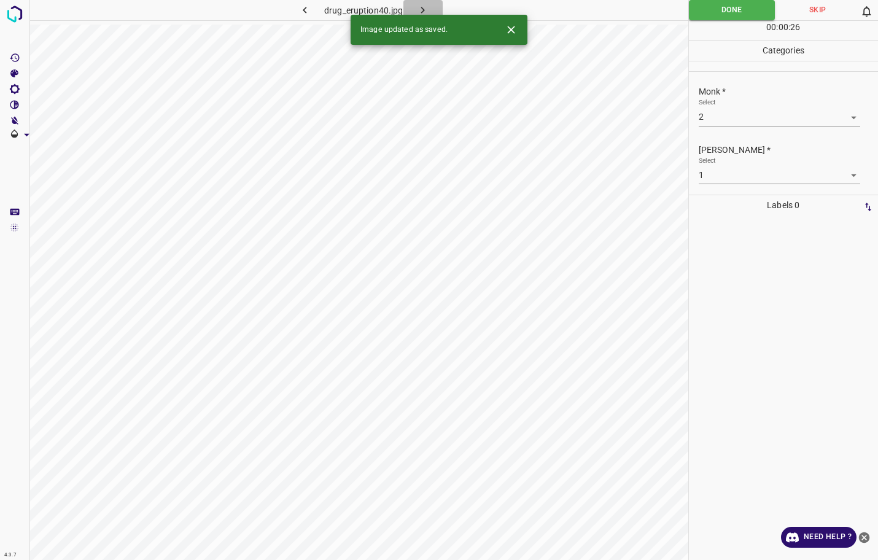
click at [425, 8] on icon "button" at bounding box center [422, 10] width 13 height 13
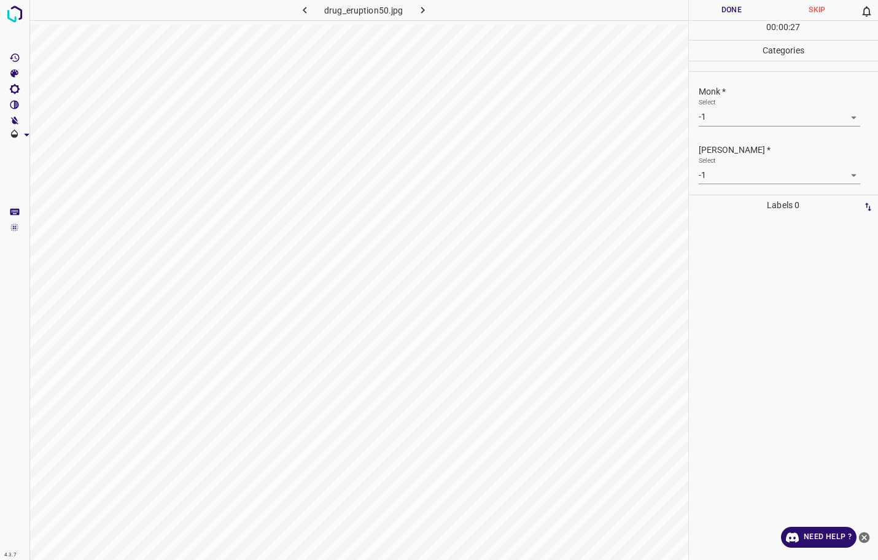
click at [783, 119] on body "4.3.7 drug_eruption50.jpg Done Skip 0 00 : 00 : 27 Categories Monk * Select -1 …" at bounding box center [439, 280] width 878 height 560
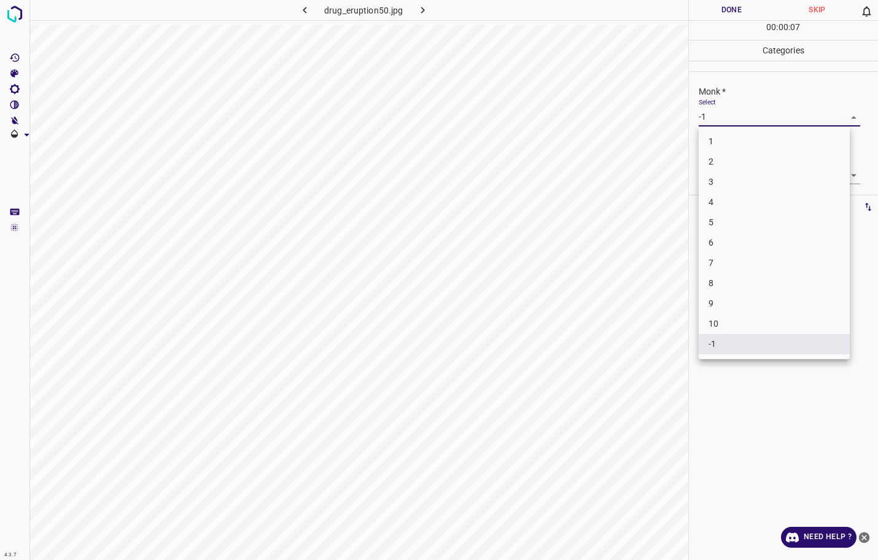
click at [741, 166] on li "2" at bounding box center [773, 162] width 151 height 20
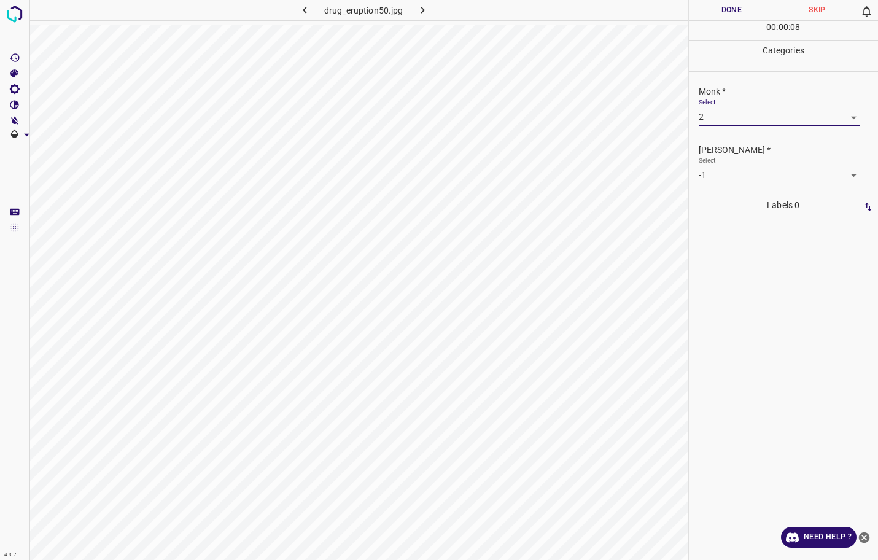
click at [736, 178] on body "4.3.7 drug_eruption50.jpg Done Skip 0 00 : 00 : 08 Categories Monk * Select 2 2…" at bounding box center [439, 280] width 878 height 560
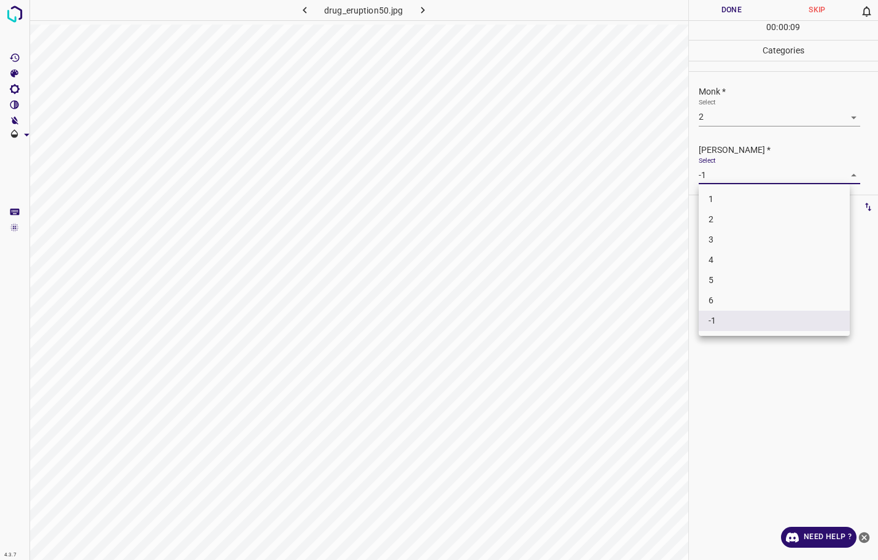
click at [727, 195] on li "1" at bounding box center [773, 199] width 151 height 20
click at [719, 15] on button "Done" at bounding box center [732, 10] width 86 height 20
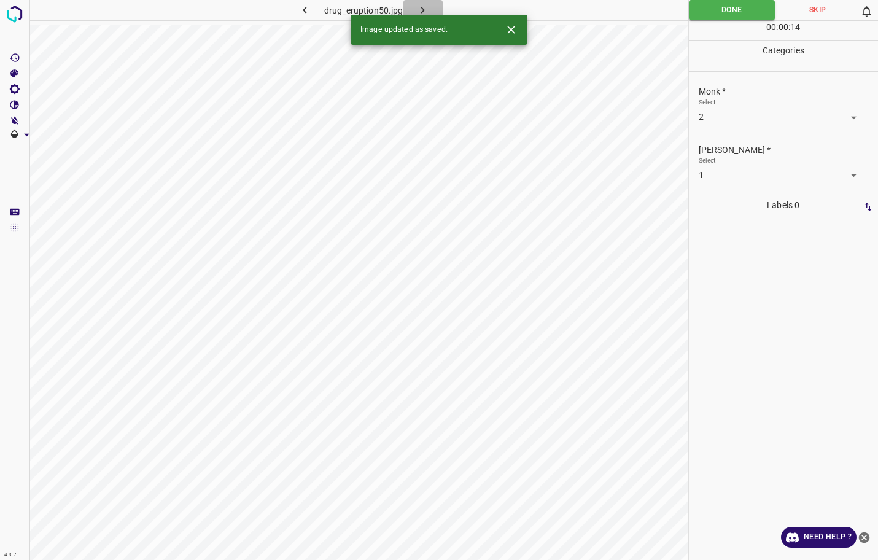
click at [433, 9] on button "button" at bounding box center [422, 10] width 39 height 20
click at [761, 117] on body "4.3.7 drug_eruption67.jpg Done Skip 0 00 : 00 : 06 Categories Monk * Select -1 …" at bounding box center [439, 280] width 878 height 560
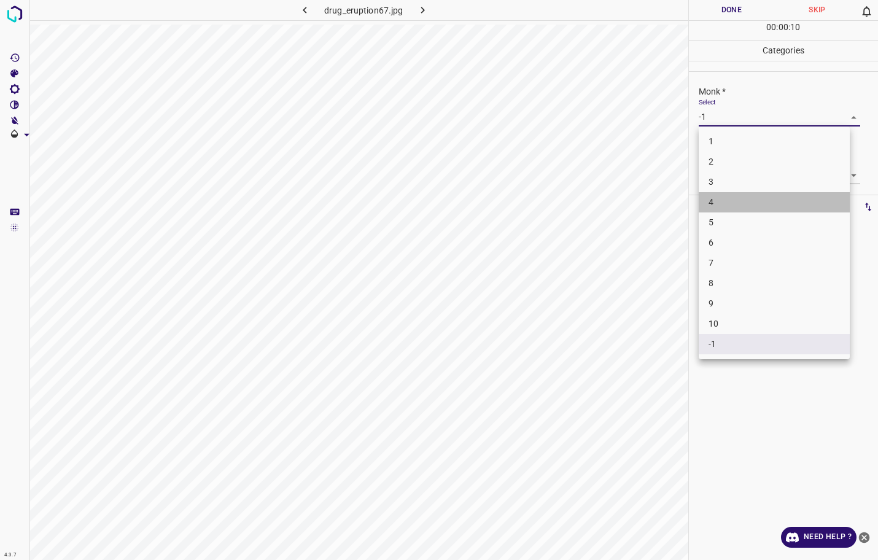
click at [742, 202] on li "4" at bounding box center [773, 202] width 151 height 20
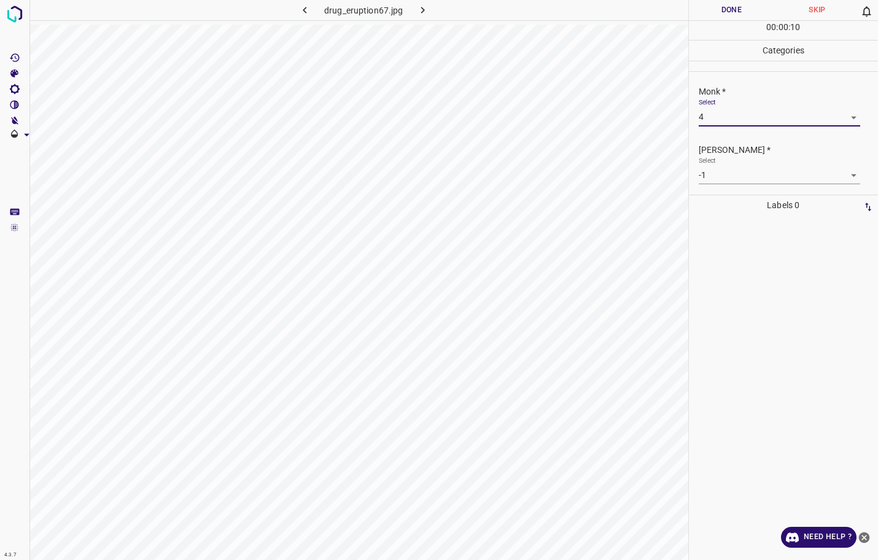
click at [749, 179] on body "4.3.7 drug_eruption67.jpg Done Skip 0 00 : 00 : 10 Categories Monk * Select 4 4…" at bounding box center [439, 280] width 878 height 560
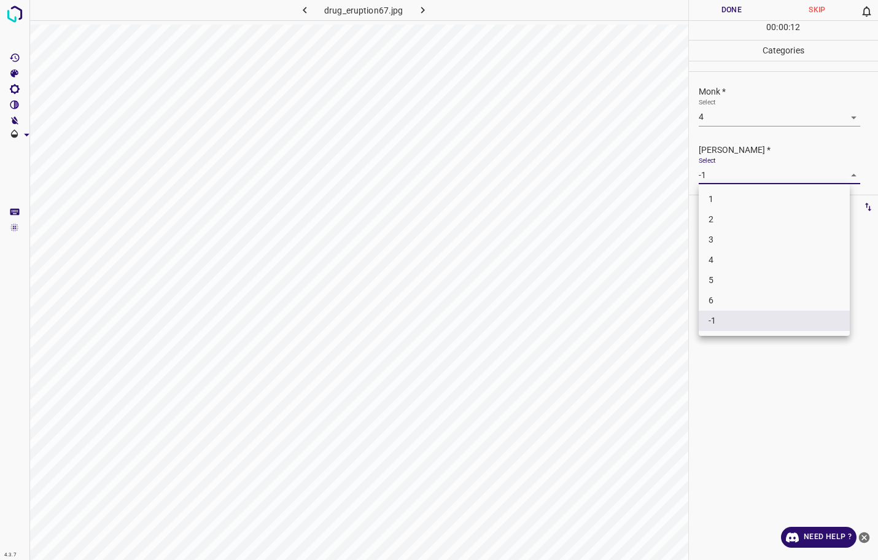
click at [744, 124] on div at bounding box center [439, 280] width 878 height 560
click at [744, 122] on div "1 2 3 4 5 6 -1" at bounding box center [439, 280] width 878 height 560
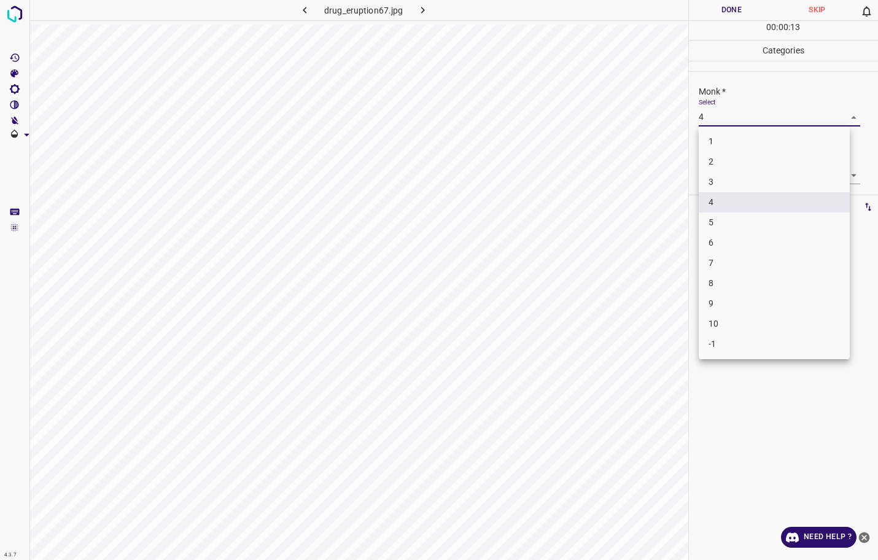
click at [744, 122] on body "4.3.7 drug_eruption67.jpg Done Skip 0 00 : 00 : 13 Categories Monk * Select 4 4…" at bounding box center [439, 280] width 878 height 560
click at [732, 178] on li "3" at bounding box center [773, 182] width 151 height 20
click at [729, 176] on body "4.3.7 drug_eruption67.jpg Done Skip 0 00 : 00 : 15 Categories Monk * Select 3 3…" at bounding box center [439, 280] width 878 height 560
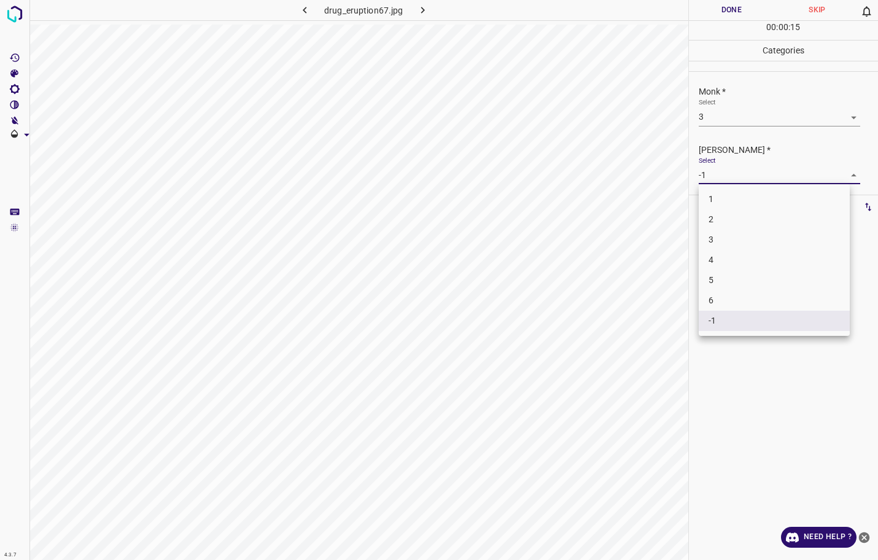
click at [728, 217] on li "2" at bounding box center [773, 219] width 151 height 20
click at [707, 14] on button "Done" at bounding box center [732, 10] width 86 height 20
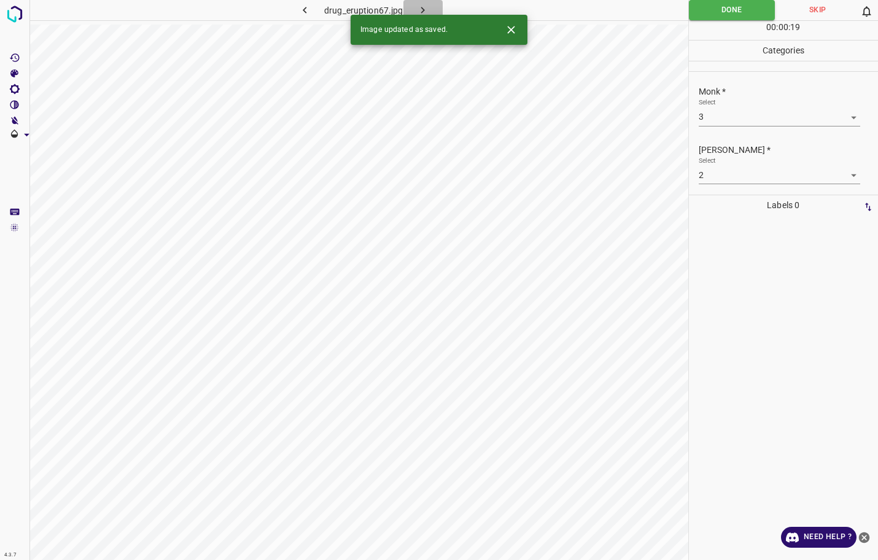
click at [417, 7] on icon "button" at bounding box center [422, 10] width 13 height 13
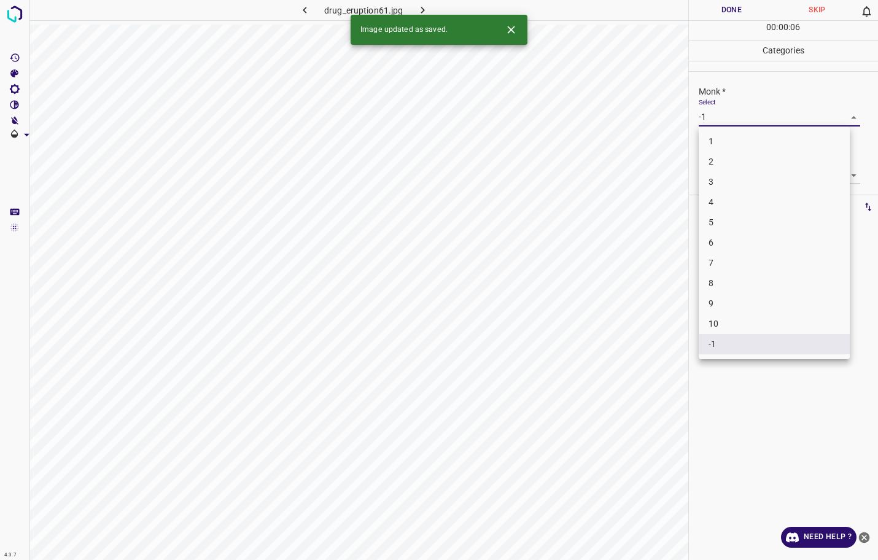
click at [717, 109] on body "4.3.7 drug_eruption61.jpg Done Skip 0 00 : 00 : 06 Categories Monk * Select -1 …" at bounding box center [439, 280] width 878 height 560
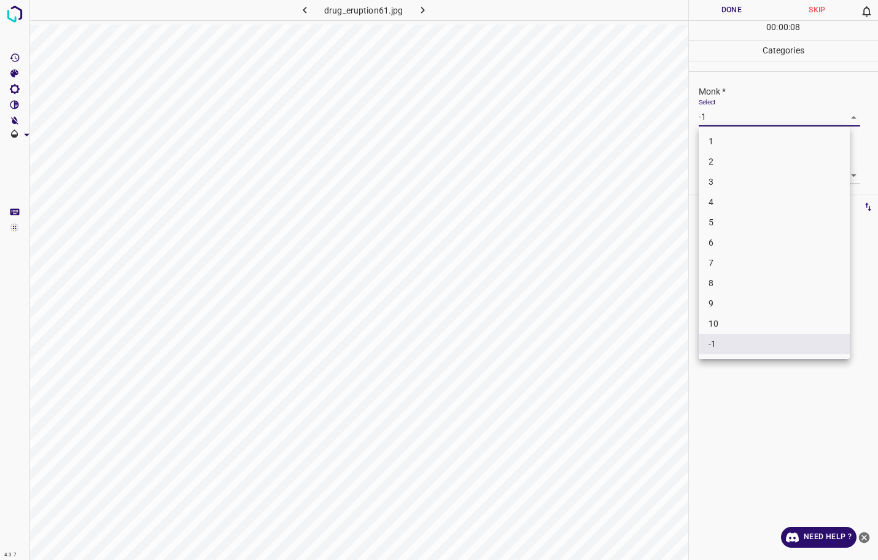
click at [721, 185] on li "3" at bounding box center [773, 182] width 151 height 20
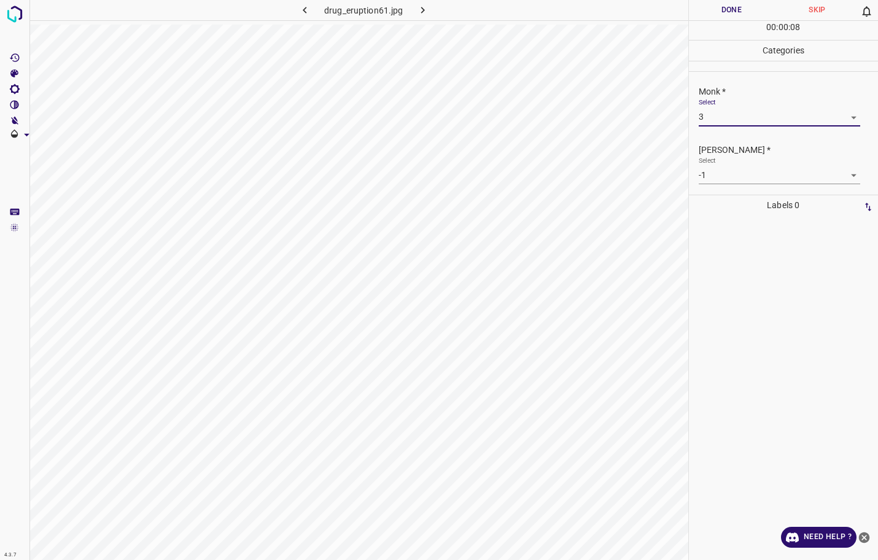
click at [728, 176] on body "4.3.7 drug_eruption61.jpg Done Skip 0 00 : 00 : 08 Categories Monk * Select 3 3…" at bounding box center [439, 280] width 878 height 560
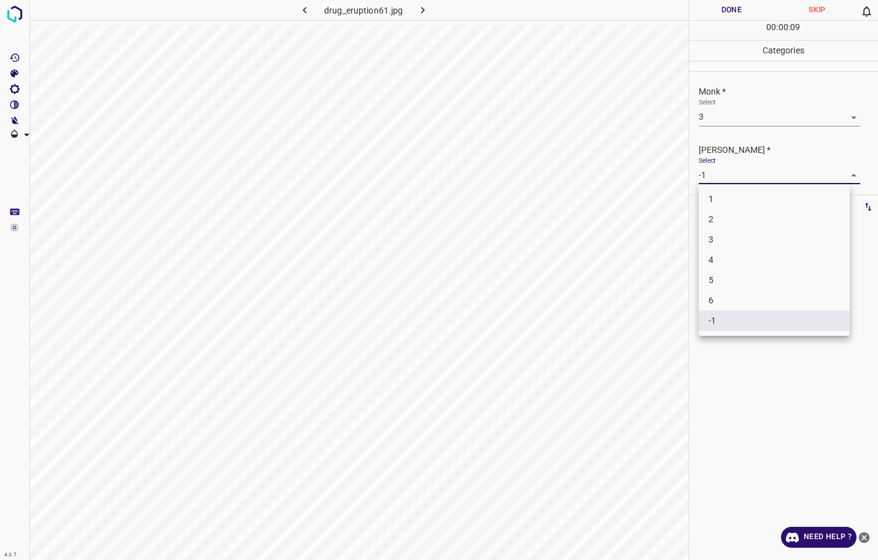
click at [724, 219] on li "2" at bounding box center [773, 219] width 151 height 20
click at [748, 4] on button "Done" at bounding box center [732, 10] width 86 height 20
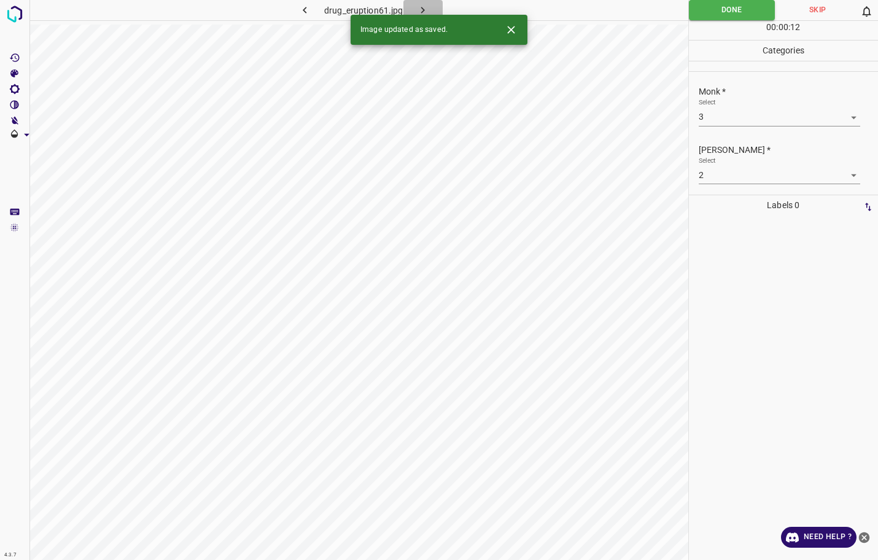
click at [419, 9] on icon "button" at bounding box center [422, 10] width 13 height 13
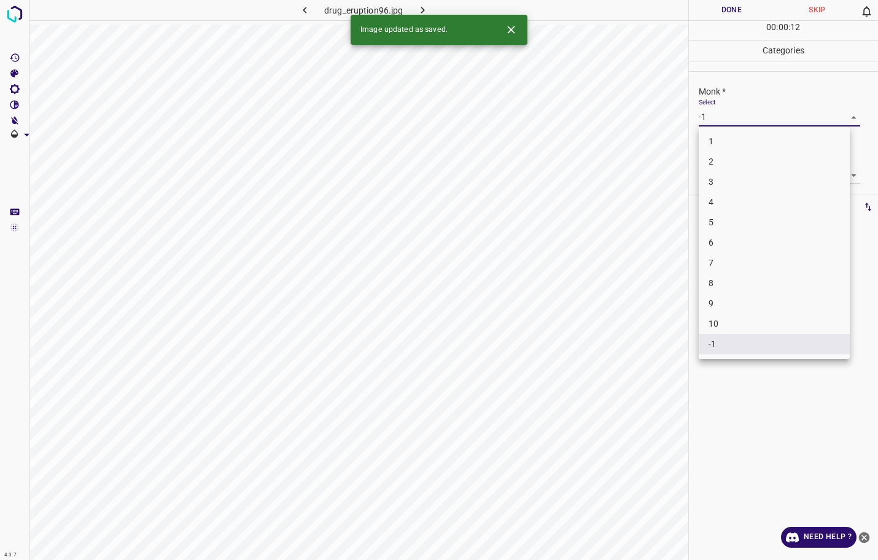
click at [738, 121] on body "4.3.7 drug_eruption96.jpg Done Skip 0 00 : 00 : 12 Categories Monk * Select -1 …" at bounding box center [439, 280] width 878 height 560
click at [716, 175] on li "3" at bounding box center [773, 182] width 151 height 20
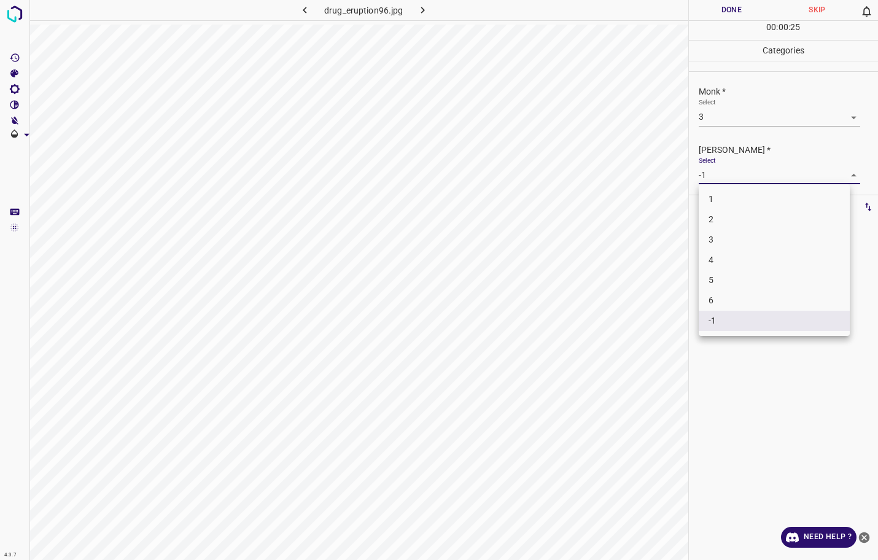
click at [717, 174] on body "4.3.7 drug_eruption96.jpg Done Skip 0 00 : 00 : 25 Categories Monk * Select 3 3…" at bounding box center [439, 280] width 878 height 560
click at [711, 219] on li "2" at bounding box center [773, 219] width 151 height 20
click at [724, 12] on button "Done" at bounding box center [732, 10] width 86 height 20
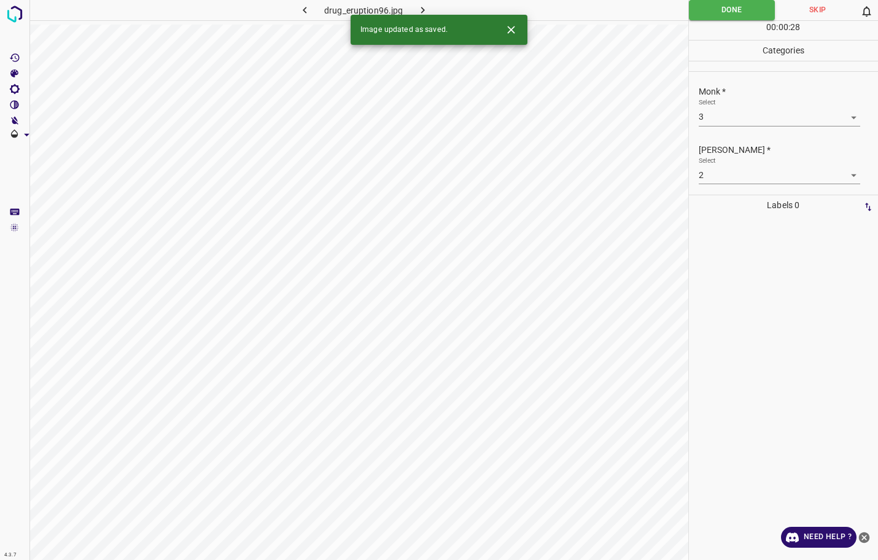
click at [425, 8] on icon "button" at bounding box center [422, 10] width 13 height 13
click at [733, 120] on body "4.3.7 dyshidrotic_eczema12.jpg Done Skip 0 00 : 00 : 28 Categories Monk * Selec…" at bounding box center [439, 280] width 878 height 560
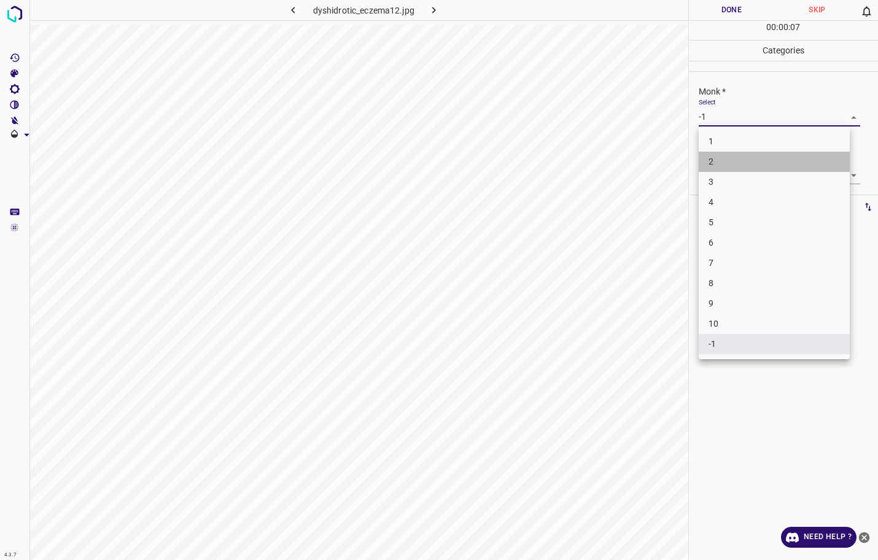
click at [724, 164] on li "2" at bounding box center [773, 162] width 151 height 20
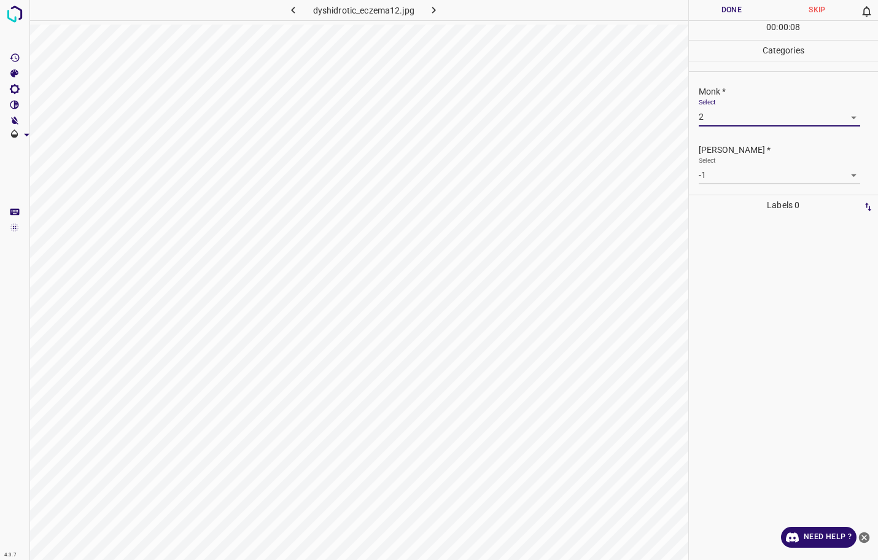
click at [736, 177] on body "4.3.7 dyshidrotic_eczema12.jpg Done Skip 0 00 : 00 : 08 Categories Monk * Selec…" at bounding box center [439, 280] width 878 height 560
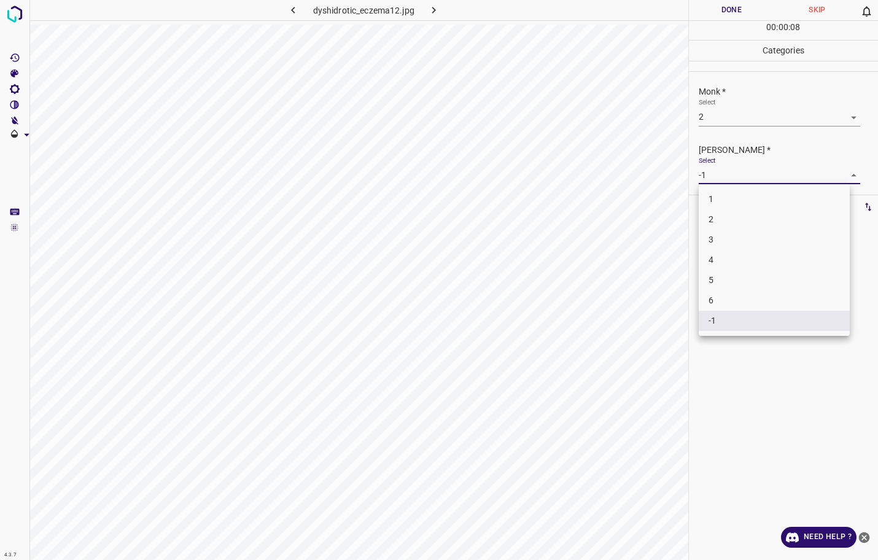
click at [724, 218] on li "2" at bounding box center [773, 219] width 151 height 20
click at [733, 7] on button "Done" at bounding box center [732, 10] width 86 height 20
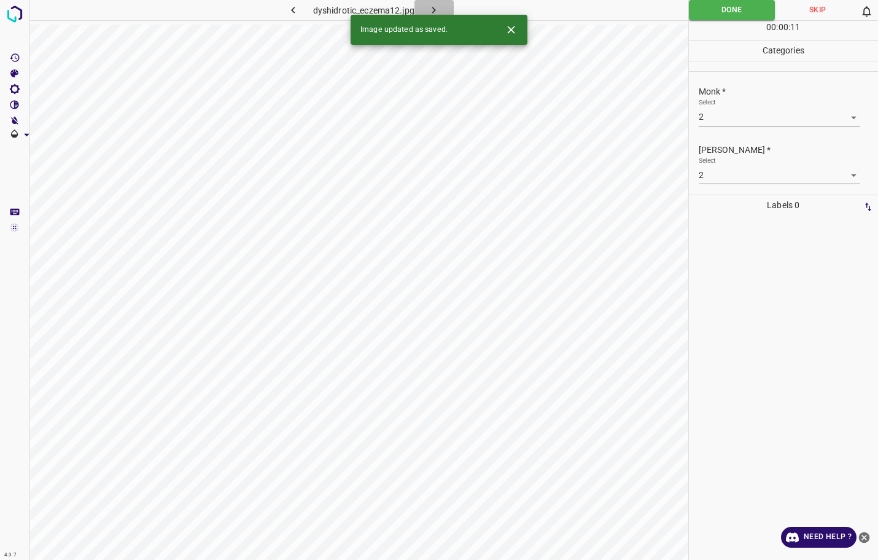
click at [442, 12] on button "button" at bounding box center [433, 10] width 39 height 20
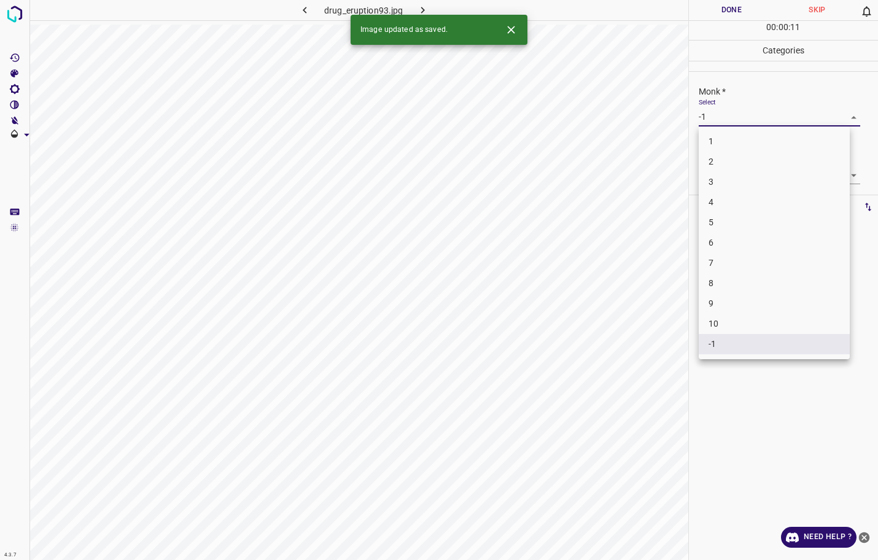
click at [750, 112] on body "4.3.7 drug_eruption93.jpg Done Skip 0 00 : 00 : 11 Categories Monk * Select -1 …" at bounding box center [439, 280] width 878 height 560
click at [738, 178] on li "3" at bounding box center [773, 182] width 151 height 20
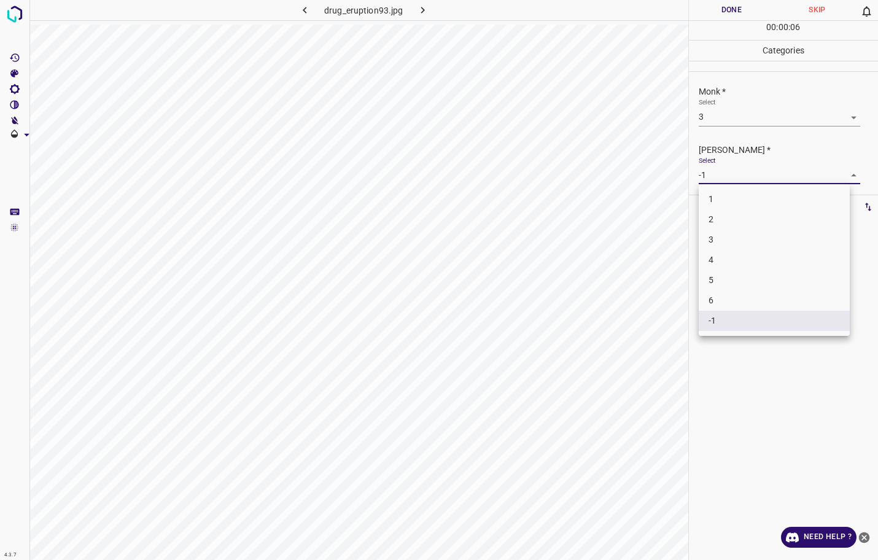
click at [736, 178] on body "4.3.7 drug_eruption93.jpg Done Skip 0 00 : 00 : 06 Categories Monk * Select 3 3…" at bounding box center [439, 280] width 878 height 560
click at [729, 226] on li "2" at bounding box center [773, 219] width 151 height 20
click at [735, 7] on button "Done" at bounding box center [732, 10] width 86 height 20
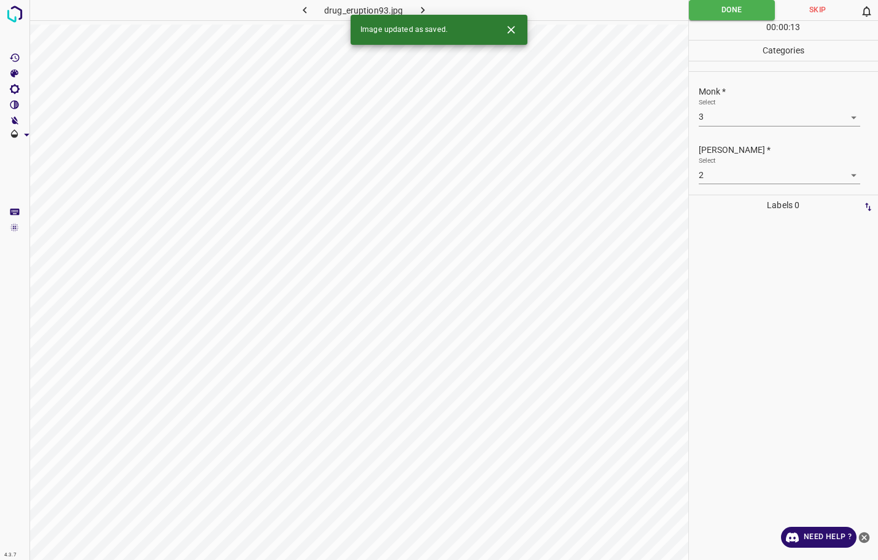
click at [430, 7] on button "button" at bounding box center [422, 10] width 39 height 20
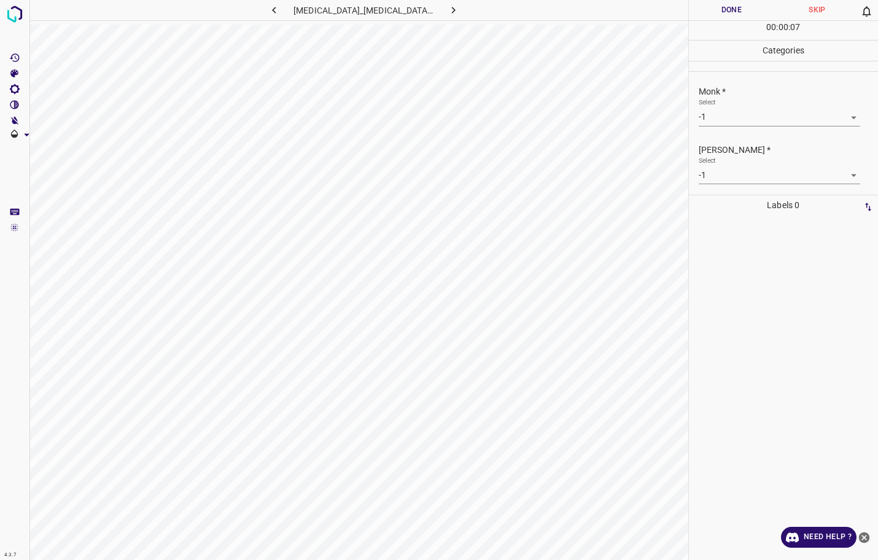
click at [724, 119] on body "4.3.7 bullous_erythema_multiforme6.jpg Done Skip 0 00 : 00 : 07 Categories Monk…" at bounding box center [439, 280] width 878 height 560
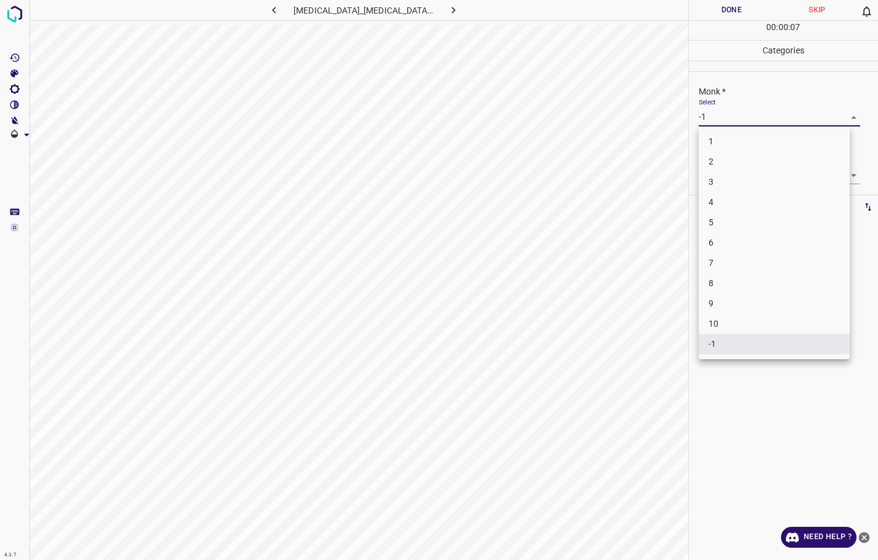
click at [730, 198] on li "4" at bounding box center [773, 202] width 151 height 20
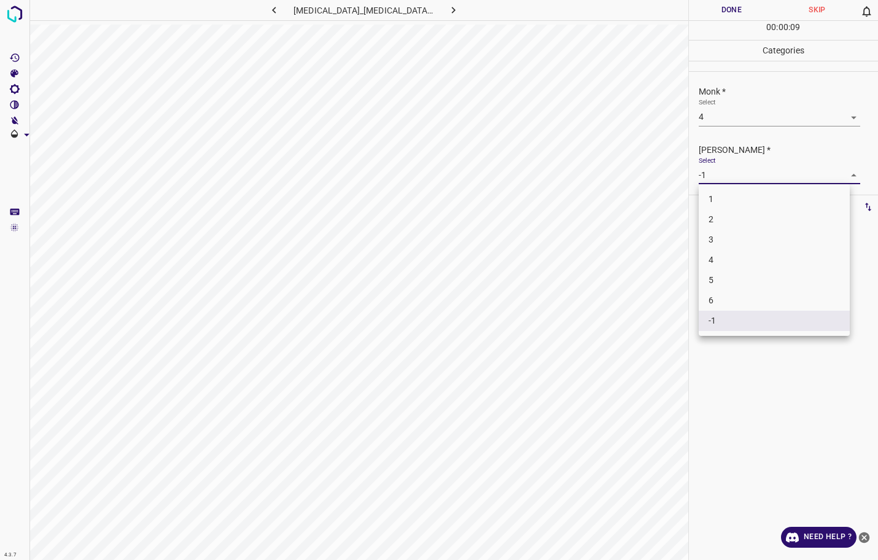
click at [735, 174] on body "4.3.7 bullous_erythema_multiforme6.jpg Done Skip 0 00 : 00 : 09 Categories Monk…" at bounding box center [439, 280] width 878 height 560
click at [730, 234] on li "3" at bounding box center [773, 240] width 151 height 20
click at [749, 12] on button "Done" at bounding box center [732, 10] width 86 height 20
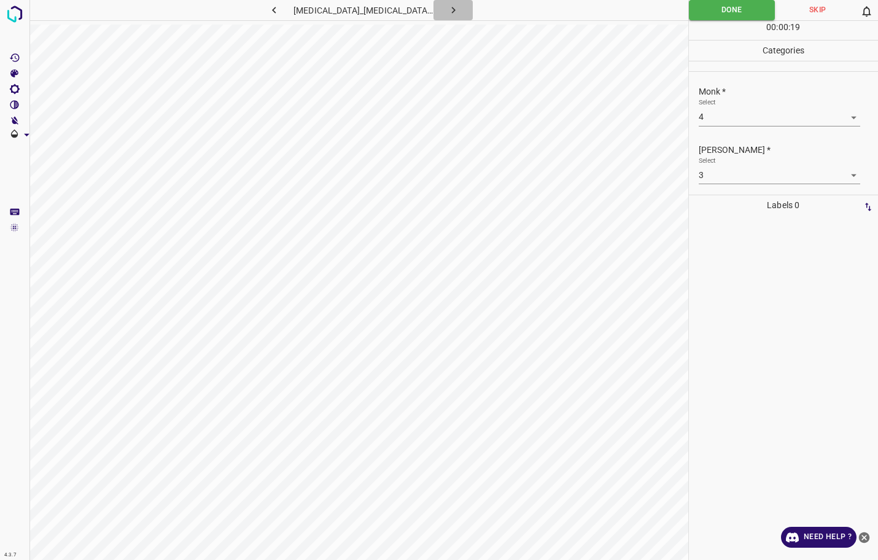
click at [452, 12] on icon "button" at bounding box center [454, 10] width 4 height 7
click at [775, 123] on body "4.3.7 bullosis_diabeticorum3.jpg Done Skip 0 00 : 00 : 05 Categories Monk * Sel…" at bounding box center [439, 280] width 878 height 560
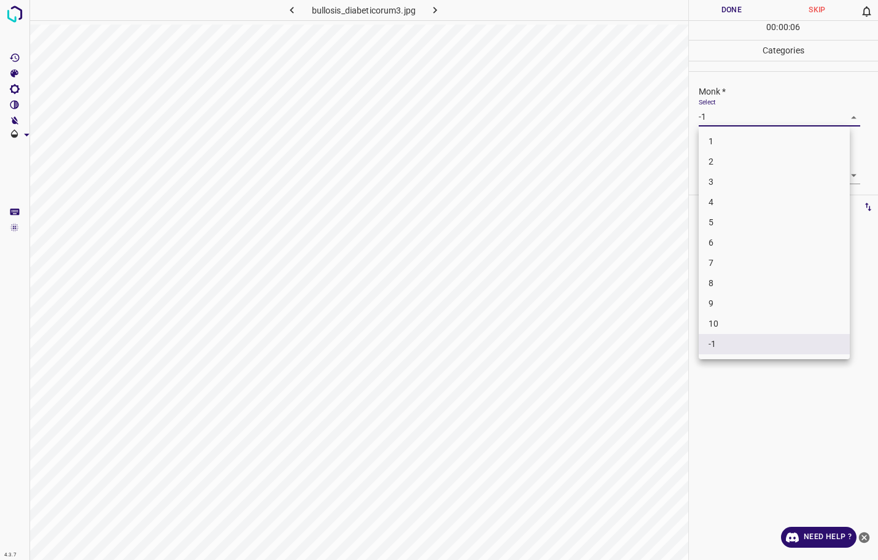
click at [738, 212] on li "5" at bounding box center [773, 222] width 151 height 20
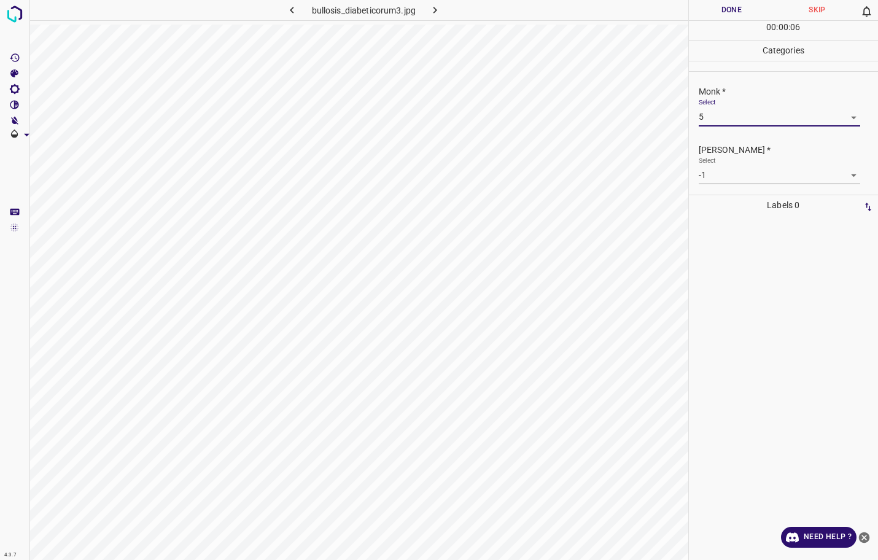
drag, startPoint x: 738, startPoint y: 212, endPoint x: 740, endPoint y: 202, distance: 10.6
click at [740, 202] on ul "1 2 3 4 5 6 7 8 9 10 -1" at bounding box center [774, 191] width 114 height 131
click at [746, 119] on body "4.3.7 bullosis_diabeticorum3.jpg Done Skip 0 00 : 00 : 06 Categories Monk * Sel…" at bounding box center [439, 280] width 878 height 560
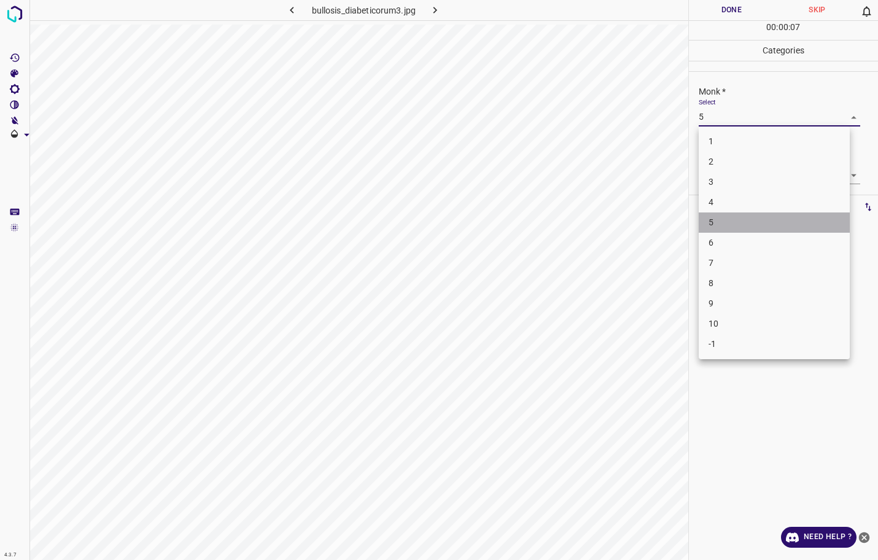
click at [723, 212] on li "5" at bounding box center [773, 222] width 151 height 20
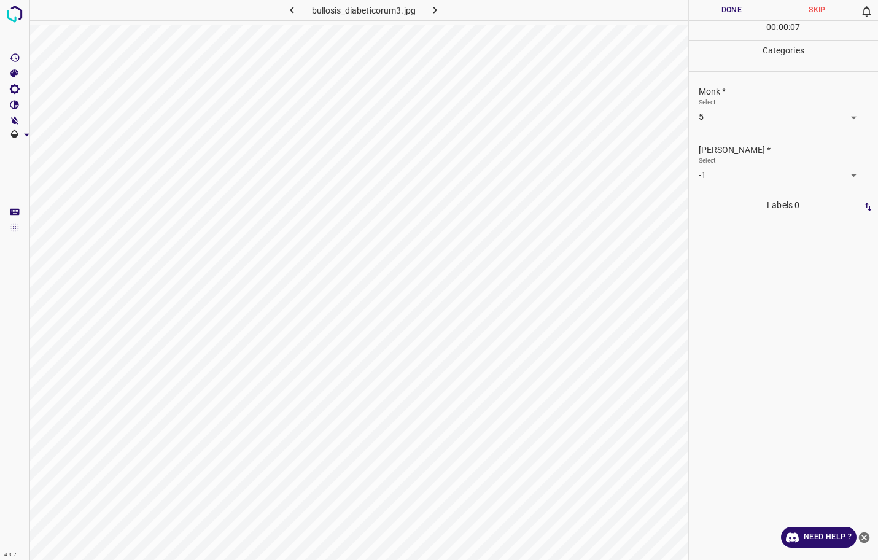
click at [723, 212] on ul "1 2 3 4 5 6 7 8 9 10 -1" at bounding box center [774, 191] width 114 height 131
click at [747, 107] on div "Select 5 5" at bounding box center [778, 112] width 161 height 28
click at [751, 106] on div "Select 5 5" at bounding box center [778, 112] width 161 height 28
click at [750, 110] on body "4.3.7 bullosis_diabeticorum3.jpg Done Skip 0 00 : 00 : 09 Categories Monk * Sel…" at bounding box center [439, 280] width 878 height 560
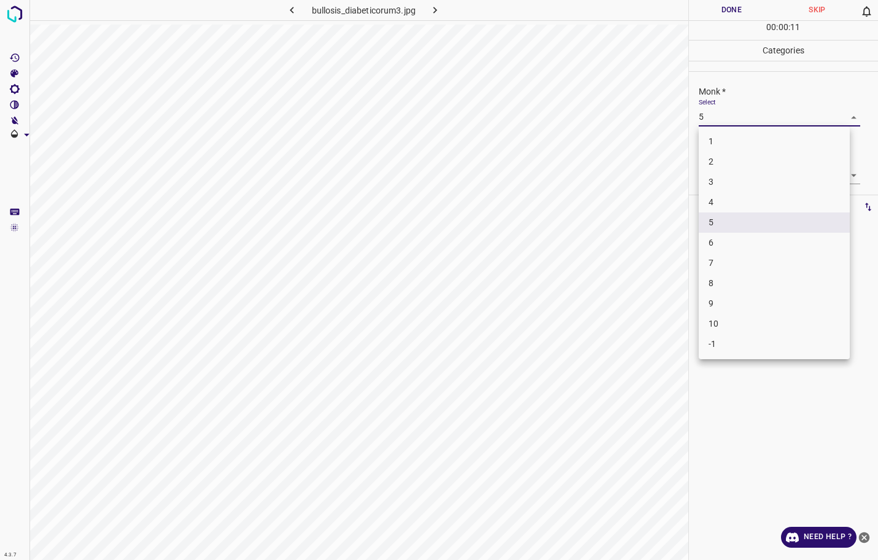
click at [728, 221] on li "5" at bounding box center [773, 222] width 151 height 20
click at [732, 188] on div "Fitzpatrick * Select -1 -1" at bounding box center [784, 164] width 190 height 58
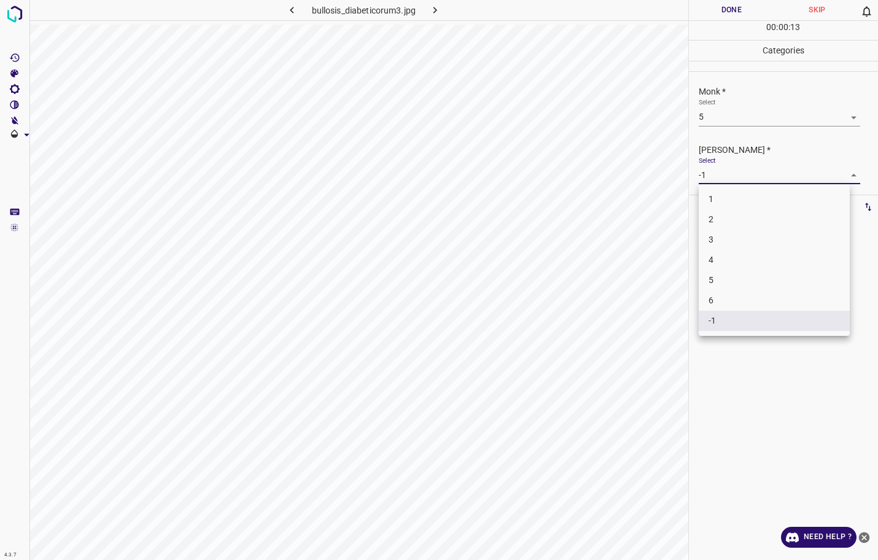
click at [737, 172] on body "4.3.7 bullosis_diabeticorum3.jpg Done Skip 0 00 : 00 : 13 Categories Monk * Sel…" at bounding box center [439, 280] width 878 height 560
click at [717, 256] on li "4" at bounding box center [773, 260] width 151 height 20
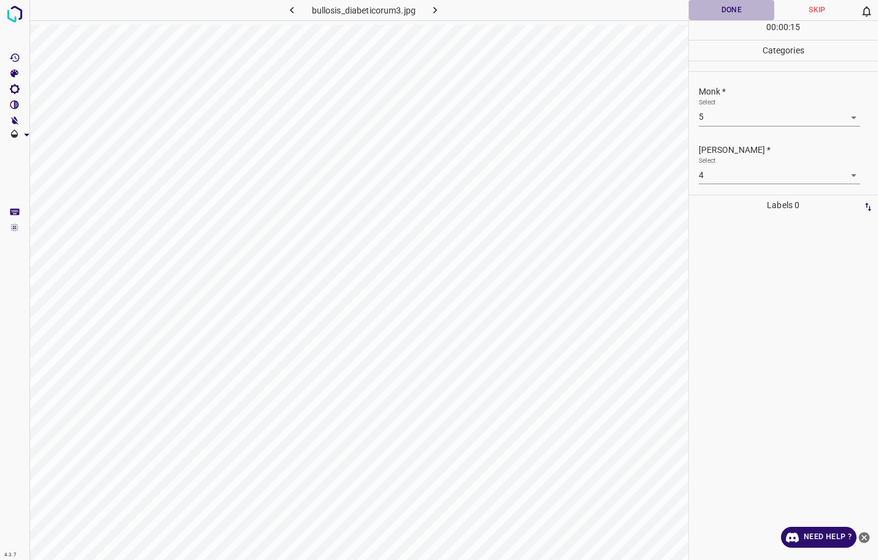
click at [733, 10] on button "Done" at bounding box center [732, 10] width 86 height 20
click at [441, 7] on button "button" at bounding box center [434, 10] width 39 height 20
click
drag, startPoint x: 718, startPoint y: 230, endPoint x: 718, endPoint y: 223, distance: 7.4
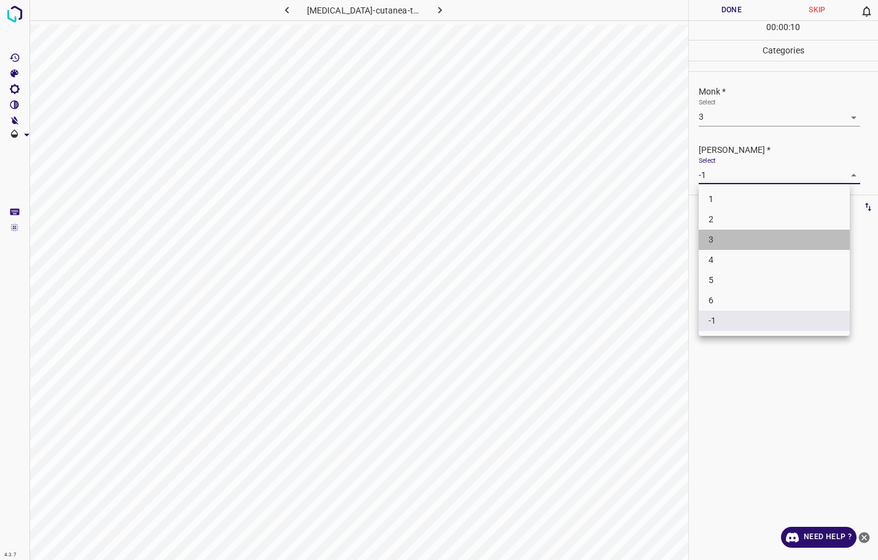
drag, startPoint x: 729, startPoint y: 234, endPoint x: 733, endPoint y: 213, distance: 21.3
drag, startPoint x: 718, startPoint y: 172, endPoint x: 715, endPoint y: 183, distance: 10.9
drag, startPoint x: 714, startPoint y: 215, endPoint x: 706, endPoint y: 164, distance: 52.2
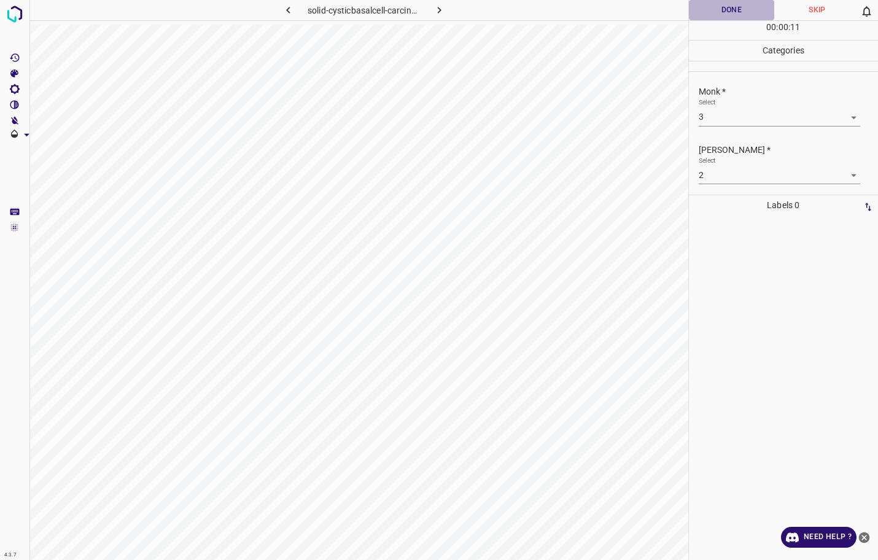
drag, startPoint x: 719, startPoint y: 4, endPoint x: 663, endPoint y: 21, distance: 59.0
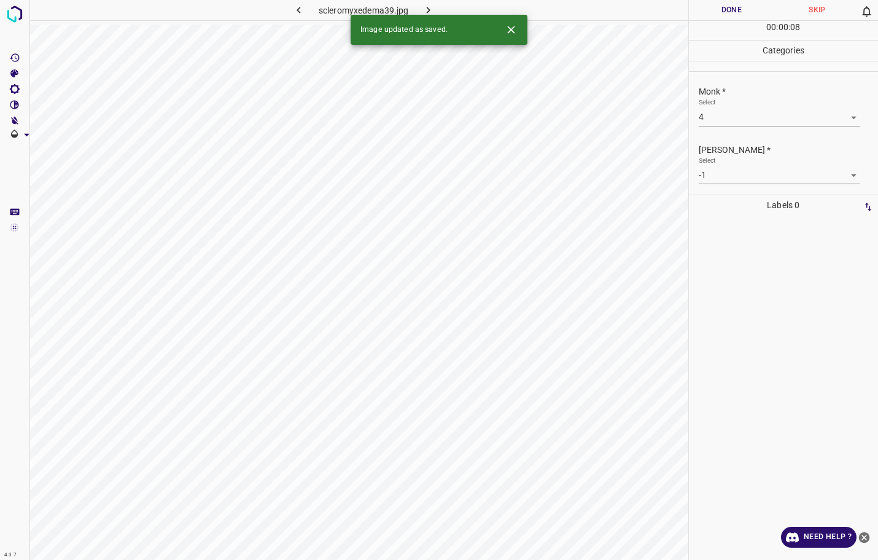
drag, startPoint x: 711, startPoint y: 193, endPoint x: 713, endPoint y: 182, distance: 10.6
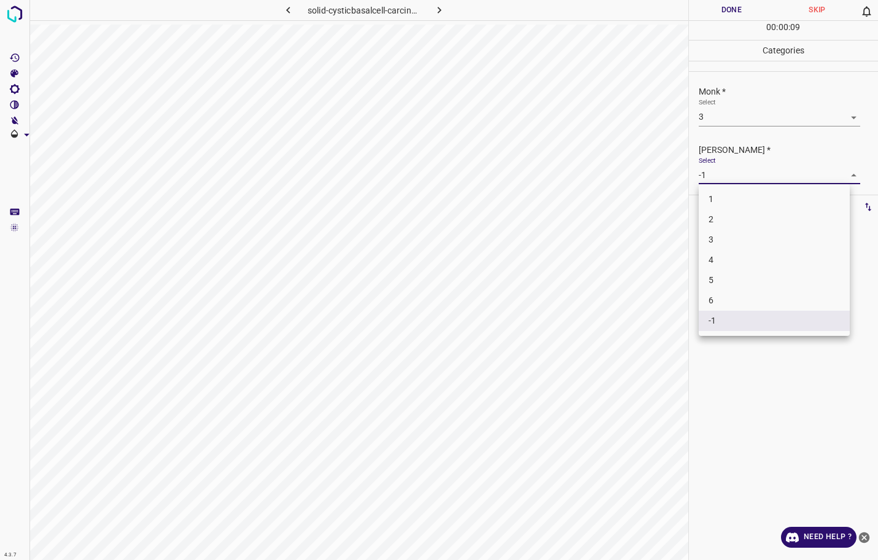
drag, startPoint x: 724, startPoint y: 234, endPoint x: 725, endPoint y: 218, distance: 15.4
drag, startPoint x: 717, startPoint y: 215, endPoint x: 716, endPoint y: 207, distance: 8.7
drag, startPoint x: 725, startPoint y: 234, endPoint x: 722, endPoint y: 215, distance: 18.7
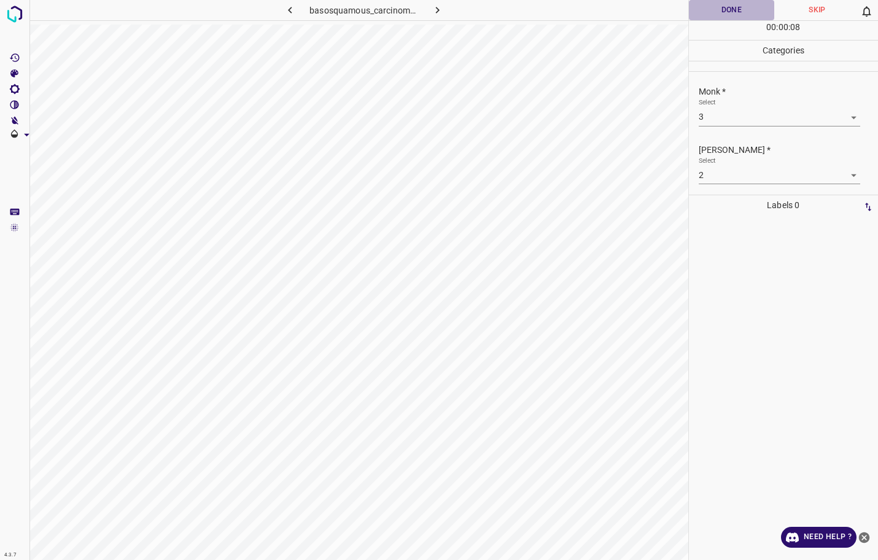
drag, startPoint x: 730, startPoint y: 14, endPoint x: 705, endPoint y: 30, distance: 29.8
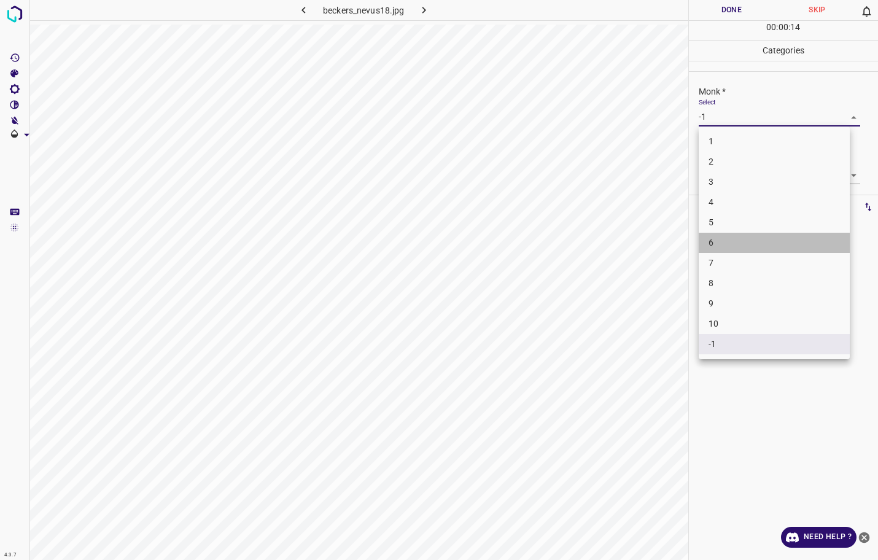
drag, startPoint x: 742, startPoint y: 239, endPoint x: 743, endPoint y: 231, distance: 8.1
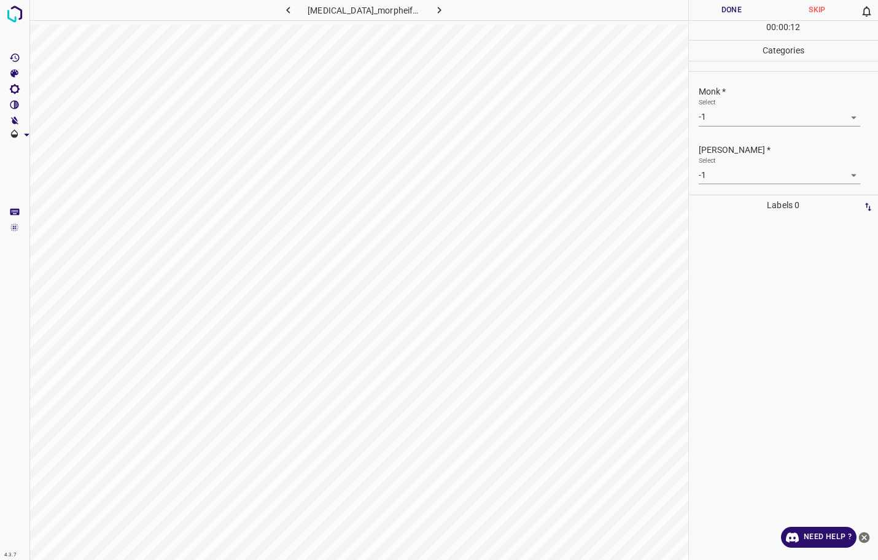
click at [715, 110] on body "4.3.7 basal_cell_carcinoma_morpheiform29.jpg Done Skip 0 00 : 00 : 12 Categorie…" at bounding box center [439, 280] width 878 height 560
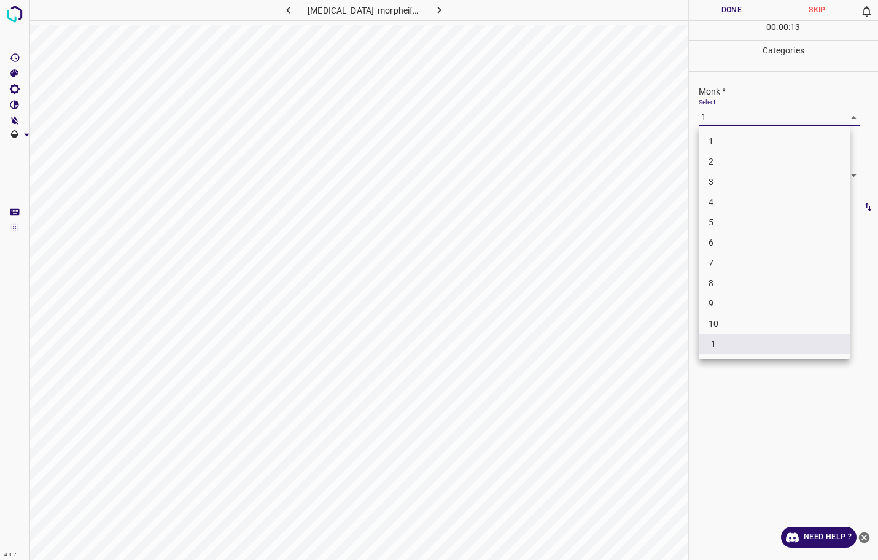
click at [725, 174] on li "3" at bounding box center [773, 182] width 151 height 20
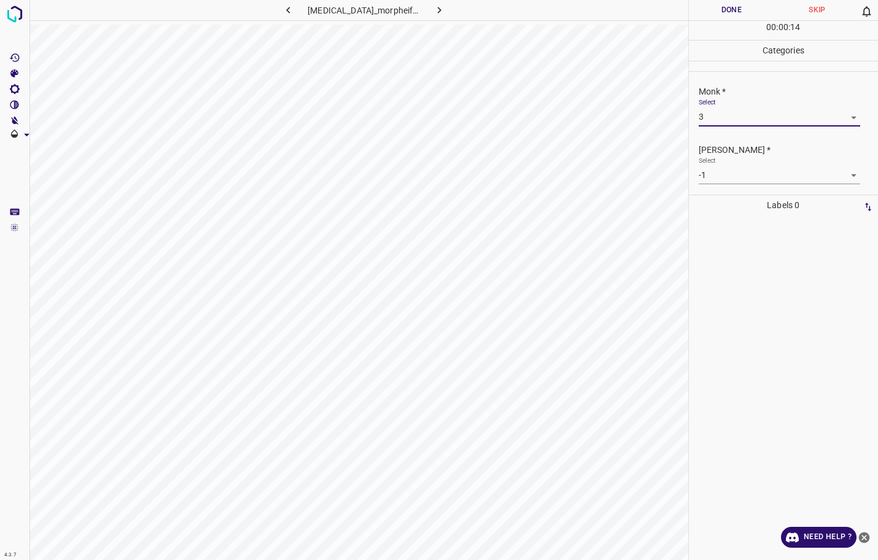
click at [721, 169] on body "4.3.7 basal_cell_carcinoma_morpheiform29.jpg Done Skip 0 00 : 00 : 14 Categorie…" at bounding box center [439, 280] width 878 height 560
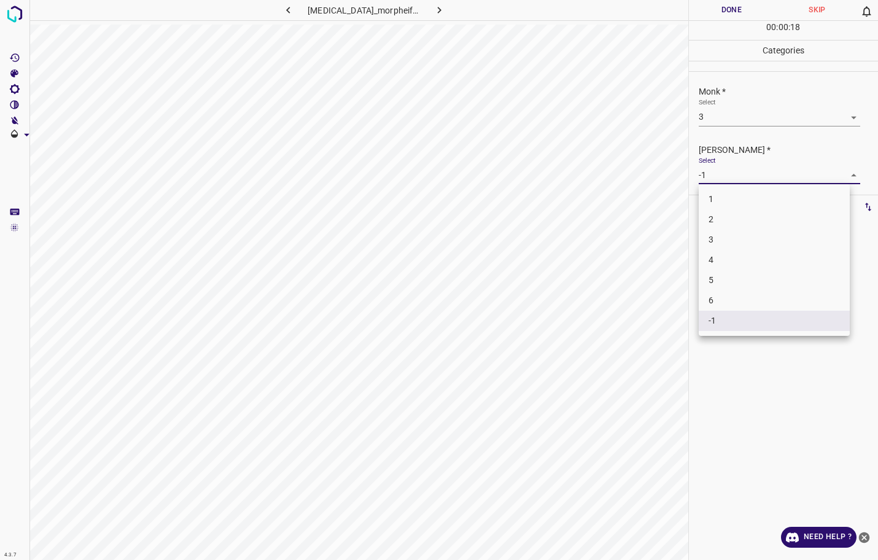
click at [709, 126] on div at bounding box center [439, 280] width 878 height 560
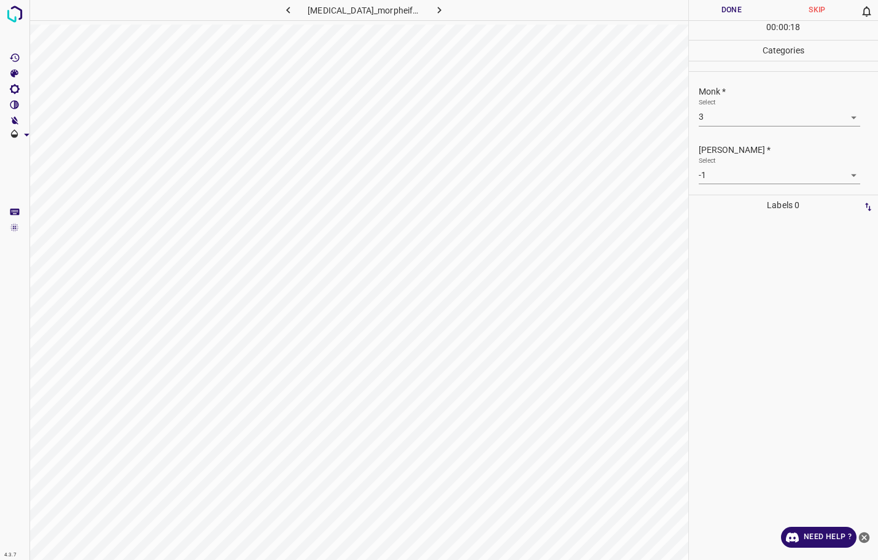
click at [705, 120] on div "1 2 3 4 5 6 -1" at bounding box center [439, 280] width 878 height 560
click at [707, 118] on body "4.3.7 basal_cell_carcinoma_morpheiform29.jpg Done Skip 0 00 : 00 : 18 Categorie…" at bounding box center [439, 280] width 878 height 560
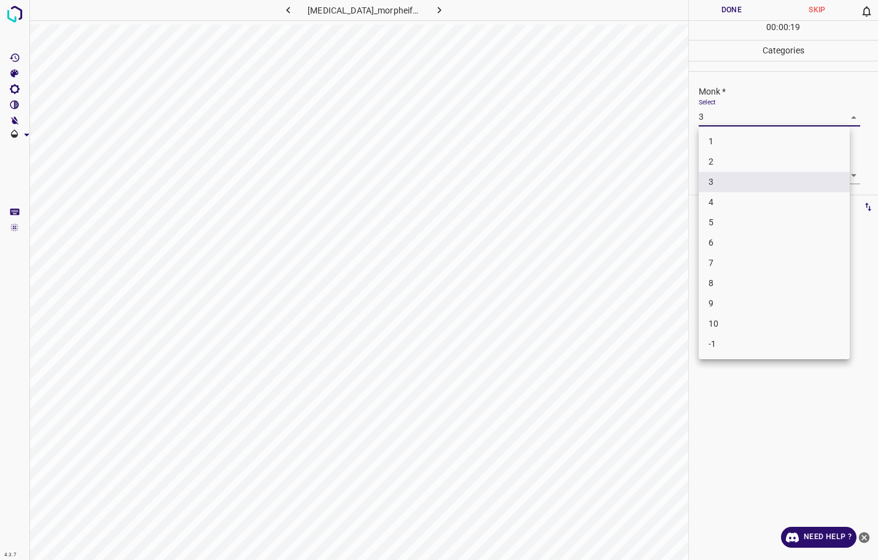
click at [718, 164] on li "2" at bounding box center [773, 162] width 151 height 20
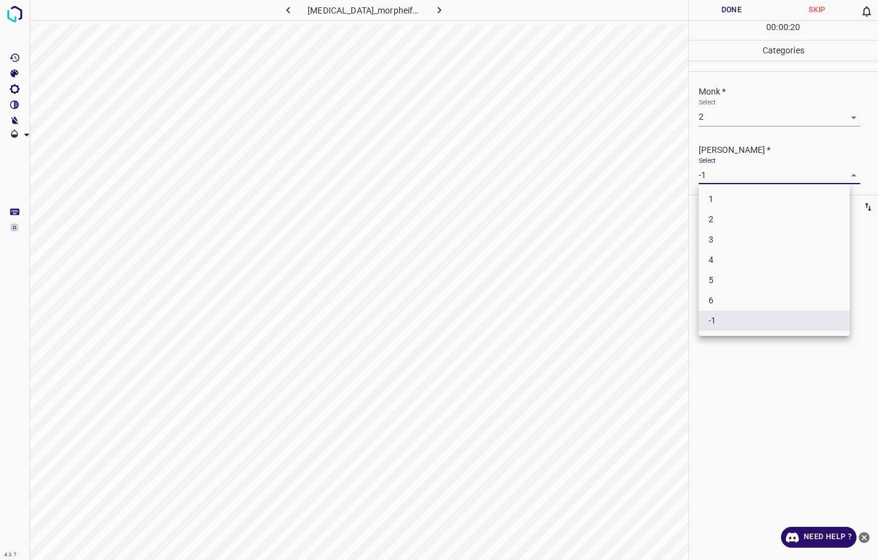
click at [723, 167] on body "4.3.7 basal_cell_carcinoma_morpheiform29.jpg Done Skip 0 00 : 00 : 20 Categorie…" at bounding box center [439, 280] width 878 height 560
click at [712, 200] on li "1" at bounding box center [773, 199] width 151 height 20
click at [717, 9] on button "Done" at bounding box center [732, 10] width 86 height 20
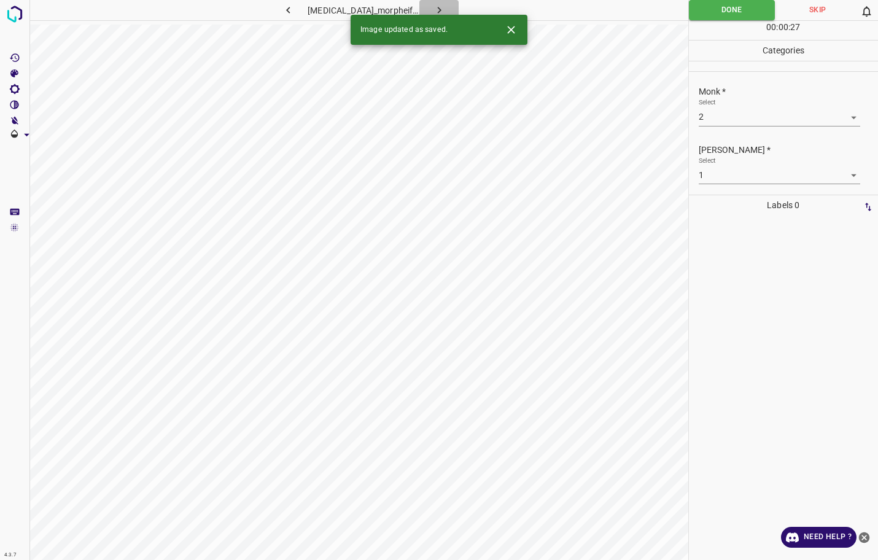
click at [446, 11] on icon "button" at bounding box center [439, 10] width 13 height 13
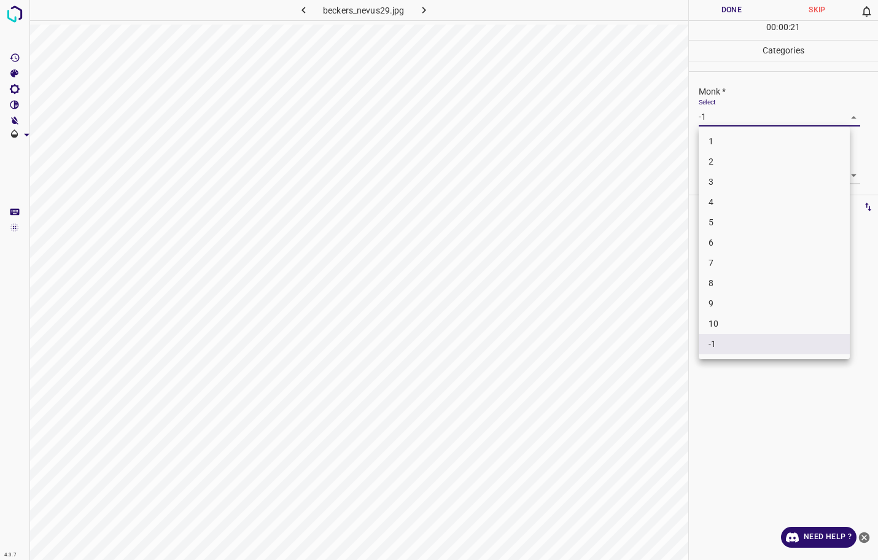
click at [733, 122] on body "4.3.7 beckers_nevus29.jpg Done Skip 0 00 : 00 : 21 Categories Monk * Select -1 …" at bounding box center [439, 280] width 878 height 560
click at [730, 201] on li "4" at bounding box center [773, 202] width 151 height 20
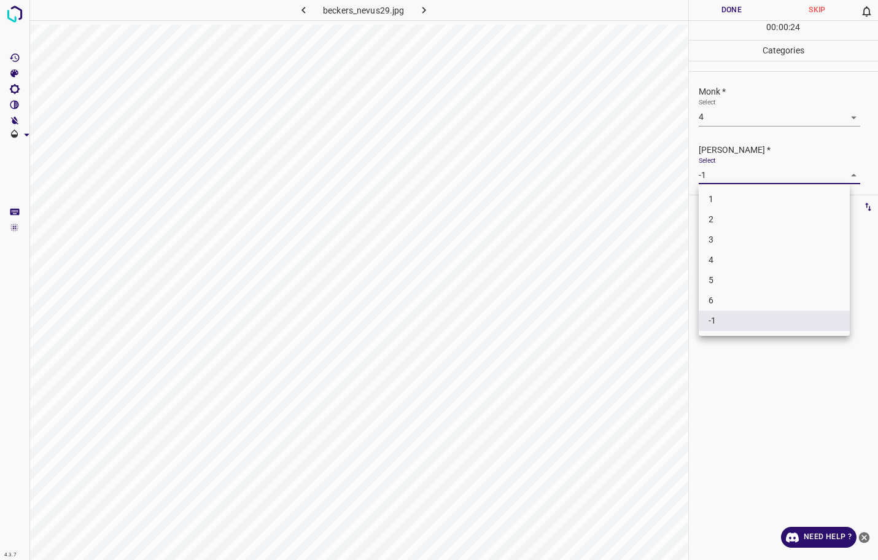
click at [731, 178] on body "4.3.7 beckers_nevus29.jpg Done Skip 0 00 : 00 : 24 Categories Monk * Select 4 4…" at bounding box center [439, 280] width 878 height 560
click at [716, 242] on li "3" at bounding box center [773, 240] width 151 height 20
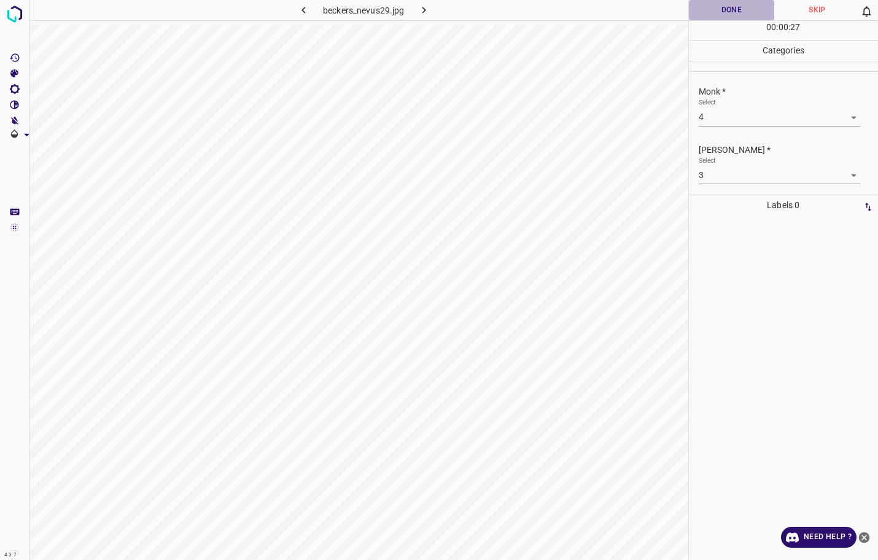
click at [711, 12] on button "Done" at bounding box center [732, 10] width 86 height 20
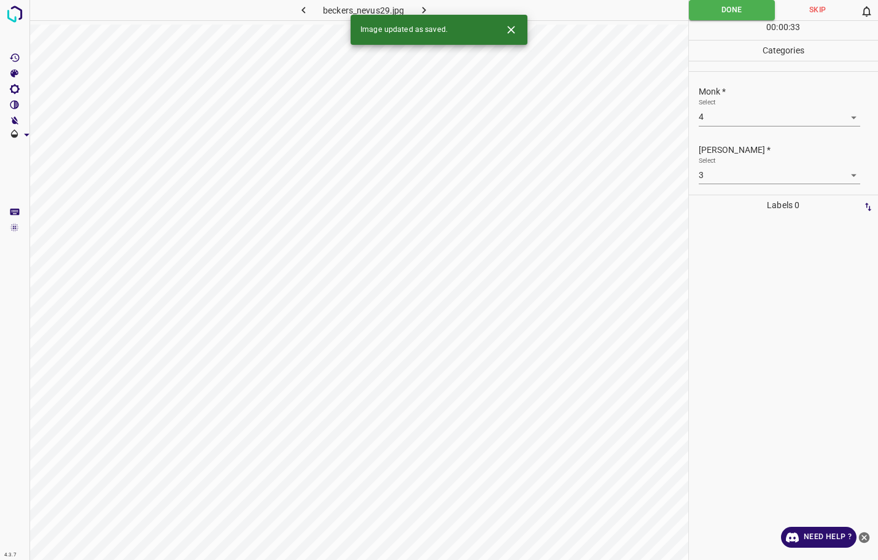
click at [415, 5] on button "button" at bounding box center [423, 10] width 39 height 20
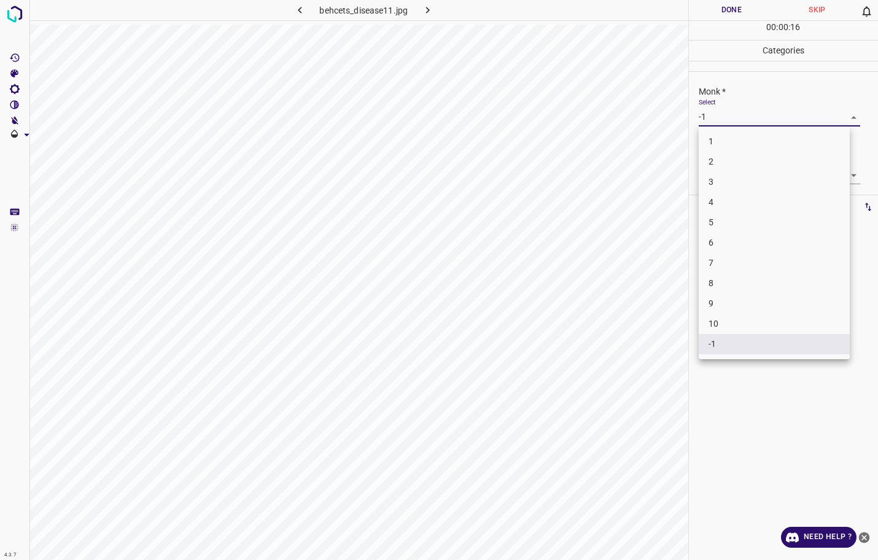
click at [724, 117] on body "4.3.7 behcets_disease11.jpg Done Skip 0 00 : 00 : 16 Categories Monk * Select -…" at bounding box center [439, 280] width 878 height 560
click at [727, 180] on li "3" at bounding box center [773, 182] width 151 height 20
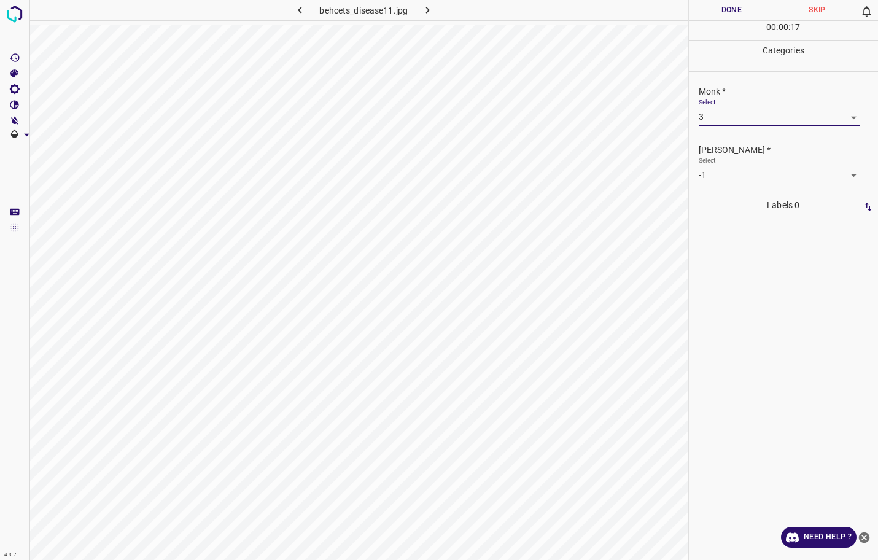
click at [730, 171] on body "4.3.7 behcets_disease11.jpg Done Skip 0 00 : 00 : 17 Categories Monk * Select 3…" at bounding box center [439, 280] width 878 height 560
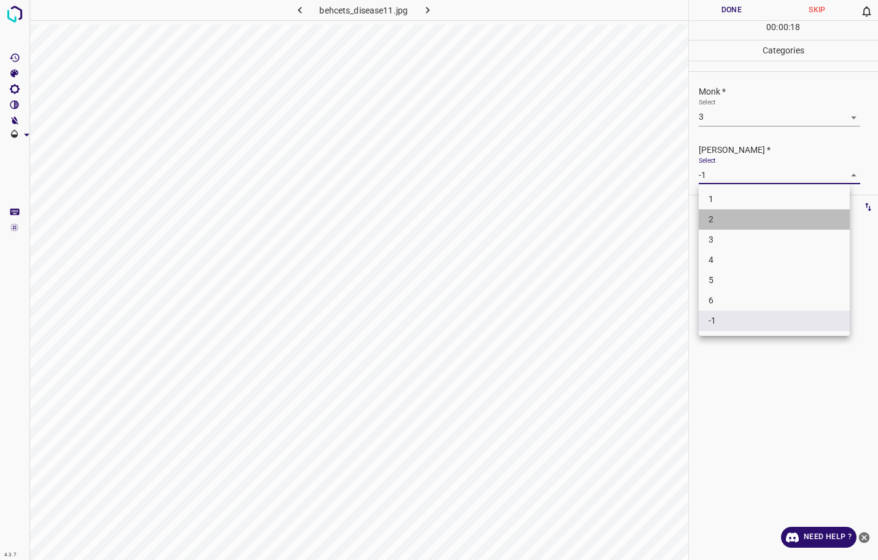
click at [727, 212] on li "2" at bounding box center [773, 219] width 151 height 20
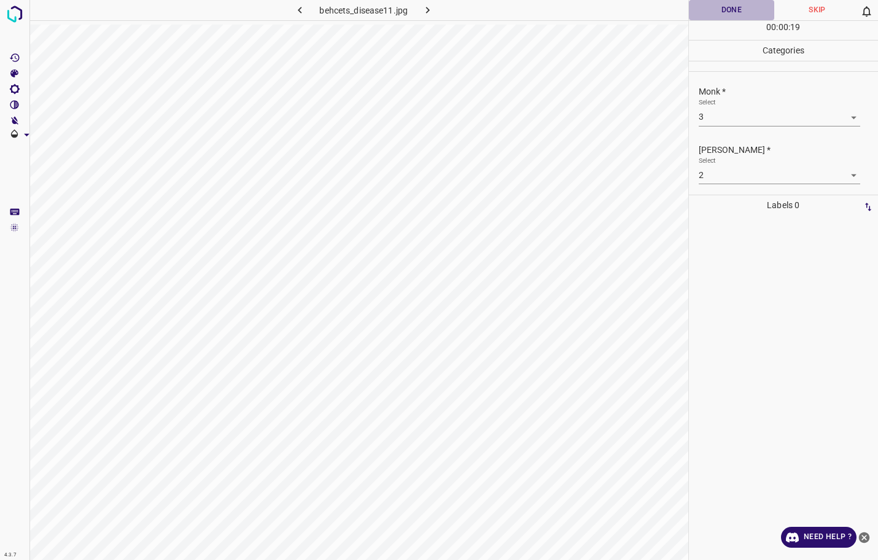
click at [730, 18] on button "Done" at bounding box center [732, 10] width 86 height 20
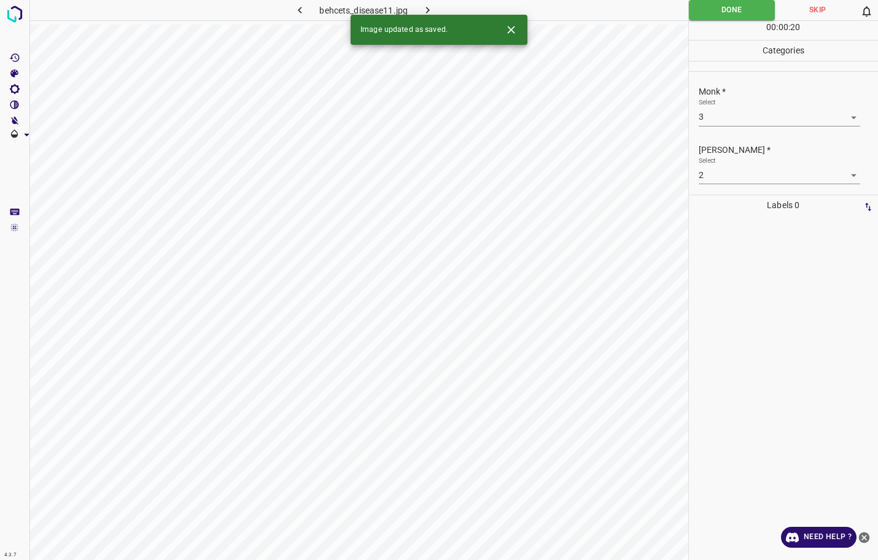
click at [428, 10] on icon "button" at bounding box center [427, 10] width 13 height 13
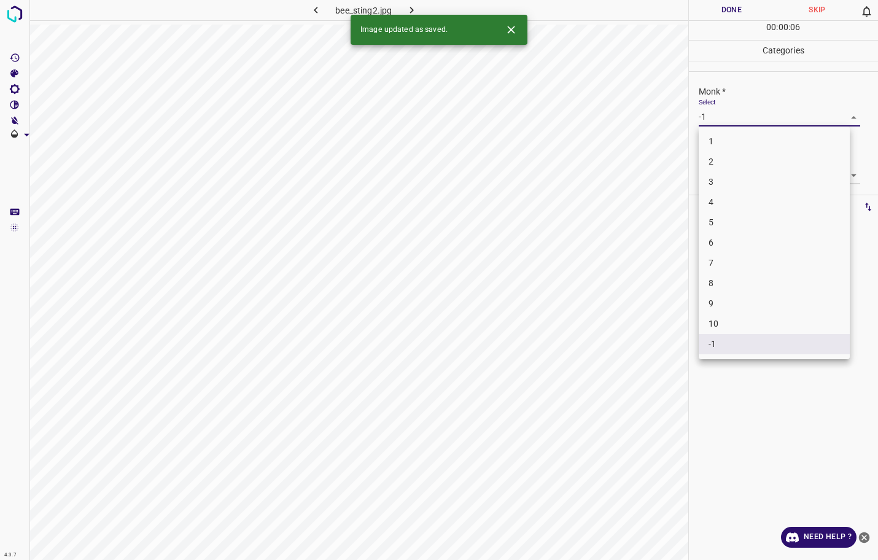
click at [715, 120] on body "4.3.7 bee_sting2.jpg Done Skip 0 00 : 00 : 06 Categories Monk * Select -1 -1 Fi…" at bounding box center [439, 280] width 878 height 560
click at [724, 181] on li "3" at bounding box center [773, 182] width 151 height 20
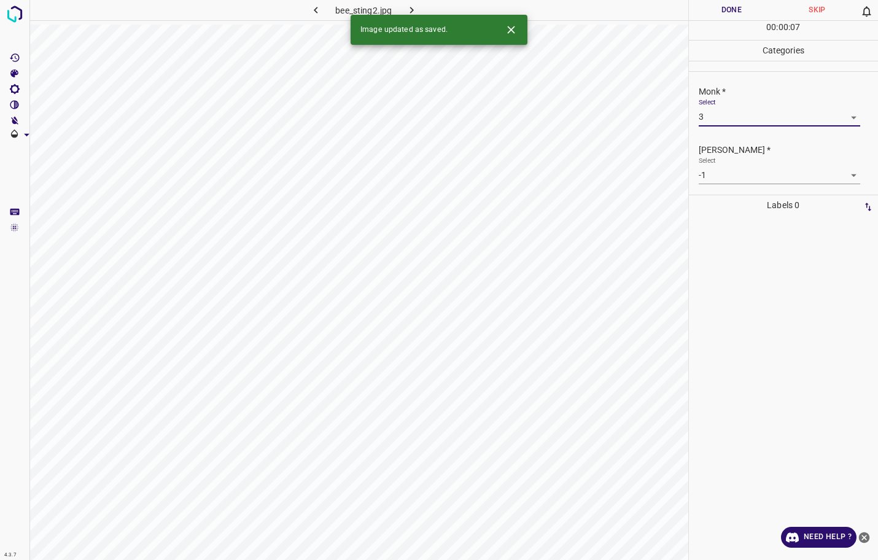
click at [721, 169] on body "4.3.7 bee_sting2.jpg Done Skip 0 00 : 00 : 07 Categories Monk * Select 3 3 Fitz…" at bounding box center [439, 280] width 878 height 560
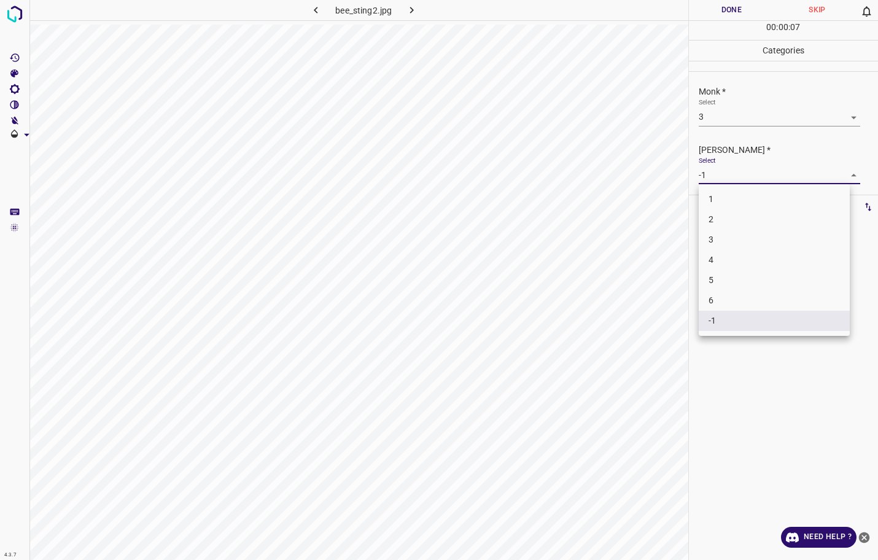
click at [712, 217] on li "2" at bounding box center [773, 219] width 151 height 20
click at [743, 12] on button "Done" at bounding box center [732, 10] width 86 height 20
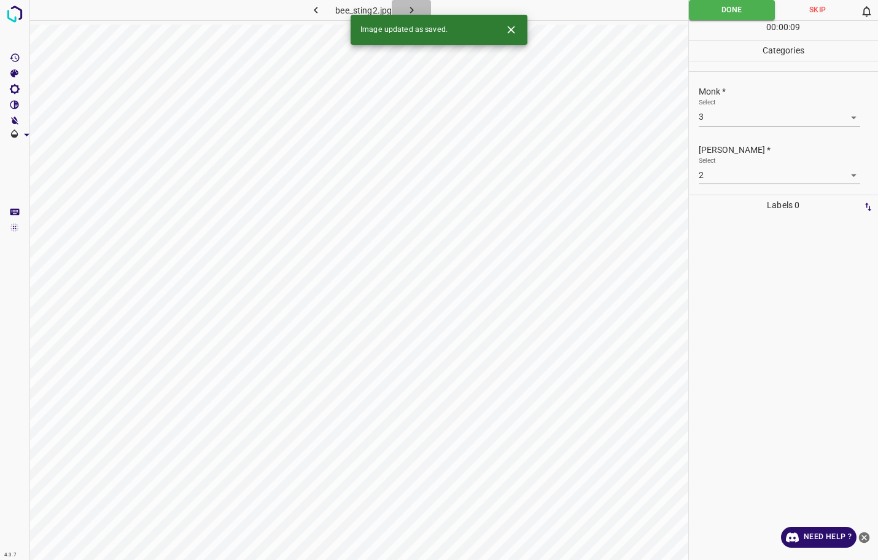
click at [412, 10] on icon "button" at bounding box center [411, 10] width 4 height 7
click at [743, 118] on body "4.3.7 basal_cell_carcinoma_morpheiform63.jpg Done Skip 0 00 : 00 : 09 Categorie…" at bounding box center [439, 280] width 878 height 560
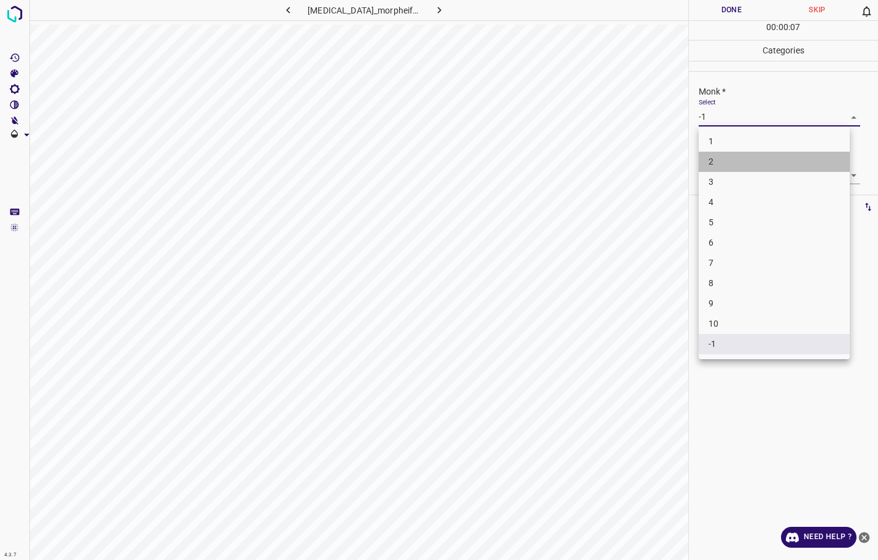
click at [735, 166] on li "2" at bounding box center [773, 162] width 151 height 20
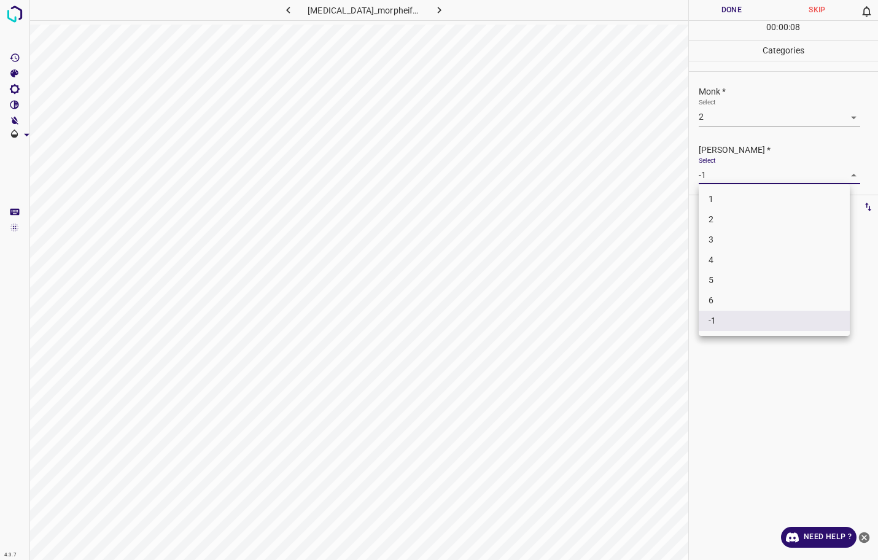
click at [740, 172] on body "4.3.7 basal_cell_carcinoma_morpheiform63.jpg Done Skip 0 00 : 00 : 08 Categorie…" at bounding box center [439, 280] width 878 height 560
click at [741, 199] on li "1" at bounding box center [773, 199] width 151 height 20
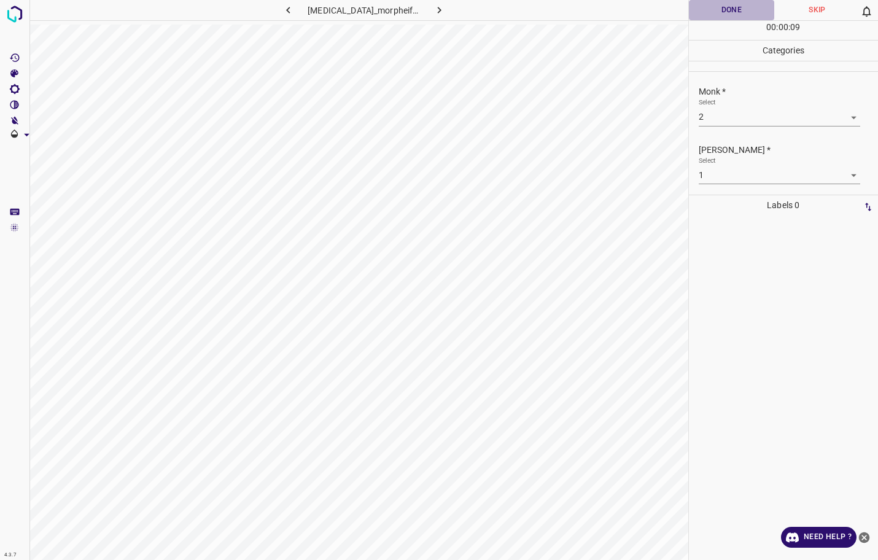
click at [732, 14] on button "Done" at bounding box center [732, 10] width 86 height 20
click at [441, 10] on icon "button" at bounding box center [439, 10] width 4 height 7
click at [721, 113] on body "4.3.7 basal_cell_carcinomas_cystic11.jpg Done Skip 0 00 : 00 : 19 Categories Mo…" at bounding box center [439, 280] width 878 height 560
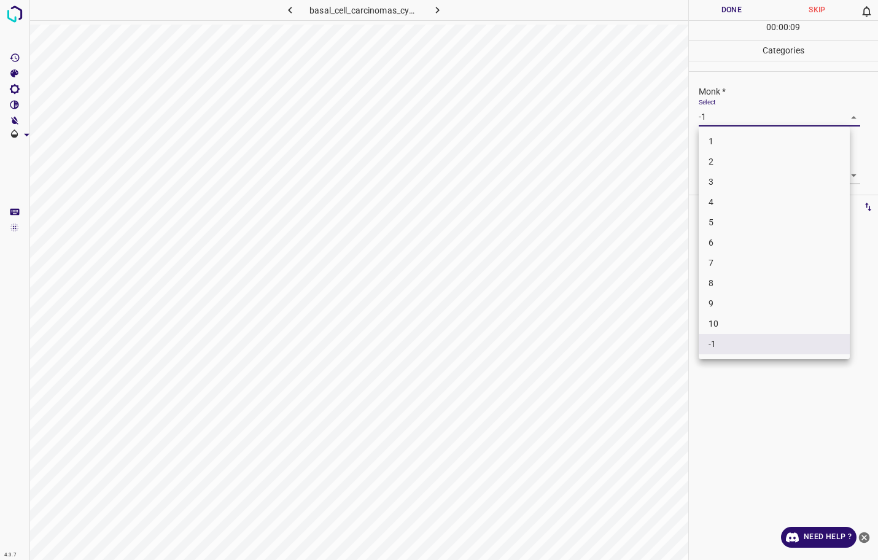
click at [720, 168] on li "2" at bounding box center [773, 162] width 151 height 20
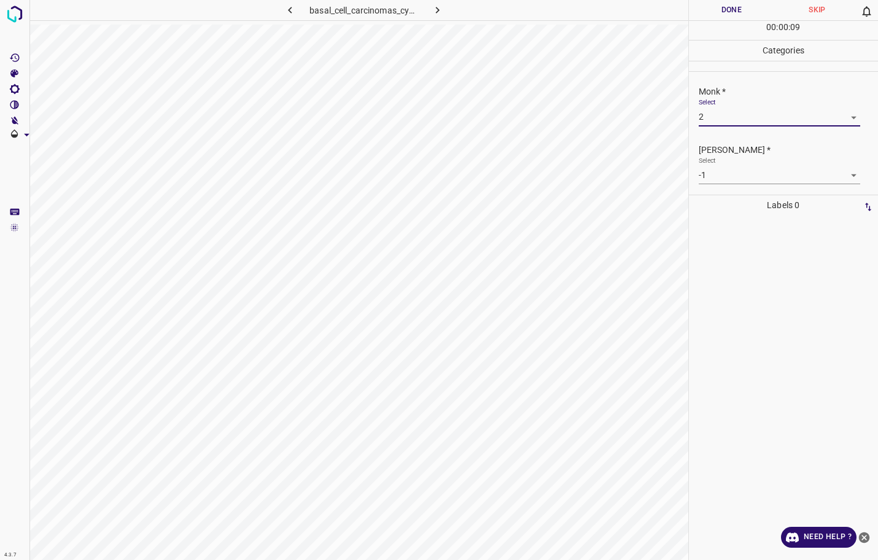
click at [720, 168] on body "4.3.7 basal_cell_carcinomas_cystic11.jpg Done Skip 0 00 : 00 : 09 Categories Mo…" at bounding box center [439, 280] width 878 height 560
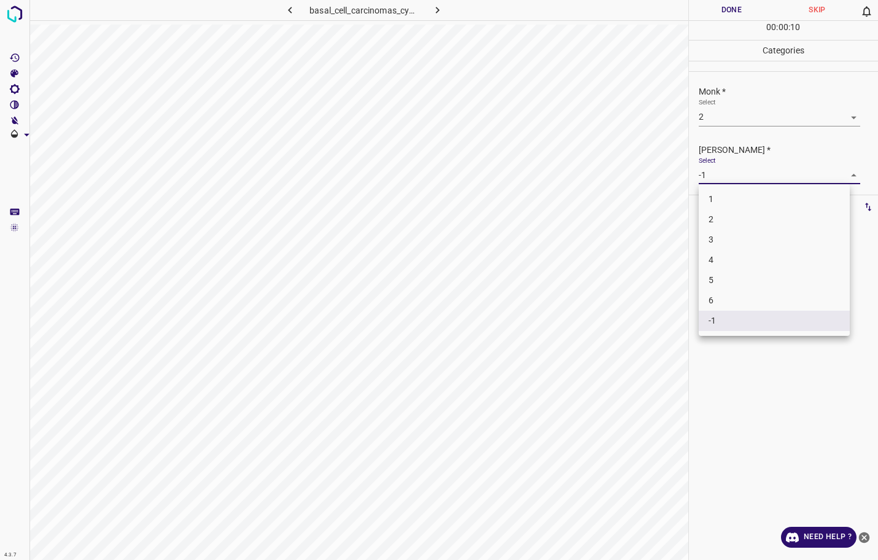
click at [725, 192] on li "1" at bounding box center [773, 199] width 151 height 20
click at [747, 17] on button "Done" at bounding box center [732, 10] width 86 height 20
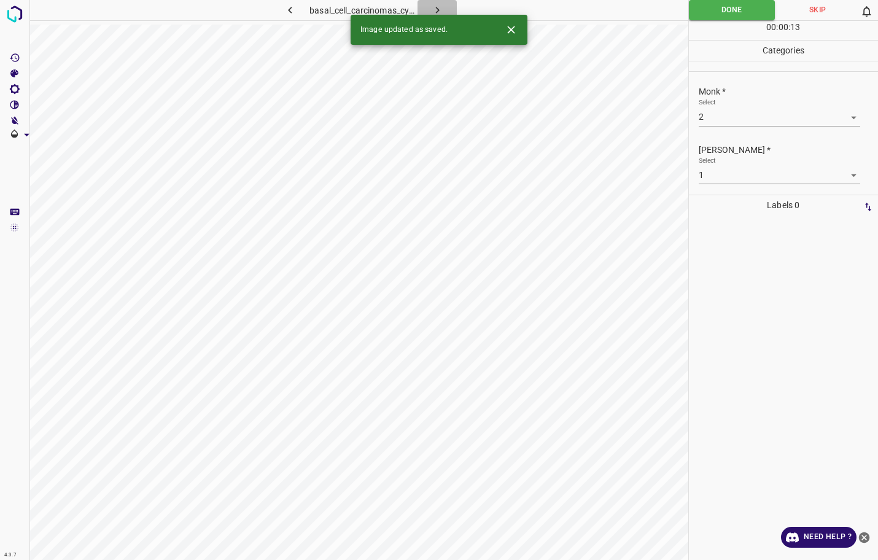
click at [434, 9] on icon "button" at bounding box center [437, 10] width 13 height 13
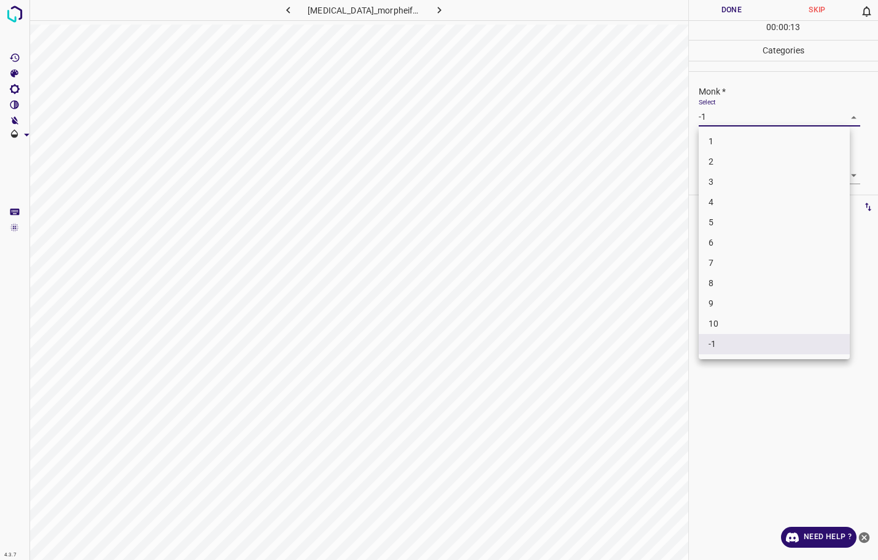
click at [722, 116] on body "4.3.7 basal_cell_carcinoma_morpheiform46.jpg Done Skip 0 00 : 00 : 13 Categorie…" at bounding box center [439, 280] width 878 height 560
click at [726, 165] on li "2" at bounding box center [773, 162] width 151 height 20
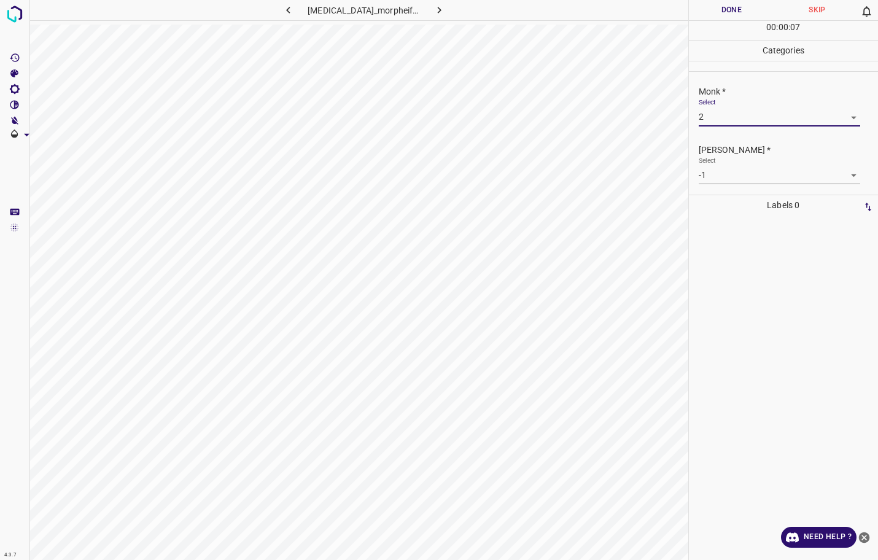
click at [727, 172] on body "4.3.7 basal_cell_carcinoma_morpheiform46.jpg Done Skip 0 00 : 00 : 07 Categorie…" at bounding box center [439, 280] width 878 height 560
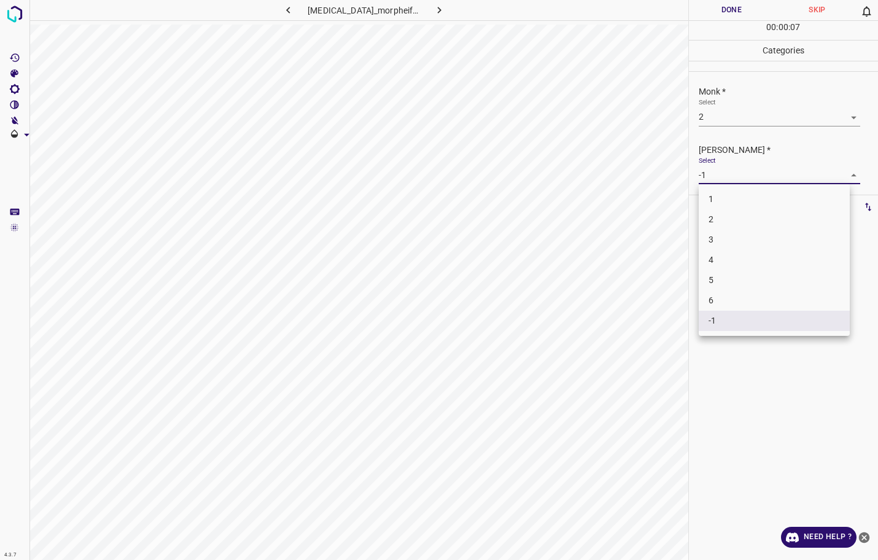
click at [719, 212] on li "2" at bounding box center [773, 219] width 151 height 20
click at [731, 172] on body "4.3.7 basal_cell_carcinoma_morpheiform46.jpg Done Skip 0 00 : 00 : 09 Categorie…" at bounding box center [439, 280] width 878 height 560
click at [727, 198] on li "1" at bounding box center [773, 199] width 151 height 20
click at [741, 6] on button "Done" at bounding box center [732, 10] width 86 height 20
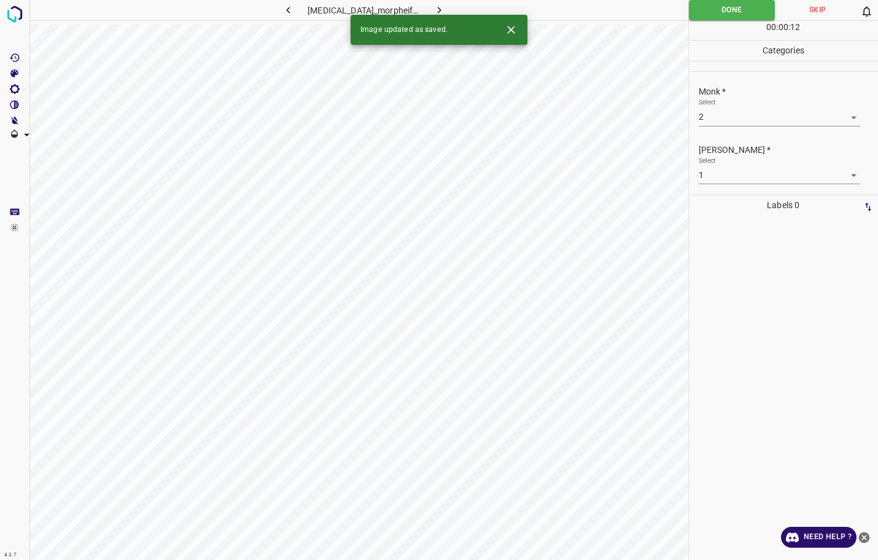
click at [441, 9] on icon "button" at bounding box center [439, 10] width 13 height 13
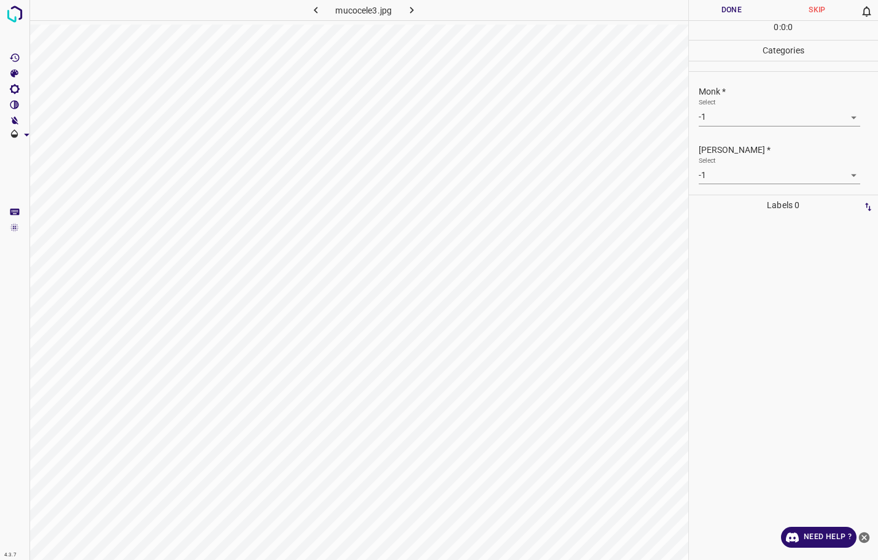
click at [739, 104] on div "Select -1 -1" at bounding box center [778, 112] width 161 height 28
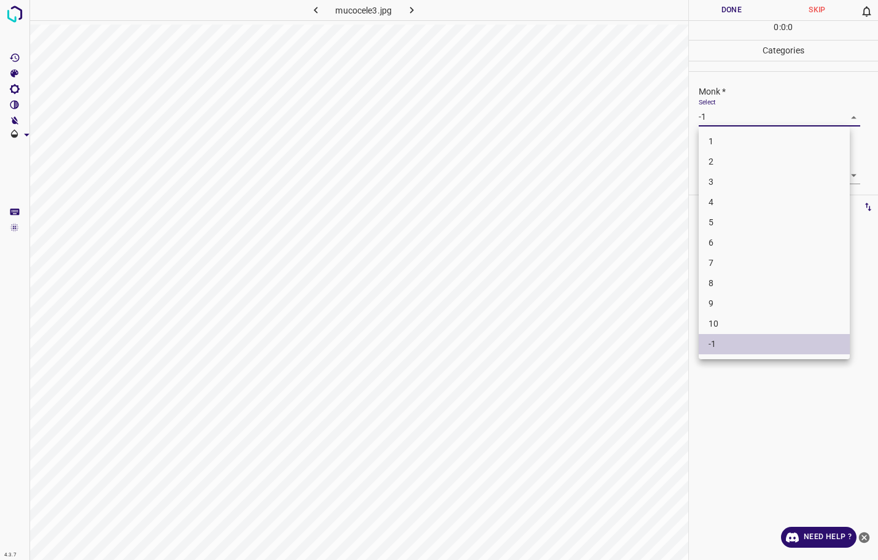
click at [736, 117] on body "4.3.7 mucocele3.jpg Done Skip 0 0 : 0 : 0 Categories Monk * Select -1 -1 [PERSO…" at bounding box center [439, 280] width 878 height 560
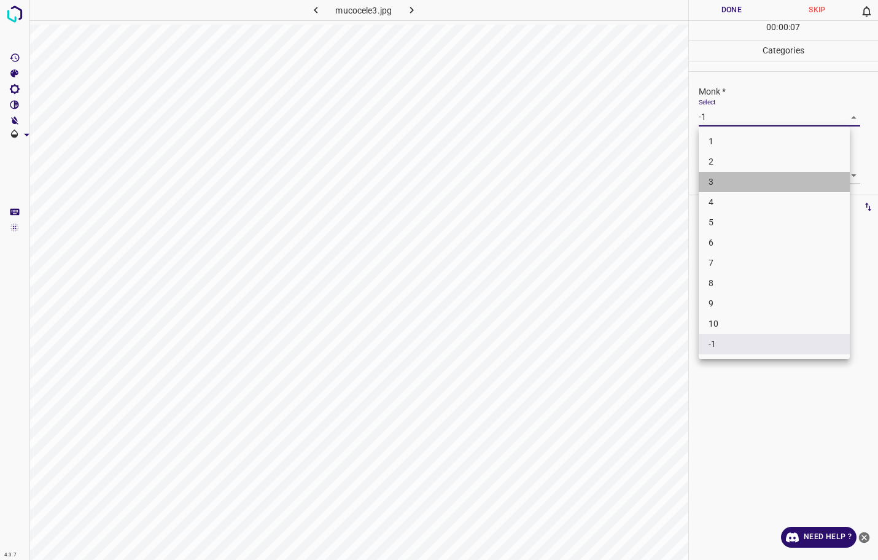
click at [732, 174] on li "3" at bounding box center [773, 182] width 151 height 20
type input "3"
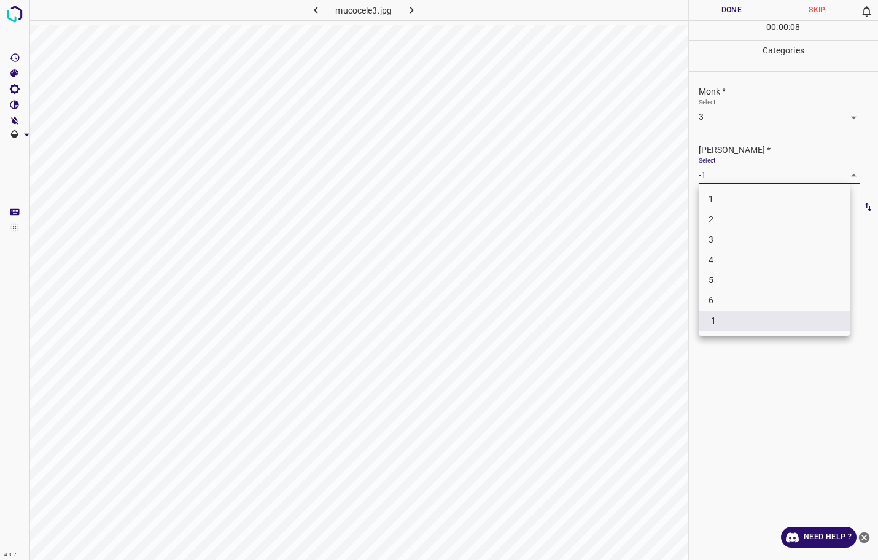
click at [734, 180] on body "4.3.7 mucocele3.jpg Done Skip 0 00 : 00 : 08 Categories Monk * Select 3 3 [PERS…" at bounding box center [439, 280] width 878 height 560
click at [732, 217] on li "2" at bounding box center [773, 219] width 151 height 20
type input "2"
click at [738, 10] on button "Done" at bounding box center [732, 10] width 86 height 20
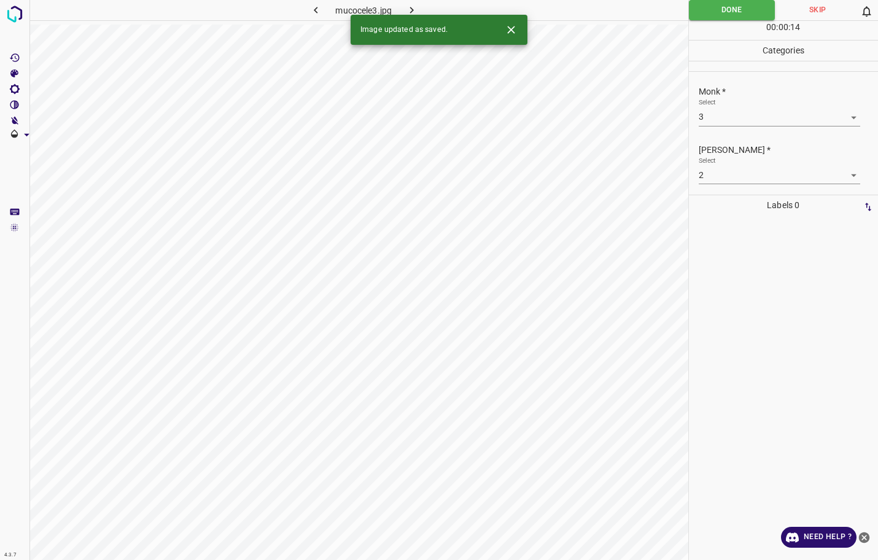
click at [417, 11] on icon "button" at bounding box center [411, 10] width 13 height 13
